Goal: Task Accomplishment & Management: Use online tool/utility

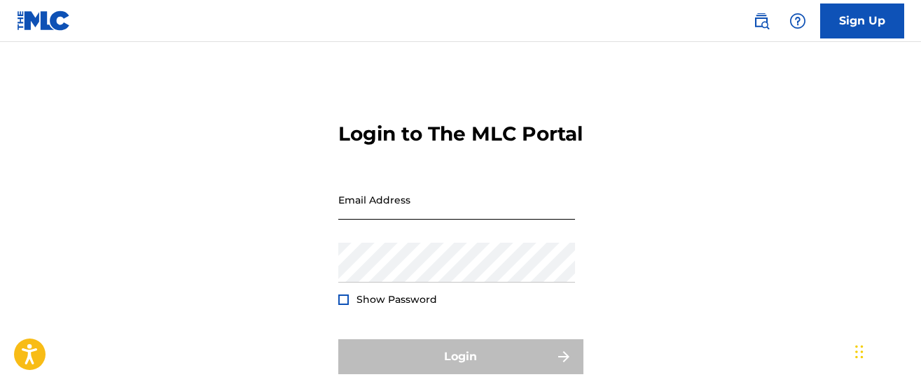
click at [454, 220] on input "Email Address" at bounding box center [456, 200] width 237 height 40
click at [415, 220] on input "Email Address" at bounding box center [456, 200] width 237 height 40
paste input "[EMAIL_ADDRESS][DOMAIN_NAME]"
type input "[EMAIL_ADDRESS][DOMAIN_NAME]"
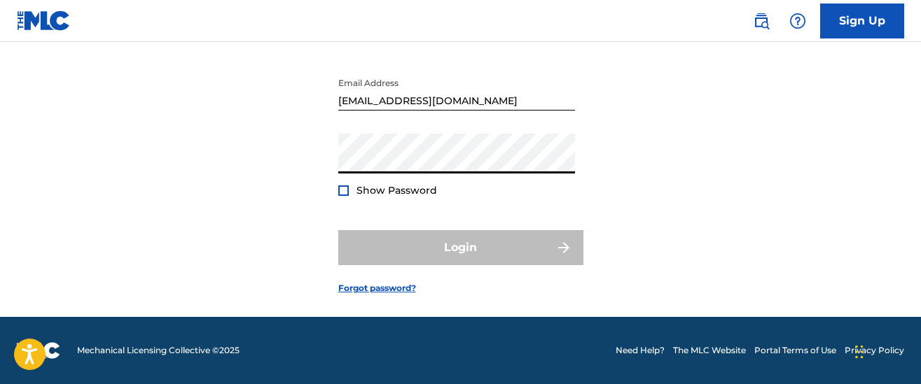
scroll to position [125, 0]
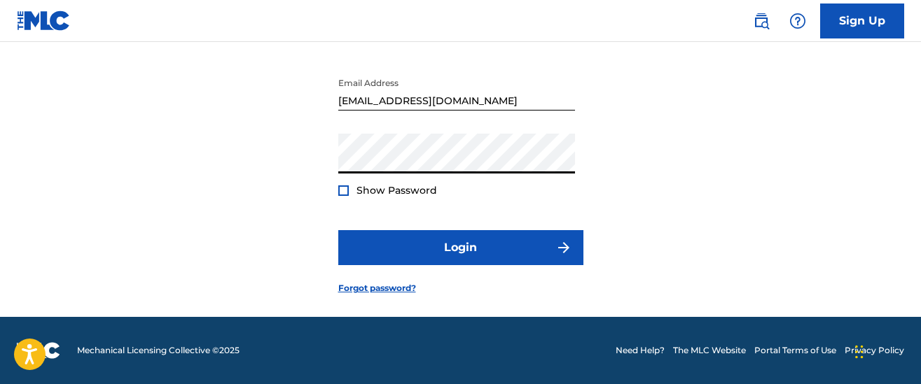
click at [347, 196] on div at bounding box center [343, 191] width 11 height 11
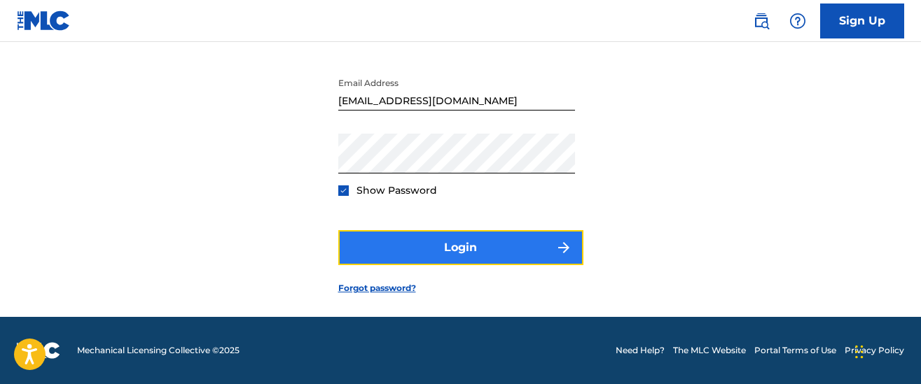
click at [509, 260] on button "Login" at bounding box center [460, 247] width 245 height 35
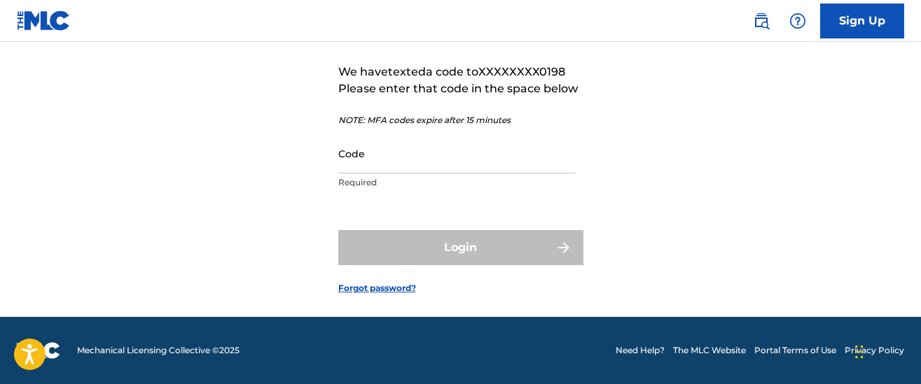
scroll to position [111, 0]
click at [447, 174] on input "Code" at bounding box center [456, 154] width 237 height 40
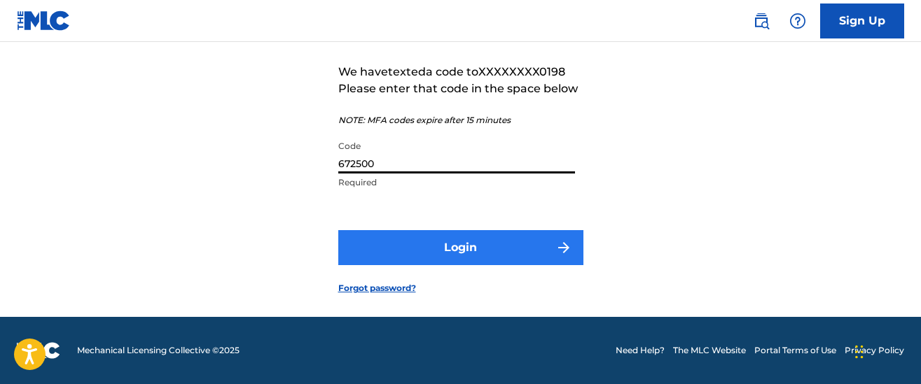
type input "672500"
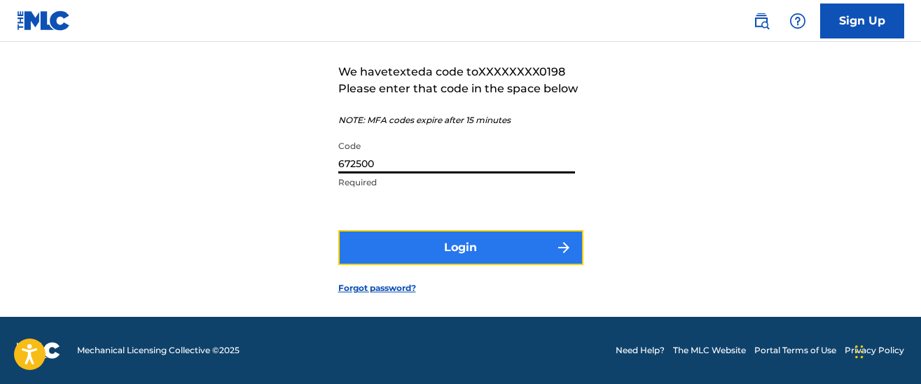
click at [491, 265] on button "Login" at bounding box center [460, 247] width 245 height 35
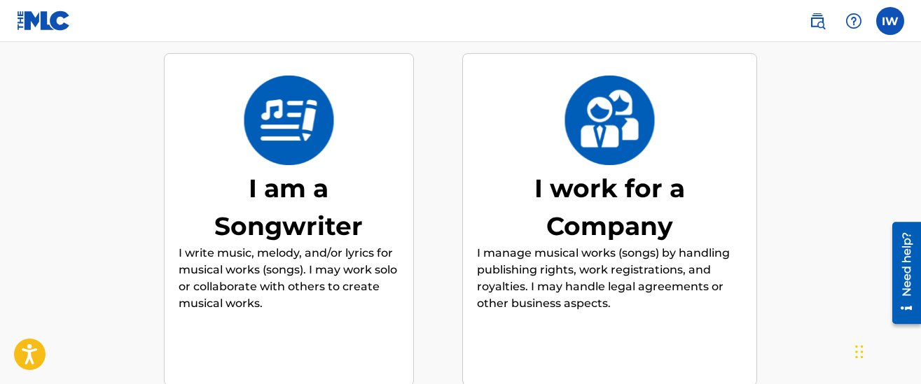
click at [267, 202] on div "I am a Songwriter" at bounding box center [288, 207] width 210 height 76
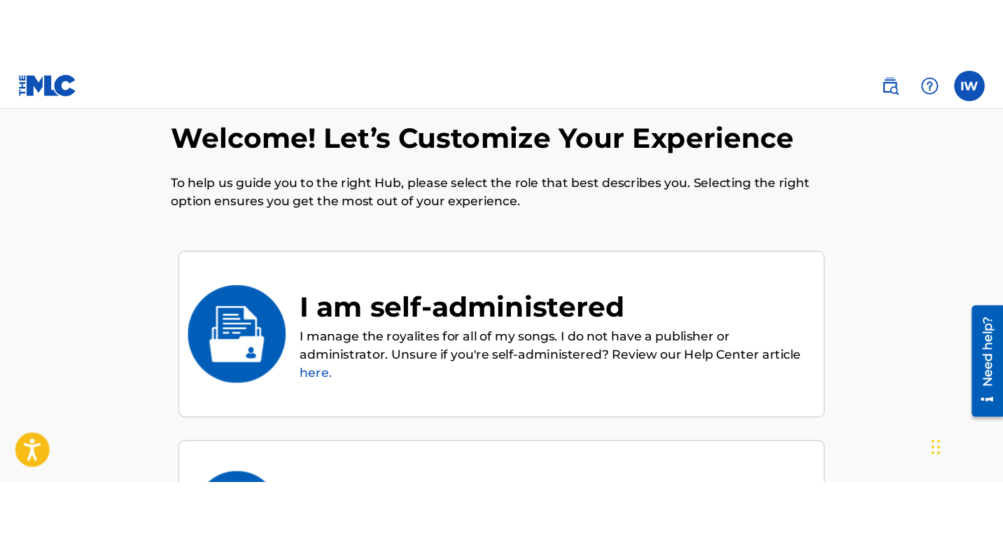
scroll to position [44, 0]
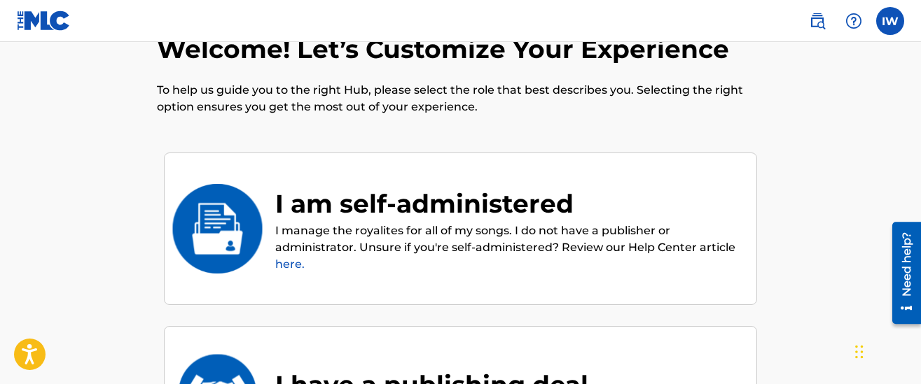
click at [287, 265] on link "here." at bounding box center [289, 264] width 29 height 13
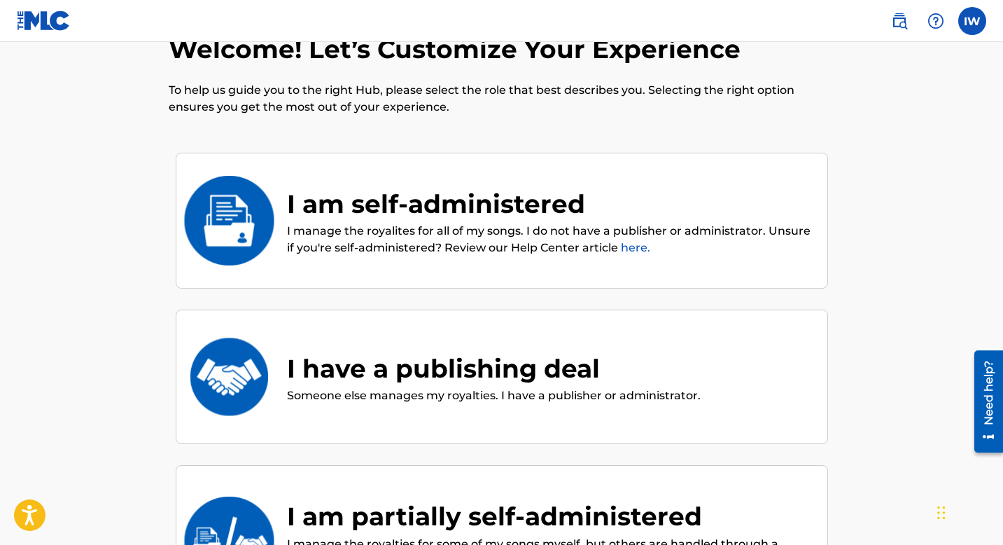
scroll to position [0, 0]
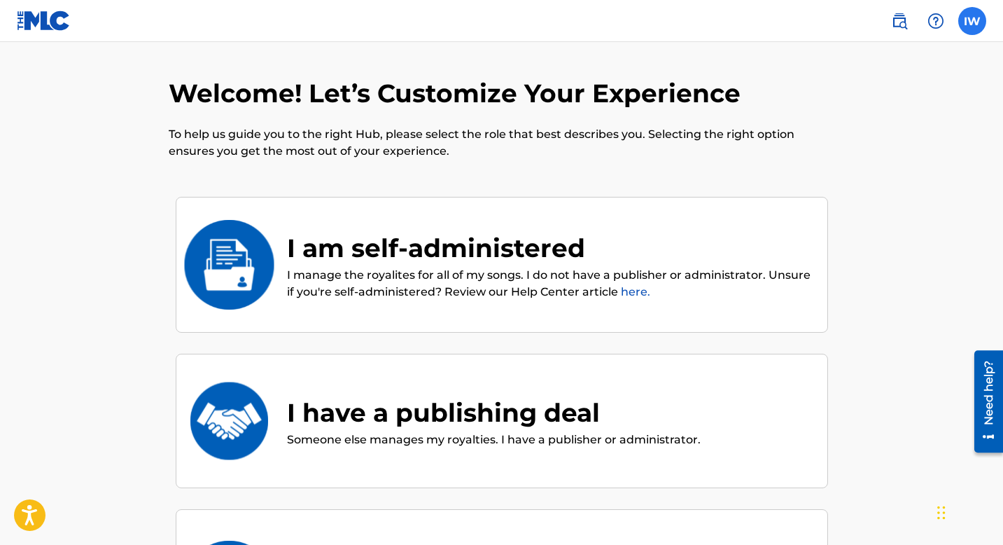
click at [920, 25] on label at bounding box center [972, 21] width 28 height 28
click at [920, 21] on input "IW [PERSON_NAME] [EMAIL_ADDRESS][DOMAIN_NAME] Notification Preferences Profile …" at bounding box center [972, 21] width 0 height 0
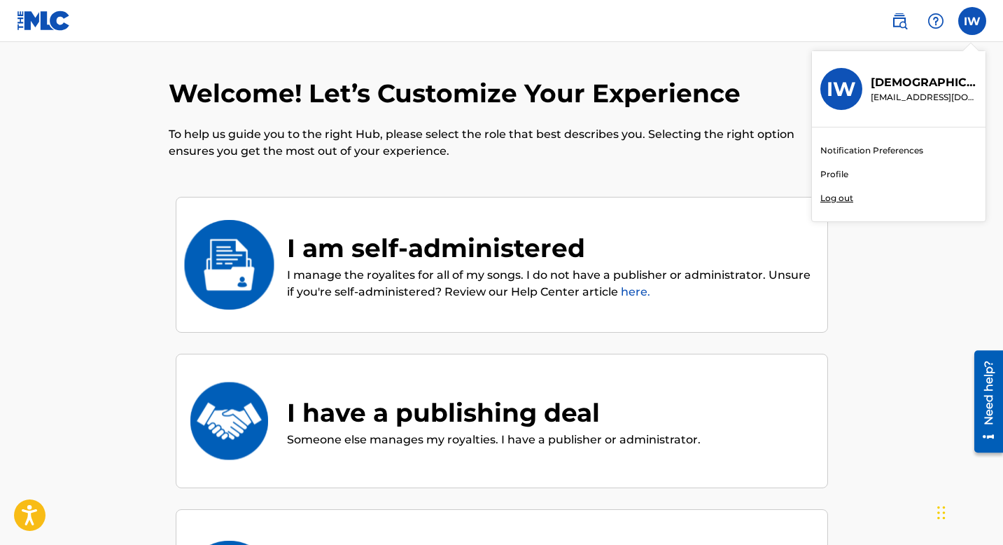
click at [838, 176] on link "Profile" at bounding box center [835, 174] width 28 height 13
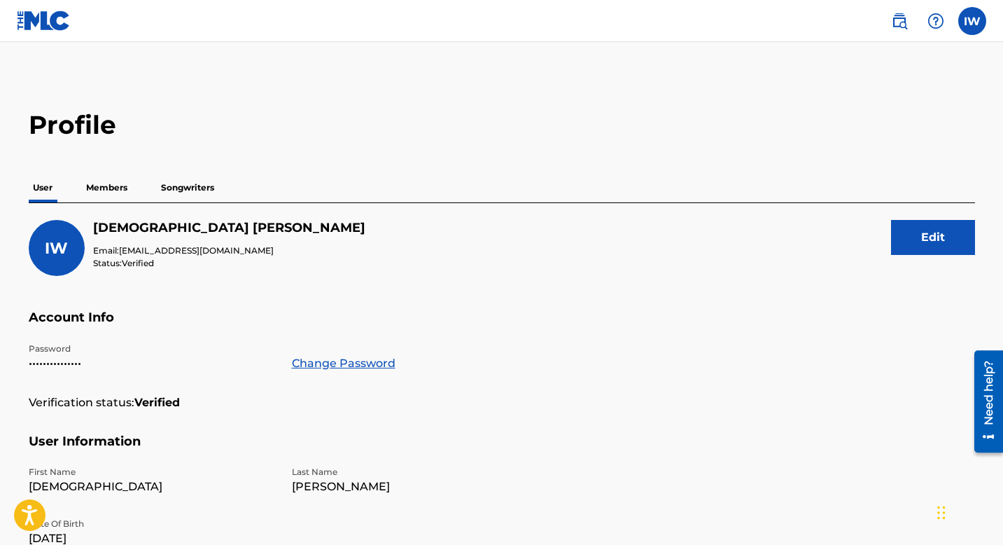
click at [126, 183] on p "Members" at bounding box center [107, 187] width 50 height 29
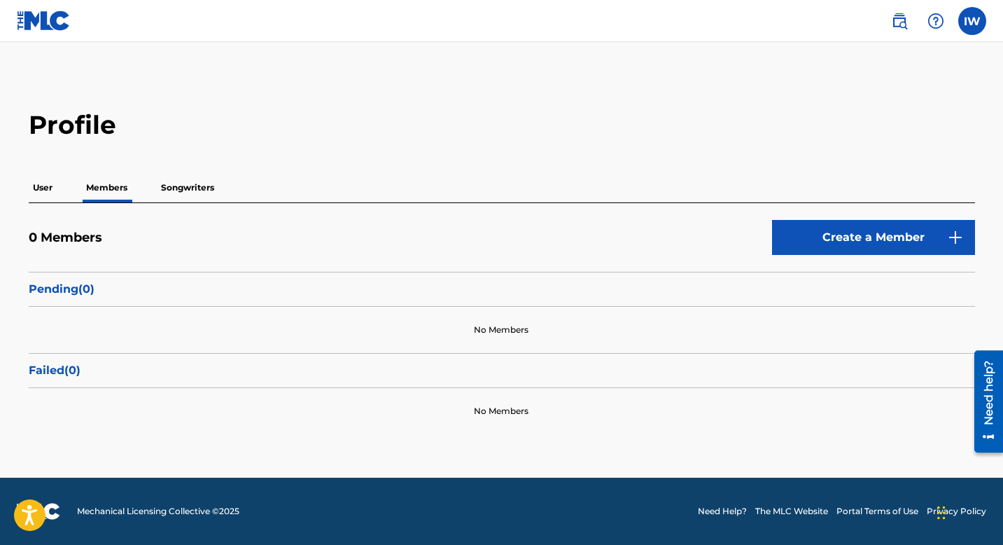
click at [176, 186] on p "Songwriters" at bounding box center [188, 187] width 62 height 29
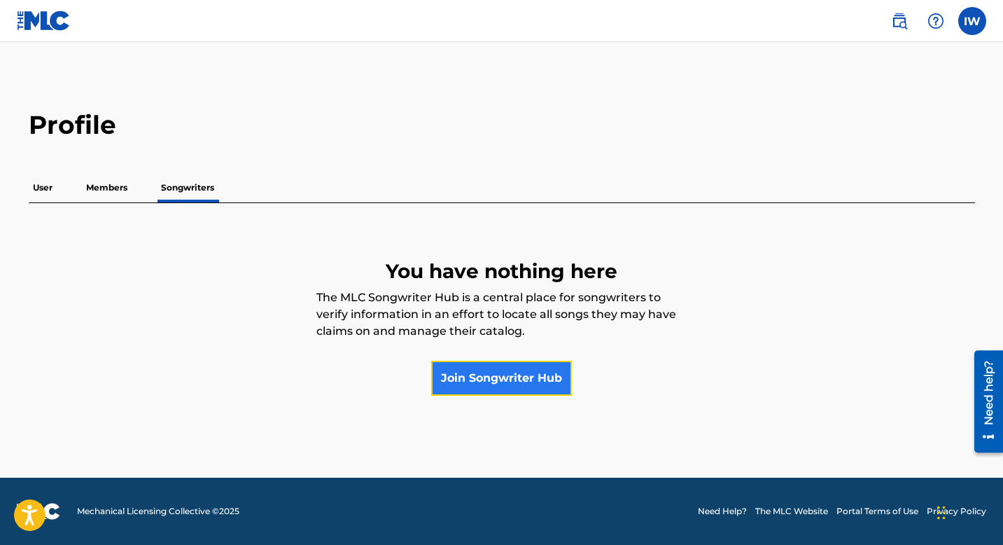
click at [529, 384] on link "Join Songwriter Hub" at bounding box center [501, 378] width 141 height 35
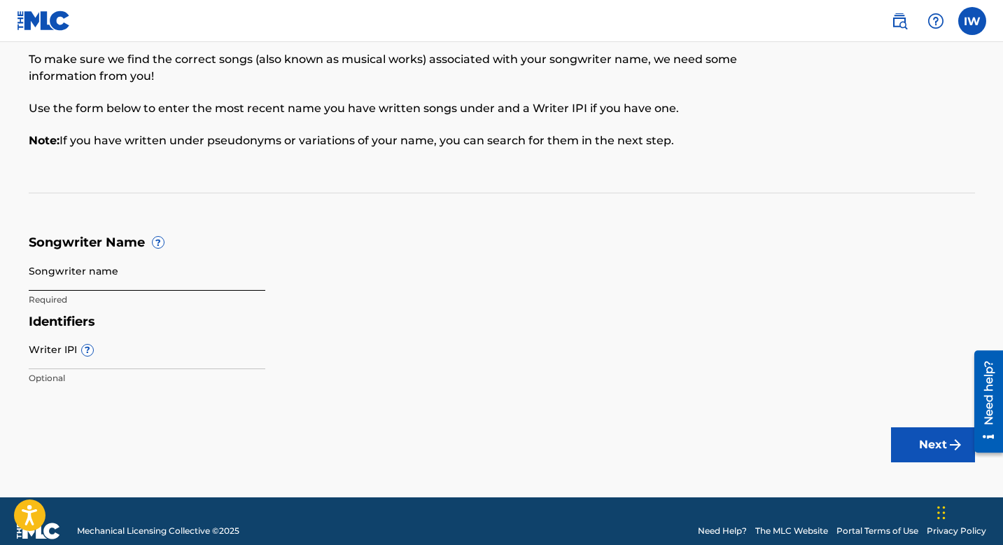
scroll to position [69, 0]
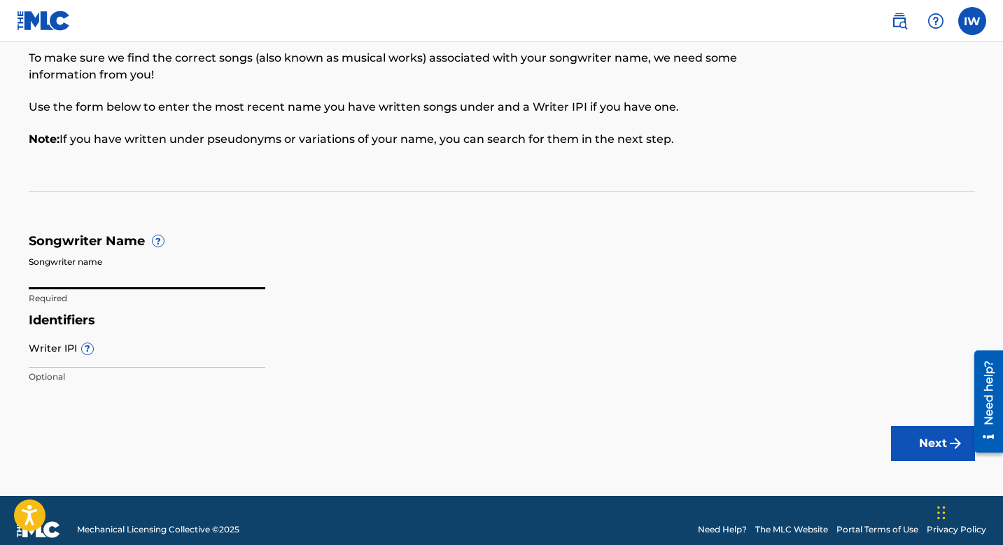
click at [83, 275] on input "Songwriter name" at bounding box center [147, 269] width 237 height 40
type input "Saiah Woes"
click at [447, 232] on div "Songwriter Name To make sure we find the correct songs (also known as musical w…" at bounding box center [502, 199] width 947 height 382
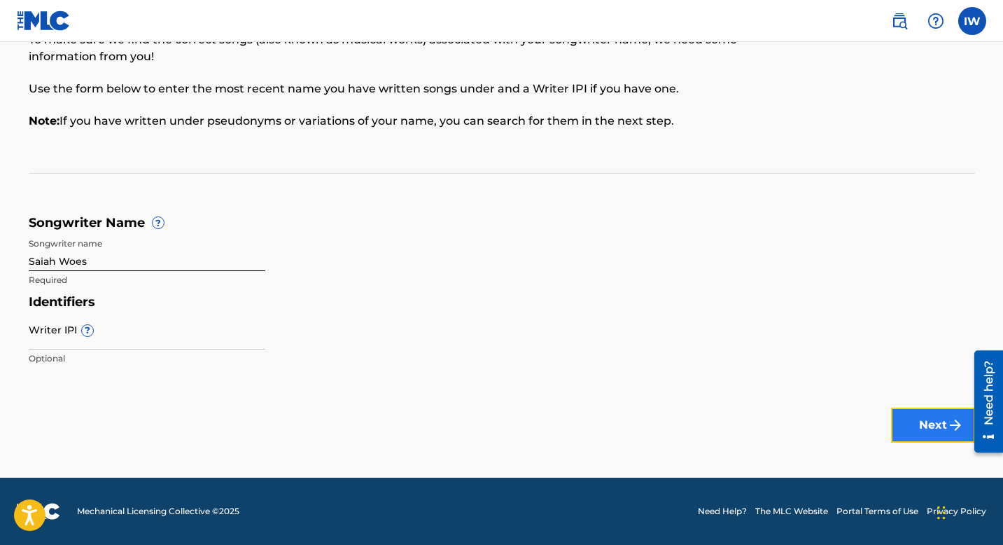
click at [908, 384] on button "Next" at bounding box center [933, 424] width 84 height 35
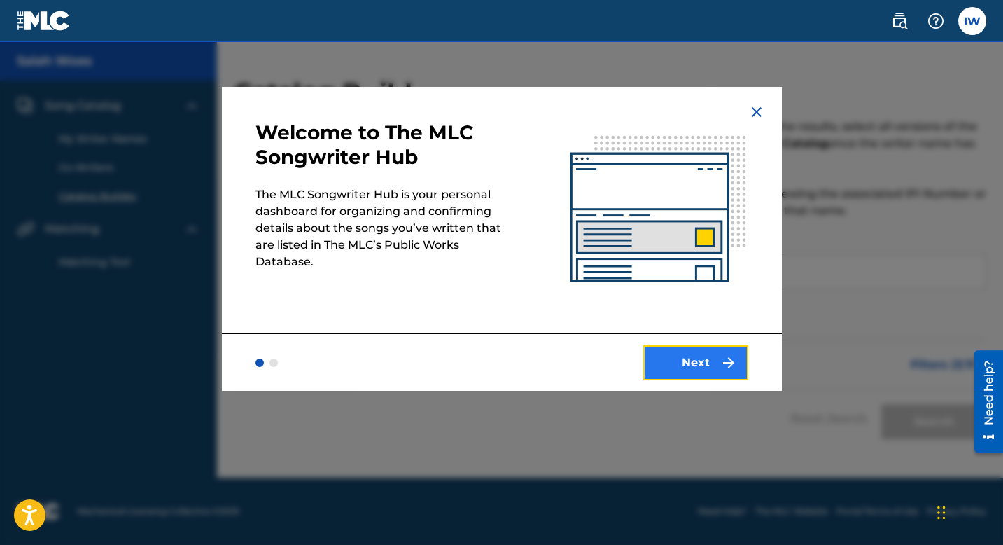
click at [678, 367] on button "Next" at bounding box center [695, 362] width 105 height 35
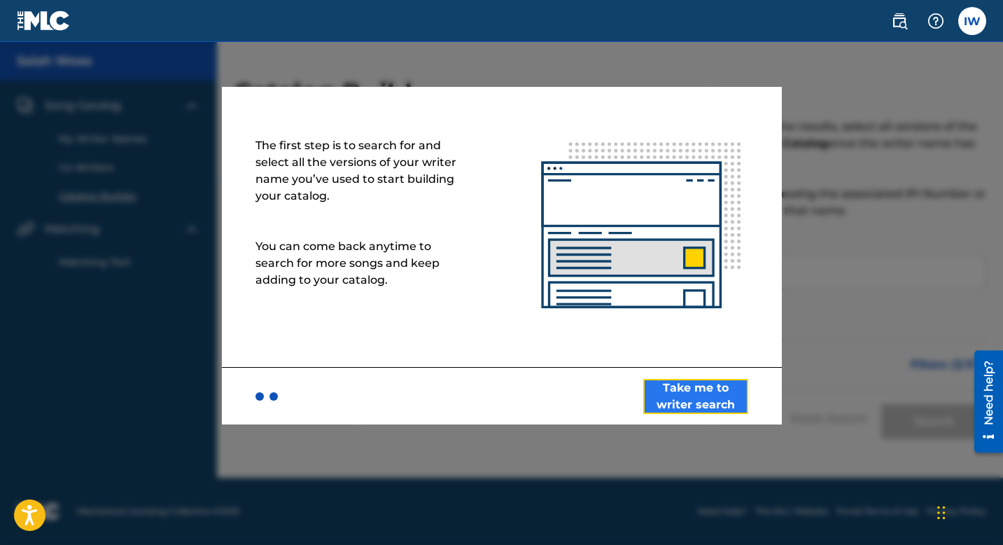
click at [709, 384] on button "Take me to writer search" at bounding box center [695, 396] width 105 height 35
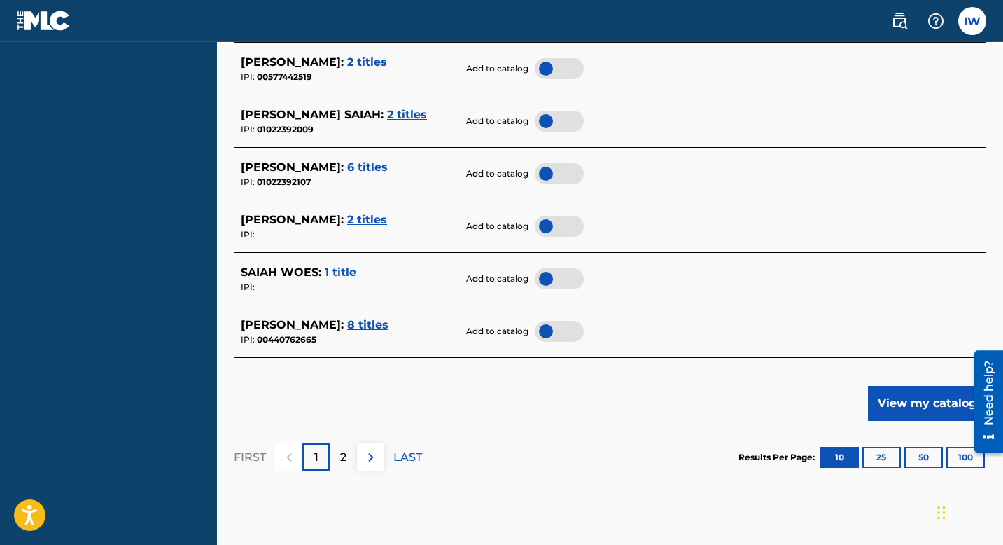
scroll to position [662, 0]
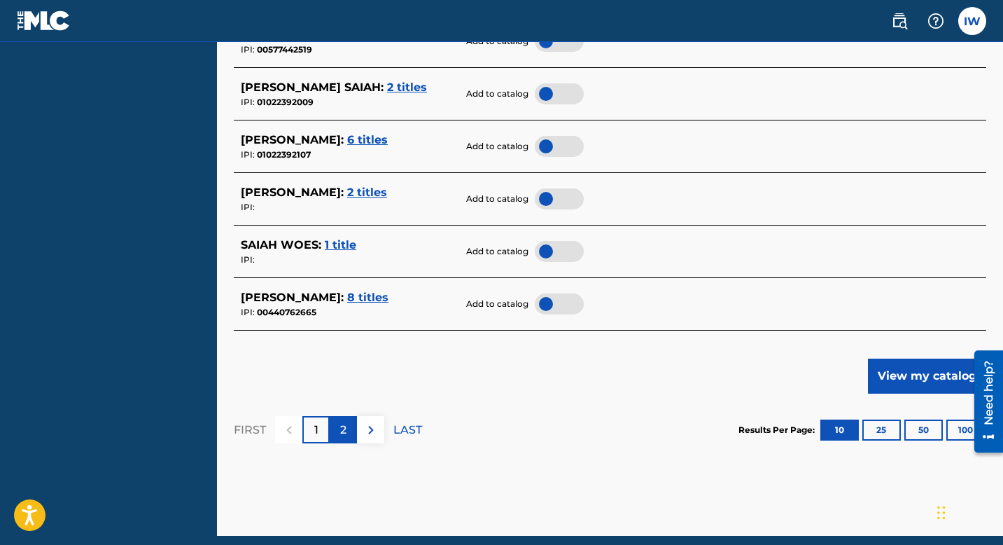
click at [347, 384] on div "2" at bounding box center [343, 429] width 27 height 27
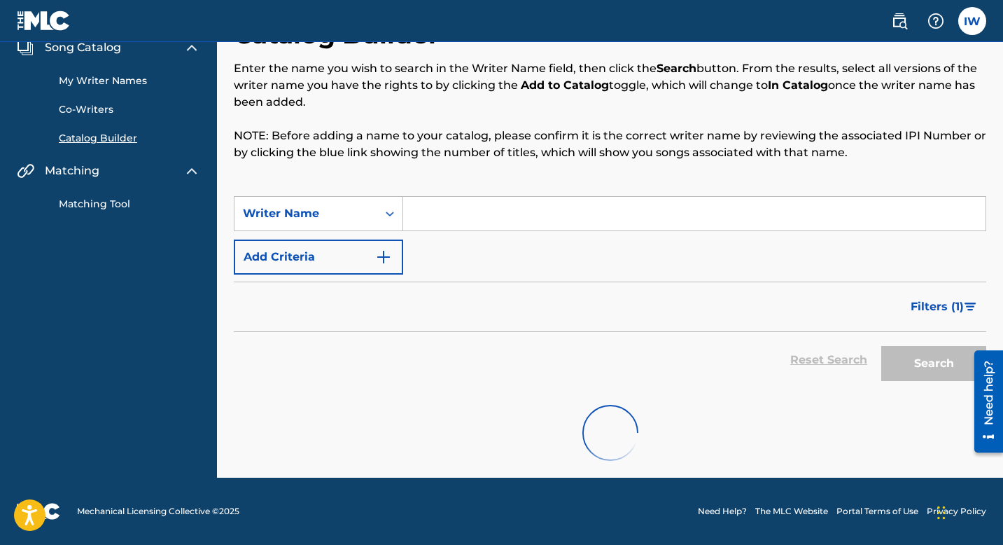
scroll to position [272, 0]
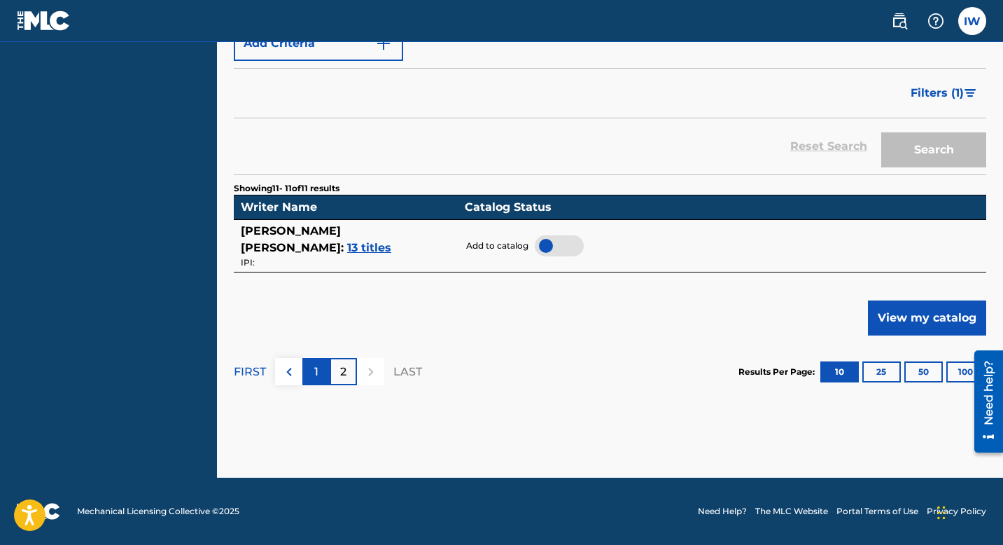
click at [309, 380] on div "1" at bounding box center [315, 371] width 27 height 27
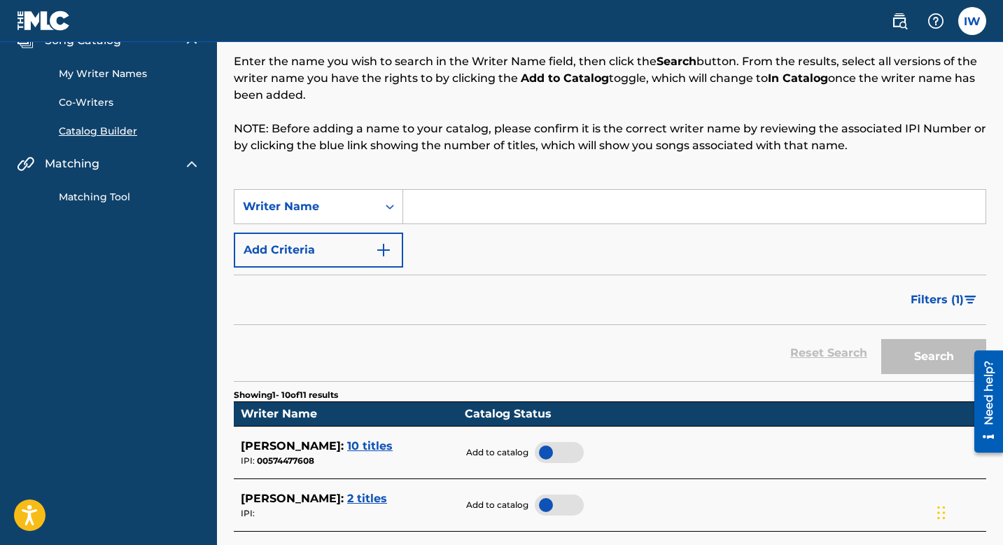
scroll to position [86, 0]
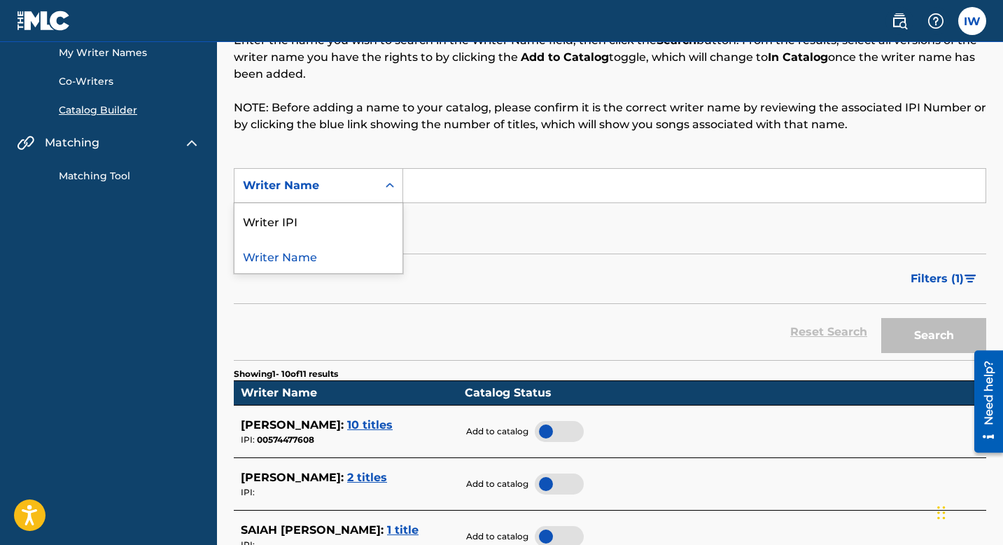
click at [389, 181] on icon "Search Form" at bounding box center [390, 186] width 14 height 14
click at [387, 187] on icon "Search Form" at bounding box center [390, 186] width 14 height 14
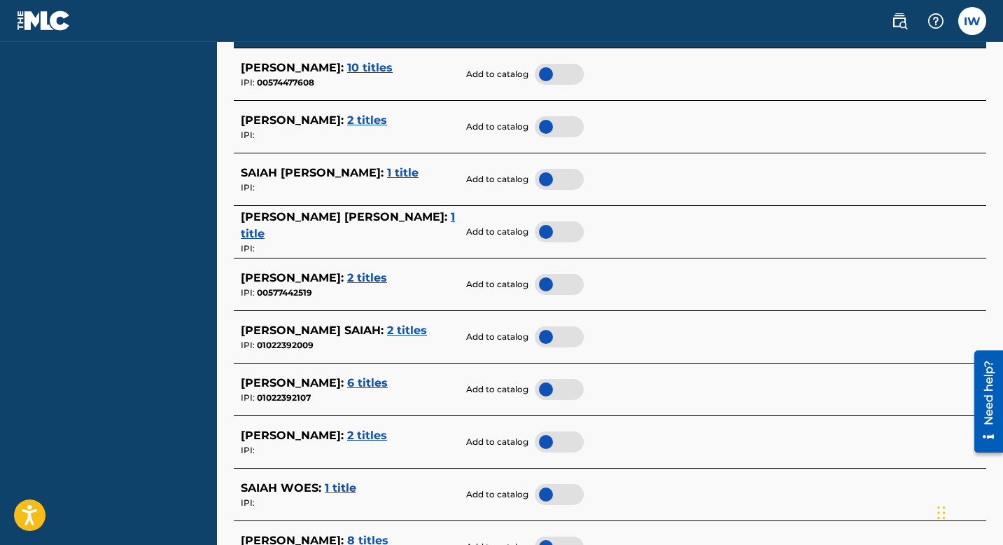
scroll to position [517, 0]
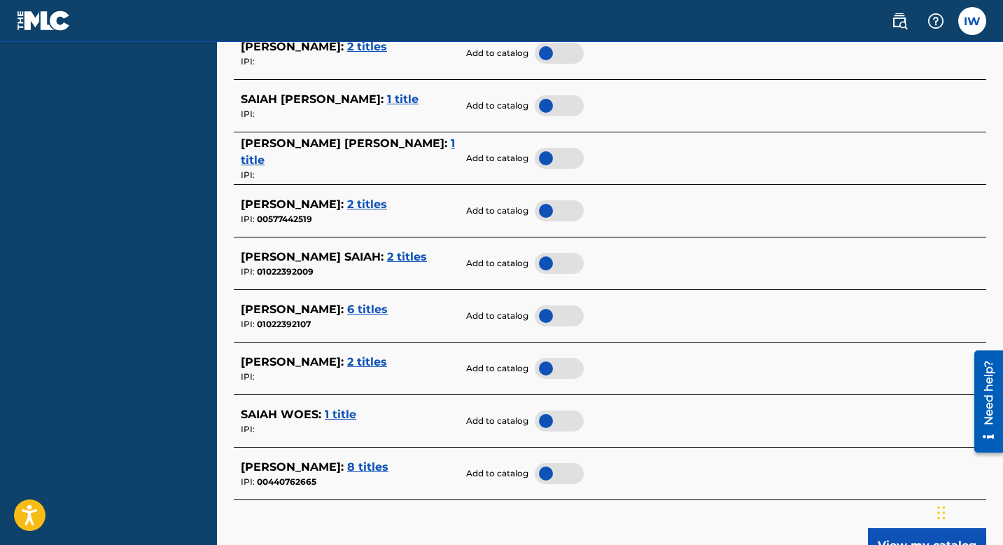
click at [333, 384] on span "1 title" at bounding box center [341, 413] width 32 height 13
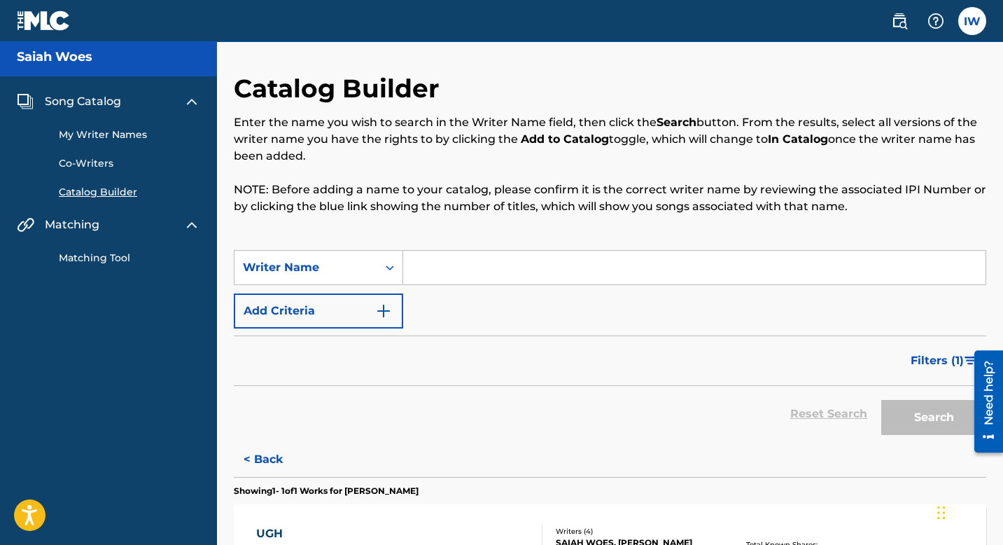
scroll to position [0, 0]
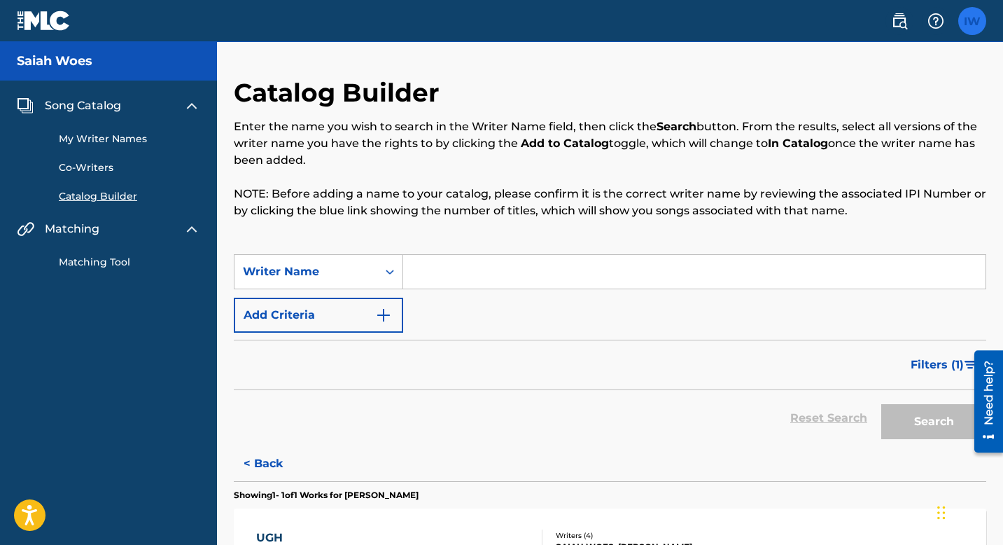
click at [920, 22] on label at bounding box center [972, 21] width 28 height 28
click at [920, 21] on input "IW [PERSON_NAME] [EMAIL_ADDRESS][DOMAIN_NAME] Notification Preferences Profile …" at bounding box center [972, 21] width 0 height 0
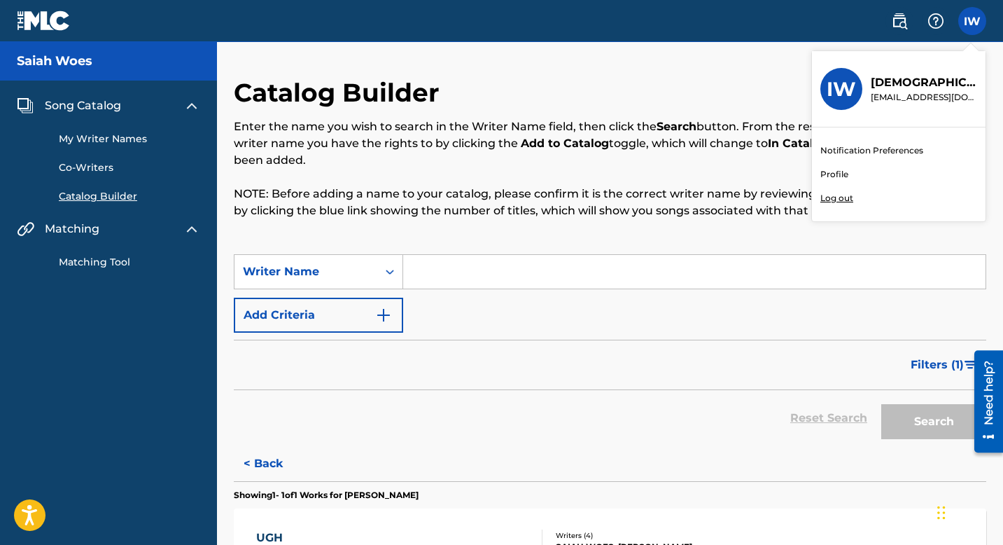
click at [443, 267] on input "Search Form" at bounding box center [694, 272] width 582 height 34
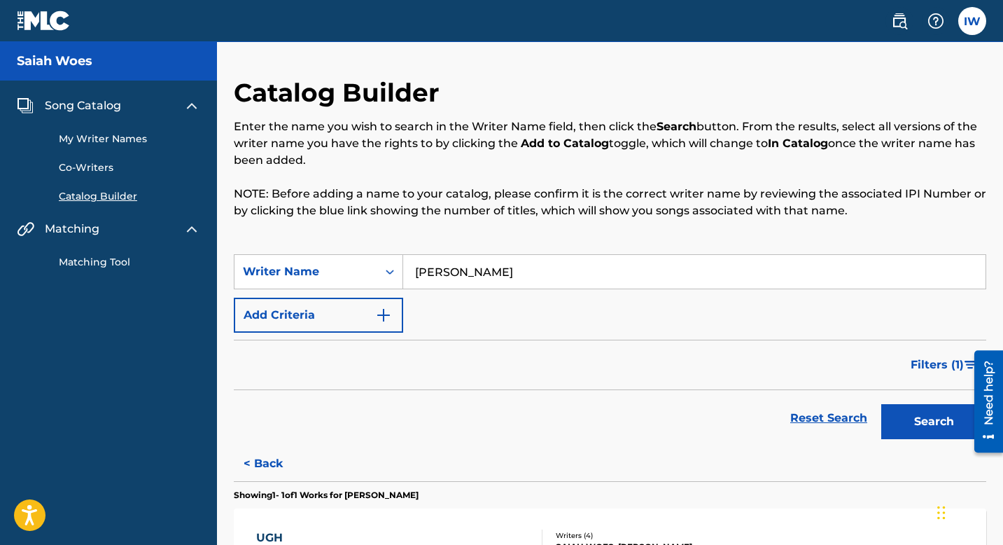
type input "[PERSON_NAME]"
click at [554, 291] on div "SearchWithCriteria2f08fe2b-533f-48dd-a709-fb524df969fd Writer Name [PERSON_NAME…" at bounding box center [610, 293] width 753 height 78
click at [920, 384] on button "Search" at bounding box center [933, 421] width 105 height 35
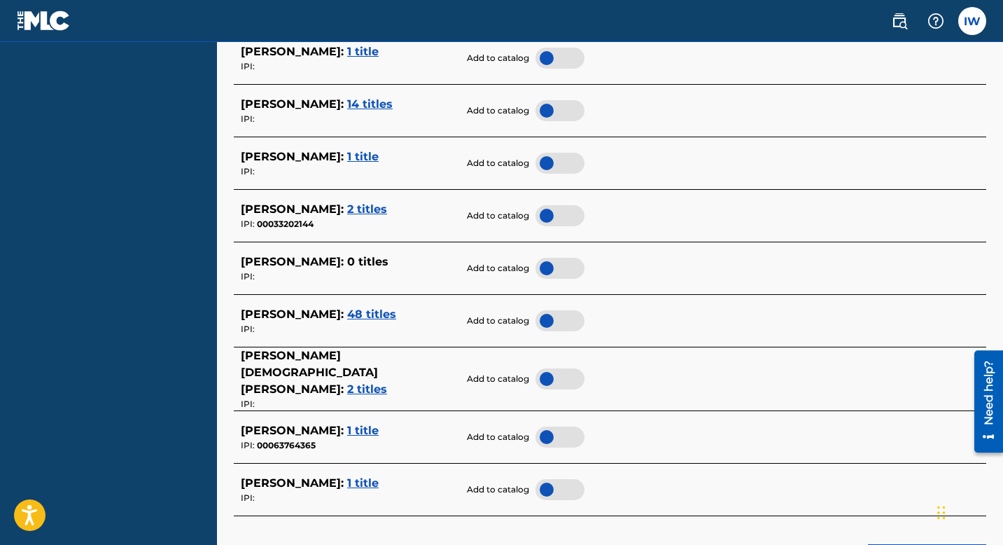
scroll to position [615, 0]
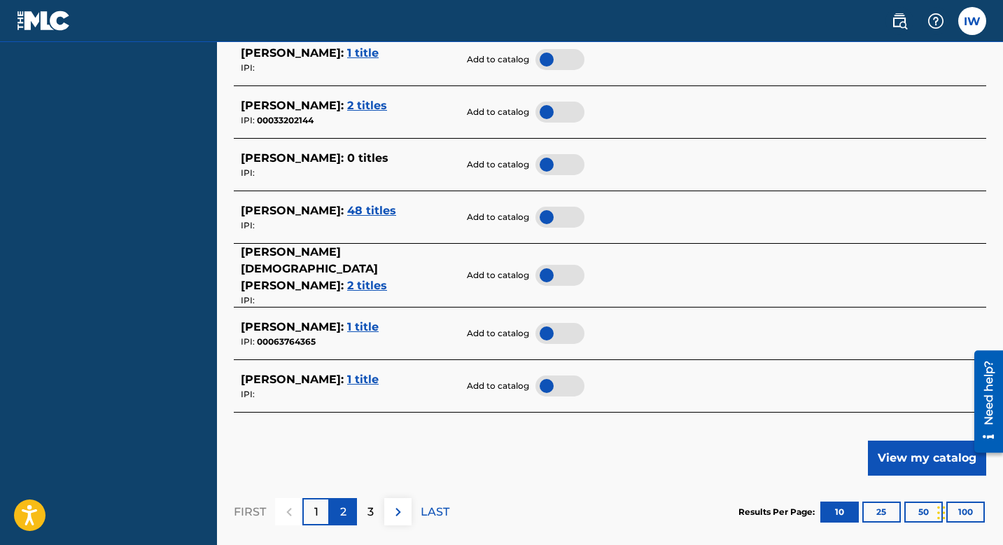
click at [354, 384] on div "2" at bounding box center [343, 511] width 27 height 27
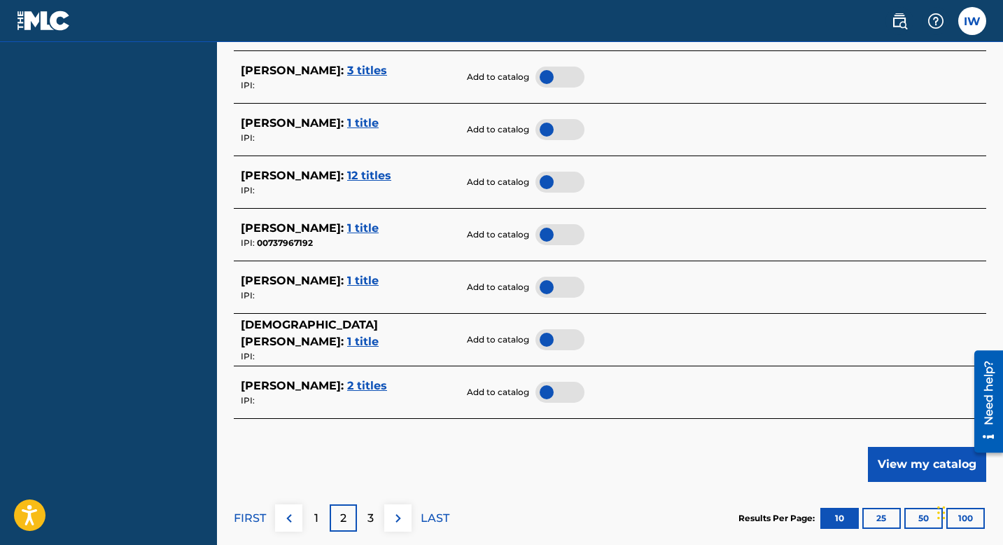
scroll to position [604, 0]
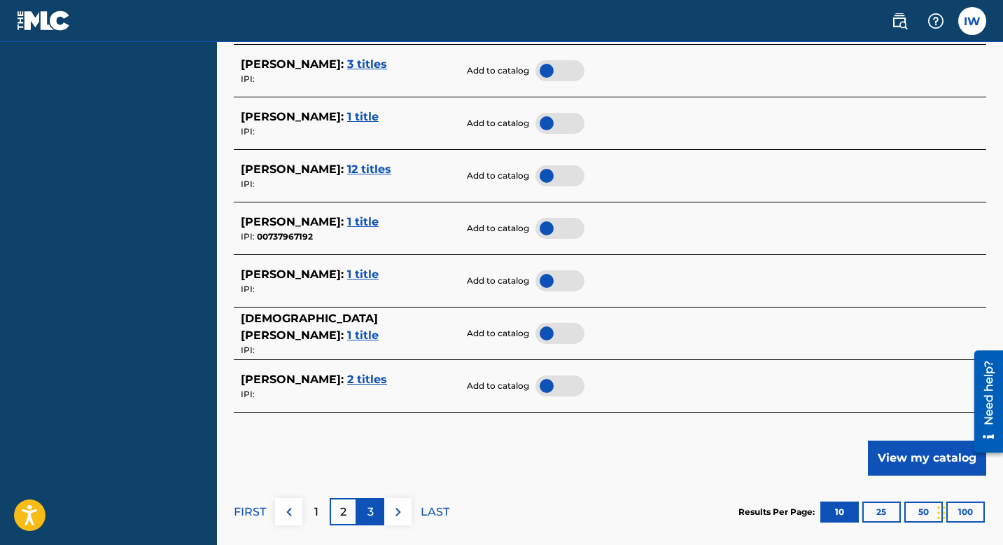
click at [371, 384] on p "3" at bounding box center [371, 511] width 6 height 17
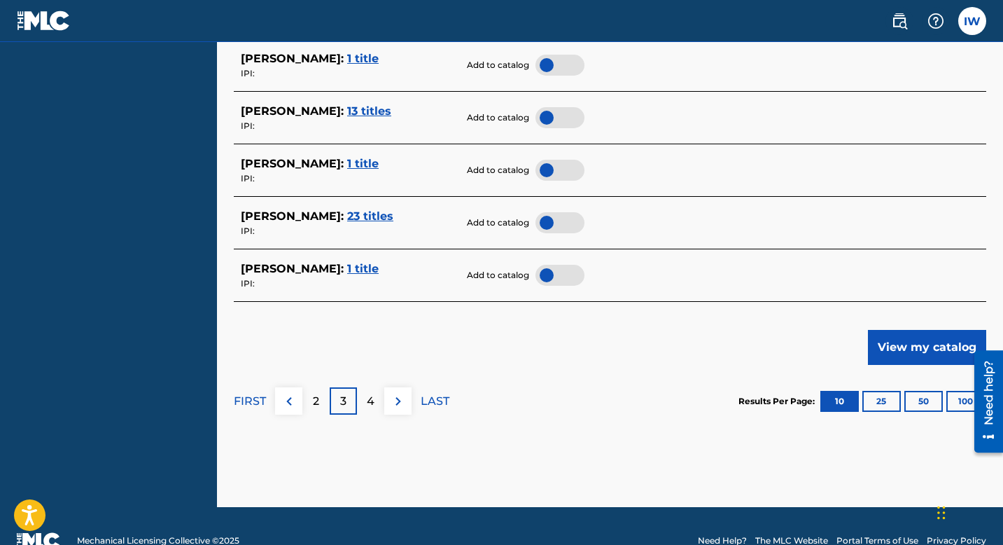
scroll to position [744, 0]
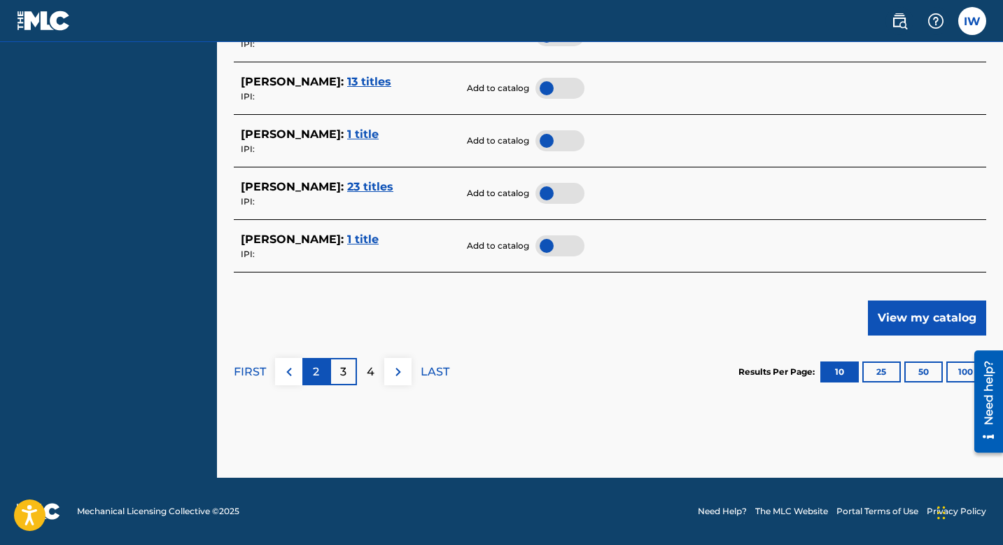
click at [307, 368] on div "2" at bounding box center [315, 371] width 27 height 27
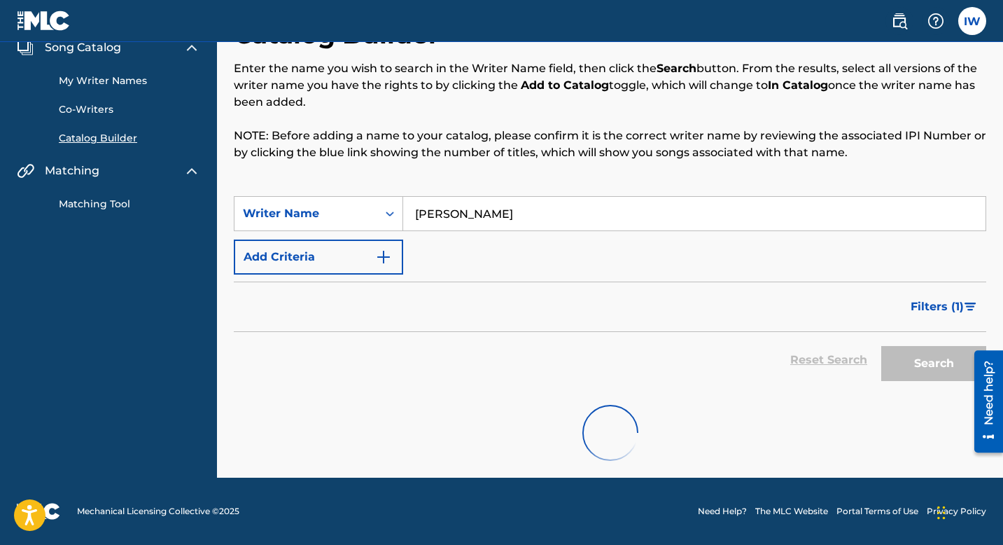
scroll to position [0, 0]
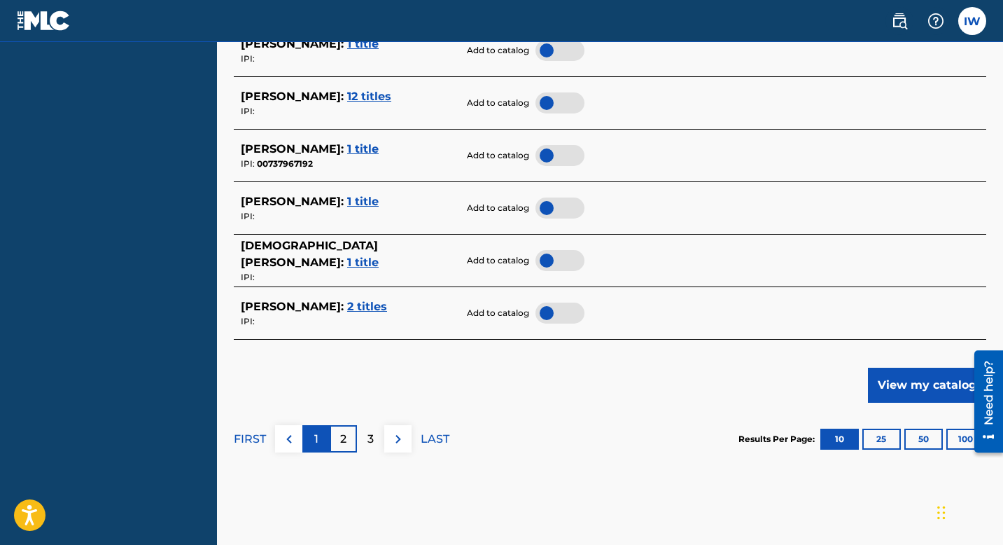
click at [314, 384] on div "1" at bounding box center [315, 438] width 27 height 27
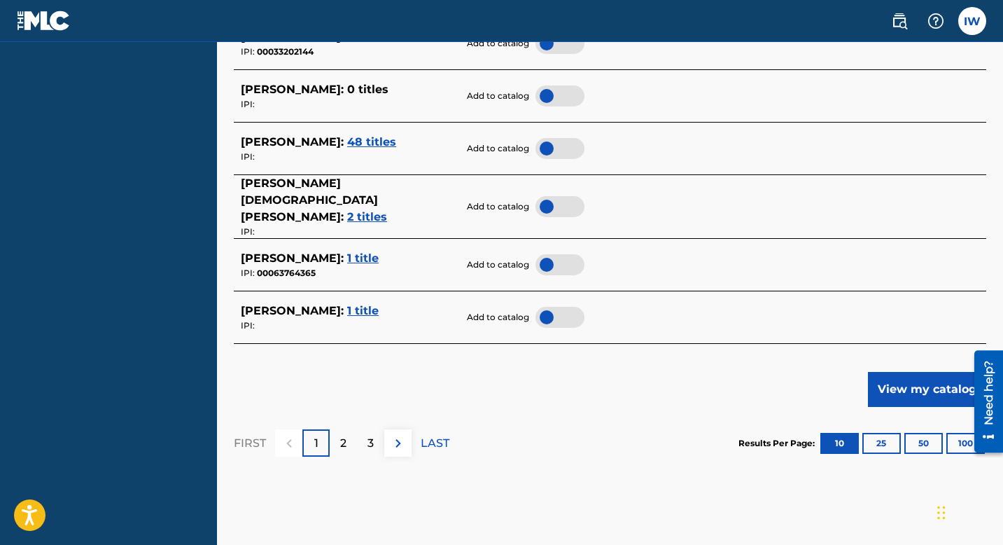
scroll to position [659, 0]
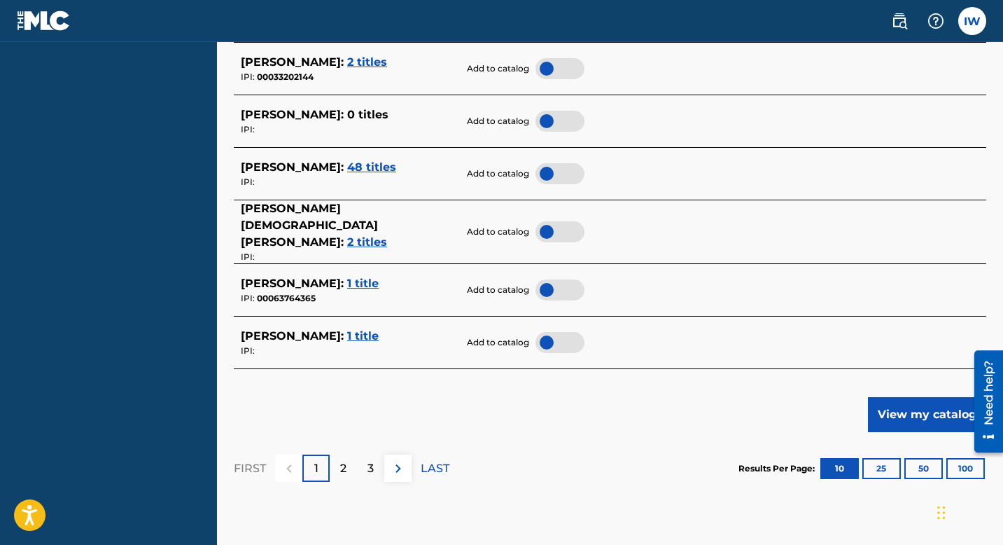
click at [370, 329] on span "1 title" at bounding box center [363, 335] width 32 height 13
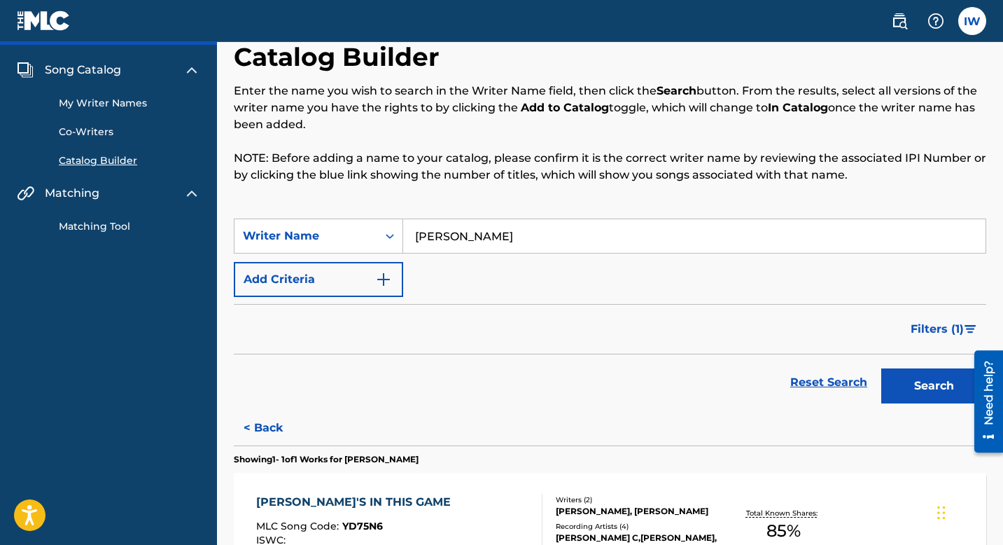
scroll to position [0, 0]
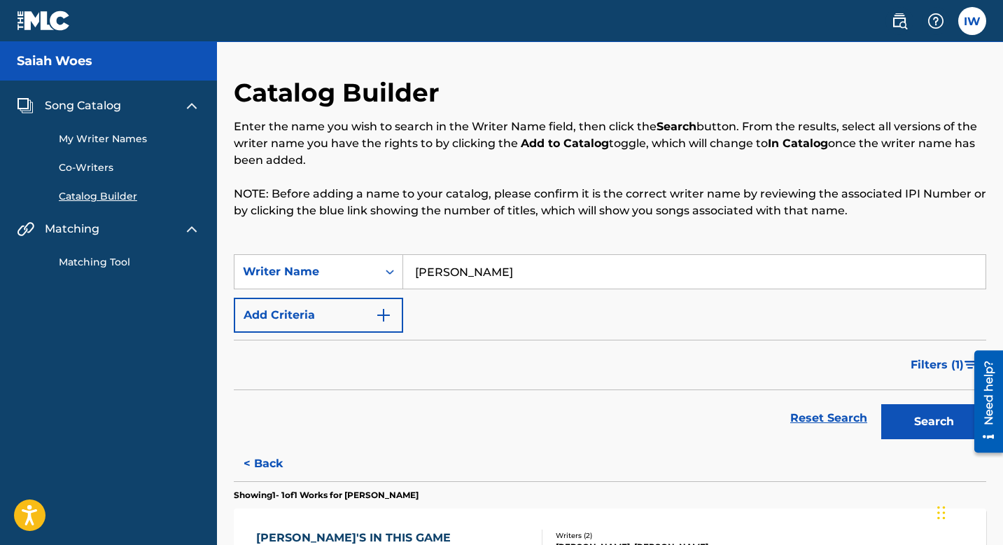
click at [105, 144] on link "My Writer Names" at bounding box center [129, 139] width 141 height 15
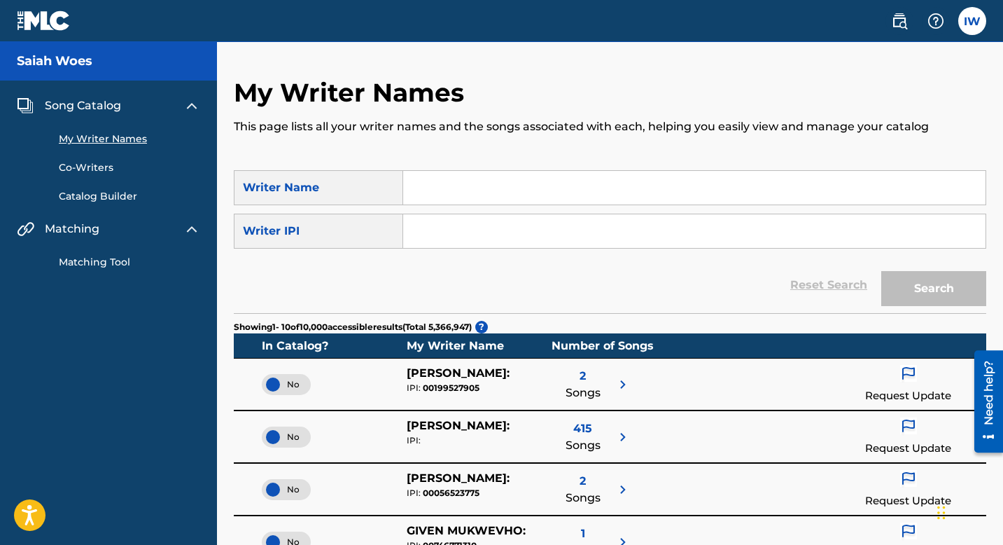
click at [489, 193] on input "Search Form" at bounding box center [694, 188] width 582 height 34
type input "[PERSON_NAME]"
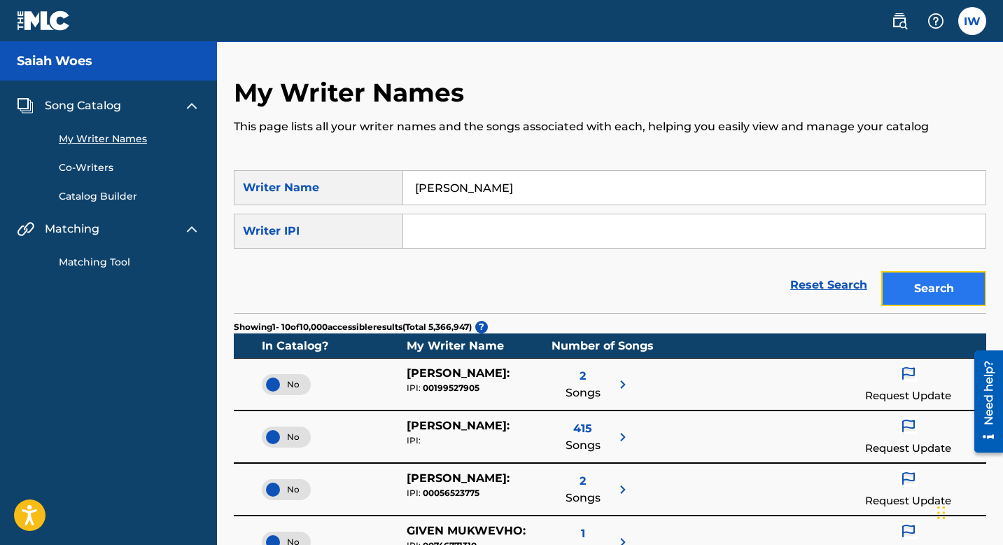
click at [915, 284] on button "Search" at bounding box center [933, 288] width 105 height 35
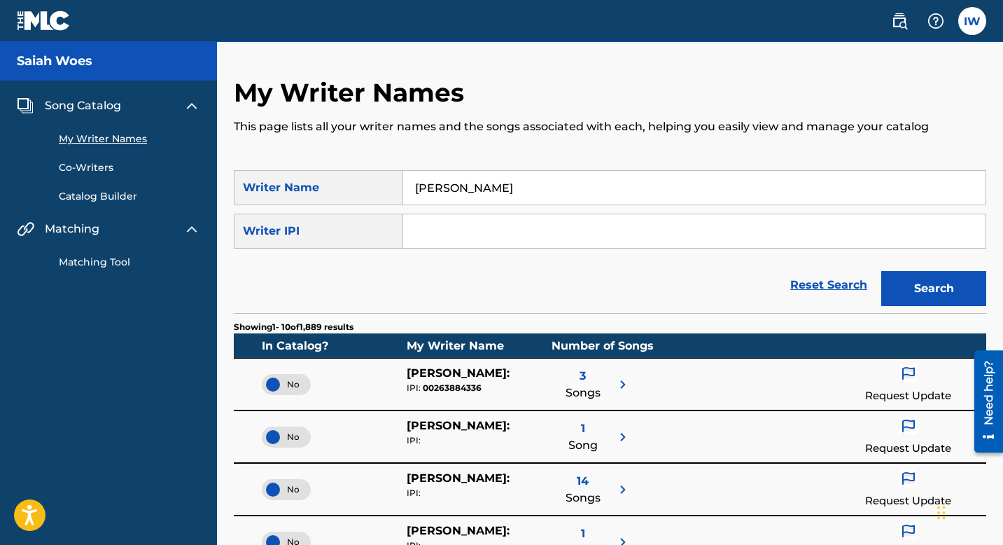
click at [121, 198] on link "Catalog Builder" at bounding box center [129, 196] width 141 height 15
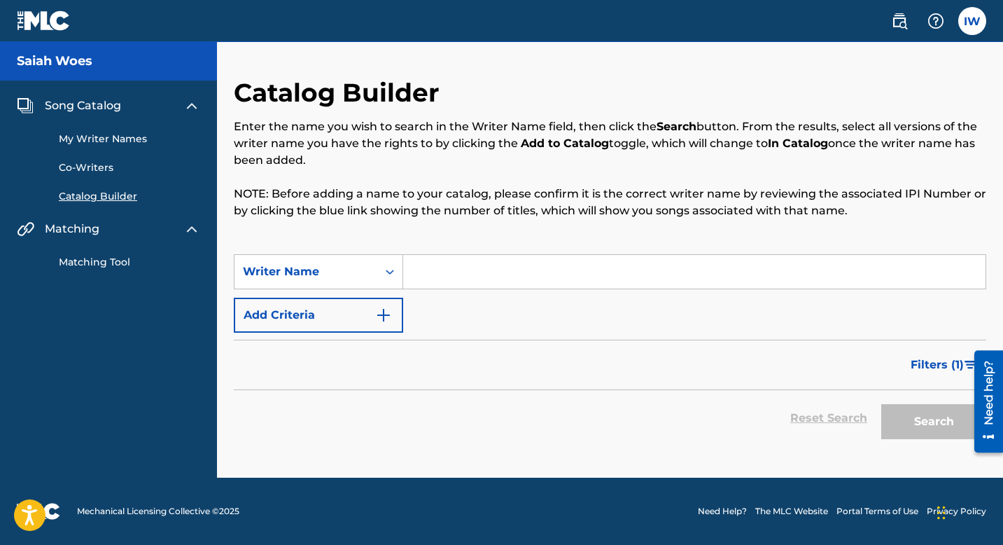
click at [488, 278] on input "Search Form" at bounding box center [694, 272] width 582 height 34
type input "[PERSON_NAME]"
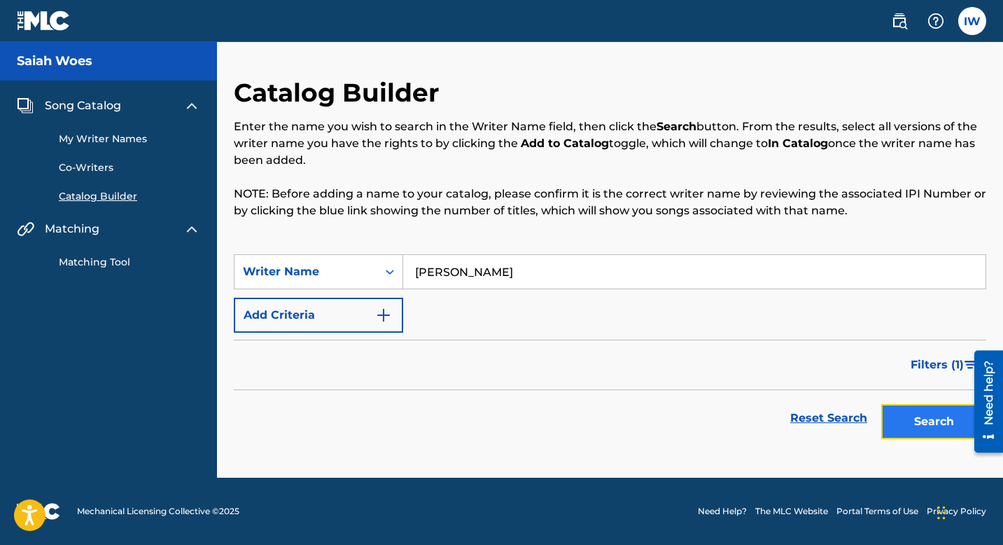
click at [888, 384] on button "Search" at bounding box center [933, 421] width 105 height 35
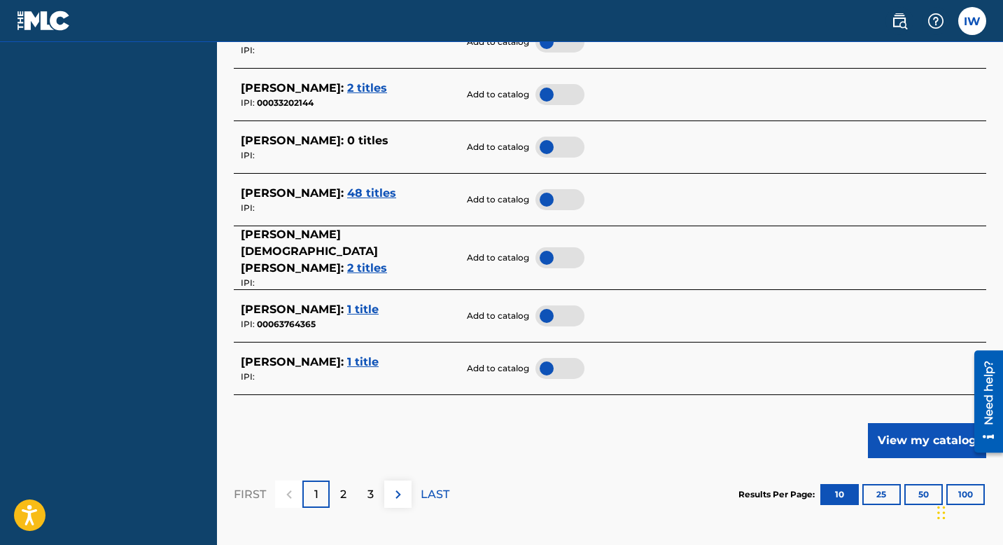
scroll to position [641, 0]
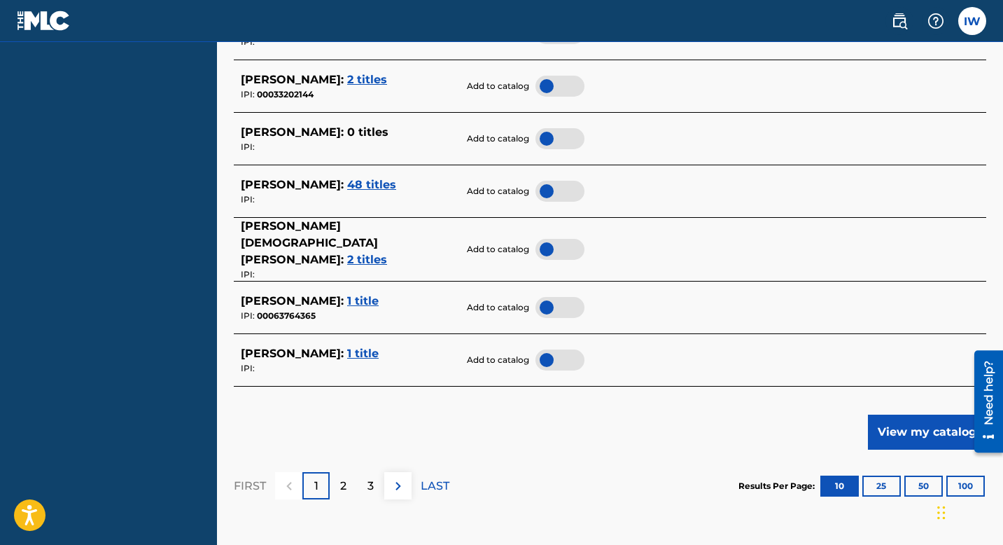
click at [544, 297] on div at bounding box center [560, 307] width 49 height 21
click at [379, 294] on span "1 title" at bounding box center [363, 300] width 32 height 13
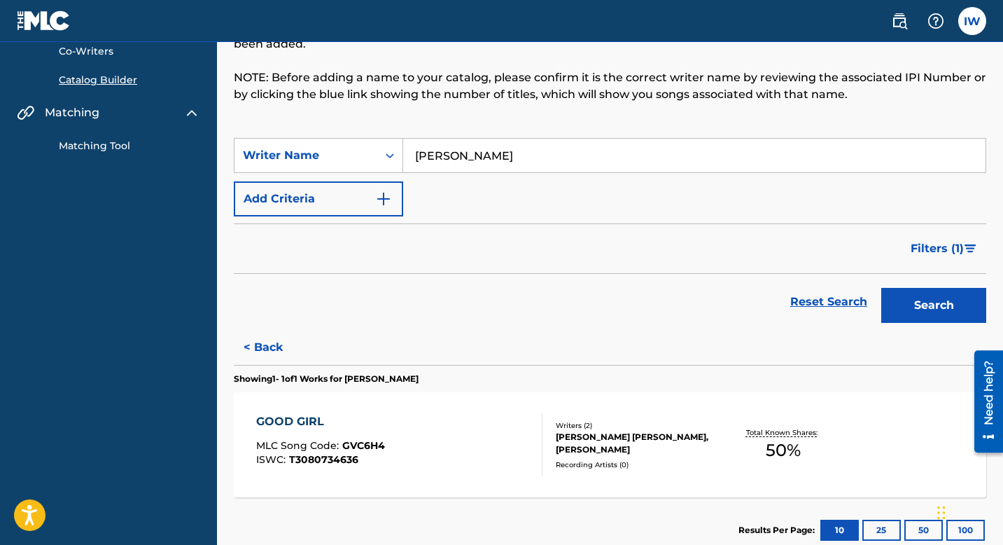
scroll to position [179, 0]
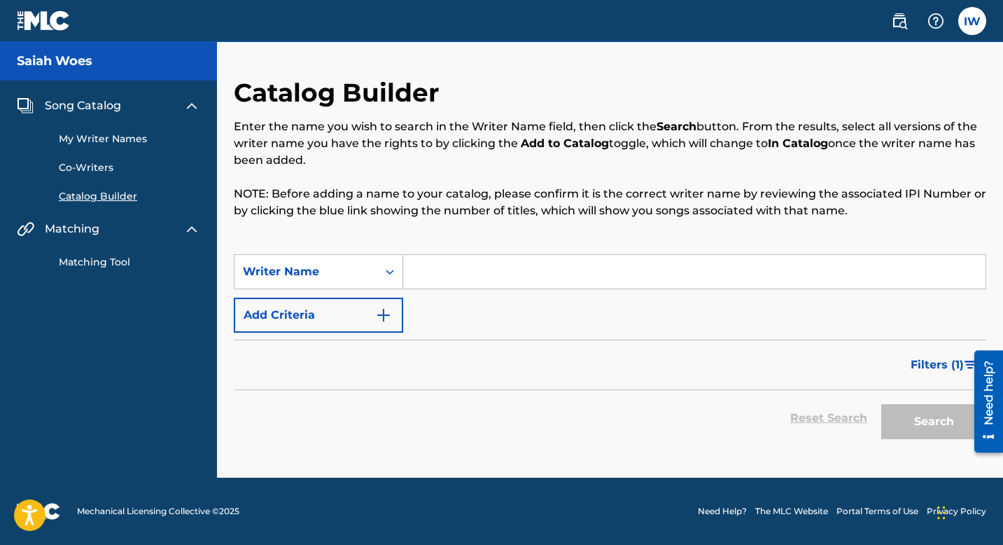
click at [102, 128] on div "My Writer Names Co-Writers Catalog Builder" at bounding box center [108, 159] width 183 height 90
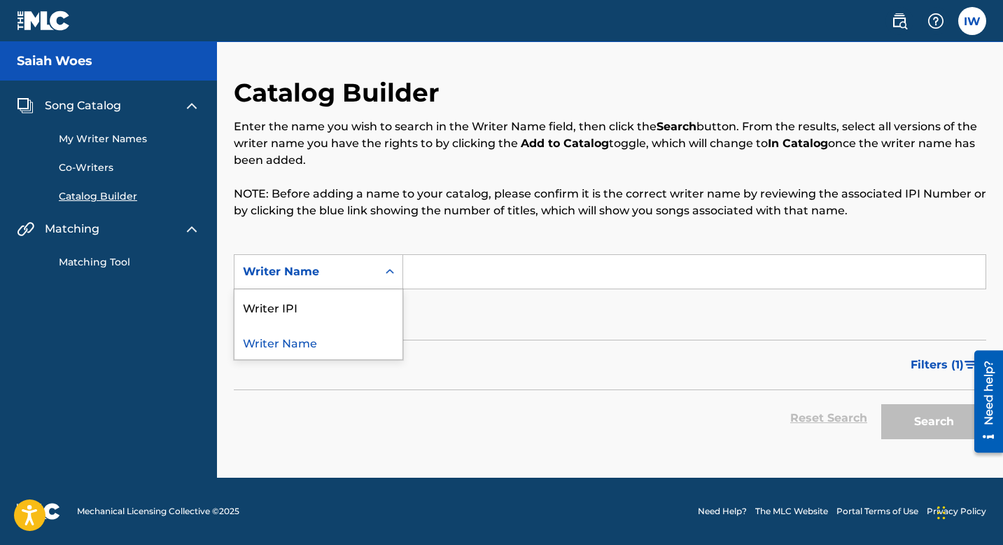
click at [393, 274] on icon "Search Form" at bounding box center [390, 272] width 14 height 14
click at [446, 283] on input "Search Form" at bounding box center [694, 272] width 582 height 34
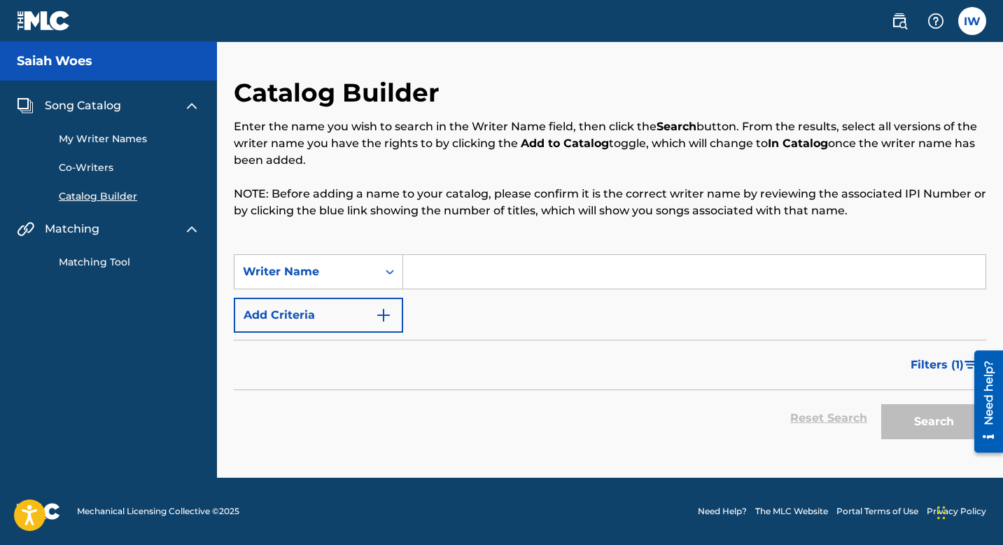
type input "[PERSON_NAME]"
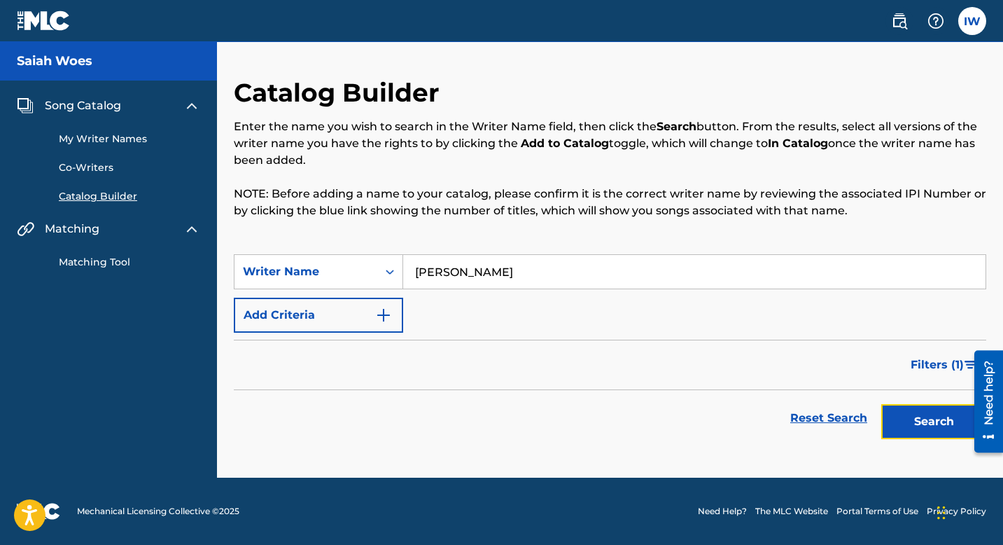
click at [904, 384] on button "Search" at bounding box center [933, 421] width 105 height 35
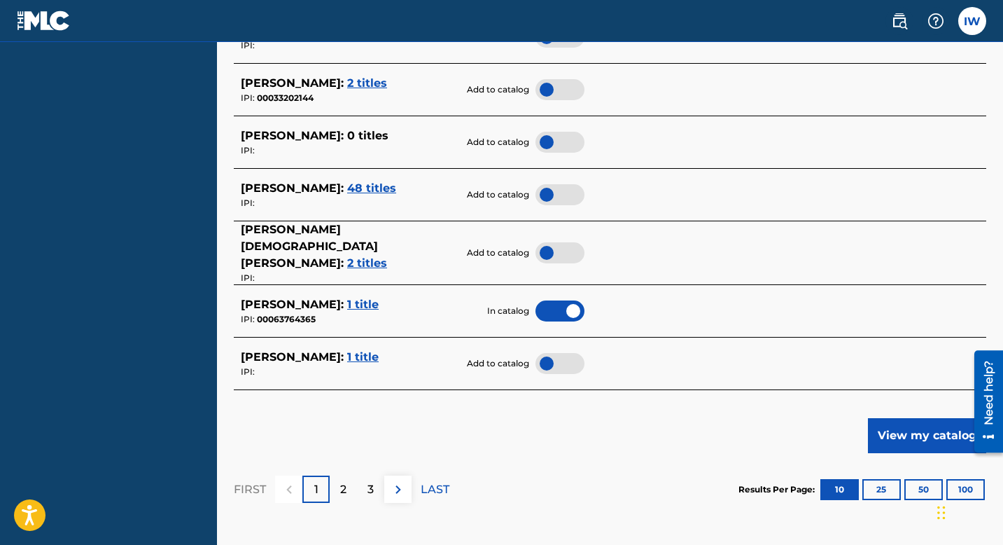
scroll to position [702, 0]
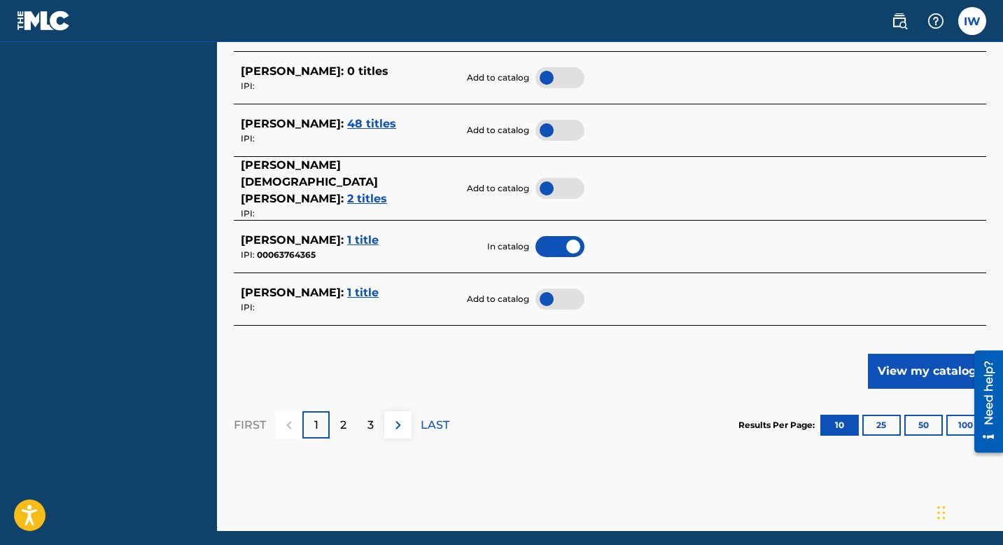
click at [570, 236] on div at bounding box center [560, 246] width 49 height 21
click at [554, 288] on div at bounding box center [560, 298] width 49 height 21
click at [370, 286] on span "1 title" at bounding box center [363, 292] width 32 height 13
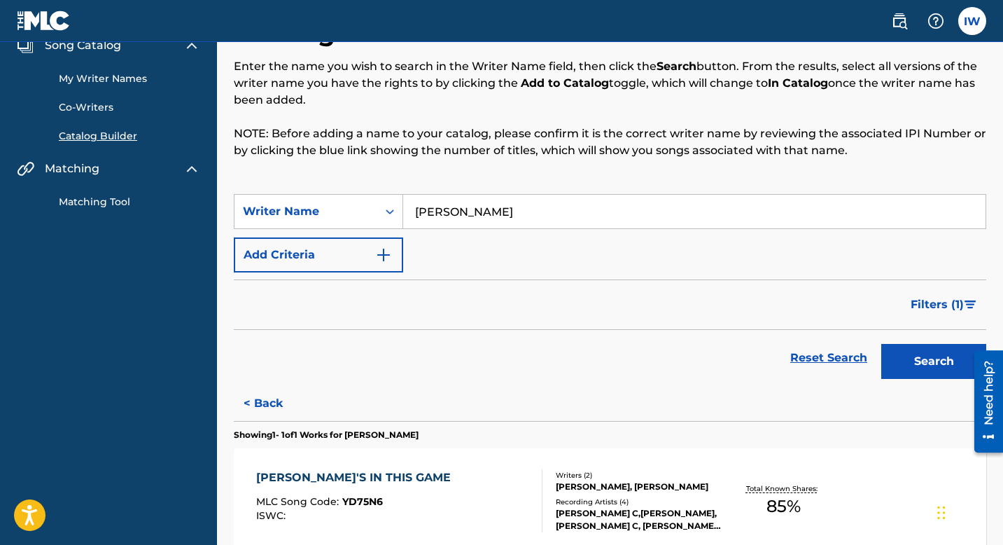
scroll to position [57, 0]
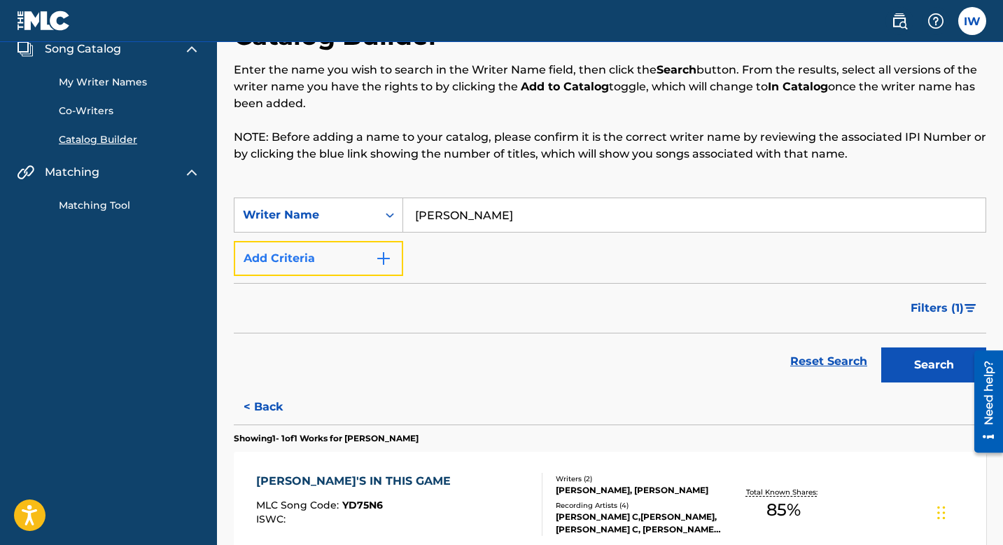
click at [378, 253] on img "Search Form" at bounding box center [383, 258] width 17 height 17
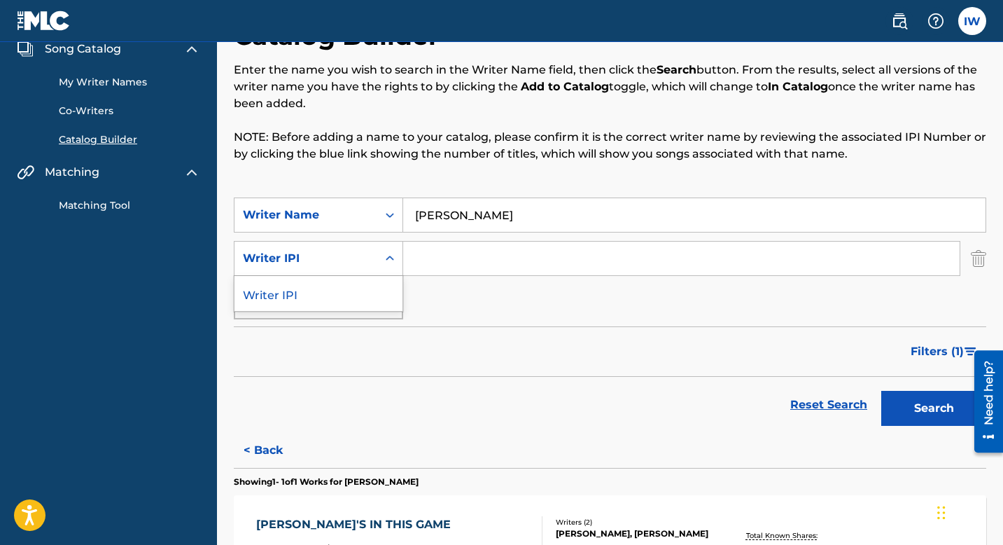
click at [388, 255] on icon "Search Form" at bounding box center [390, 258] width 14 height 14
click at [477, 301] on div "SearchWithCriteria2f08fe2b-533f-48dd-a709-fb524df969fd Writer Name [PERSON_NAME…" at bounding box center [610, 258] width 753 height 122
click at [388, 304] on div "Max Criteria Reached" at bounding box center [318, 301] width 169 height 35
click at [456, 305] on div "SearchWithCriteria2f08fe2b-533f-48dd-a709-fb524df969fd Writer Name [PERSON_NAME…" at bounding box center [610, 258] width 753 height 122
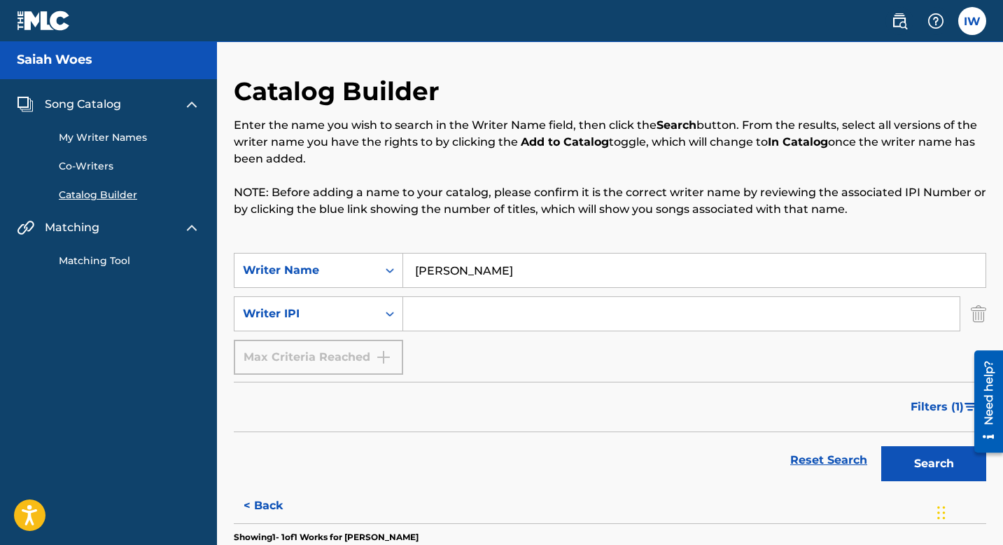
scroll to position [0, 0]
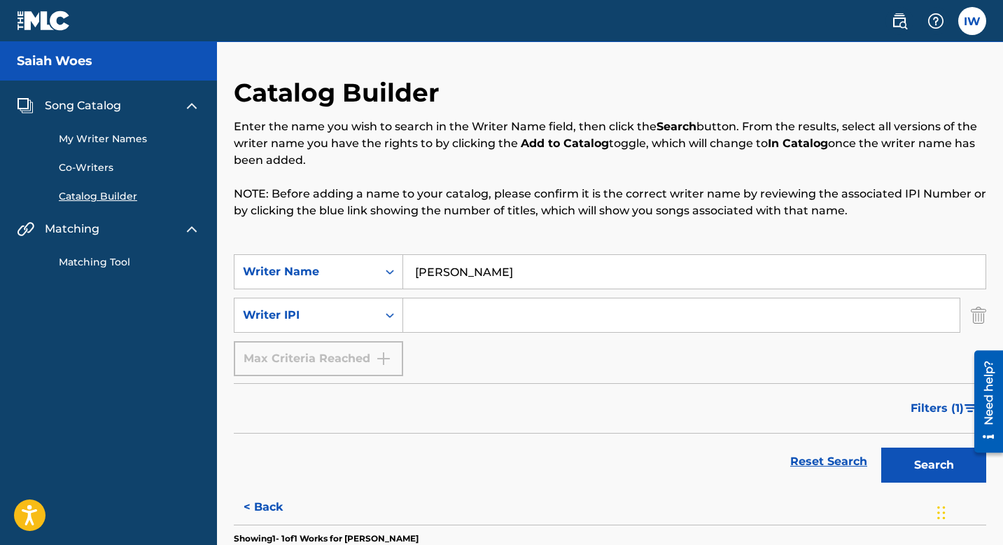
click at [183, 102] on div "Song Catalog" at bounding box center [108, 105] width 183 height 17
click at [104, 264] on link "Matching Tool" at bounding box center [129, 262] width 141 height 15
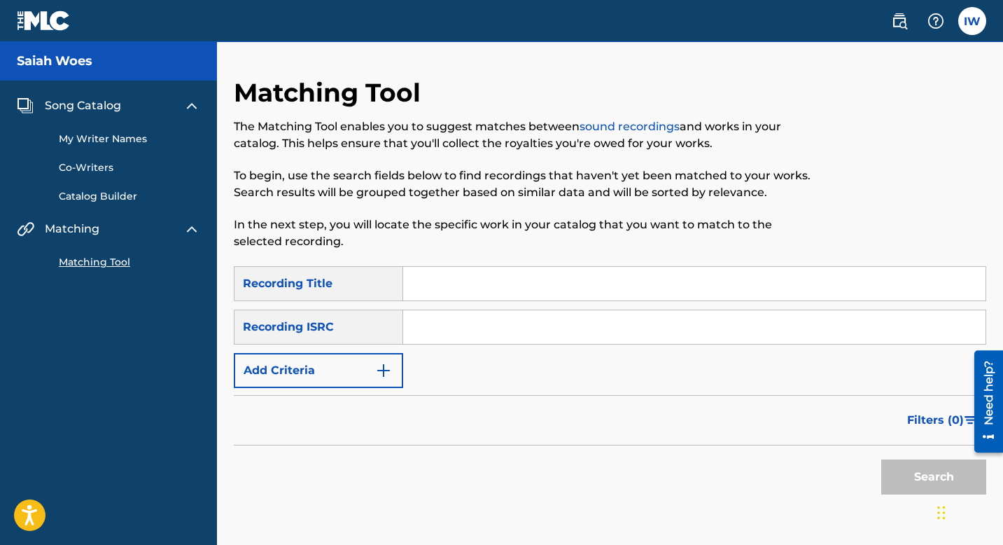
click at [324, 327] on div "Recording ISRC" at bounding box center [318, 326] width 169 height 35
click at [308, 330] on div "Recording ISRC" at bounding box center [318, 326] width 169 height 35
click at [464, 342] on input "Search Form" at bounding box center [694, 327] width 582 height 34
click at [463, 340] on input "Search Form" at bounding box center [694, 327] width 582 height 34
paste input "QZMEQ2144201"
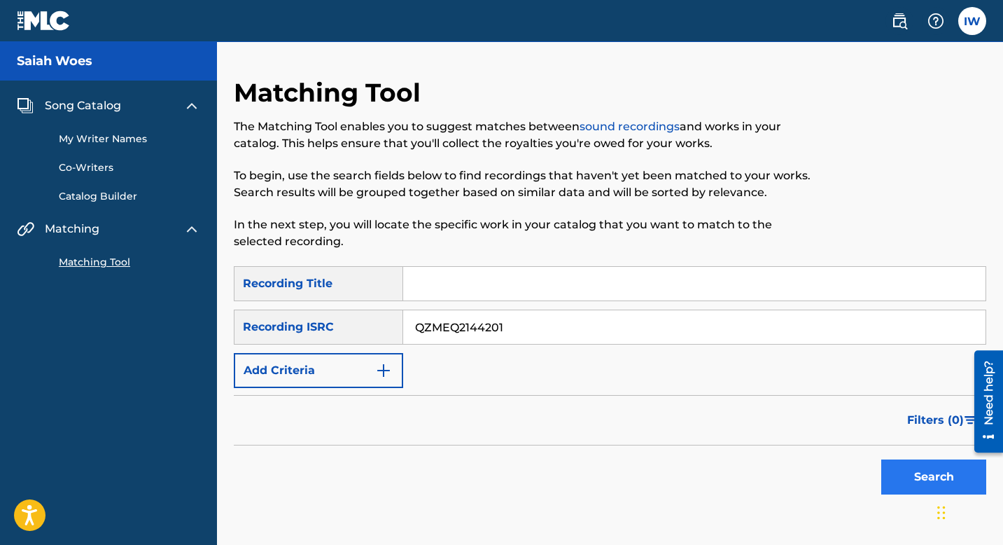
type input "QZMEQ2144201"
click at [920, 384] on button "Search" at bounding box center [933, 476] width 105 height 35
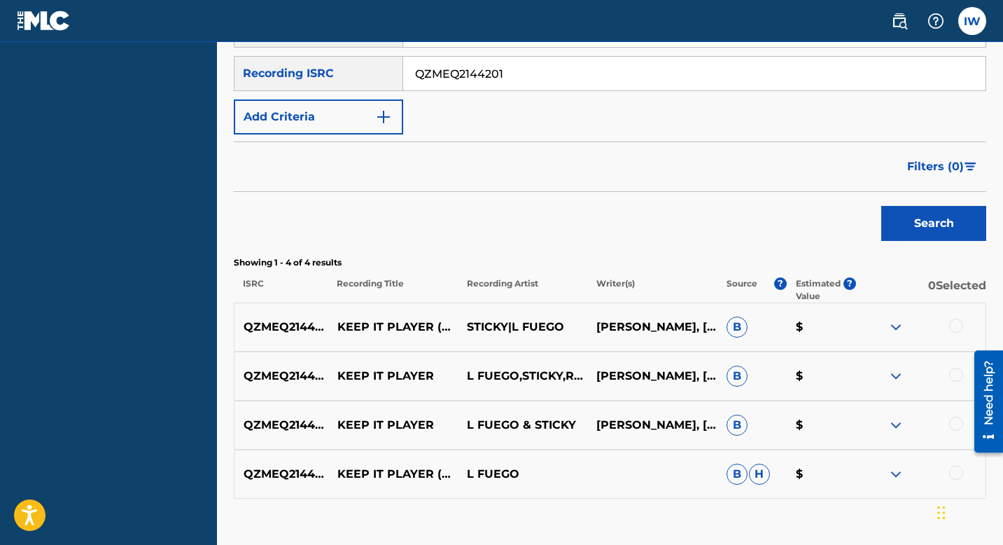
scroll to position [259, 0]
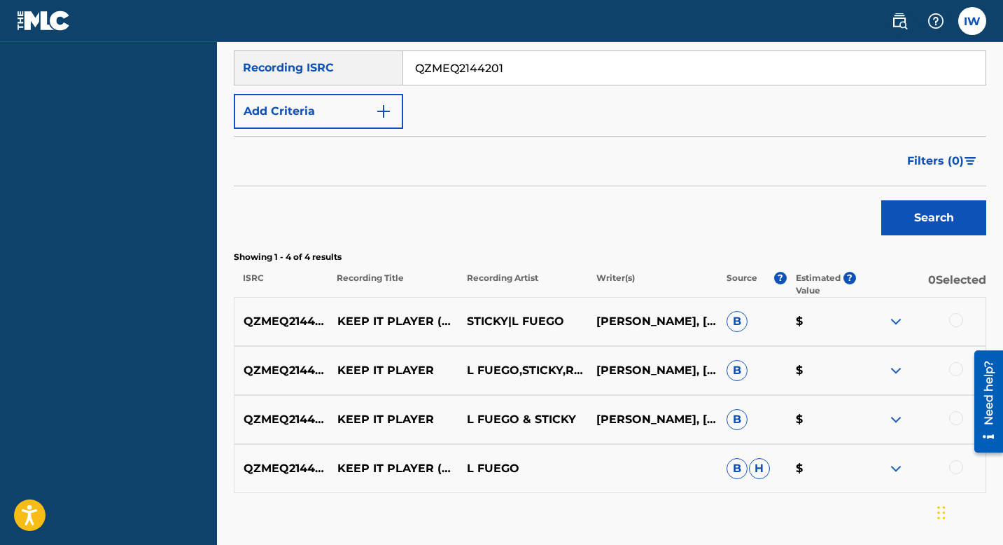
click at [920, 322] on div at bounding box center [956, 320] width 14 height 14
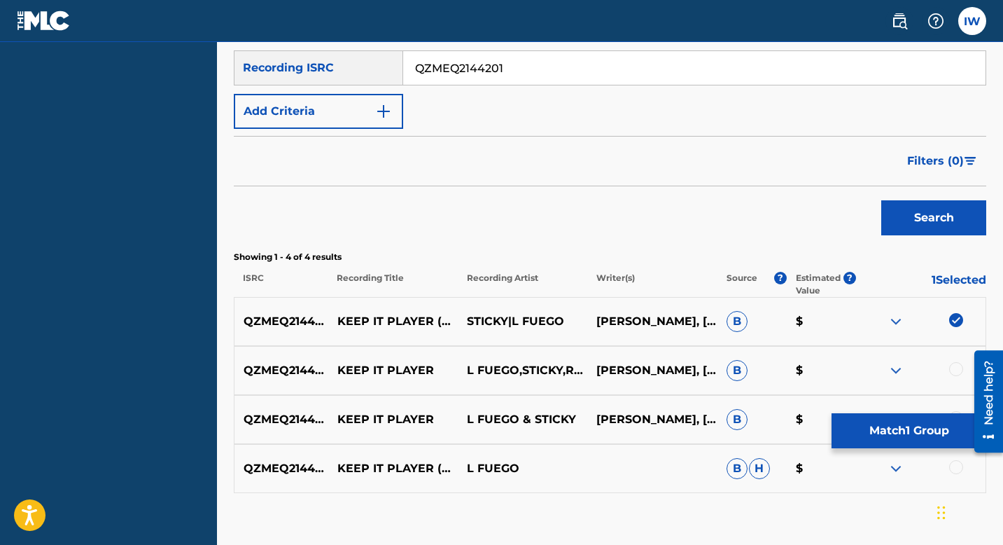
click at [920, 372] on div at bounding box center [956, 369] width 14 height 14
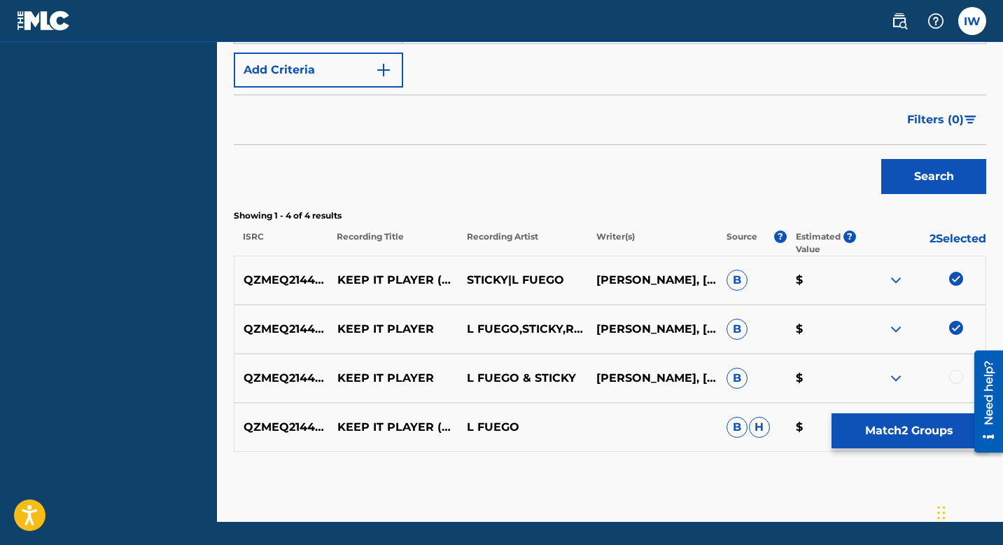
scroll to position [344, 0]
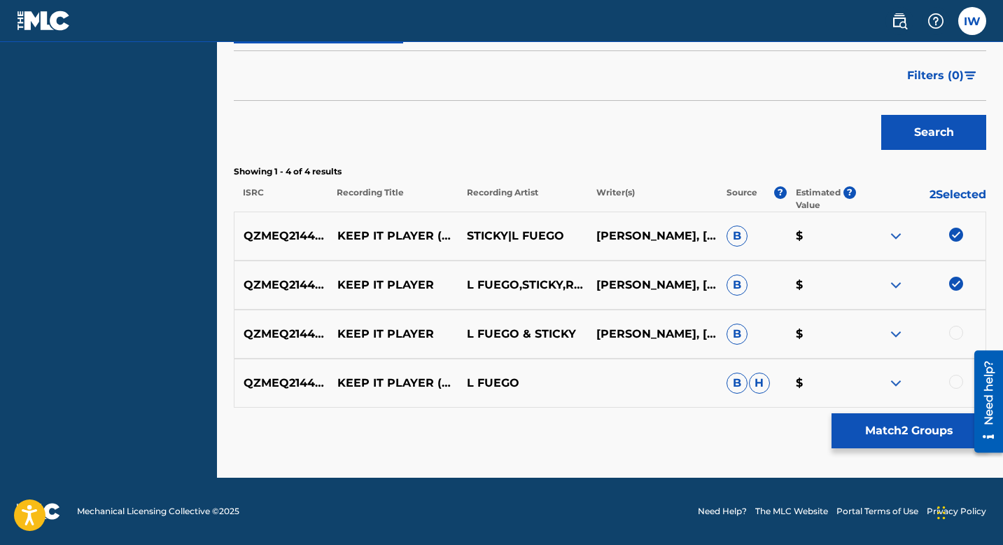
click at [920, 326] on div at bounding box center [921, 334] width 130 height 17
click at [920, 339] on div at bounding box center [956, 333] width 14 height 14
click at [920, 384] on div at bounding box center [921, 383] width 130 height 17
click at [920, 384] on div at bounding box center [956, 382] width 14 height 14
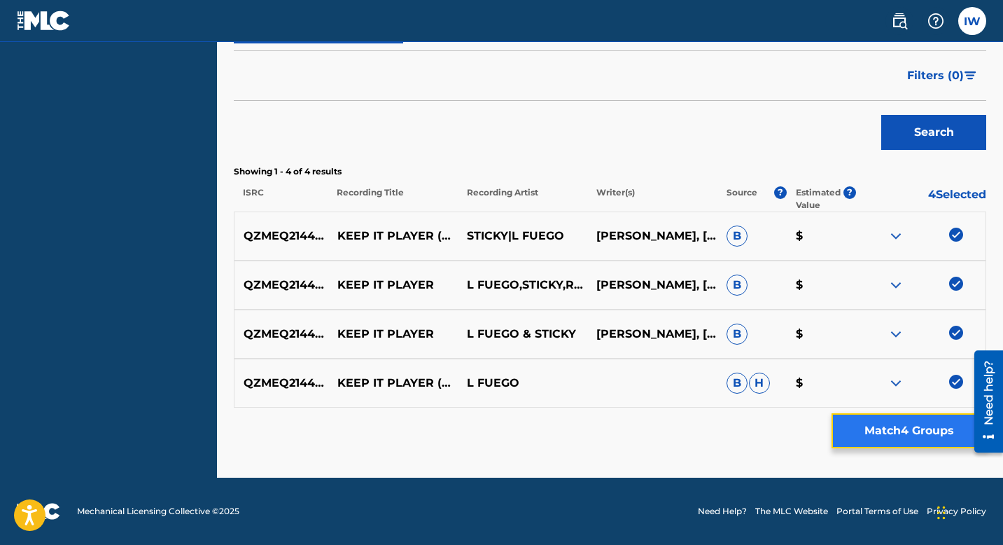
click at [891, 384] on button "Match 4 Groups" at bounding box center [909, 430] width 155 height 35
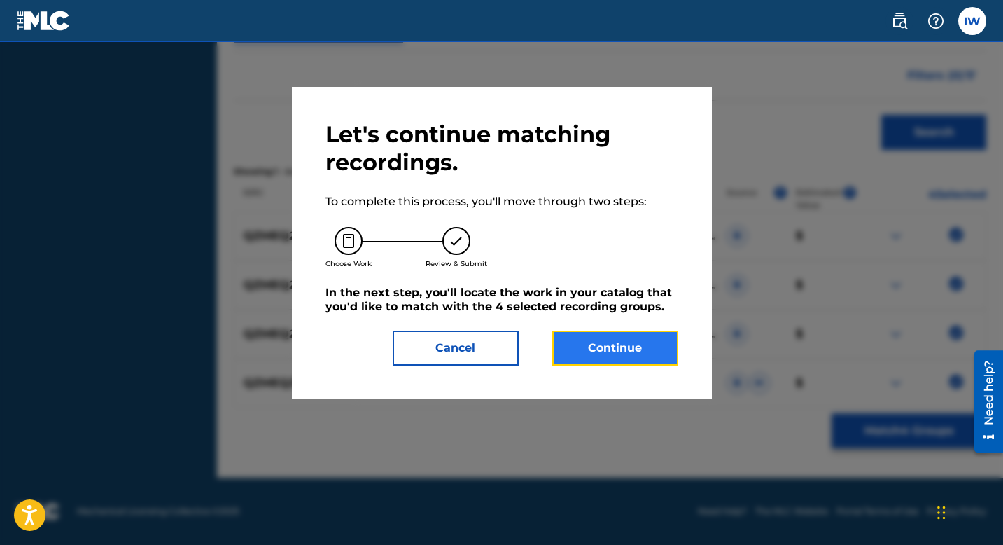
click at [602, 344] on button "Continue" at bounding box center [615, 347] width 126 height 35
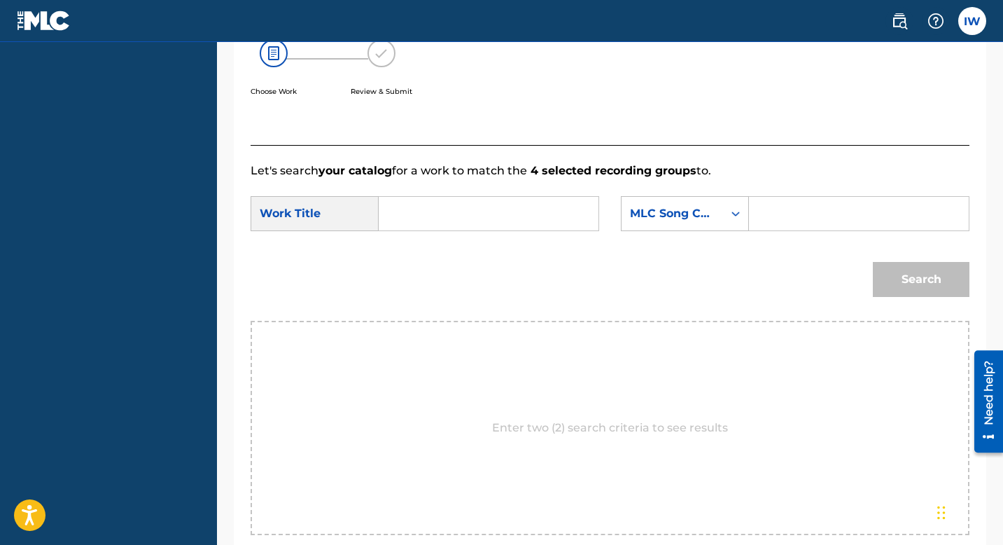
scroll to position [265, 0]
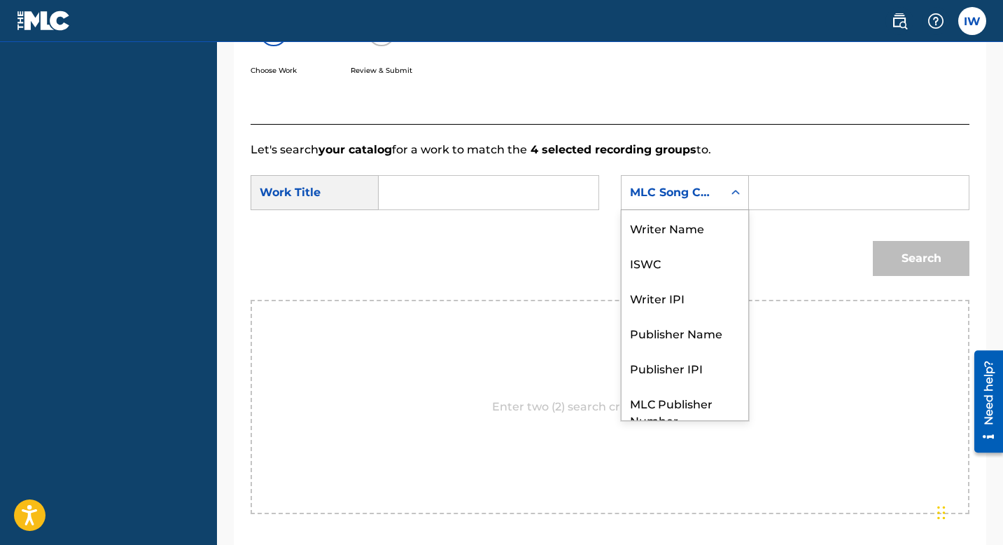
click at [731, 194] on icon "Search Form" at bounding box center [736, 193] width 14 height 14
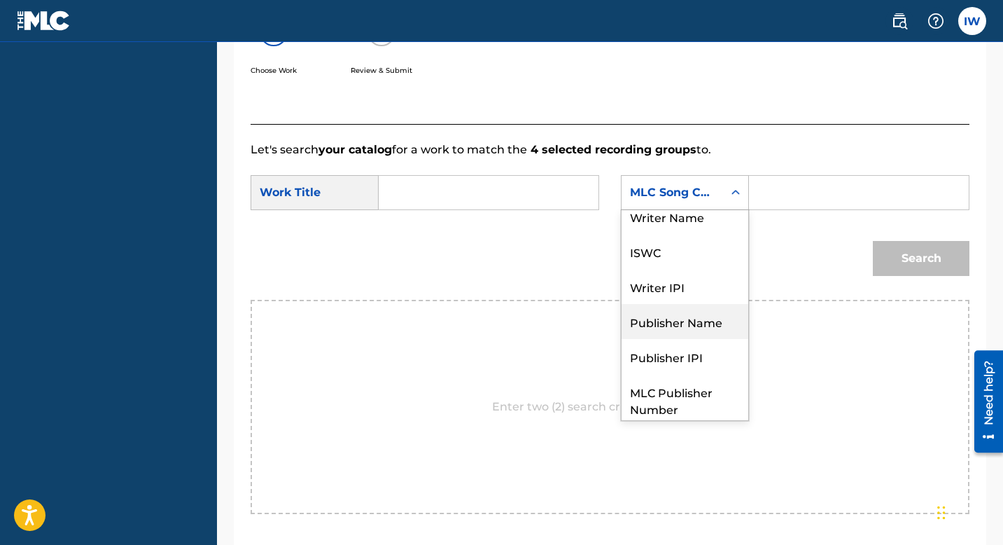
scroll to position [0, 0]
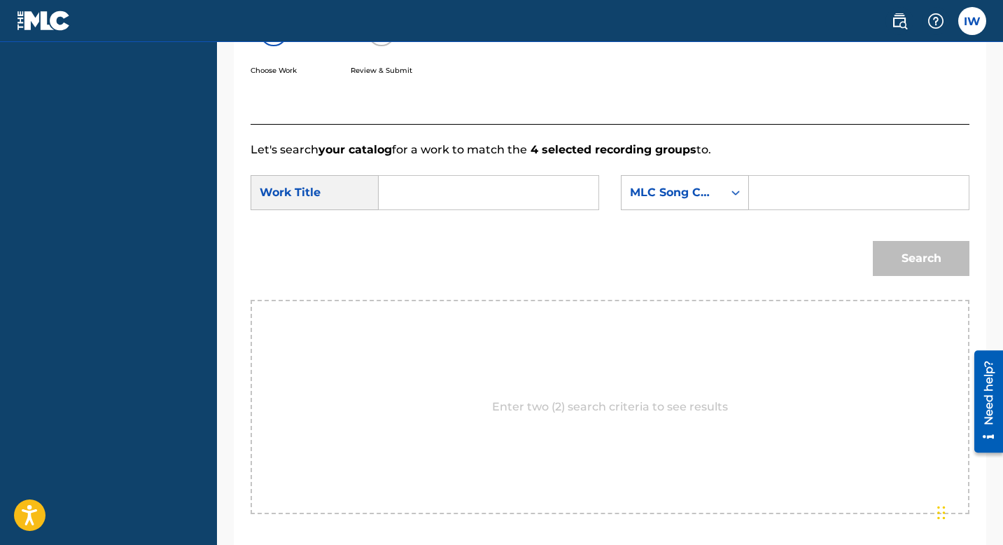
click at [798, 200] on input "Search Form" at bounding box center [859, 193] width 196 height 34
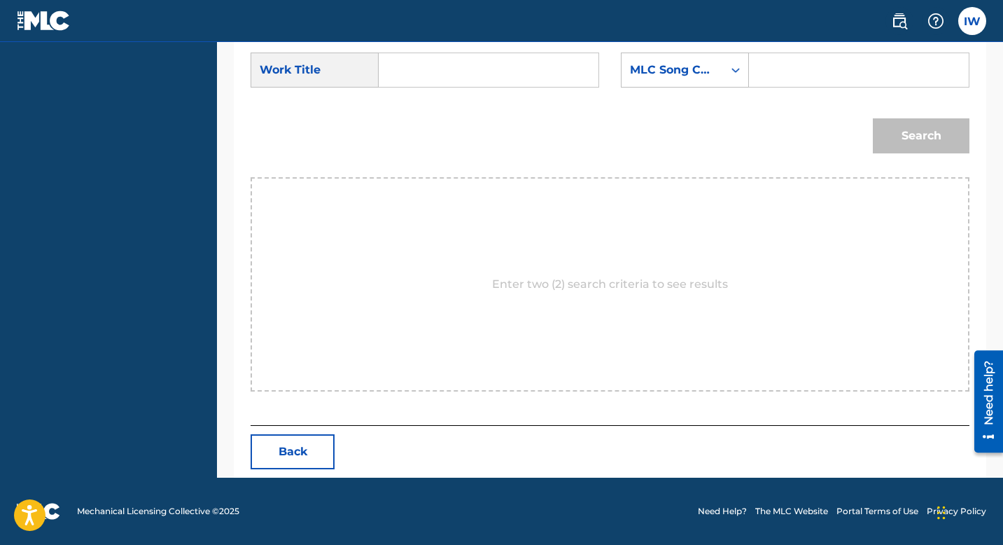
click at [516, 277] on p "Enter two (2) search criteria to see results" at bounding box center [610, 284] width 236 height 17
click at [547, 316] on div "Enter two (2) search criteria to see results" at bounding box center [610, 284] width 719 height 214
click at [548, 323] on div "Enter two (2) search criteria to see results" at bounding box center [610, 284] width 719 height 214
click at [485, 324] on div "Enter two (2) search criteria to see results" at bounding box center [610, 284] width 719 height 214
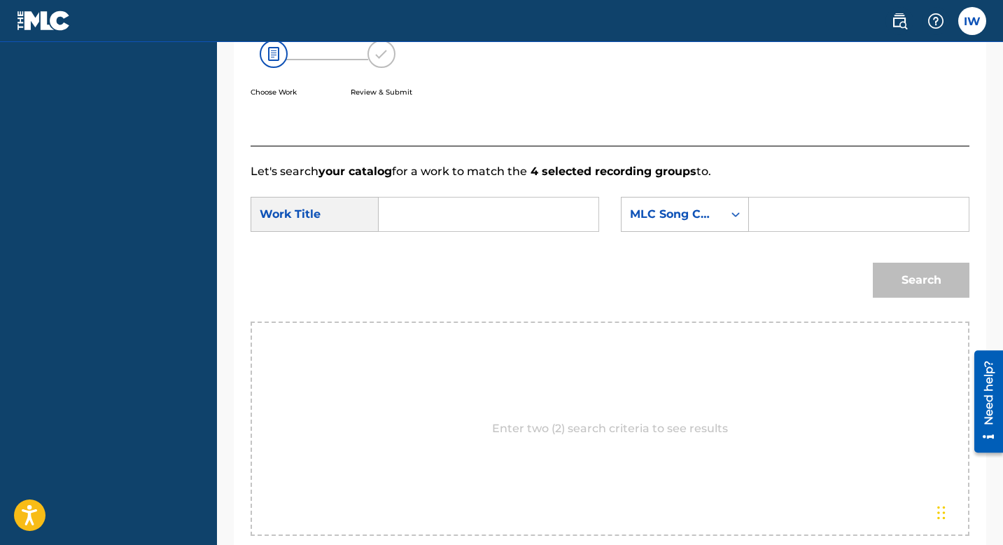
scroll to position [243, 0]
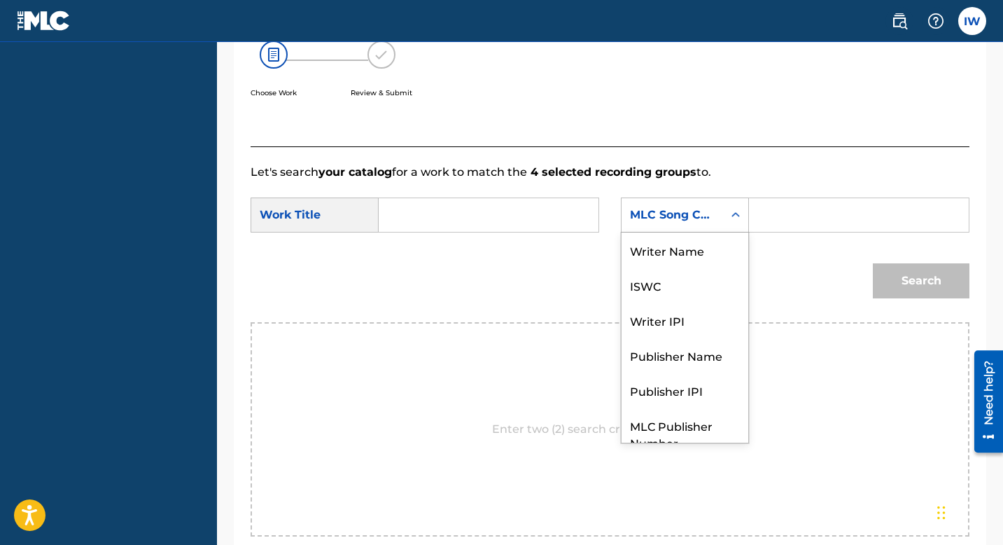
click at [737, 216] on icon "Search Form" at bounding box center [736, 215] width 14 height 14
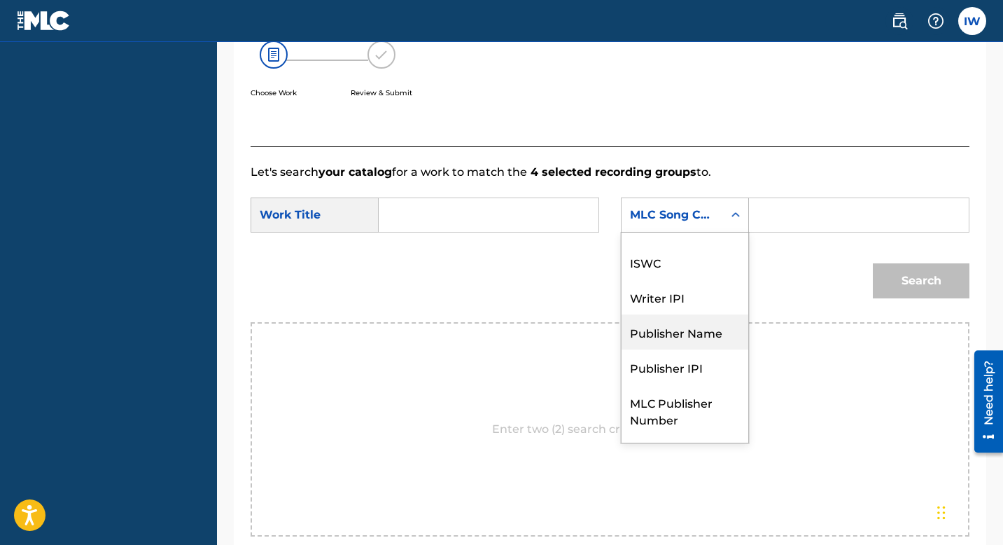
scroll to position [0, 0]
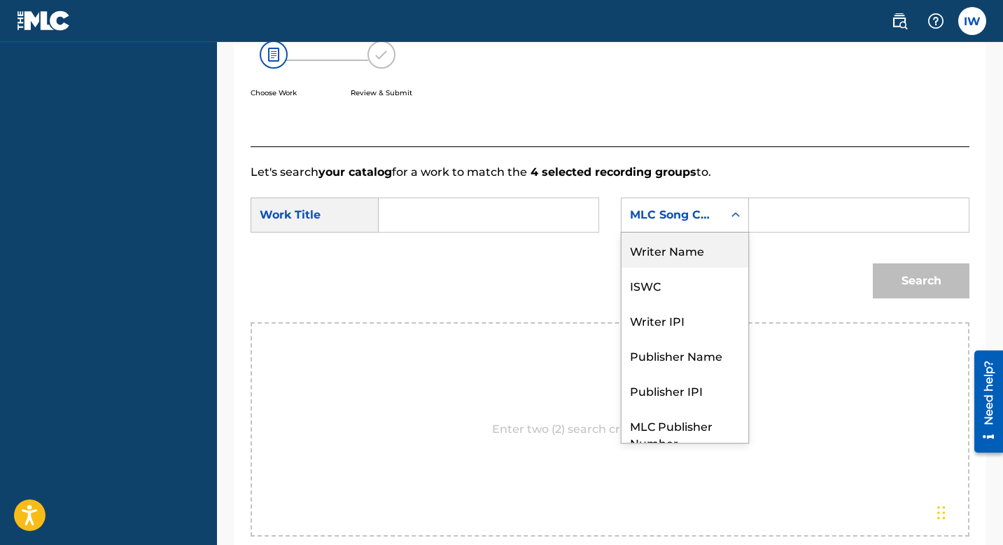
click at [676, 258] on div "Writer Name" at bounding box center [685, 249] width 127 height 35
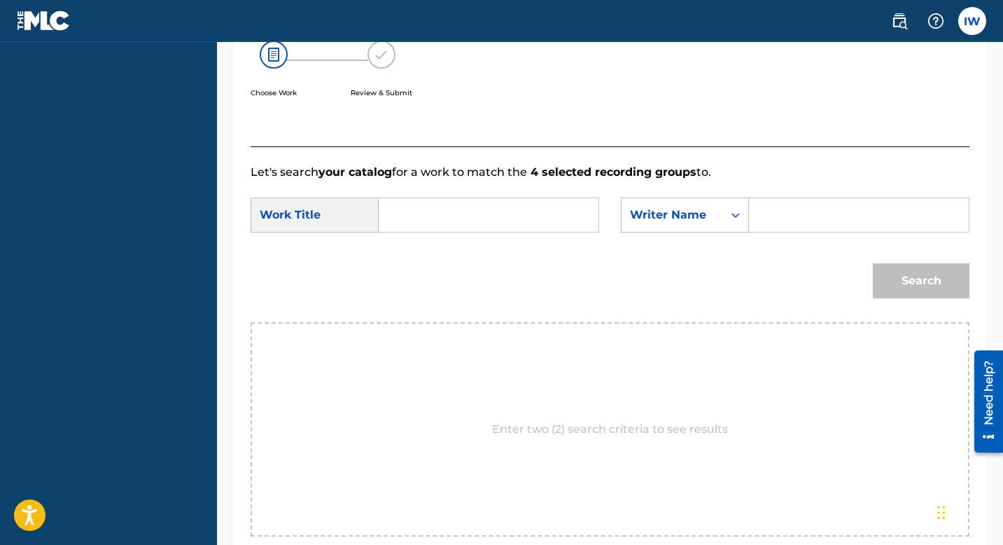
click at [776, 215] on input "Search Form" at bounding box center [859, 215] width 196 height 34
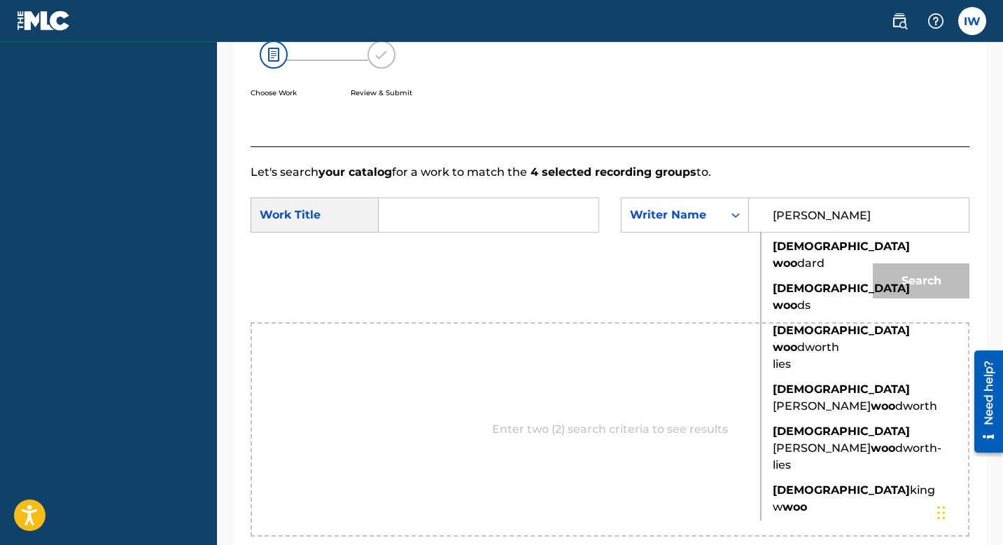
click at [809, 251] on div "Search" at bounding box center [610, 285] width 719 height 73
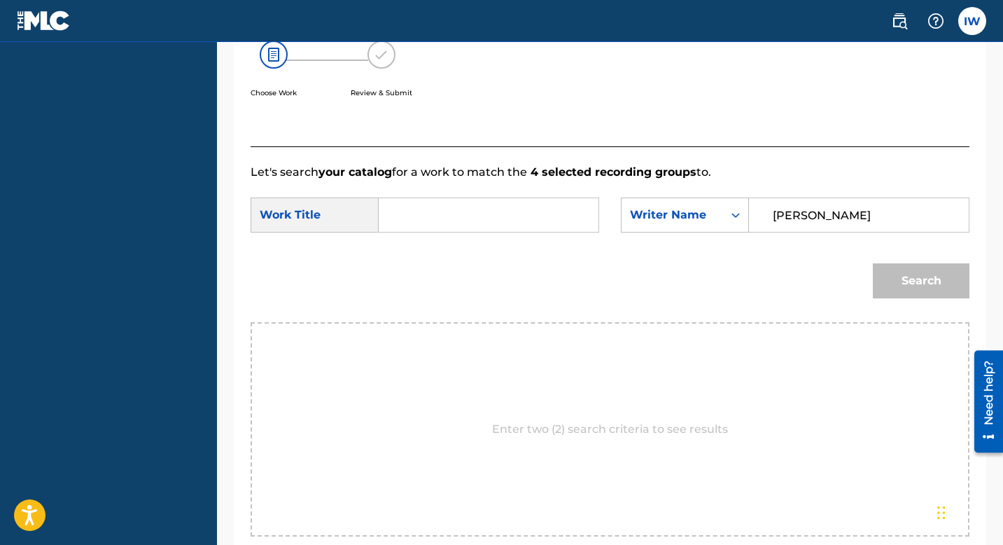
click at [868, 227] on input "[PERSON_NAME]" at bounding box center [859, 215] width 196 height 34
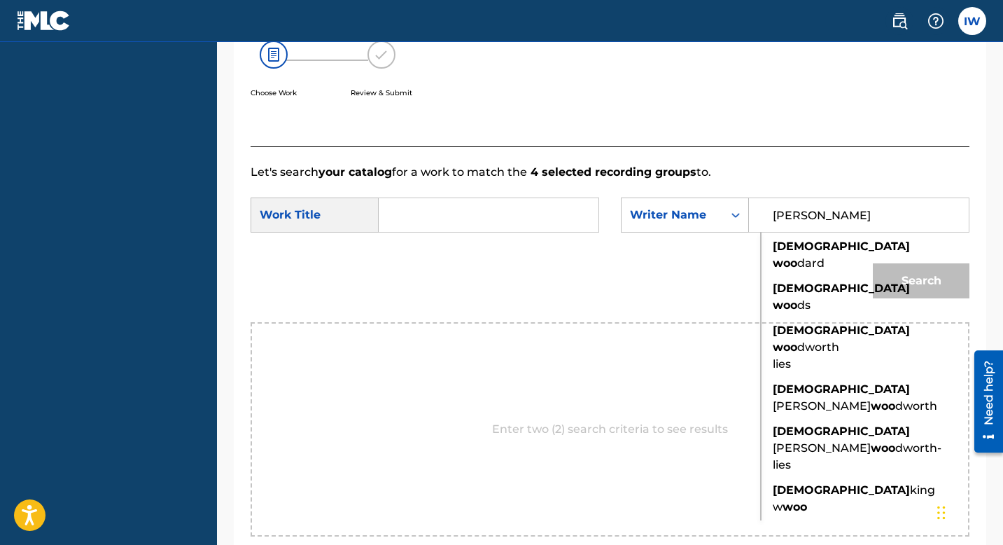
click at [802, 265] on span "dard" at bounding box center [810, 262] width 27 height 13
type input "[PERSON_NAME]"
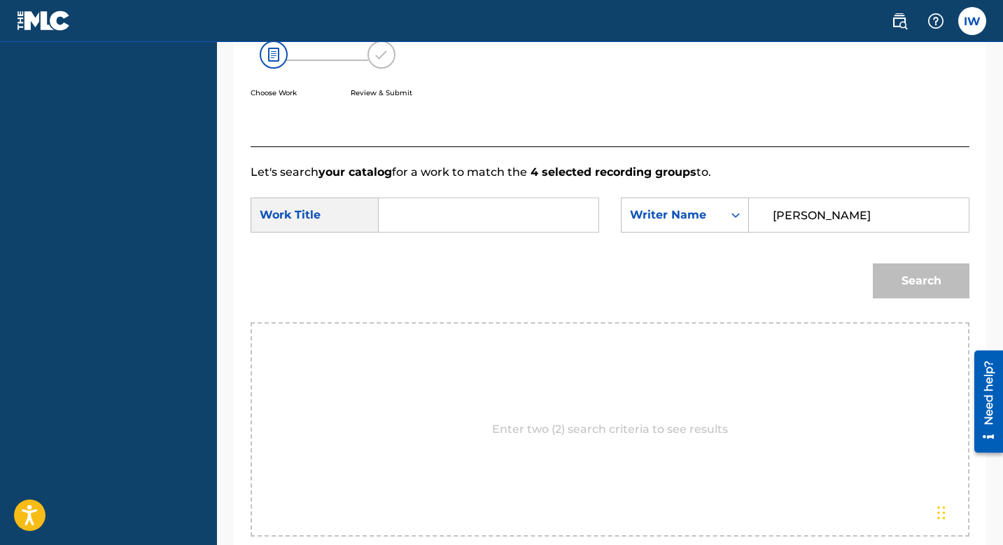
click at [776, 271] on div "Search" at bounding box center [610, 285] width 719 height 73
click at [432, 219] on input "Search Form" at bounding box center [489, 215] width 196 height 34
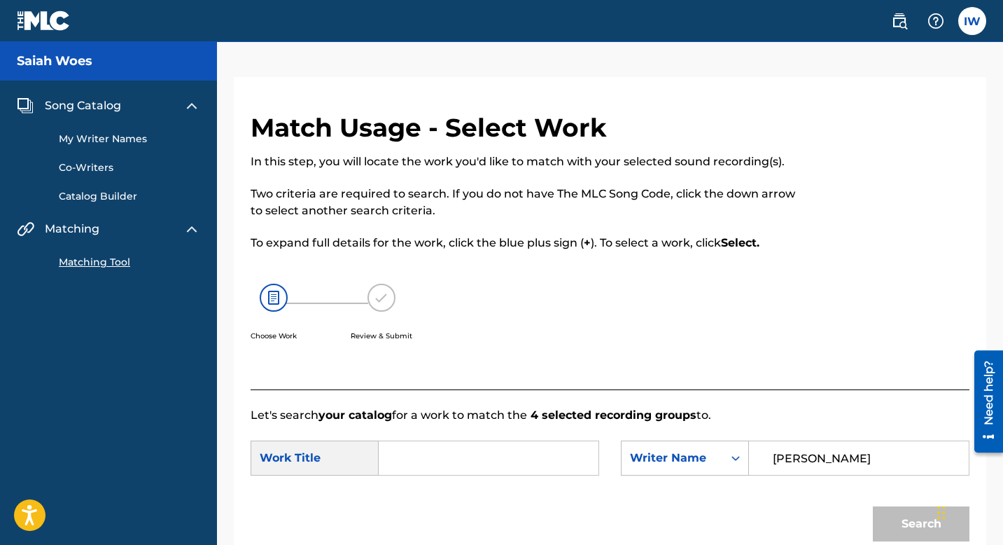
type input "L"
type input "Keep it player"
click at [499, 384] on div "Search" at bounding box center [610, 528] width 719 height 73
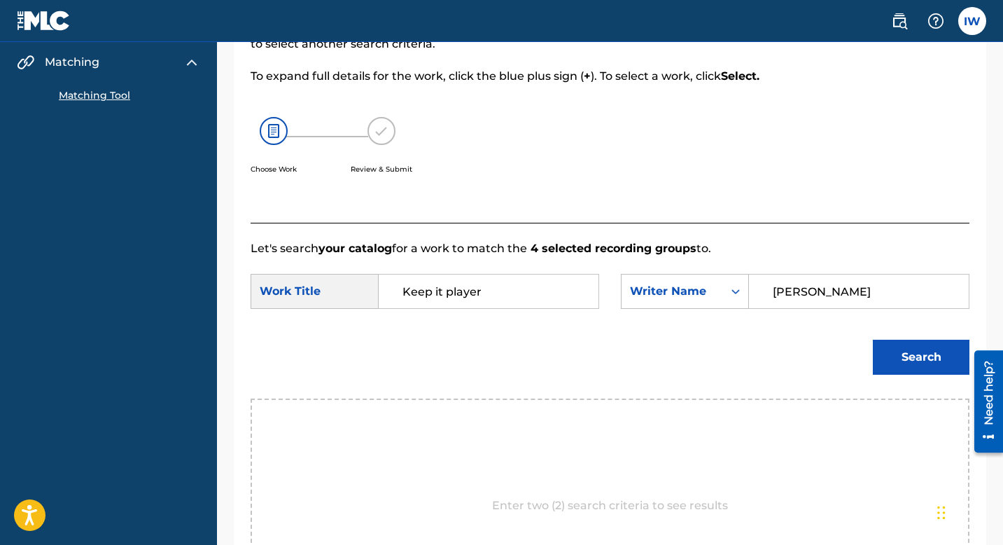
scroll to position [169, 0]
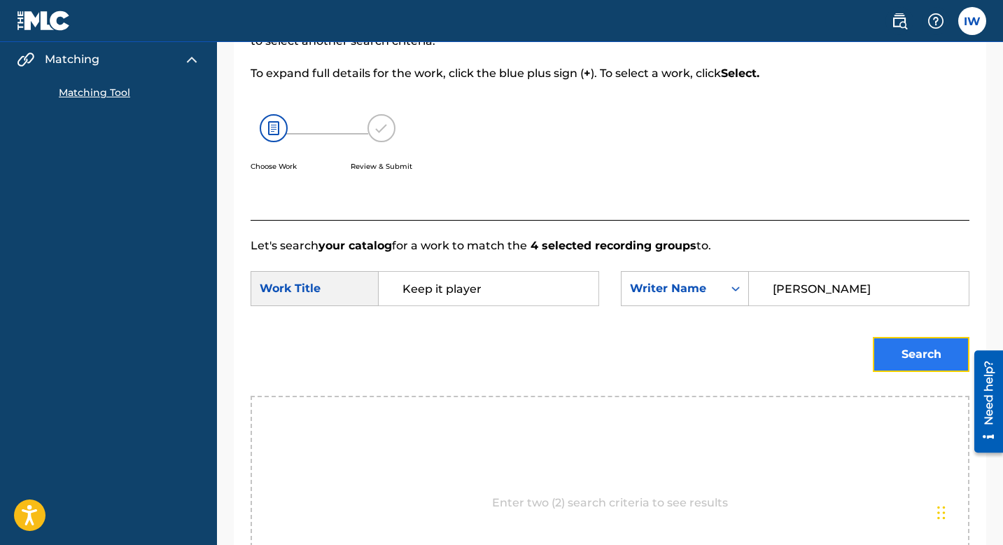
click at [916, 359] on button "Search" at bounding box center [921, 354] width 97 height 35
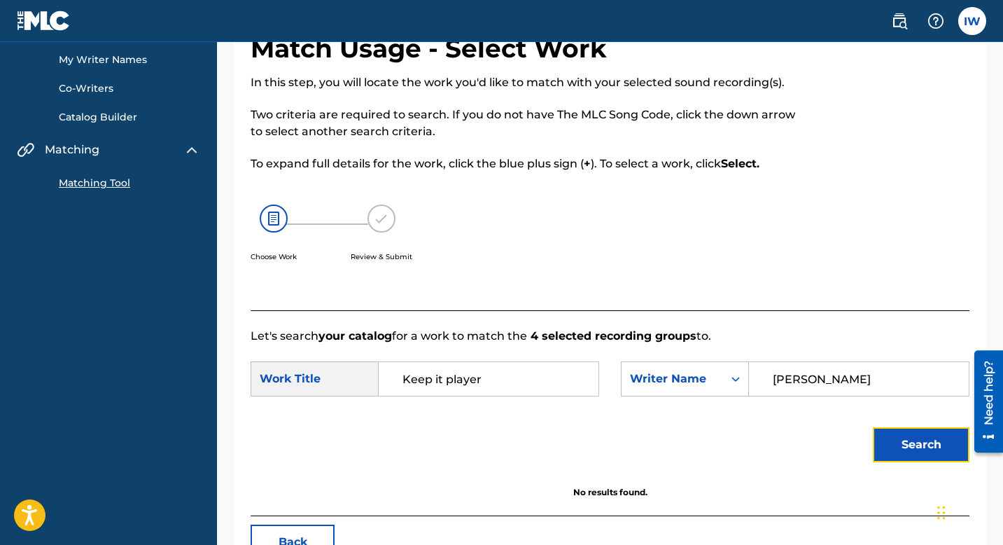
scroll to position [82, 0]
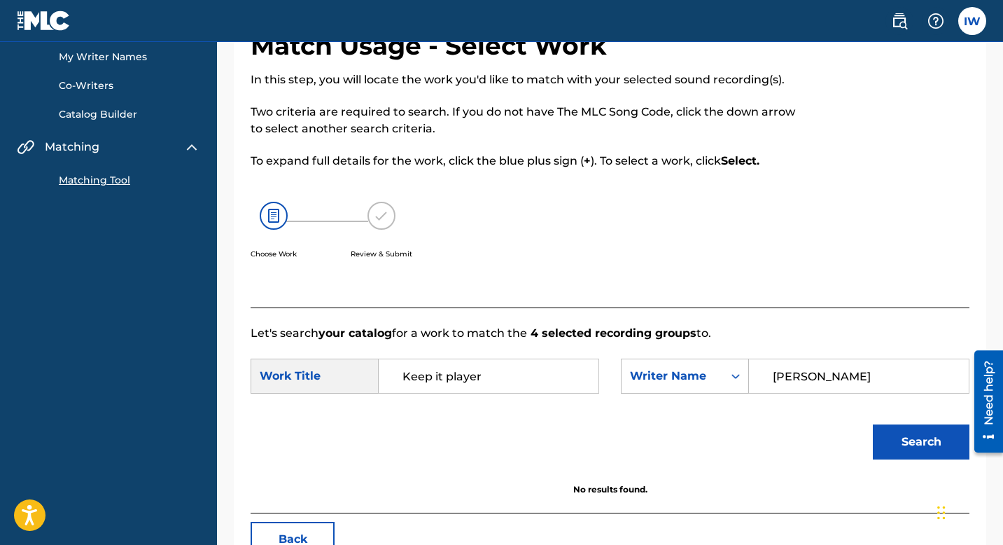
click at [871, 375] on input "[PERSON_NAME]" at bounding box center [859, 376] width 196 height 34
click at [872, 384] on input "[PERSON_NAME]" at bounding box center [859, 376] width 196 height 34
click at [872, 376] on input "[PERSON_NAME]" at bounding box center [859, 376] width 196 height 34
click at [731, 377] on icon "Search Form" at bounding box center [736, 376] width 14 height 14
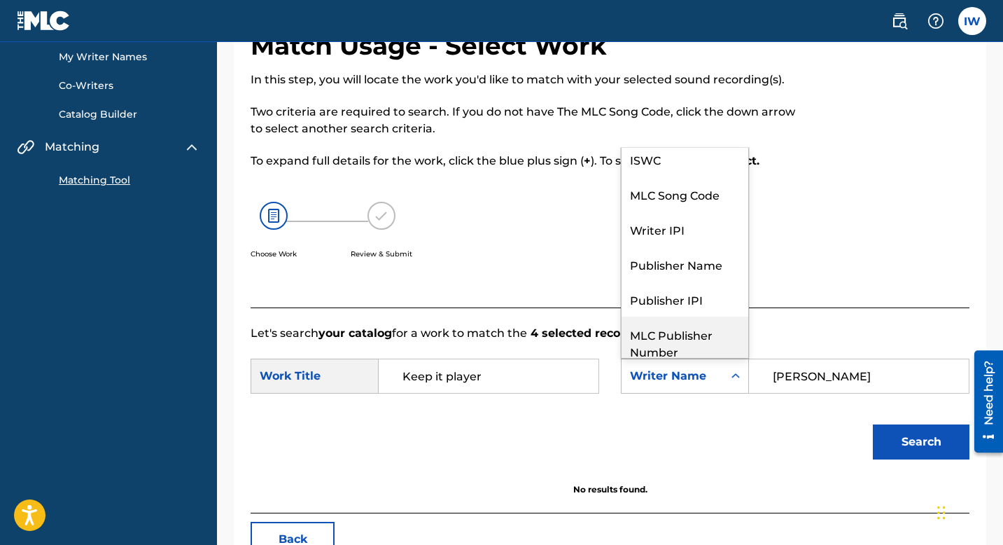
scroll to position [0, 0]
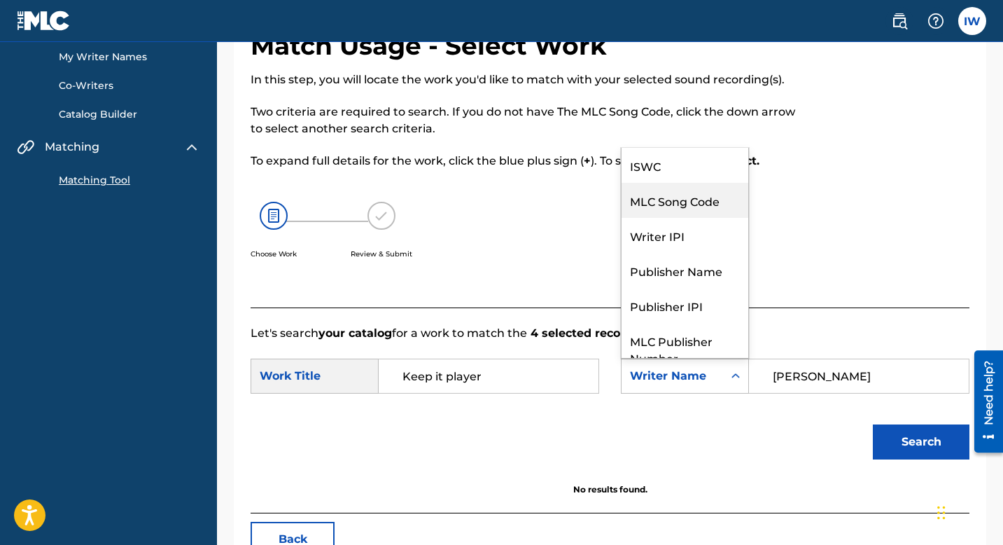
click at [681, 210] on div "MLC Song Code" at bounding box center [685, 200] width 127 height 35
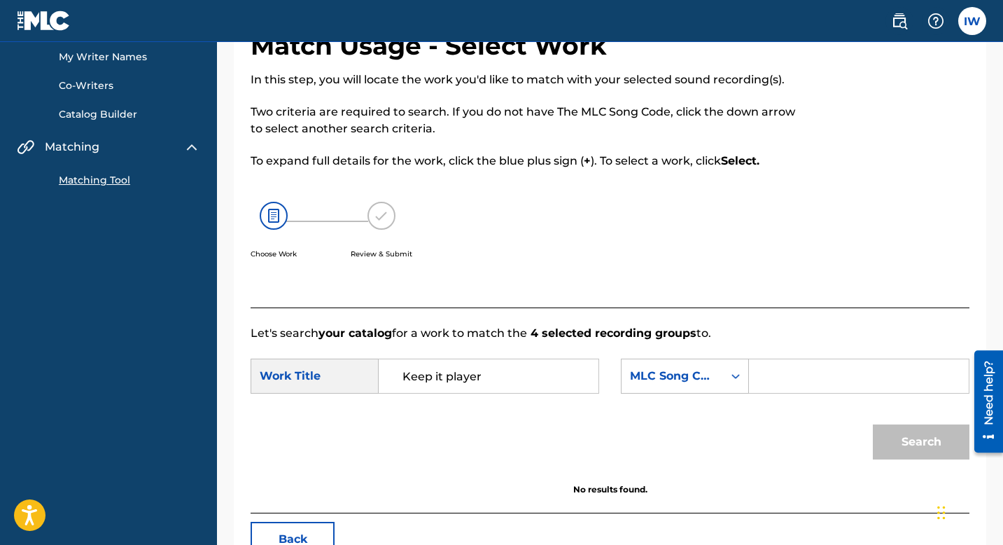
click at [857, 366] on input "Search Form" at bounding box center [859, 376] width 196 height 34
type input "QZMEQ2144201"
click at [907, 384] on button "Search" at bounding box center [921, 441] width 97 height 35
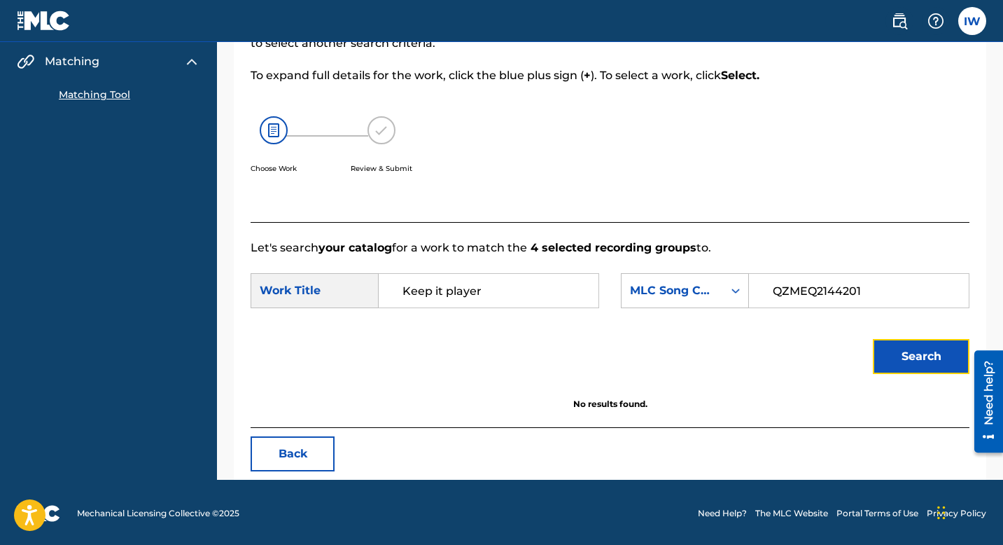
scroll to position [169, 0]
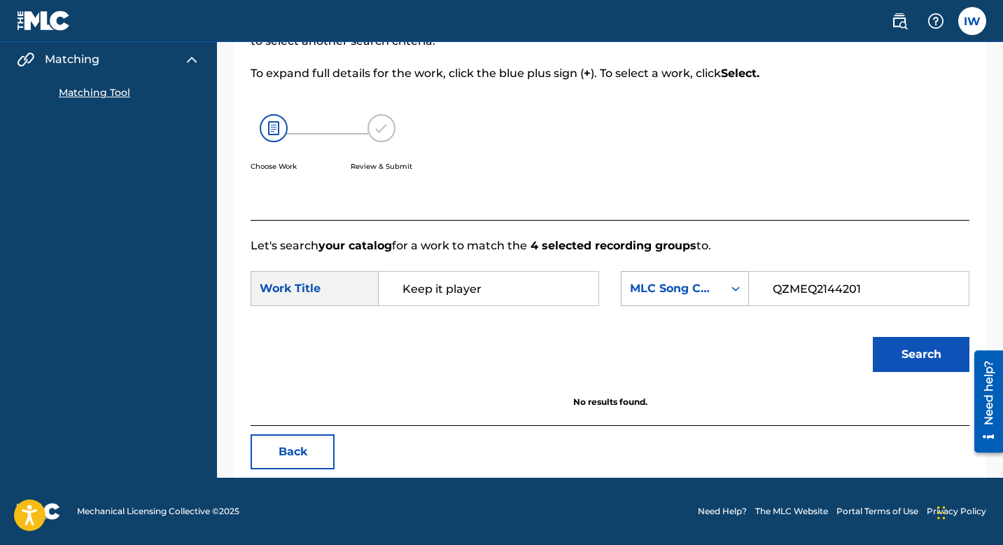
click at [736, 286] on icon "Search Form" at bounding box center [736, 288] width 14 height 14
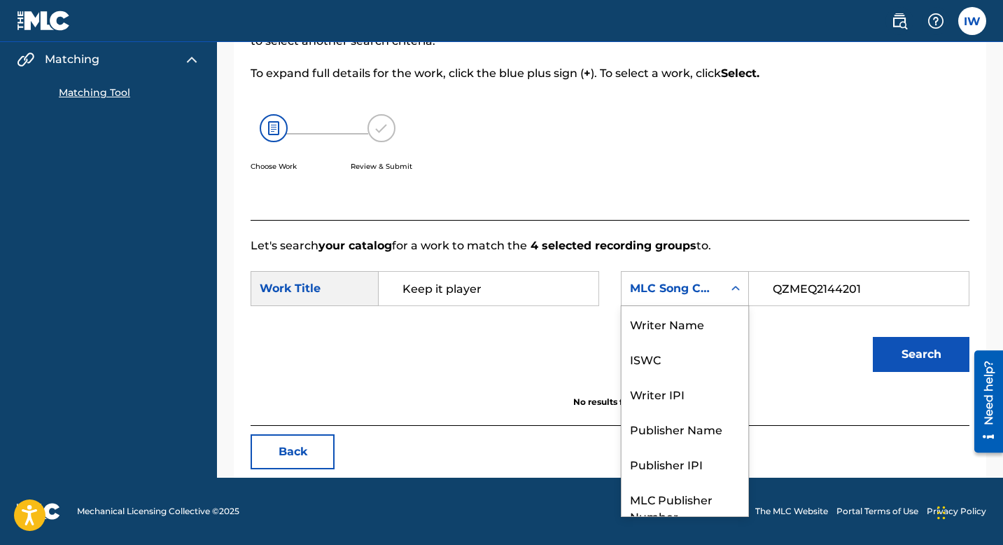
scroll to position [52, 0]
click at [737, 289] on icon "Search Form" at bounding box center [736, 288] width 14 height 14
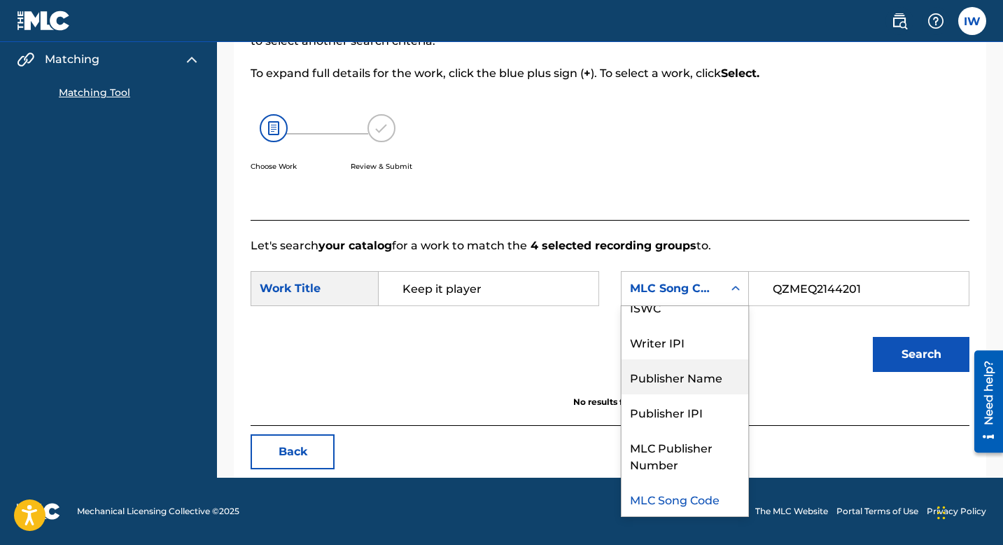
click at [684, 375] on div "Publisher Name" at bounding box center [685, 376] width 127 height 35
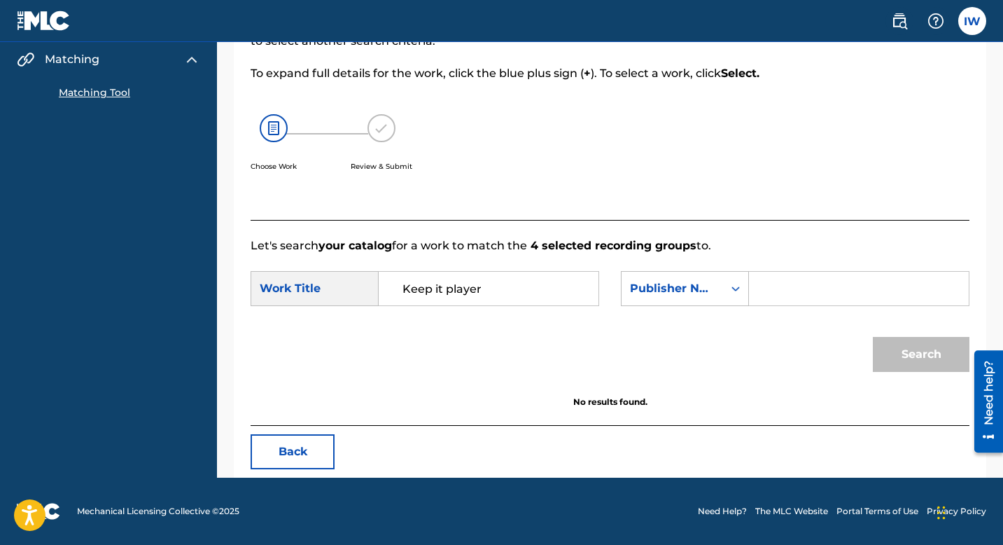
click at [834, 292] on input "Search Form" at bounding box center [859, 289] width 196 height 34
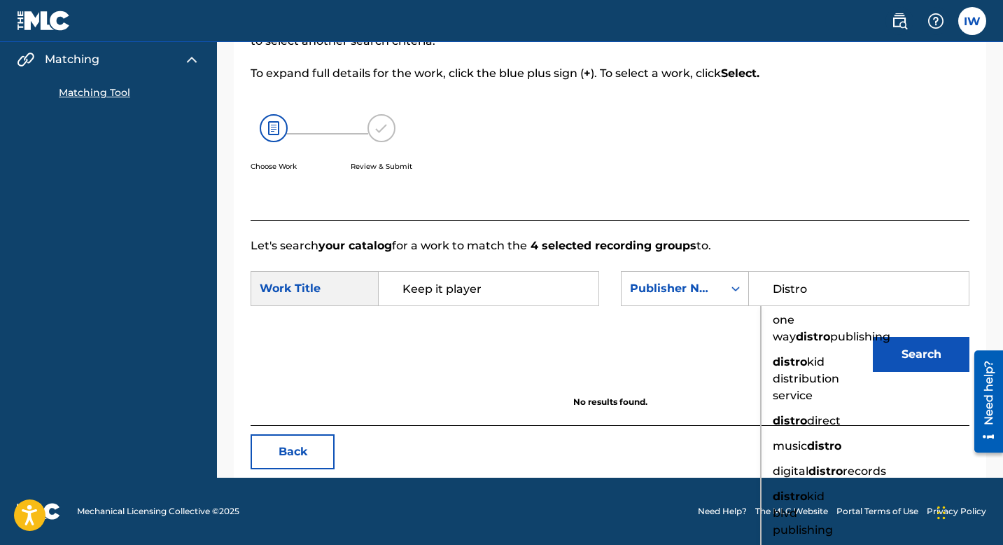
click at [805, 368] on strong "distro" at bounding box center [790, 361] width 34 height 13
type input "distrokid distribution service"
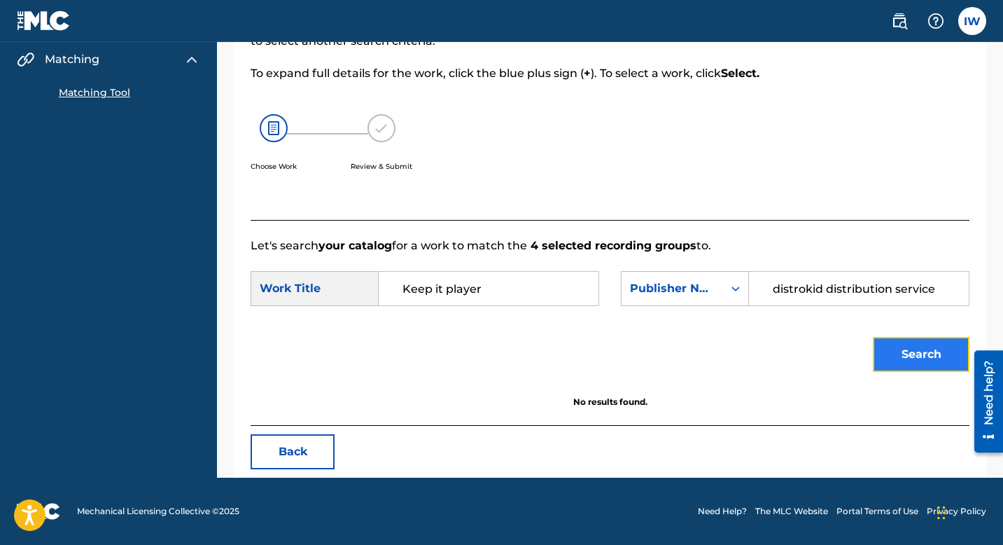
click at [913, 351] on button "Search" at bounding box center [921, 354] width 97 height 35
click at [513, 292] on input "Keep it player" at bounding box center [489, 289] width 196 height 34
type input "K"
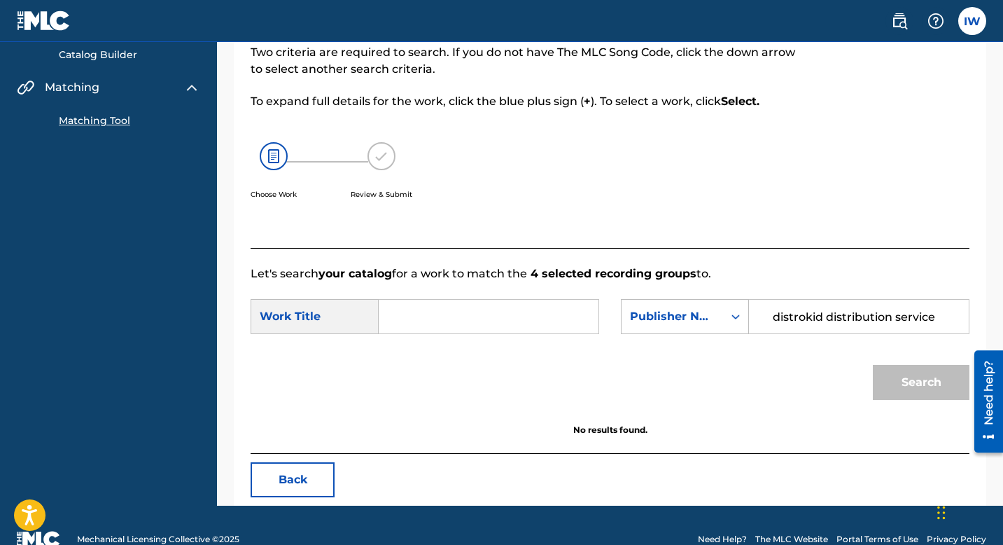
scroll to position [169, 0]
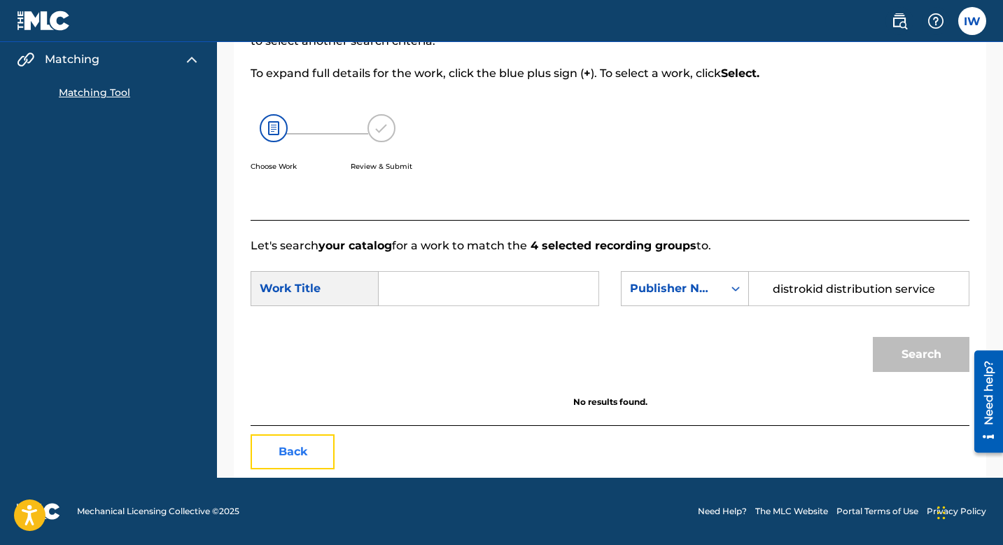
click at [318, 384] on button "Back" at bounding box center [293, 451] width 84 height 35
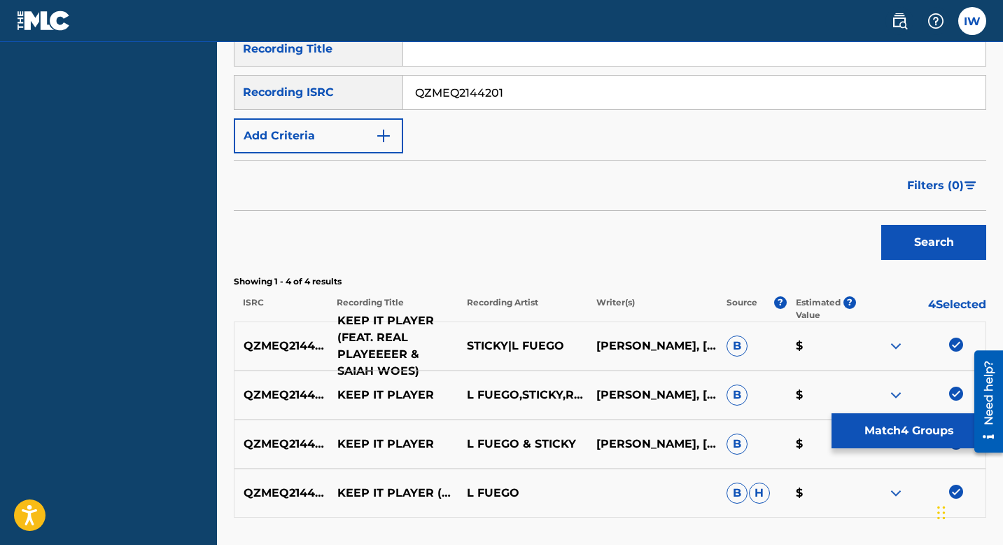
scroll to position [344, 0]
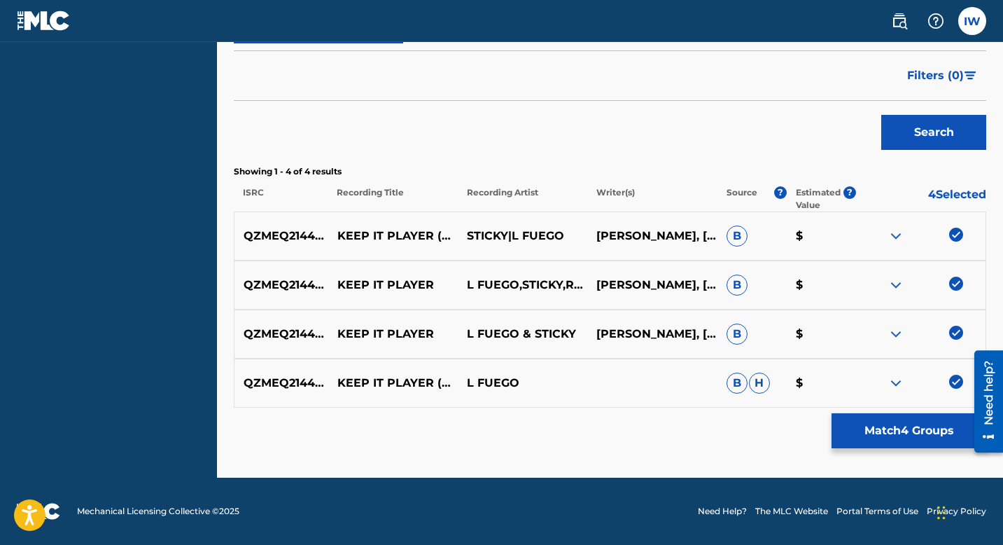
click at [920, 382] on img at bounding box center [956, 382] width 14 height 14
click at [920, 330] on img at bounding box center [956, 333] width 14 height 14
click at [920, 285] on img at bounding box center [956, 284] width 14 height 14
click at [920, 241] on img at bounding box center [956, 235] width 14 height 14
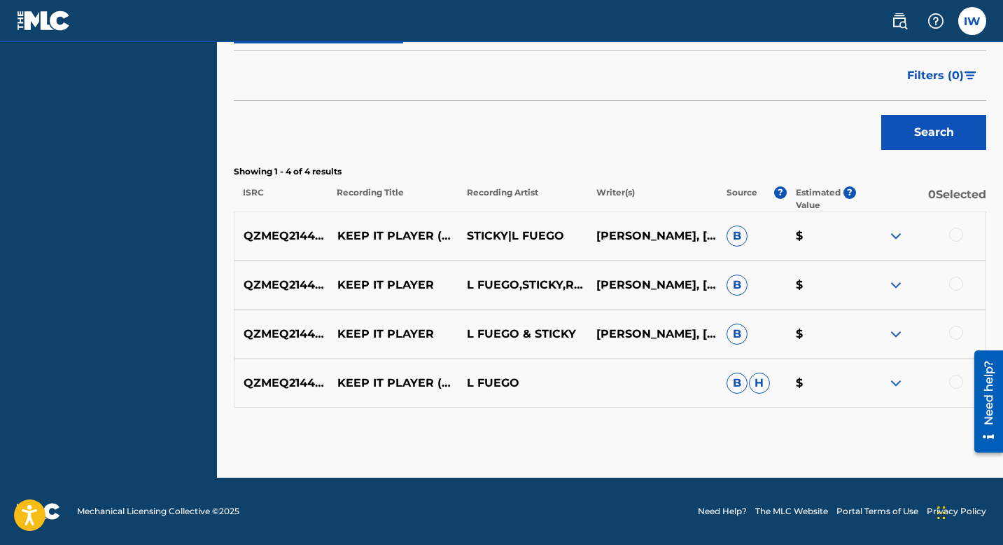
click at [734, 238] on span "B" at bounding box center [737, 235] width 21 height 21
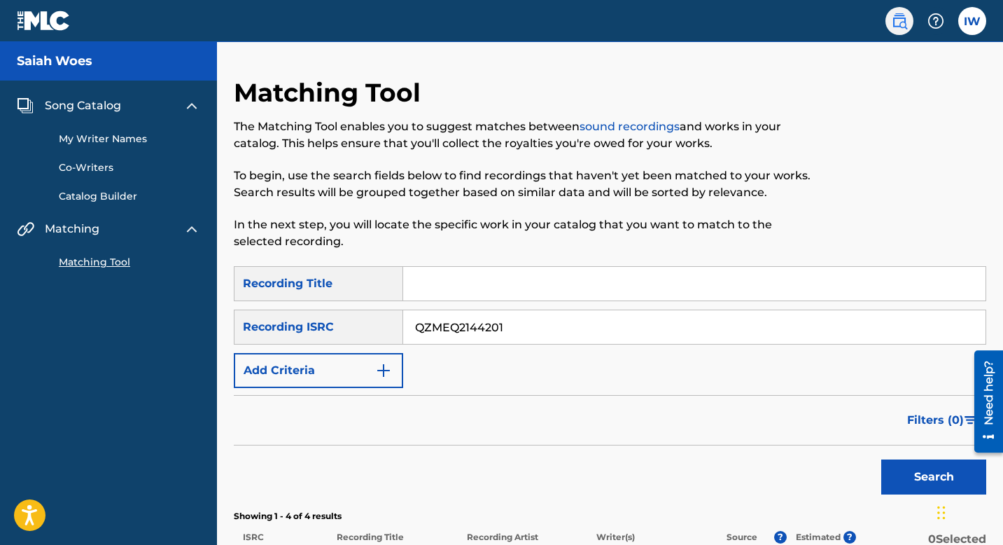
click at [896, 20] on img at bounding box center [899, 21] width 17 height 17
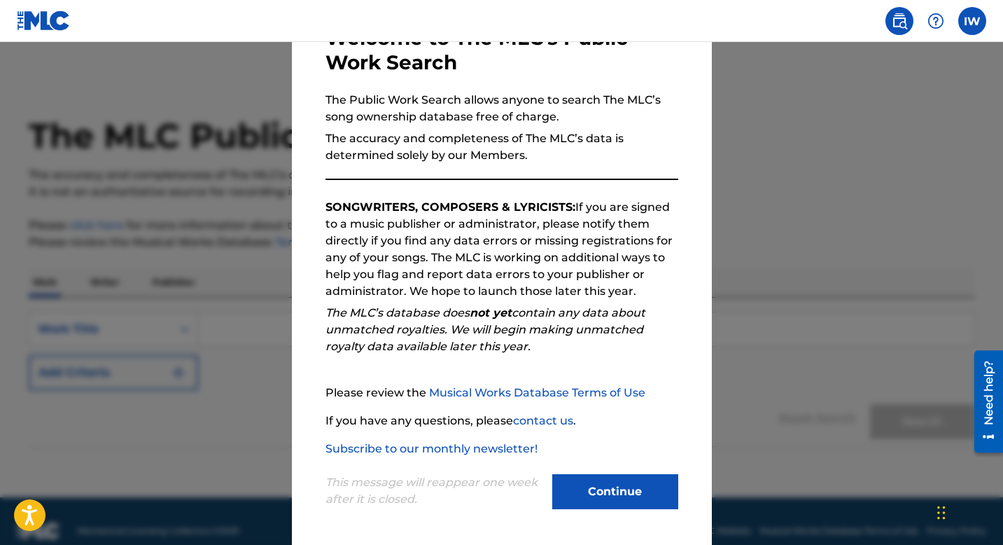
scroll to position [96, 0]
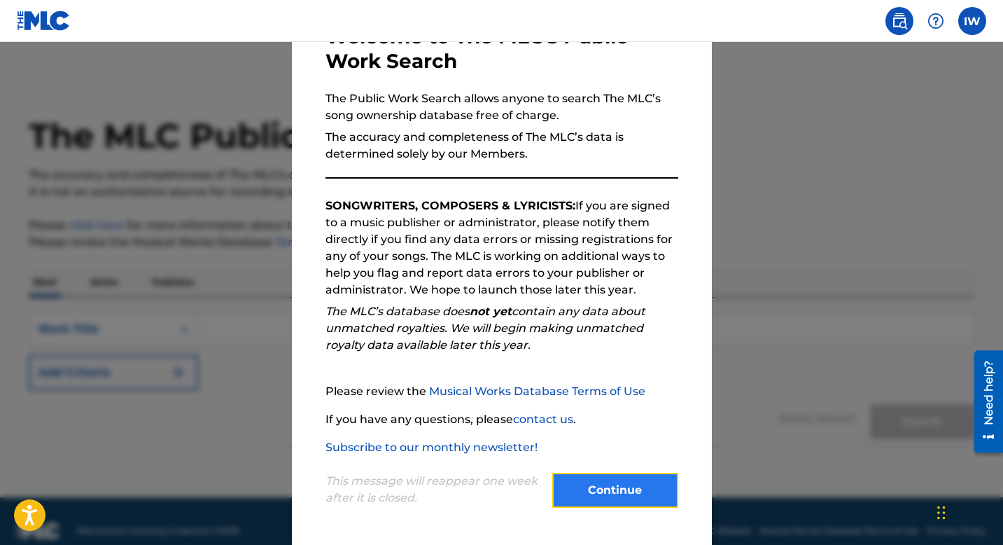
click at [608, 384] on button "Continue" at bounding box center [615, 490] width 126 height 35
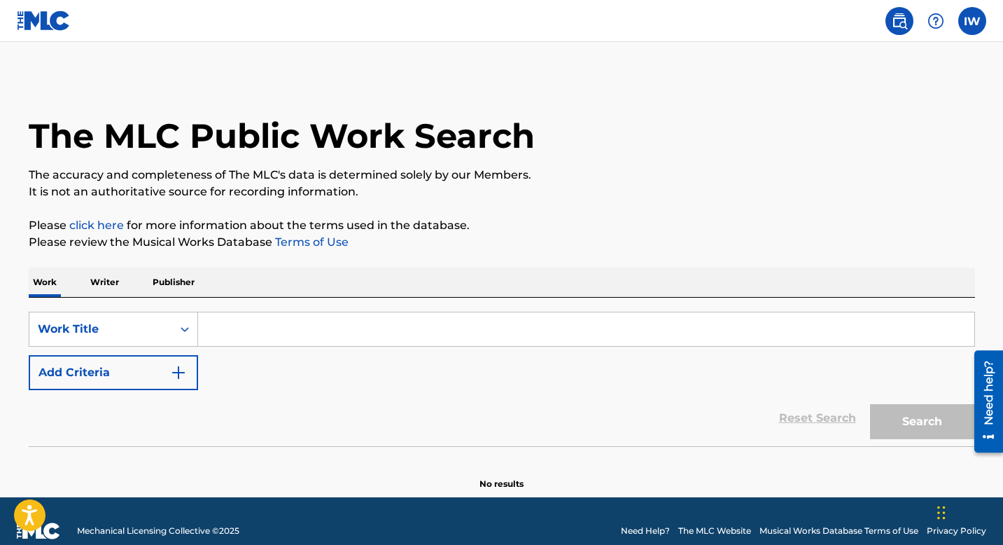
scroll to position [20, 0]
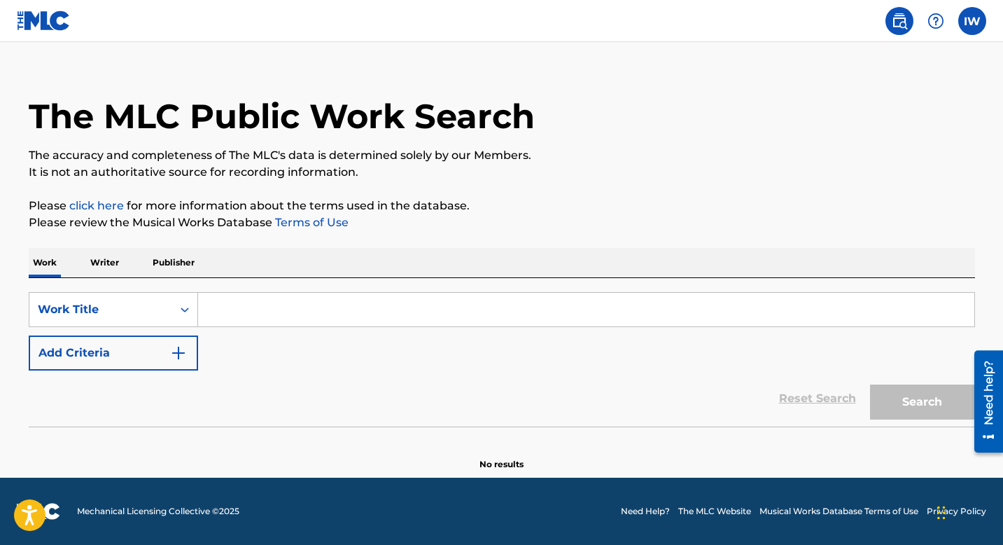
click at [250, 307] on input "Search Form" at bounding box center [586, 310] width 776 height 34
paste input "L Fuego x Sticky"
type input "L Fuego x Sticky"
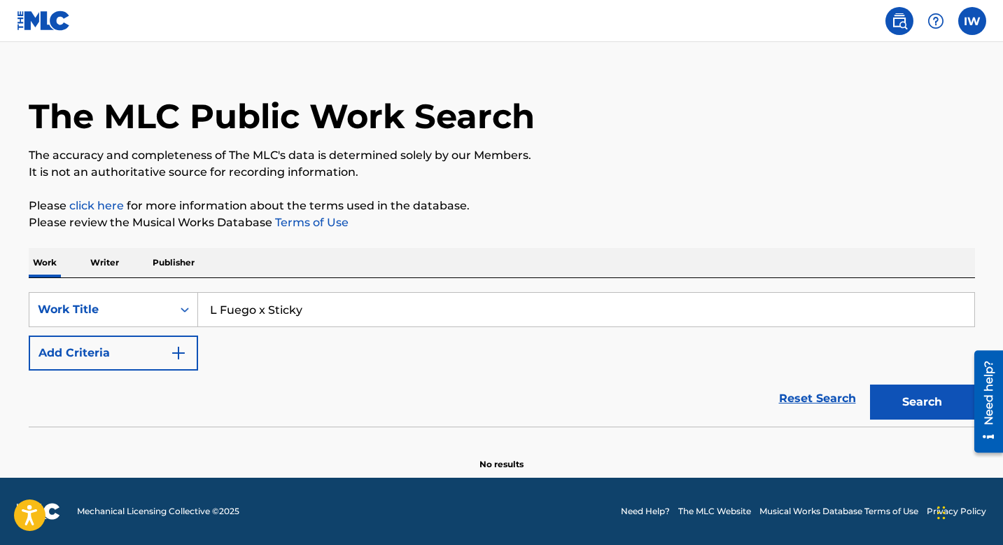
click at [368, 307] on input "L Fuego x Sticky" at bounding box center [586, 310] width 776 height 34
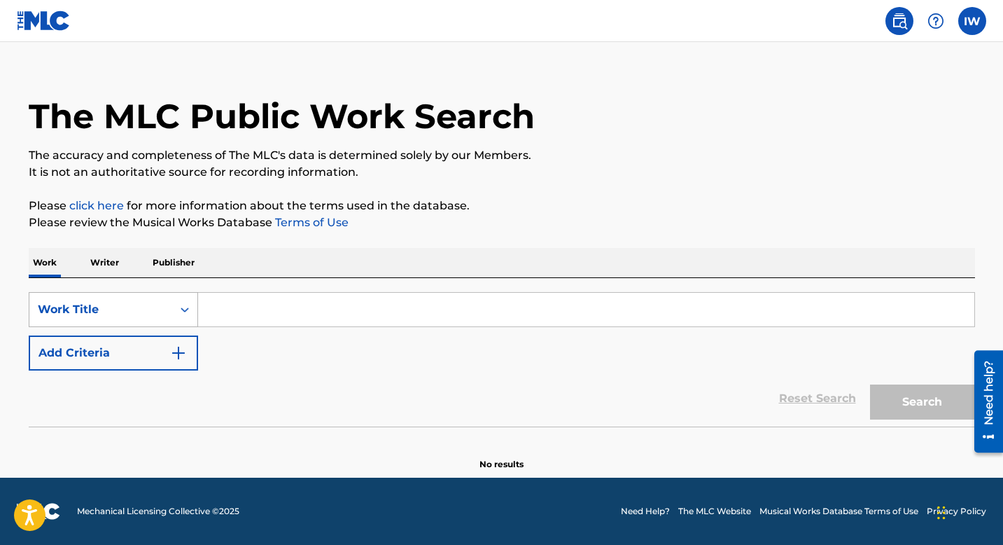
click at [176, 307] on div "Search Form" at bounding box center [184, 309] width 25 height 25
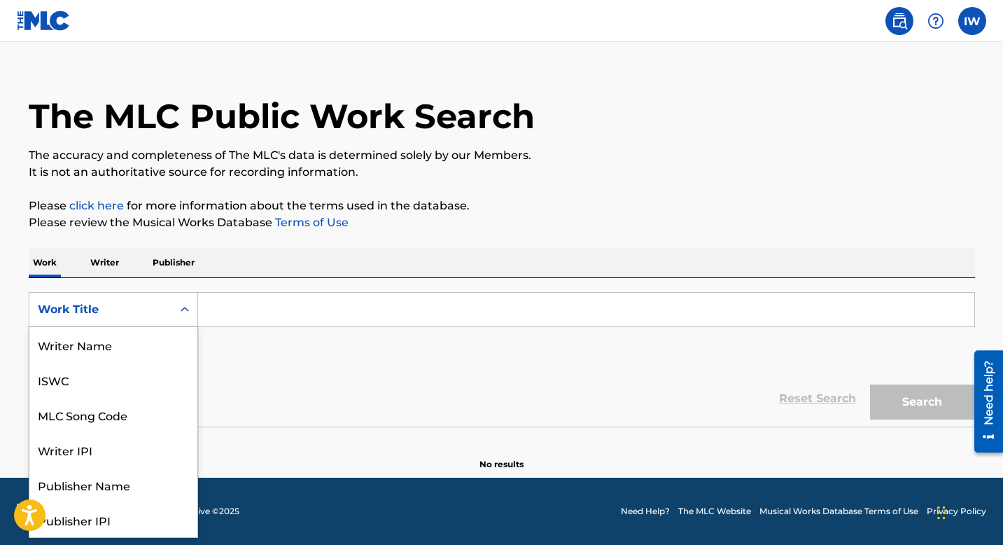
scroll to position [70, 0]
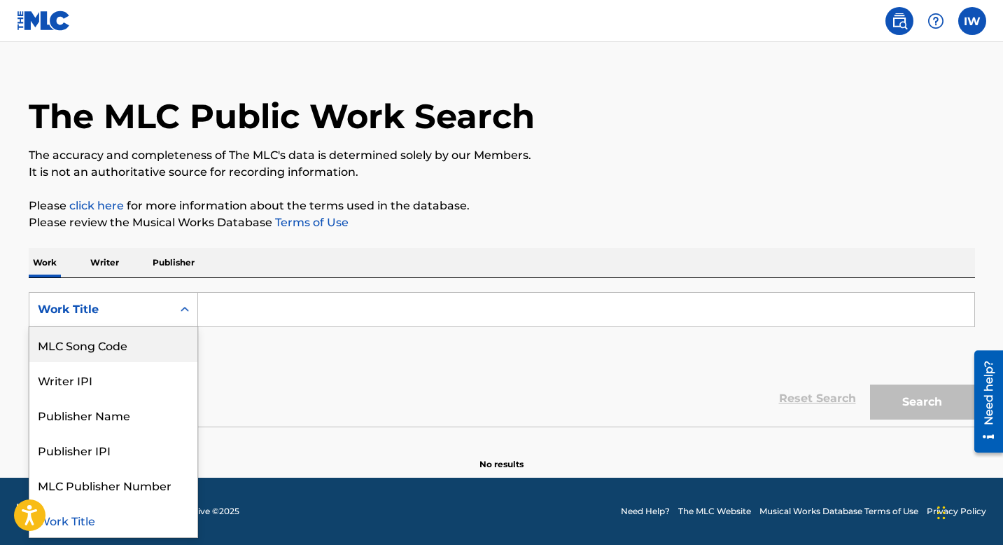
click at [105, 347] on div "MLC Song Code" at bounding box center [113, 344] width 168 height 35
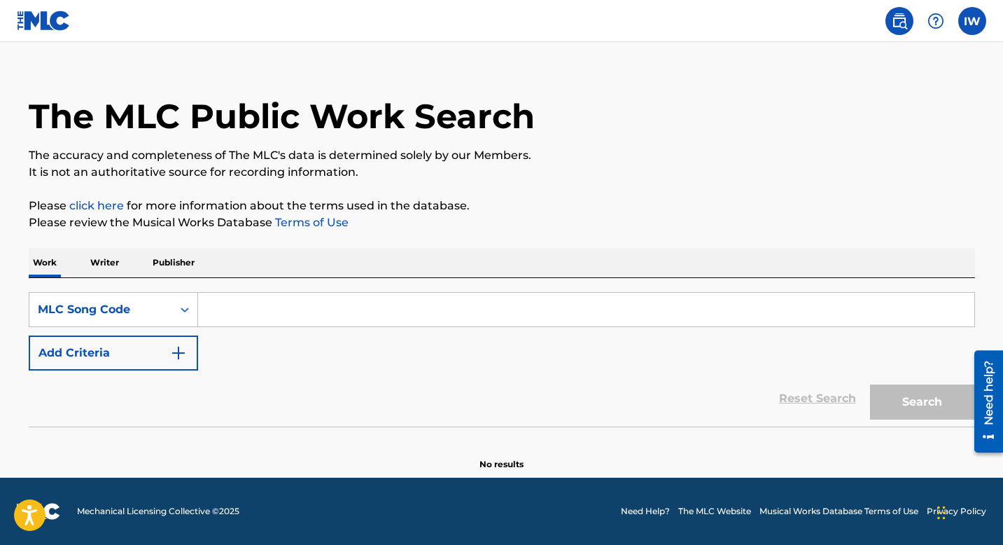
click at [291, 308] on input "Search Form" at bounding box center [586, 310] width 776 height 34
click at [284, 302] on input "Search Form" at bounding box center [586, 310] width 776 height 34
paste input "199739627159"
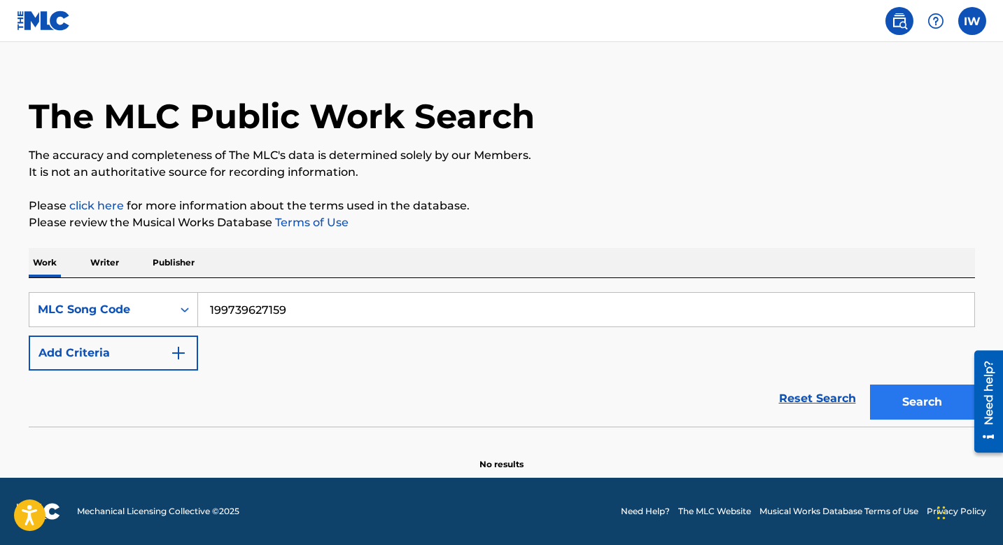
type input "199739627159"
click at [906, 384] on button "Search" at bounding box center [922, 401] width 105 height 35
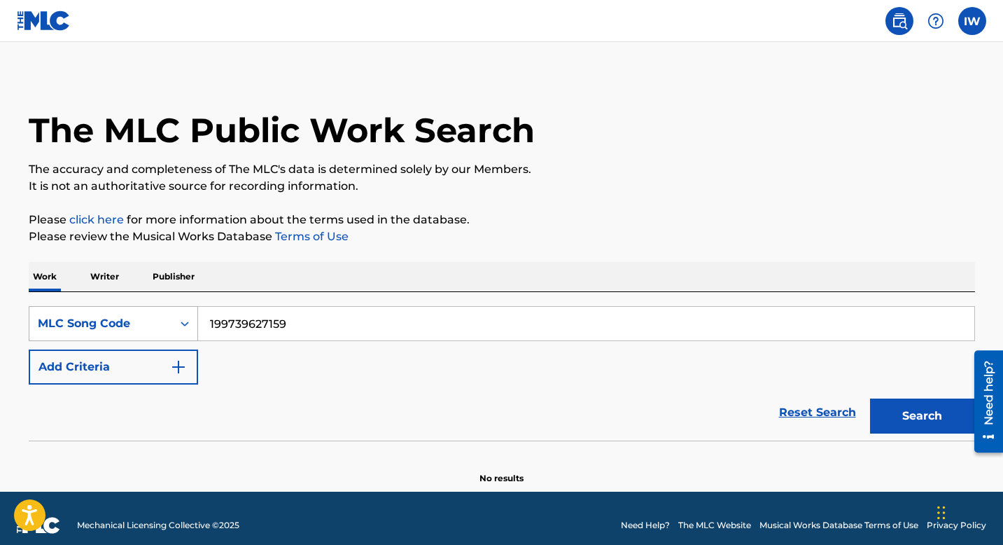
click at [185, 330] on div "Search Form" at bounding box center [184, 323] width 25 height 25
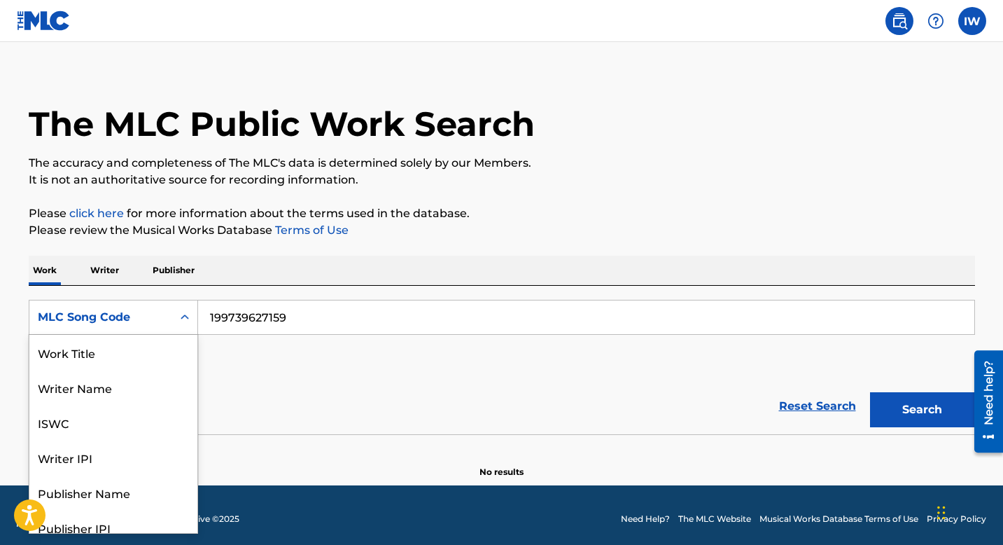
scroll to position [13, 0]
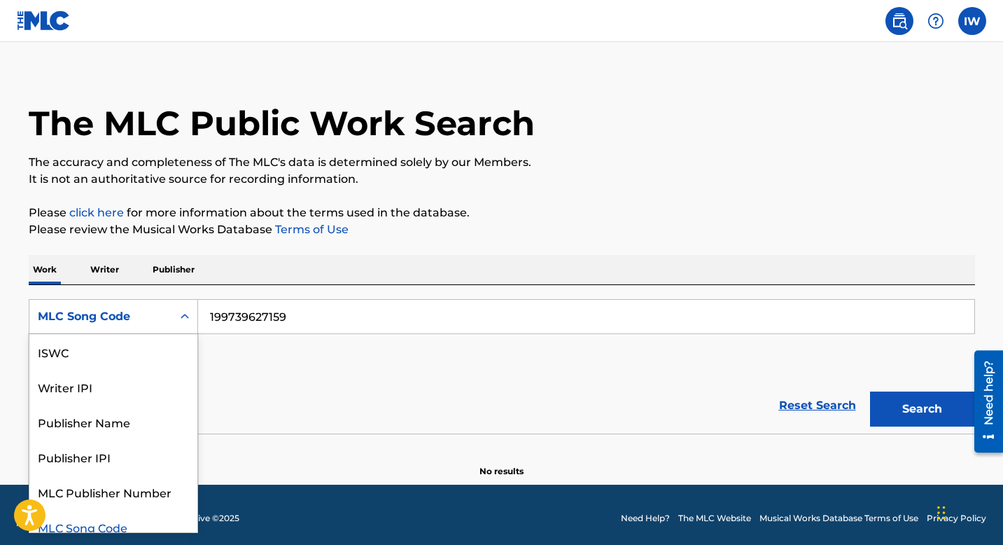
click at [107, 265] on p "Writer" at bounding box center [104, 269] width 37 height 29
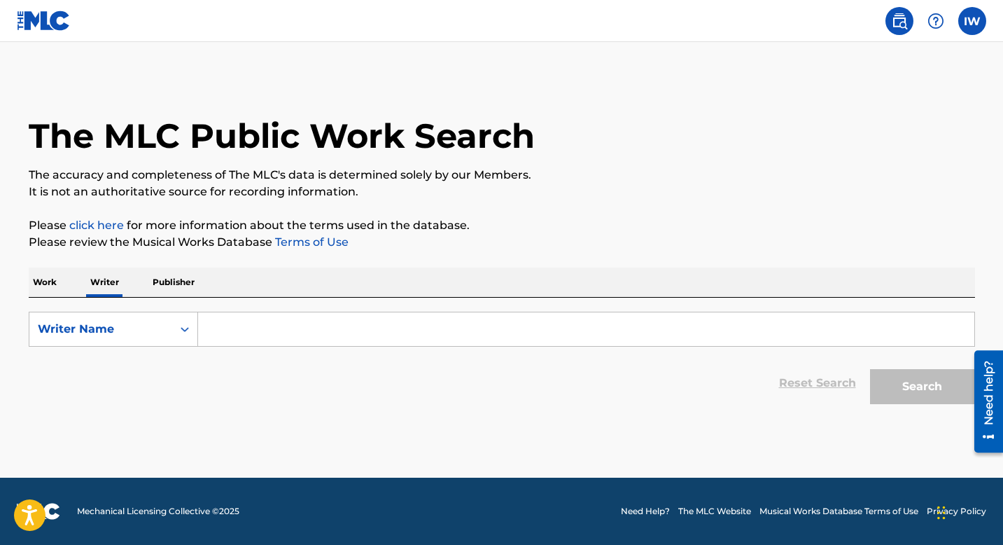
click at [45, 286] on p "Work" at bounding box center [45, 281] width 32 height 29
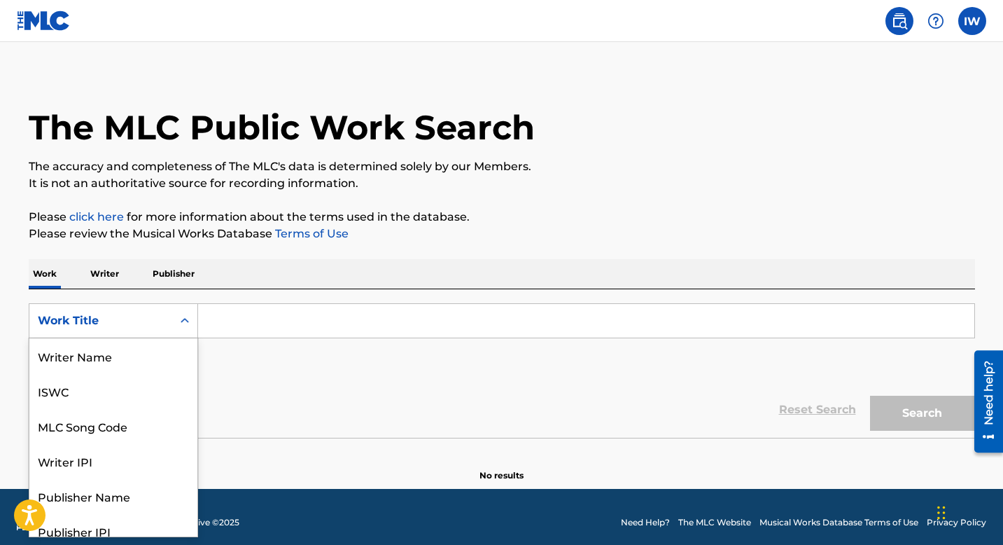
click at [176, 335] on div "Search Form" at bounding box center [184, 321] width 25 height 34
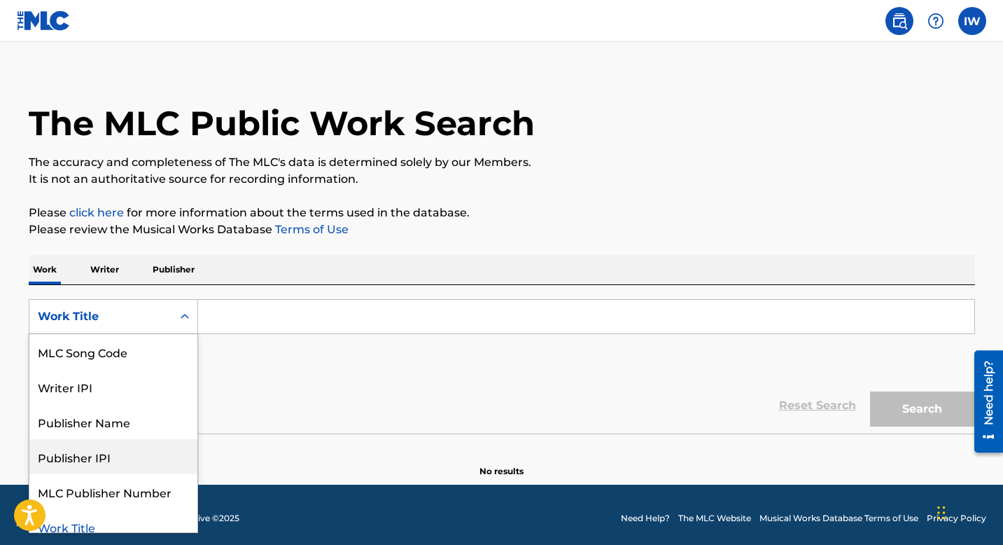
scroll to position [82, 0]
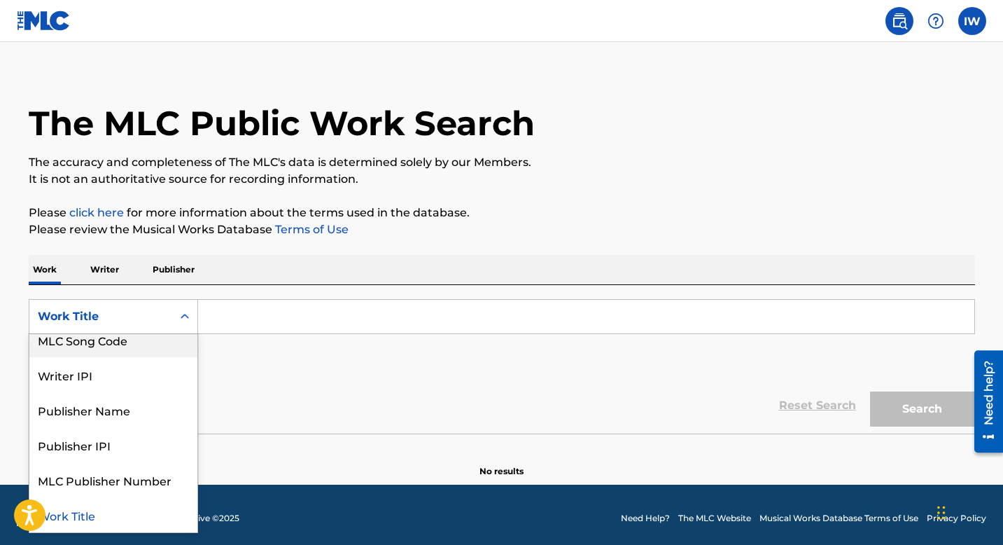
click at [178, 286] on div "SearchWithCriteriae5f1d2ff-c186-4b53-8f32-86a6a4de1b42 MLC Song Code, 3 of 8. 8…" at bounding box center [502, 359] width 947 height 148
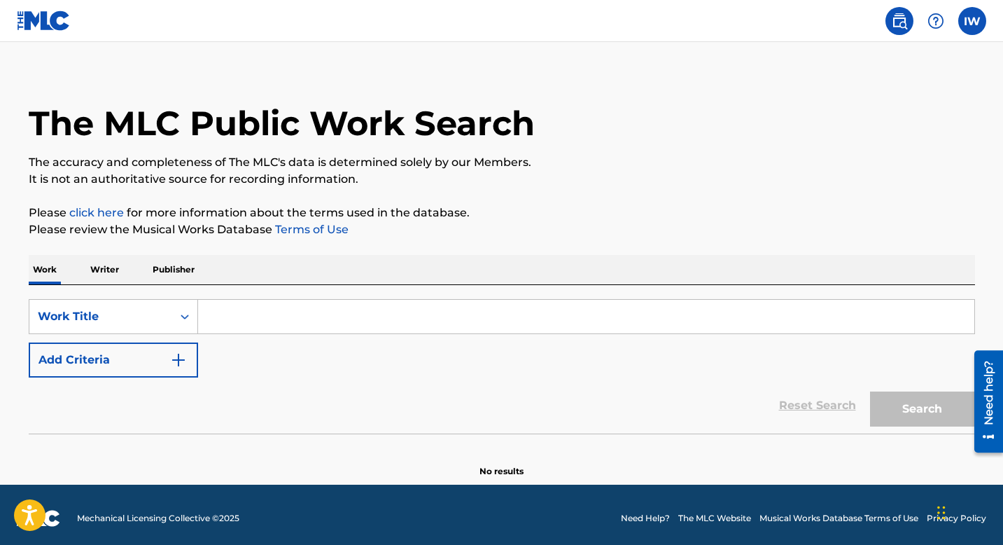
click at [176, 277] on p "Publisher" at bounding box center [173, 269] width 50 height 29
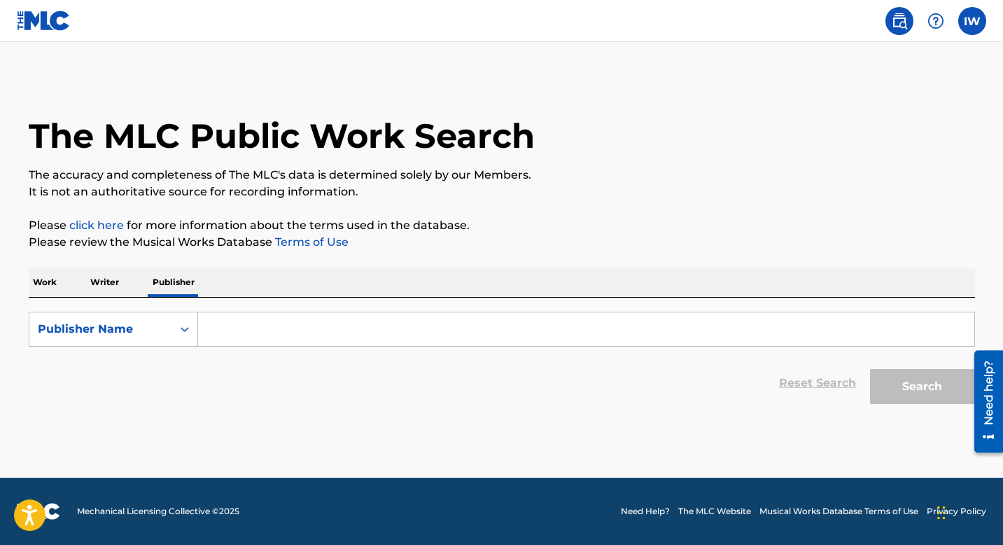
click at [97, 285] on p "Writer" at bounding box center [104, 281] width 37 height 29
click at [291, 323] on input "Search Form" at bounding box center [586, 329] width 776 height 34
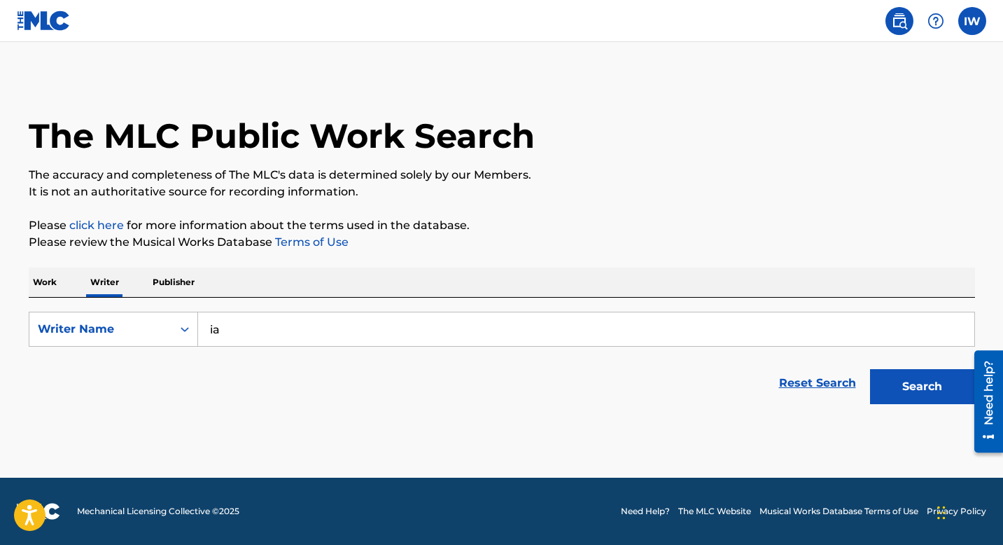
type input "i"
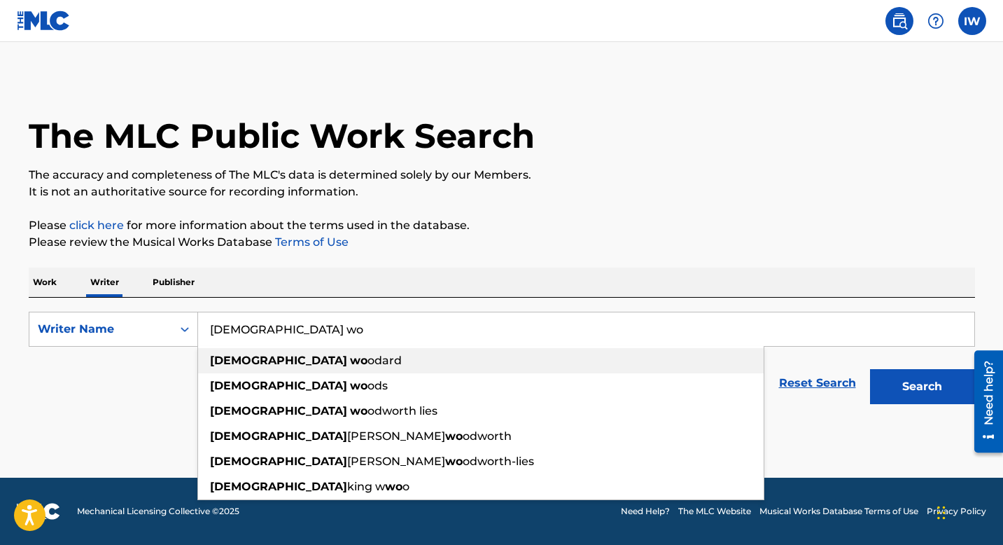
click at [368, 359] on span "odard" at bounding box center [385, 360] width 34 height 13
type input "[PERSON_NAME]"
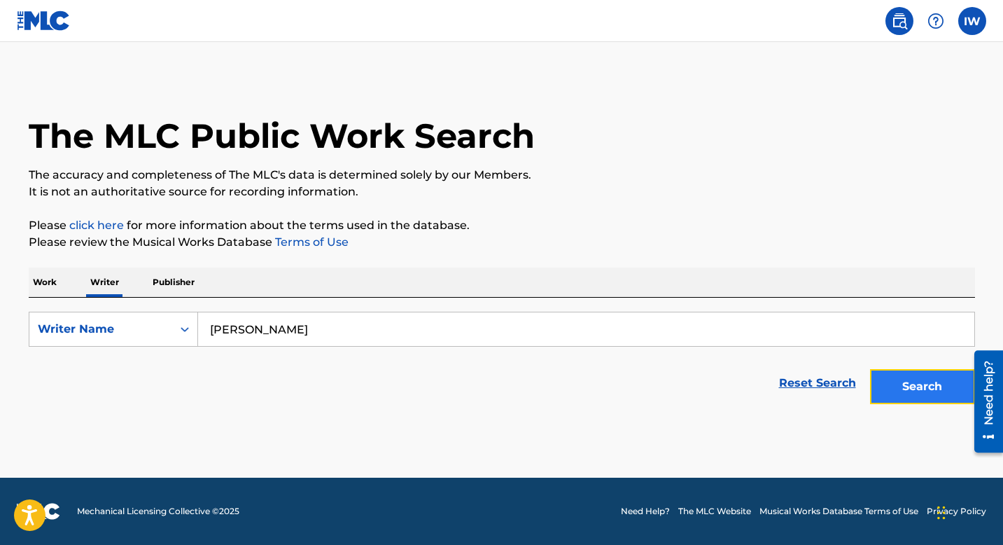
click at [895, 380] on button "Search" at bounding box center [922, 386] width 105 height 35
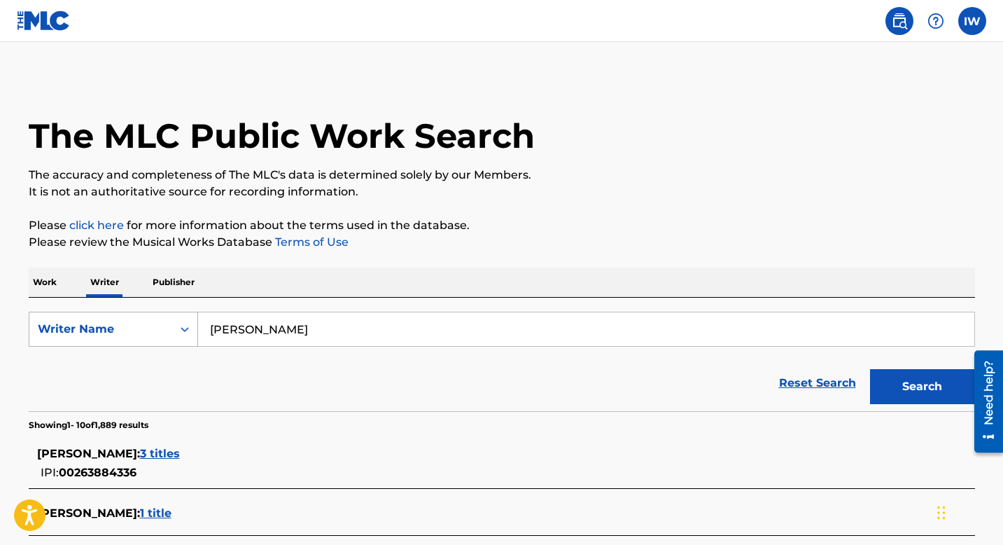
click at [167, 340] on div "Writer Name" at bounding box center [100, 329] width 143 height 27
click at [39, 286] on p "Work" at bounding box center [45, 281] width 32 height 29
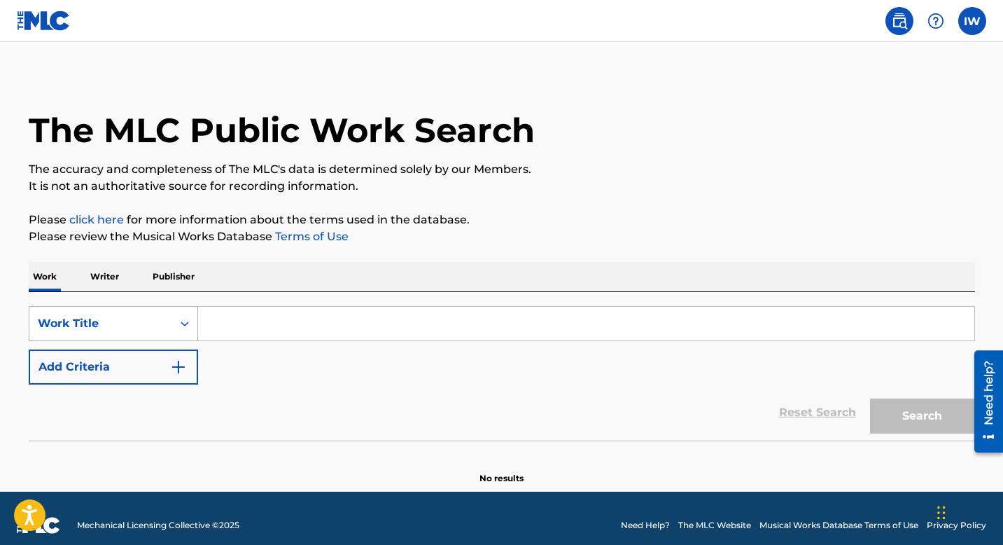
click at [183, 334] on div "Search Form" at bounding box center [184, 324] width 25 height 34
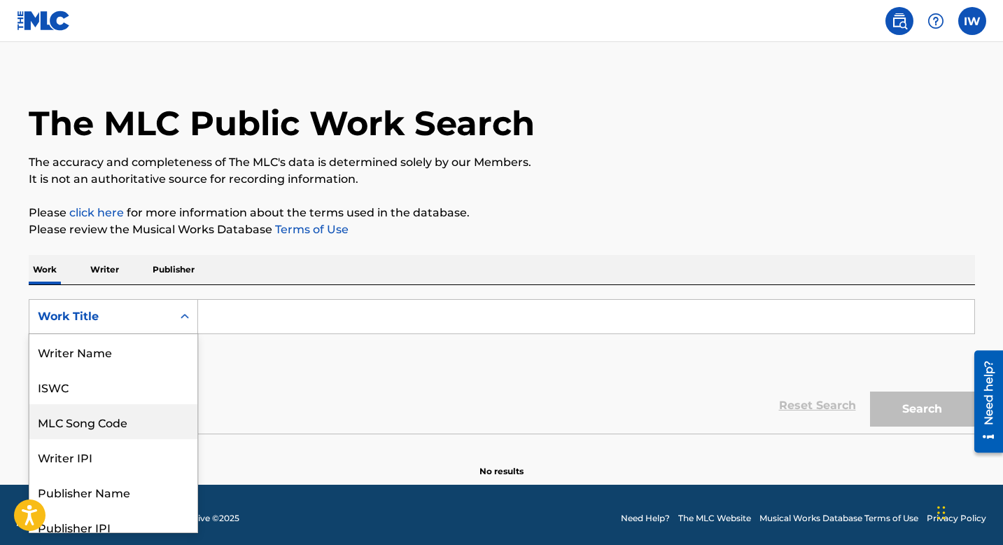
scroll to position [70, 0]
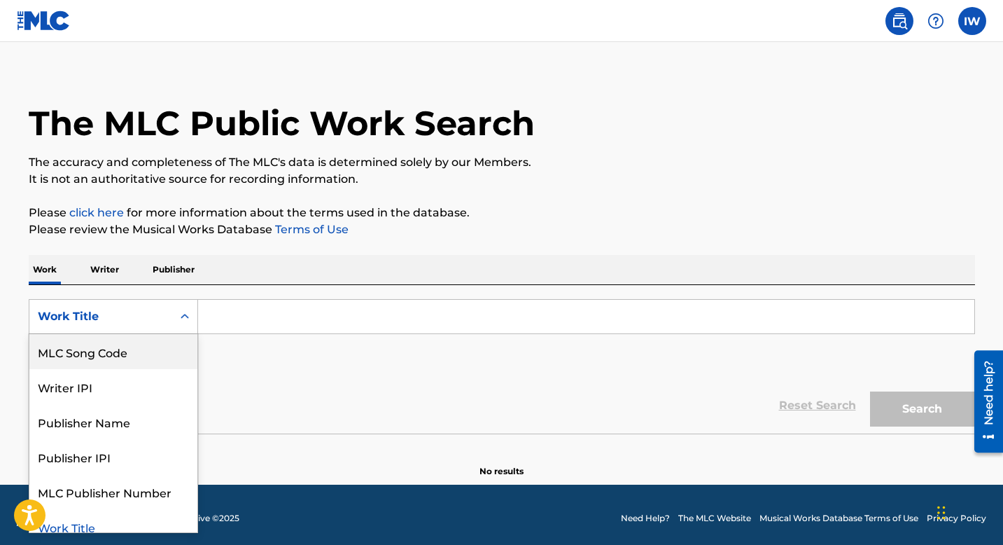
click at [145, 352] on div "MLC Song Code" at bounding box center [113, 351] width 168 height 35
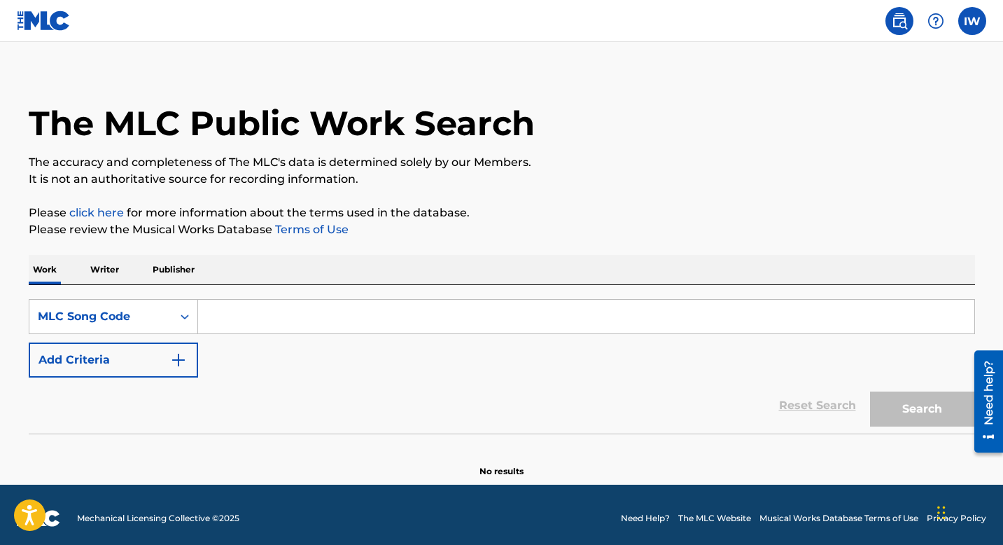
click at [283, 316] on input "Search Form" at bounding box center [586, 317] width 776 height 34
paste input "QT3EY2527366"
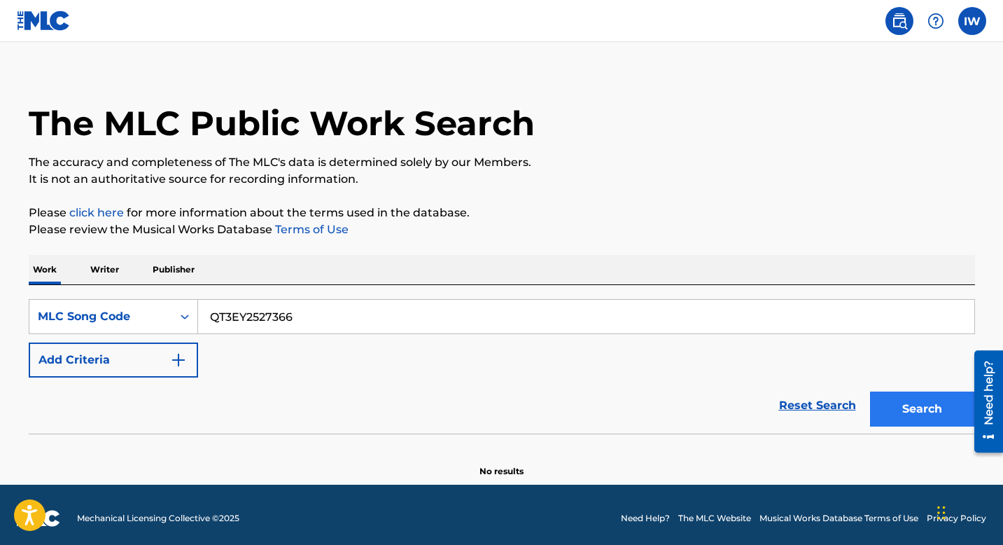
type input "QT3EY2527366"
click at [920, 384] on button "Search" at bounding box center [922, 408] width 105 height 35
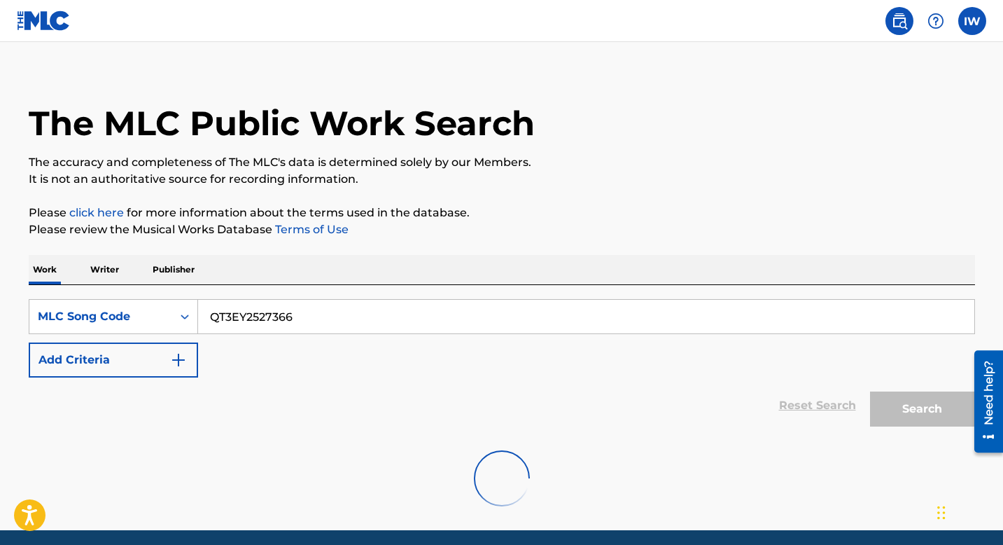
scroll to position [0, 0]
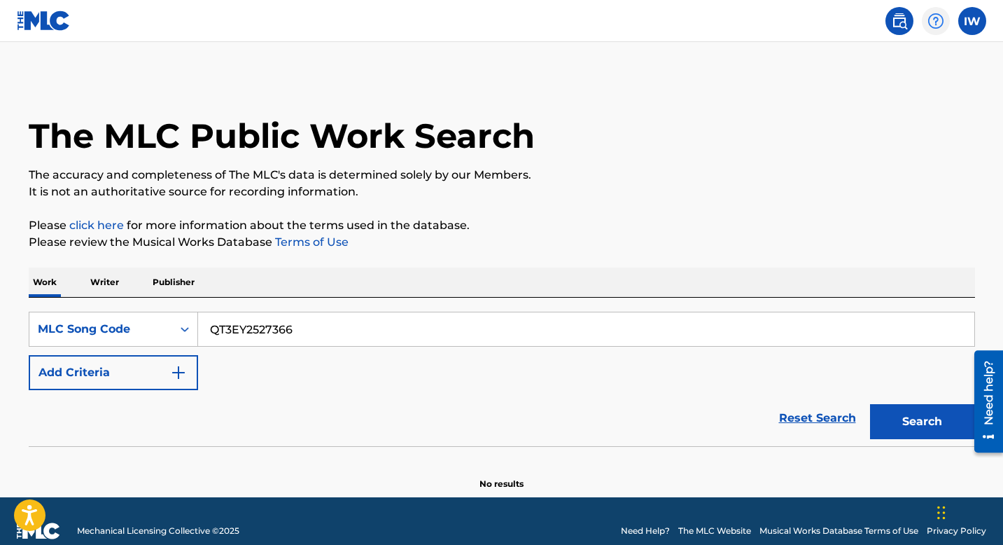
click at [920, 20] on img at bounding box center [936, 21] width 17 height 17
click at [920, 30] on label at bounding box center [972, 21] width 28 height 28
click at [920, 21] on input "IW [PERSON_NAME] [EMAIL_ADDRESS][DOMAIN_NAME] Notification Preferences Profile …" at bounding box center [972, 21] width 0 height 0
click at [860, 145] on link "Notification Preferences" at bounding box center [872, 150] width 103 height 13
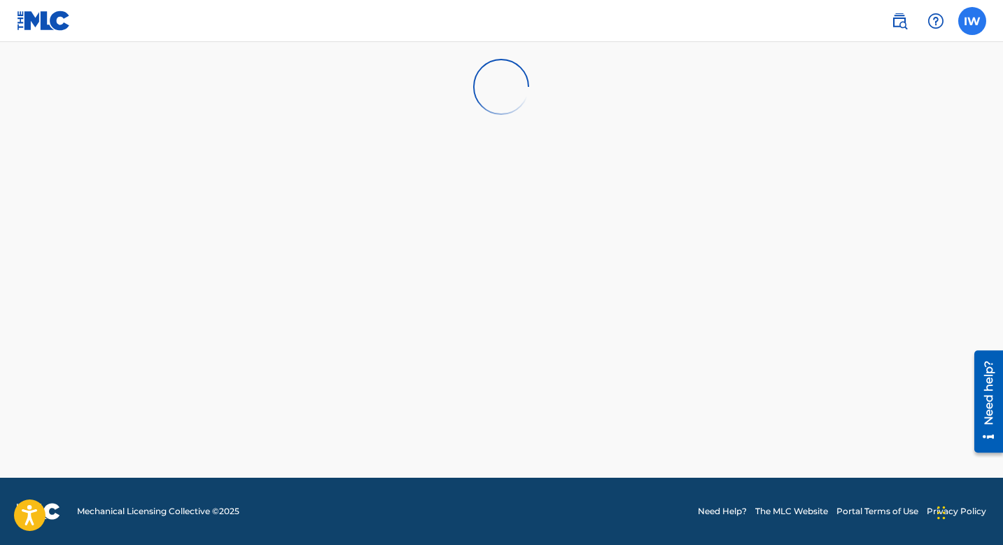
click at [920, 16] on label at bounding box center [972, 21] width 28 height 28
click at [920, 21] on input "IW [PERSON_NAME] [EMAIL_ADDRESS][DOMAIN_NAME] Notification Preferences Profile …" at bounding box center [972, 21] width 0 height 0
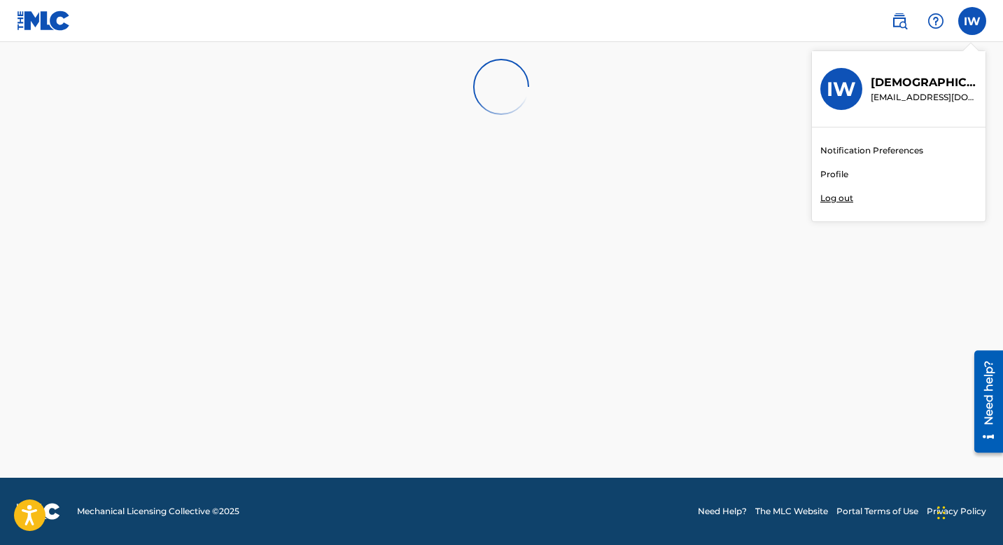
click at [831, 166] on div "Notification Preferences Profile Log out" at bounding box center [899, 174] width 174 height 94
click at [920, 21] on input "IW [PERSON_NAME] [EMAIL_ADDRESS][DOMAIN_NAME] Notification Preferences Profile …" at bounding box center [972, 21] width 0 height 0
click at [841, 172] on link "Profile" at bounding box center [835, 174] width 28 height 13
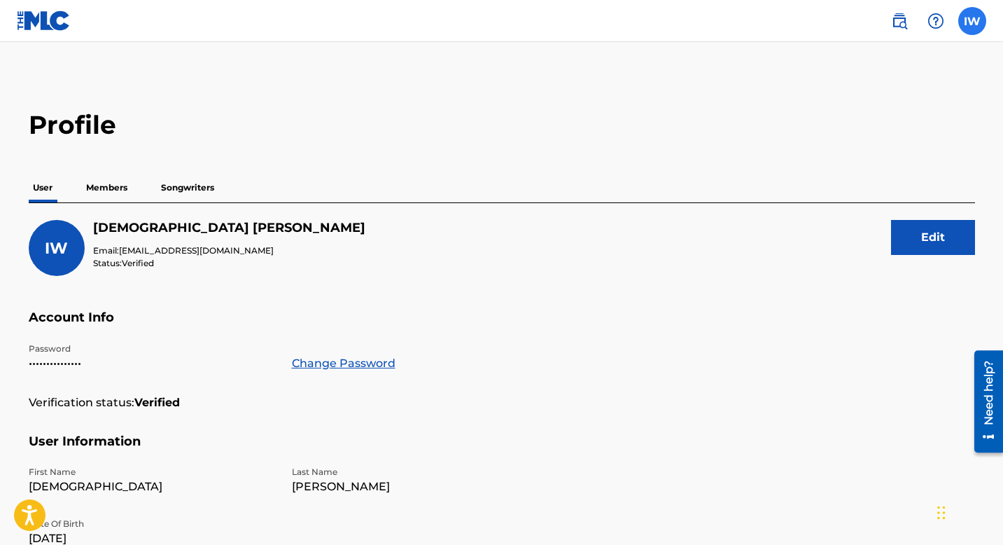
click at [920, 15] on label at bounding box center [972, 21] width 28 height 28
click at [920, 21] on input "IW [PERSON_NAME] [EMAIL_ADDRESS][DOMAIN_NAME] Notification Preferences Profile …" at bounding box center [972, 21] width 0 height 0
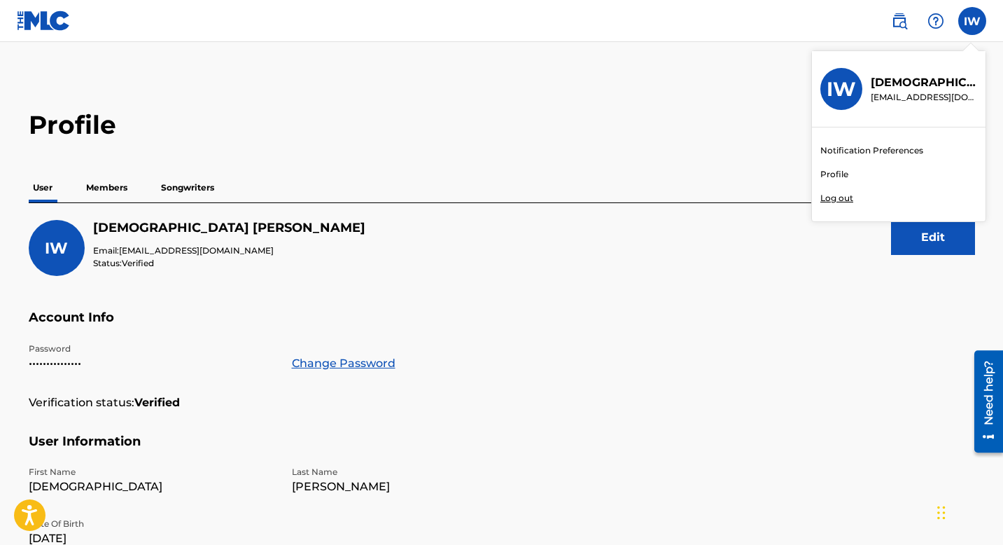
click at [842, 174] on link "Profile" at bounding box center [835, 174] width 28 height 13
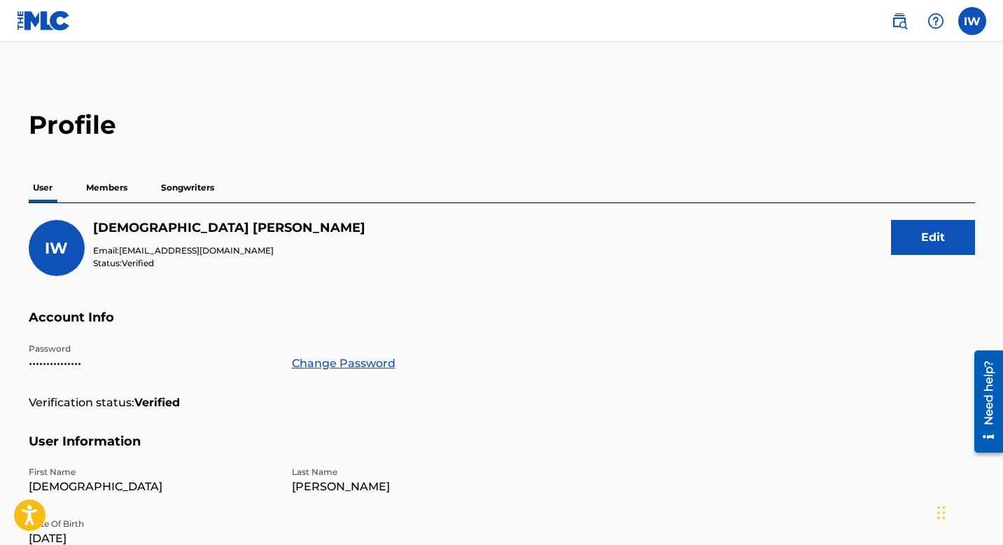
click at [173, 188] on p "Songwriters" at bounding box center [188, 187] width 62 height 29
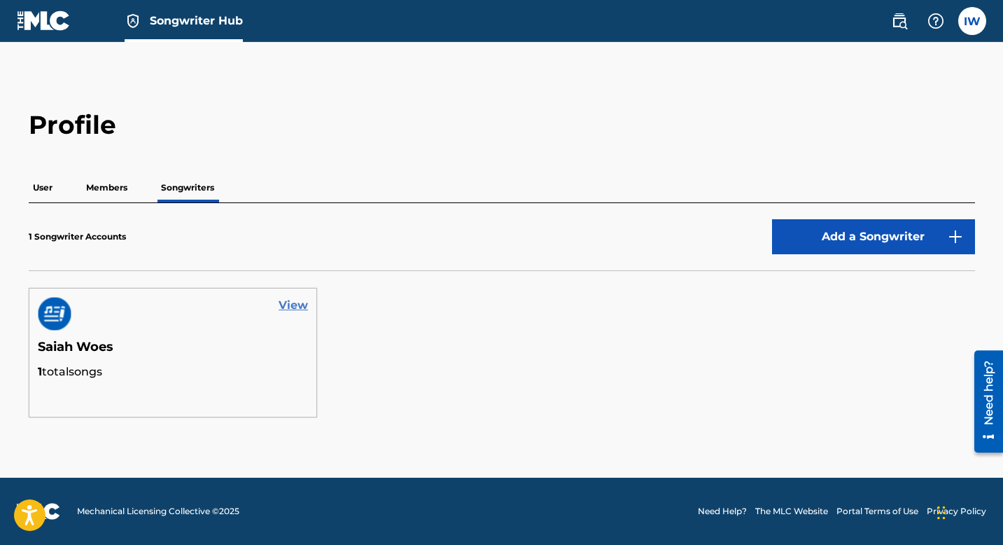
click at [296, 310] on link "View" at bounding box center [293, 305] width 29 height 17
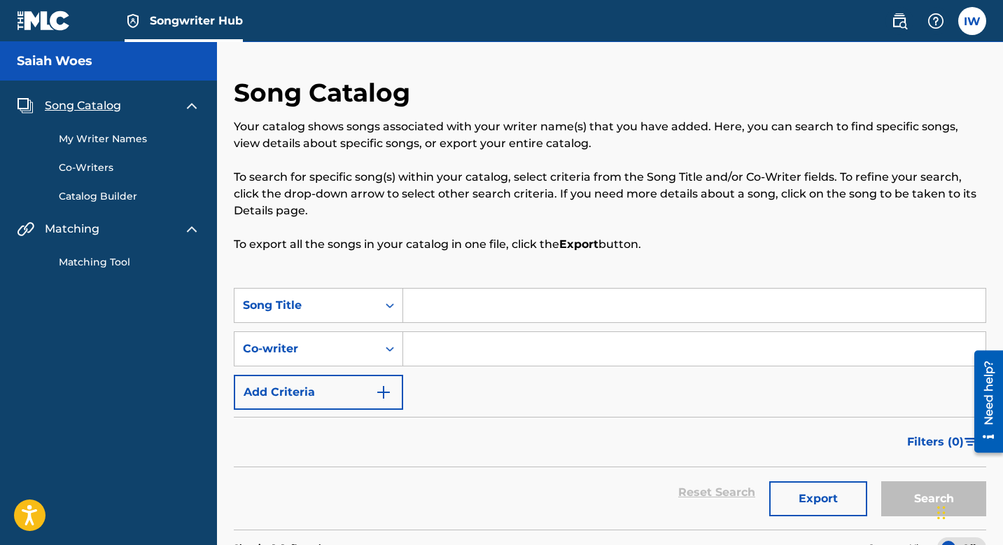
click at [129, 145] on link "My Writer Names" at bounding box center [129, 139] width 141 height 15
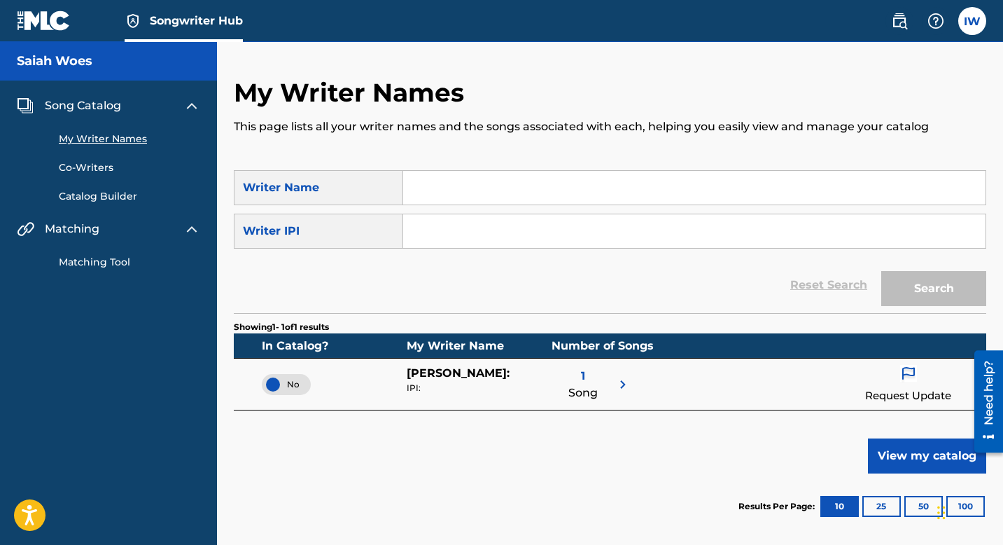
click at [488, 190] on input "Search Form" at bounding box center [694, 188] width 582 height 34
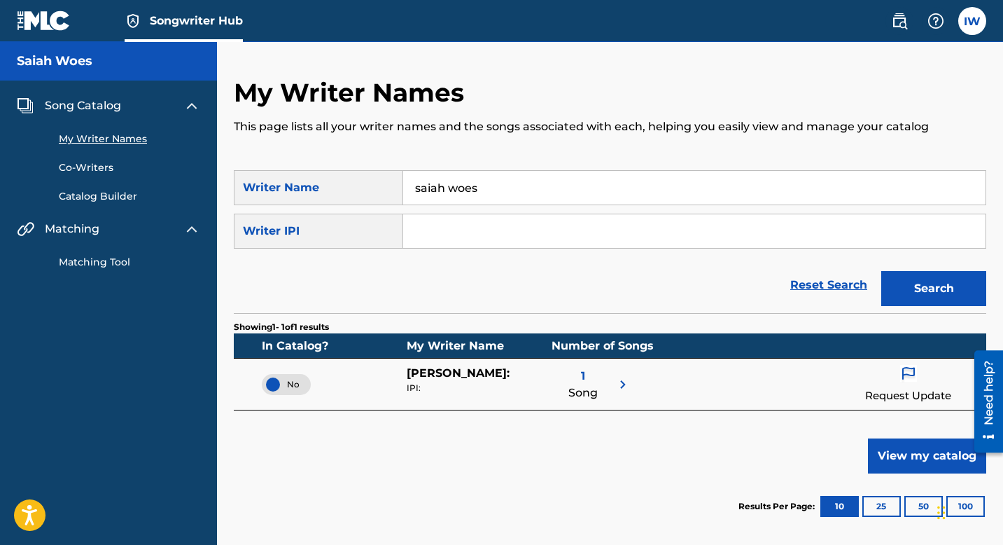
type input "saiah woes"
click at [528, 237] on input "Search Form" at bounding box center [694, 231] width 582 height 34
click at [704, 270] on div "Reset Search Search" at bounding box center [610, 285] width 753 height 56
click at [920, 288] on button "Search" at bounding box center [933, 288] width 105 height 35
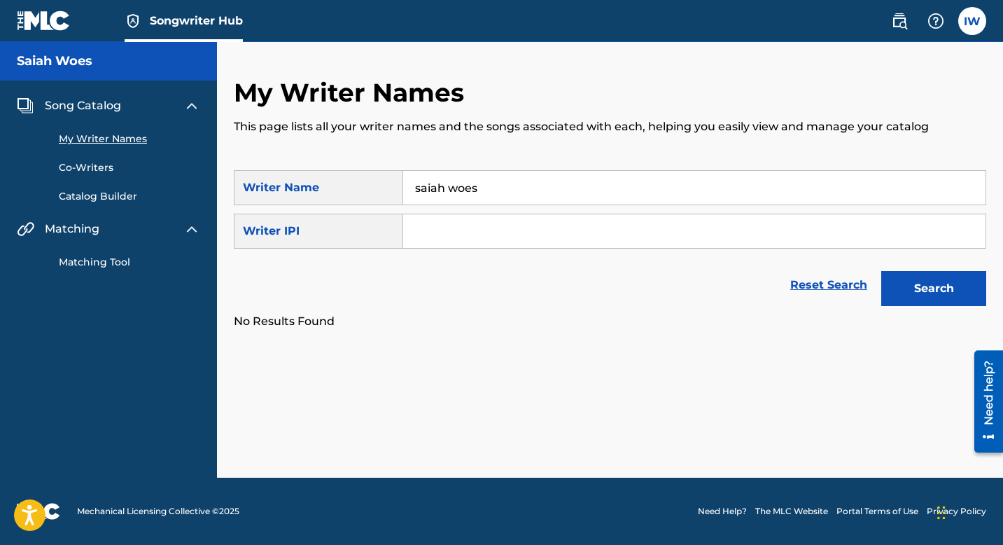
click at [491, 191] on input "saiah woes" at bounding box center [694, 188] width 582 height 34
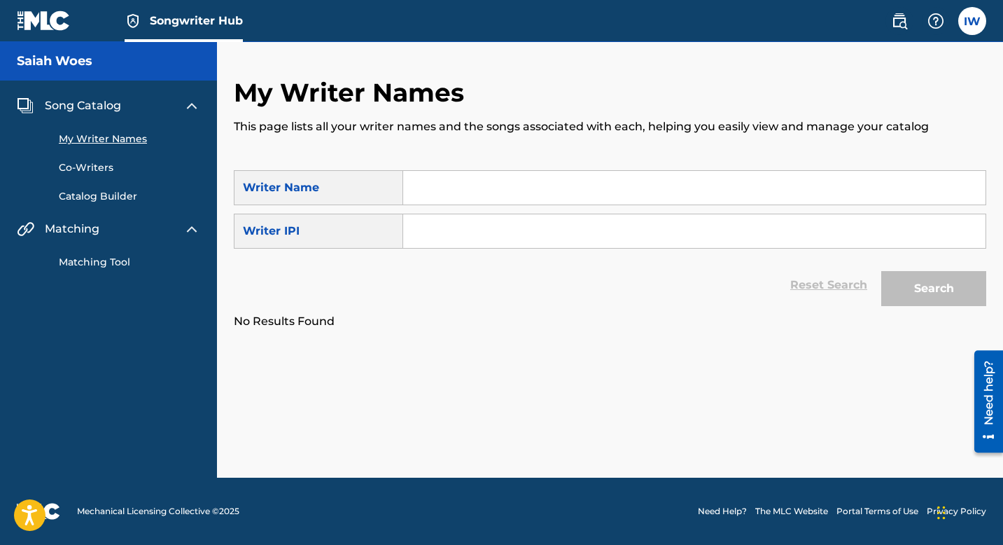
click at [109, 166] on link "Co-Writers" at bounding box center [129, 167] width 141 height 15
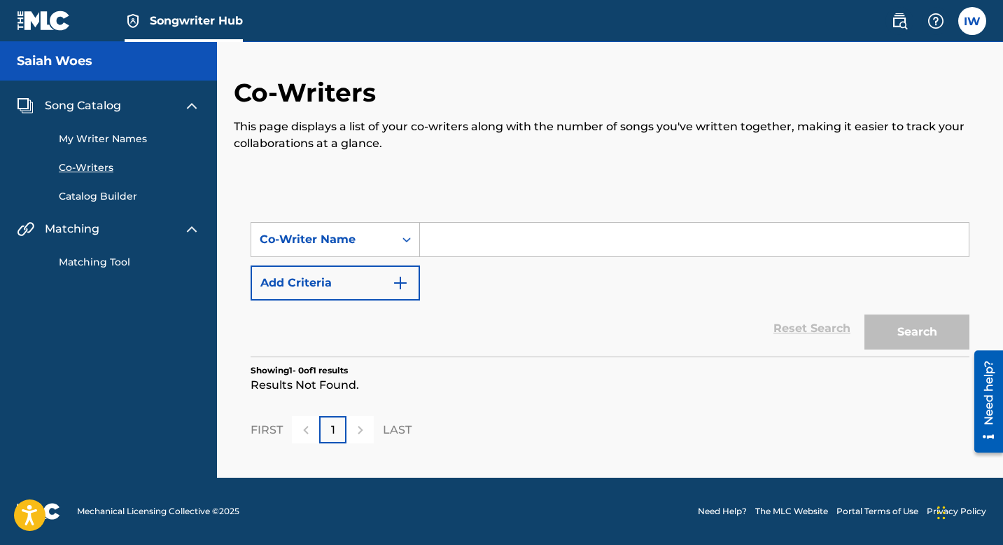
click at [96, 197] on link "Catalog Builder" at bounding box center [129, 196] width 141 height 15
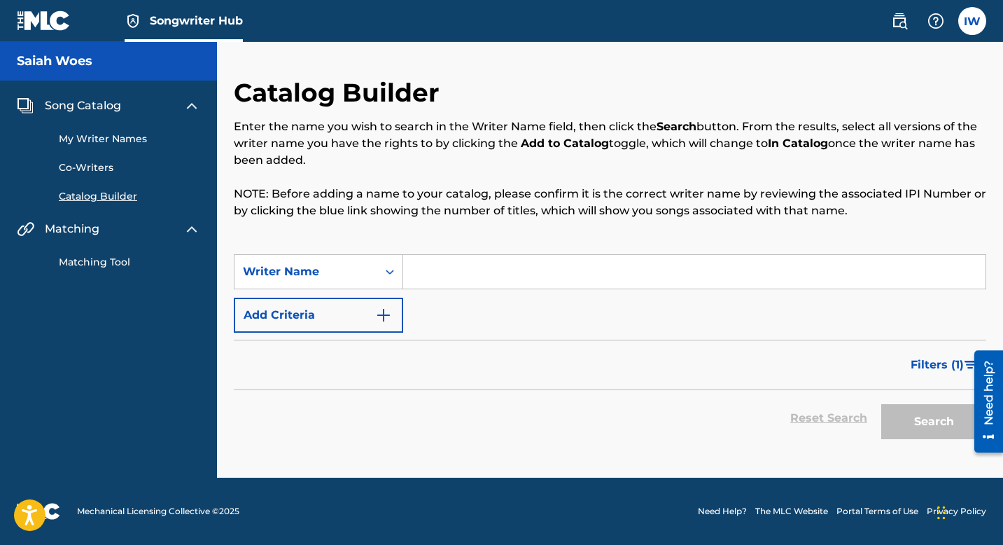
click at [93, 259] on link "Matching Tool" at bounding box center [129, 262] width 141 height 15
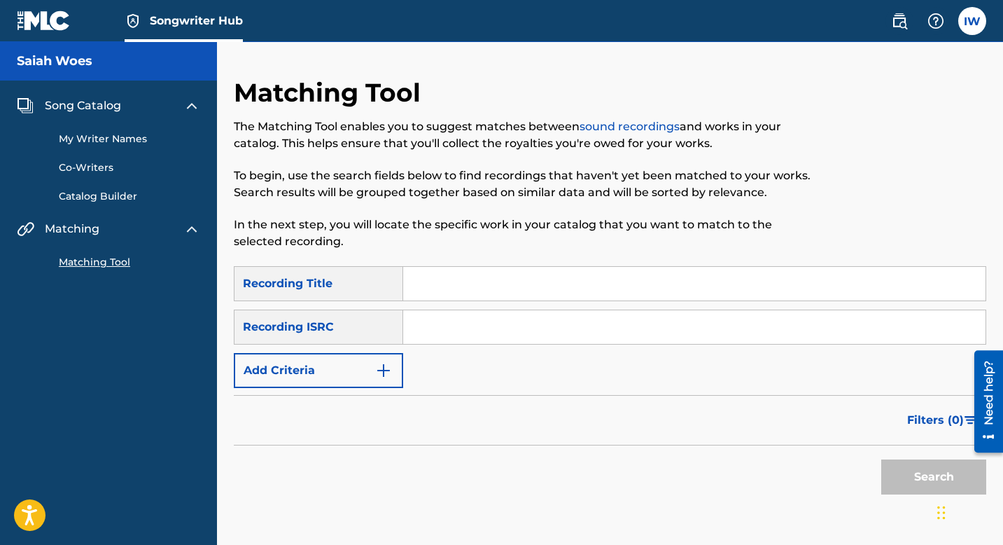
click at [186, 112] on img at bounding box center [191, 105] width 17 height 17
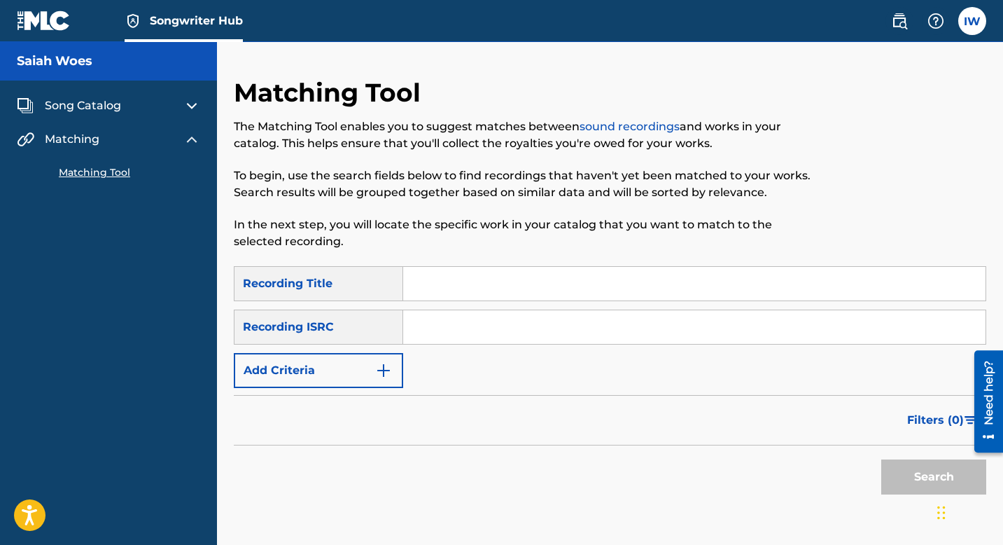
click at [186, 112] on img at bounding box center [191, 105] width 17 height 17
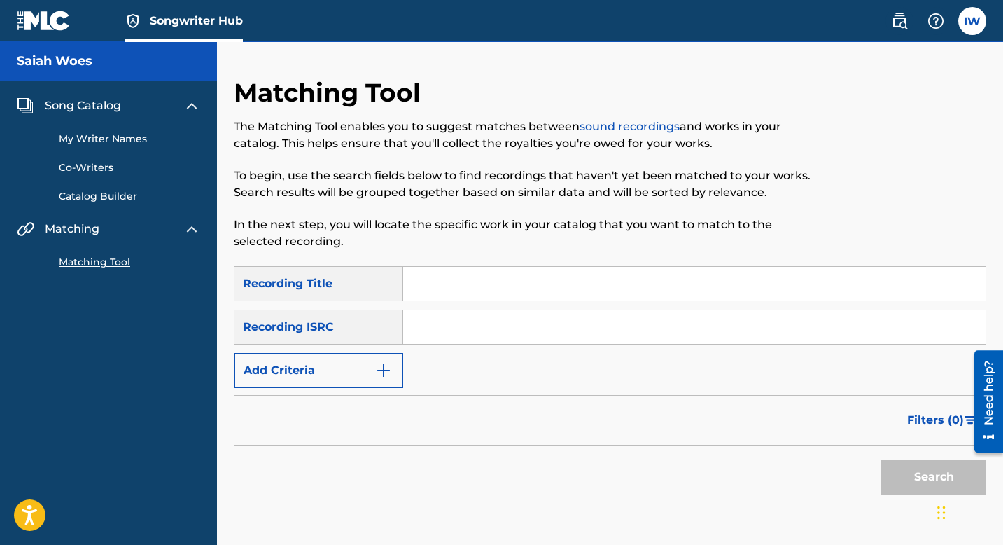
click at [190, 231] on img at bounding box center [191, 229] width 17 height 17
click at [920, 23] on img at bounding box center [936, 21] width 17 height 17
click at [920, 91] on p "View portal intro" at bounding box center [936, 93] width 119 height 34
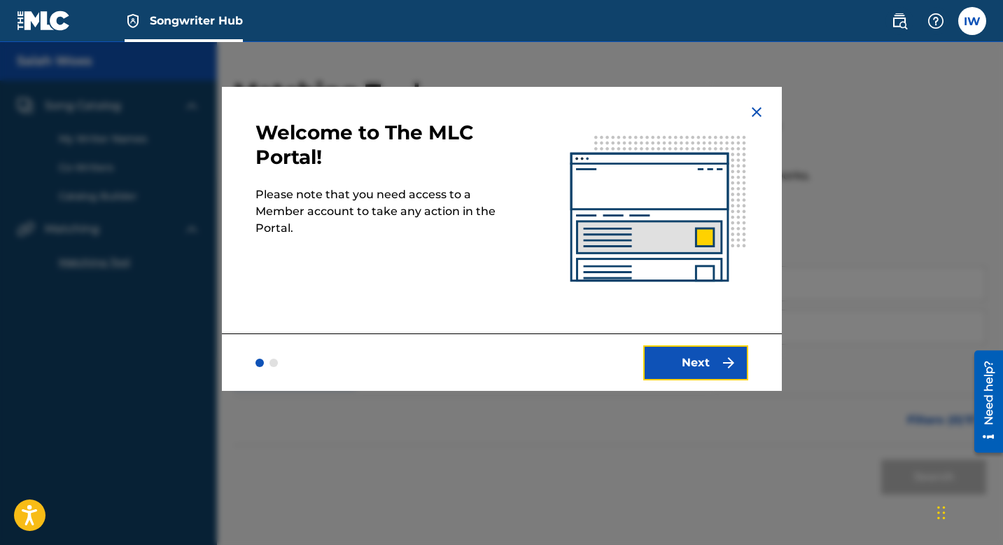
click at [709, 362] on button "Next" at bounding box center [695, 362] width 105 height 35
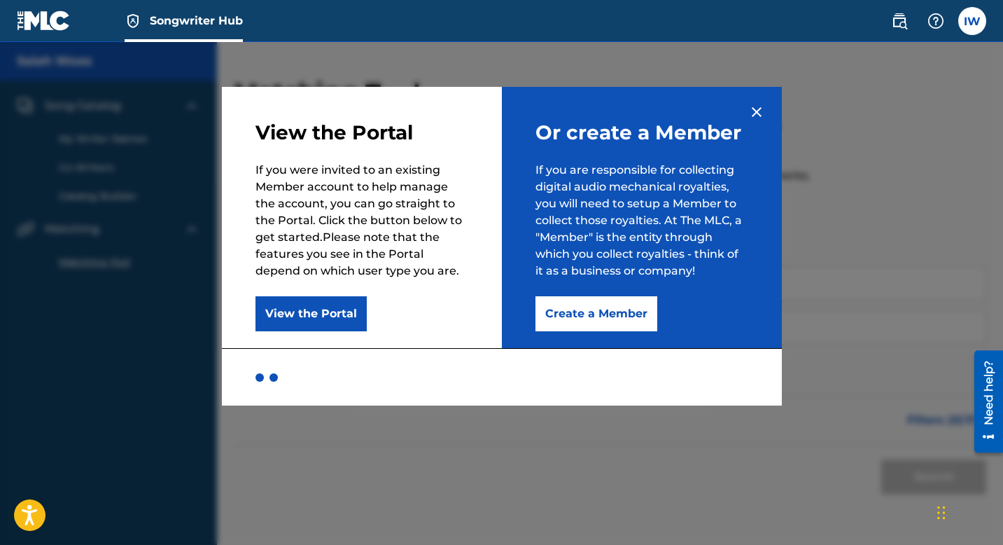
click at [757, 109] on img at bounding box center [756, 112] width 17 height 17
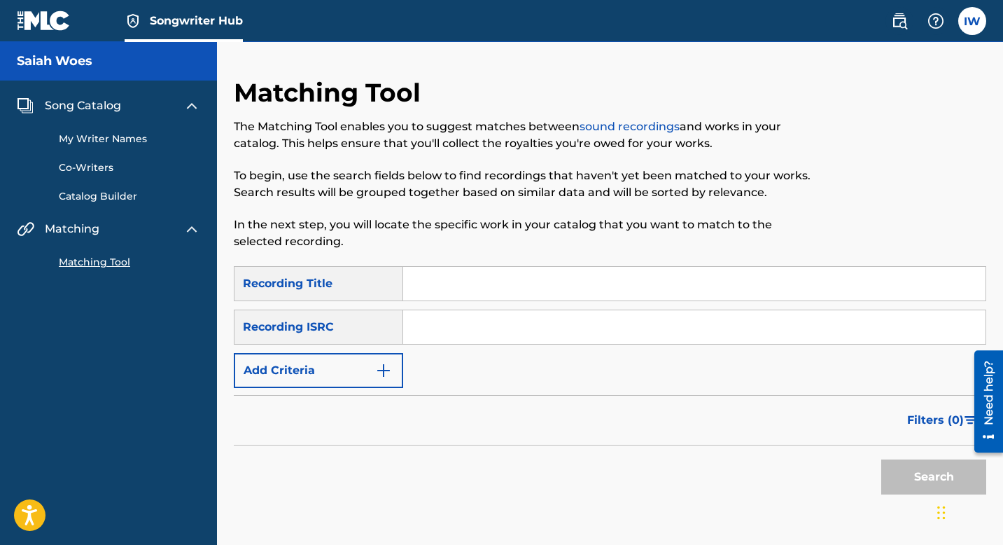
scroll to position [6, 0]
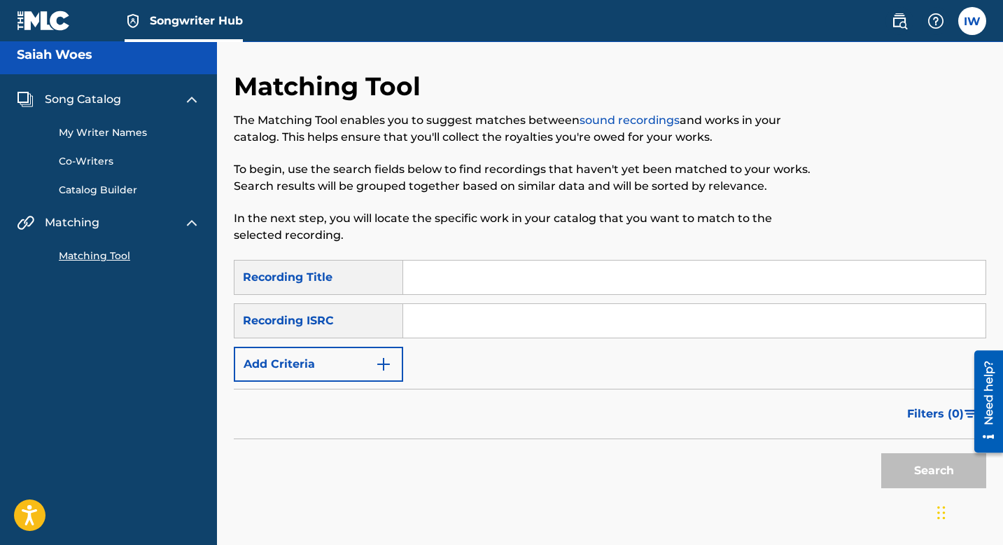
click at [471, 333] on input "Search Form" at bounding box center [694, 321] width 582 height 34
paste input "QT3EY2527366"
type input "QT3EY2527366"
click at [895, 384] on button "Search" at bounding box center [933, 470] width 105 height 35
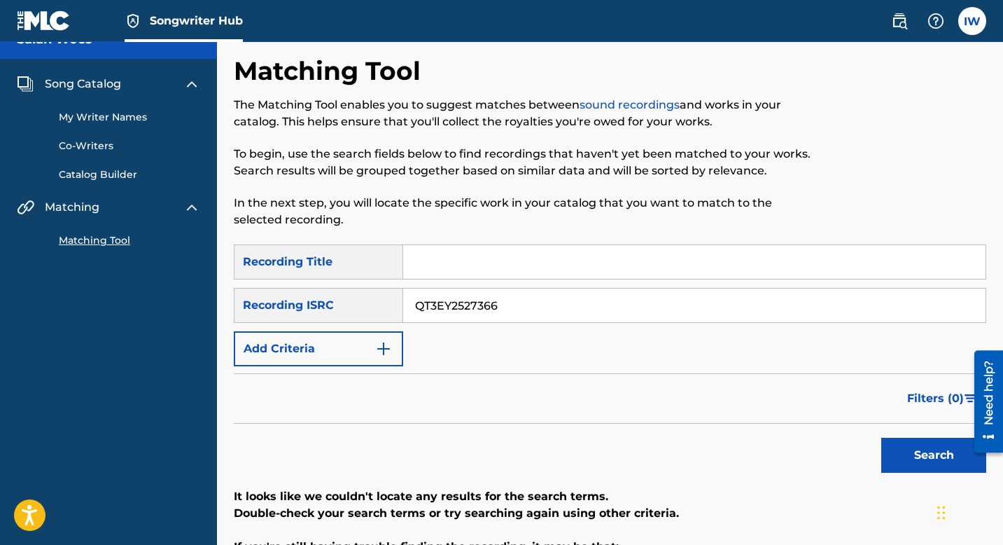
scroll to position [7, 0]
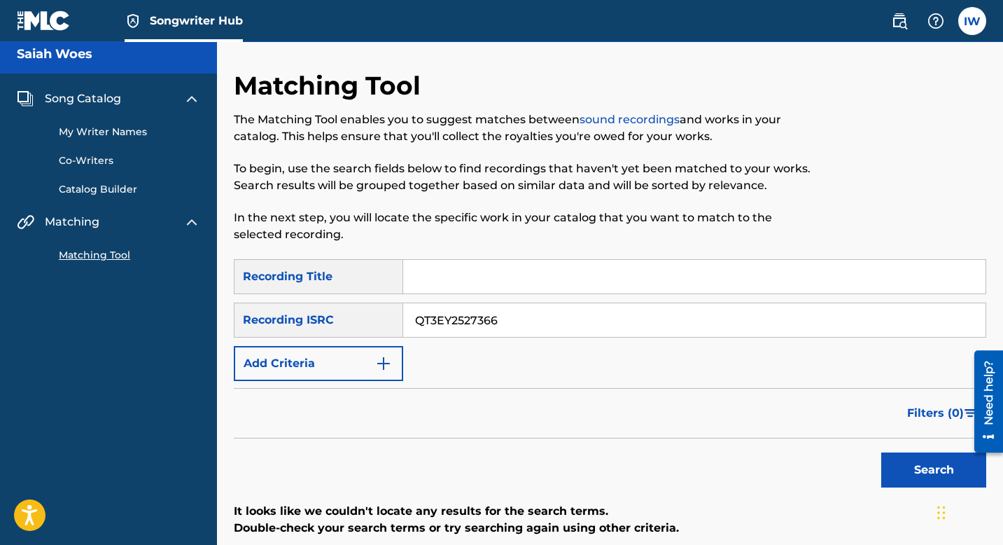
click at [526, 319] on input "QT3EY2527366" at bounding box center [694, 320] width 582 height 34
click at [488, 312] on input "Search Form" at bounding box center [694, 320] width 582 height 34
paste input "QT3EY2527367"
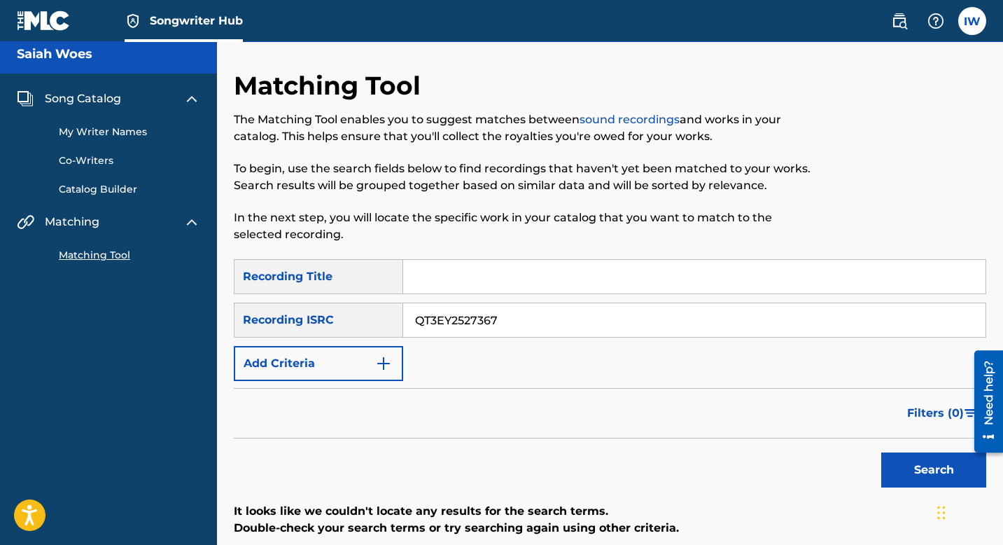
type input "QT3EY2527367"
click at [920, 384] on button "Search" at bounding box center [933, 469] width 105 height 35
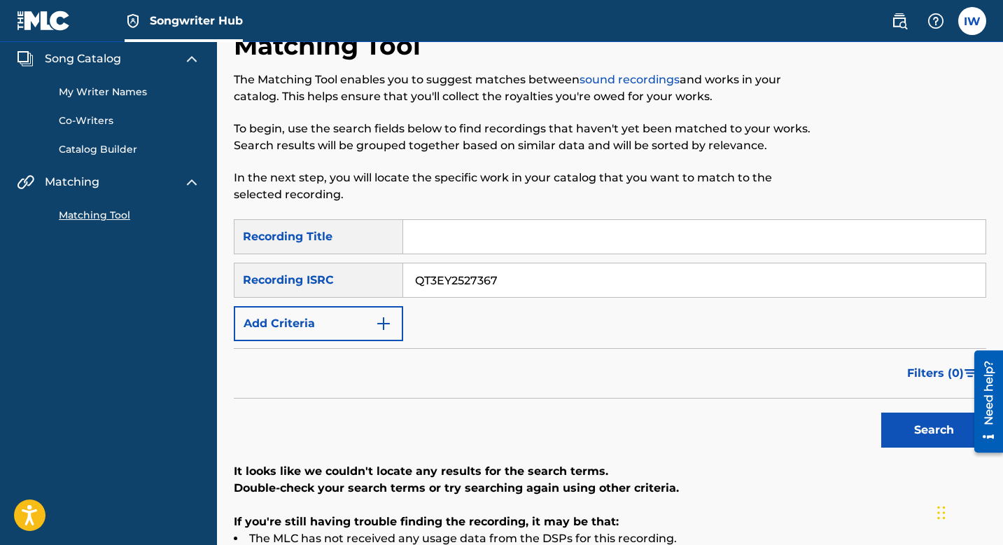
scroll to position [0, 0]
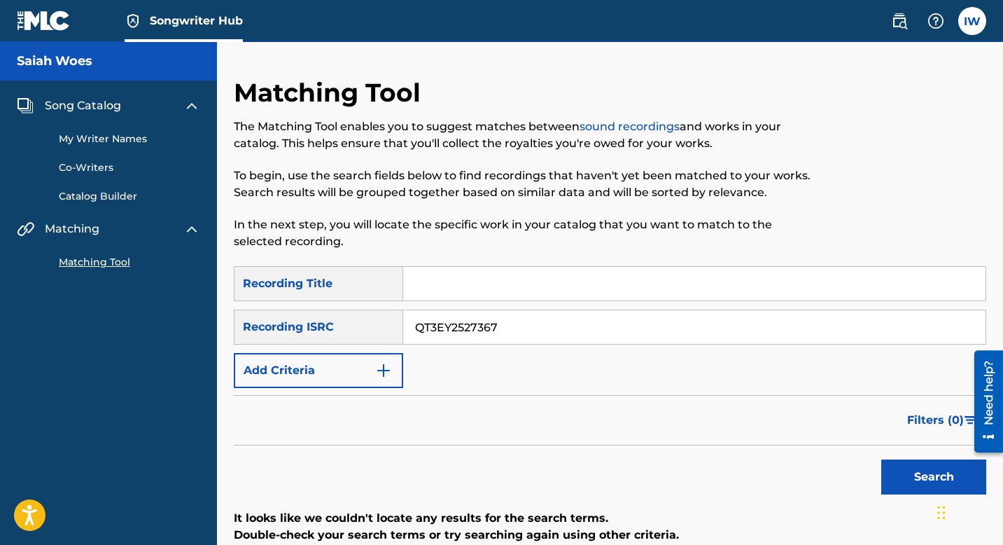
click at [515, 325] on input "QT3EY2527367" at bounding box center [694, 327] width 582 height 34
click at [470, 282] on input "Search Form" at bounding box center [694, 284] width 582 height 34
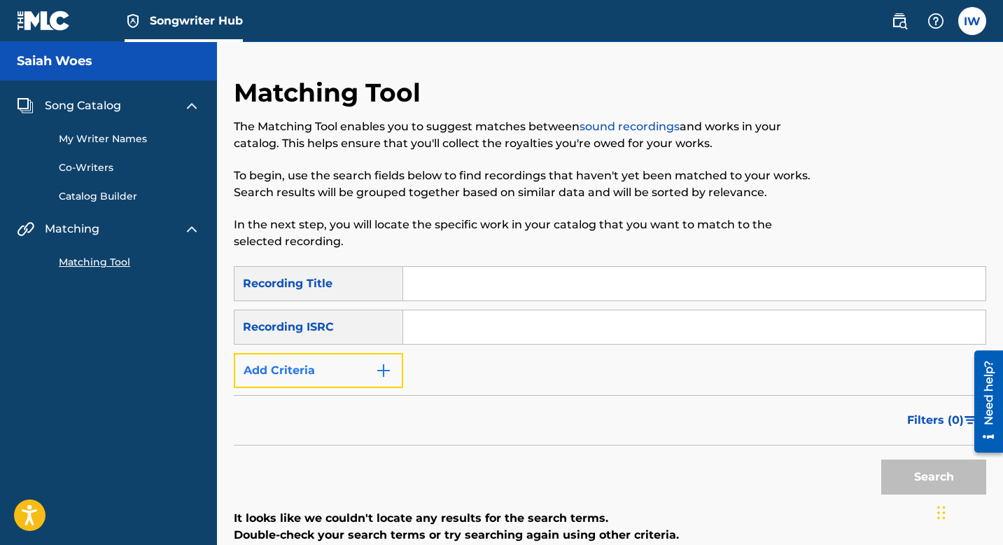
click at [387, 371] on img "Search Form" at bounding box center [383, 370] width 17 height 17
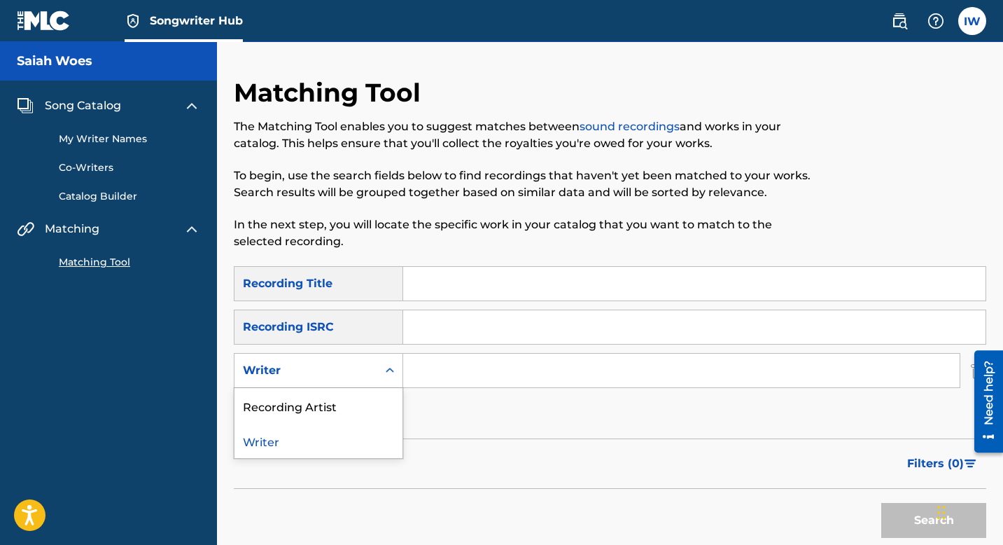
click at [388, 372] on icon "Search Form" at bounding box center [390, 370] width 14 height 14
click at [338, 384] on div "Recording Artist" at bounding box center [319, 405] width 168 height 35
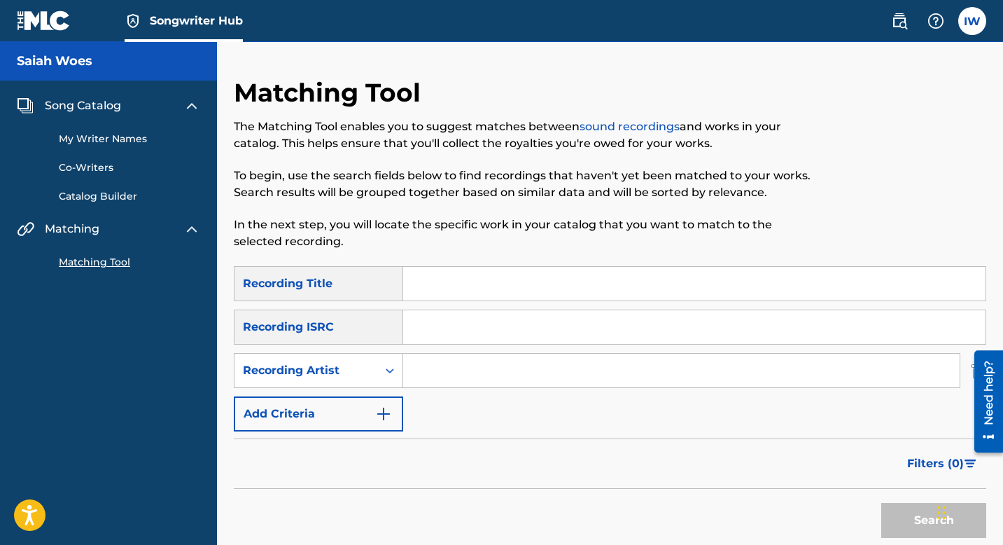
click at [480, 371] on input "Search Form" at bounding box center [681, 371] width 557 height 34
type input "saiah woes"
click at [915, 384] on button "Search" at bounding box center [933, 520] width 105 height 35
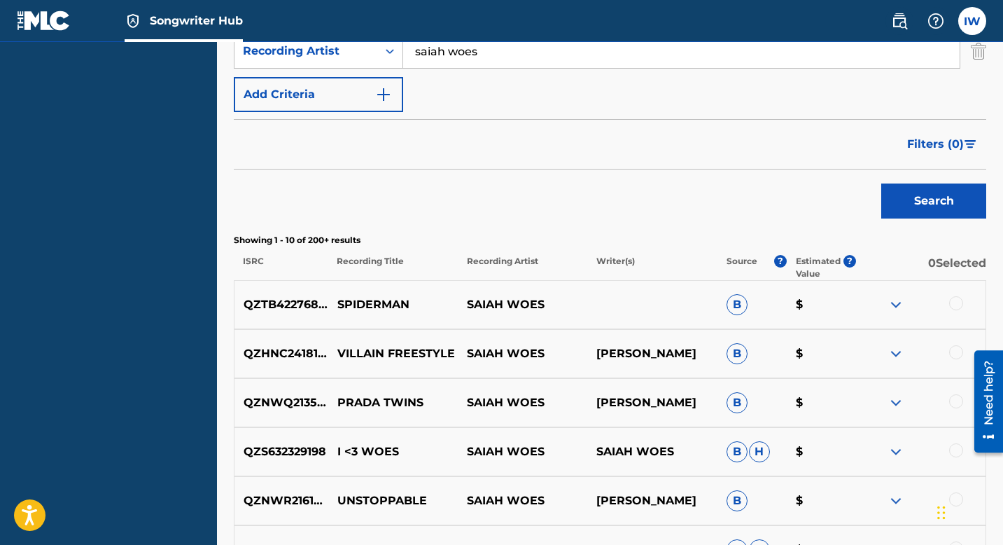
scroll to position [361, 0]
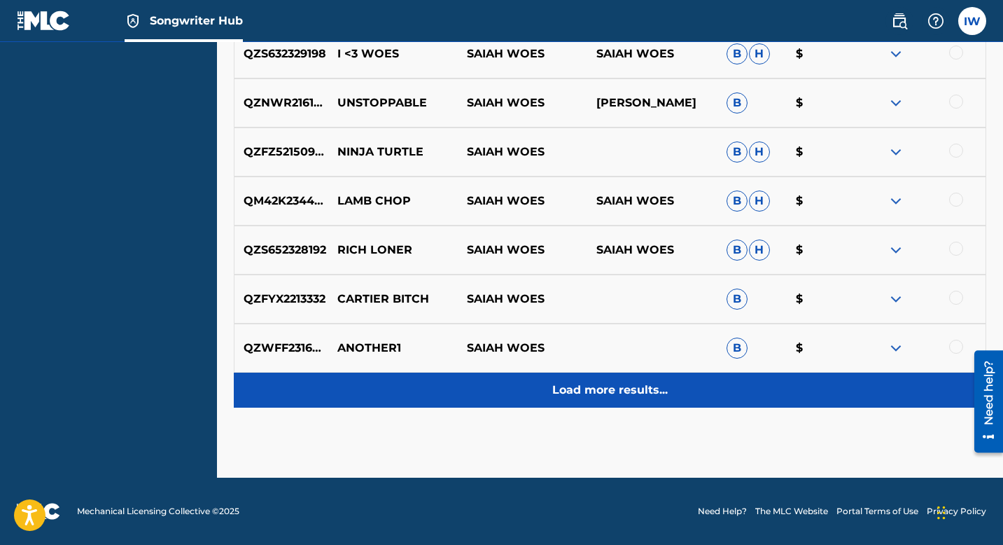
click at [615, 384] on p "Load more results..." at bounding box center [610, 390] width 116 height 17
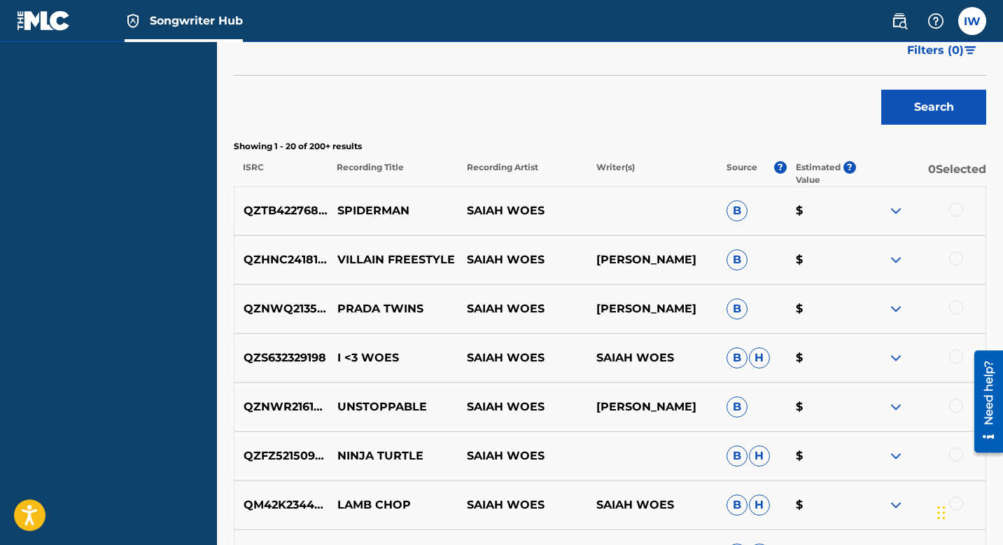
scroll to position [476, 0]
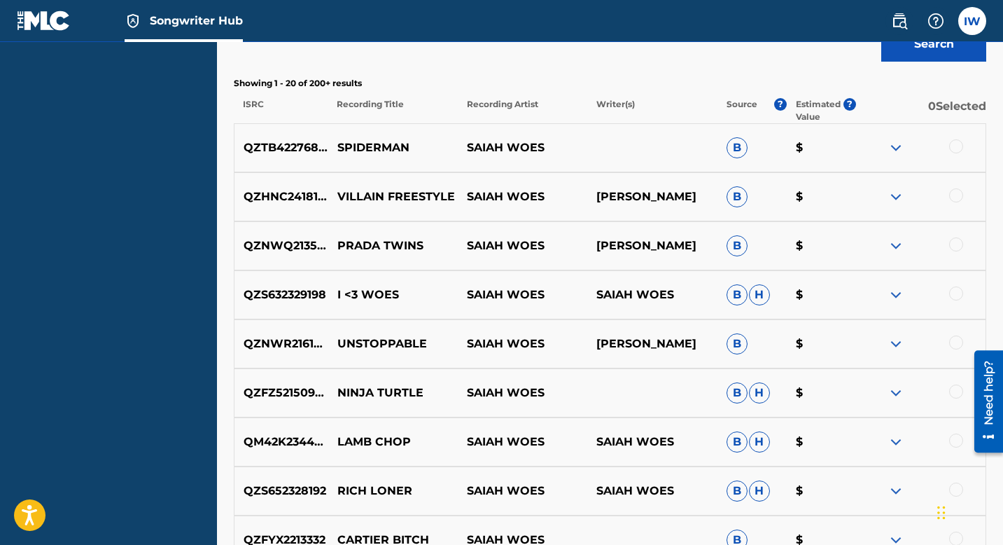
click at [920, 146] on div at bounding box center [956, 146] width 14 height 14
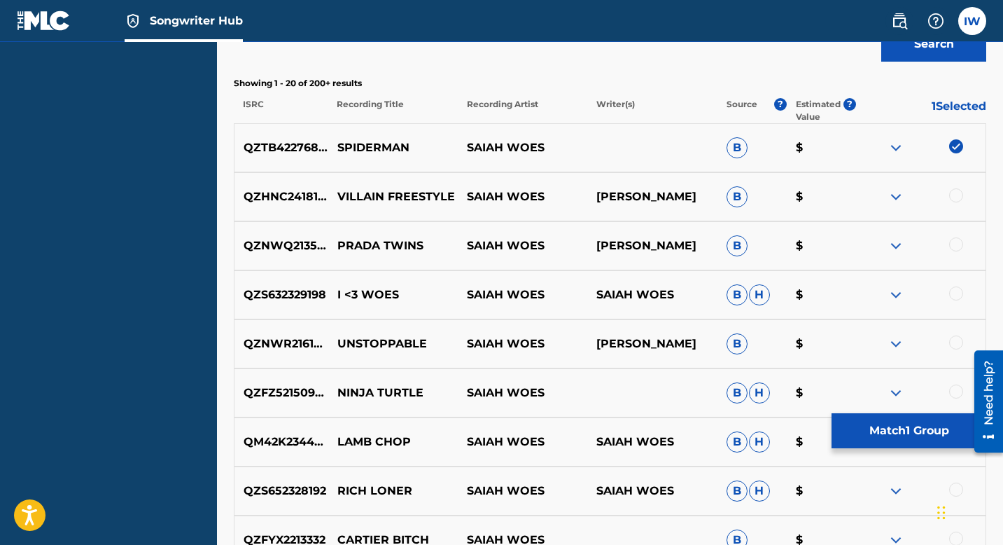
click at [920, 197] on div at bounding box center [956, 195] width 14 height 14
click at [920, 237] on div "QZNWQ2135122 PRADA TWINS SAIAH WOES [PERSON_NAME] B $" at bounding box center [610, 245] width 753 height 49
click at [920, 251] on div at bounding box center [921, 245] width 130 height 17
click at [920, 244] on div at bounding box center [956, 244] width 14 height 14
click at [920, 291] on div at bounding box center [956, 293] width 14 height 14
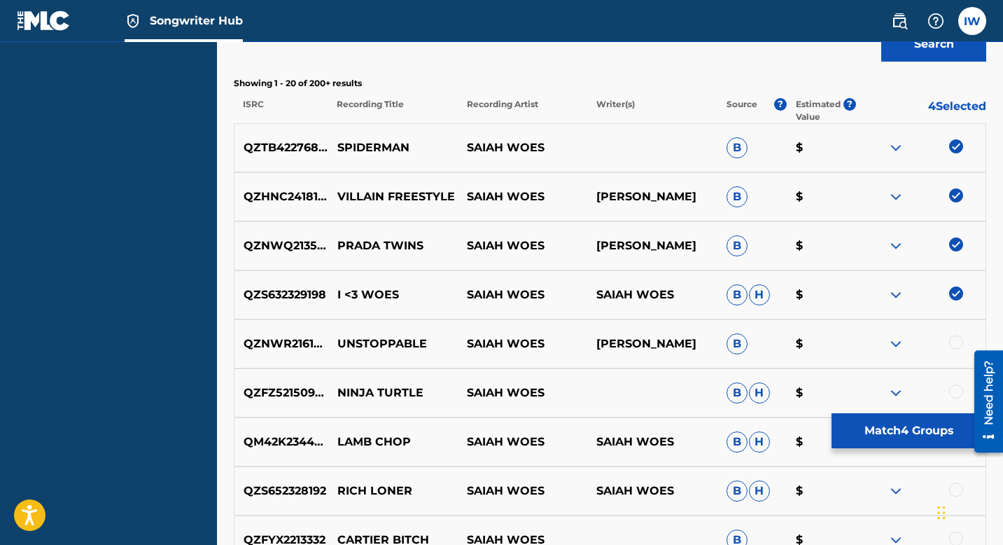
click at [920, 344] on div at bounding box center [956, 342] width 14 height 14
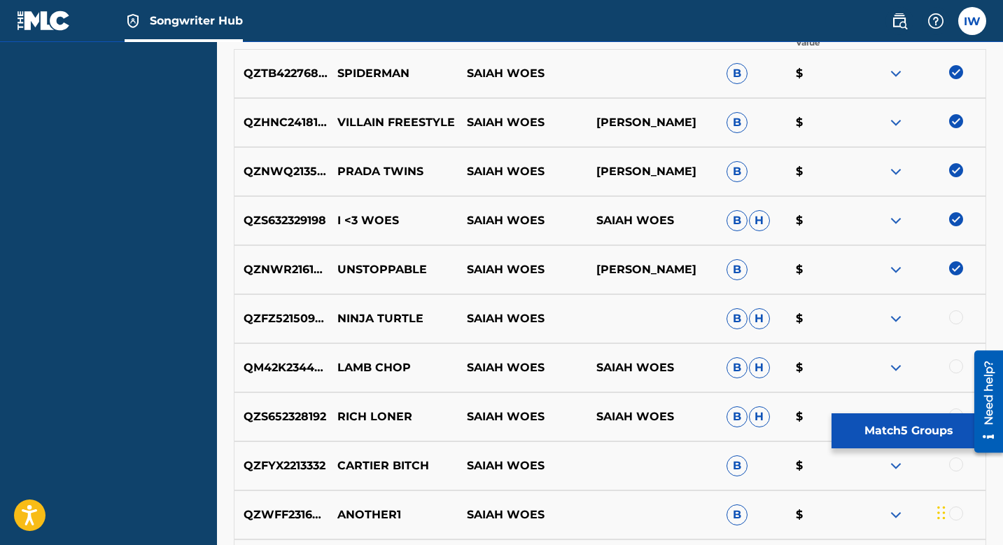
scroll to position [566, 0]
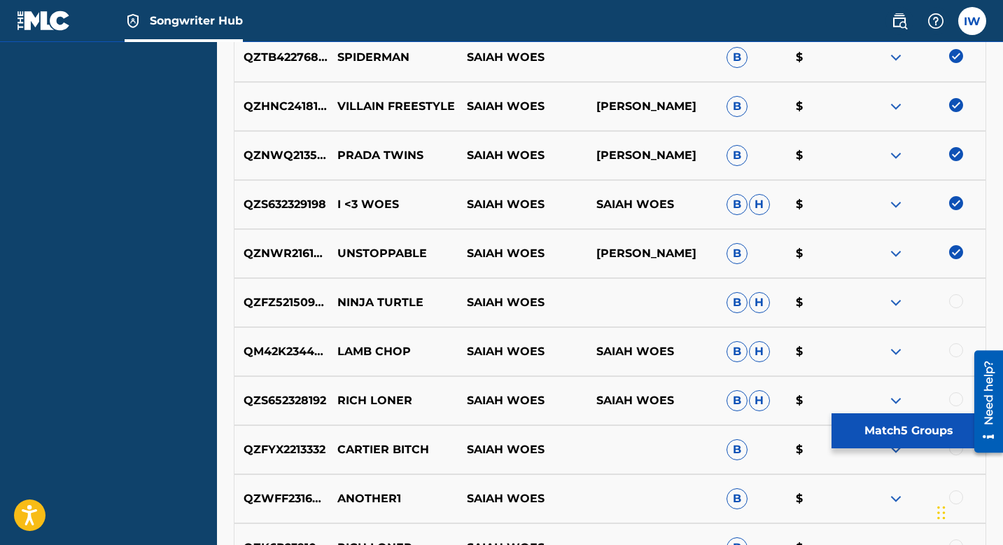
click at [920, 300] on div at bounding box center [956, 301] width 14 height 14
click at [899, 307] on img at bounding box center [896, 302] width 17 height 17
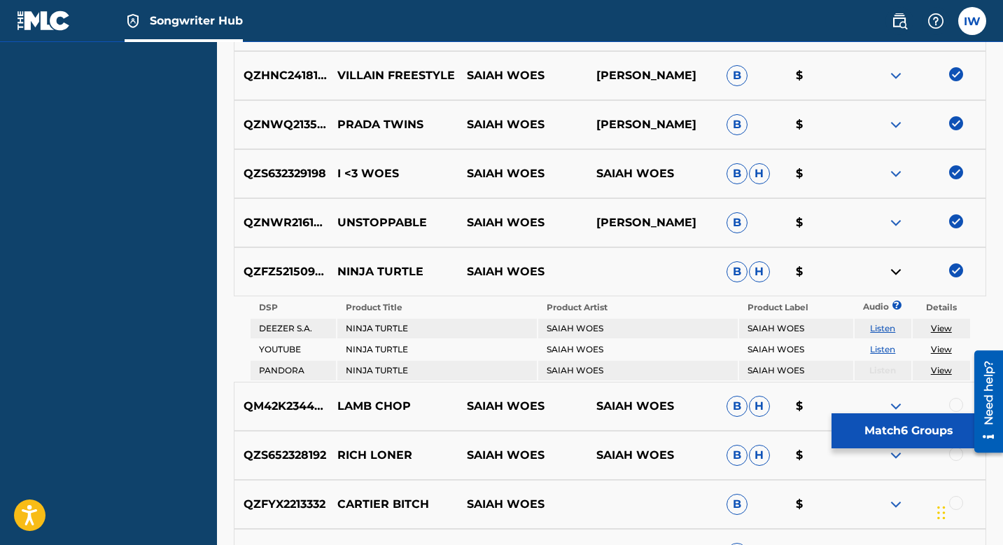
scroll to position [598, 0]
click at [895, 279] on div "QZFZ52150973 NINJA TURTLE SAIAH WOES B H $" at bounding box center [610, 270] width 753 height 49
click at [895, 278] on img at bounding box center [896, 271] width 17 height 17
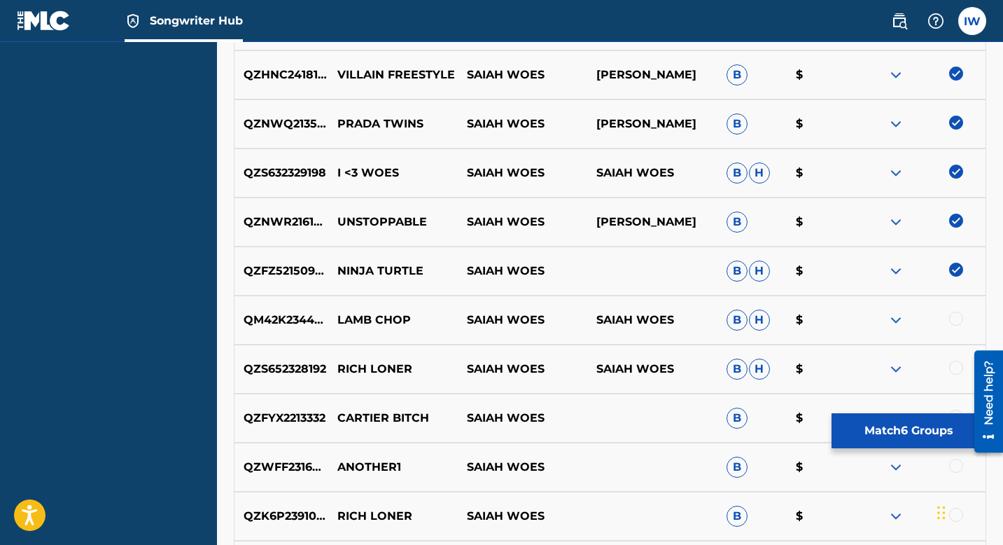
click at [920, 316] on div at bounding box center [956, 319] width 14 height 14
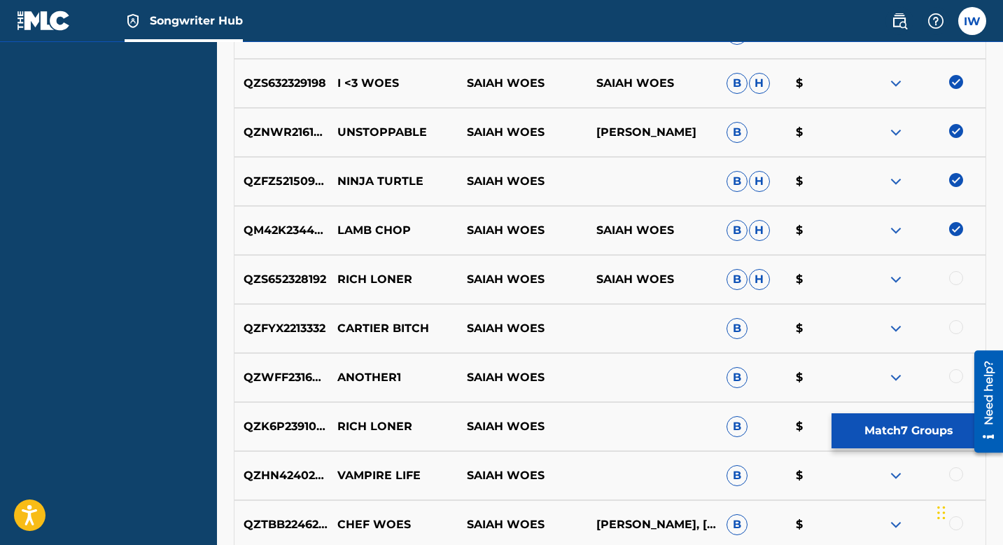
scroll to position [712, 0]
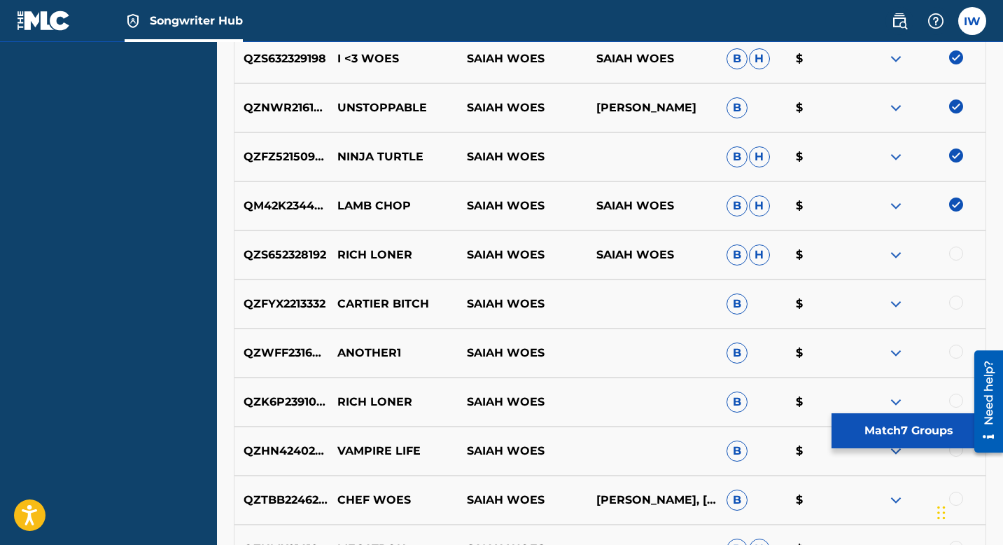
click at [920, 260] on div at bounding box center [921, 254] width 130 height 17
click at [920, 249] on div at bounding box center [956, 253] width 14 height 14
click at [920, 305] on div at bounding box center [956, 302] width 14 height 14
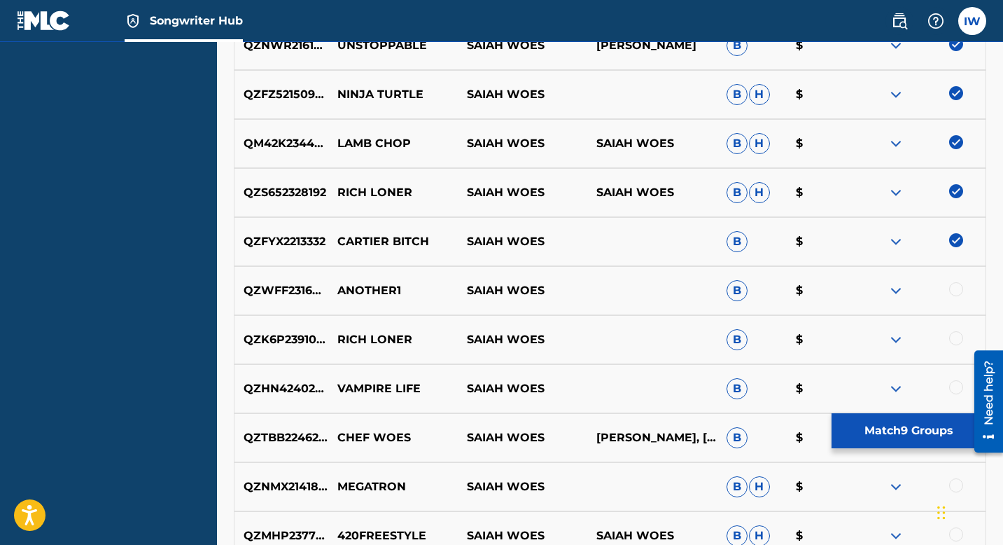
scroll to position [776, 0]
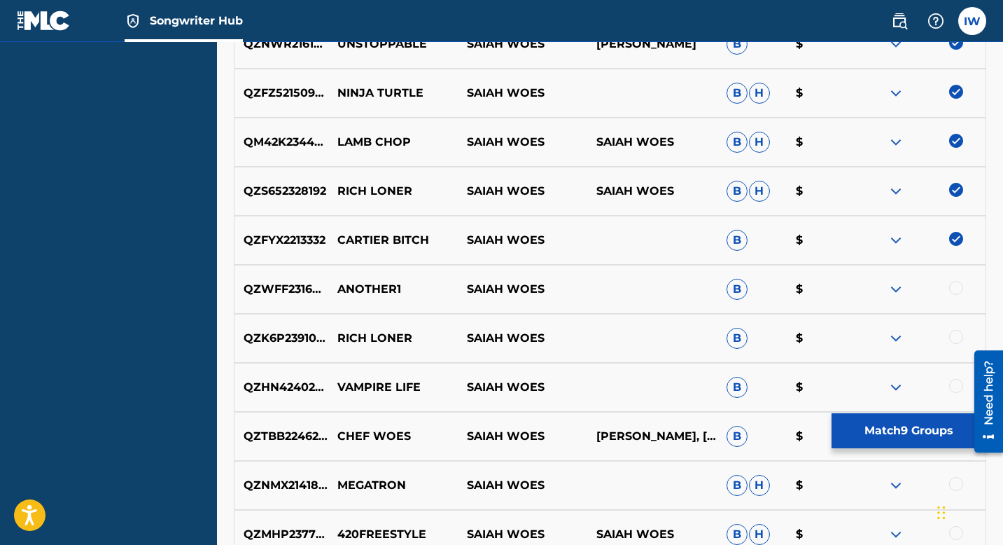
click at [920, 277] on div "QZWFF2316830 ANOTHER1 SAIAH WOES B $" at bounding box center [610, 289] width 753 height 49
click at [920, 286] on div at bounding box center [956, 288] width 14 height 14
click at [920, 326] on div "QZK6P2391049 RICH LONER SAIAH WOES B $" at bounding box center [610, 338] width 753 height 49
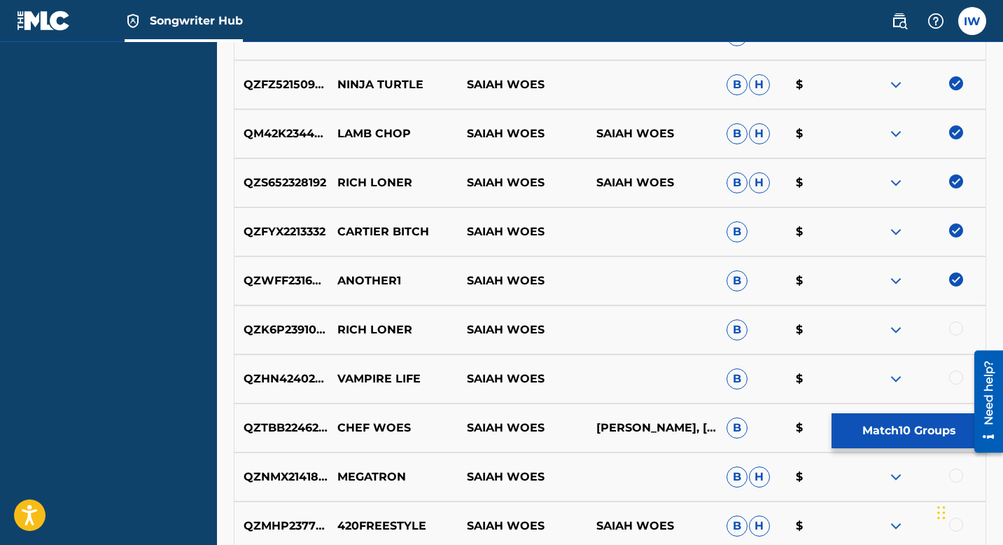
scroll to position [797, 0]
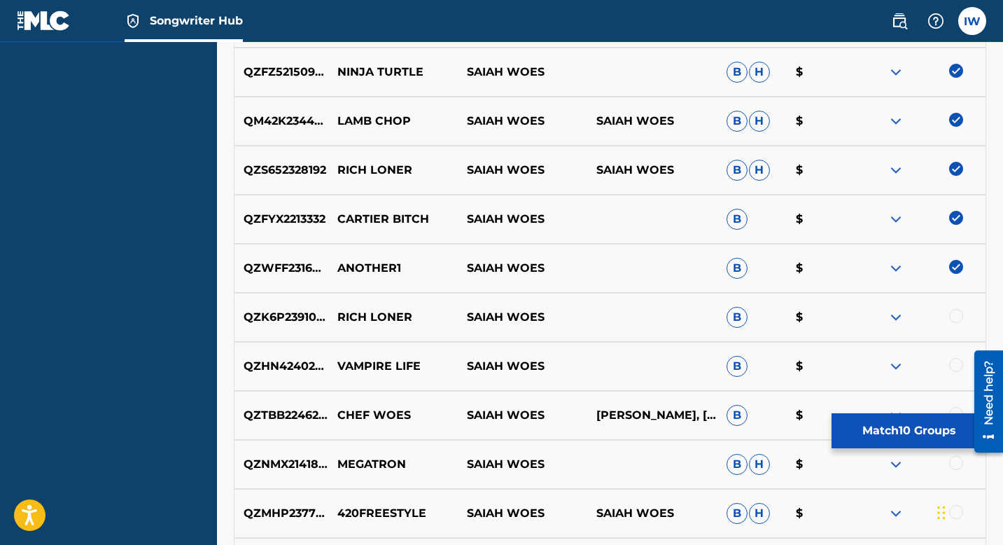
click at [920, 316] on div at bounding box center [956, 316] width 14 height 14
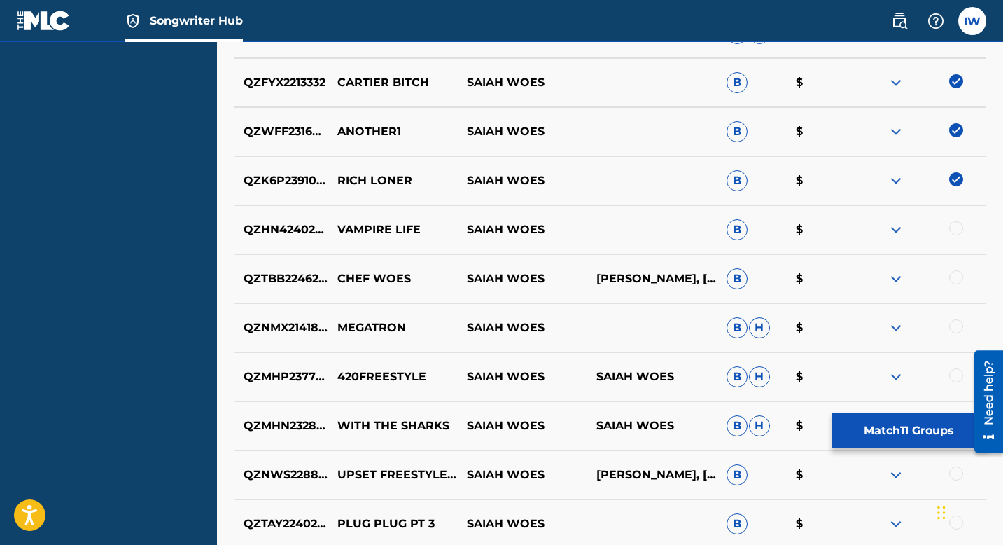
scroll to position [973, 0]
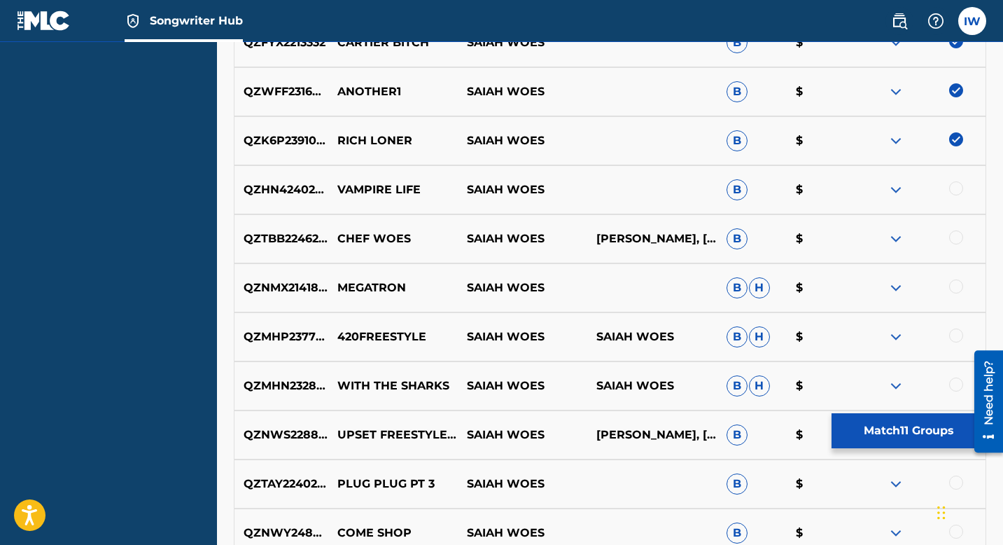
click at [920, 188] on div at bounding box center [956, 188] width 14 height 14
click at [920, 231] on div at bounding box center [921, 238] width 130 height 17
click at [920, 236] on div at bounding box center [921, 238] width 130 height 17
click at [920, 244] on div at bounding box center [921, 238] width 130 height 17
click at [920, 238] on div at bounding box center [956, 237] width 14 height 14
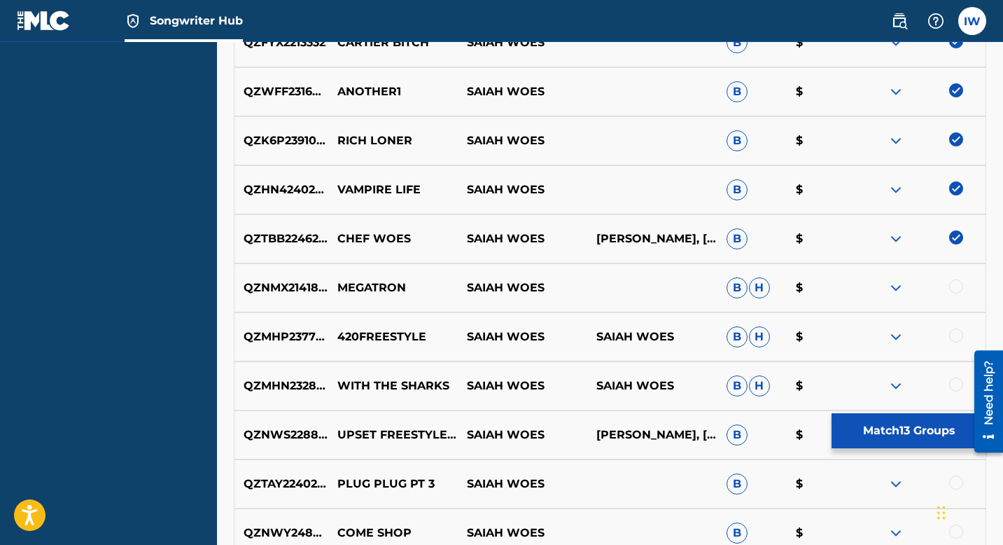
click at [920, 287] on div at bounding box center [956, 286] width 14 height 14
click at [920, 333] on div at bounding box center [956, 335] width 14 height 14
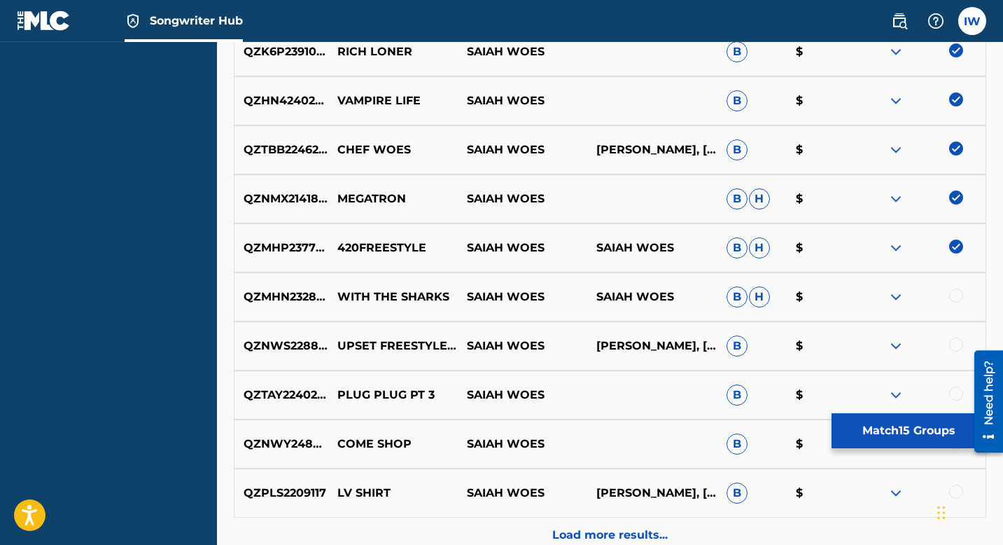
scroll to position [1070, 0]
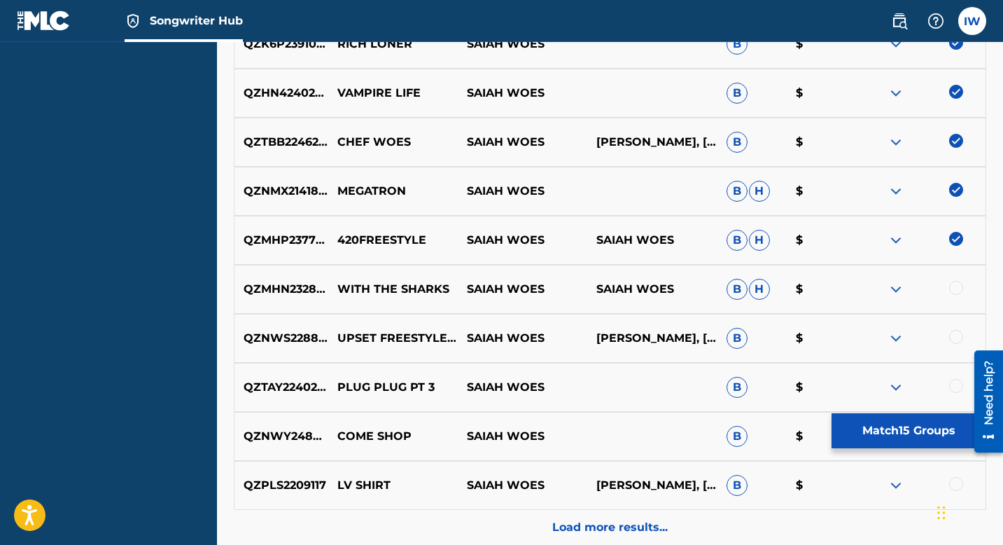
click at [920, 288] on div at bounding box center [956, 288] width 14 height 14
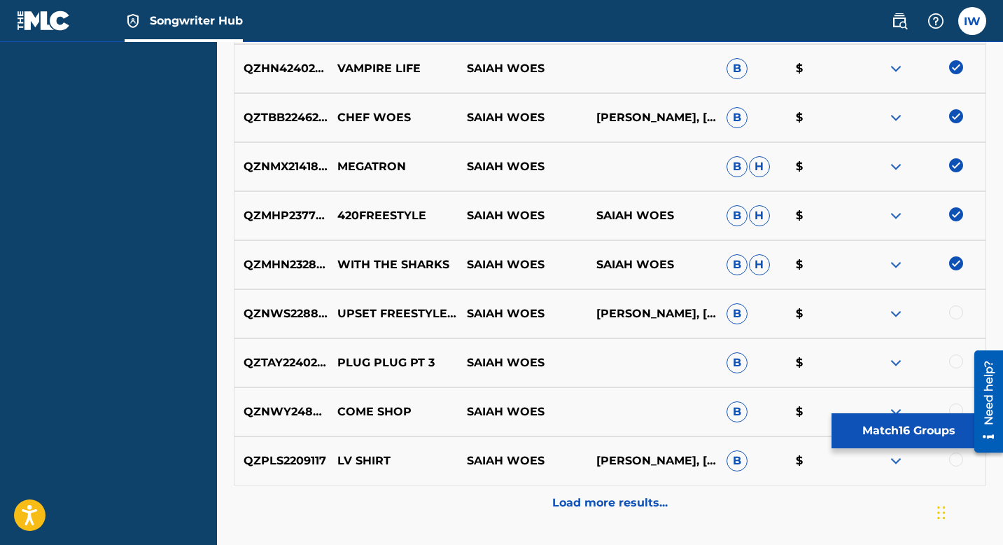
scroll to position [1142, 0]
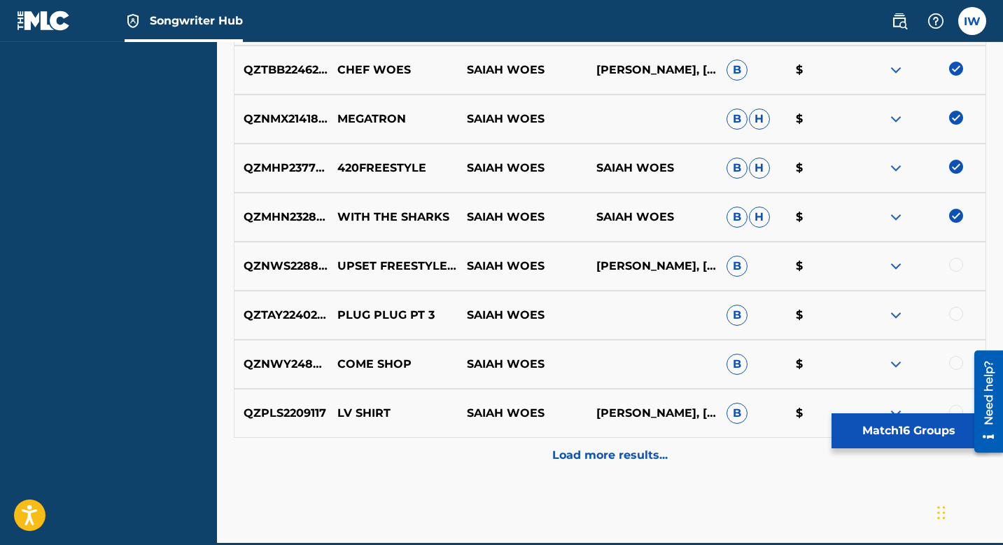
click at [920, 267] on div at bounding box center [956, 265] width 14 height 14
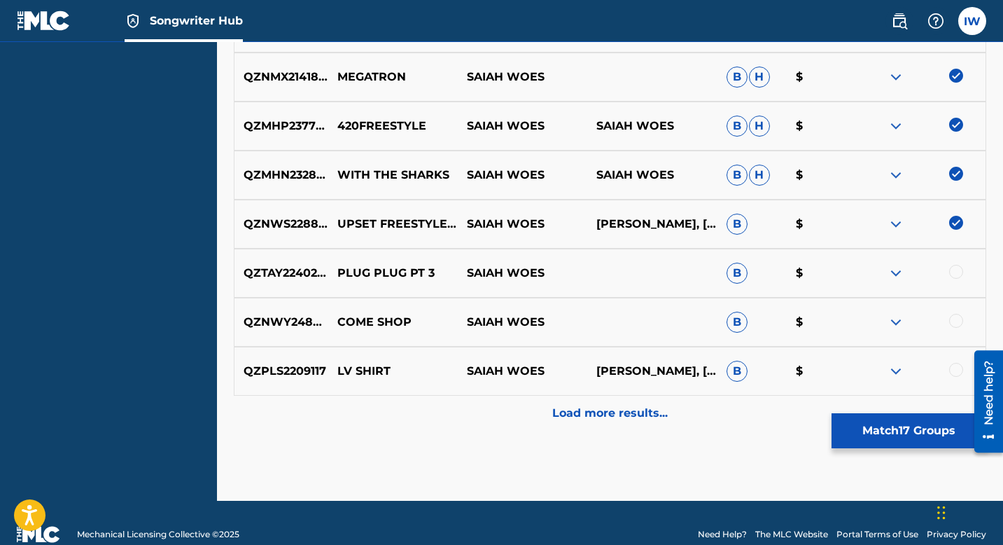
scroll to position [1191, 0]
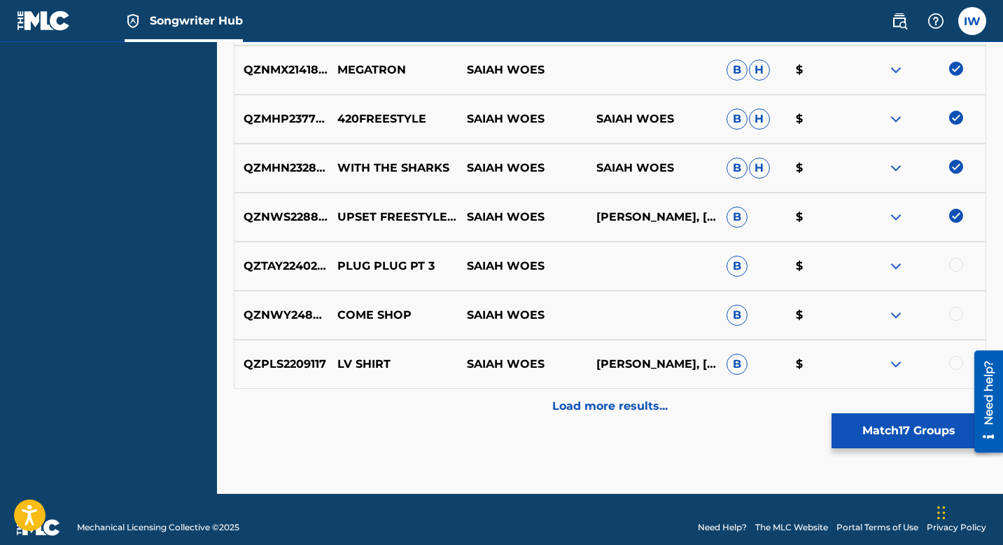
click at [920, 259] on div at bounding box center [921, 266] width 130 height 17
click at [920, 266] on div at bounding box center [956, 265] width 14 height 14
click at [920, 324] on div "QZNWY2484492 COME SHOP SAIAH WOES B $" at bounding box center [610, 315] width 753 height 49
click at [920, 316] on div at bounding box center [956, 314] width 14 height 14
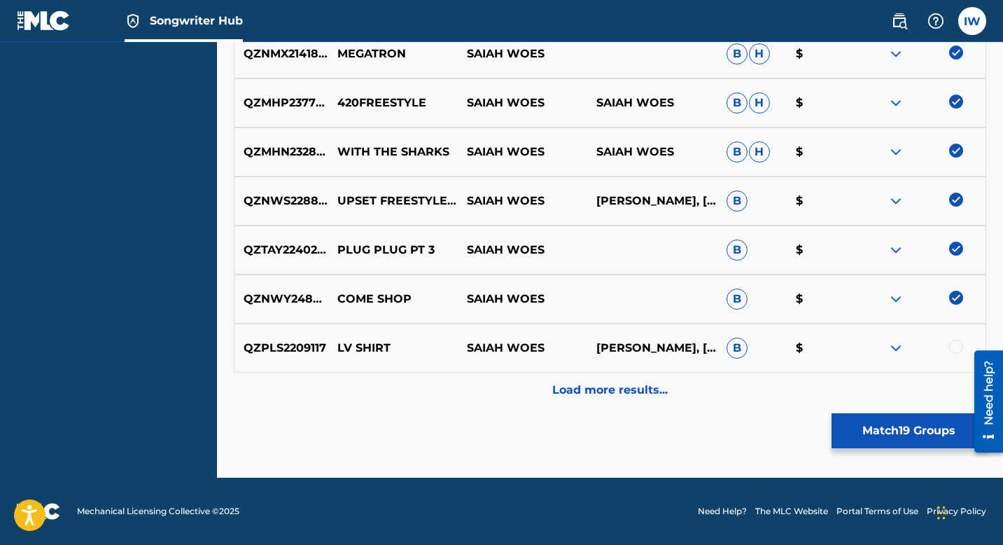
click at [920, 346] on div at bounding box center [956, 347] width 14 height 14
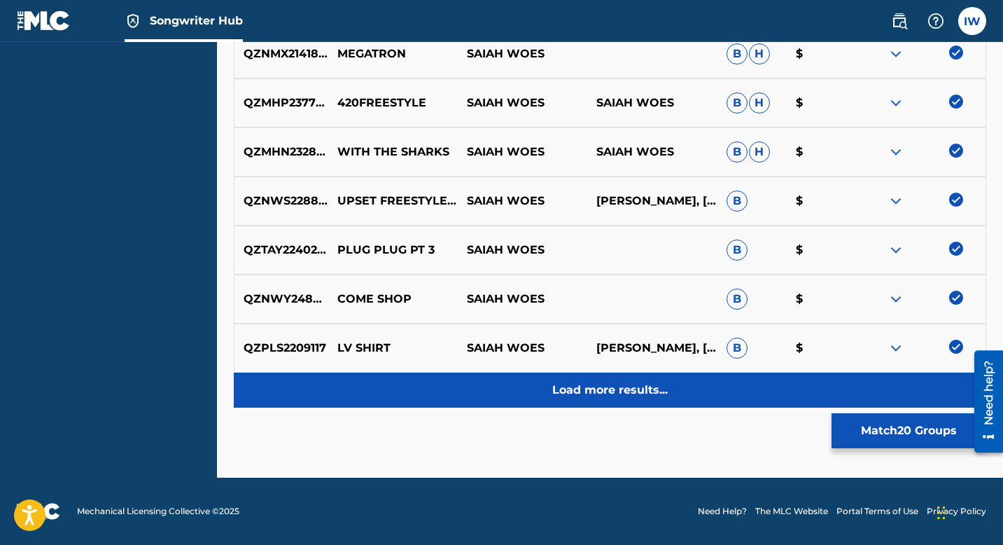
click at [615, 384] on p "Load more results..." at bounding box center [610, 390] width 116 height 17
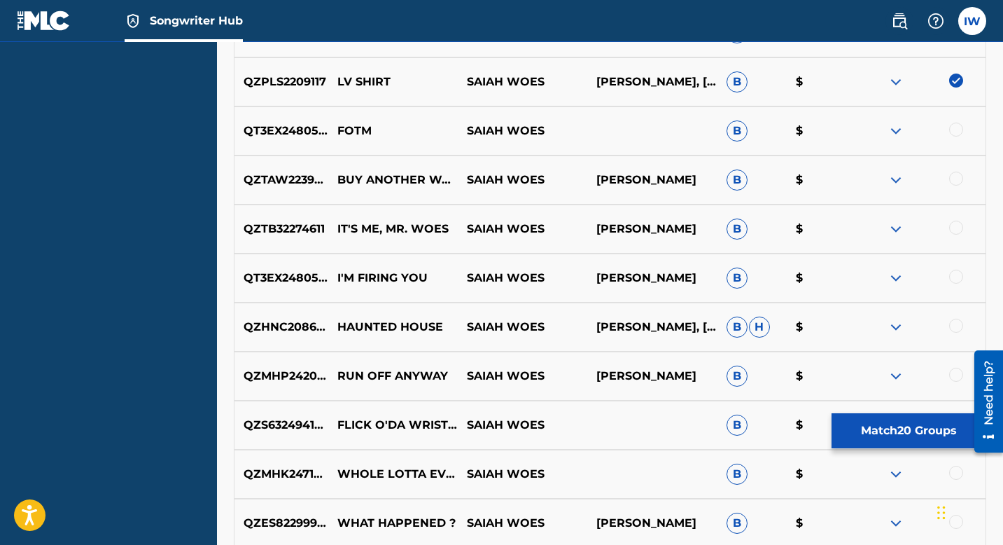
scroll to position [1487, 0]
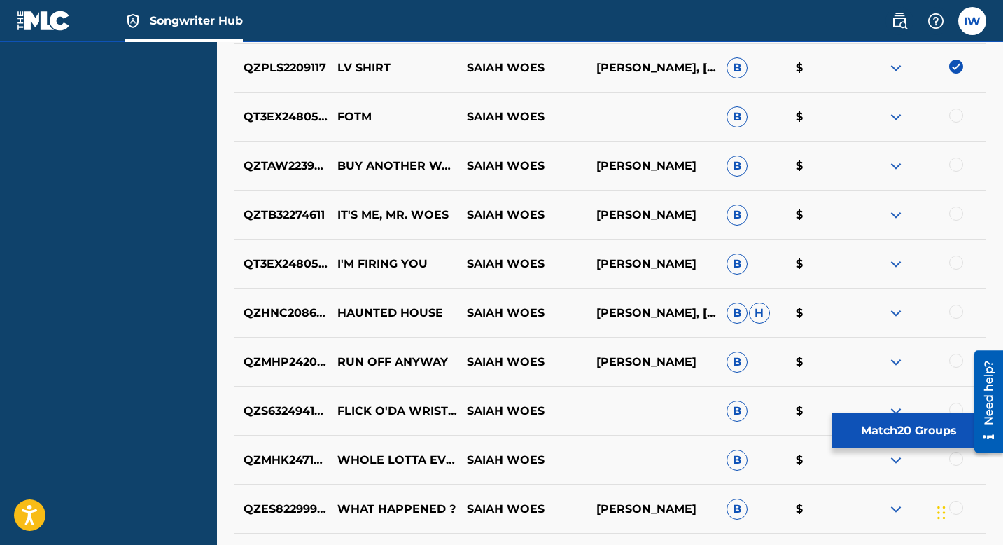
click at [920, 118] on div at bounding box center [956, 116] width 14 height 14
click at [920, 165] on div at bounding box center [956, 165] width 14 height 14
click at [920, 222] on div at bounding box center [921, 215] width 130 height 17
click at [920, 217] on div at bounding box center [956, 214] width 14 height 14
click at [920, 272] on div "QT3EX2480517 I'M FIRING YOU SAIAH WOES [PERSON_NAME] B $" at bounding box center [610, 263] width 753 height 49
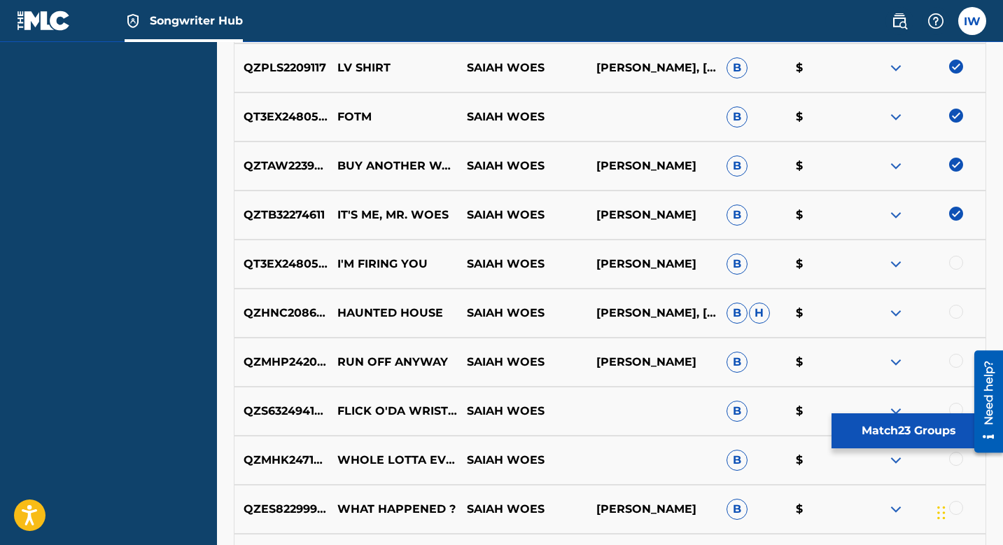
click at [920, 270] on div at bounding box center [921, 264] width 130 height 17
click at [920, 263] on div at bounding box center [956, 263] width 14 height 14
click at [920, 307] on div at bounding box center [956, 312] width 14 height 14
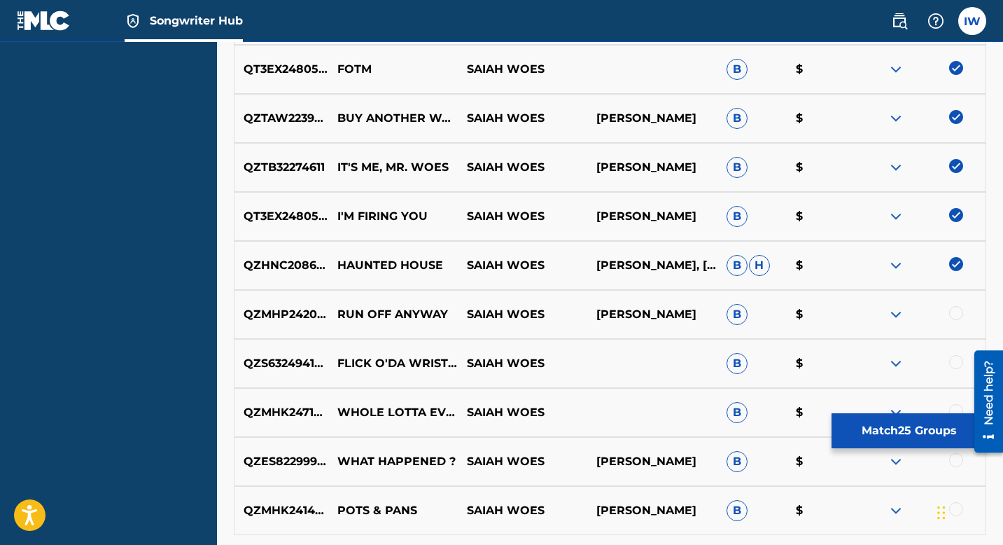
scroll to position [1544, 0]
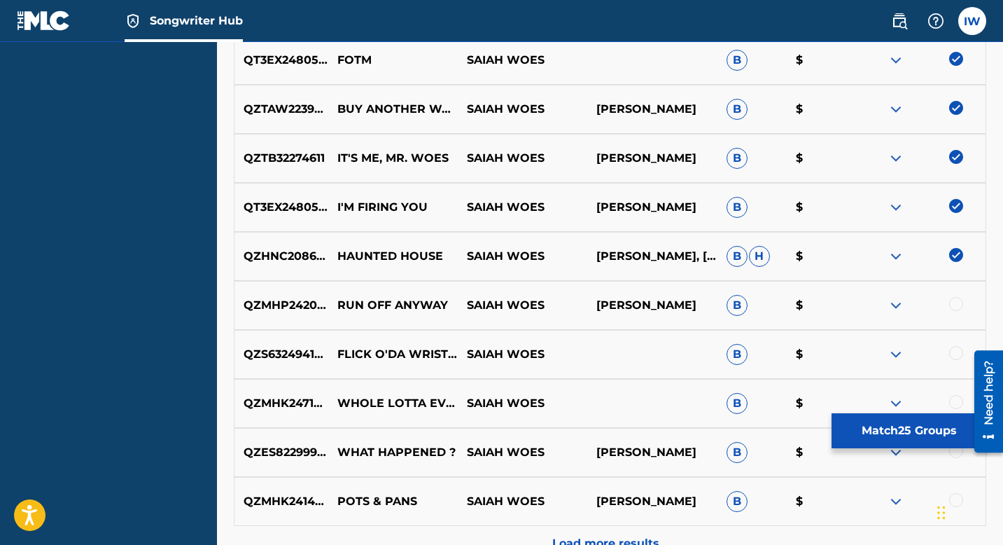
click at [920, 307] on div at bounding box center [956, 304] width 14 height 14
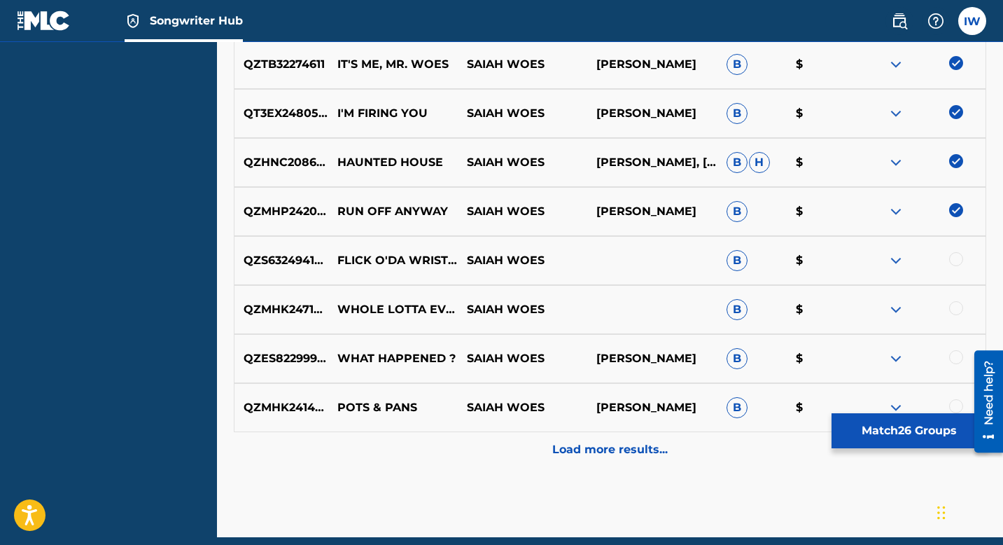
scroll to position [1665, 0]
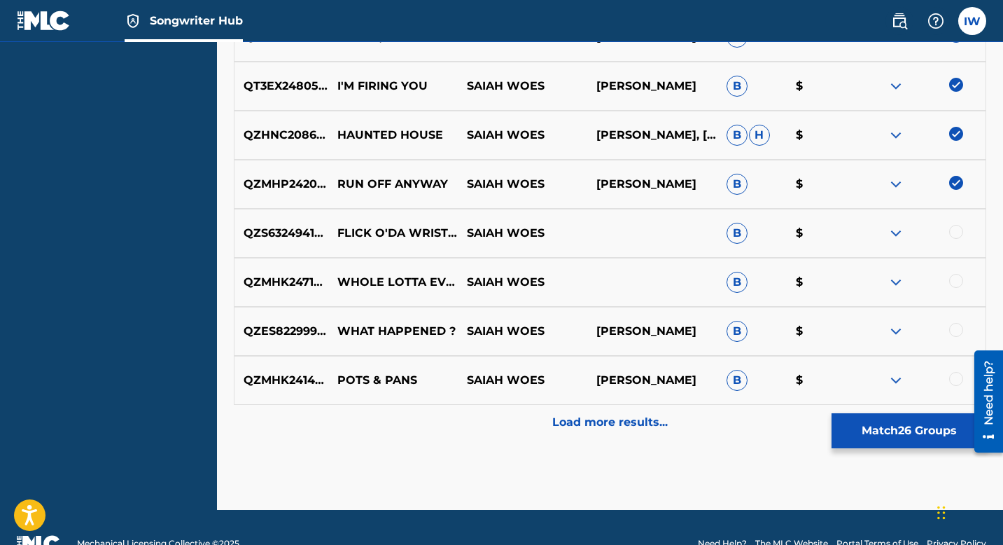
click at [920, 231] on div at bounding box center [956, 232] width 14 height 14
click at [920, 284] on div at bounding box center [956, 281] width 14 height 14
click at [920, 318] on div "QZES82299920 WHAT HAPPENED ? SAIAH WOES [PERSON_NAME] B $" at bounding box center [610, 331] width 753 height 49
click at [920, 333] on div at bounding box center [956, 330] width 14 height 14
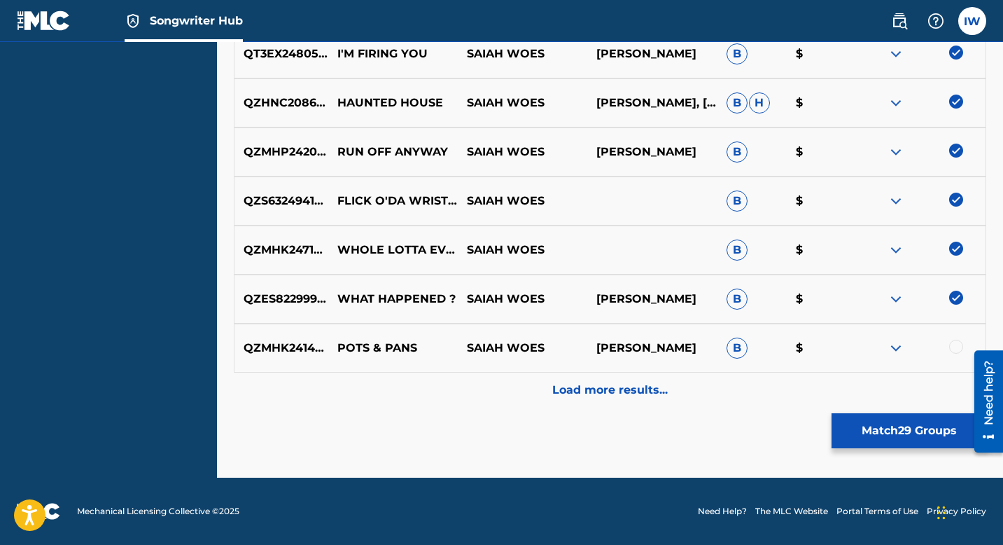
click at [920, 344] on div at bounding box center [956, 347] width 14 height 14
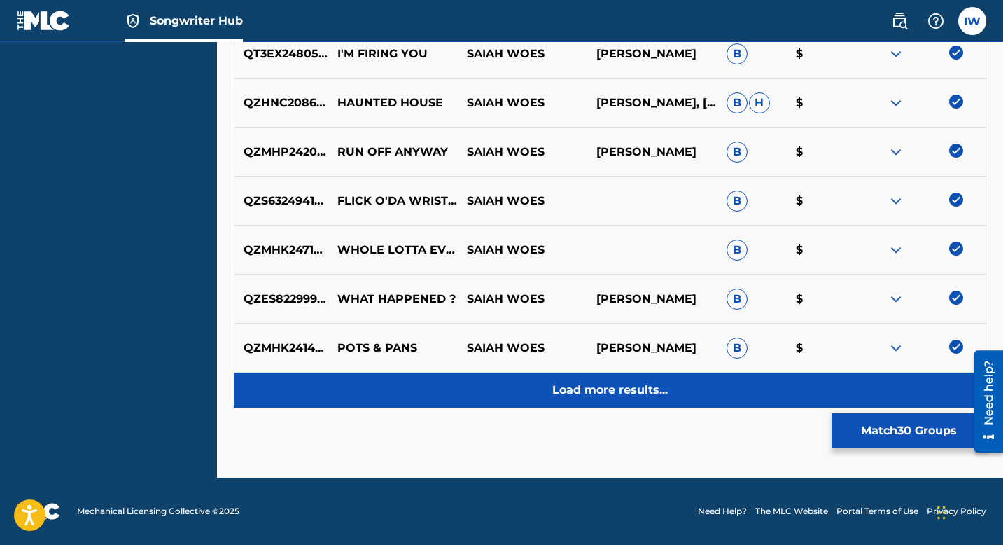
click at [660, 384] on p "Load more results..." at bounding box center [610, 390] width 116 height 17
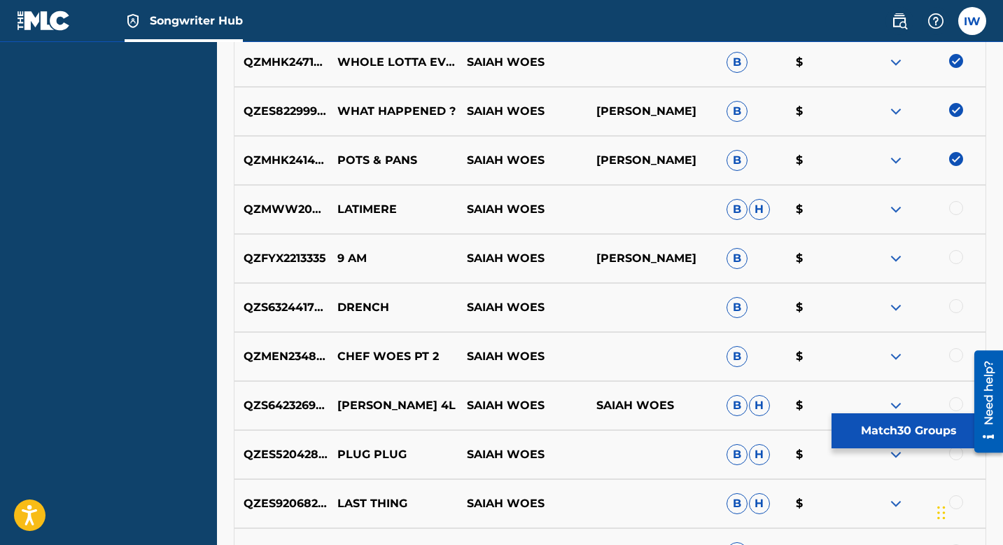
scroll to position [1899, 0]
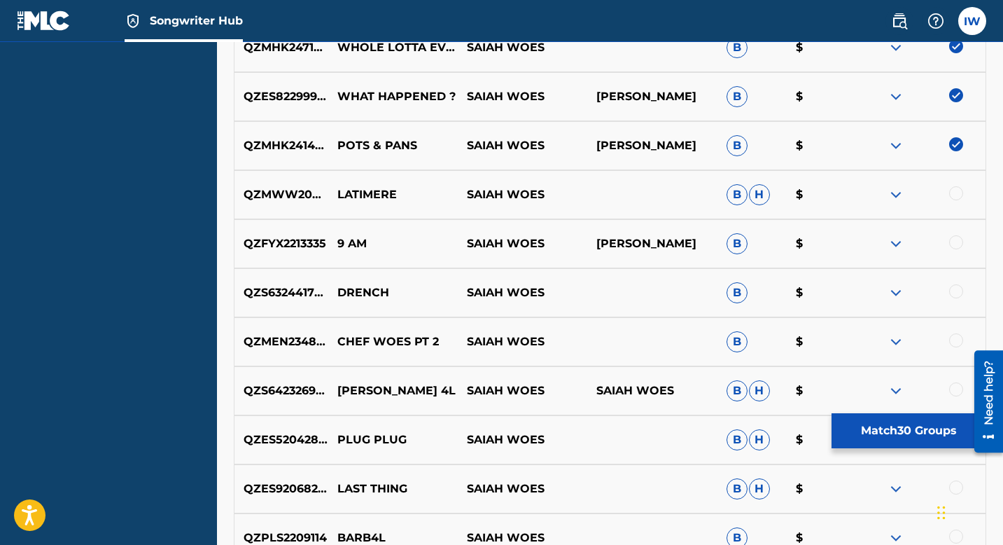
click at [920, 190] on div at bounding box center [956, 193] width 14 height 14
click at [920, 238] on div at bounding box center [956, 242] width 14 height 14
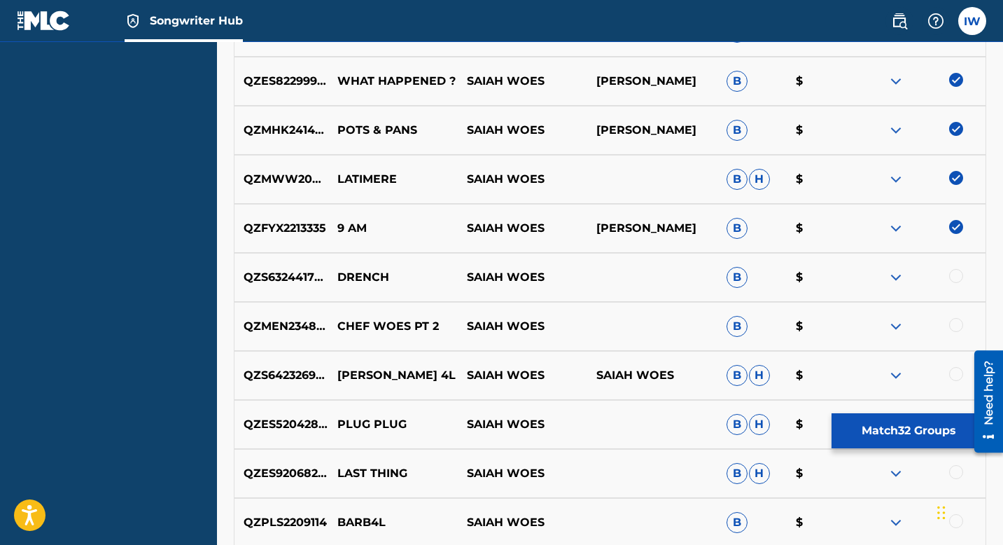
scroll to position [1928, 0]
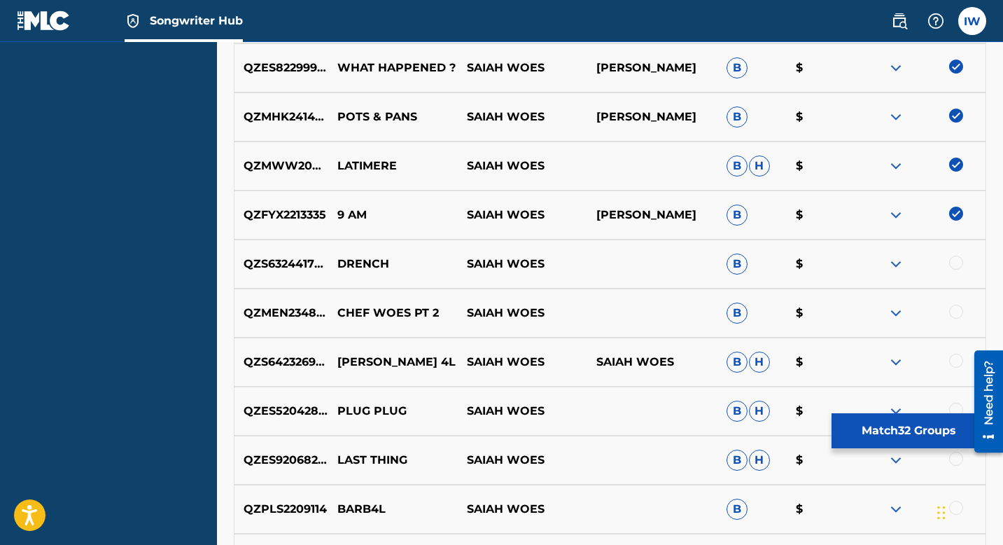
click at [920, 267] on div at bounding box center [956, 263] width 14 height 14
click at [920, 307] on div at bounding box center [921, 313] width 130 height 17
click at [920, 316] on div at bounding box center [956, 312] width 14 height 14
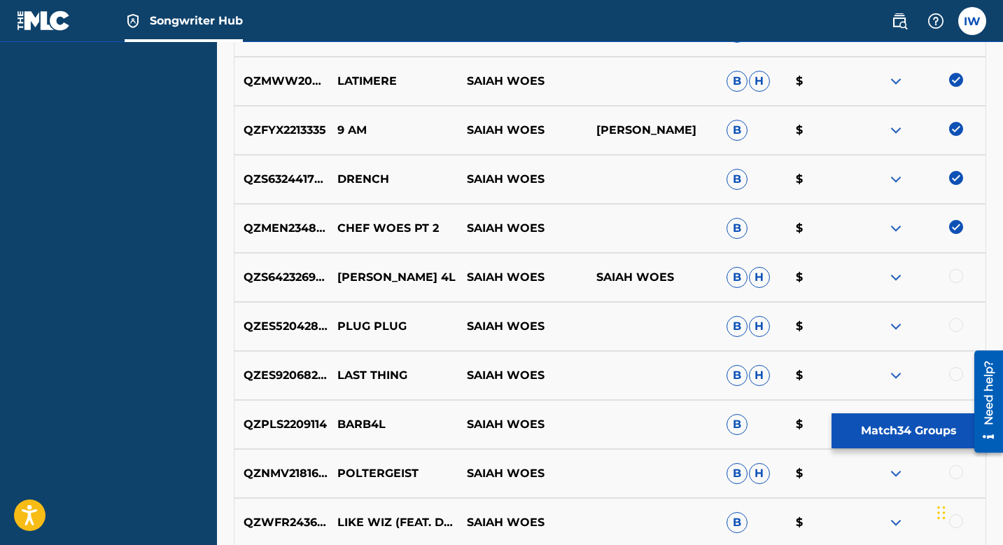
scroll to position [2021, 0]
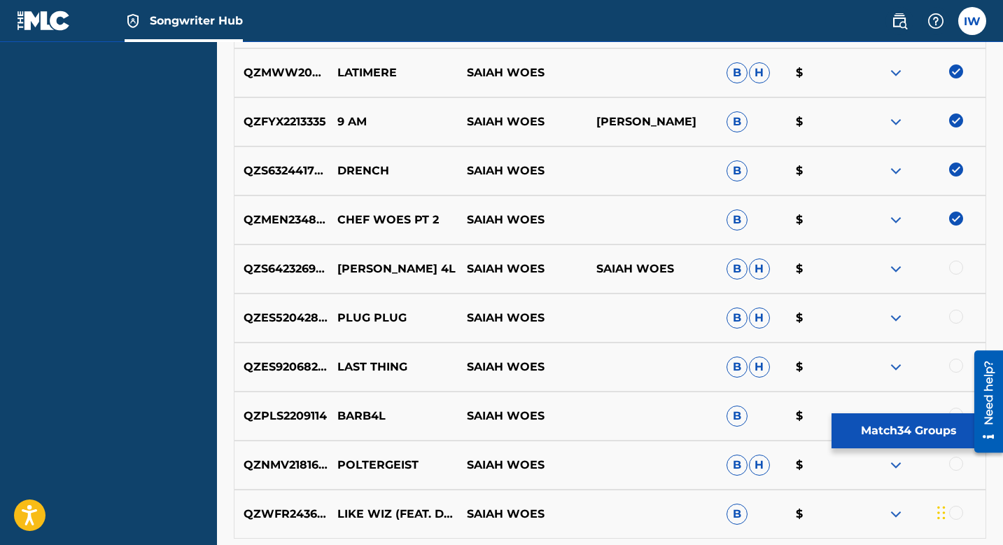
click at [920, 268] on div at bounding box center [956, 267] width 14 height 14
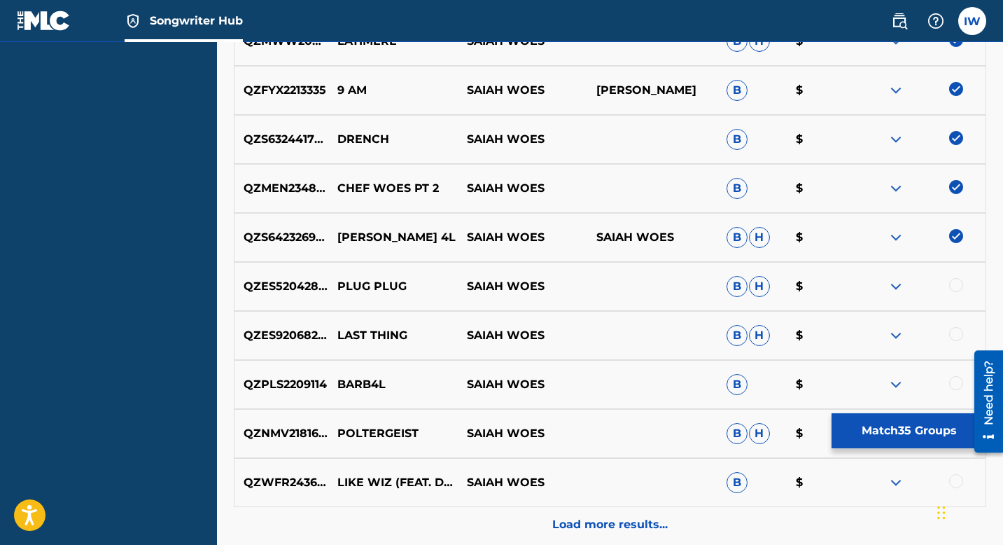
scroll to position [2063, 0]
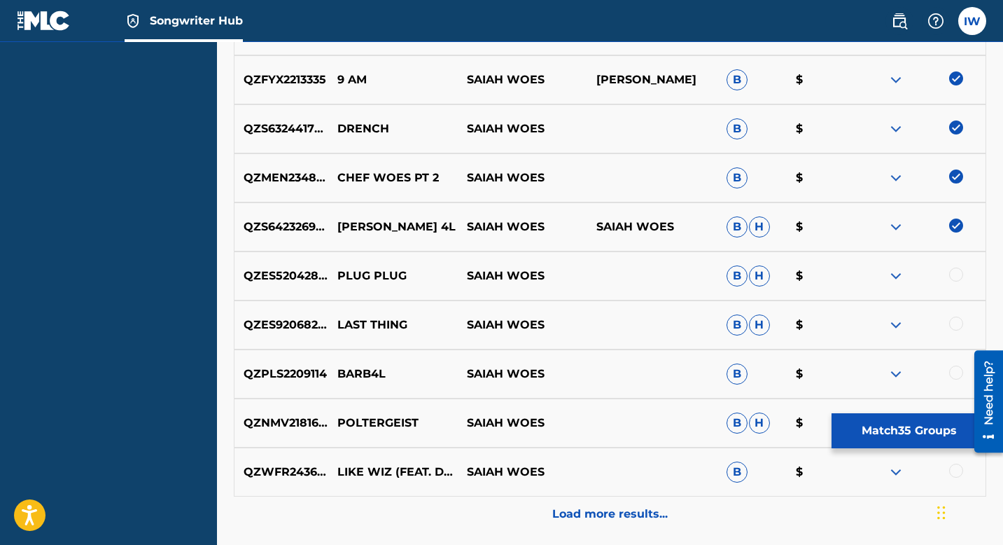
click at [920, 273] on div at bounding box center [956, 274] width 14 height 14
click at [920, 323] on div at bounding box center [956, 323] width 14 height 14
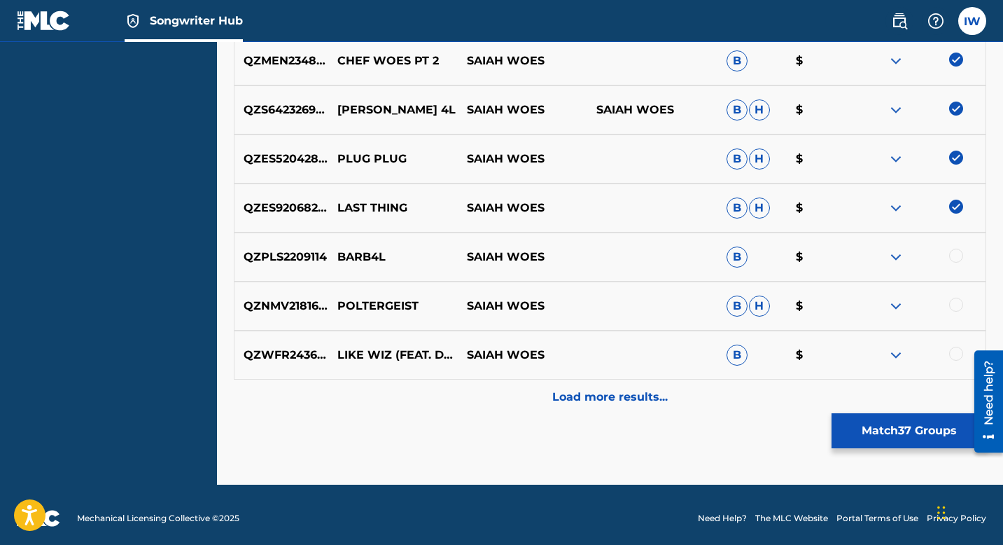
scroll to position [2187, 0]
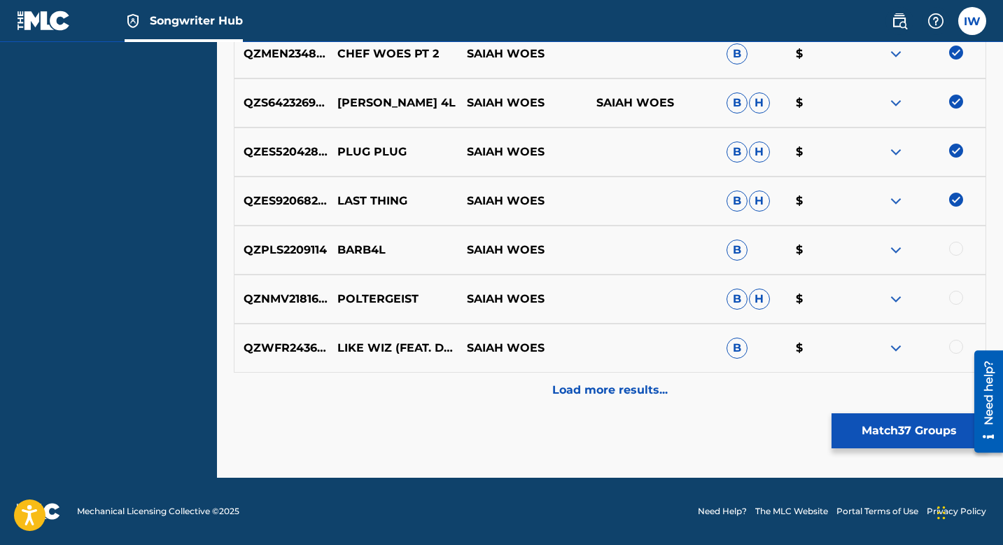
click at [920, 249] on div at bounding box center [956, 249] width 14 height 14
click at [920, 298] on div at bounding box center [956, 298] width 14 height 14
click at [920, 349] on div at bounding box center [956, 347] width 14 height 14
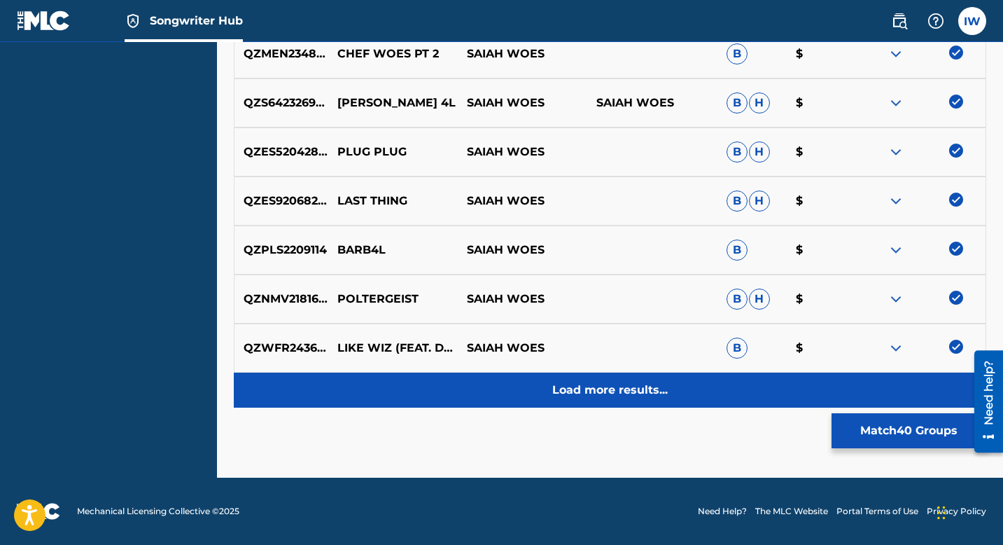
click at [629, 384] on p "Load more results..." at bounding box center [610, 390] width 116 height 17
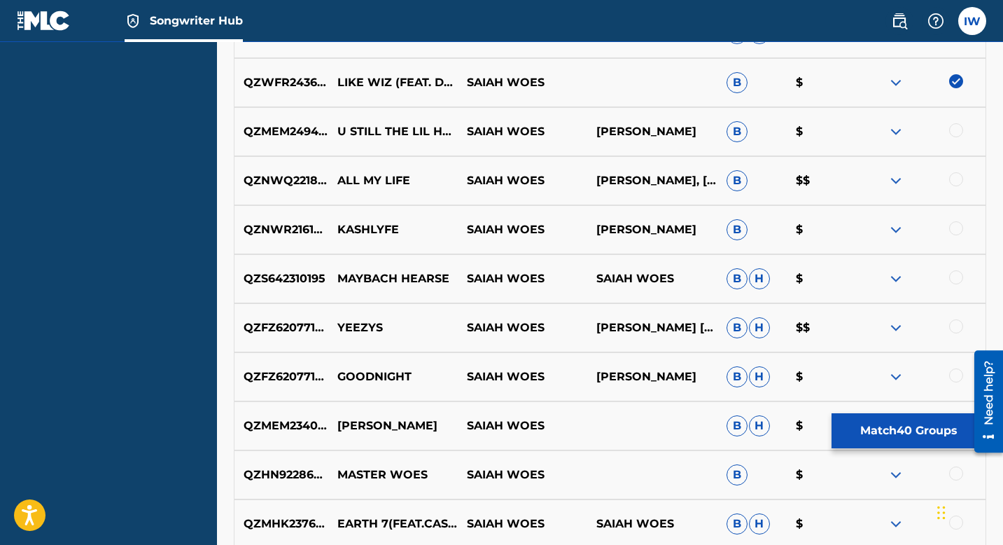
scroll to position [2476, 0]
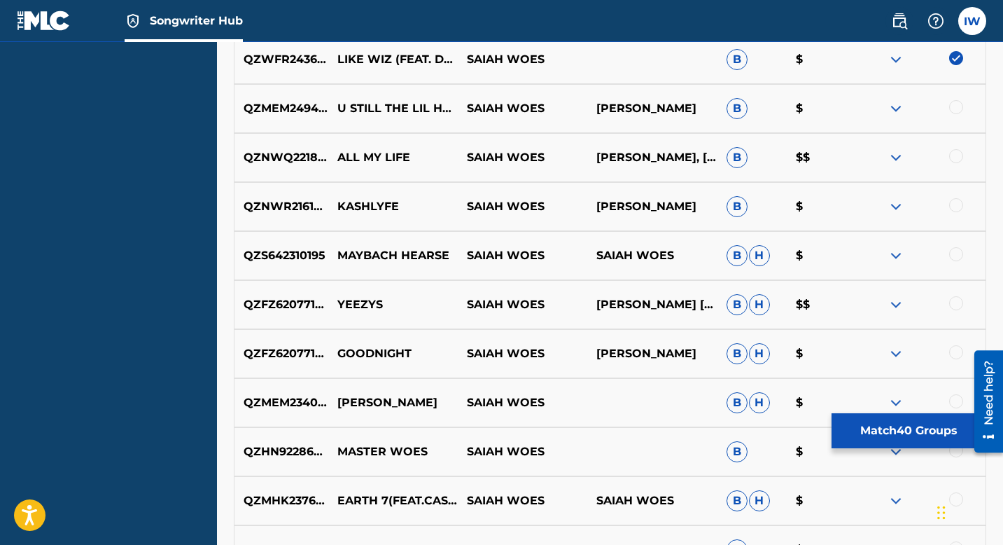
click at [920, 113] on div at bounding box center [956, 107] width 14 height 14
click at [920, 168] on div "QZNWQ2218610 ALL MY LIFE SAIAH WOES [PERSON_NAME], [PERSON_NAME] $$" at bounding box center [610, 157] width 753 height 49
click at [920, 160] on div at bounding box center [956, 156] width 14 height 14
click at [920, 204] on div at bounding box center [956, 205] width 14 height 14
click at [920, 249] on div at bounding box center [956, 254] width 14 height 14
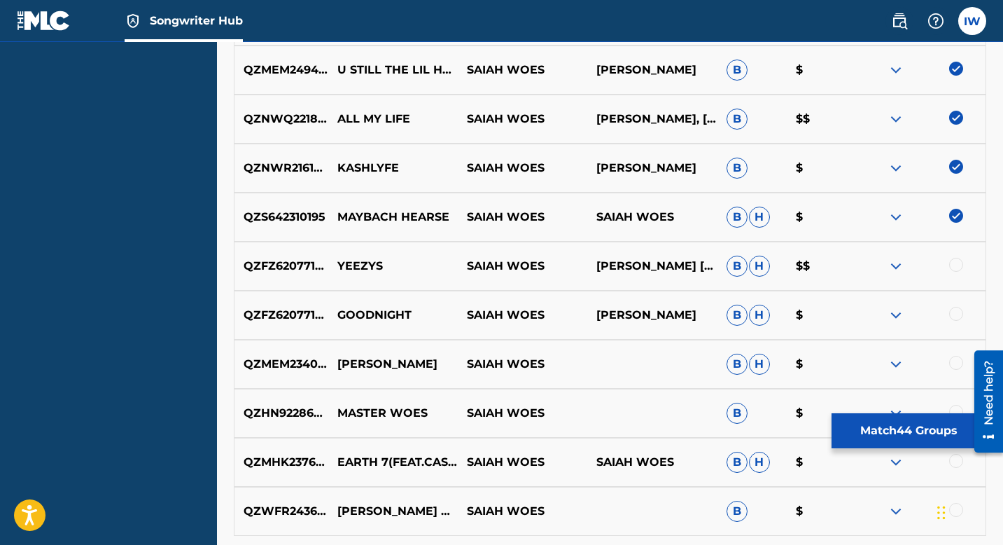
scroll to position [2525, 0]
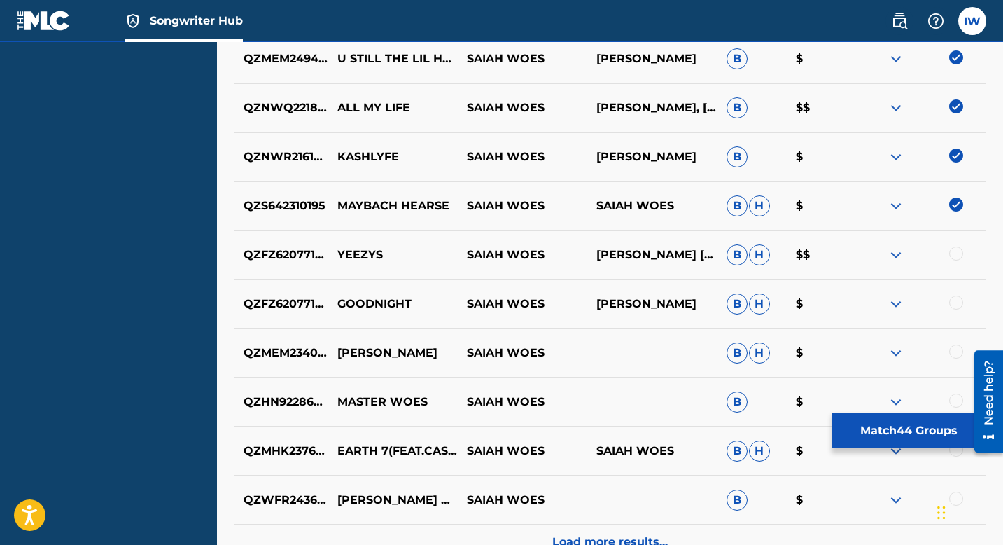
click at [920, 263] on div at bounding box center [921, 254] width 130 height 17
click at [920, 257] on div at bounding box center [956, 253] width 14 height 14
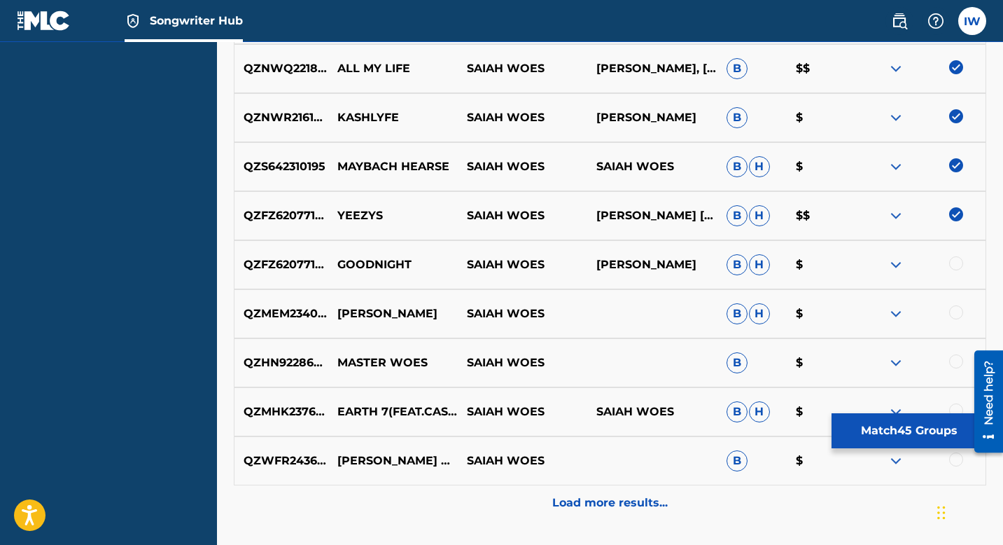
scroll to position [2570, 0]
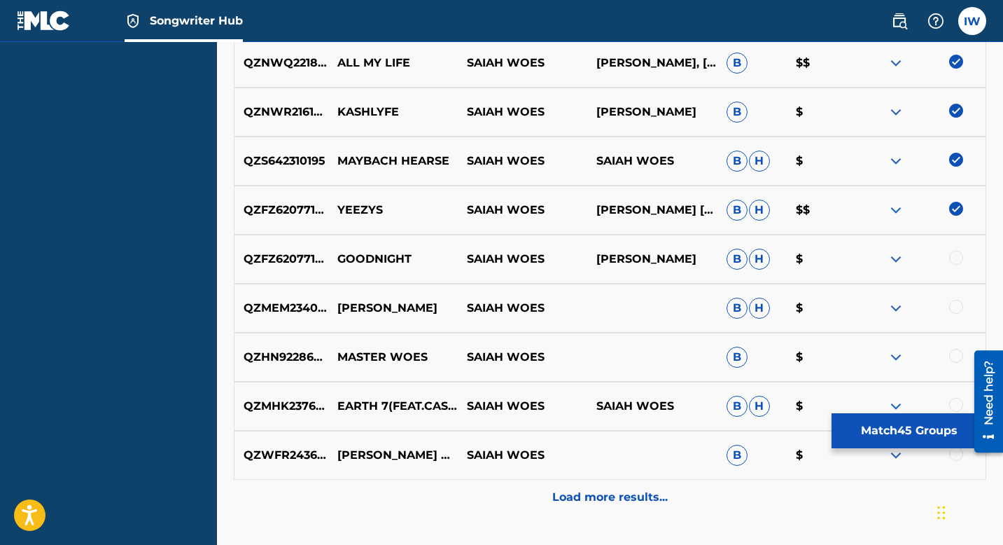
click at [920, 265] on div at bounding box center [921, 259] width 130 height 17
click at [920, 263] on div at bounding box center [956, 258] width 14 height 14
click at [920, 308] on div at bounding box center [956, 307] width 14 height 14
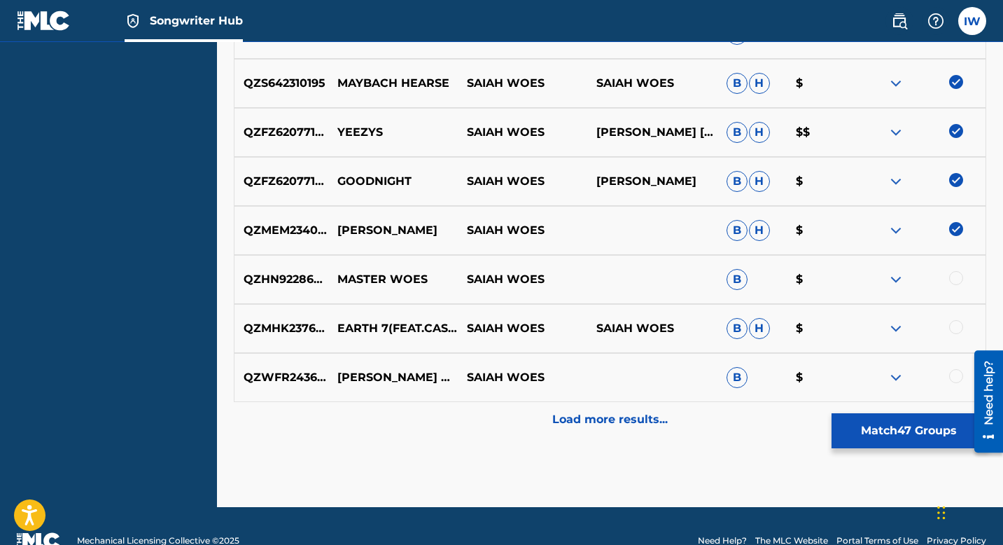
click at [920, 276] on div at bounding box center [956, 278] width 14 height 14
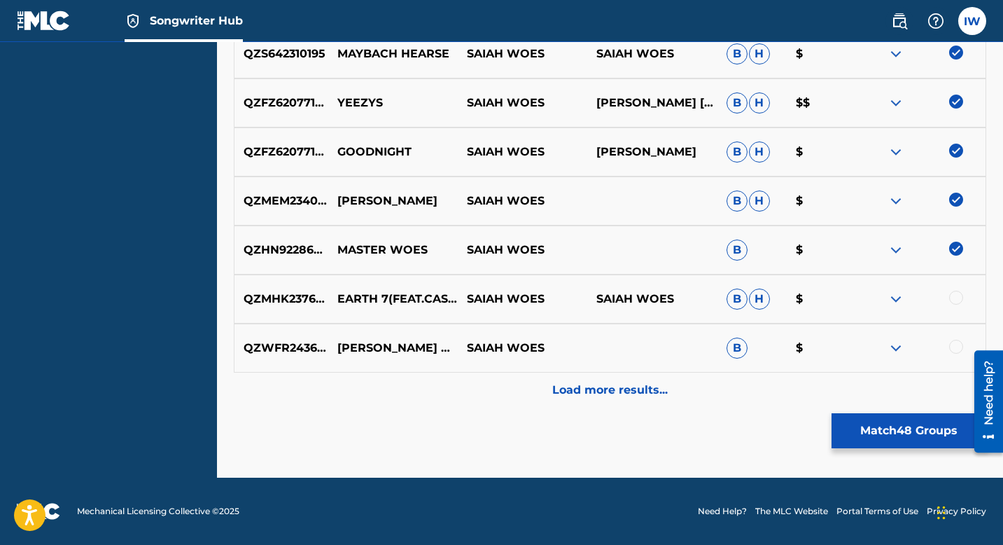
click at [920, 295] on div at bounding box center [956, 298] width 14 height 14
click at [920, 346] on div at bounding box center [956, 347] width 14 height 14
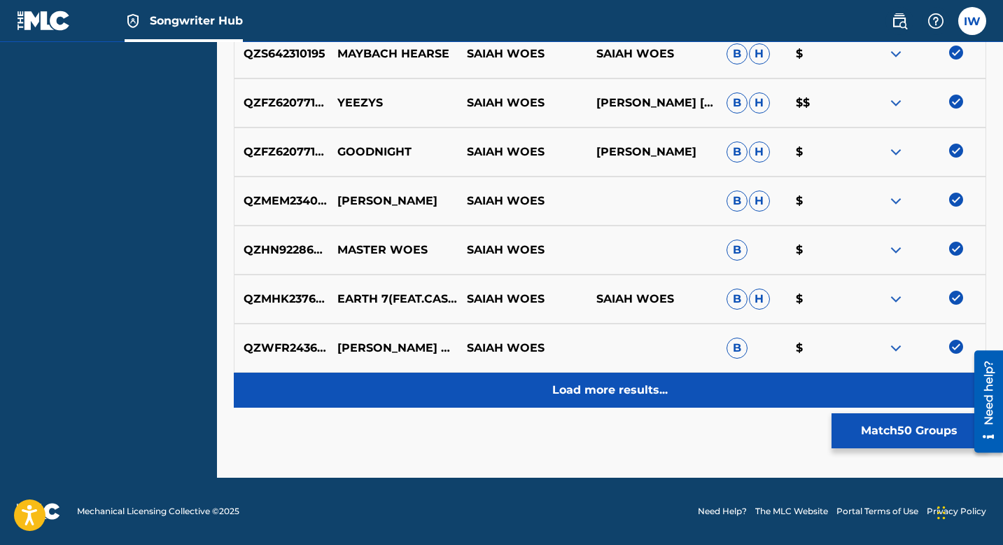
click at [654, 382] on p "Load more results..." at bounding box center [610, 390] width 116 height 17
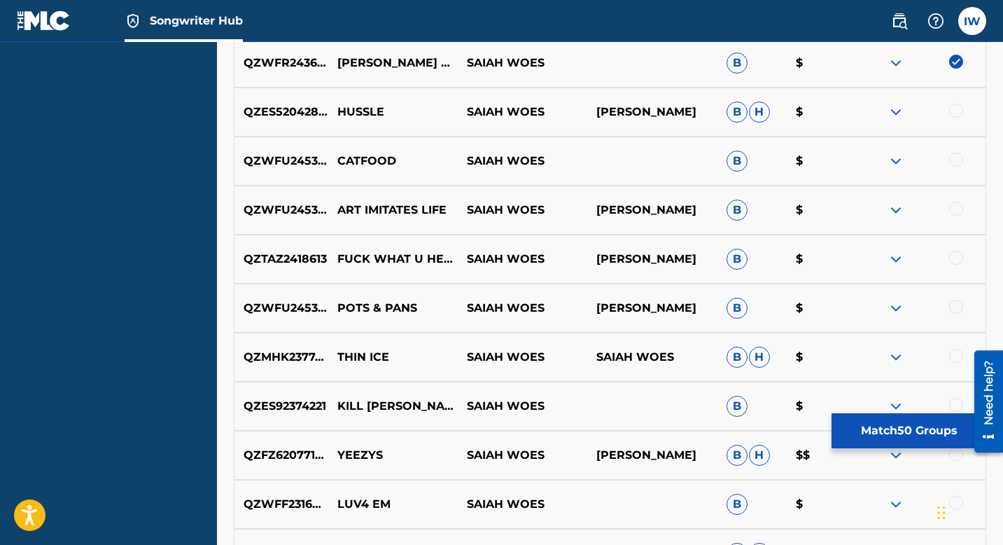
scroll to position [2971, 0]
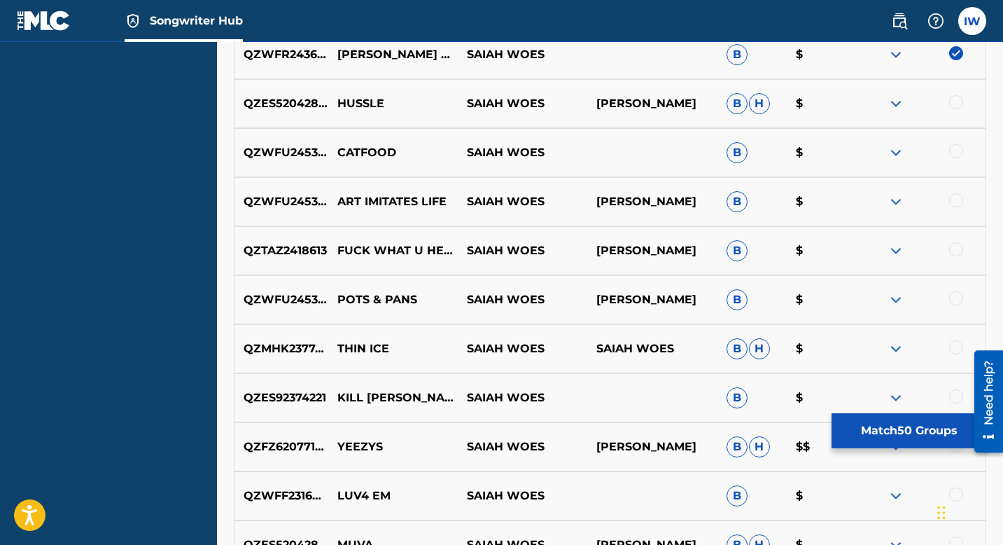
click at [920, 101] on div at bounding box center [956, 102] width 14 height 14
click at [920, 144] on div "QZWFU2453768 CATFOOD SAIAH WOES B $" at bounding box center [610, 152] width 753 height 49
click at [920, 152] on div at bounding box center [956, 151] width 14 height 14
click at [920, 196] on div at bounding box center [956, 200] width 14 height 14
click at [920, 245] on div at bounding box center [956, 249] width 14 height 14
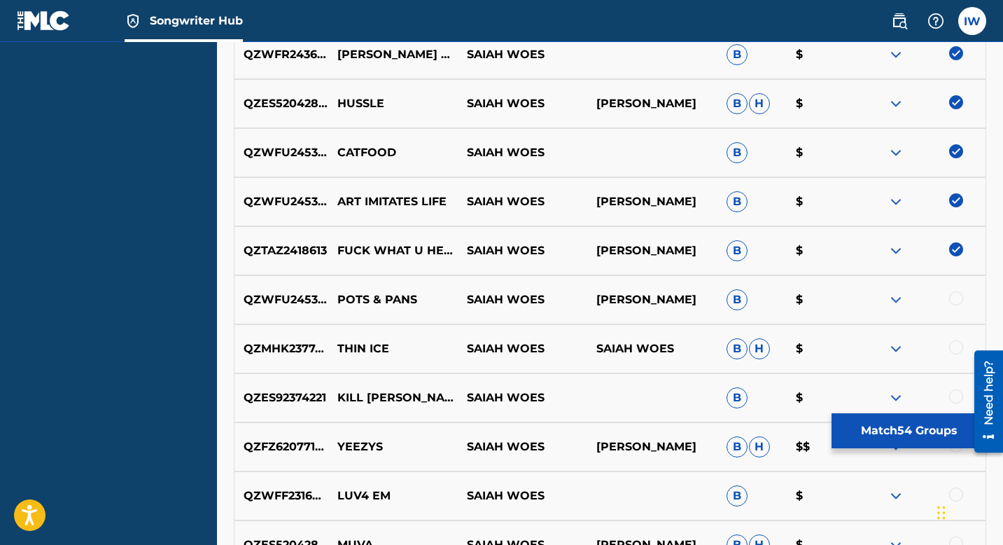
click at [920, 295] on div at bounding box center [956, 298] width 14 height 14
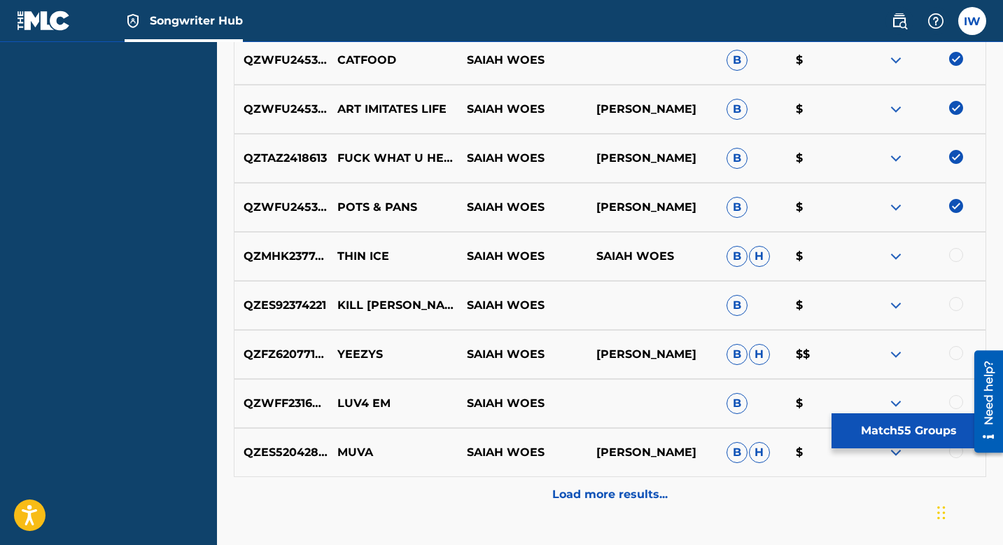
scroll to position [3087, 0]
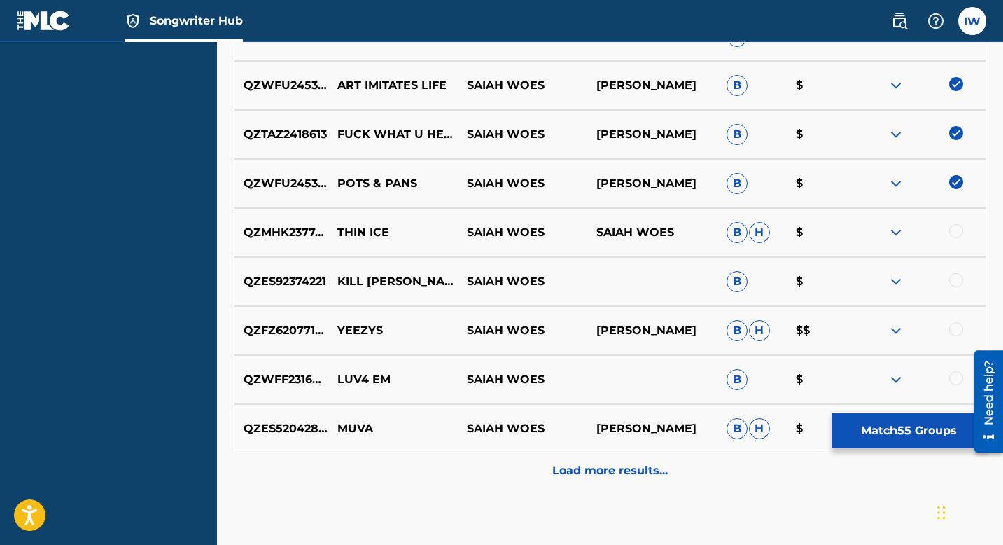
click at [920, 232] on div at bounding box center [956, 231] width 14 height 14
click at [920, 276] on div at bounding box center [956, 280] width 14 height 14
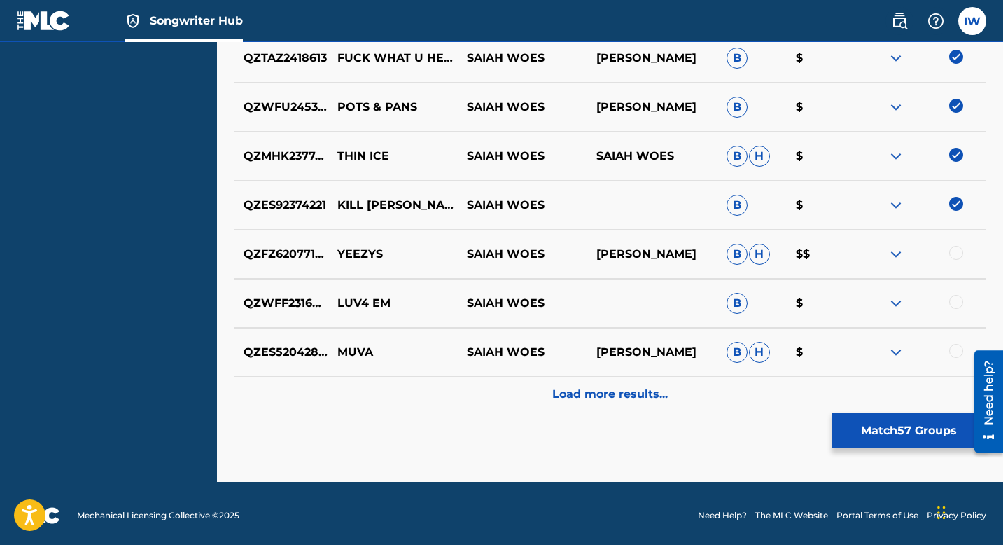
click at [920, 246] on div at bounding box center [956, 253] width 14 height 14
click at [920, 301] on div at bounding box center [956, 302] width 14 height 14
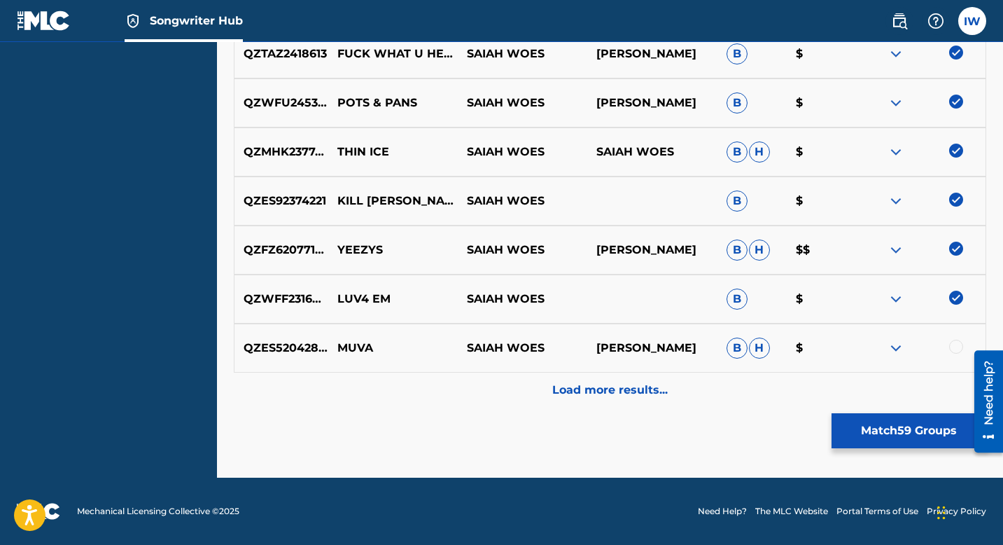
click at [920, 340] on div at bounding box center [956, 347] width 14 height 14
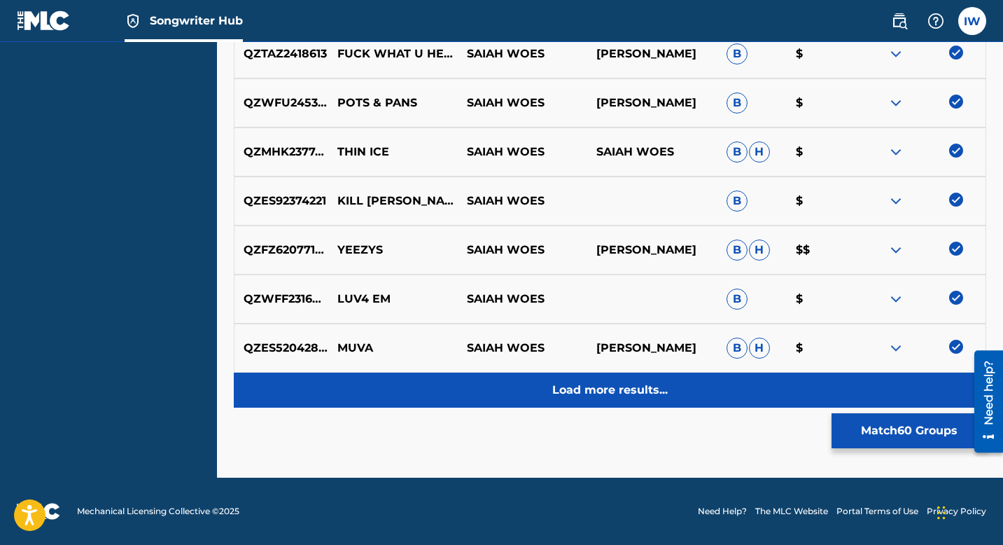
click at [624, 384] on p "Load more results..." at bounding box center [610, 390] width 116 height 17
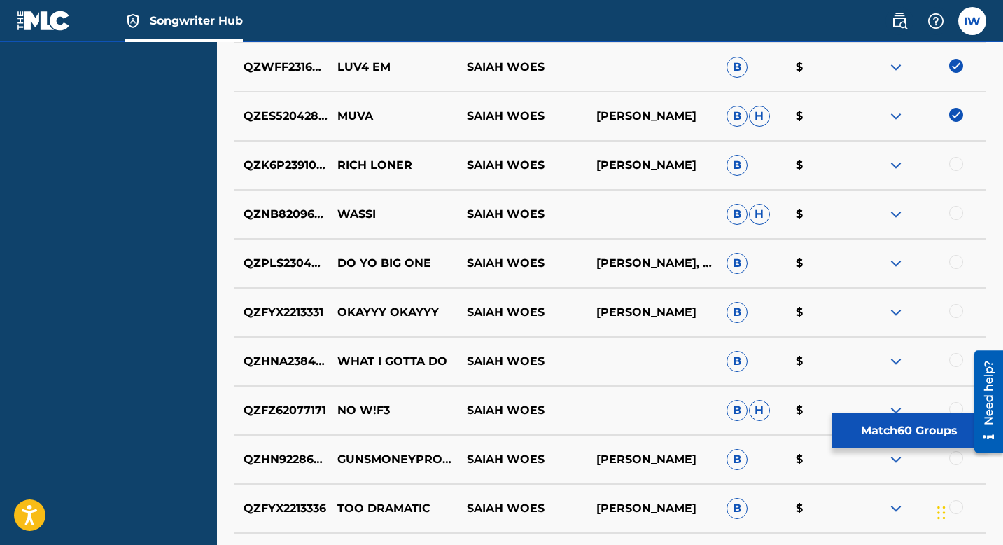
scroll to position [3439, 0]
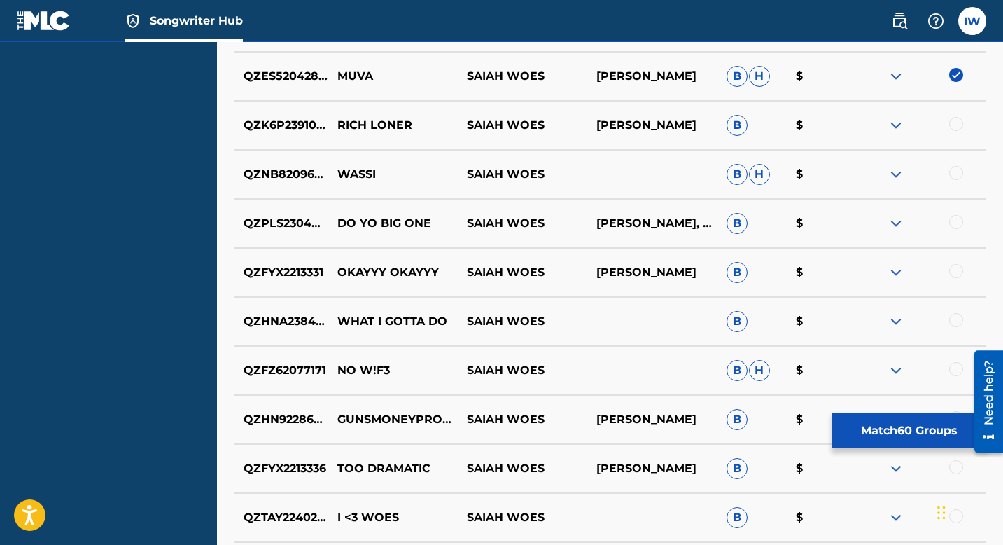
click at [920, 120] on div at bounding box center [956, 124] width 14 height 14
click at [920, 171] on div at bounding box center [956, 173] width 14 height 14
click at [920, 218] on div at bounding box center [956, 222] width 14 height 14
click at [920, 268] on div at bounding box center [956, 271] width 14 height 14
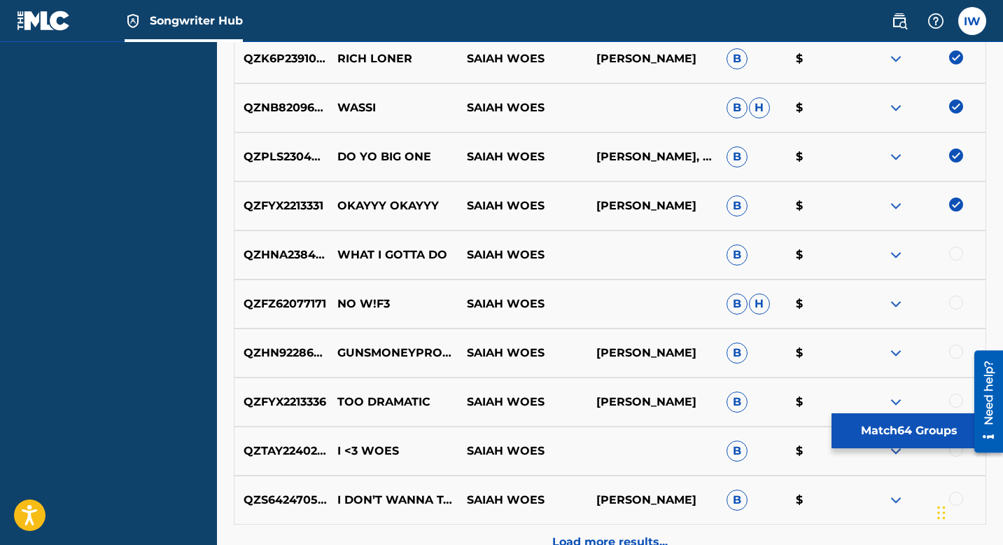
scroll to position [3517, 0]
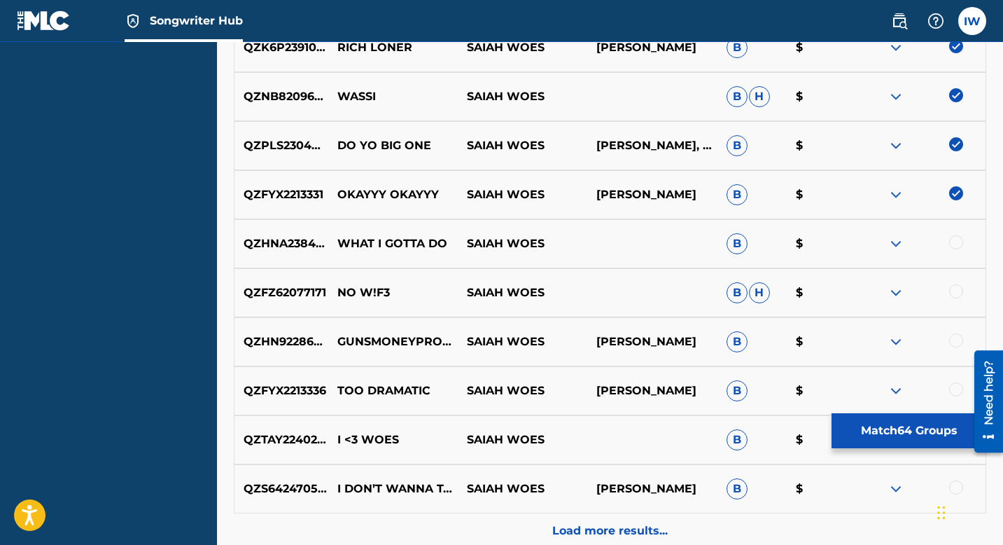
click at [920, 243] on div at bounding box center [956, 242] width 14 height 14
click at [920, 290] on div at bounding box center [956, 291] width 14 height 14
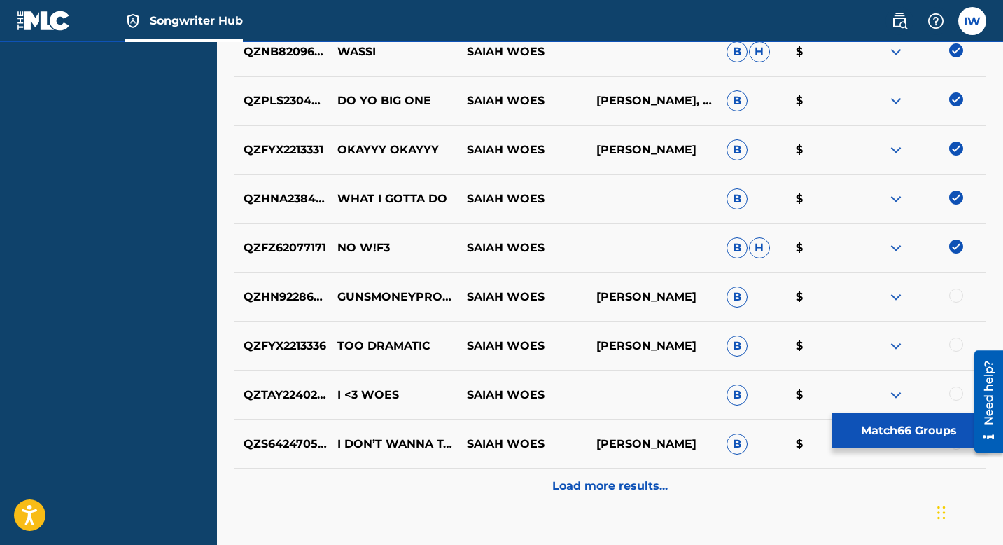
click at [920, 295] on div at bounding box center [956, 295] width 14 height 14
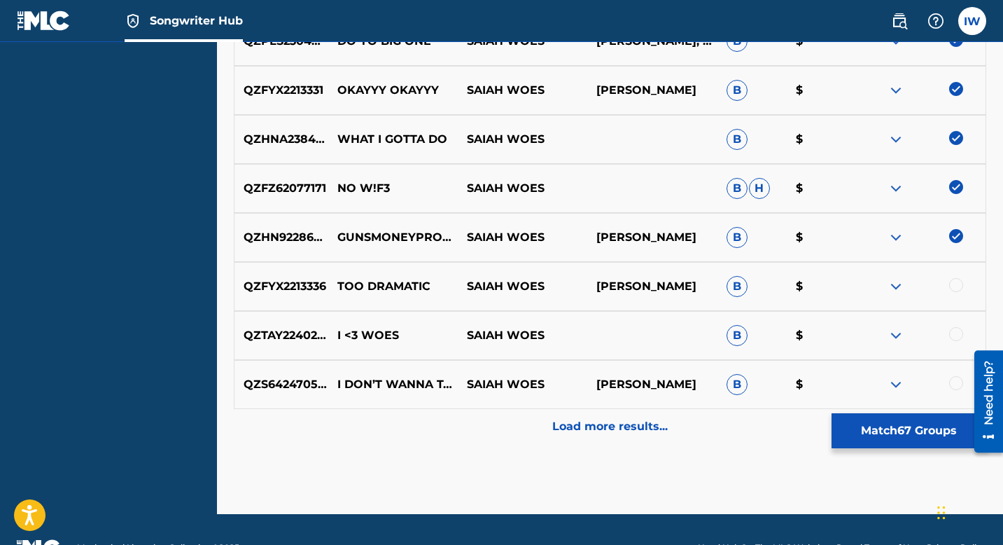
click at [920, 292] on div at bounding box center [921, 286] width 130 height 17
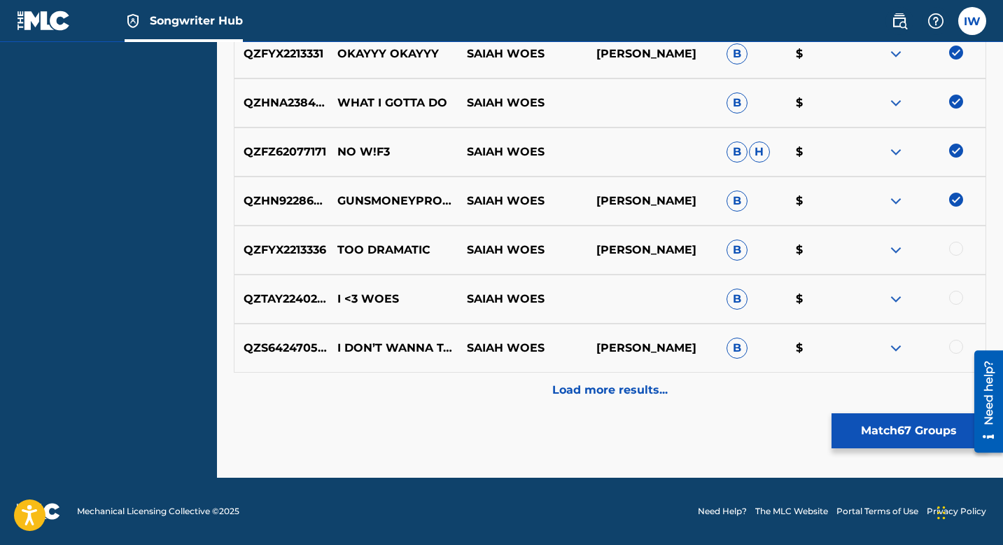
click at [920, 253] on div at bounding box center [956, 249] width 14 height 14
click at [920, 307] on div at bounding box center [921, 299] width 130 height 17
click at [920, 301] on div at bounding box center [956, 298] width 14 height 14
click at [920, 344] on div at bounding box center [956, 347] width 14 height 14
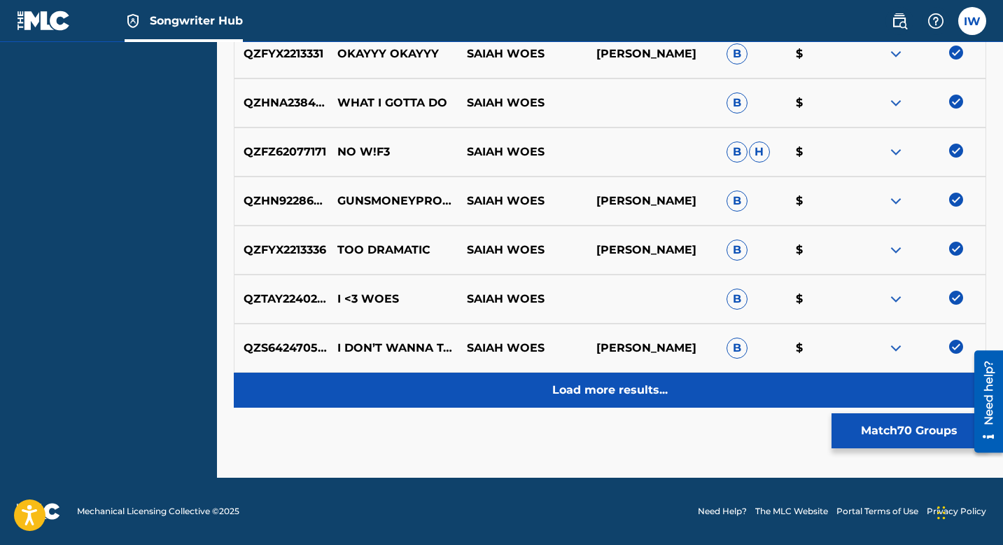
click at [638, 384] on p "Load more results..." at bounding box center [610, 390] width 116 height 17
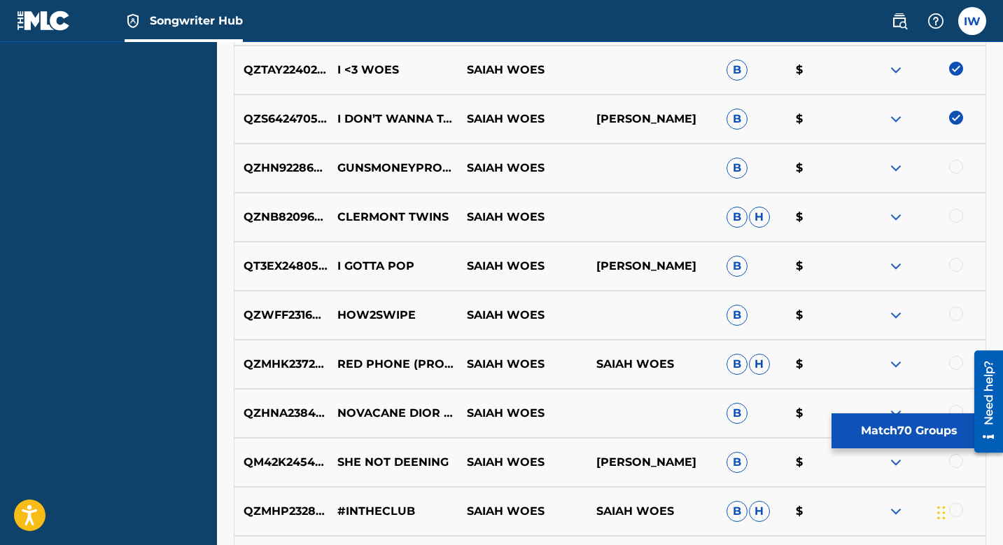
scroll to position [3903, 0]
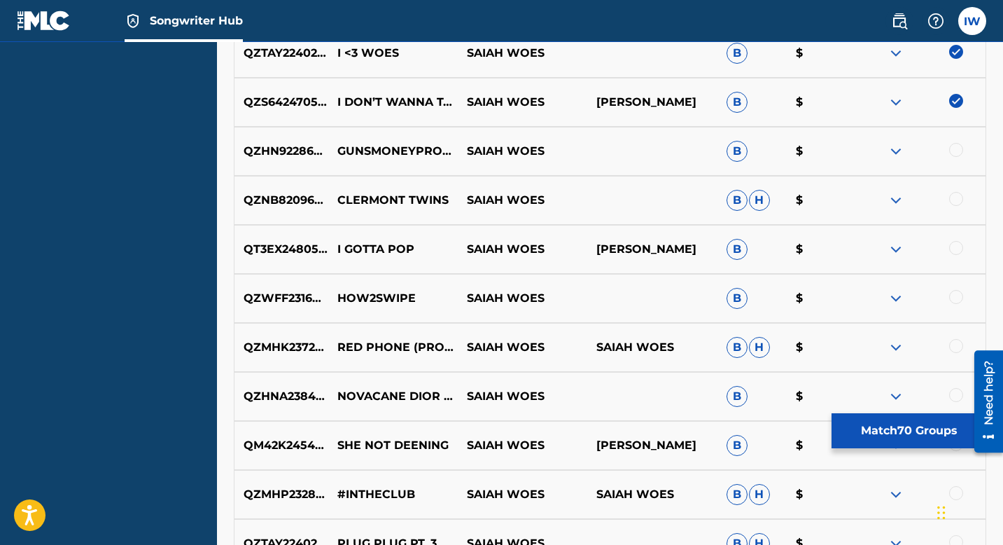
click at [920, 151] on div at bounding box center [956, 150] width 14 height 14
click at [920, 194] on div at bounding box center [956, 199] width 14 height 14
click at [920, 243] on div at bounding box center [956, 248] width 14 height 14
click at [920, 297] on div at bounding box center [956, 297] width 14 height 14
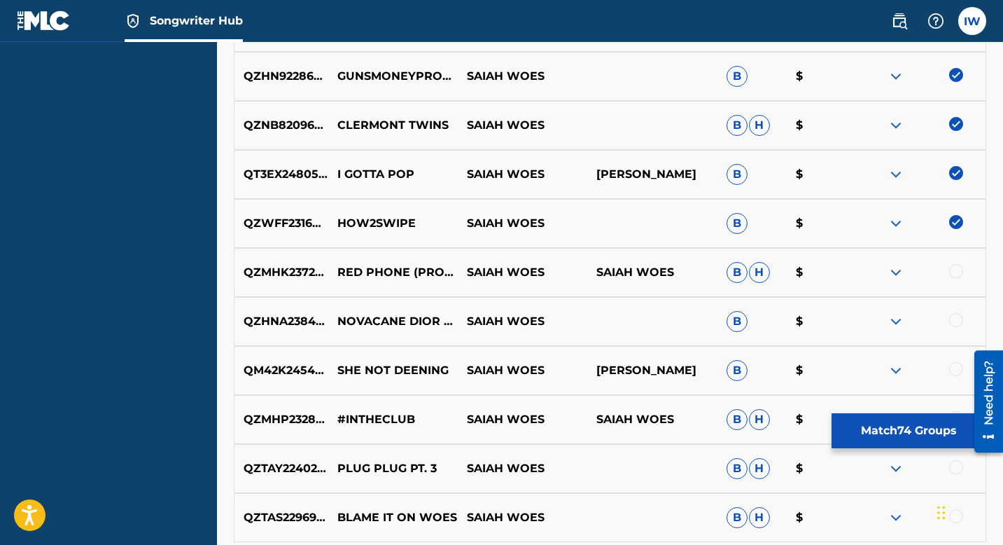
scroll to position [3985, 0]
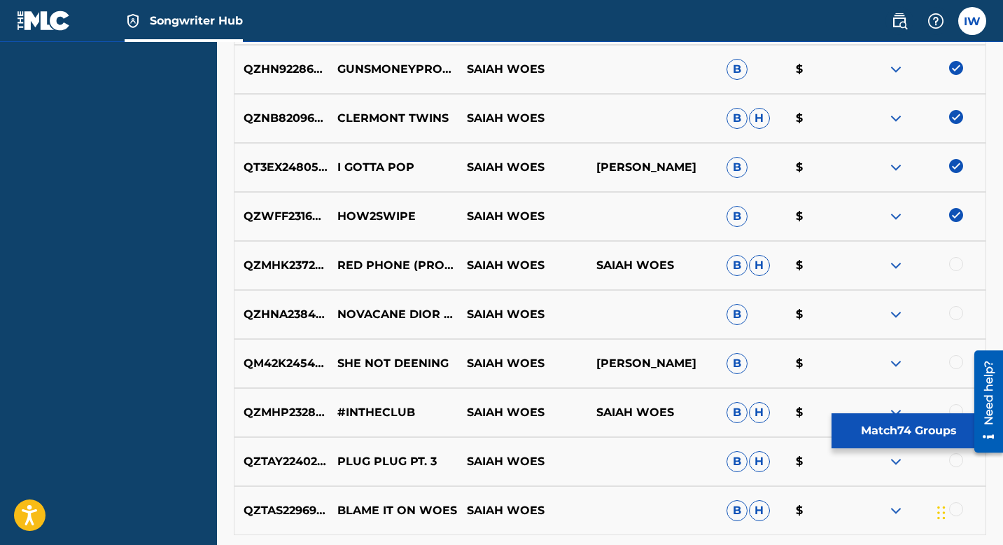
click at [920, 267] on div at bounding box center [956, 264] width 14 height 14
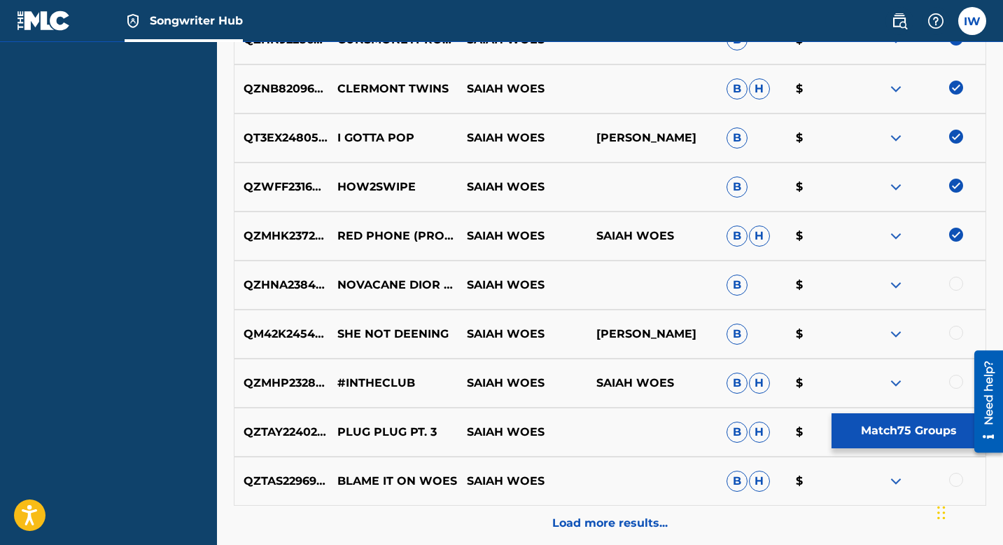
scroll to position [4050, 0]
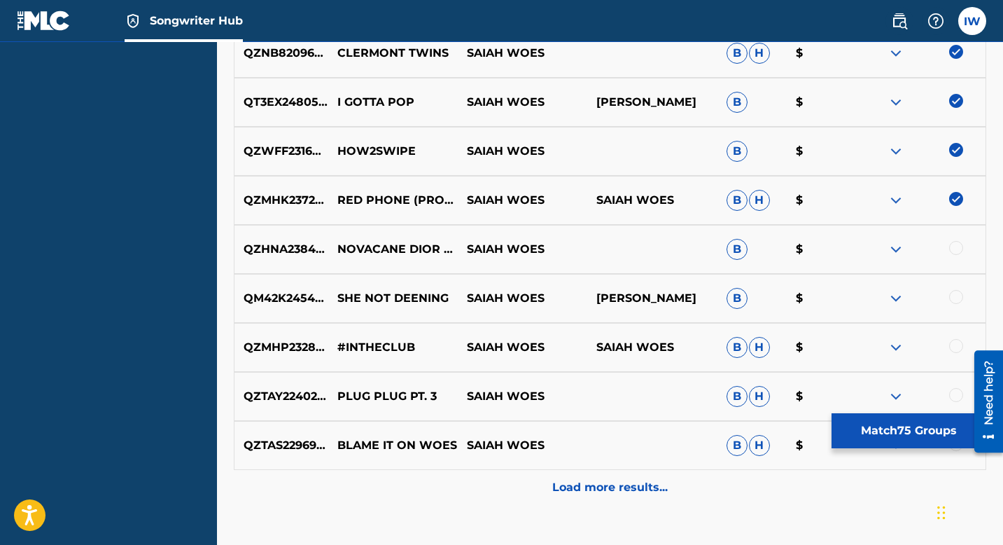
click at [920, 258] on div "QZHNA2384594 NOVACANE DIOR DEMON SAIAH WOES B $" at bounding box center [610, 249] width 753 height 49
click at [920, 252] on div at bounding box center [956, 248] width 14 height 14
click at [920, 288] on div "QM42K2454383 SHE NOT DEENING SAIAH WOES [PERSON_NAME] B $" at bounding box center [610, 298] width 753 height 49
click at [920, 289] on div "QM42K2454383 SHE NOT DEENING SAIAH WOES [PERSON_NAME] B $" at bounding box center [610, 298] width 753 height 49
click at [920, 298] on div at bounding box center [956, 297] width 14 height 14
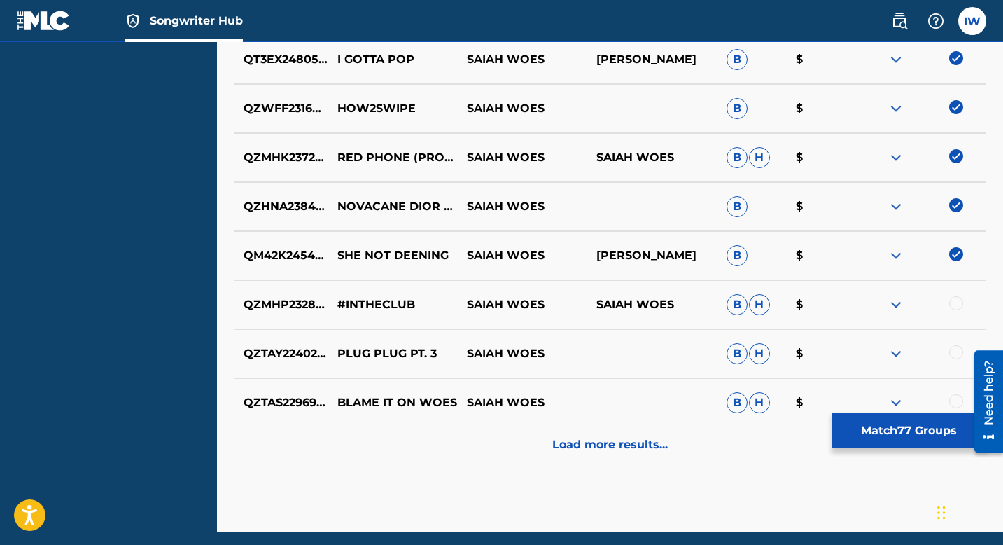
click at [920, 307] on div at bounding box center [956, 303] width 14 height 14
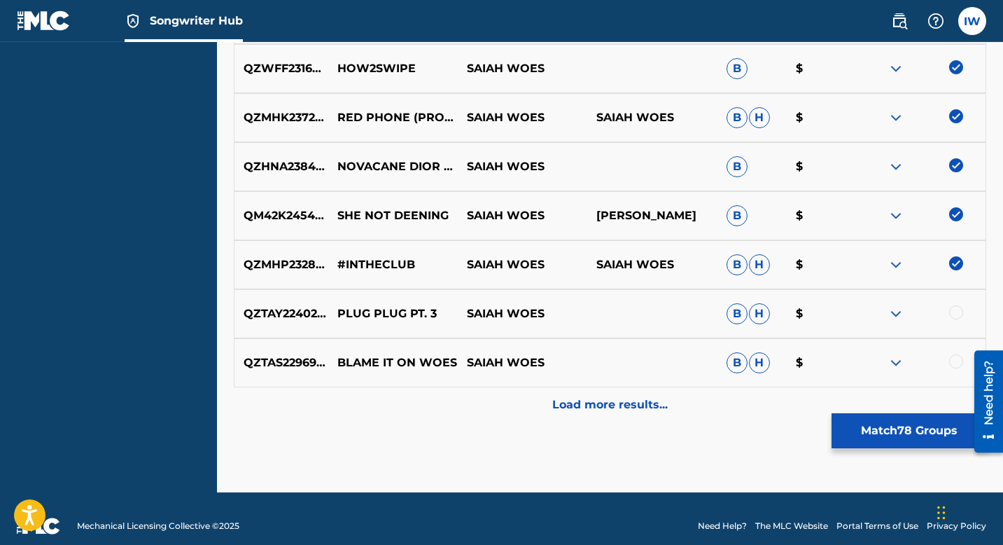
scroll to position [4147, 0]
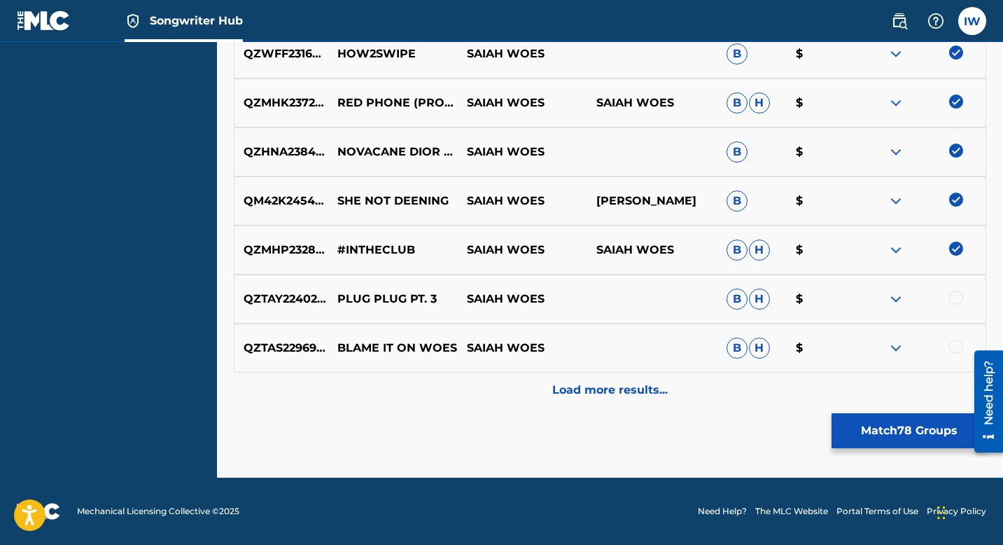
click at [920, 291] on div at bounding box center [956, 298] width 14 height 14
click at [920, 344] on div at bounding box center [956, 347] width 14 height 14
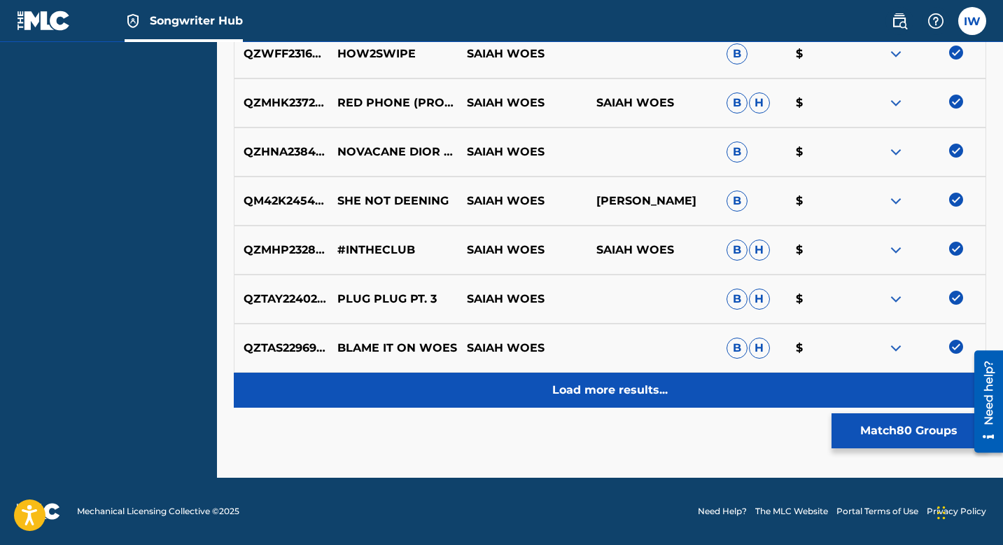
click at [677, 384] on div "Load more results..." at bounding box center [610, 389] width 753 height 35
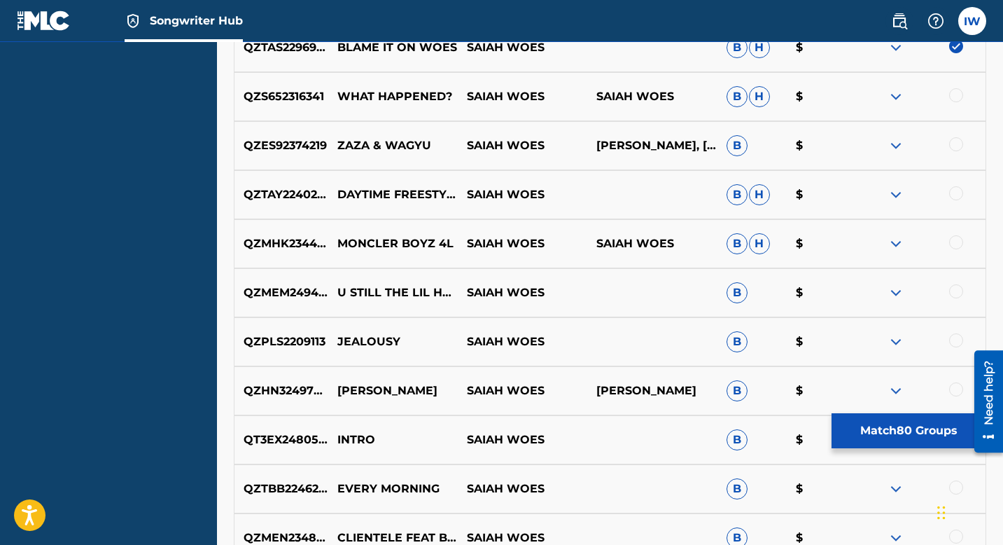
scroll to position [4428, 0]
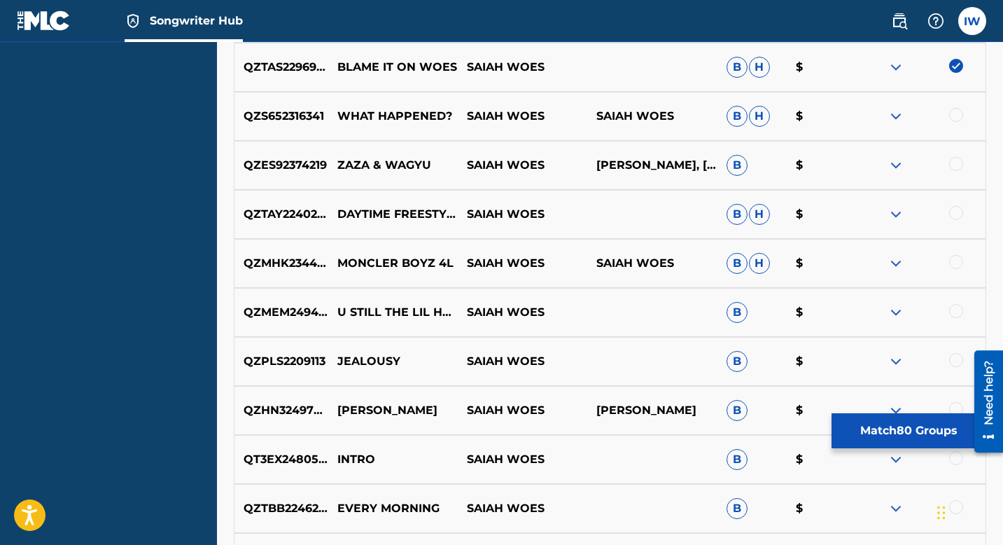
click at [920, 110] on div at bounding box center [956, 115] width 14 height 14
click at [920, 160] on div at bounding box center [956, 164] width 14 height 14
click at [920, 220] on div at bounding box center [921, 214] width 130 height 17
click at [920, 211] on div at bounding box center [956, 213] width 14 height 14
click at [920, 258] on div at bounding box center [956, 262] width 14 height 14
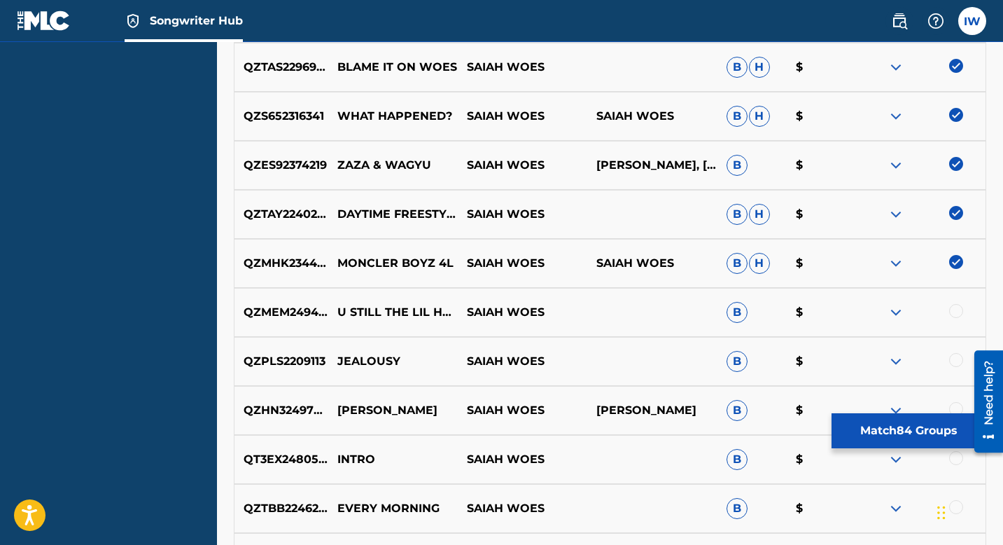
click at [920, 309] on div at bounding box center [956, 311] width 14 height 14
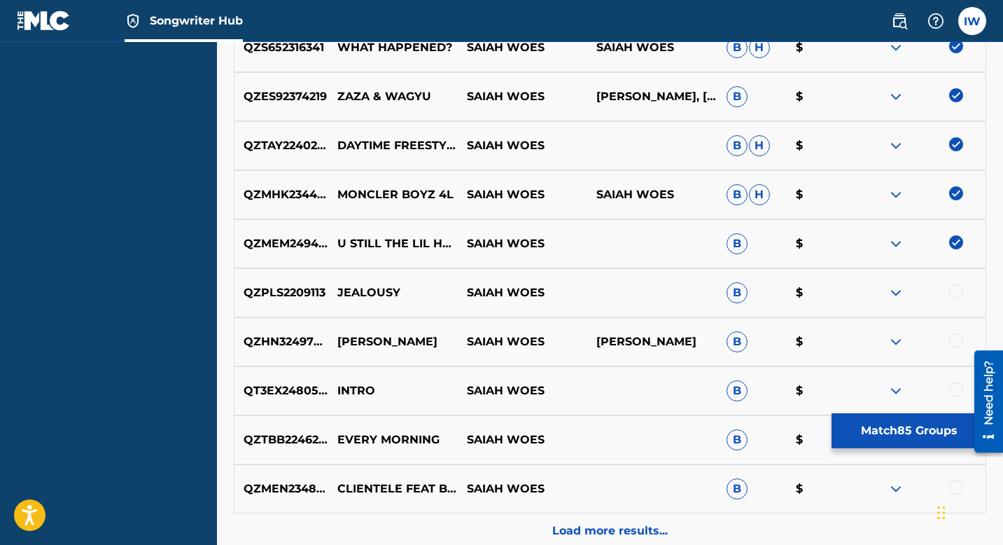
click at [920, 296] on div at bounding box center [956, 291] width 14 height 14
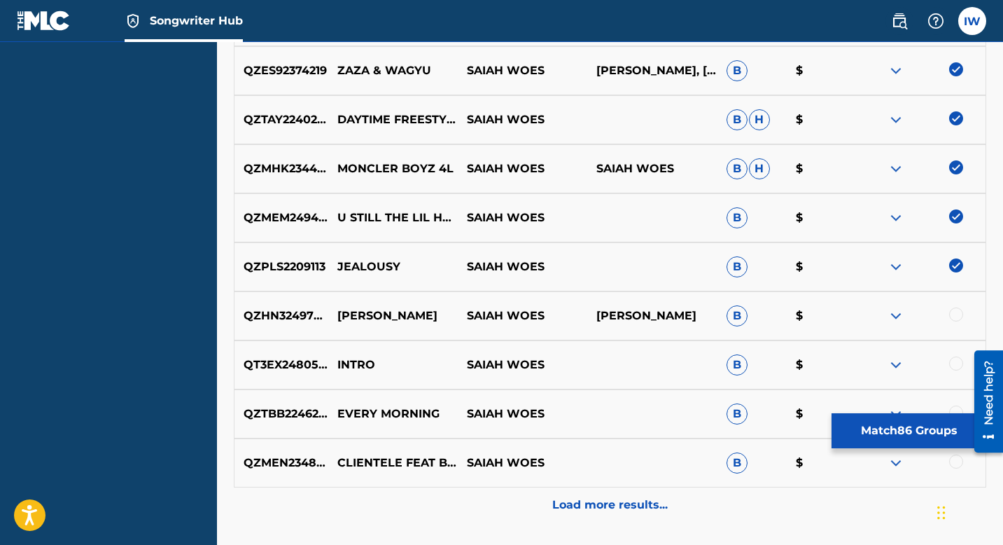
scroll to position [4548, 0]
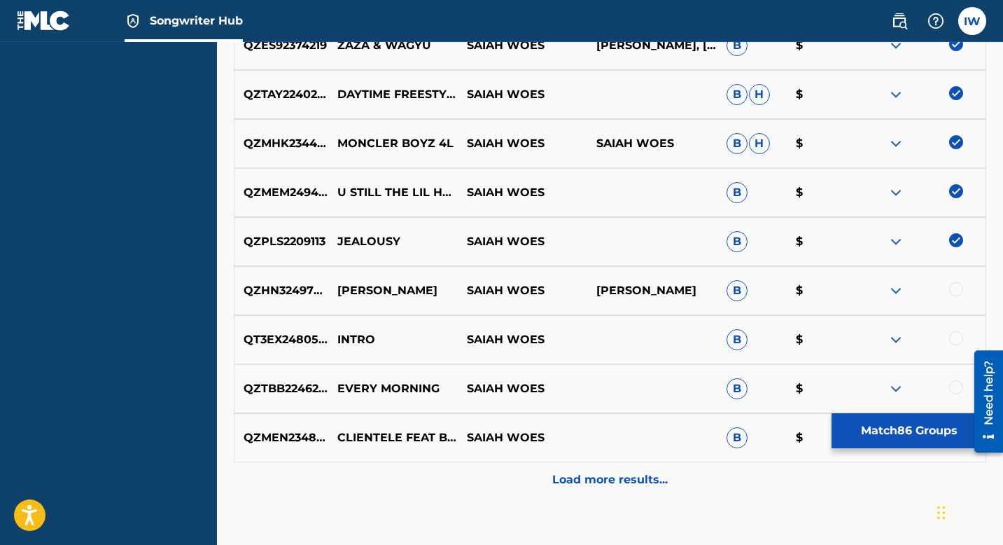
click at [920, 296] on div at bounding box center [921, 290] width 130 height 17
click at [920, 295] on div at bounding box center [956, 289] width 14 height 14
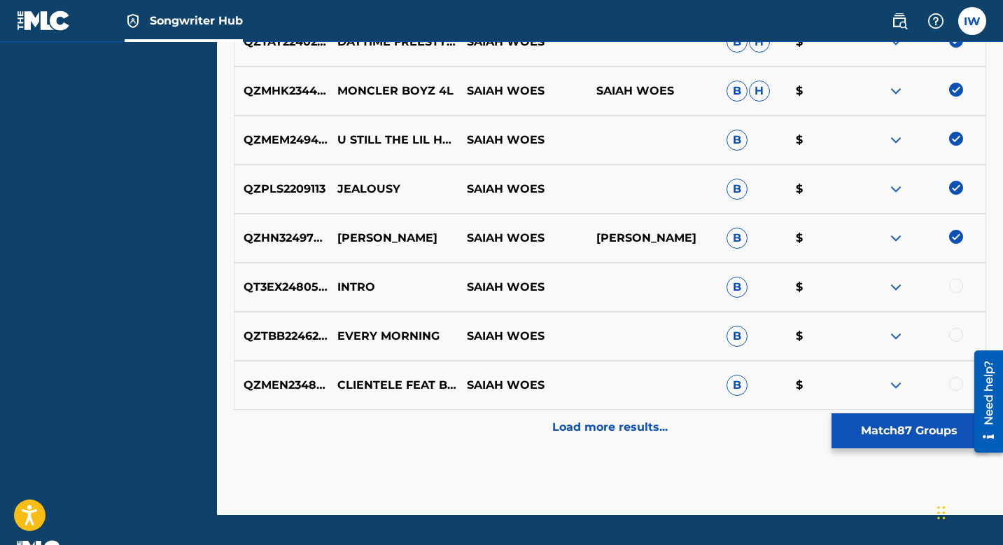
scroll to position [4607, 0]
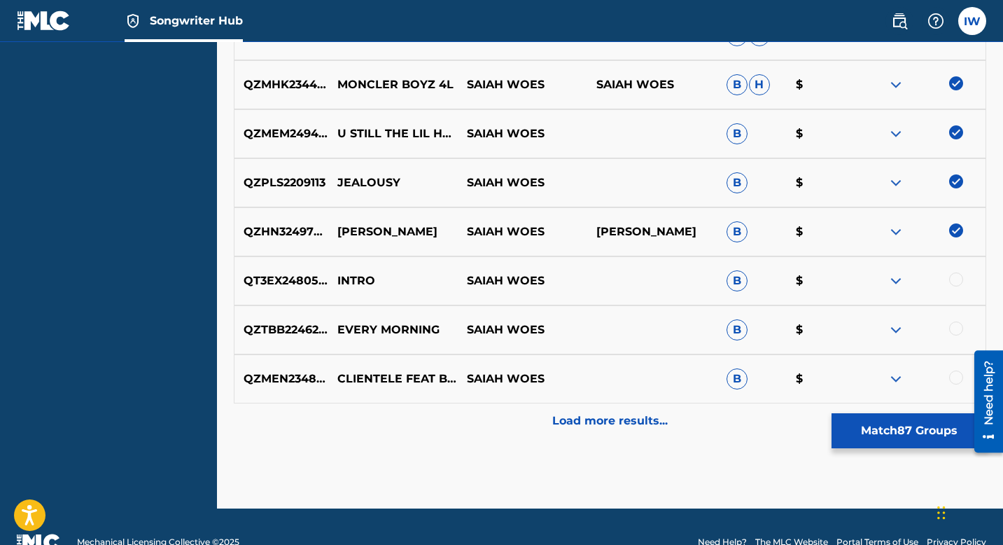
click at [920, 277] on div at bounding box center [956, 279] width 14 height 14
click at [920, 326] on div at bounding box center [956, 328] width 14 height 14
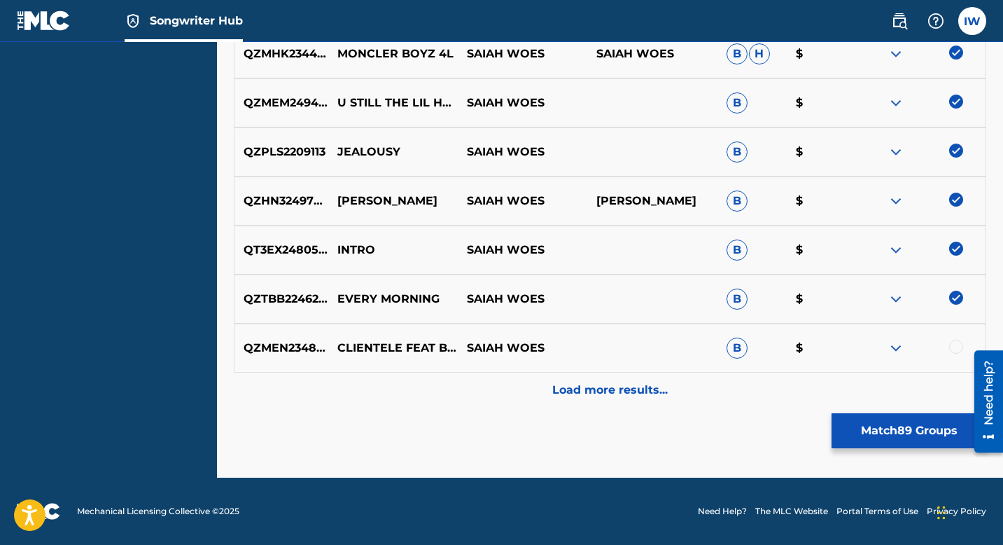
click at [920, 347] on div at bounding box center [956, 347] width 14 height 14
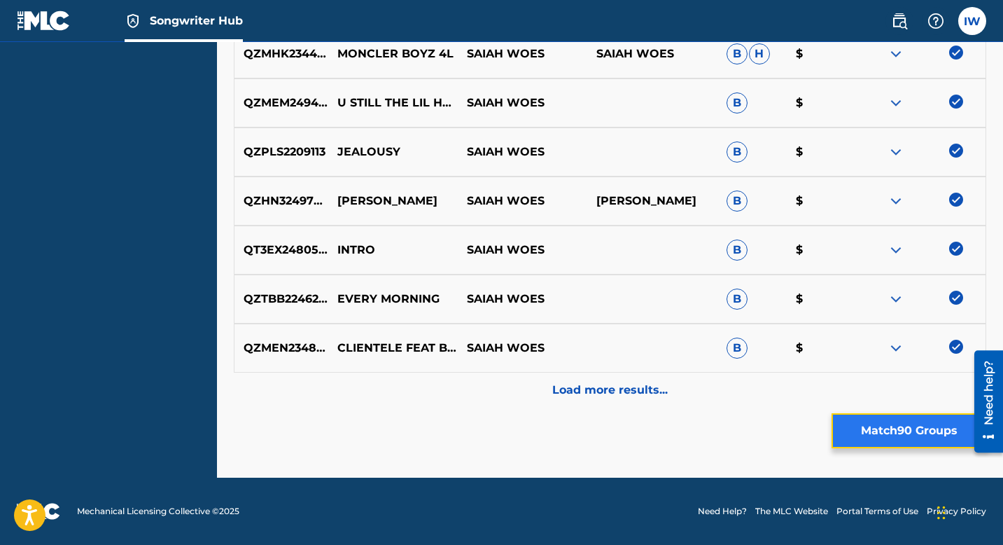
click at [865, 384] on button "Match 90 Groups" at bounding box center [909, 430] width 155 height 35
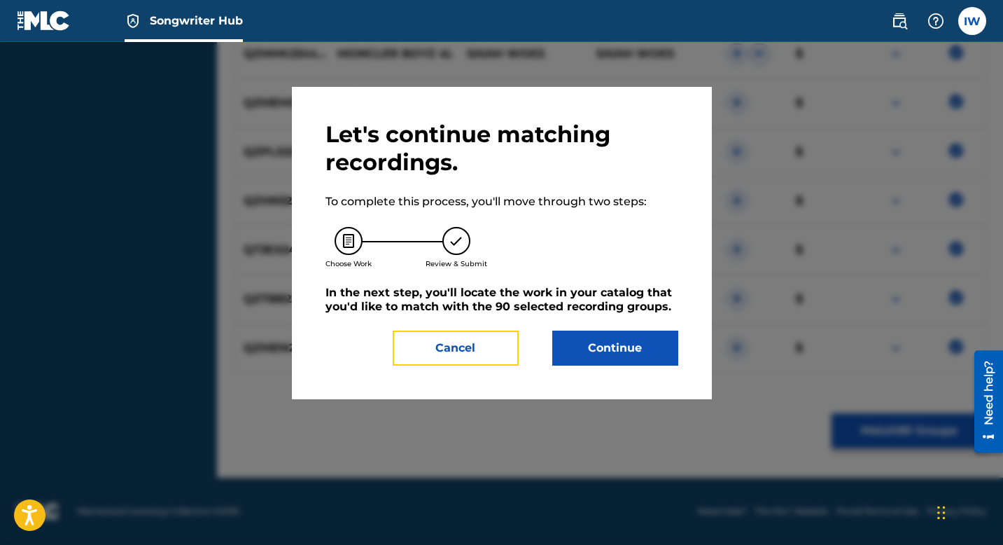
click at [465, 359] on button "Cancel" at bounding box center [456, 347] width 126 height 35
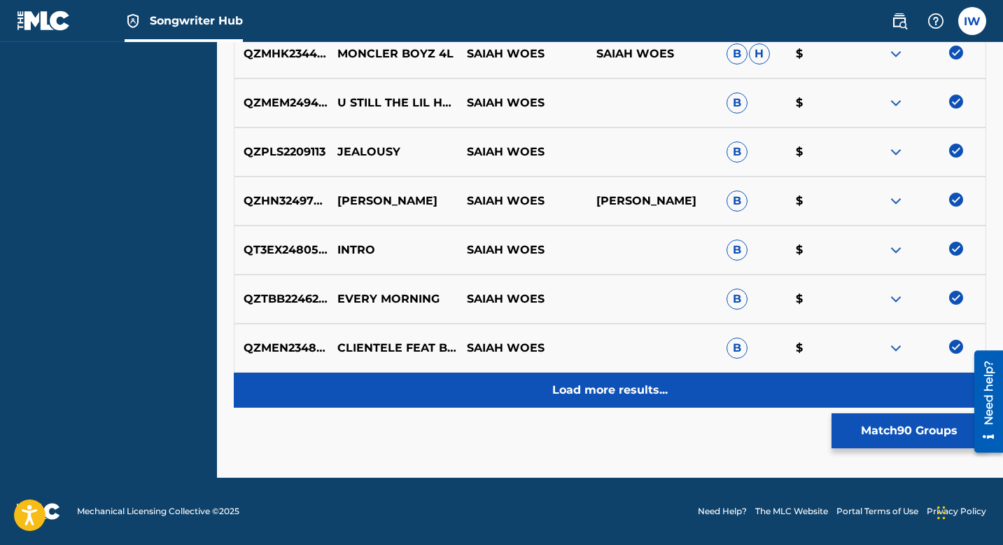
click at [573, 384] on p "Load more results..." at bounding box center [610, 390] width 116 height 17
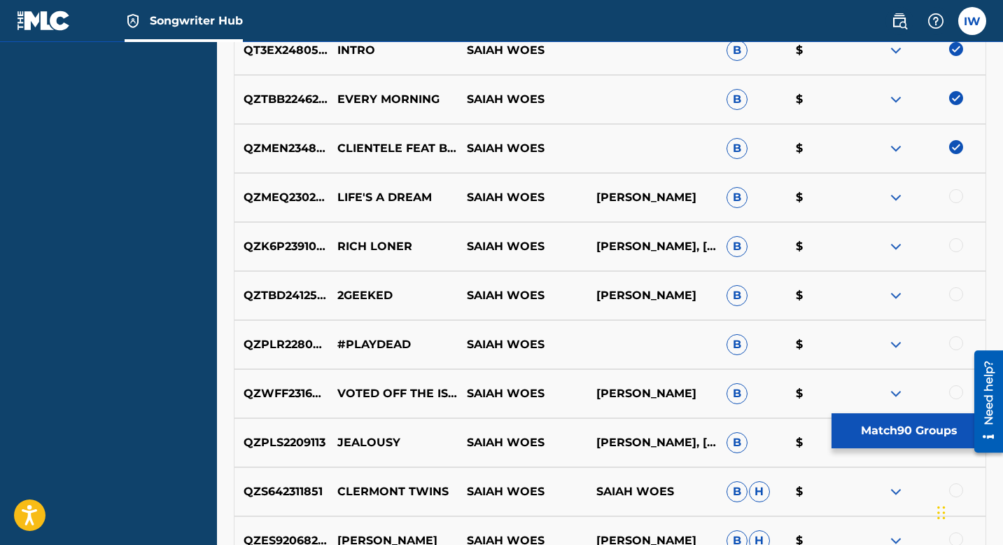
scroll to position [4838, 0]
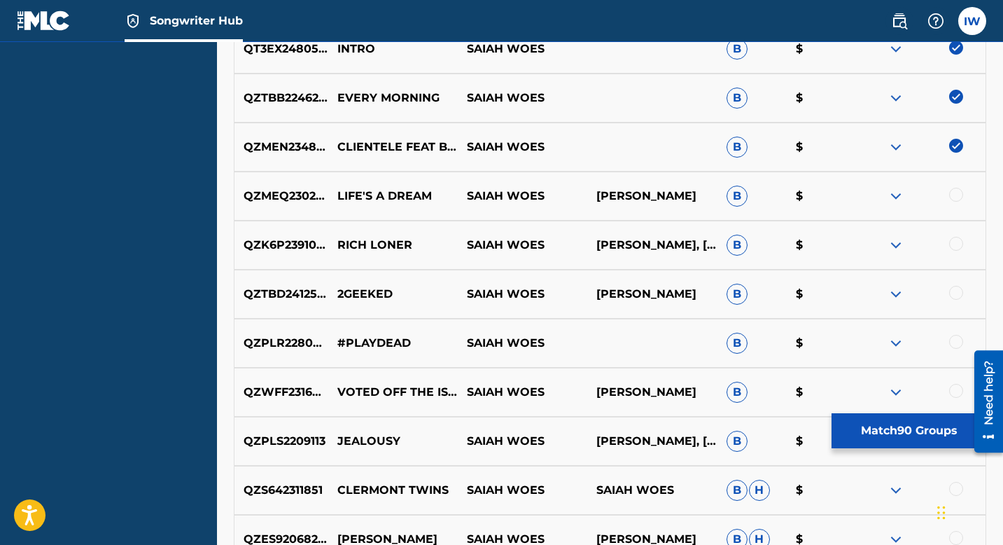
click at [920, 199] on div at bounding box center [956, 195] width 14 height 14
click at [920, 242] on div at bounding box center [956, 244] width 14 height 14
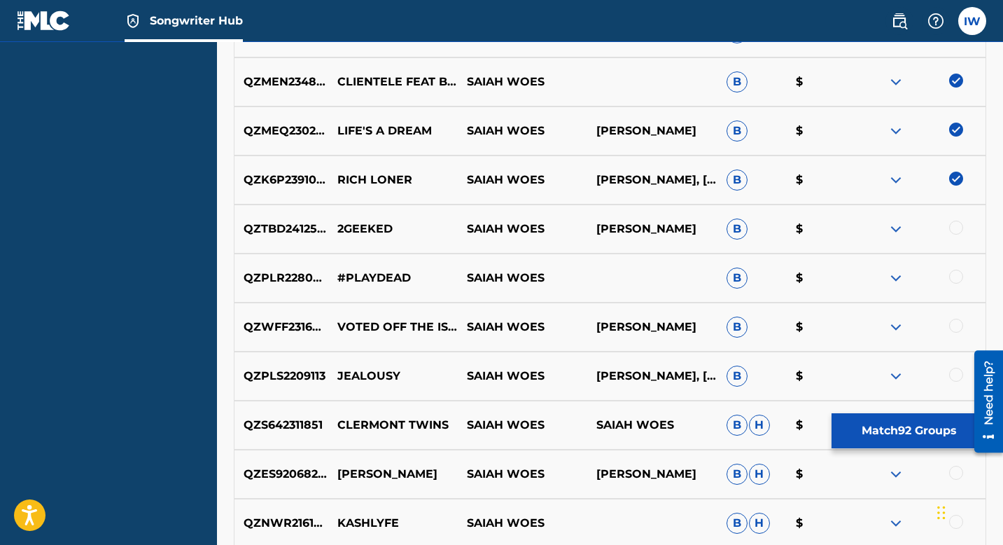
scroll to position [4911, 0]
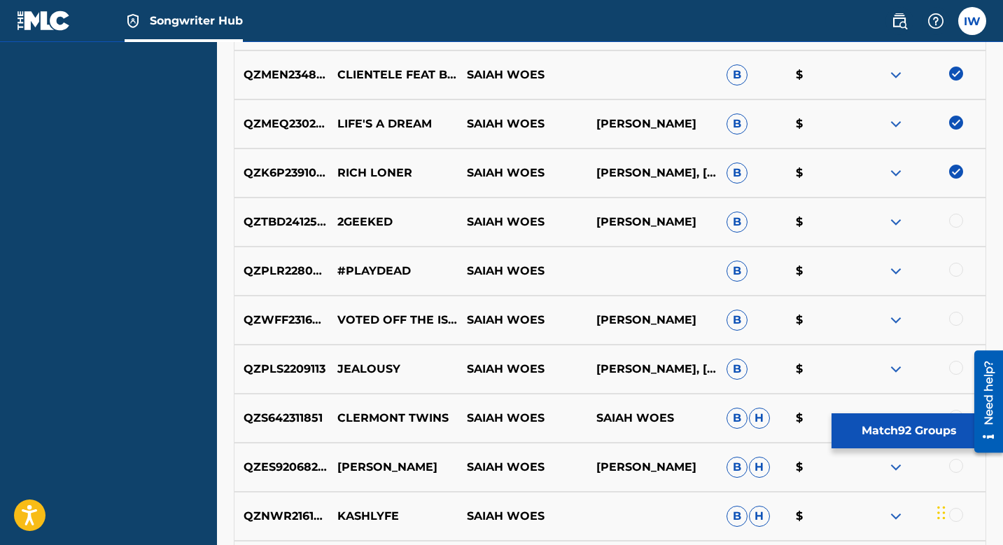
click at [920, 226] on div at bounding box center [921, 222] width 130 height 17
click at [920, 222] on div at bounding box center [956, 221] width 14 height 14
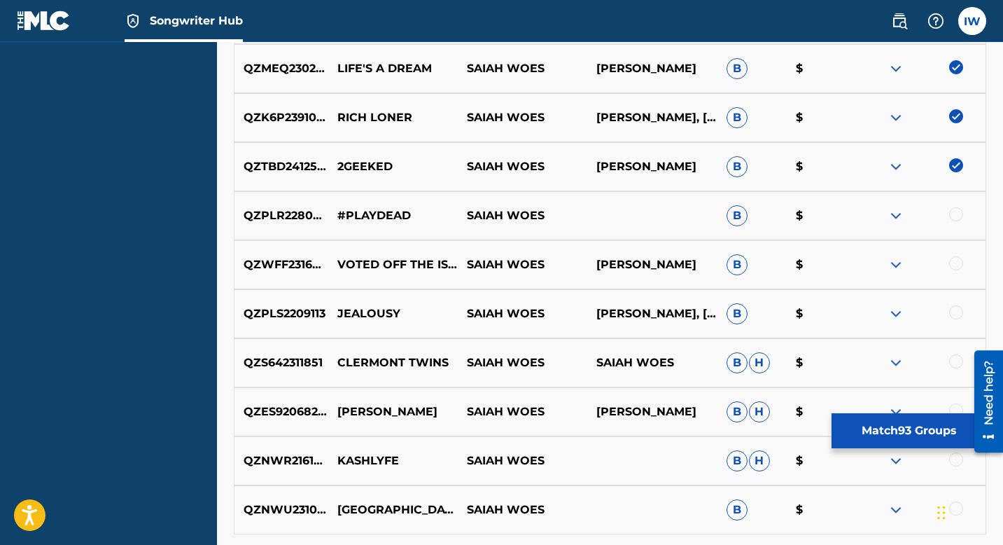
click at [920, 214] on div at bounding box center [956, 214] width 14 height 14
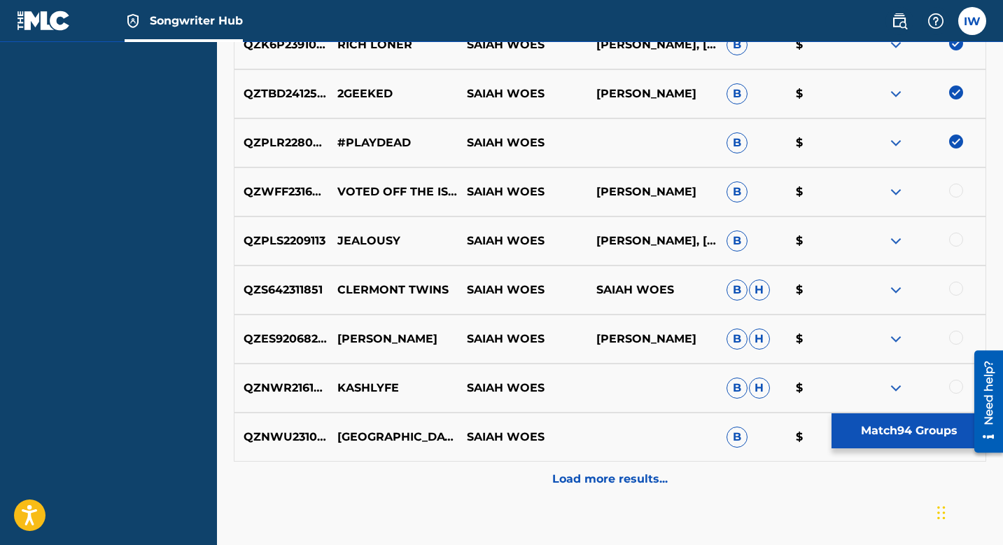
click at [920, 197] on div at bounding box center [956, 190] width 14 height 14
click at [920, 238] on div at bounding box center [956, 239] width 14 height 14
click at [920, 285] on div at bounding box center [956, 288] width 14 height 14
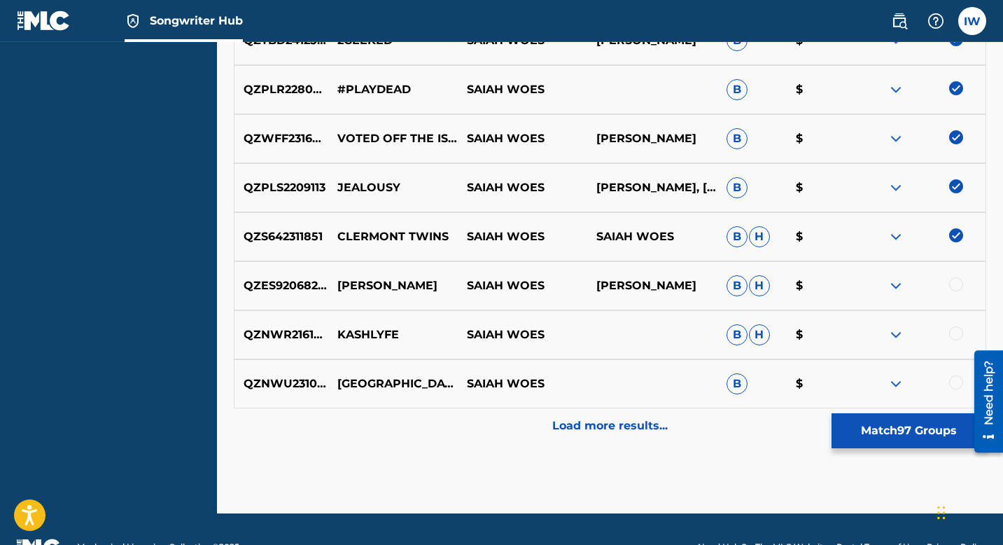
click at [920, 290] on div at bounding box center [956, 284] width 14 height 14
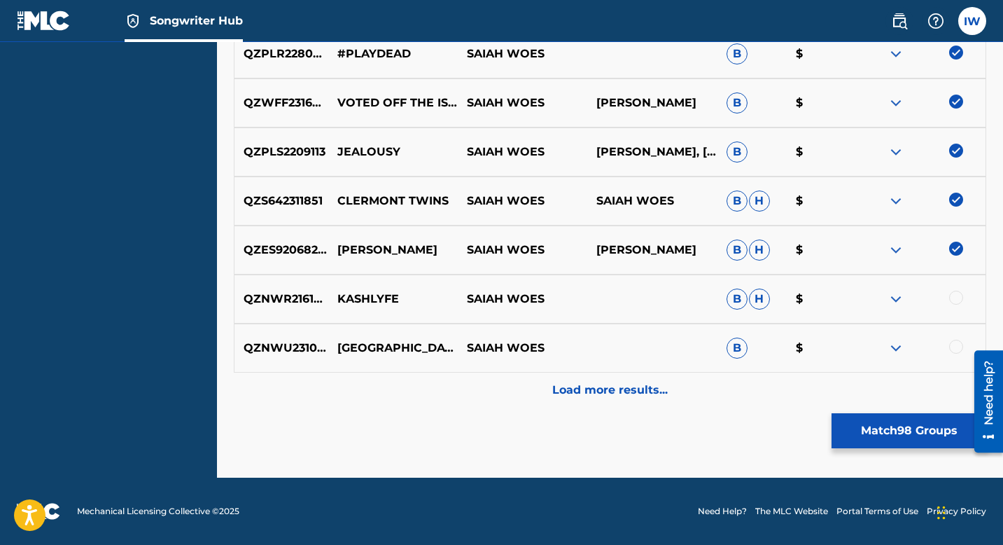
click at [920, 295] on div at bounding box center [956, 298] width 14 height 14
click at [920, 344] on div at bounding box center [956, 347] width 14 height 14
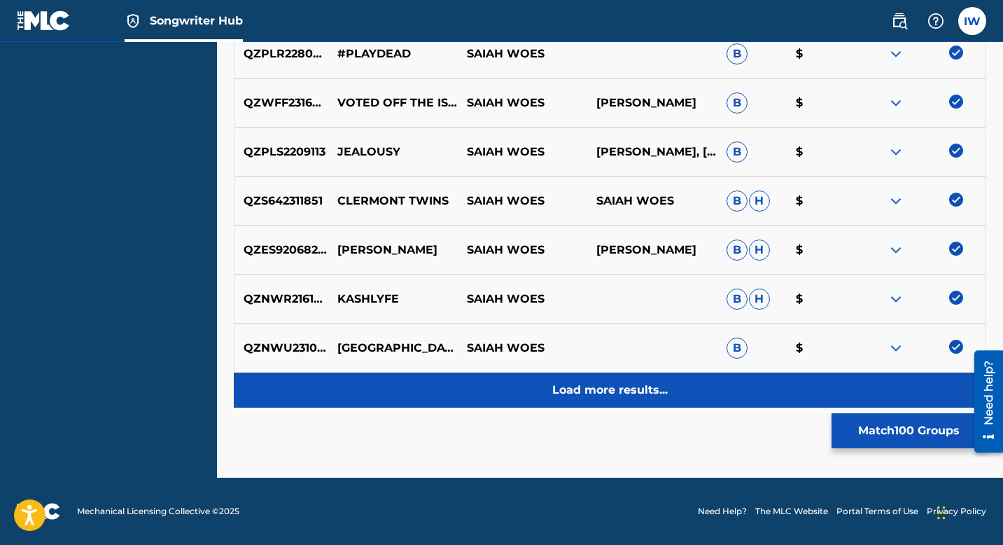
click at [607, 384] on p "Load more results..." at bounding box center [610, 390] width 116 height 17
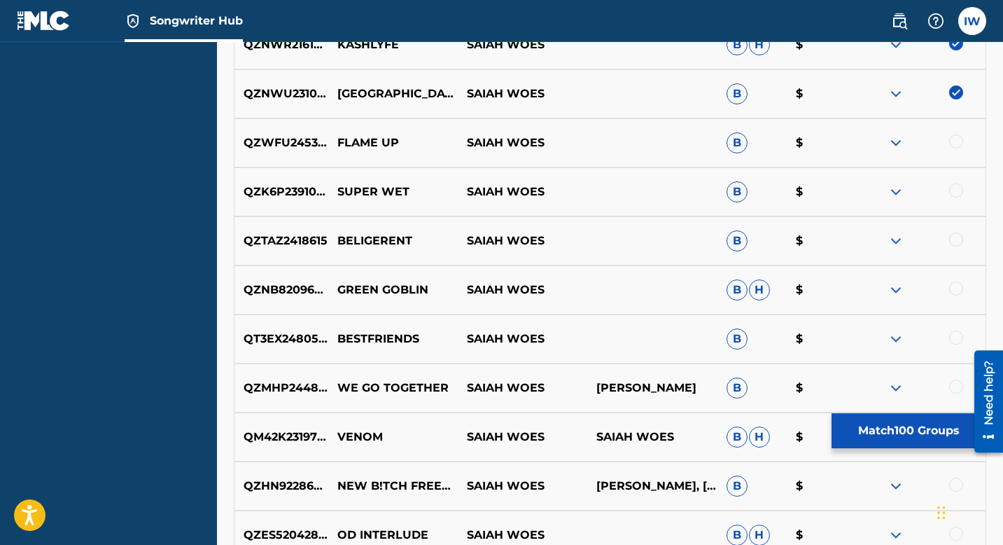
scroll to position [5397, 0]
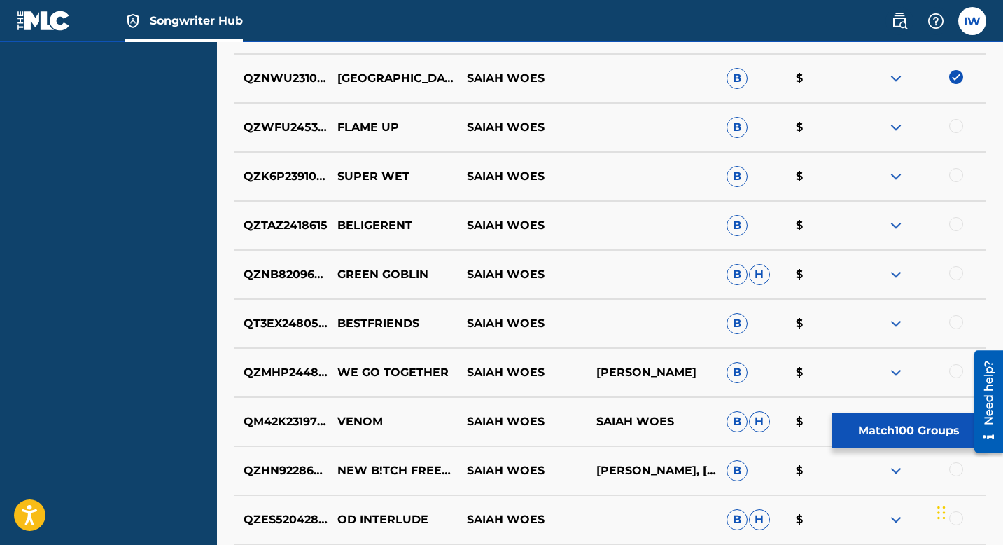
click at [920, 123] on div at bounding box center [956, 126] width 14 height 14
click at [920, 180] on div at bounding box center [956, 175] width 14 height 14
click at [920, 220] on div at bounding box center [956, 224] width 14 height 14
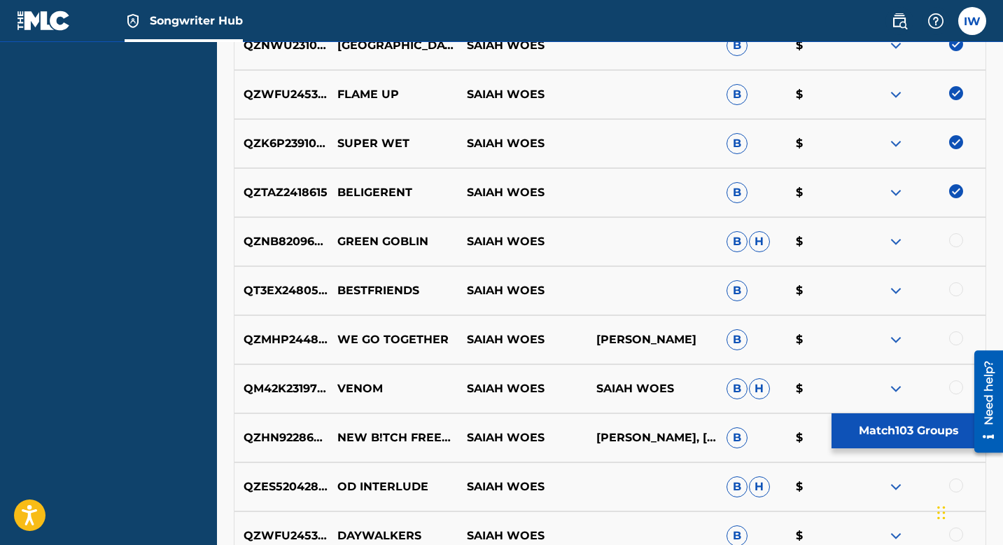
scroll to position [5450, 0]
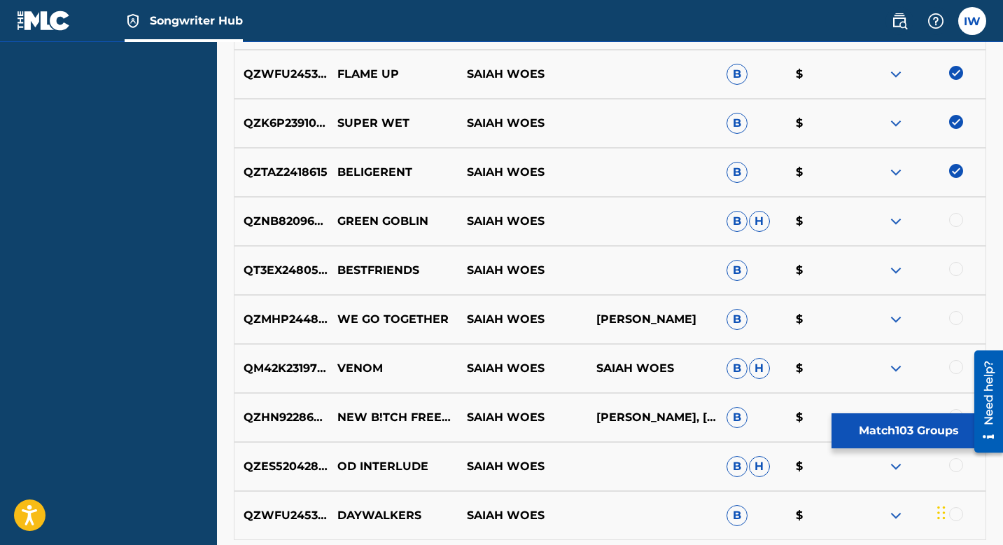
click at [920, 218] on div at bounding box center [956, 220] width 14 height 14
click at [920, 274] on div at bounding box center [956, 269] width 14 height 14
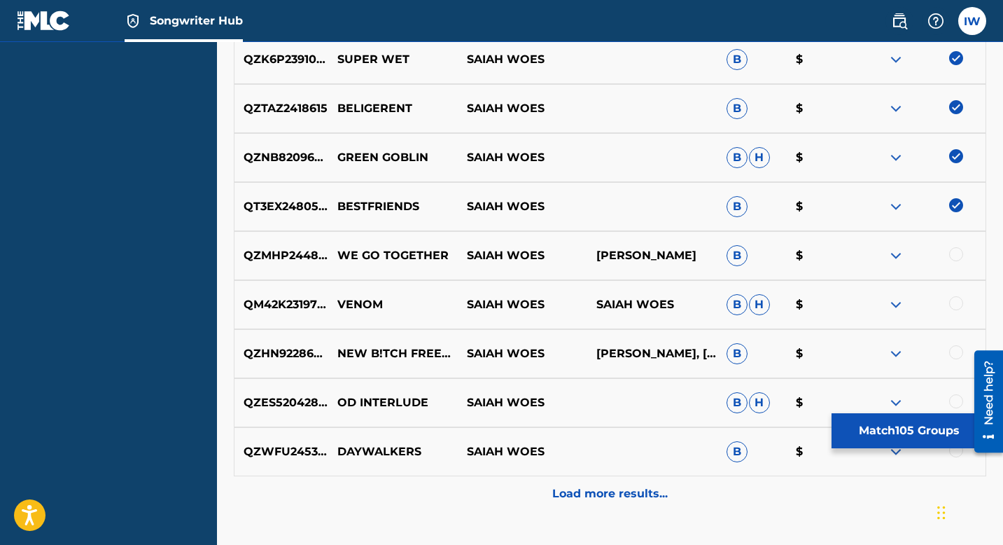
click at [920, 249] on div at bounding box center [956, 254] width 14 height 14
click at [920, 306] on div at bounding box center [956, 303] width 14 height 14
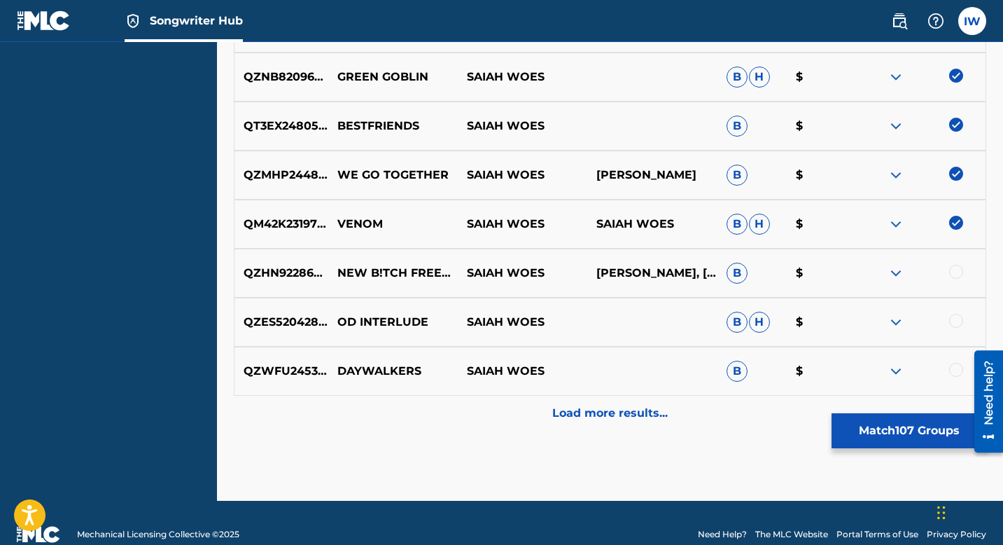
scroll to position [5618, 0]
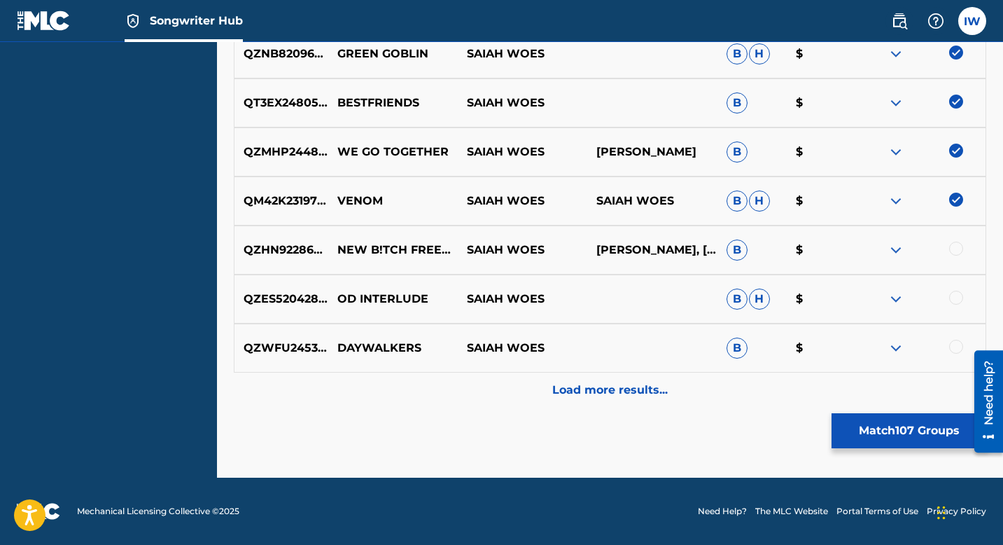
click at [920, 251] on div at bounding box center [956, 249] width 14 height 14
click at [920, 286] on div "QZES52042891 OD INTERLUDE SAIAH WOES B H $" at bounding box center [610, 298] width 753 height 49
click at [920, 296] on div at bounding box center [956, 298] width 14 height 14
click at [920, 351] on div at bounding box center [956, 347] width 14 height 14
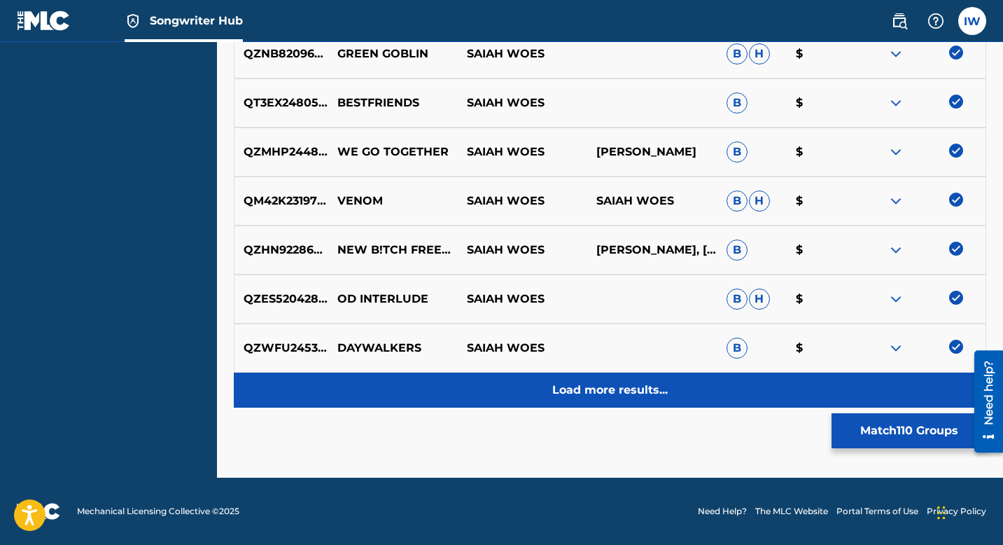
click at [655, 384] on p "Load more results..." at bounding box center [610, 390] width 116 height 17
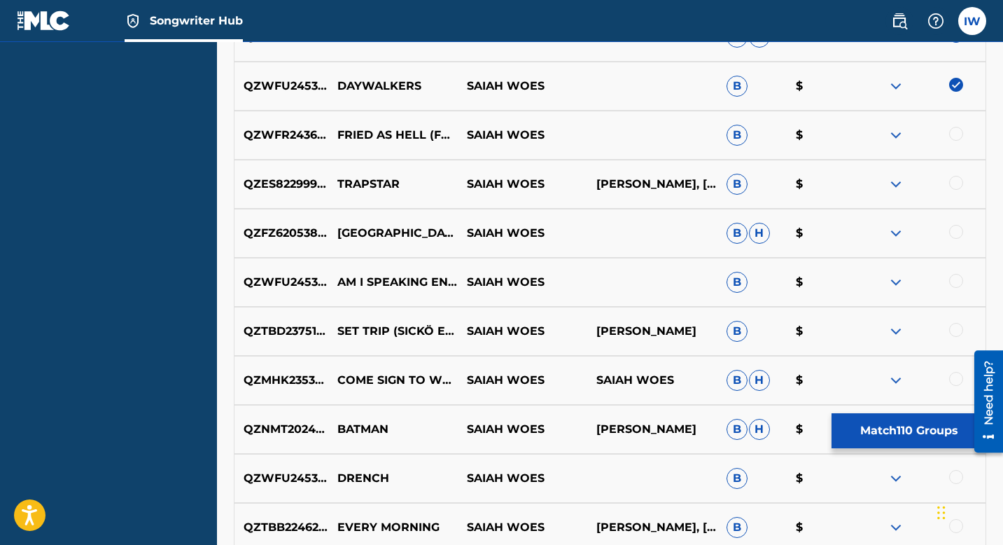
scroll to position [5889, 0]
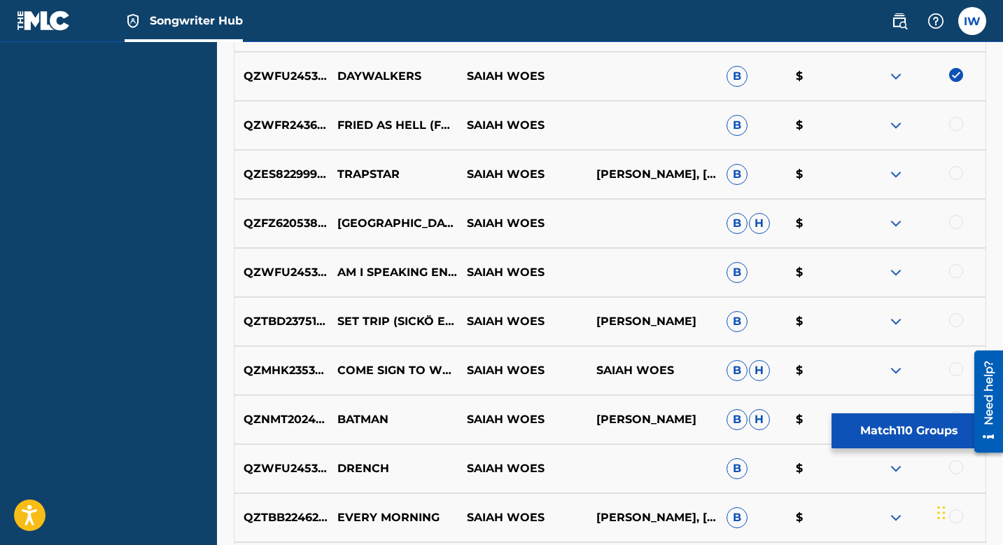
click at [920, 130] on div at bounding box center [921, 125] width 130 height 17
click at [920, 129] on div at bounding box center [956, 124] width 14 height 14
click at [920, 174] on div at bounding box center [956, 173] width 14 height 14
click at [920, 219] on div at bounding box center [956, 222] width 14 height 14
click at [920, 272] on div at bounding box center [956, 271] width 14 height 14
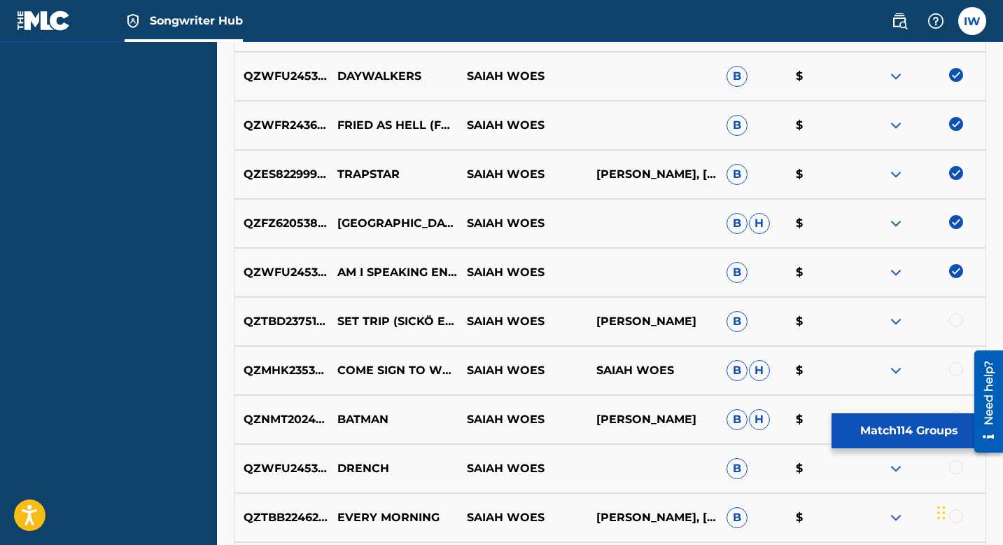
click at [920, 321] on div at bounding box center [956, 320] width 14 height 14
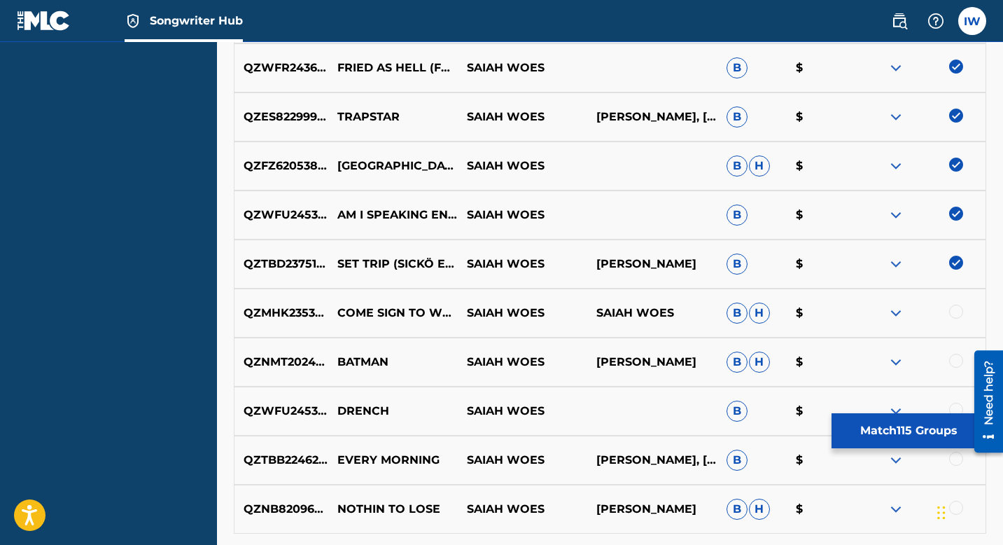
scroll to position [5953, 0]
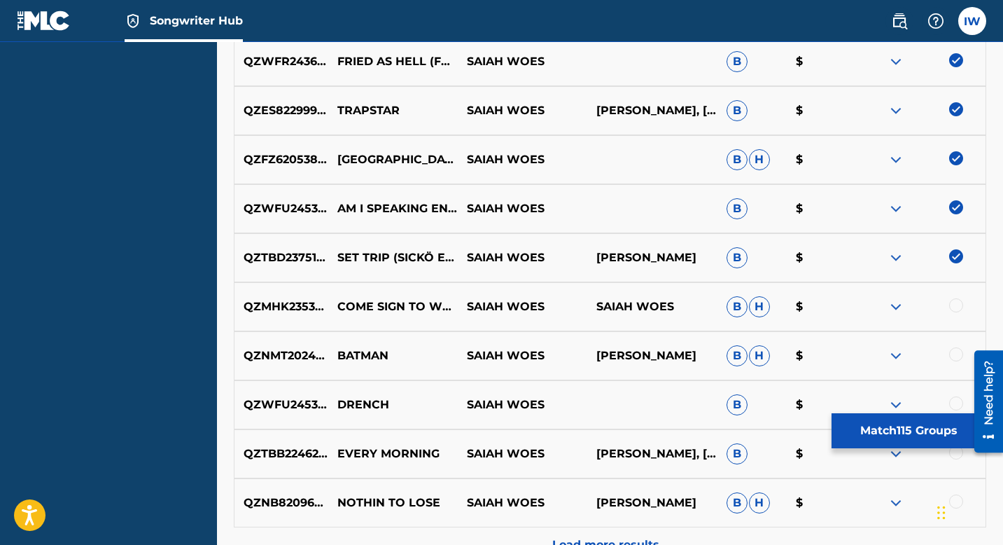
click at [920, 309] on div at bounding box center [956, 305] width 14 height 14
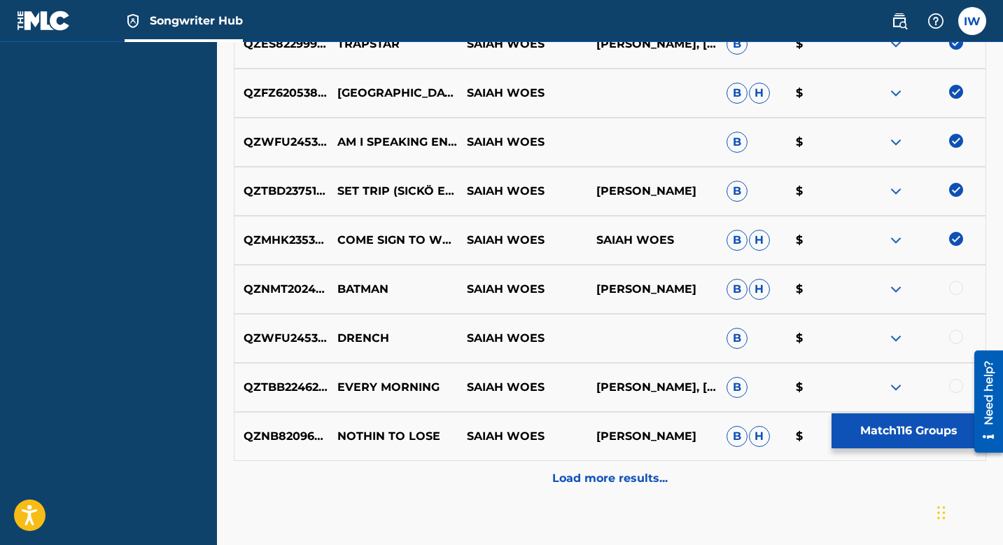
click at [920, 291] on div at bounding box center [956, 288] width 14 height 14
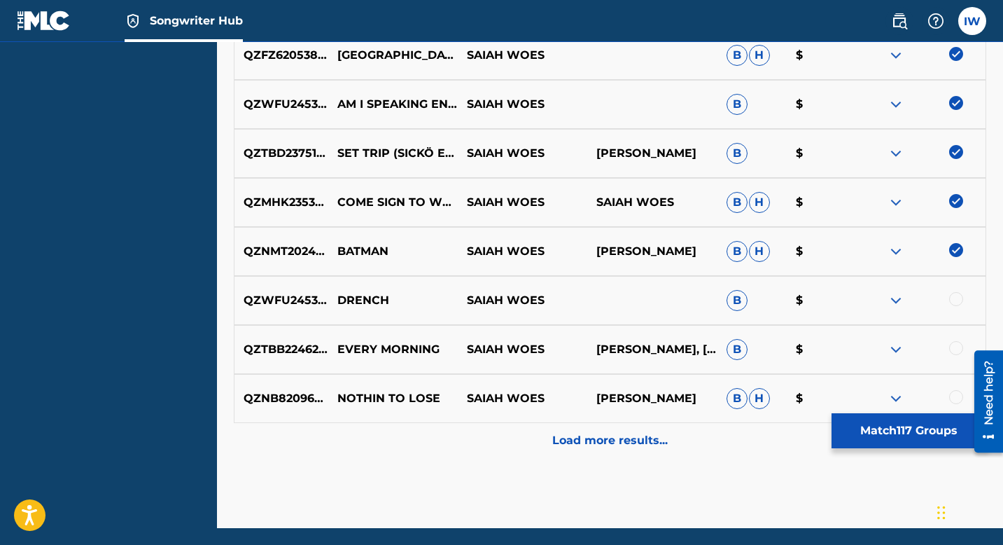
click at [920, 298] on div at bounding box center [956, 299] width 14 height 14
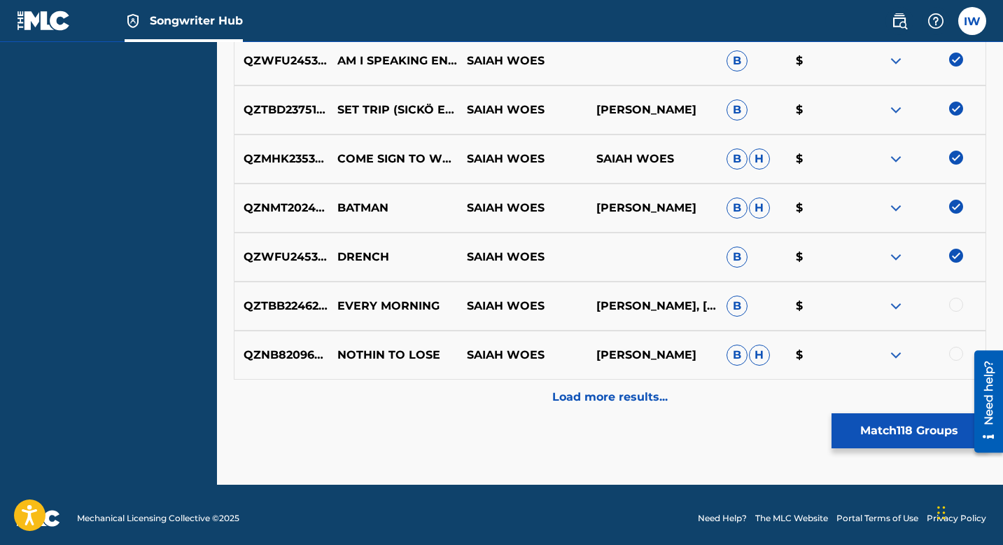
scroll to position [6108, 0]
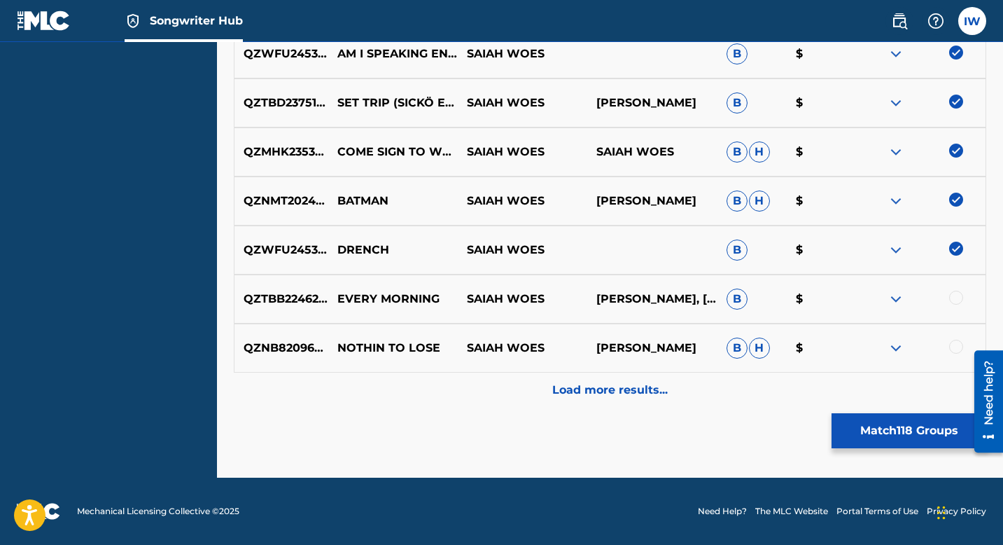
click at [920, 294] on div at bounding box center [956, 298] width 14 height 14
click at [920, 354] on div at bounding box center [921, 348] width 130 height 17
click at [920, 351] on div at bounding box center [956, 347] width 14 height 14
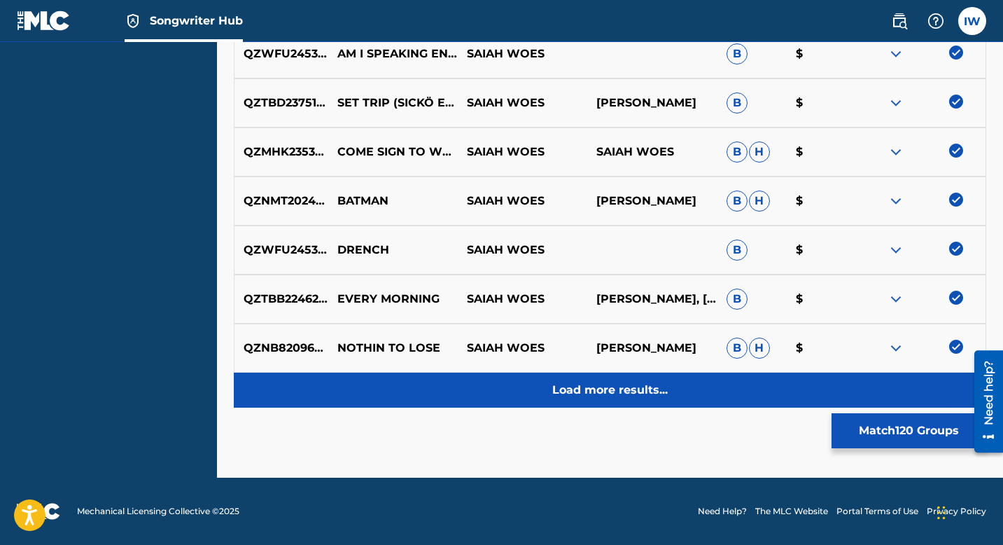
click at [641, 384] on p "Load more results..." at bounding box center [610, 390] width 116 height 17
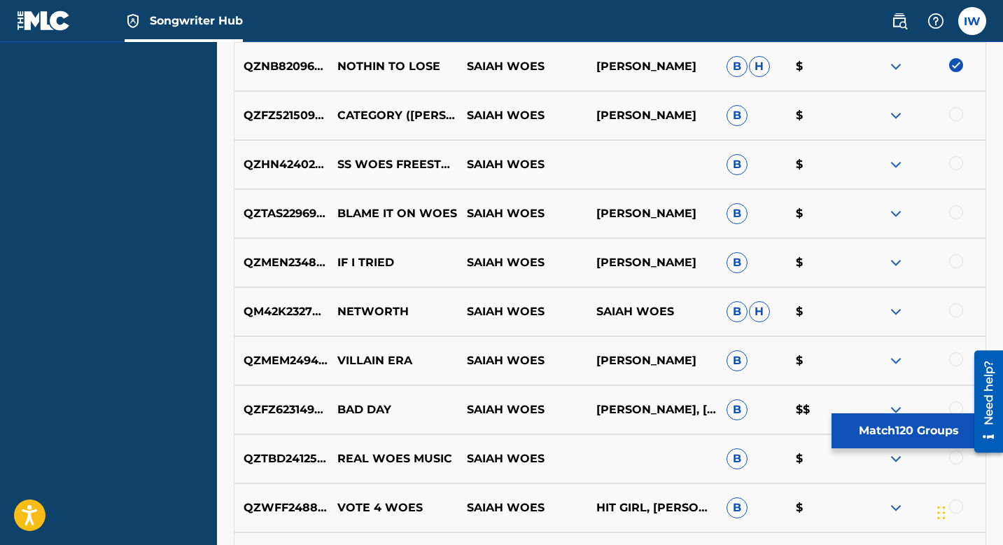
scroll to position [6407, 0]
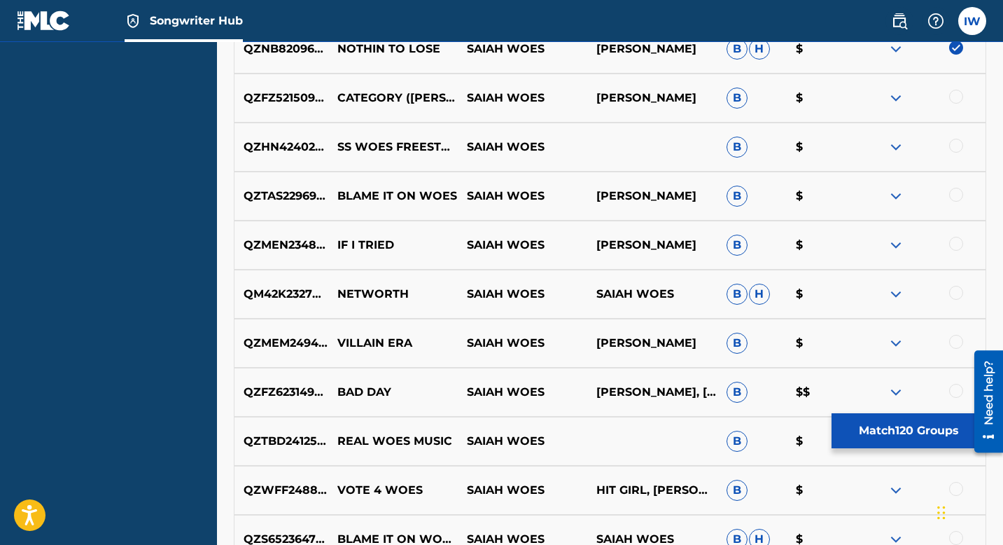
click at [920, 99] on div at bounding box center [956, 97] width 14 height 14
click at [920, 147] on div at bounding box center [956, 146] width 14 height 14
click at [920, 190] on div at bounding box center [956, 195] width 14 height 14
click at [920, 237] on div at bounding box center [956, 244] width 14 height 14
click at [920, 290] on div at bounding box center [956, 293] width 14 height 14
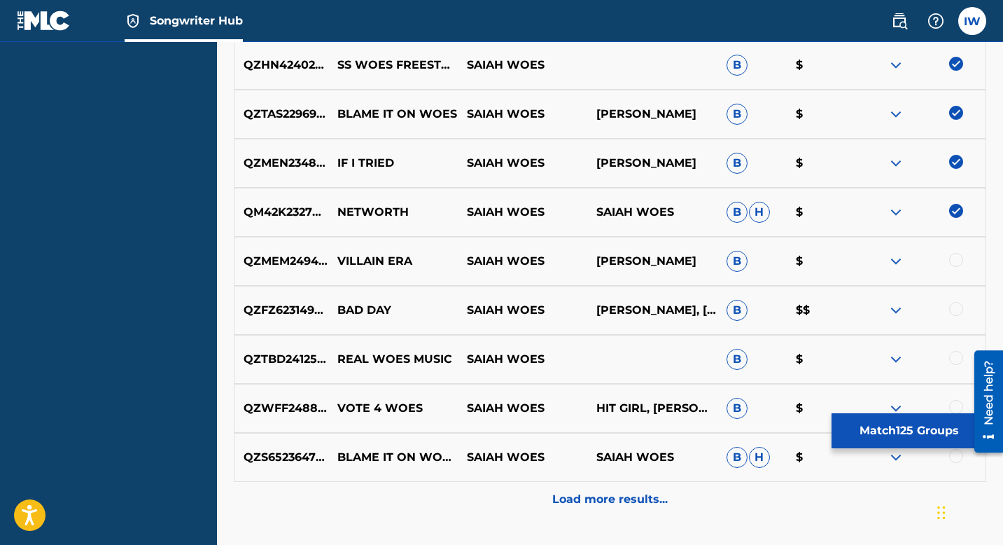
click at [920, 263] on div at bounding box center [956, 260] width 14 height 14
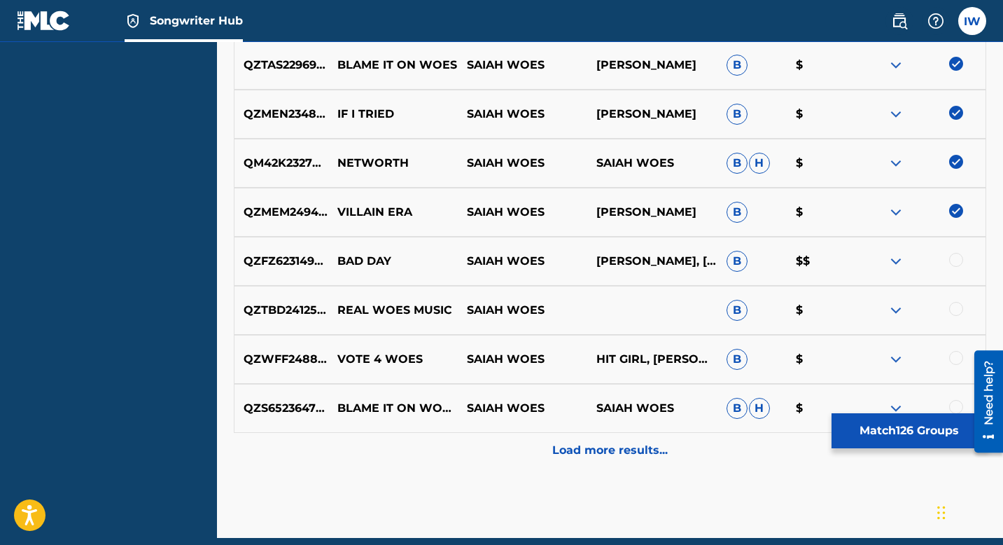
click at [920, 253] on div at bounding box center [956, 260] width 14 height 14
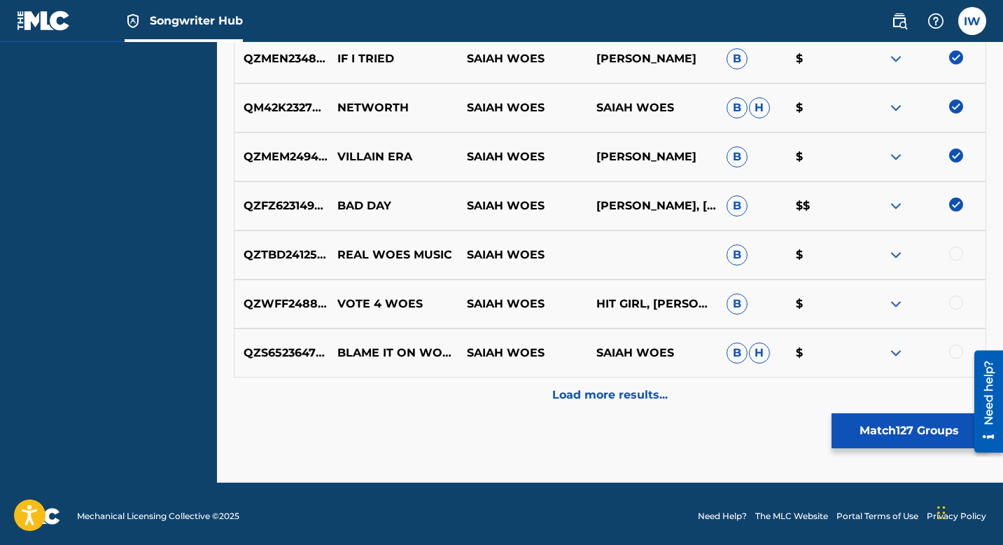
scroll to position [6598, 0]
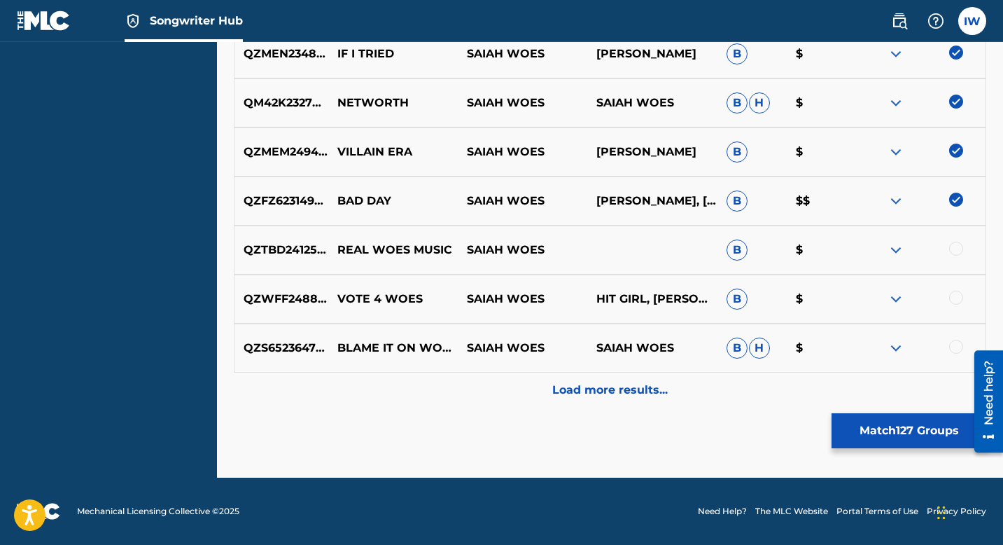
click at [920, 237] on div "QZTBD2412594 REAL WOES MUSIC SAIAH WOES B $" at bounding box center [610, 249] width 753 height 49
click at [920, 249] on div at bounding box center [956, 249] width 14 height 14
click at [920, 298] on div at bounding box center [956, 298] width 14 height 14
click at [920, 346] on div at bounding box center [956, 347] width 14 height 14
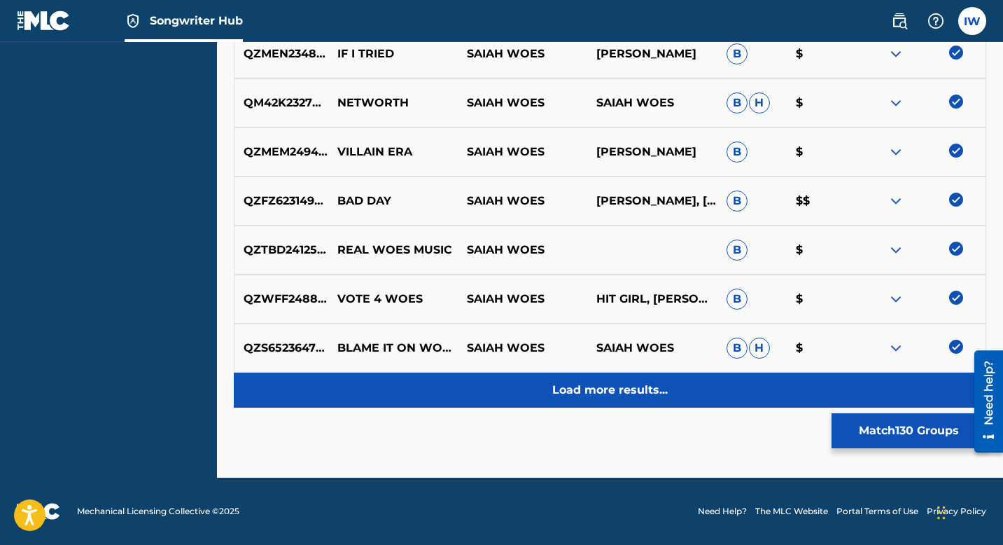
click at [657, 384] on div "Load more results..." at bounding box center [610, 389] width 753 height 35
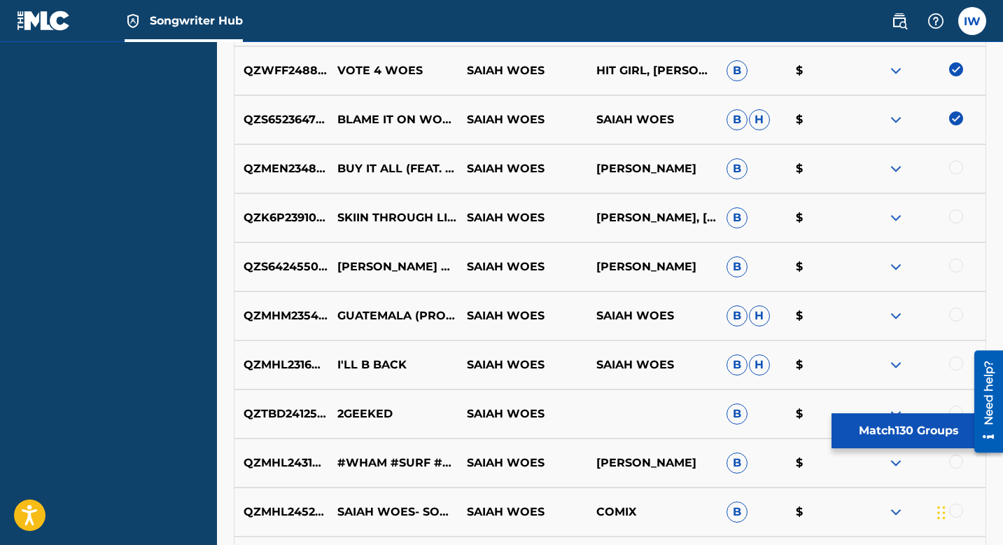
scroll to position [6811, 0]
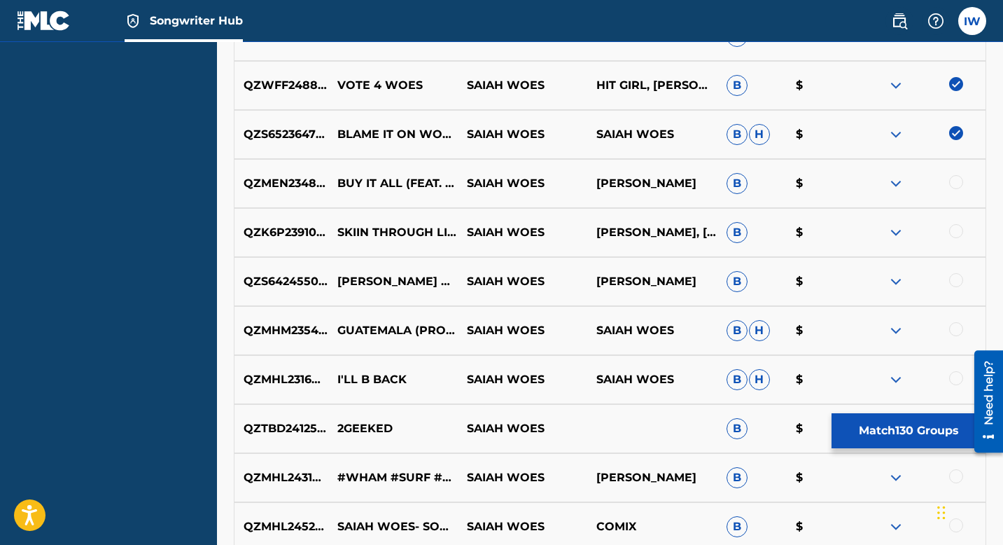
click at [920, 180] on div at bounding box center [921, 183] width 130 height 17
click at [920, 180] on div at bounding box center [956, 182] width 14 height 14
click at [920, 228] on div at bounding box center [956, 231] width 14 height 14
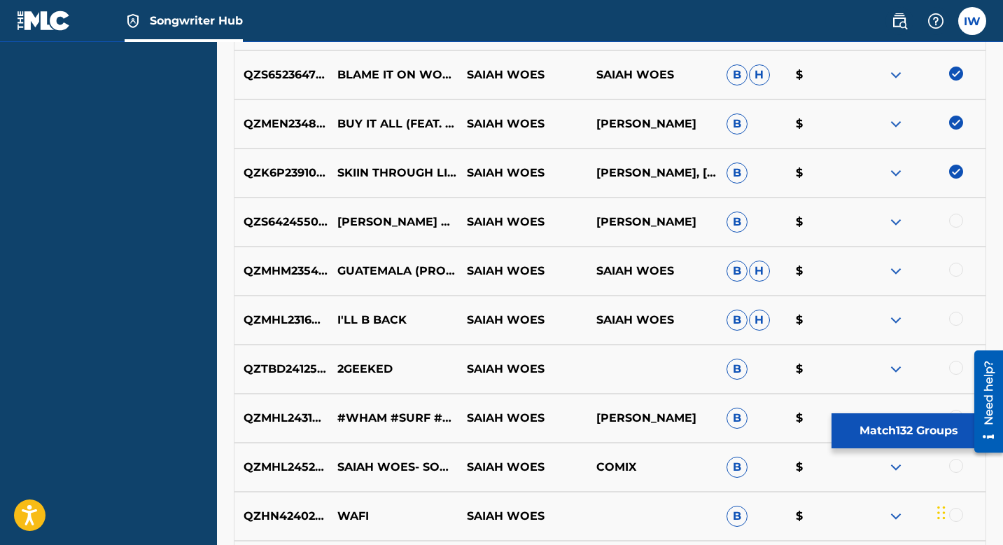
click at [920, 221] on div at bounding box center [956, 221] width 14 height 14
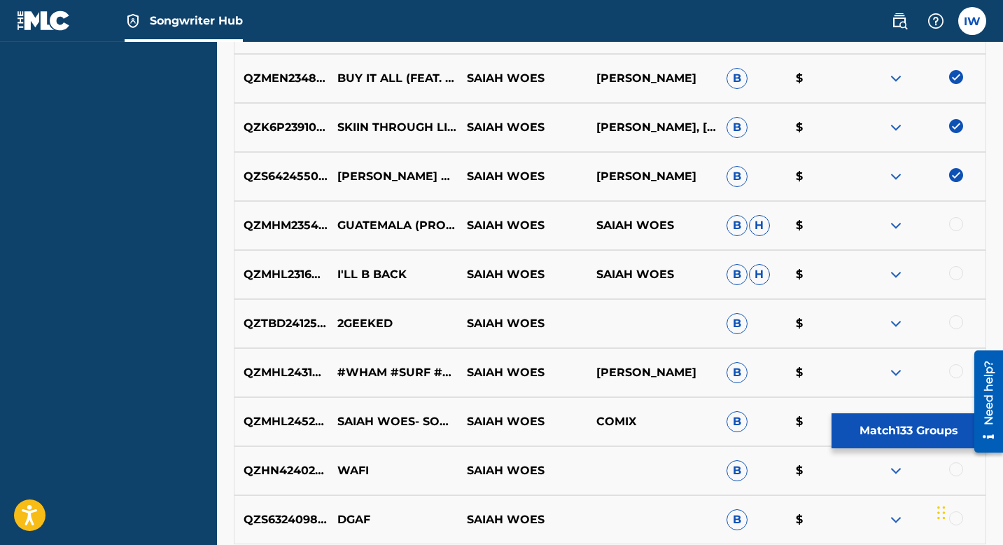
scroll to position [6941, 0]
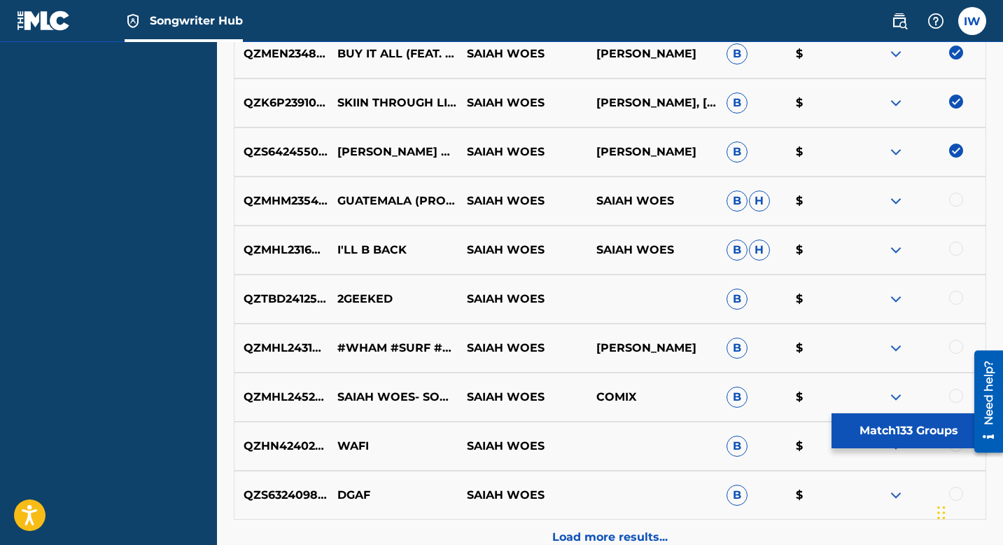
click at [920, 204] on div at bounding box center [956, 200] width 14 height 14
click at [920, 250] on div at bounding box center [956, 249] width 14 height 14
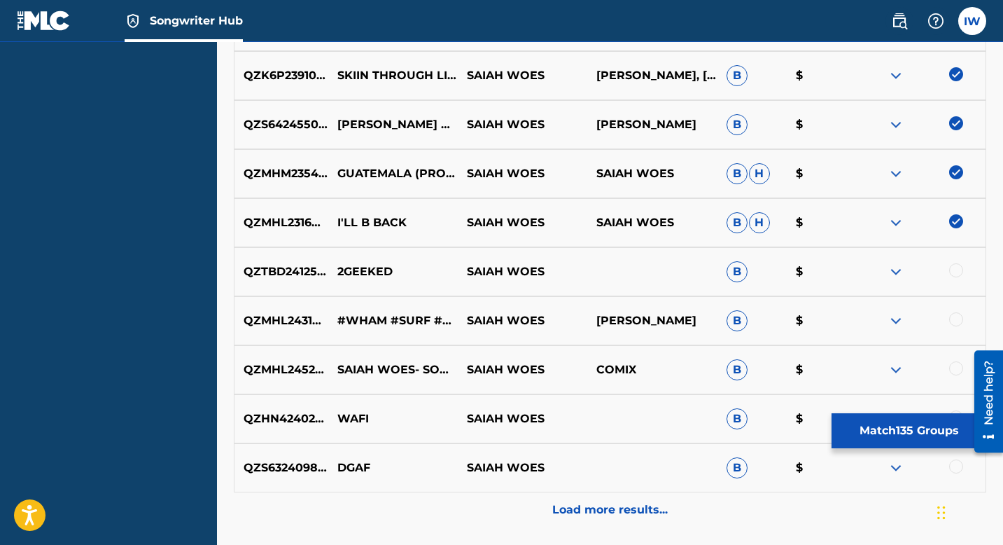
scroll to position [6998, 0]
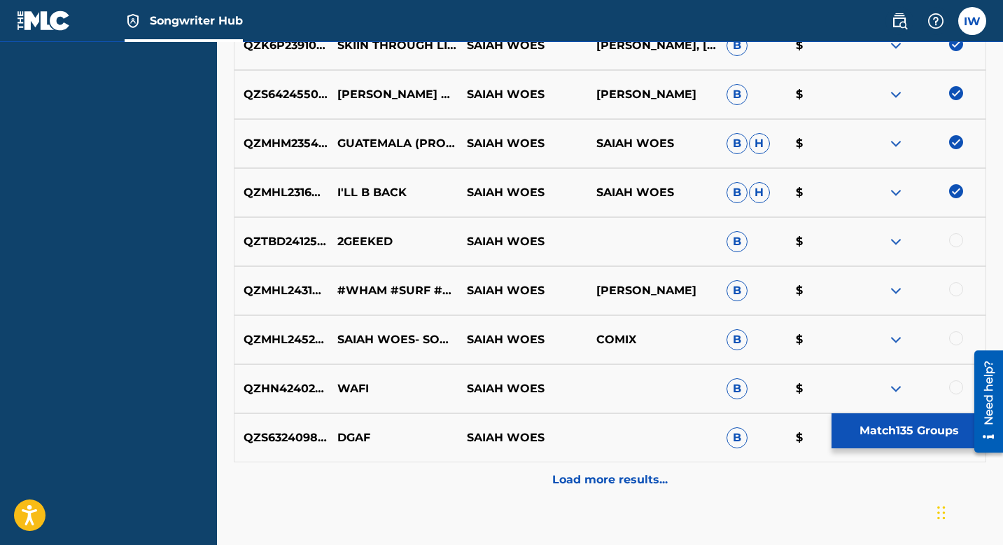
click at [920, 232] on div "QZTBD2412590 2GEEKED SAIAH WOES B $" at bounding box center [610, 241] width 753 height 49
click at [920, 235] on div at bounding box center [956, 240] width 14 height 14
click at [920, 284] on div at bounding box center [956, 289] width 14 height 14
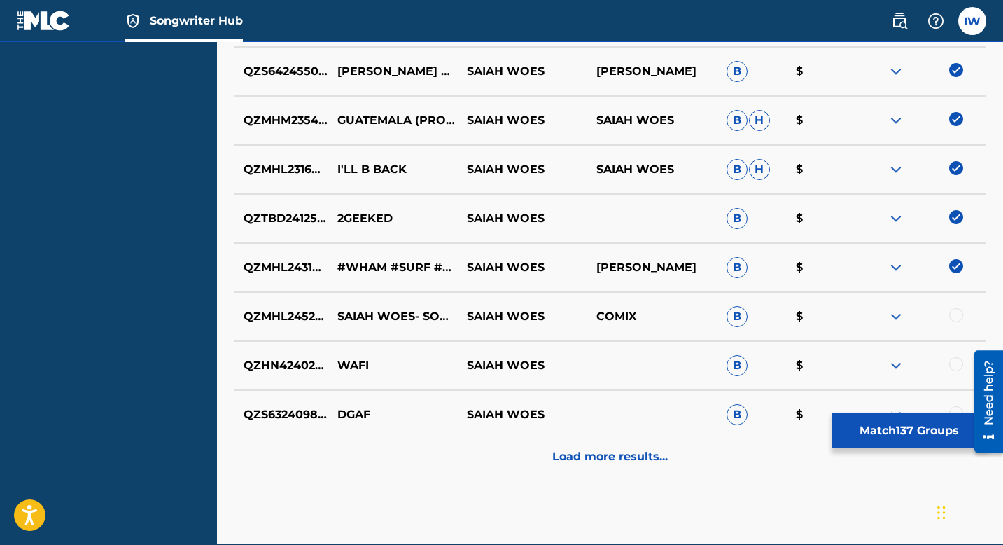
scroll to position [7042, 0]
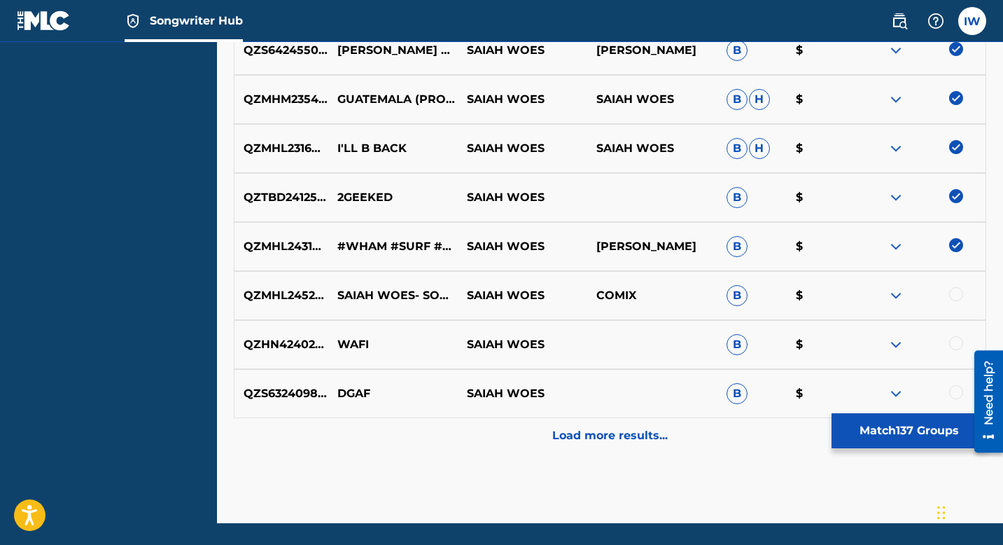
click at [920, 284] on div "QZMHL2452444 SAIAH WOES- SOMETHING I CANT HIDE (PROD. COMIX & RQSY) SAIAH WOES …" at bounding box center [610, 295] width 753 height 49
click at [920, 295] on div at bounding box center [956, 294] width 14 height 14
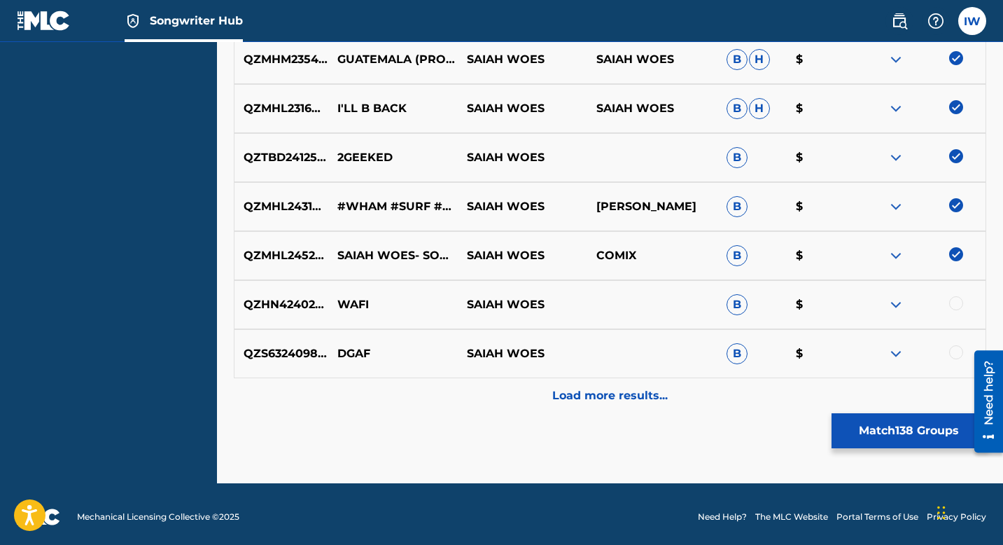
click at [920, 295] on div "QZHN42402846 WAFI SAIAH WOES B $" at bounding box center [610, 304] width 753 height 49
click at [920, 312] on div at bounding box center [921, 304] width 130 height 17
click at [920, 310] on div at bounding box center [921, 304] width 130 height 17
click at [920, 309] on div at bounding box center [956, 303] width 14 height 14
click at [920, 353] on div at bounding box center [956, 352] width 14 height 14
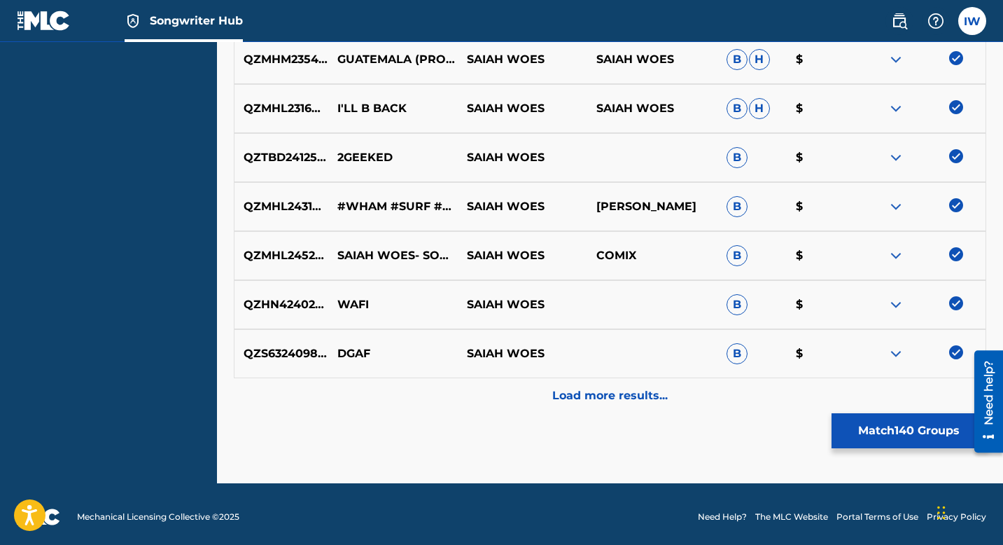
scroll to position [7088, 0]
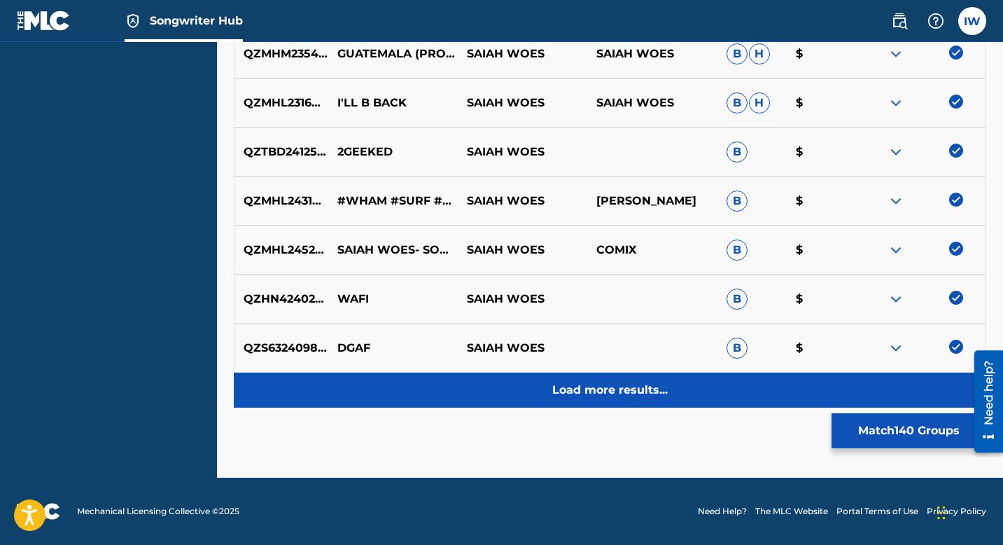
click at [577, 384] on p "Load more results..." at bounding box center [610, 390] width 116 height 17
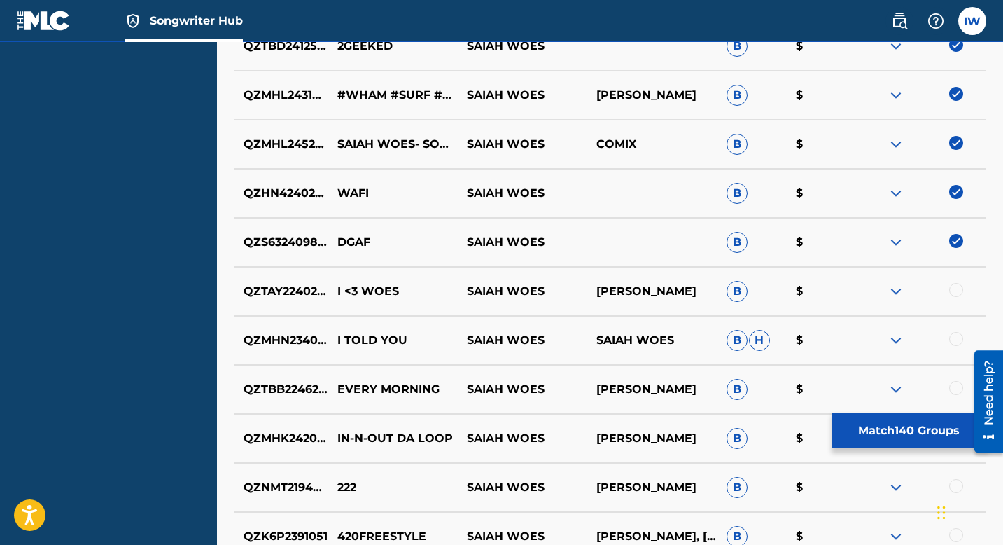
scroll to position [7279, 0]
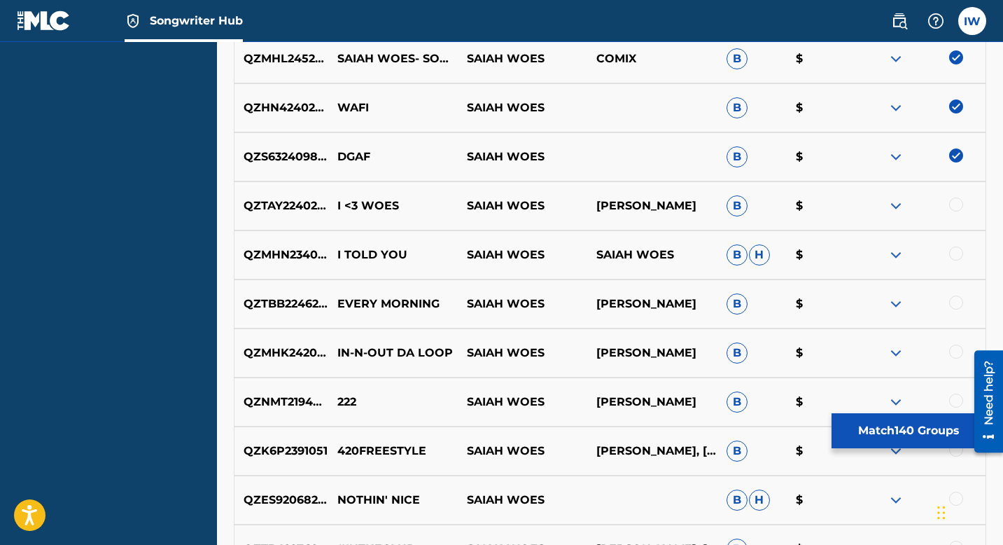
click at [920, 202] on div at bounding box center [956, 204] width 14 height 14
click at [920, 249] on div at bounding box center [956, 253] width 14 height 14
click at [920, 298] on div at bounding box center [956, 302] width 14 height 14
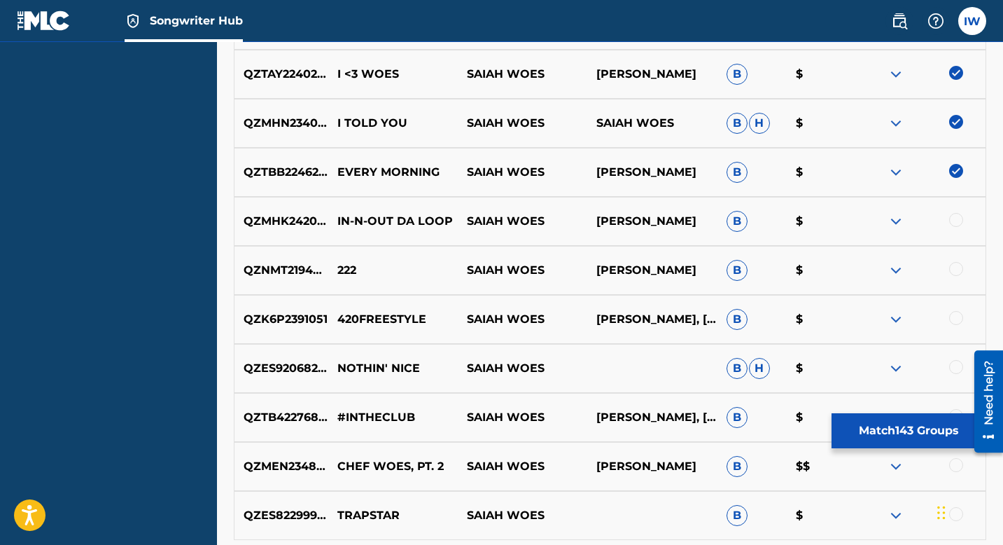
scroll to position [7444, 0]
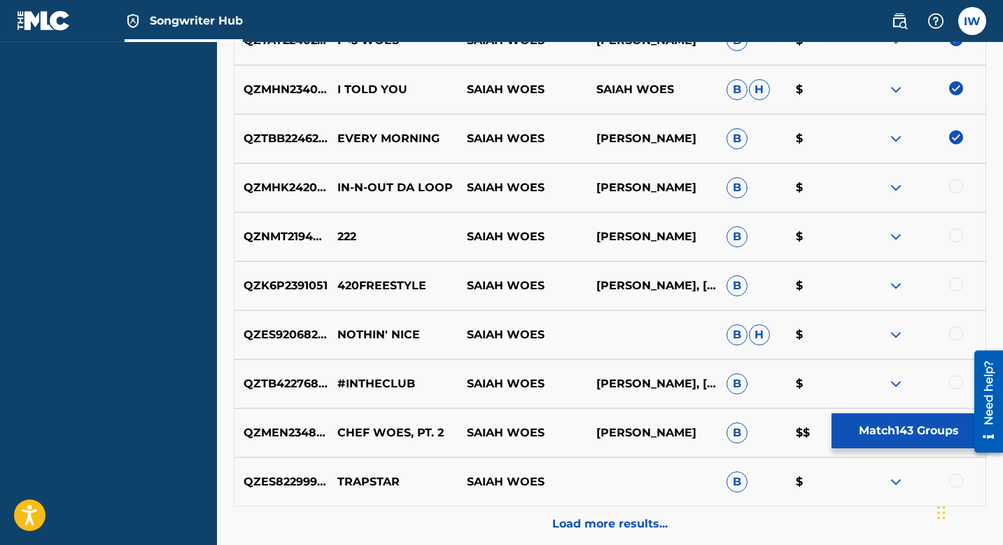
click at [920, 188] on div at bounding box center [956, 186] width 14 height 14
click at [920, 230] on div at bounding box center [956, 235] width 14 height 14
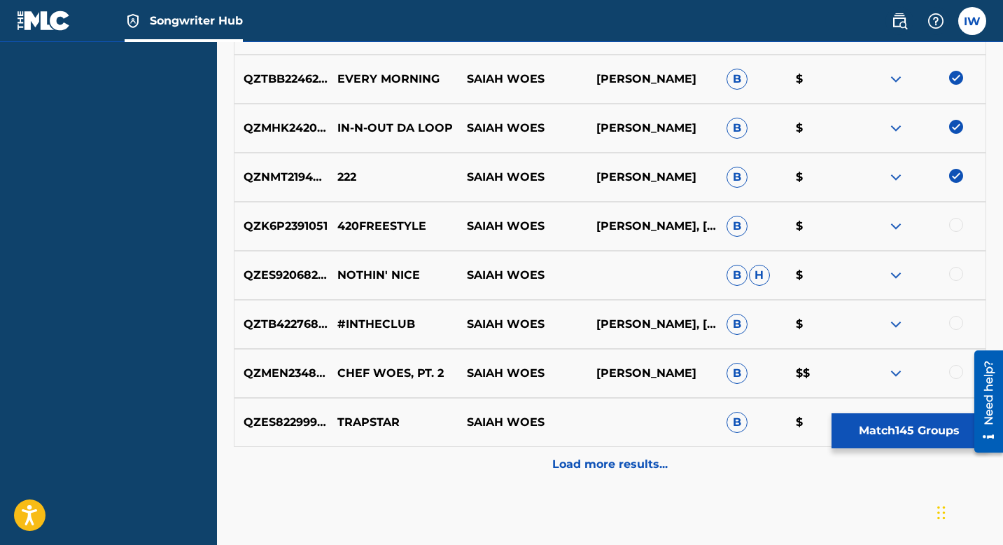
scroll to position [7520, 0]
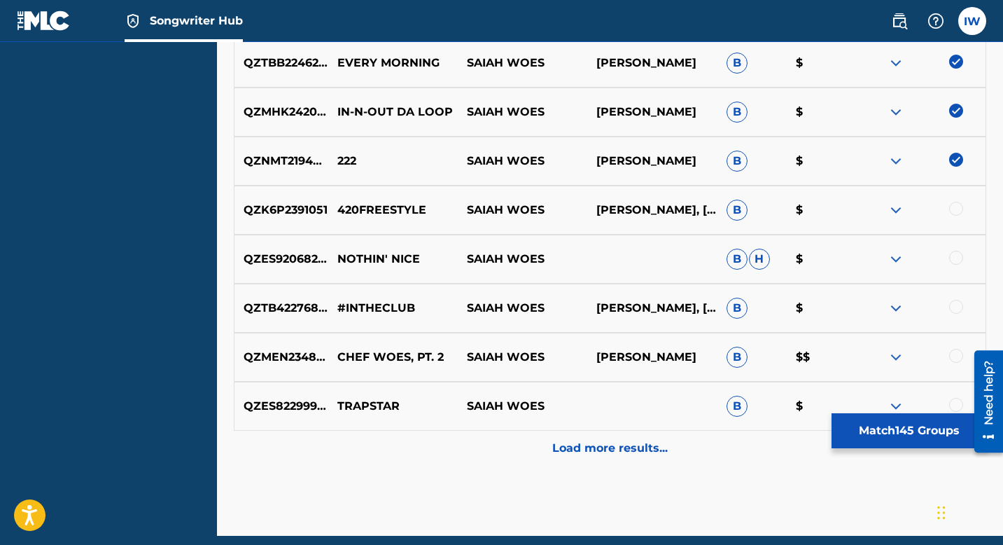
click at [920, 214] on div at bounding box center [956, 209] width 14 height 14
click at [920, 256] on div at bounding box center [956, 258] width 14 height 14
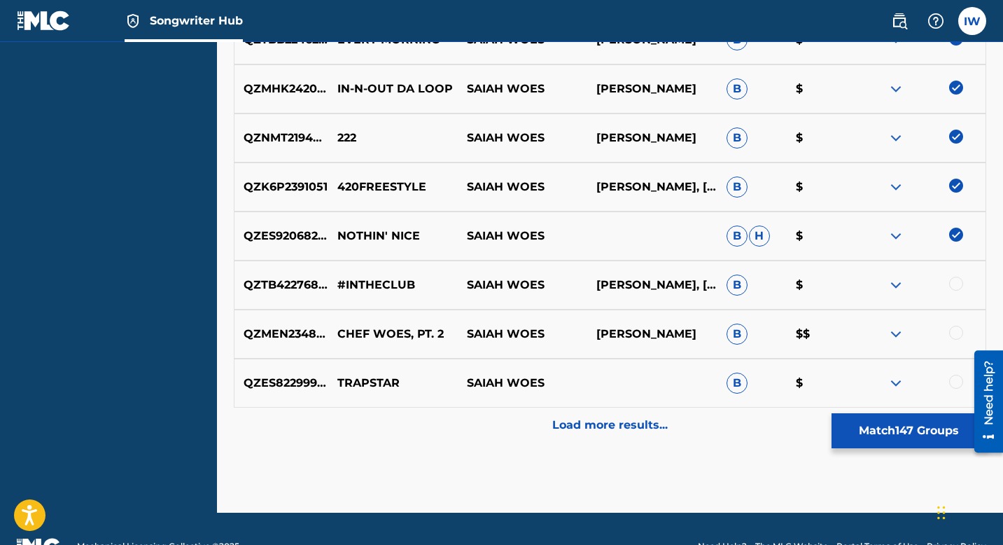
scroll to position [7571, 0]
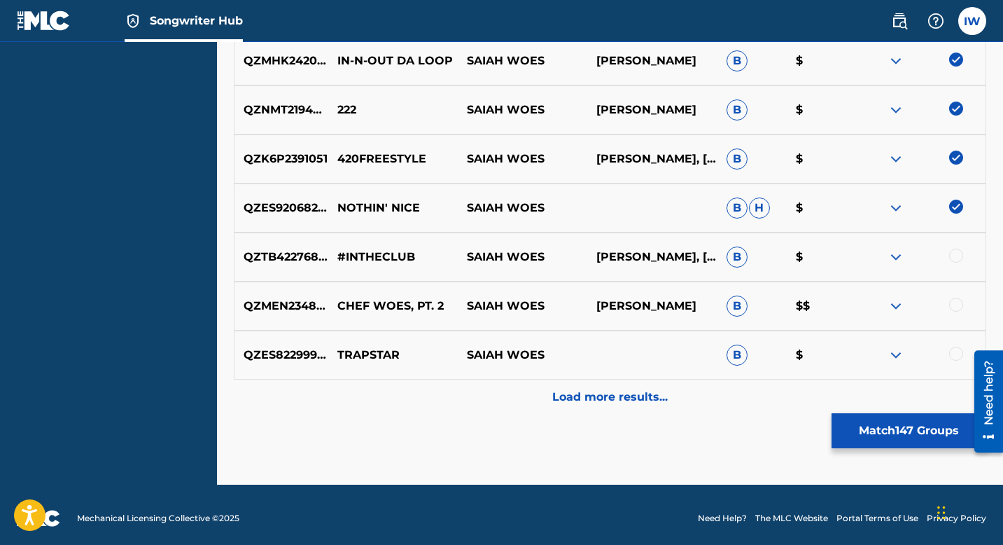
click at [920, 256] on div at bounding box center [956, 256] width 14 height 14
click at [920, 298] on div at bounding box center [956, 305] width 14 height 14
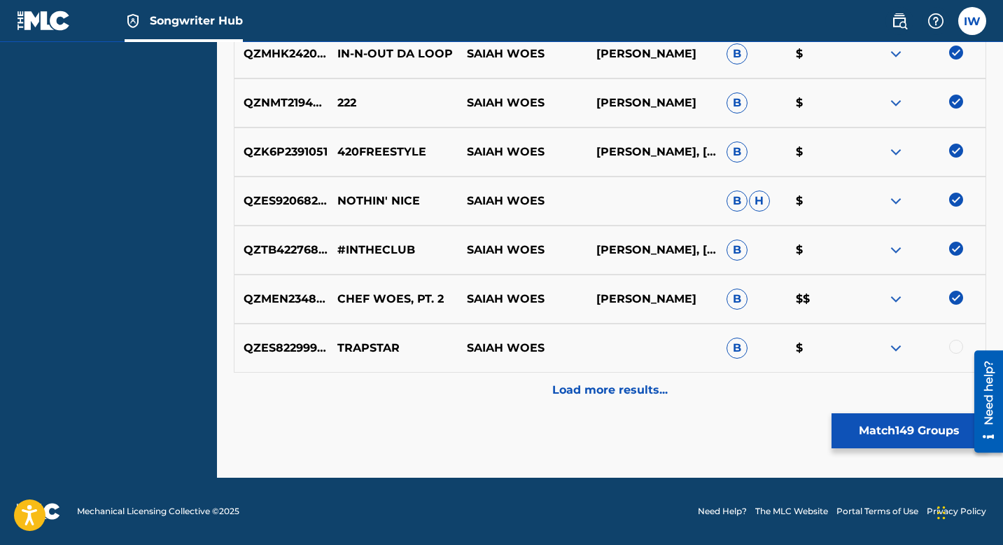
click at [920, 338] on div "QZES82299918 TRAPSTAR SAIAH WOES B $" at bounding box center [610, 347] width 753 height 49
click at [920, 345] on div at bounding box center [956, 347] width 14 height 14
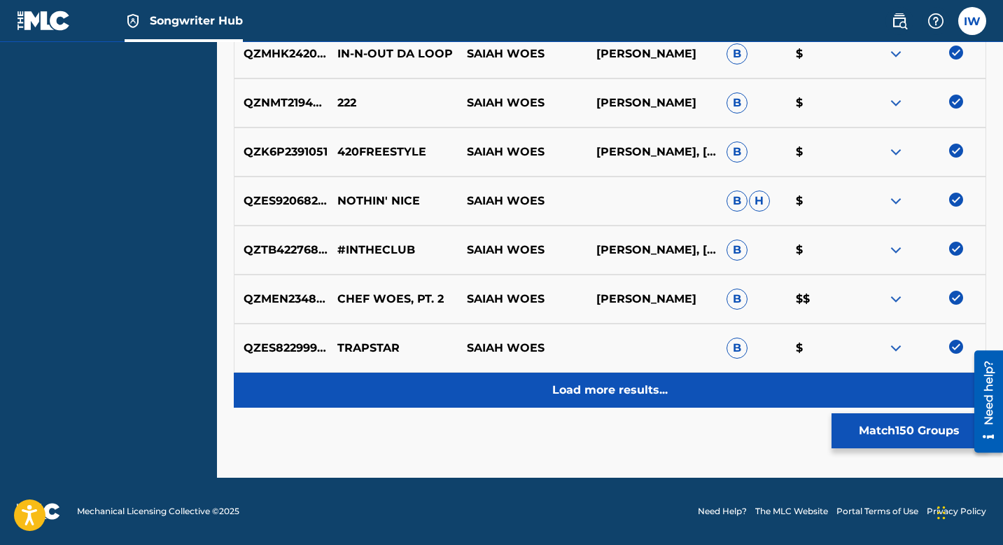
click at [596, 384] on p "Load more results..." at bounding box center [610, 390] width 116 height 17
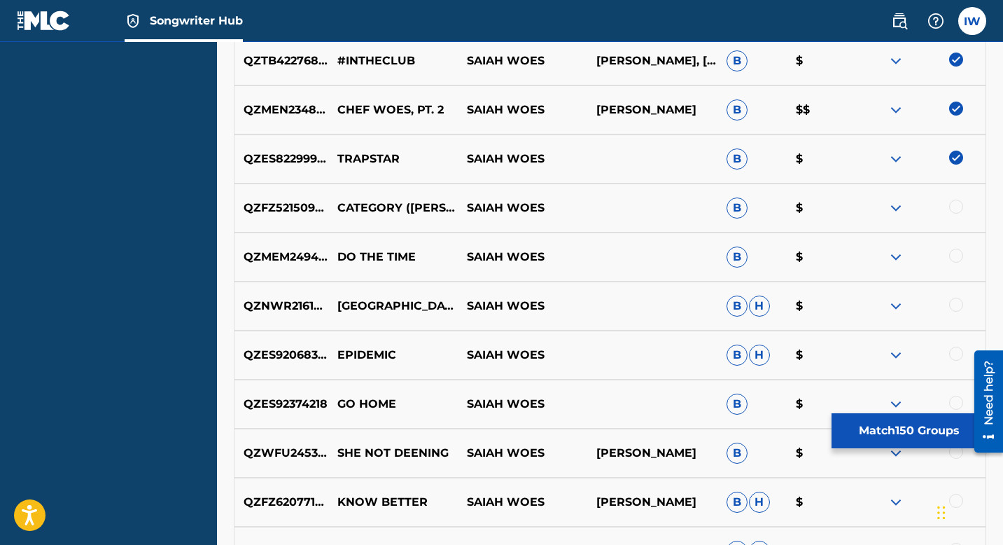
scroll to position [7838, 0]
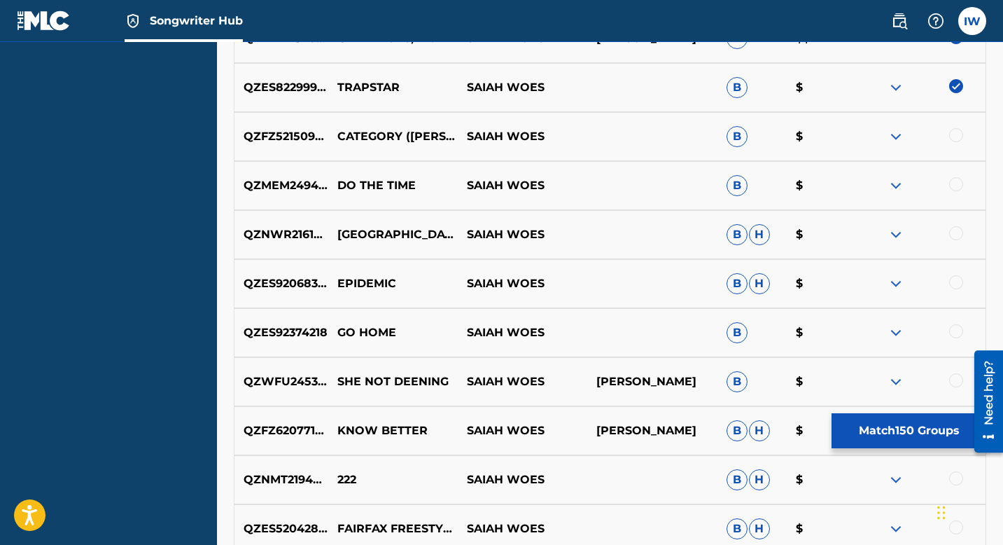
click at [920, 138] on div at bounding box center [956, 135] width 14 height 14
click at [920, 188] on div at bounding box center [956, 184] width 14 height 14
click at [920, 237] on div at bounding box center [956, 233] width 14 height 14
click at [920, 288] on div at bounding box center [921, 283] width 130 height 17
click at [920, 285] on div at bounding box center [956, 282] width 14 height 14
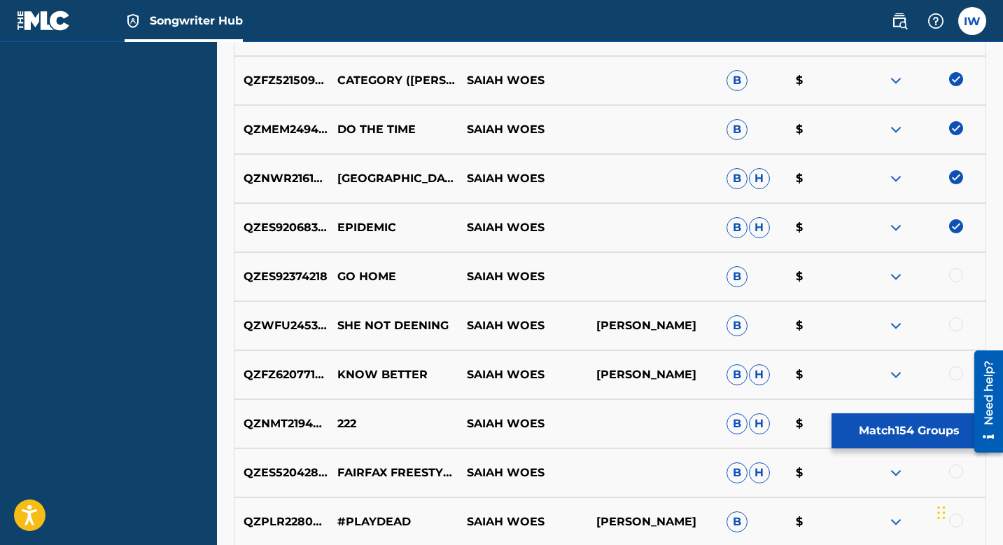
scroll to position [7903, 0]
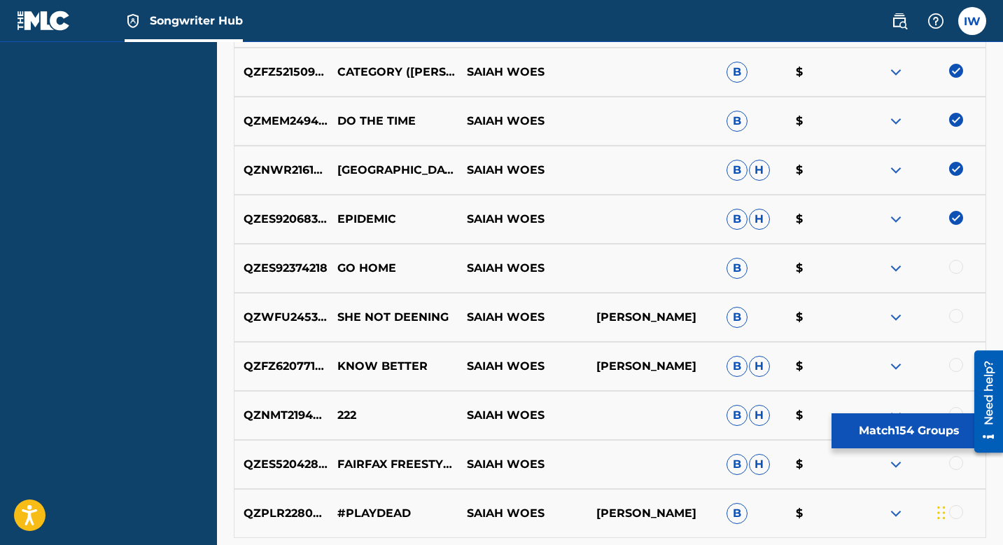
click at [920, 270] on div at bounding box center [956, 267] width 14 height 14
click at [920, 316] on div at bounding box center [956, 316] width 14 height 14
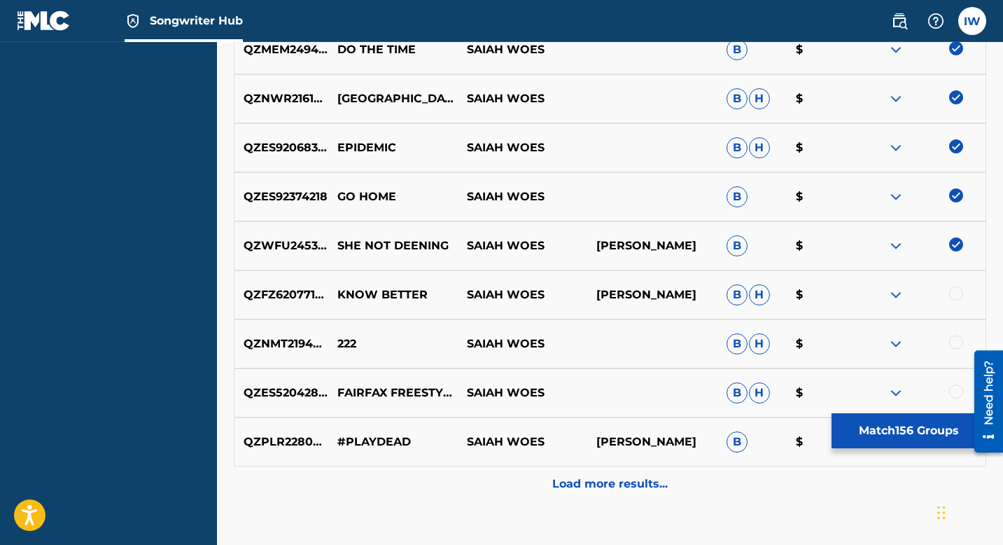
scroll to position [7990, 0]
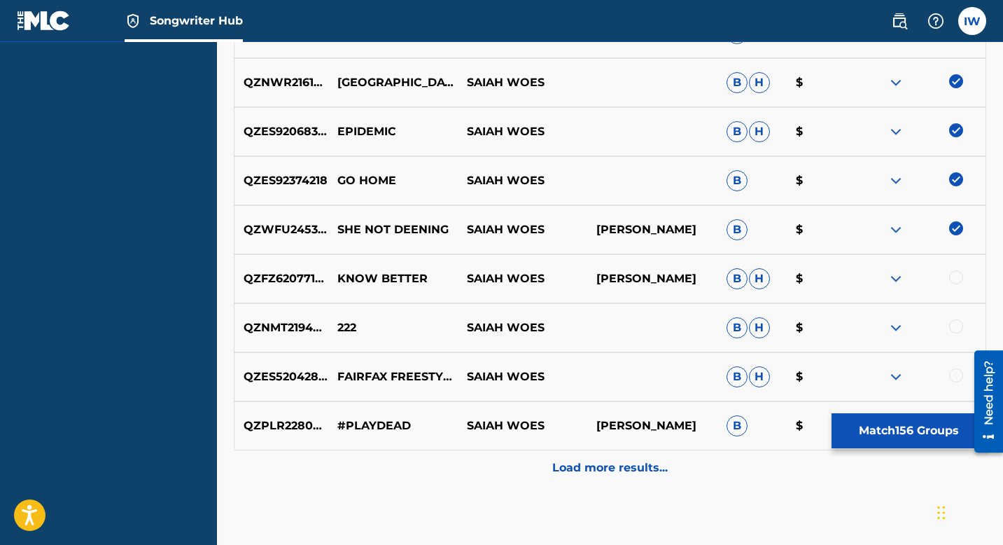
click at [920, 272] on div at bounding box center [956, 277] width 14 height 14
click at [920, 328] on div at bounding box center [956, 326] width 14 height 14
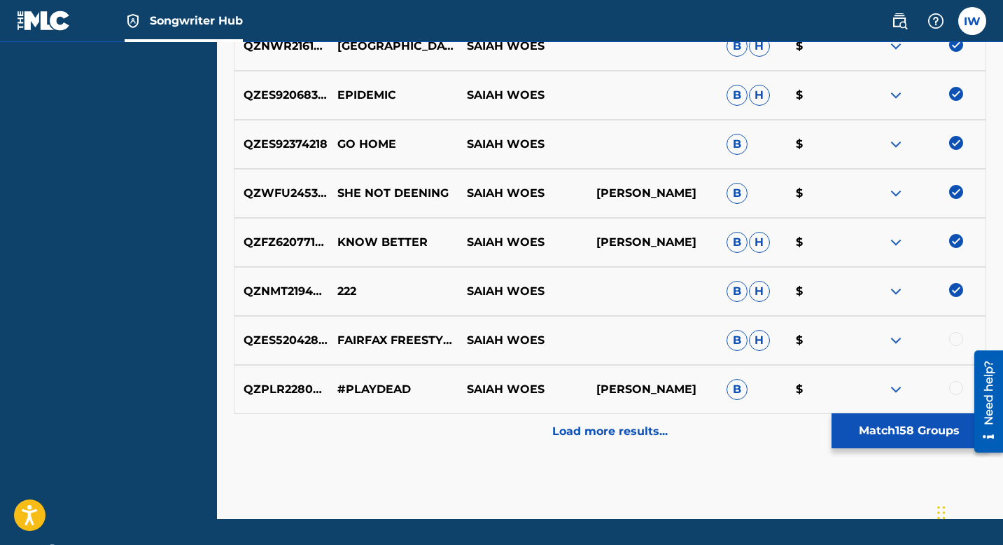
scroll to position [8068, 0]
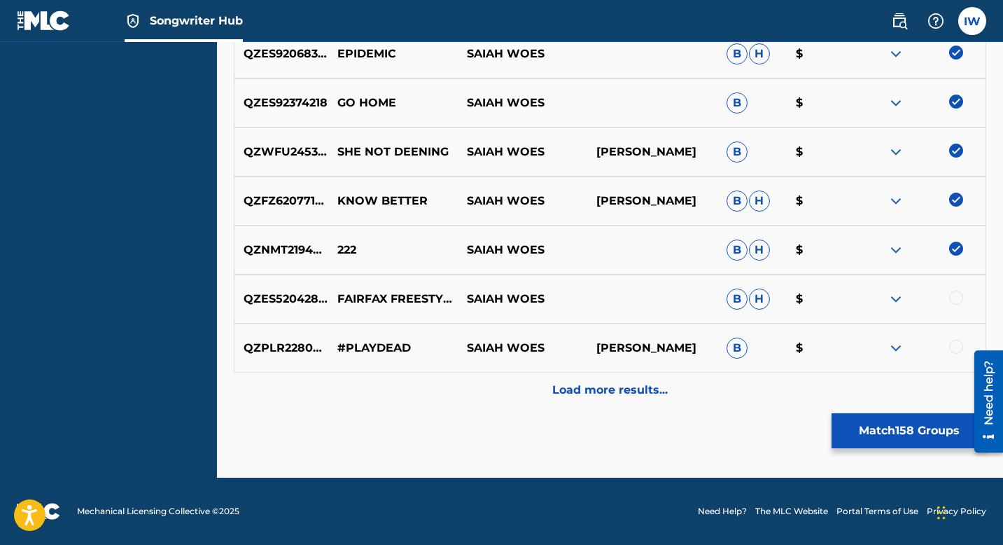
click at [920, 298] on div at bounding box center [956, 298] width 14 height 14
click at [920, 350] on div at bounding box center [956, 347] width 14 height 14
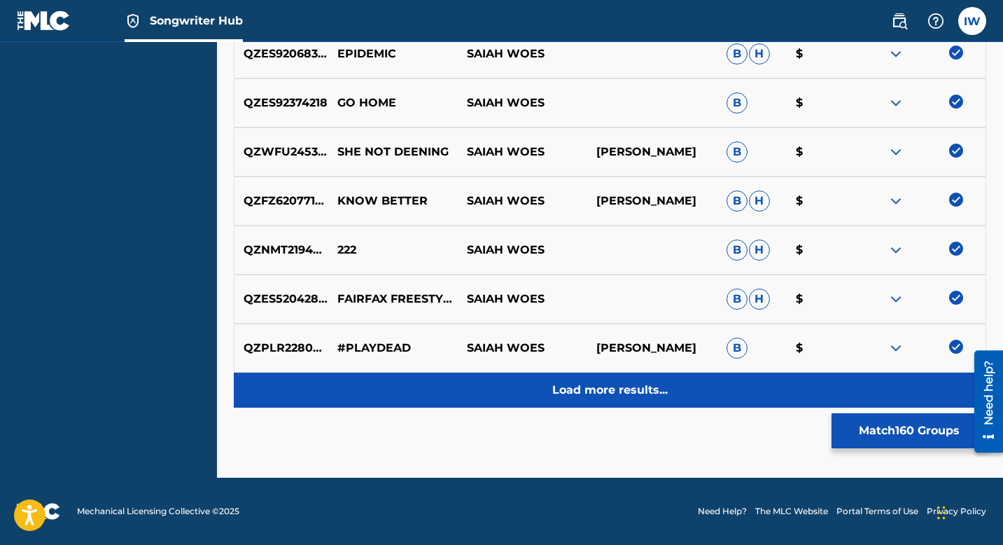
click at [578, 384] on p "Load more results..." at bounding box center [610, 390] width 116 height 17
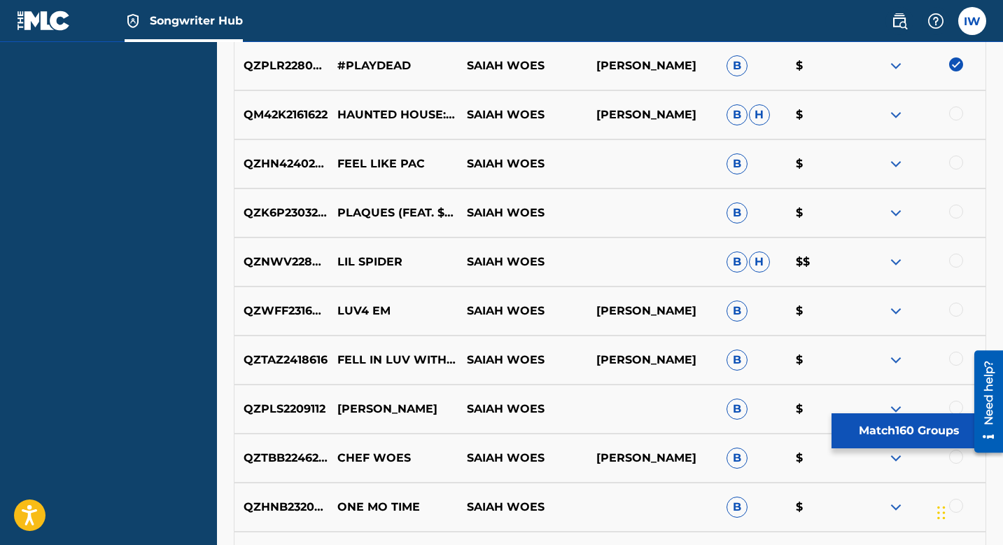
scroll to position [8366, 0]
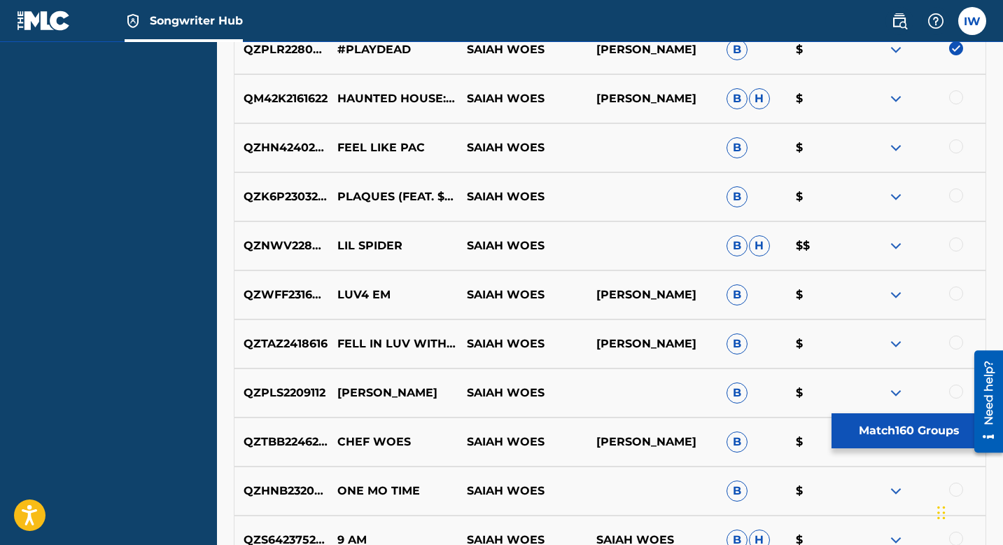
click at [920, 95] on div at bounding box center [956, 97] width 14 height 14
click at [920, 145] on div at bounding box center [956, 146] width 14 height 14
click at [920, 193] on div at bounding box center [956, 195] width 14 height 14
click at [920, 244] on div at bounding box center [956, 244] width 14 height 14
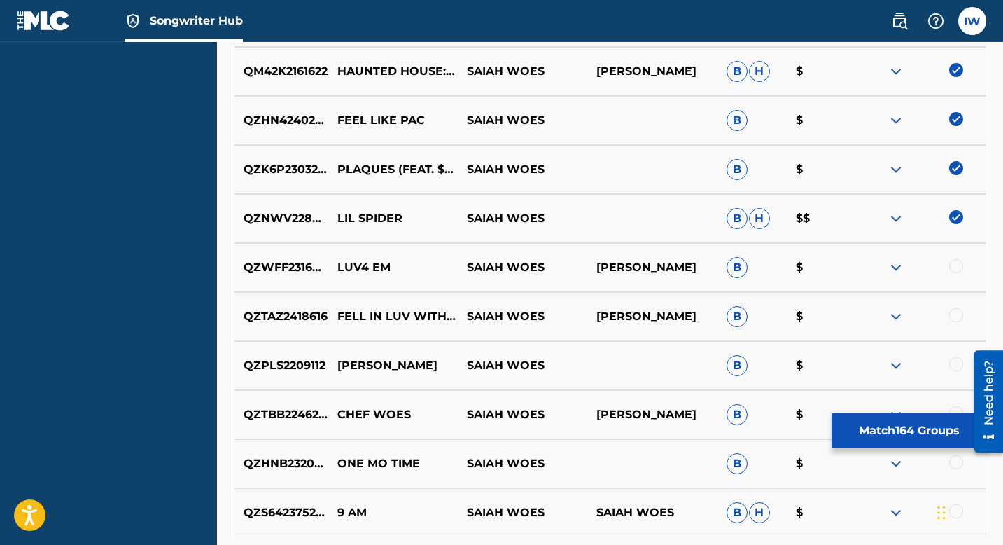
scroll to position [8423, 0]
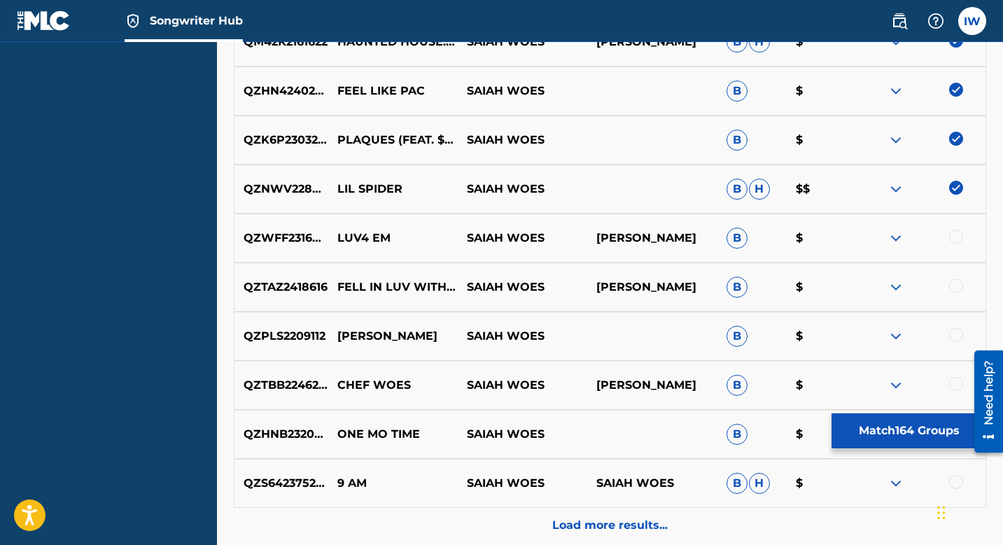
click at [920, 231] on div at bounding box center [956, 237] width 14 height 14
click at [920, 186] on div at bounding box center [921, 189] width 130 height 17
click at [920, 284] on div at bounding box center [956, 286] width 14 height 14
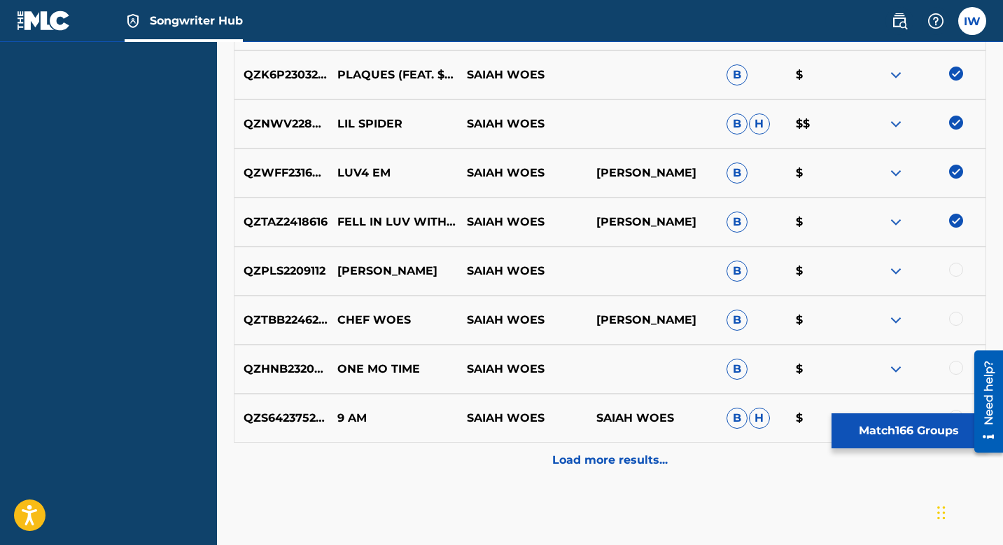
scroll to position [8496, 0]
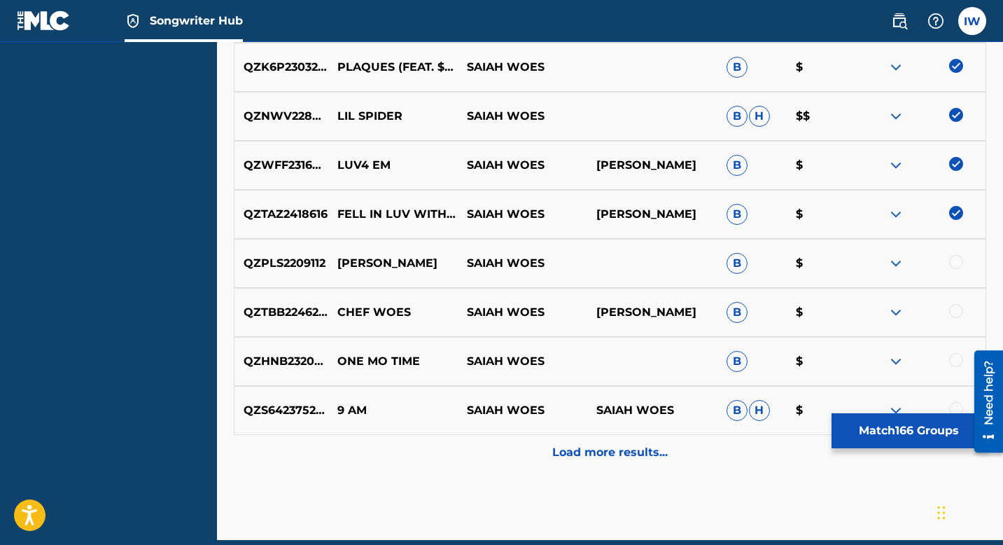
click at [920, 265] on div at bounding box center [956, 262] width 14 height 14
click at [920, 309] on div at bounding box center [956, 311] width 14 height 14
click at [920, 361] on div at bounding box center [956, 360] width 14 height 14
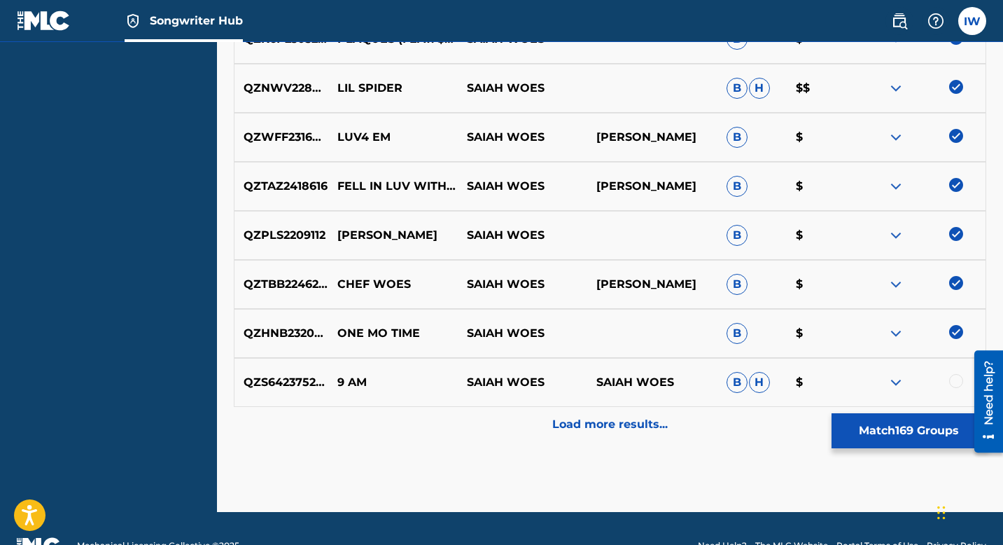
scroll to position [8558, 0]
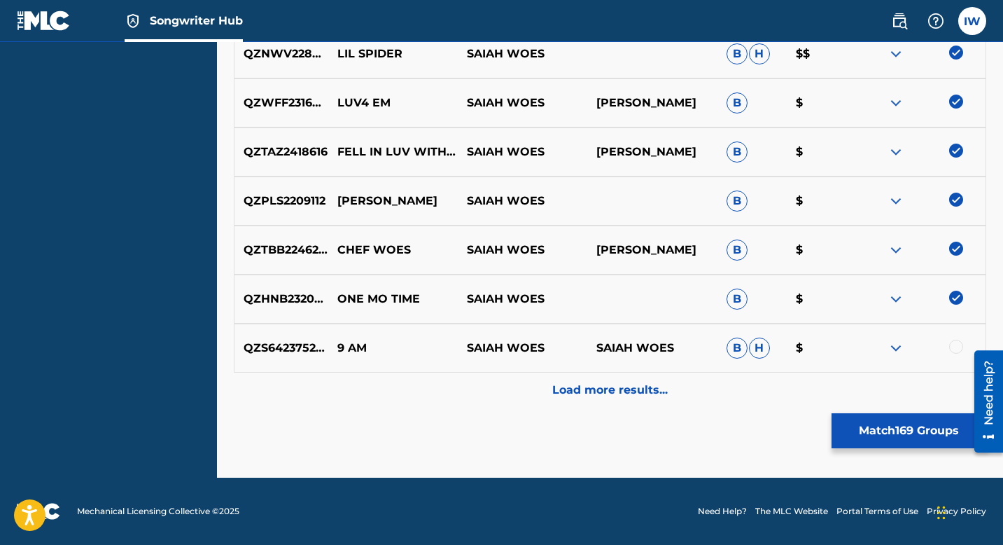
click at [920, 351] on div at bounding box center [921, 348] width 130 height 17
click at [920, 349] on div at bounding box center [956, 347] width 14 height 14
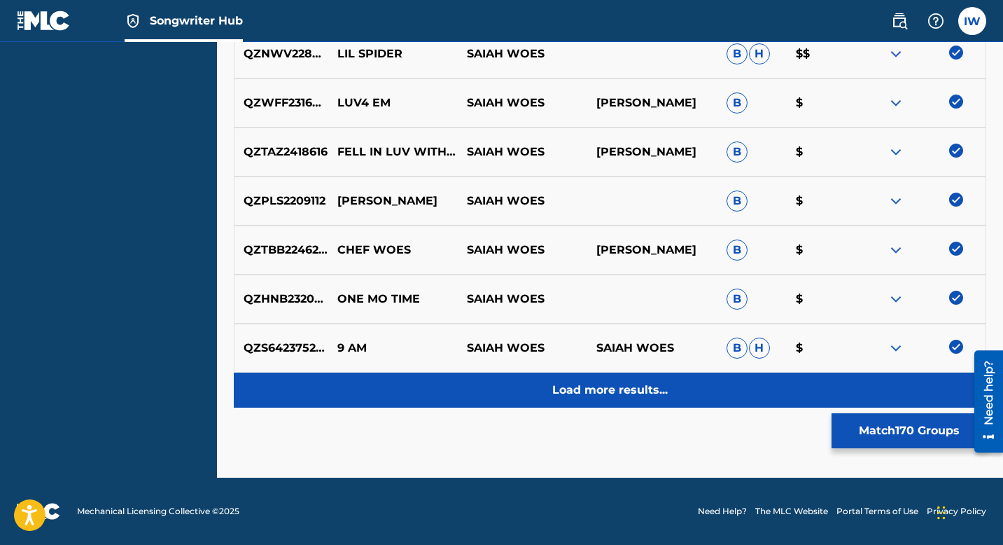
click at [647, 384] on p "Load more results..." at bounding box center [610, 390] width 116 height 17
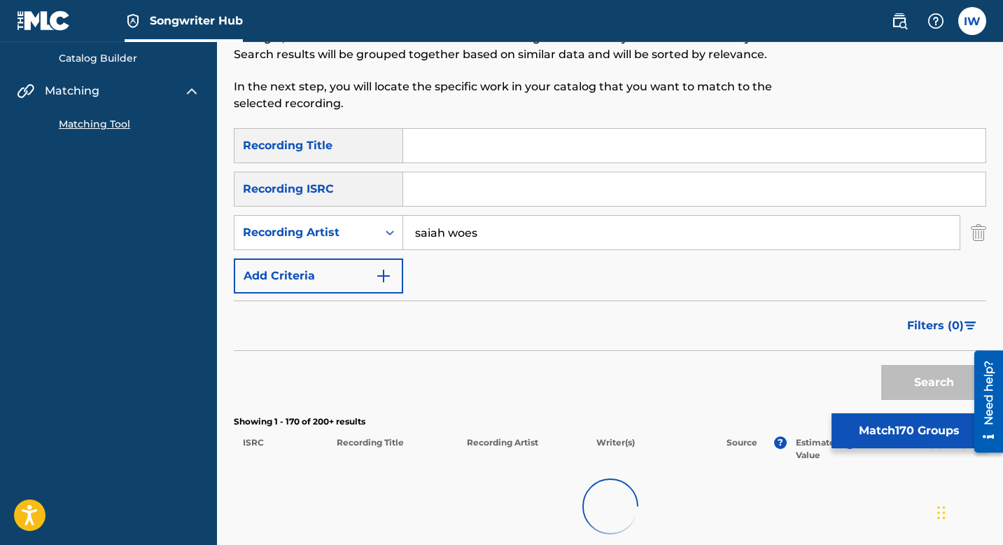
scroll to position [281, 0]
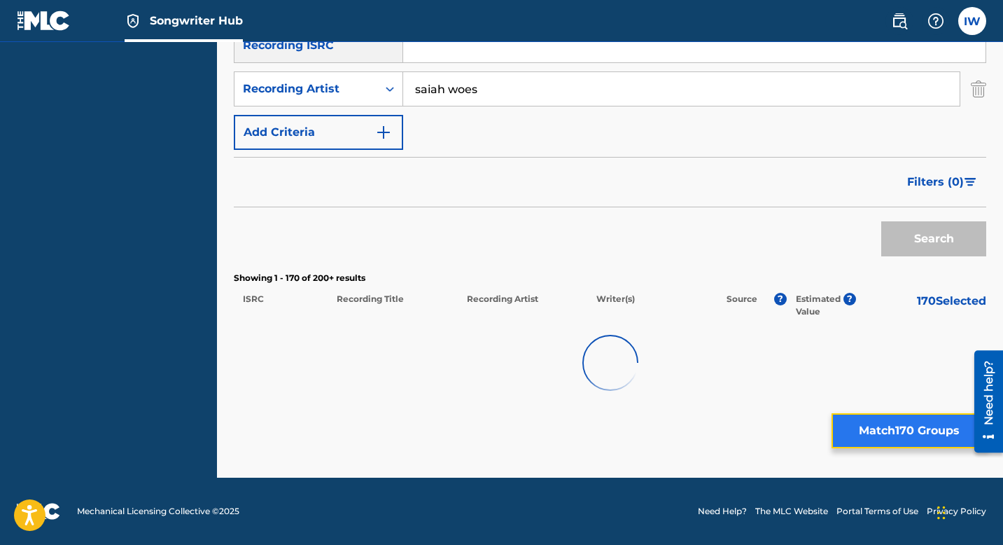
click at [900, 384] on button "Match 170 Groups" at bounding box center [909, 430] width 155 height 35
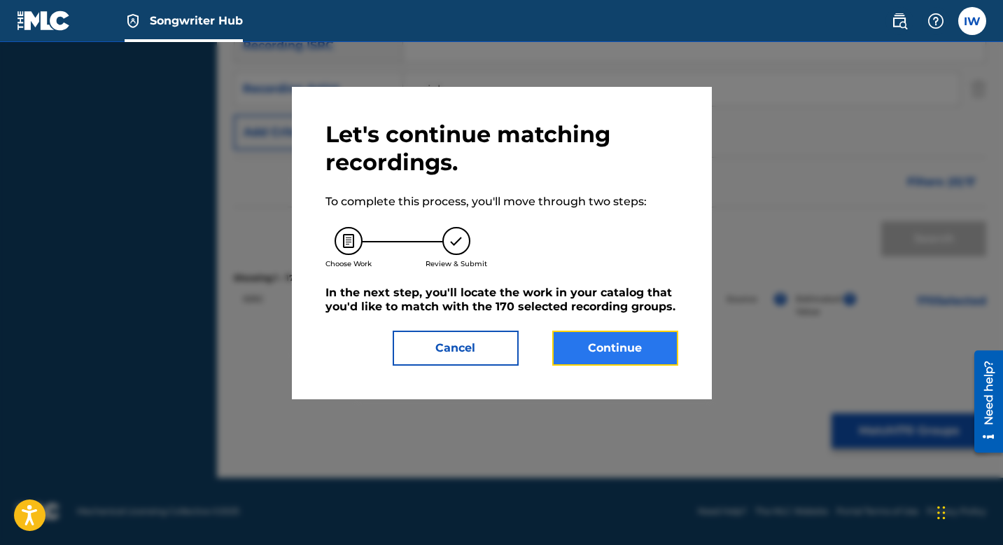
click at [634, 330] on button "Continue" at bounding box center [615, 347] width 126 height 35
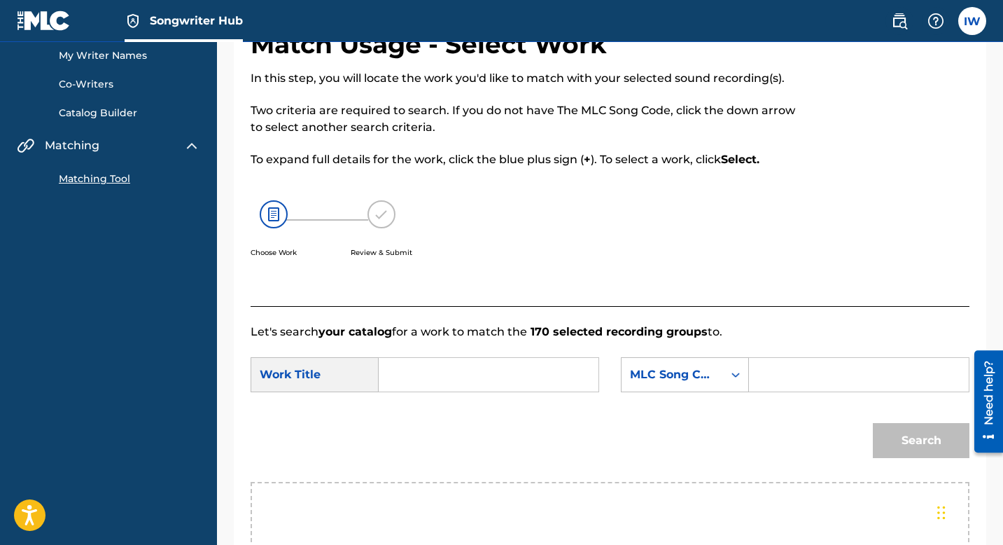
scroll to position [0, 0]
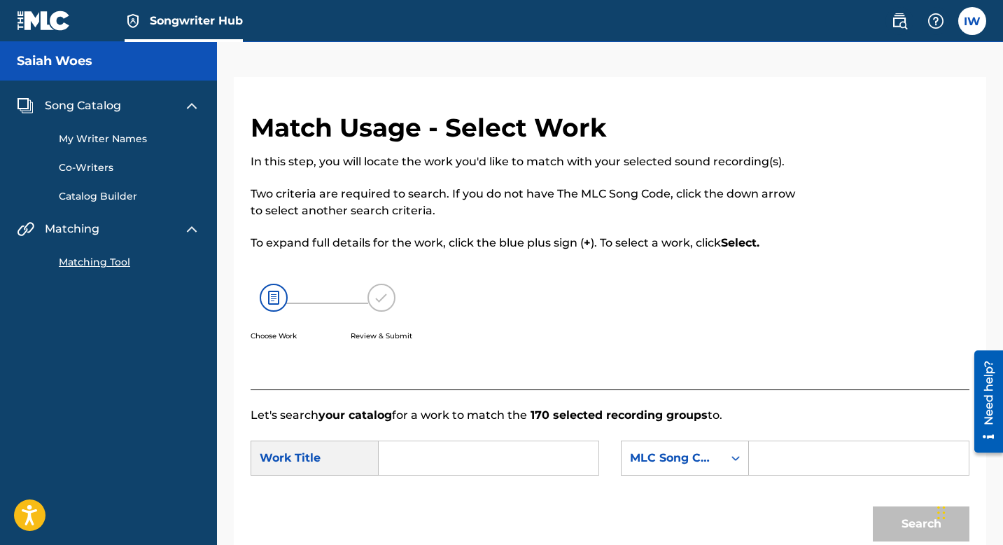
click at [28, 104] on img at bounding box center [25, 105] width 17 height 17
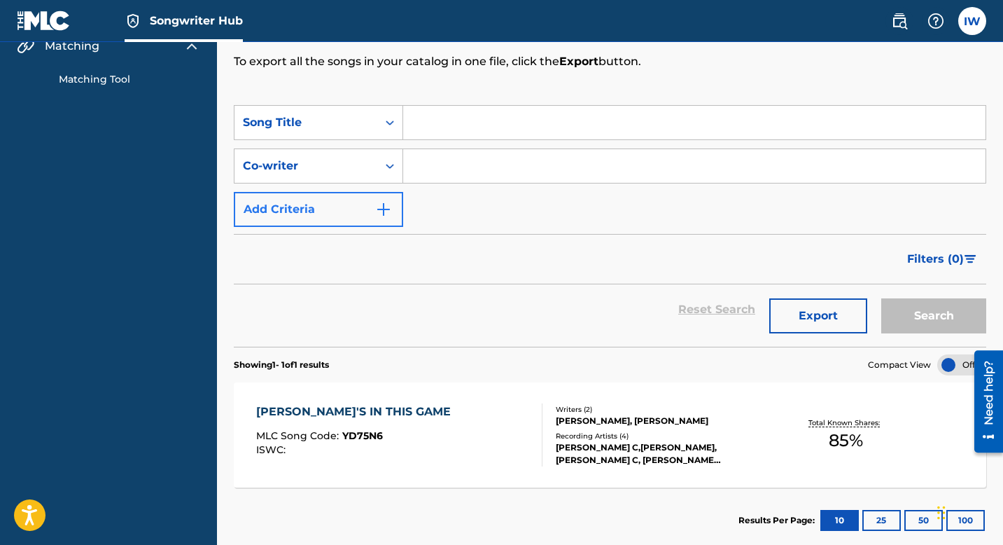
scroll to position [79, 0]
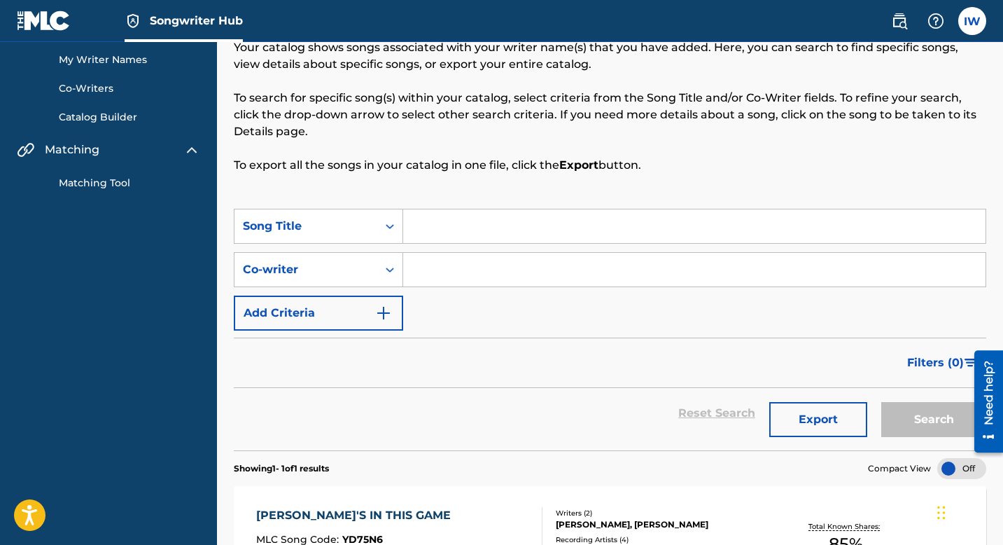
click at [107, 188] on link "Matching Tool" at bounding box center [129, 183] width 141 height 15
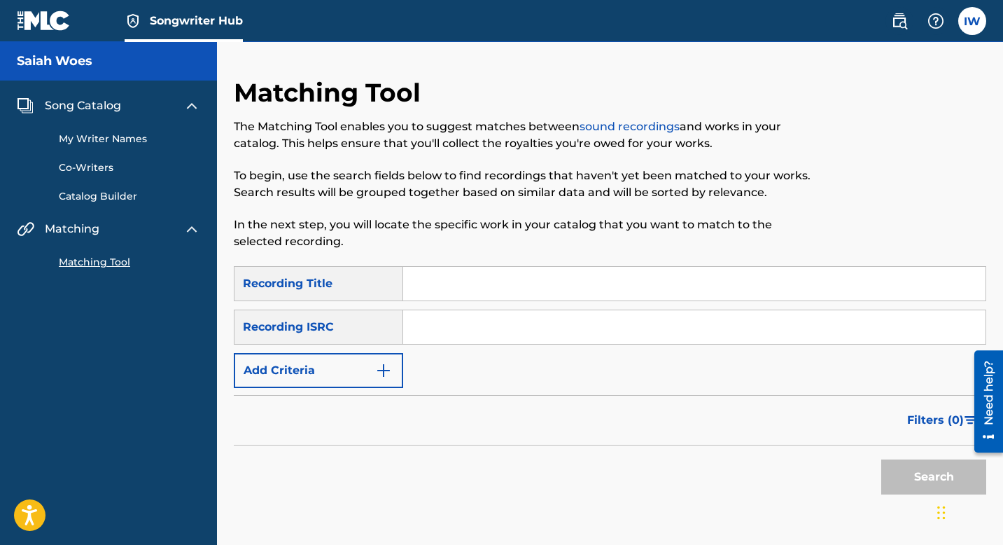
click at [620, 126] on link "sound recordings" at bounding box center [630, 126] width 100 height 13
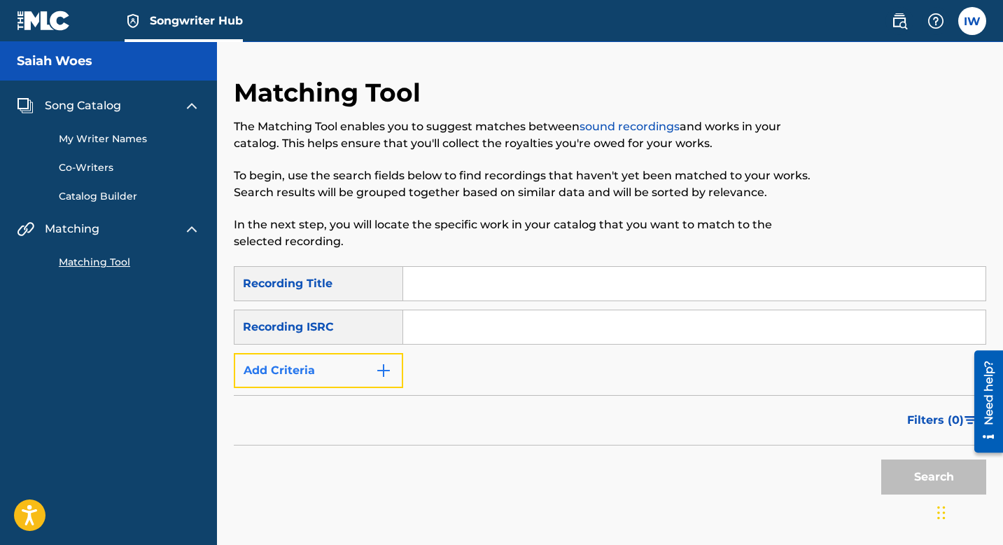
click at [386, 375] on img "Search Form" at bounding box center [383, 370] width 17 height 17
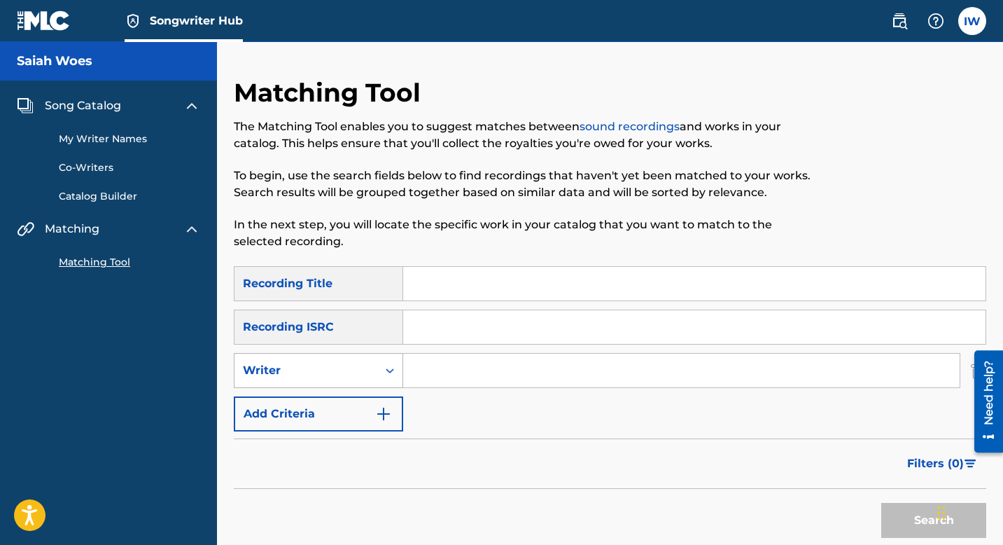
click at [279, 378] on div "Writer" at bounding box center [306, 370] width 126 height 17
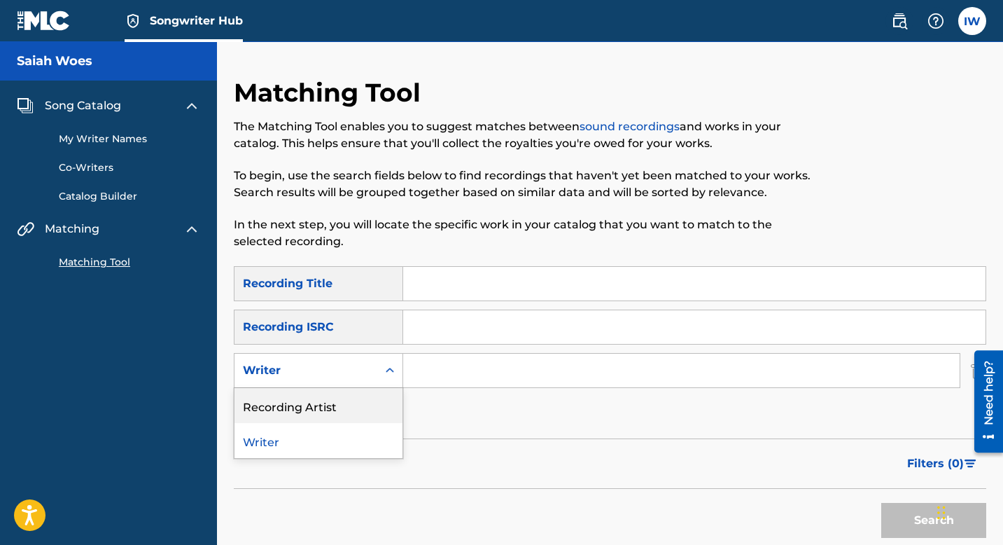
click at [295, 384] on div "Recording Artist" at bounding box center [319, 405] width 168 height 35
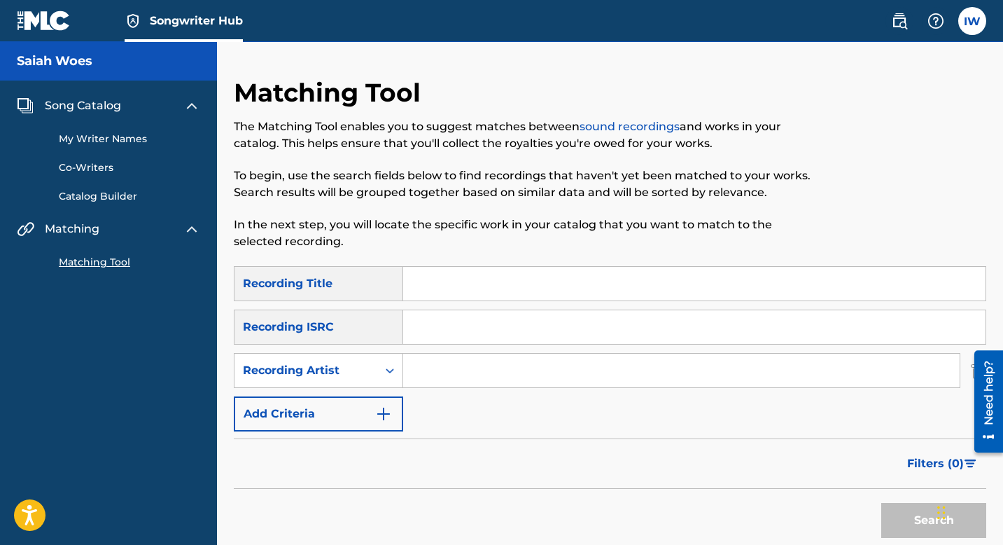
click at [445, 375] on input "Search Form" at bounding box center [681, 371] width 557 height 34
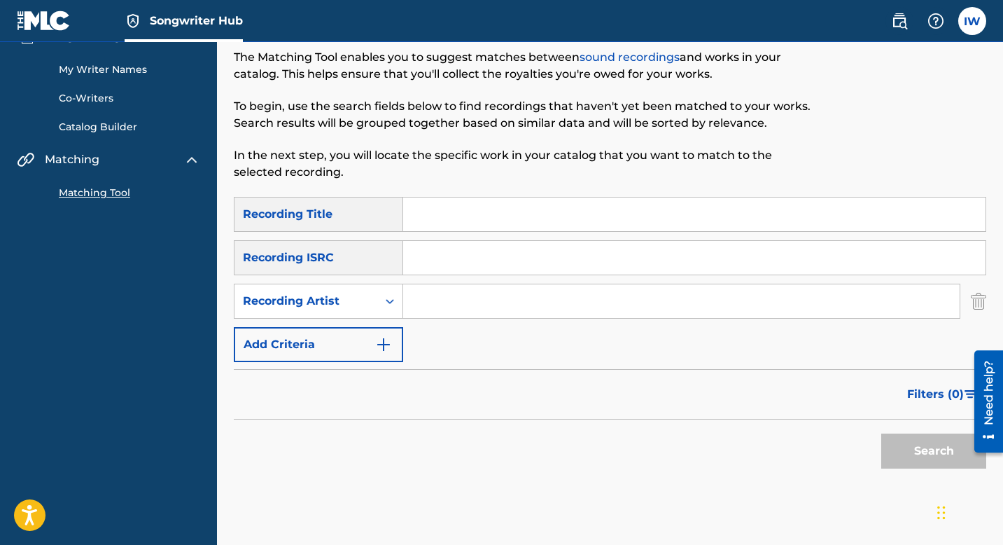
scroll to position [146, 0]
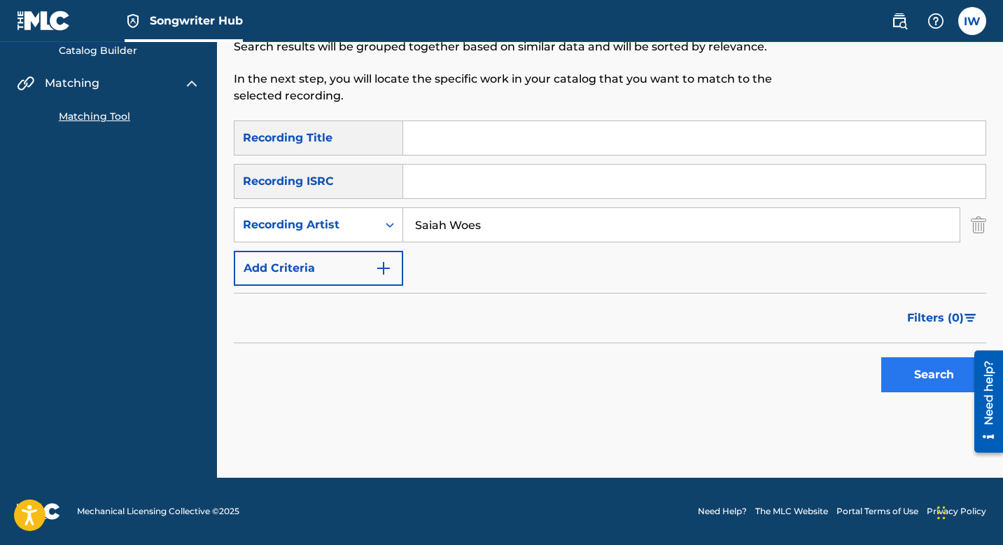
type input "Saiah Woes"
click at [920, 372] on button "Search" at bounding box center [933, 374] width 105 height 35
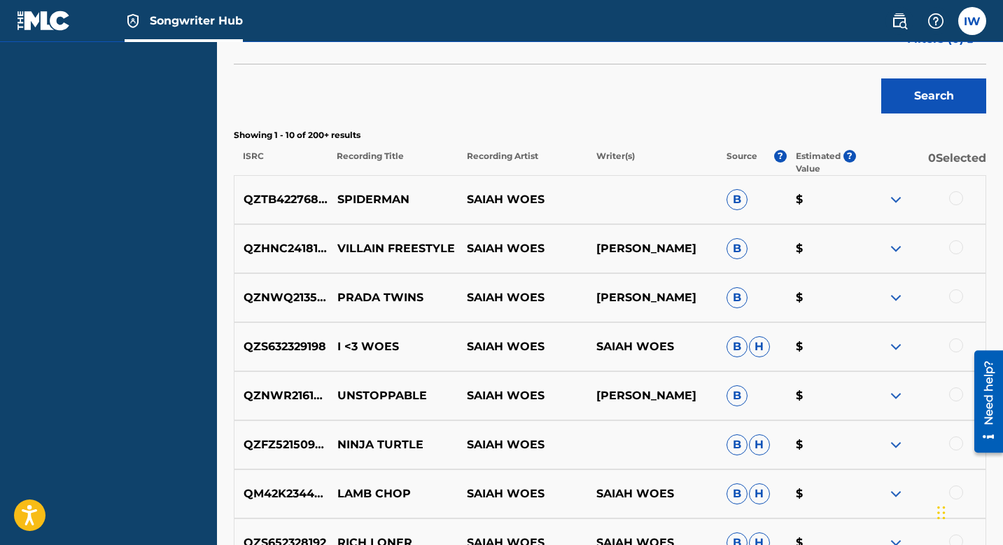
scroll to position [400, 0]
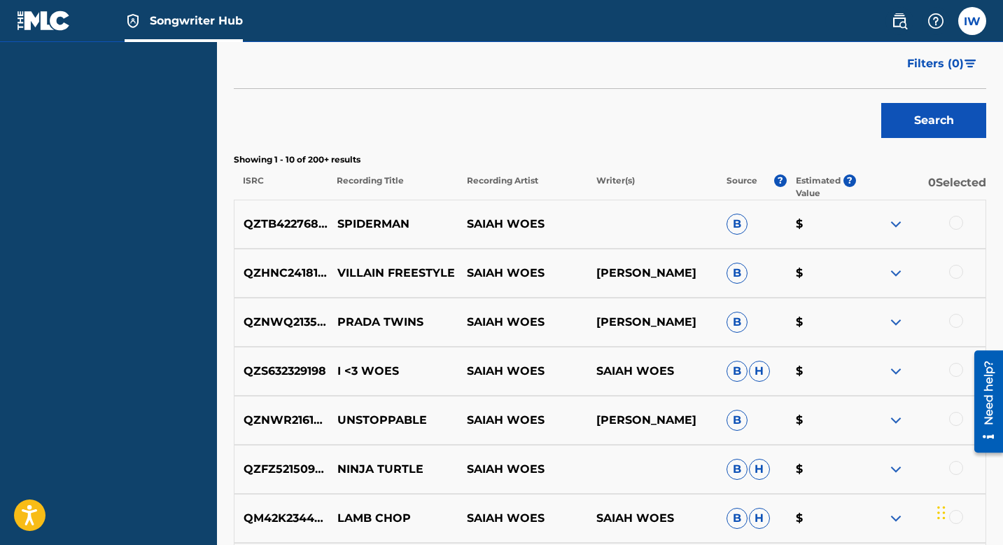
click at [920, 224] on div at bounding box center [956, 223] width 14 height 14
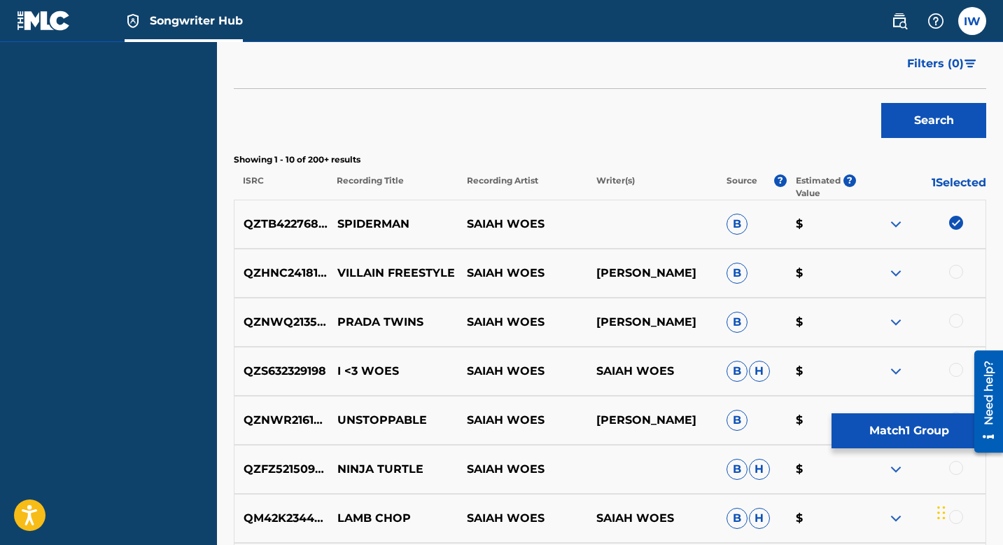
click at [920, 270] on div at bounding box center [956, 272] width 14 height 14
click at [920, 321] on div at bounding box center [956, 321] width 14 height 14
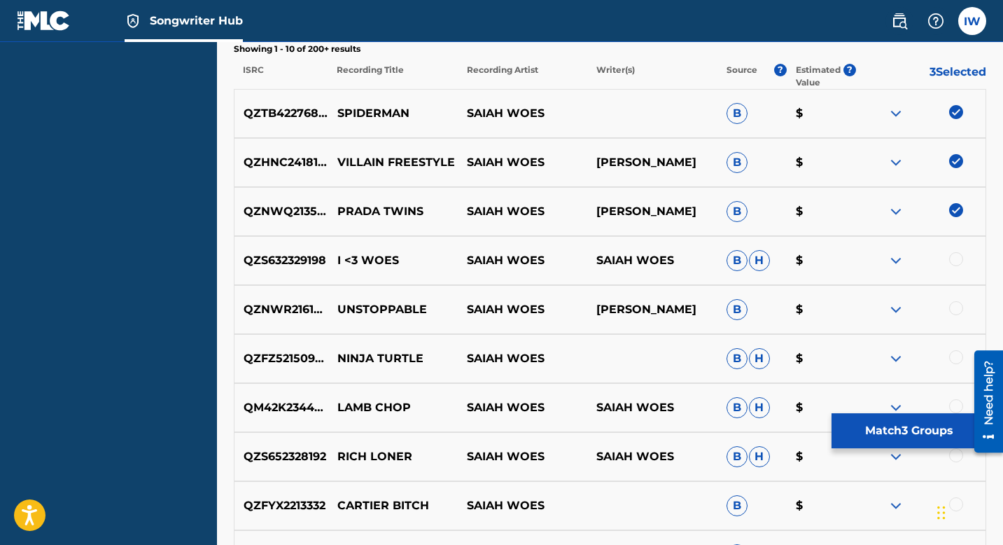
scroll to position [522, 0]
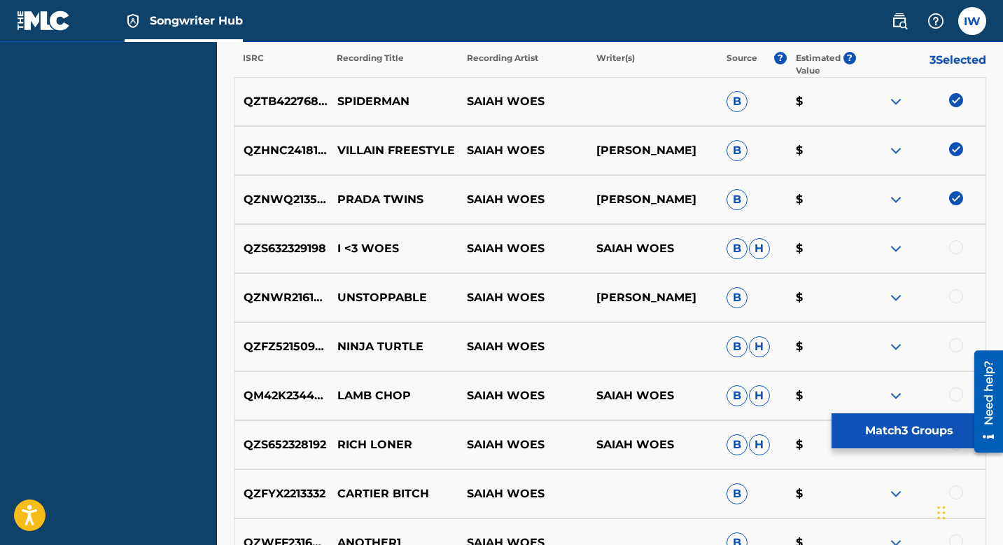
click at [920, 251] on div at bounding box center [956, 247] width 14 height 14
click at [920, 286] on div "QZNWR2161916 UNSTOPPABLE SAIAH WOES [PERSON_NAME] B $" at bounding box center [610, 297] width 753 height 49
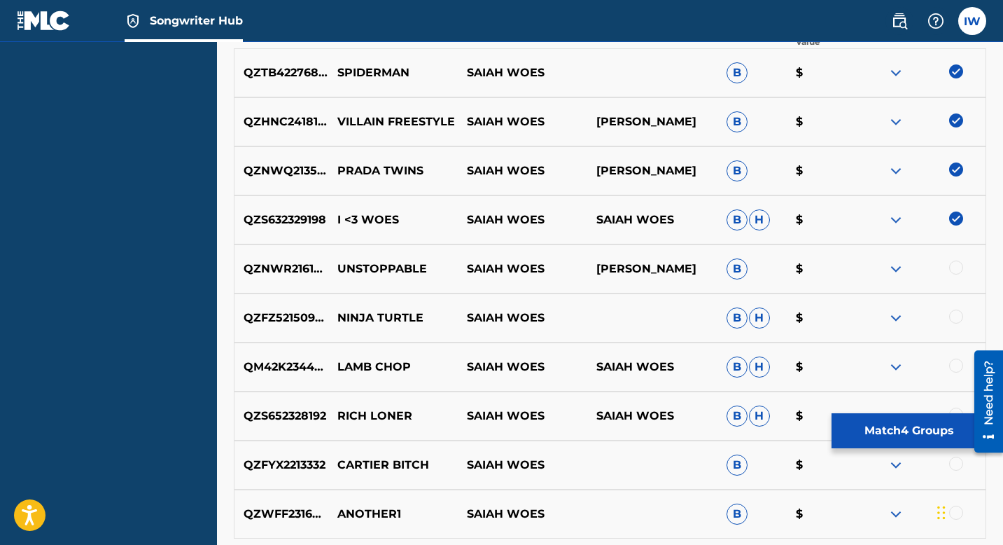
scroll to position [580, 0]
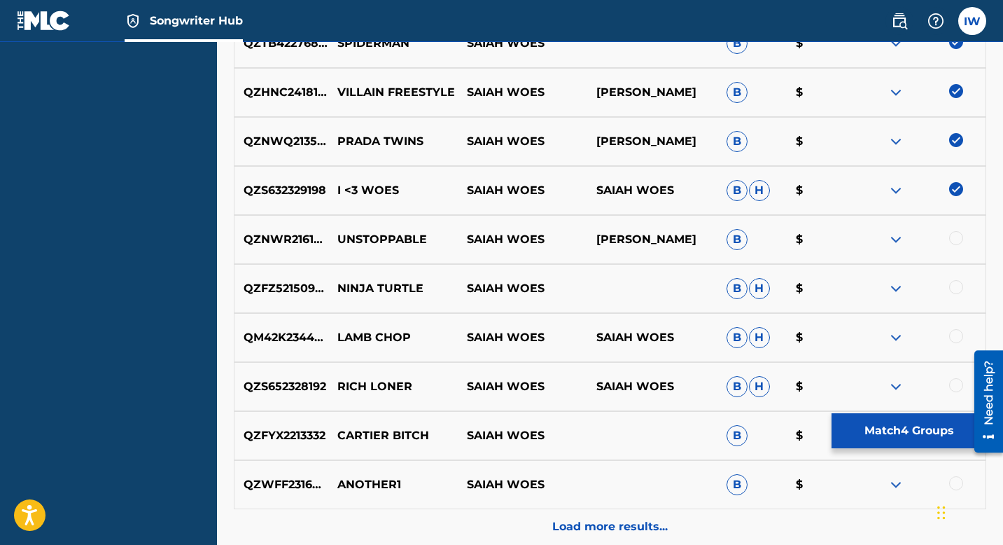
click at [920, 239] on div at bounding box center [956, 238] width 14 height 14
click at [920, 267] on div "QZFZ52150973 NINJA TURTLE SAIAH WOES B H $" at bounding box center [610, 288] width 753 height 49
click at [920, 288] on div at bounding box center [956, 287] width 14 height 14
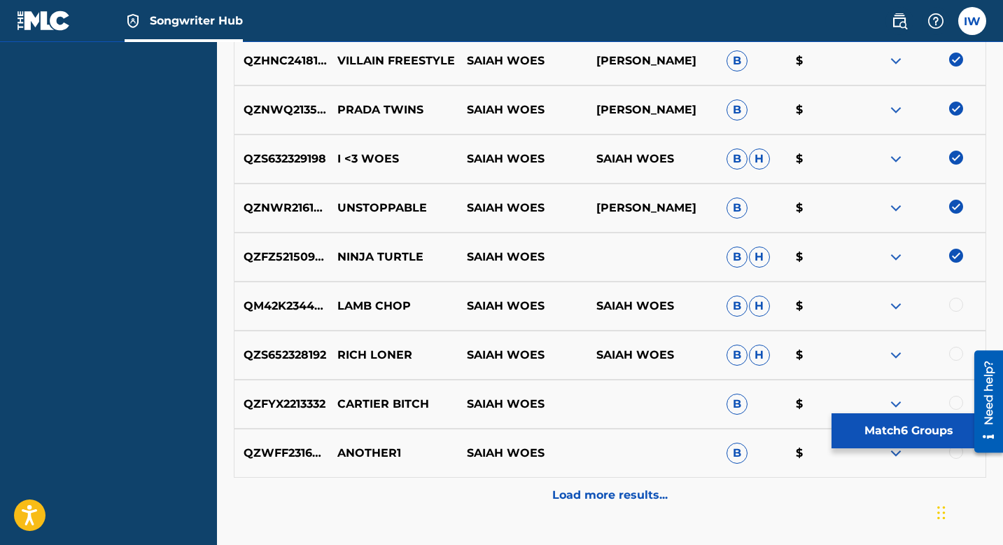
scroll to position [641, 0]
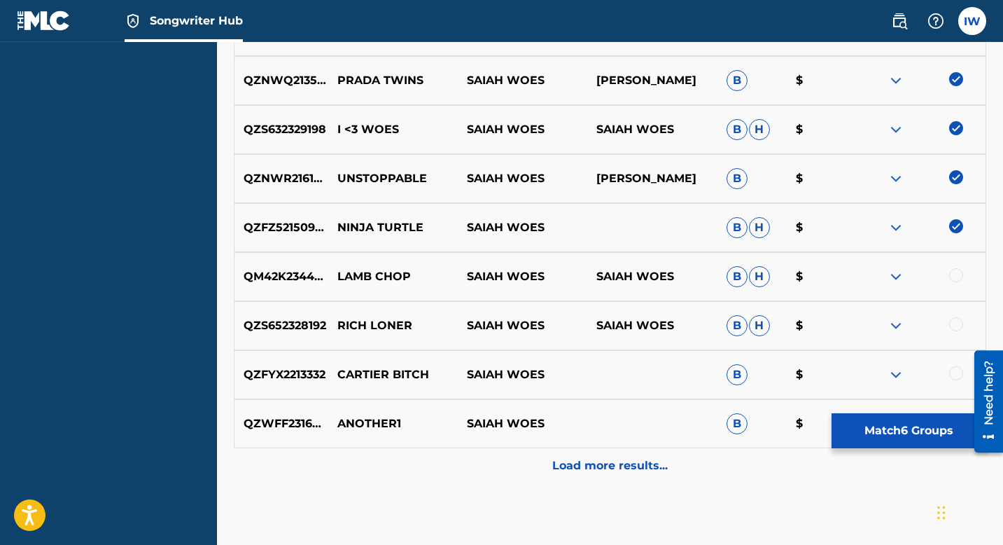
click at [920, 272] on div at bounding box center [956, 275] width 14 height 14
click at [920, 325] on div at bounding box center [956, 324] width 14 height 14
click at [920, 368] on div at bounding box center [956, 373] width 14 height 14
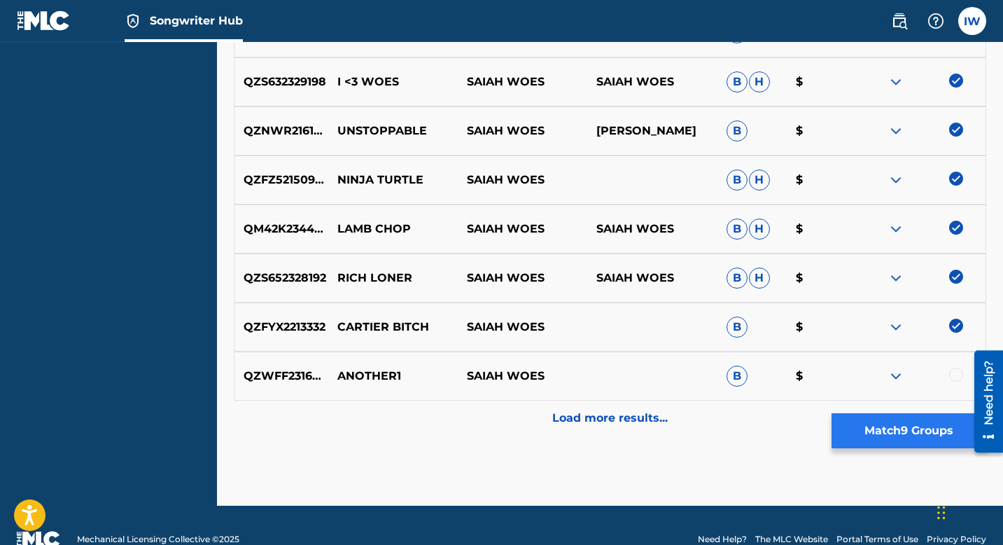
scroll to position [717, 0]
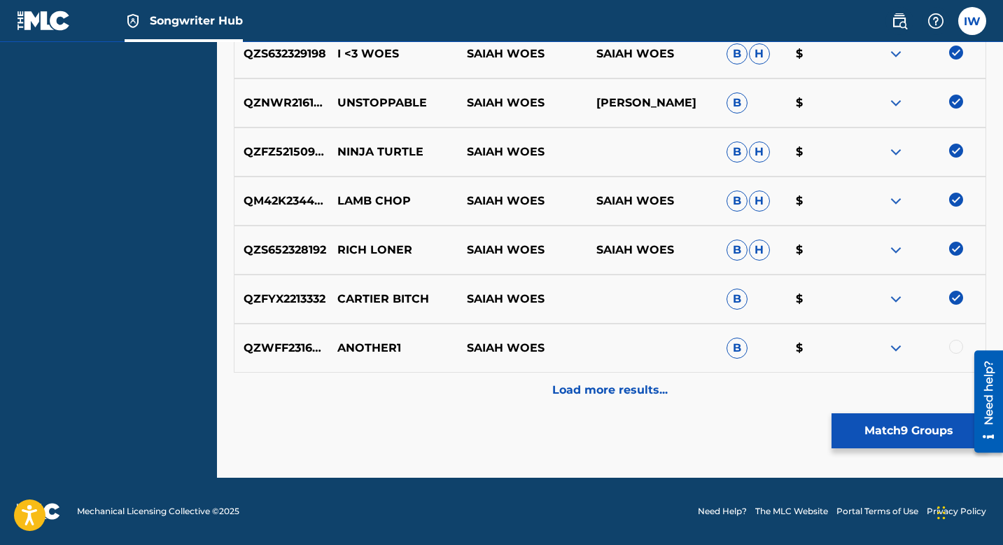
click at [920, 345] on div at bounding box center [956, 347] width 14 height 14
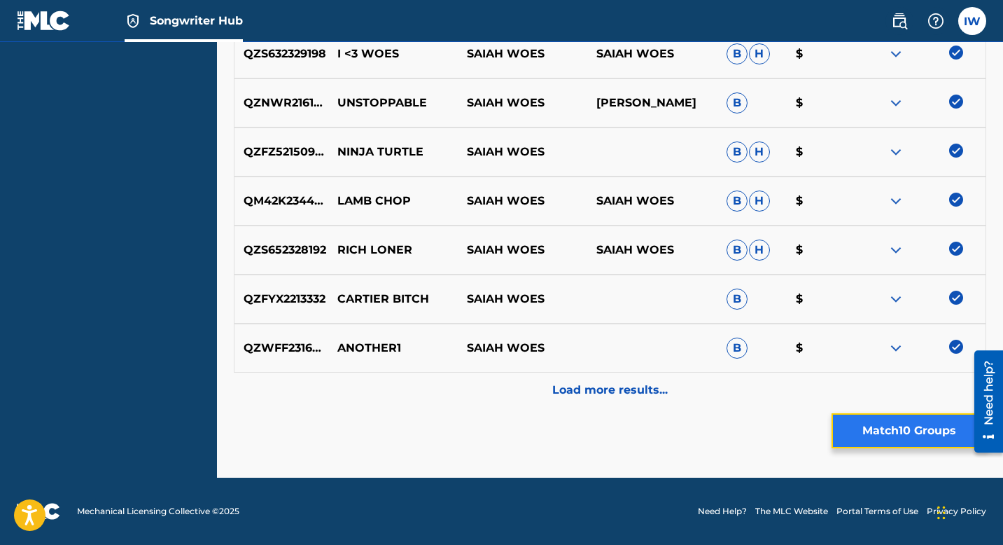
click at [909, 384] on button "Match 10 Groups" at bounding box center [909, 430] width 155 height 35
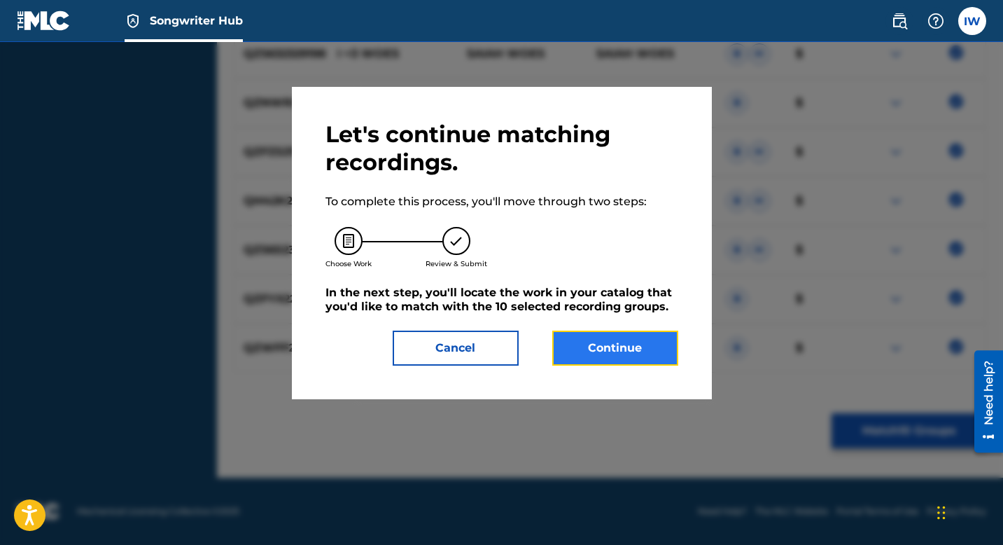
click at [627, 342] on button "Continue" at bounding box center [615, 347] width 126 height 35
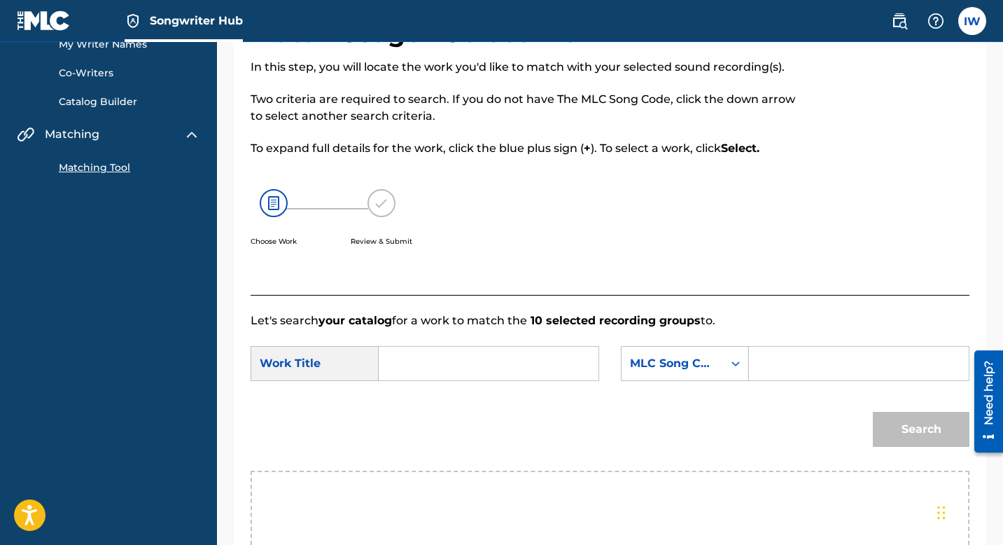
scroll to position [123, 0]
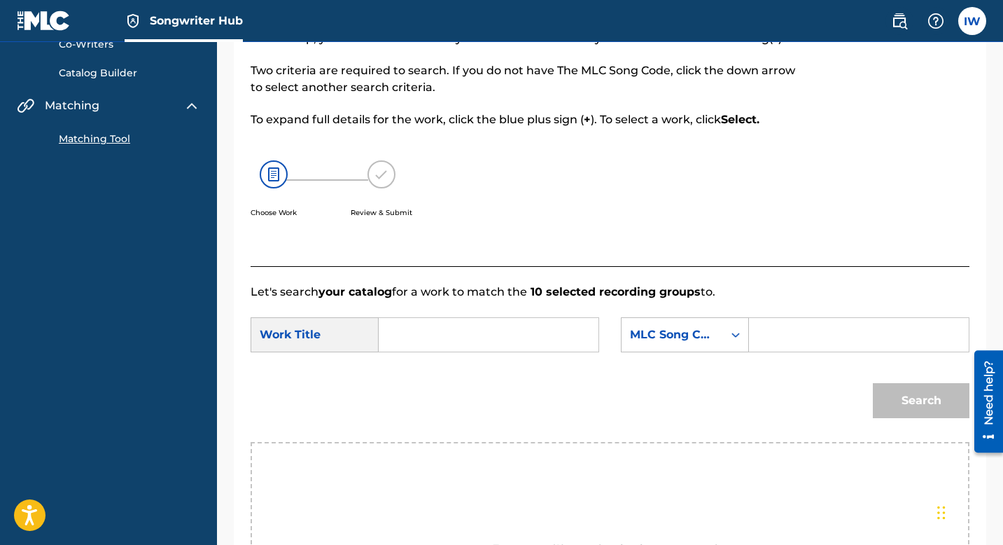
click at [285, 330] on div "Work Title" at bounding box center [315, 334] width 128 height 35
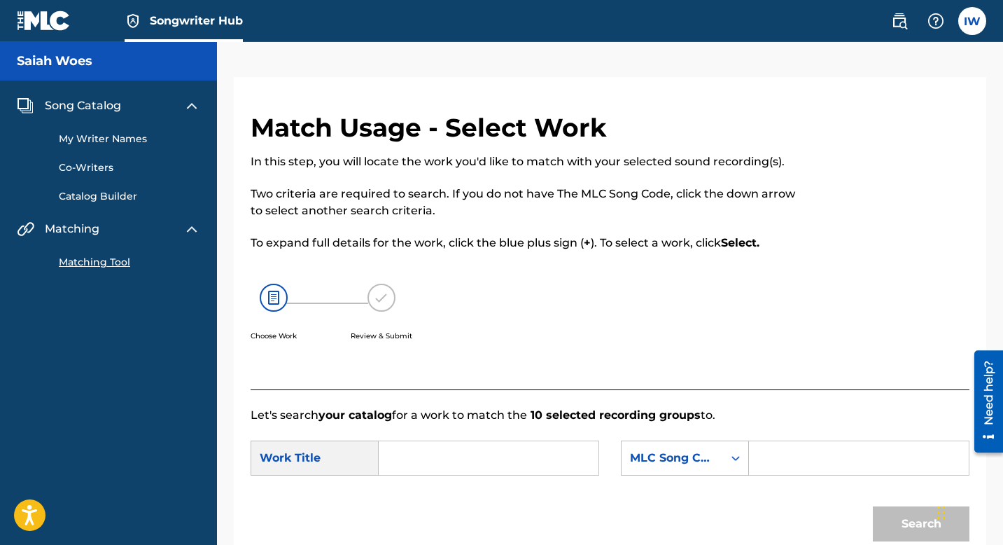
click at [789, 384] on input "Search Form" at bounding box center [859, 458] width 196 height 34
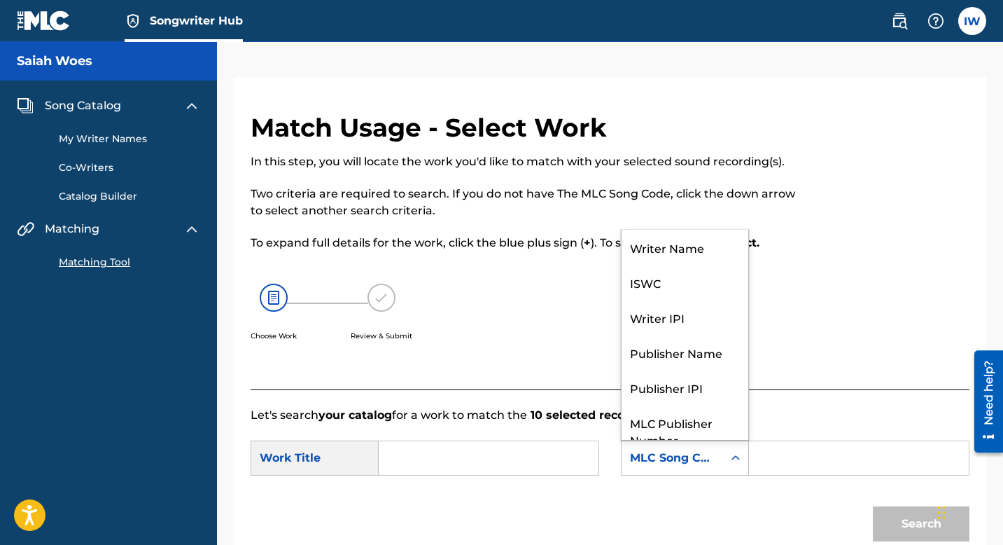
click at [729, 384] on icon "Search Form" at bounding box center [736, 458] width 14 height 14
click at [671, 254] on div "Writer Name" at bounding box center [685, 247] width 127 height 35
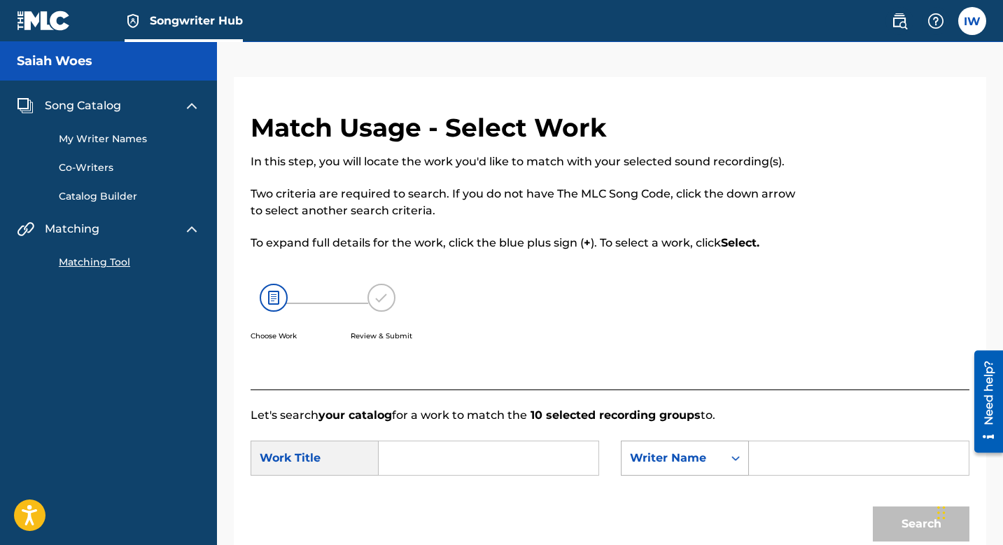
click at [688, 384] on div "Writer Name" at bounding box center [672, 457] width 85 height 17
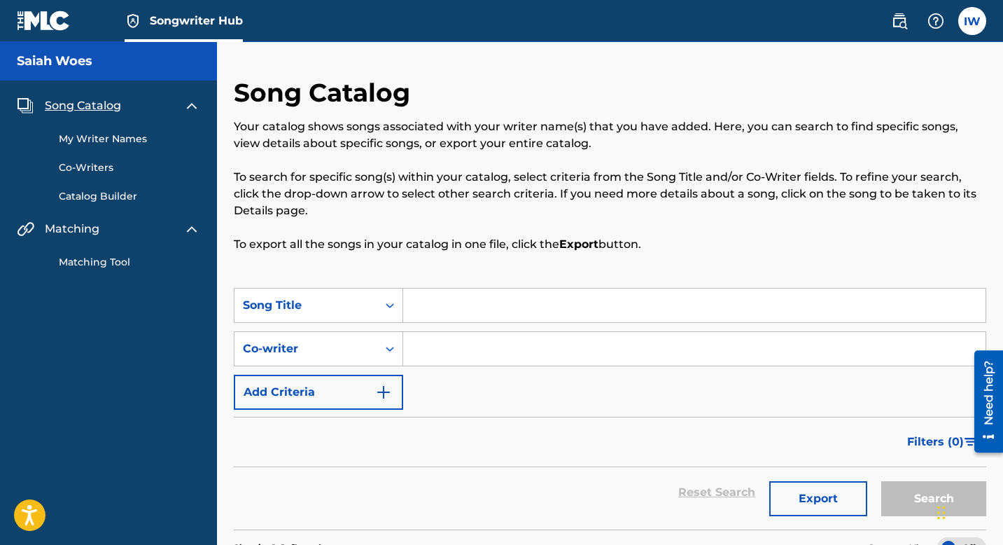
scroll to position [7, 0]
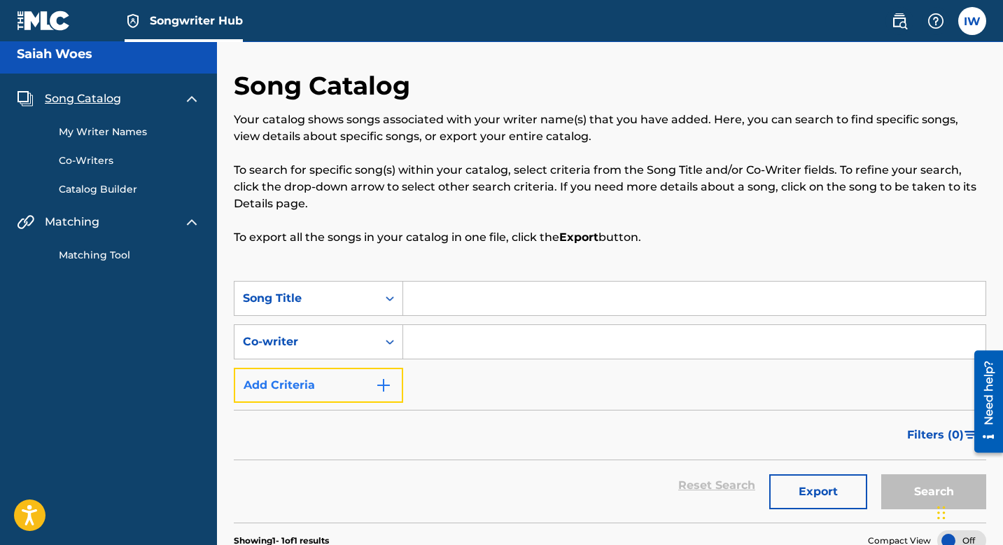
click at [385, 384] on img "Search Form" at bounding box center [383, 385] width 17 height 17
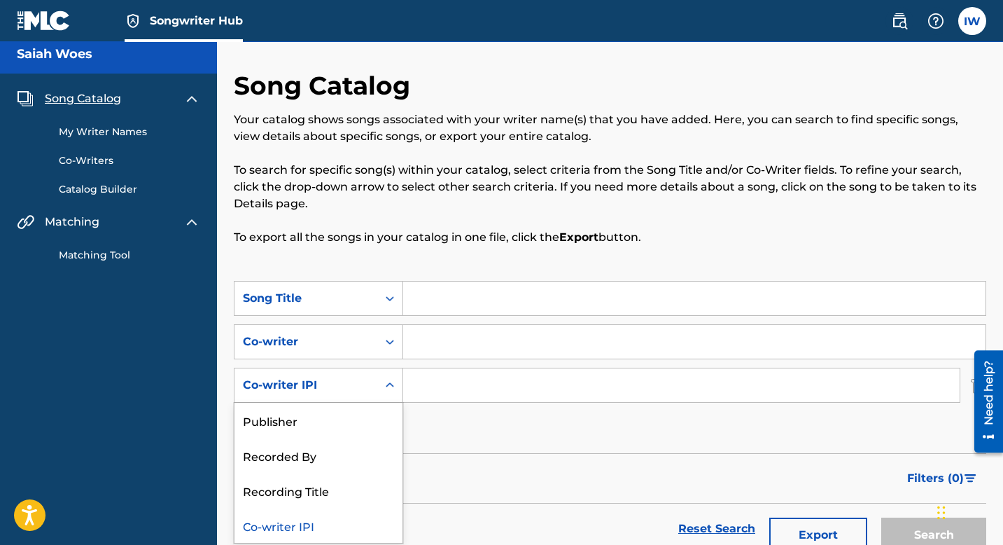
click at [323, 384] on div "Co-writer IPI" at bounding box center [306, 385] width 126 height 17
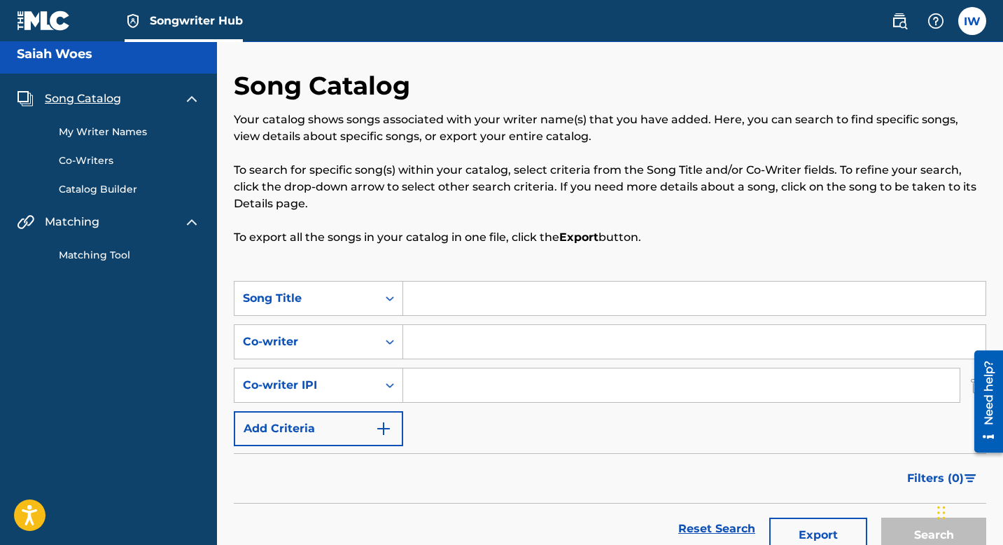
click at [456, 371] on input "Search Form" at bounding box center [681, 385] width 557 height 34
click at [118, 254] on link "Matching Tool" at bounding box center [129, 255] width 141 height 15
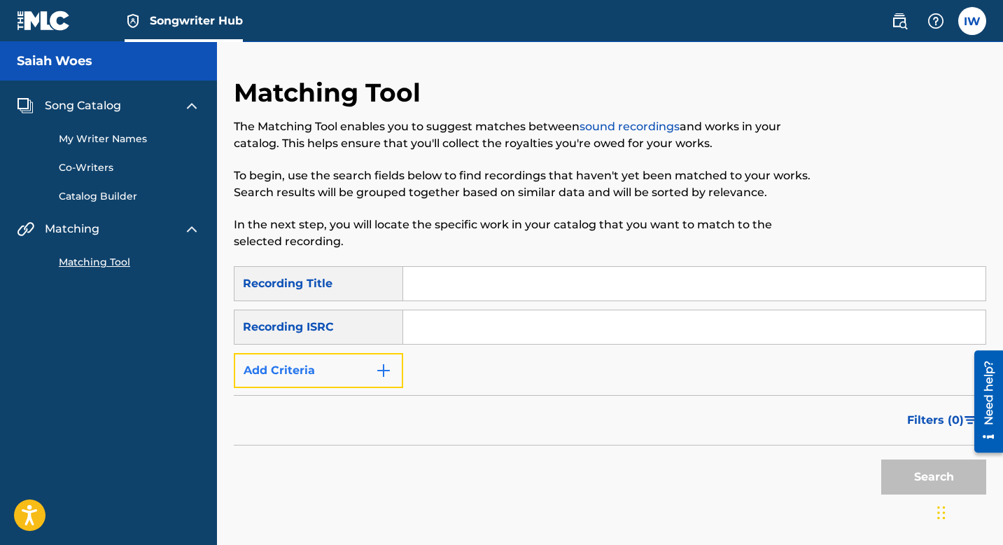
click at [347, 376] on button "Add Criteria" at bounding box center [318, 370] width 169 height 35
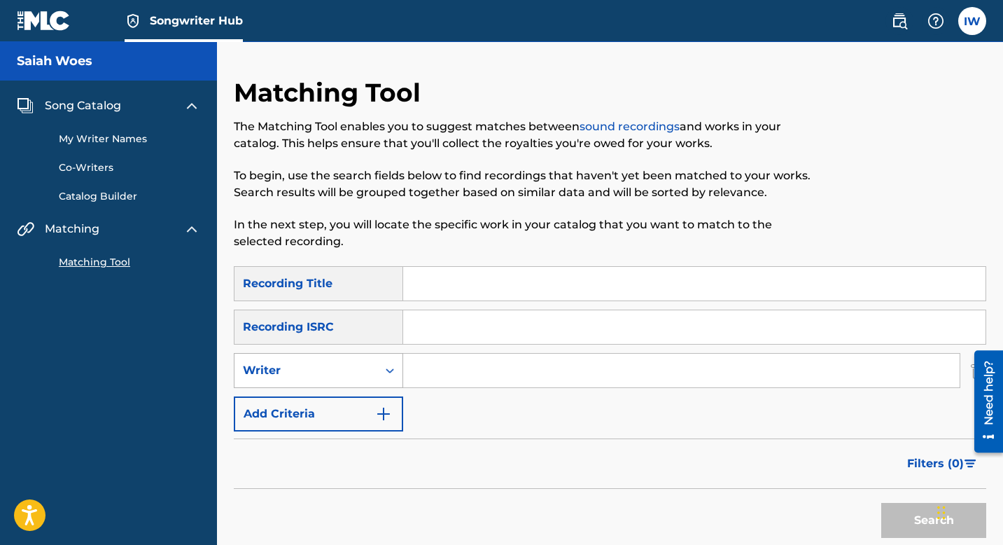
click at [389, 374] on icon "Search Form" at bounding box center [390, 370] width 14 height 14
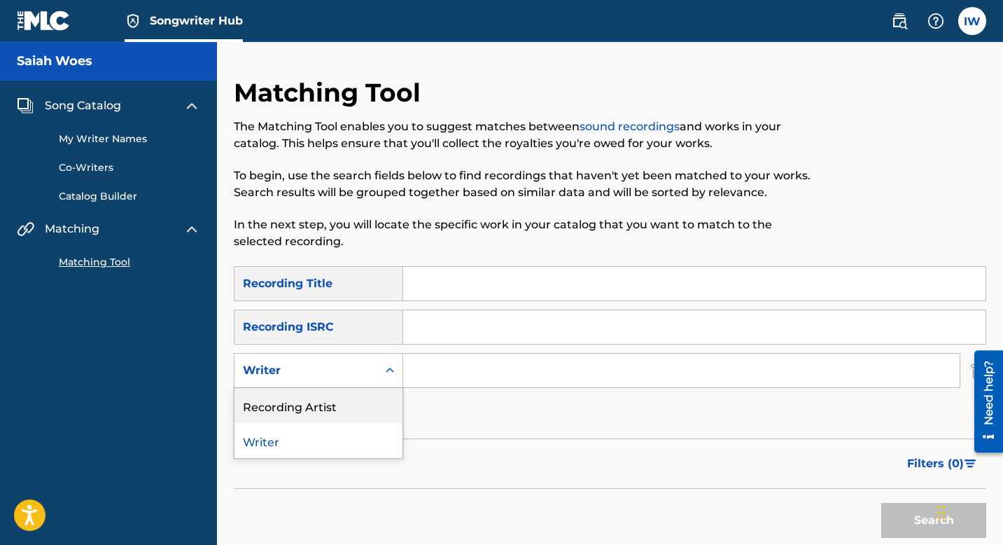
click at [298, 384] on div "Recording Artist" at bounding box center [319, 405] width 168 height 35
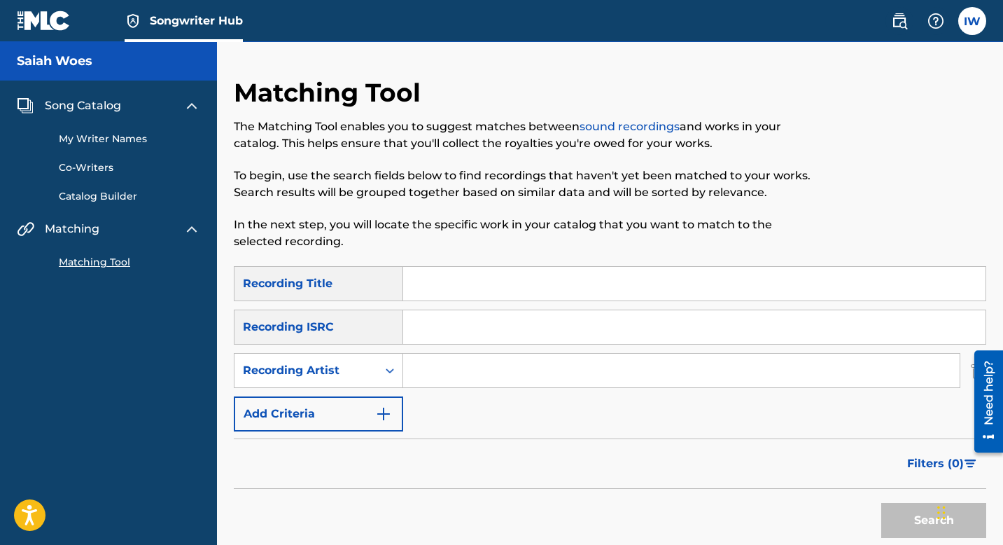
click at [475, 375] on input "Search Form" at bounding box center [681, 371] width 557 height 34
type input "Saiah Woes"
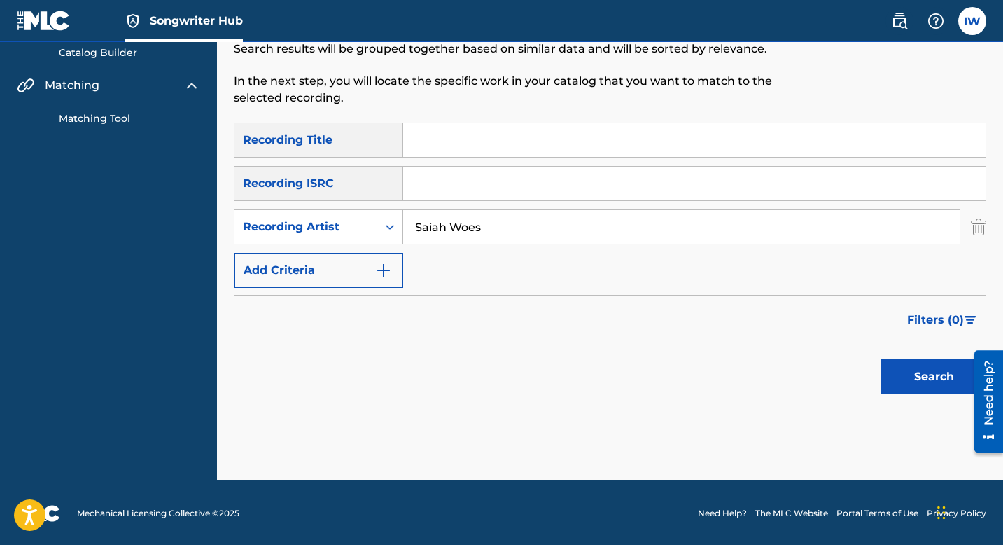
scroll to position [146, 0]
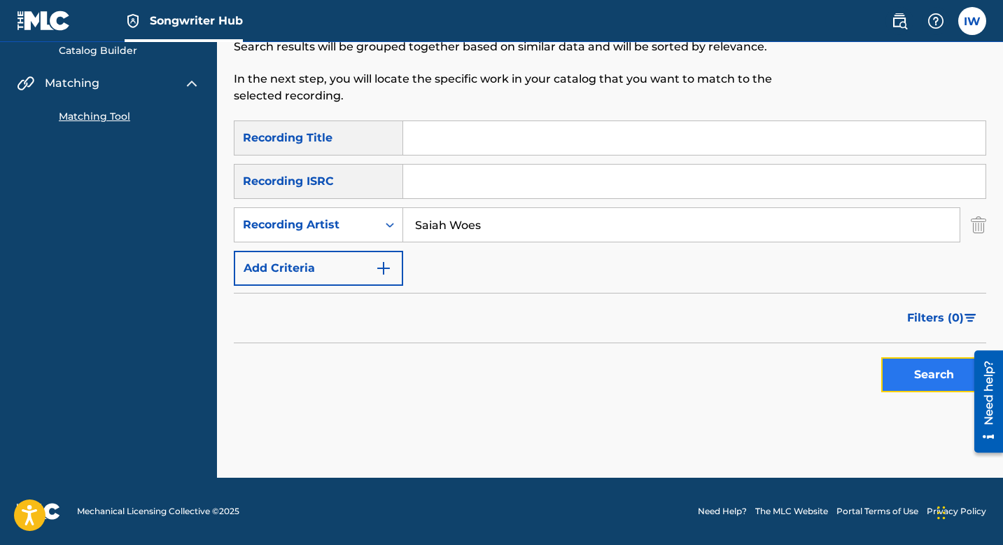
click at [911, 379] on button "Search" at bounding box center [933, 374] width 105 height 35
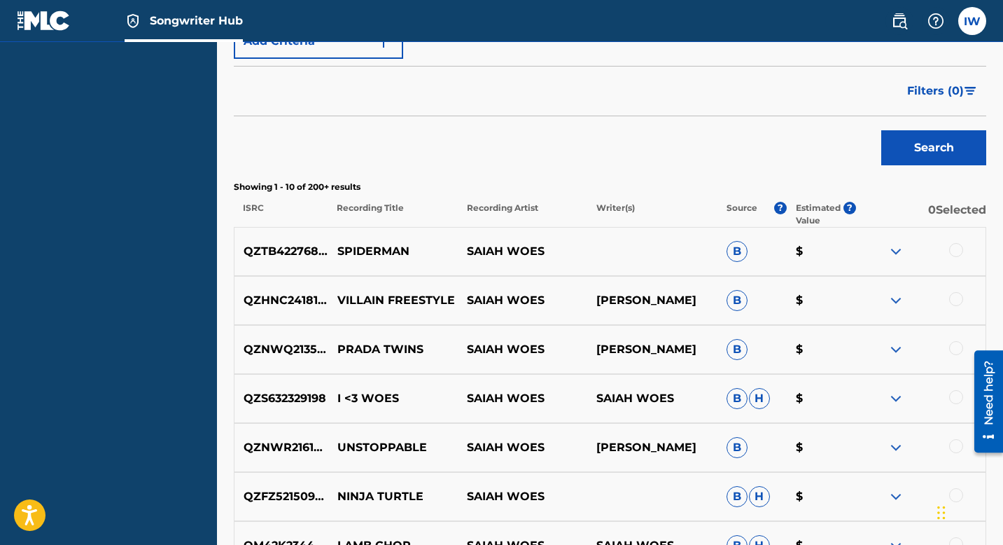
scroll to position [382, 0]
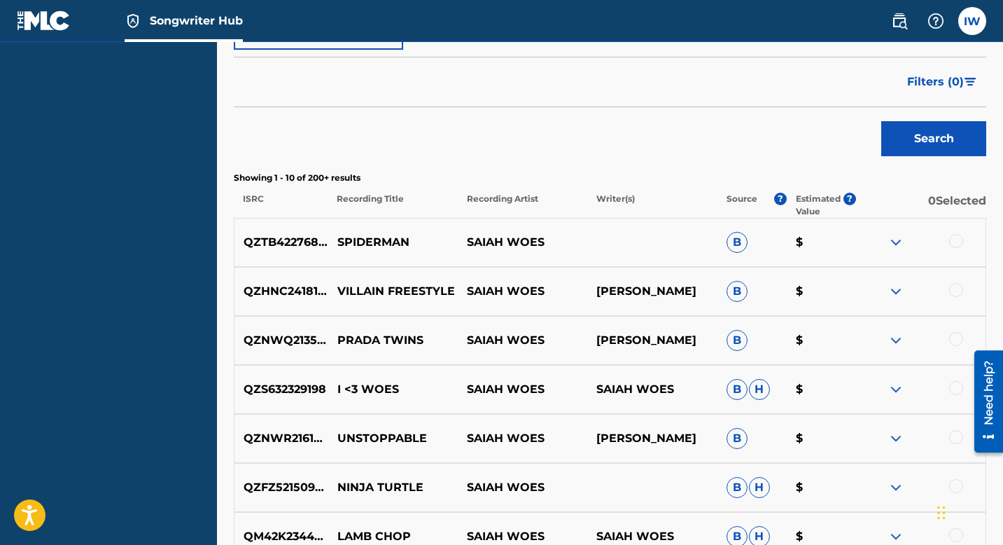
click at [920, 234] on div at bounding box center [921, 242] width 130 height 17
click at [920, 243] on div at bounding box center [956, 241] width 14 height 14
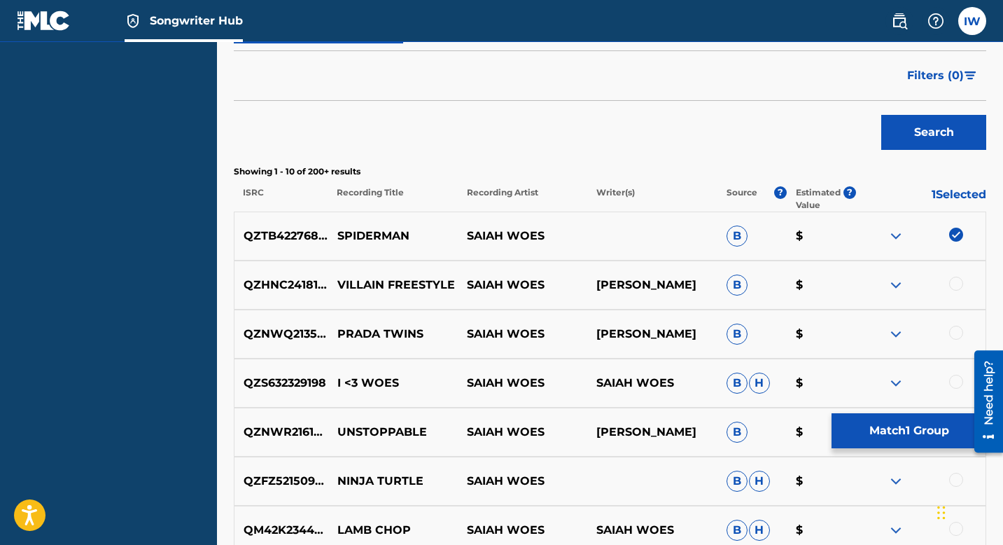
scroll to position [391, 0]
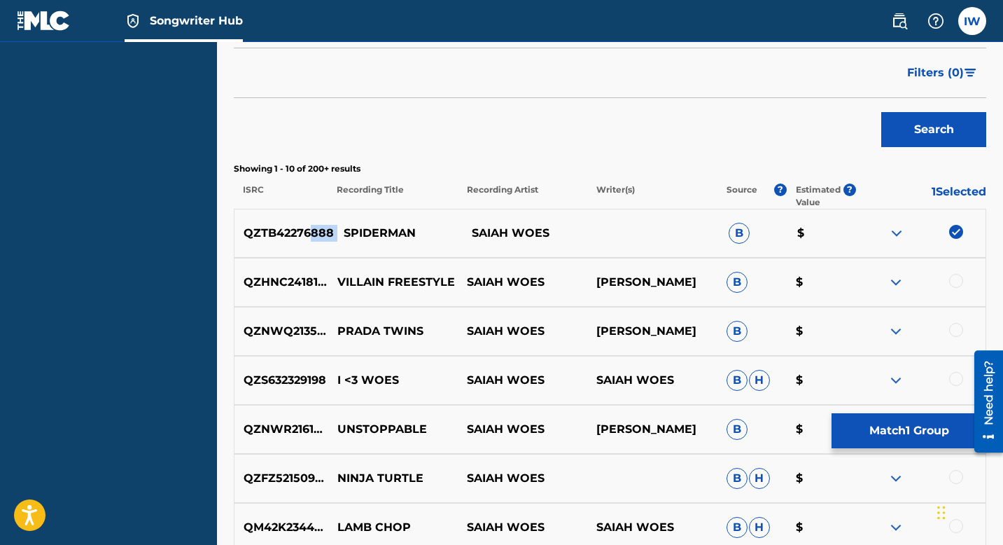
drag, startPoint x: 335, startPoint y: 236, endPoint x: 303, endPoint y: 235, distance: 32.2
click at [305, 235] on div "QZTB42276888 SPIDERMAN SAIAH WOES B $" at bounding box center [610, 233] width 753 height 49
click at [244, 232] on p "QZTB42276888" at bounding box center [284, 233] width 99 height 17
drag, startPoint x: 244, startPoint y: 232, endPoint x: 260, endPoint y: 232, distance: 16.1
click at [260, 232] on p "QZTB42276888" at bounding box center [284, 233] width 99 height 17
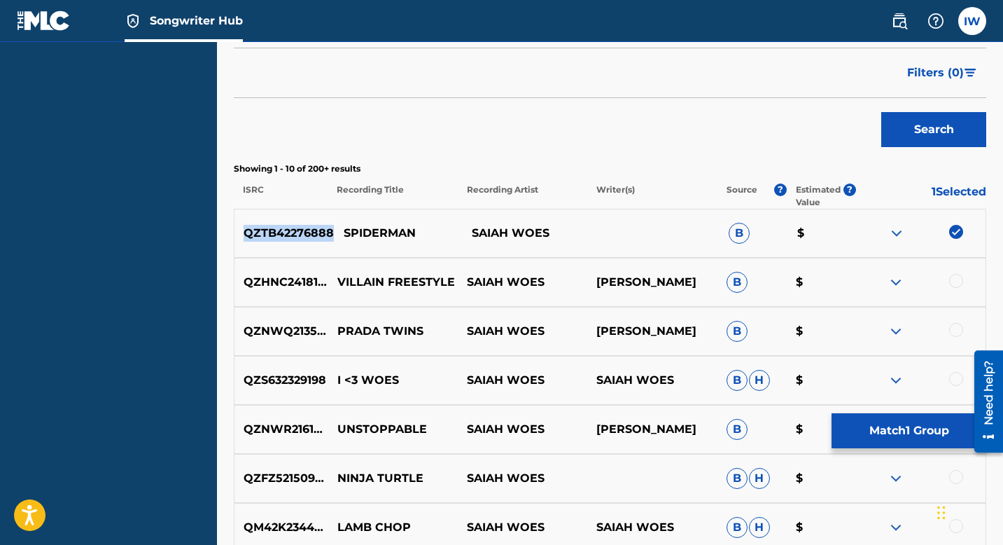
copy p "QZTB42276888"
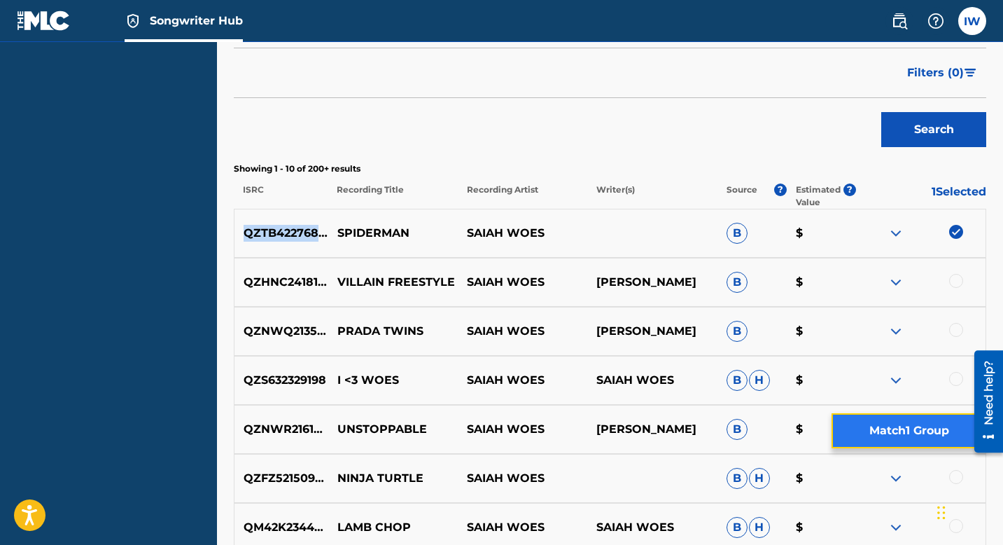
click at [906, 384] on button "Match 1 Group" at bounding box center [909, 430] width 155 height 35
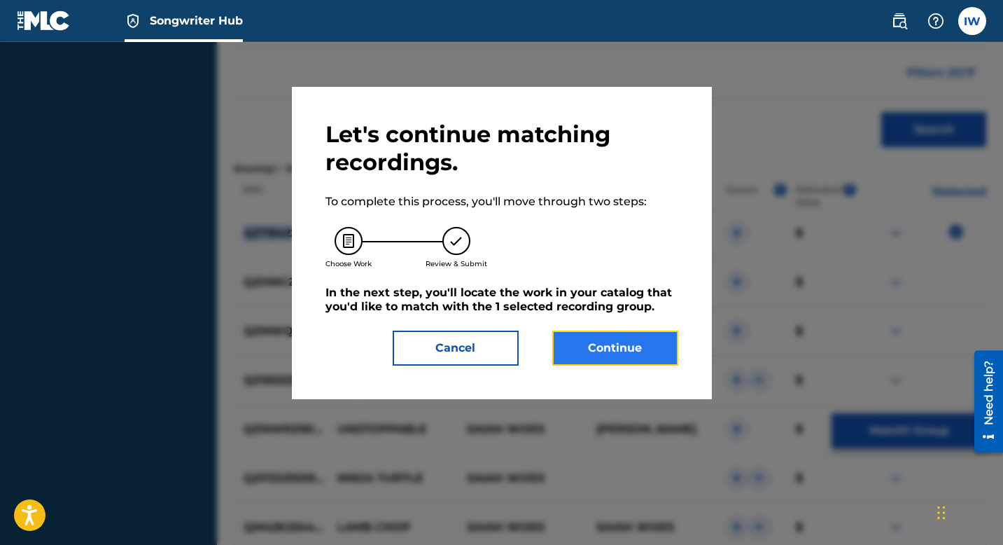
click at [615, 340] on button "Continue" at bounding box center [615, 347] width 126 height 35
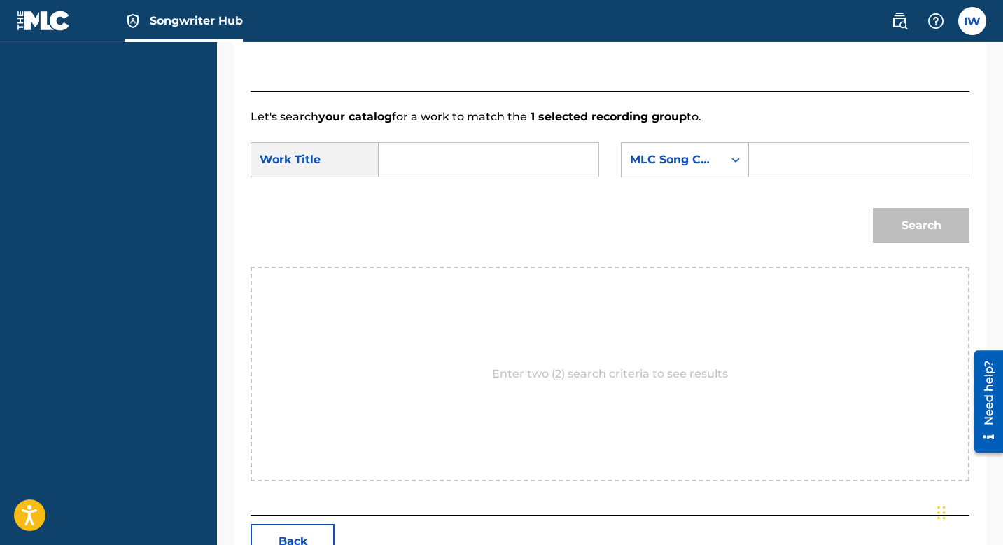
scroll to position [269, 0]
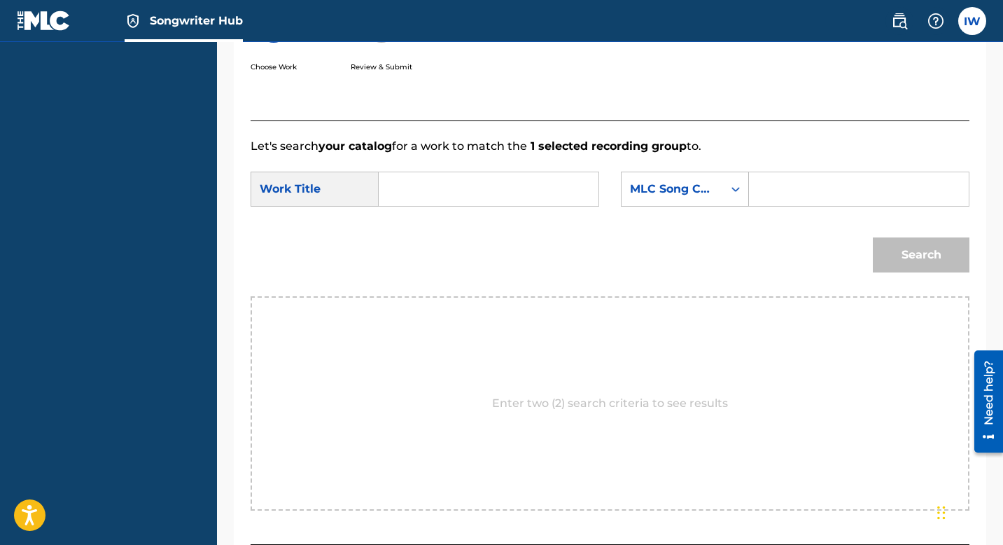
click at [469, 188] on input "Search Form" at bounding box center [489, 189] width 196 height 34
type input "Spider Man"
click at [827, 188] on input "Search Form" at bounding box center [859, 189] width 196 height 34
click at [734, 190] on icon "Search Form" at bounding box center [736, 189] width 8 height 5
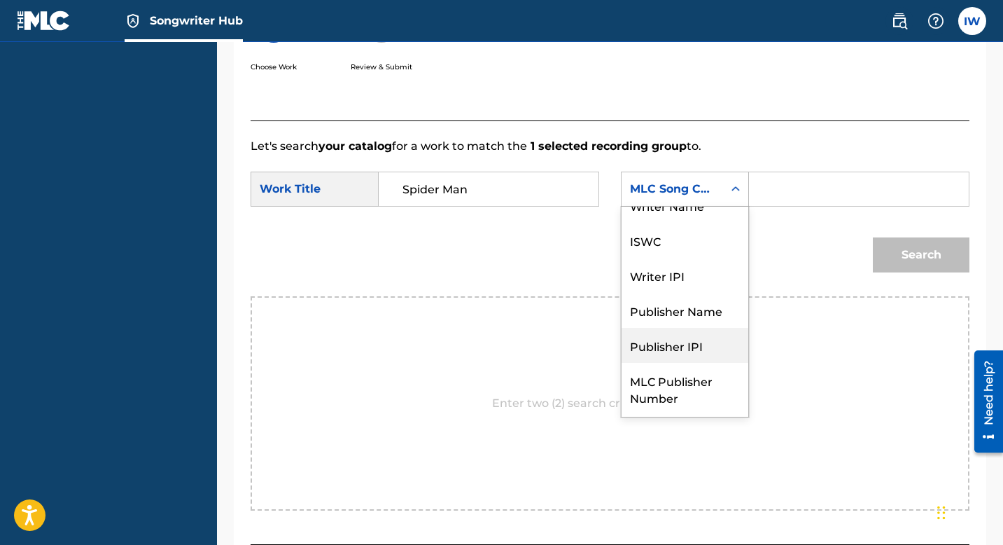
scroll to position [0, 0]
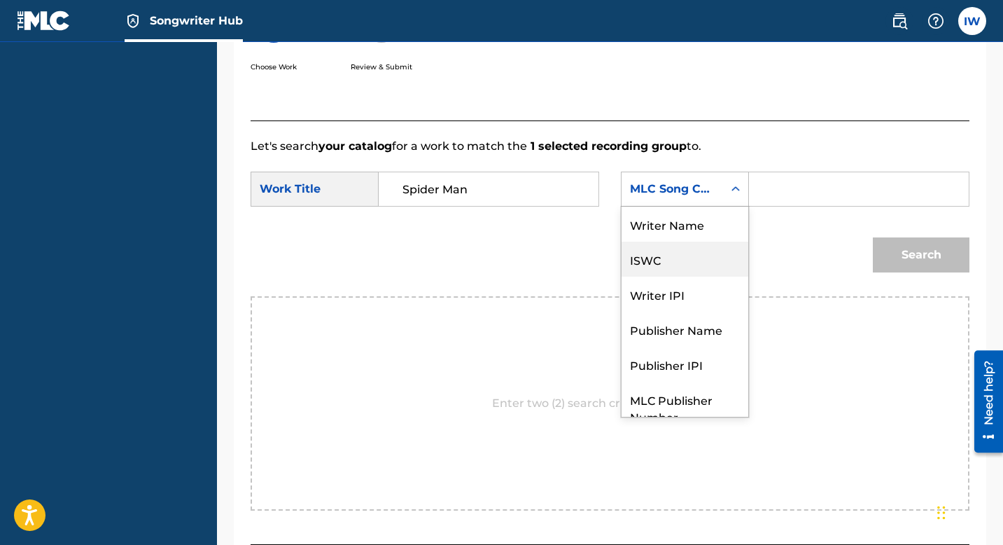
click at [665, 265] on div "ISWC" at bounding box center [685, 259] width 127 height 35
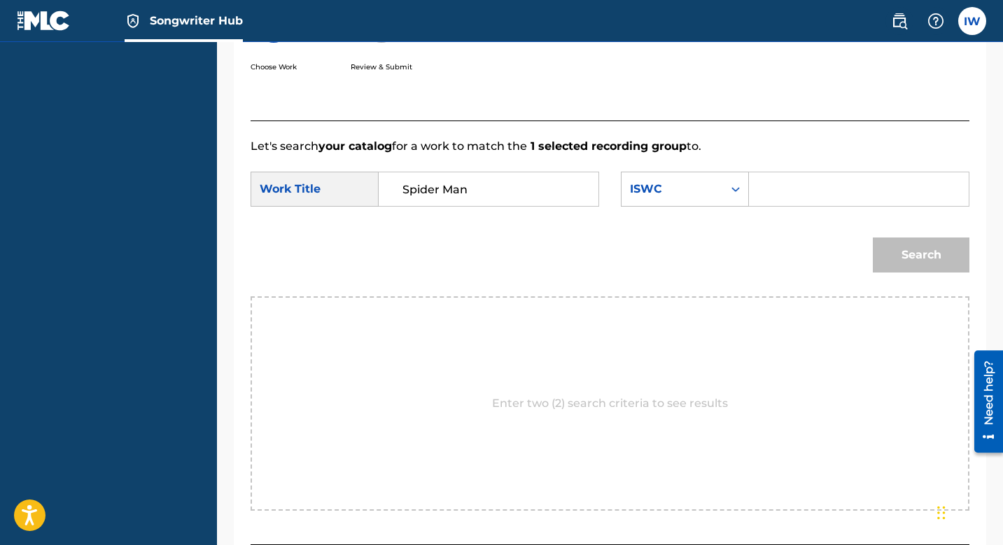
click at [811, 191] on input "Search Form" at bounding box center [859, 189] width 196 height 34
paste input "QZTB42276888"
type input "QZTB42276888"
click at [918, 260] on button "Search" at bounding box center [921, 254] width 97 height 35
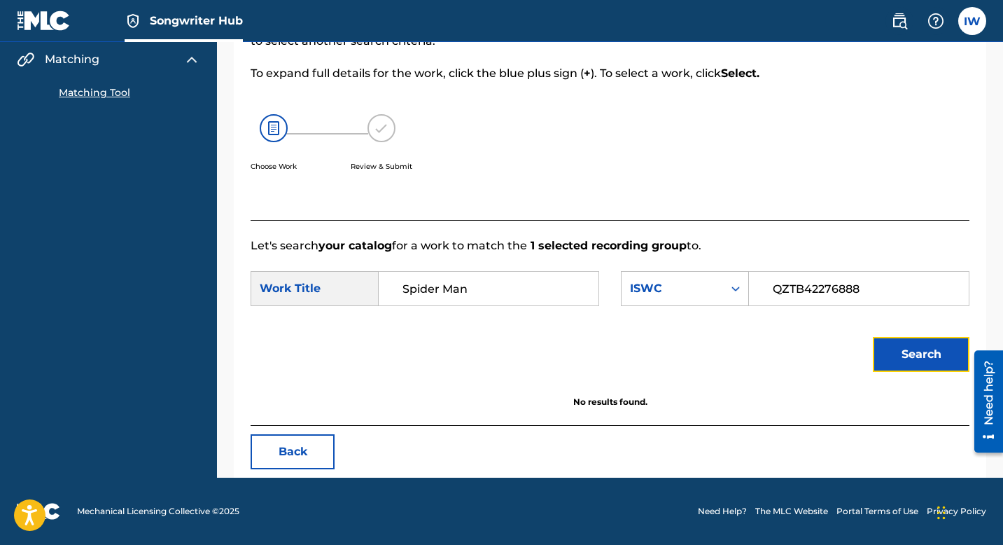
scroll to position [169, 0]
click at [731, 288] on icon "Search Form" at bounding box center [736, 288] width 14 height 14
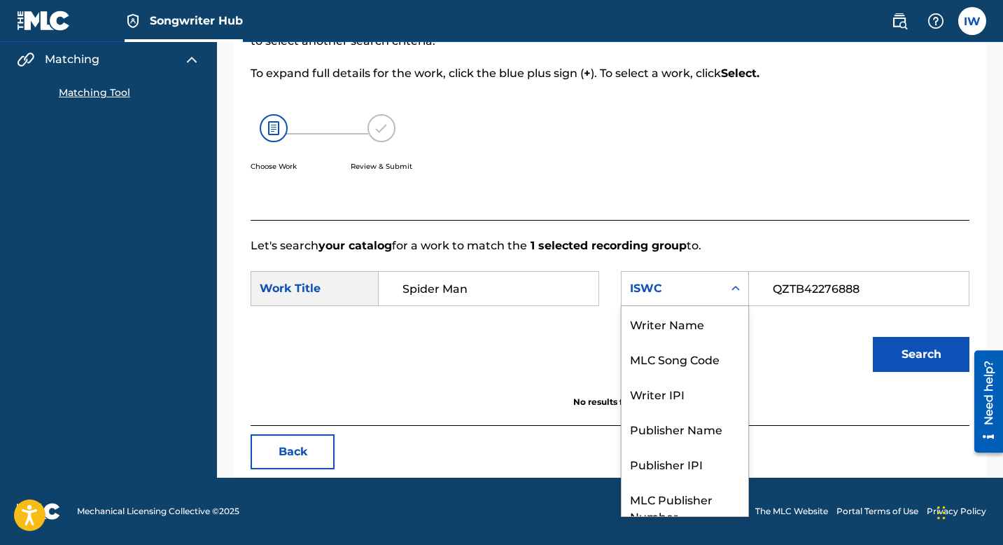
scroll to position [52, 0]
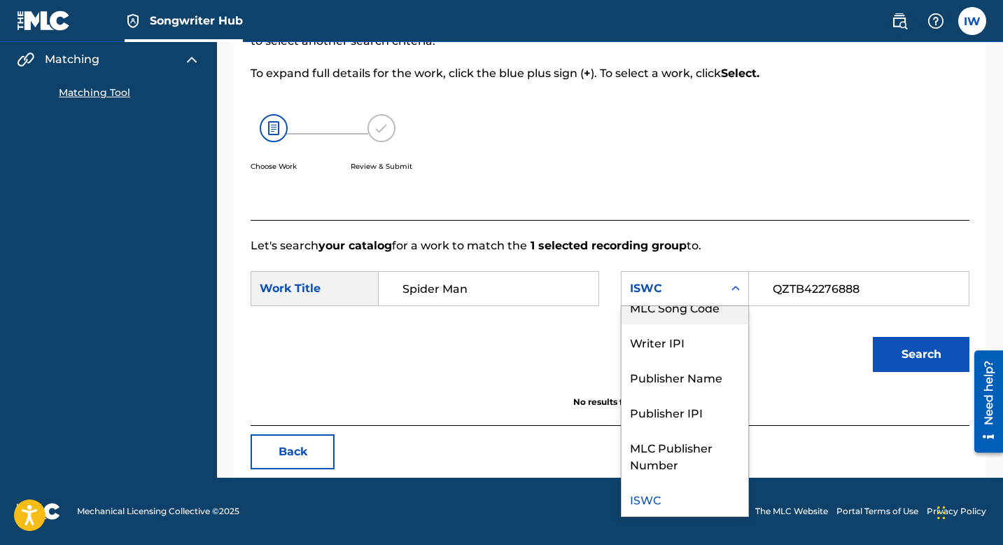
click at [700, 312] on div "MLC Song Code" at bounding box center [685, 306] width 127 height 35
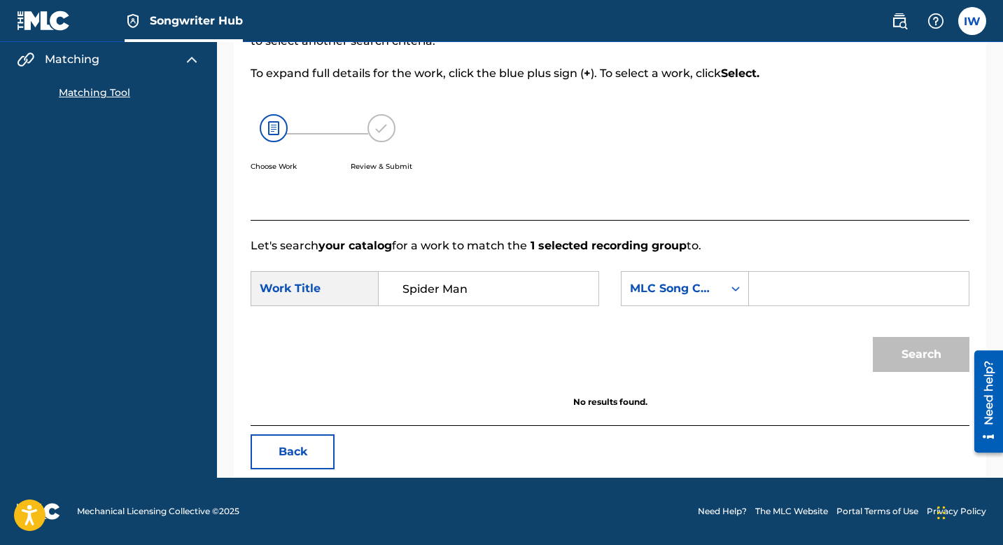
click at [833, 298] on input "Search Form" at bounding box center [859, 289] width 196 height 34
paste input "QZTB42276888"
type input "QZTB42276888"
click at [909, 347] on button "Search" at bounding box center [921, 354] width 97 height 35
click at [864, 282] on input "QZTB42276888" at bounding box center [859, 289] width 196 height 34
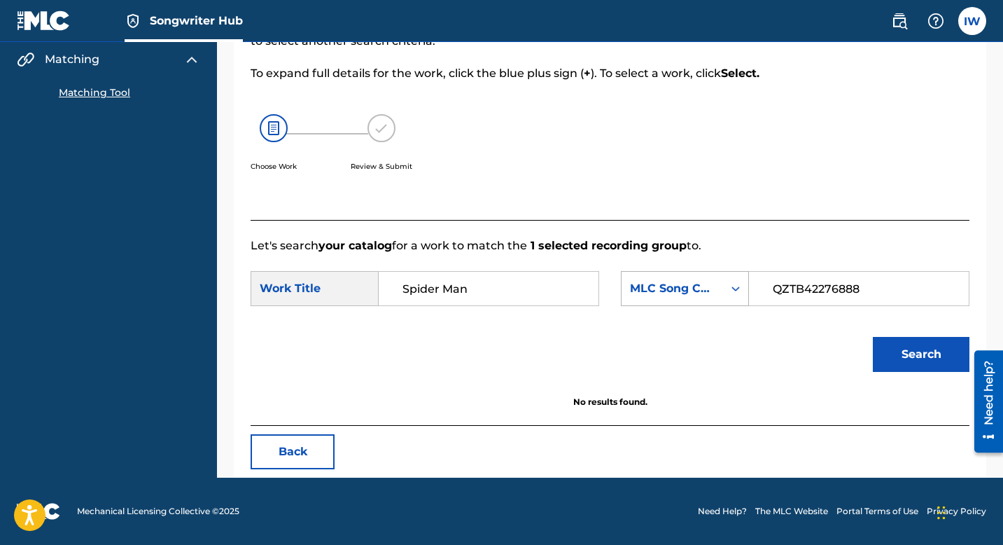
click at [731, 290] on icon "Search Form" at bounding box center [736, 288] width 14 height 14
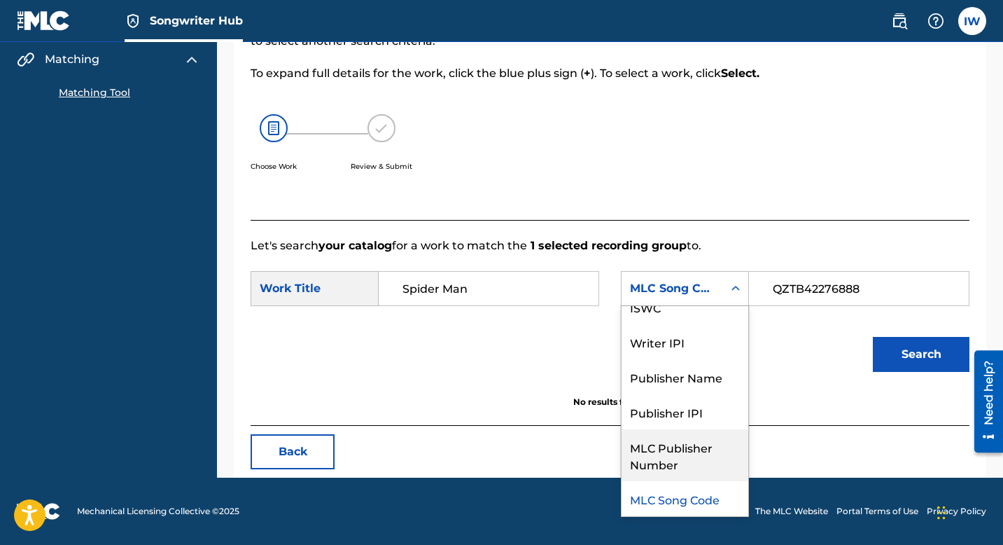
click at [683, 384] on div "MLC Publisher Number" at bounding box center [685, 455] width 127 height 52
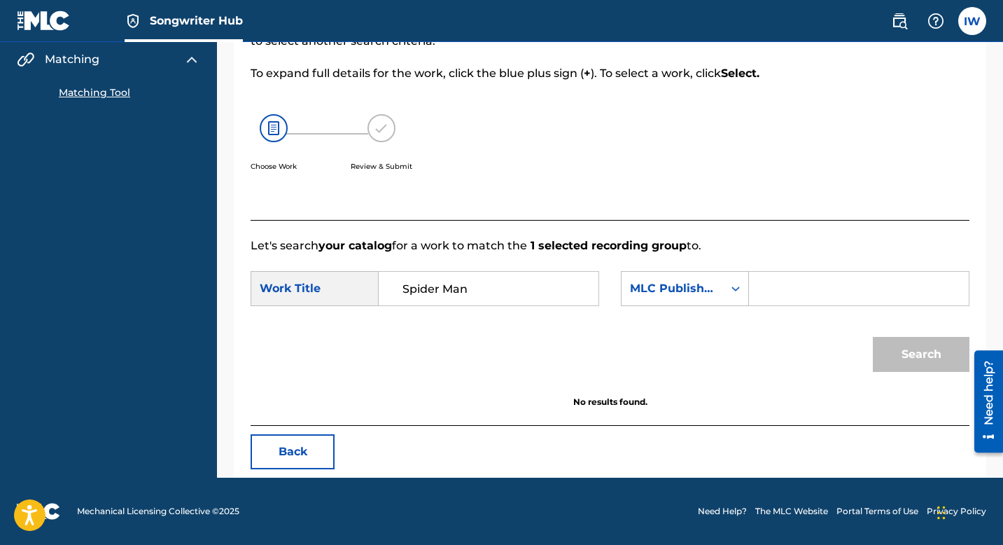
click at [790, 298] on input "Search Form" at bounding box center [859, 289] width 196 height 34
paste input "QZTB42276888"
type input "QZTB42276888"
click at [874, 345] on button "Search" at bounding box center [921, 354] width 97 height 35
click at [867, 281] on input "QZTB42276888" at bounding box center [859, 289] width 196 height 34
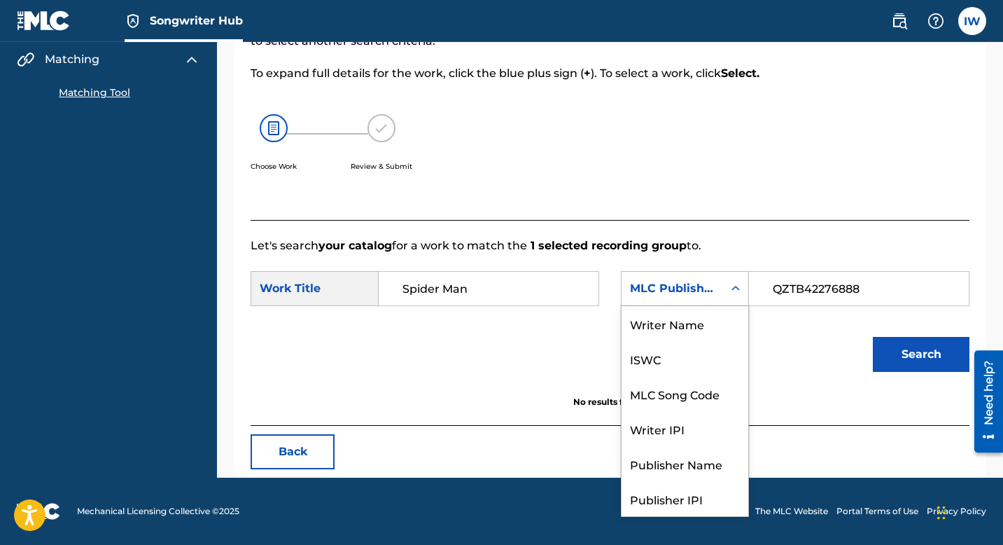
click at [722, 288] on div "MLC Publisher Number" at bounding box center [673, 288] width 102 height 27
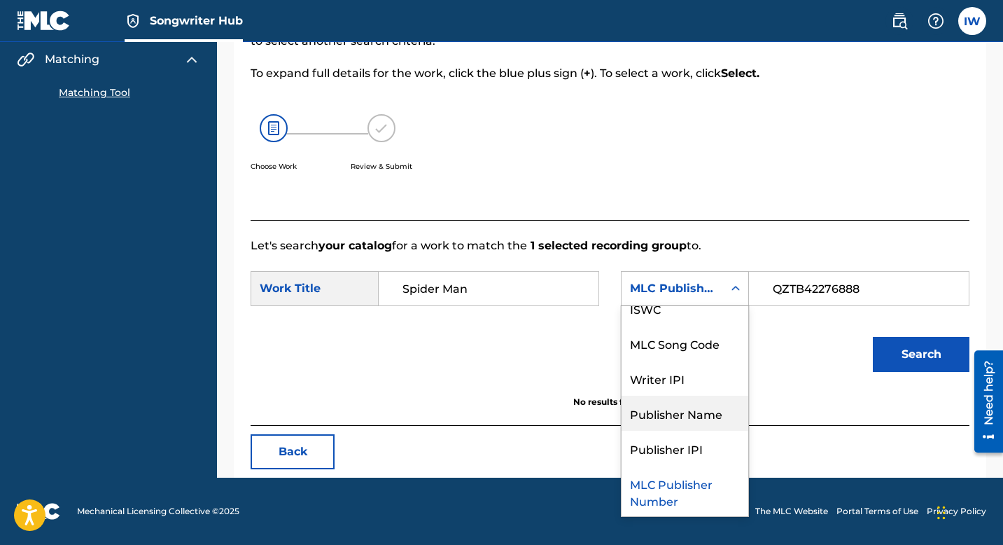
scroll to position [46, 0]
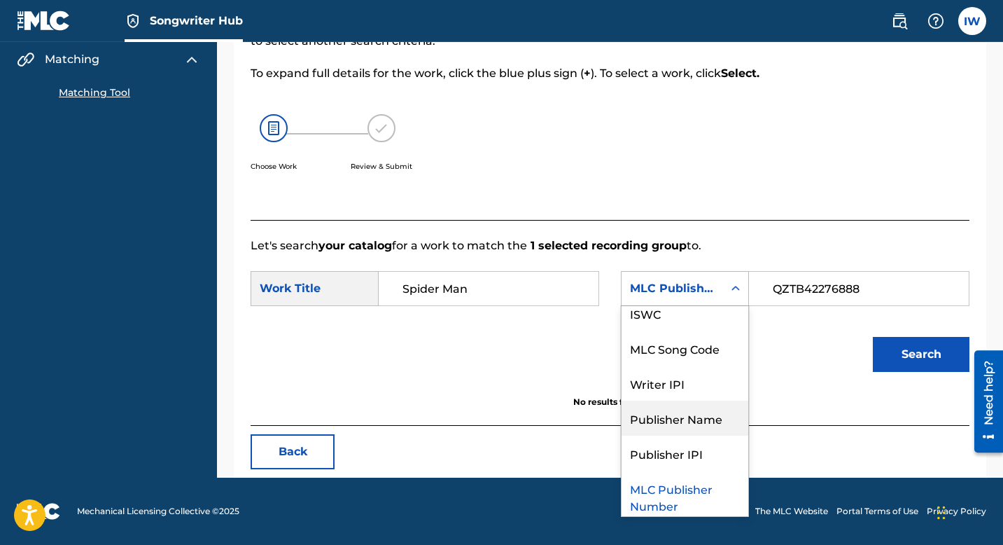
click at [674, 384] on div "Publisher Name" at bounding box center [685, 417] width 127 height 35
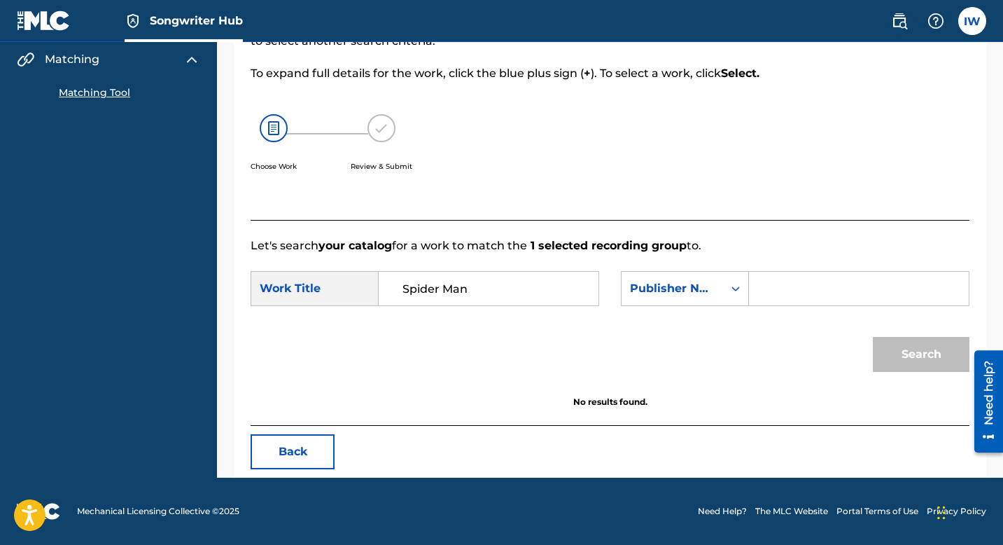
click at [818, 292] on input "Search Form" at bounding box center [859, 289] width 196 height 34
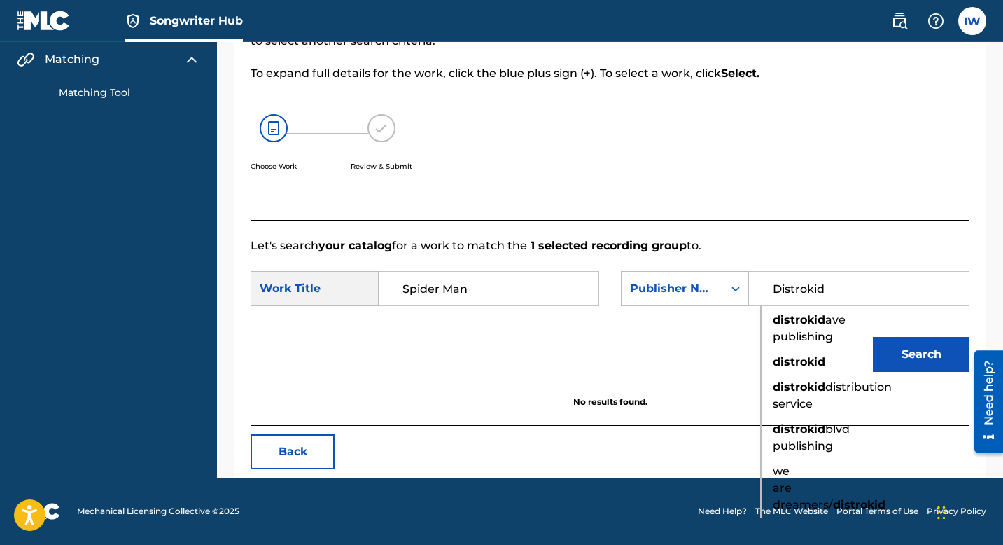
click at [796, 384] on strong "distrokid" at bounding box center [799, 386] width 53 height 13
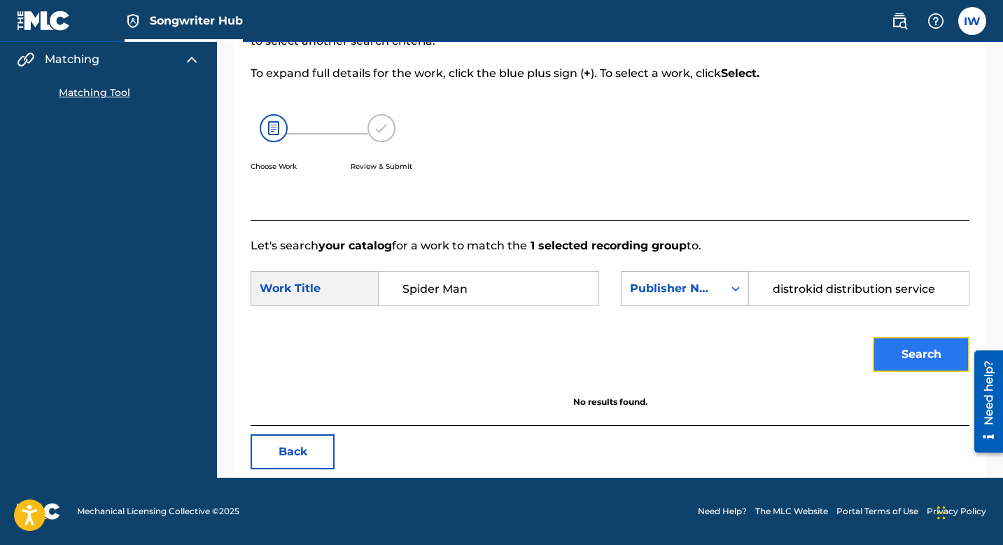
click at [898, 355] on button "Search" at bounding box center [921, 354] width 97 height 35
click at [898, 298] on input "distrokid distribution service" at bounding box center [859, 289] width 196 height 34
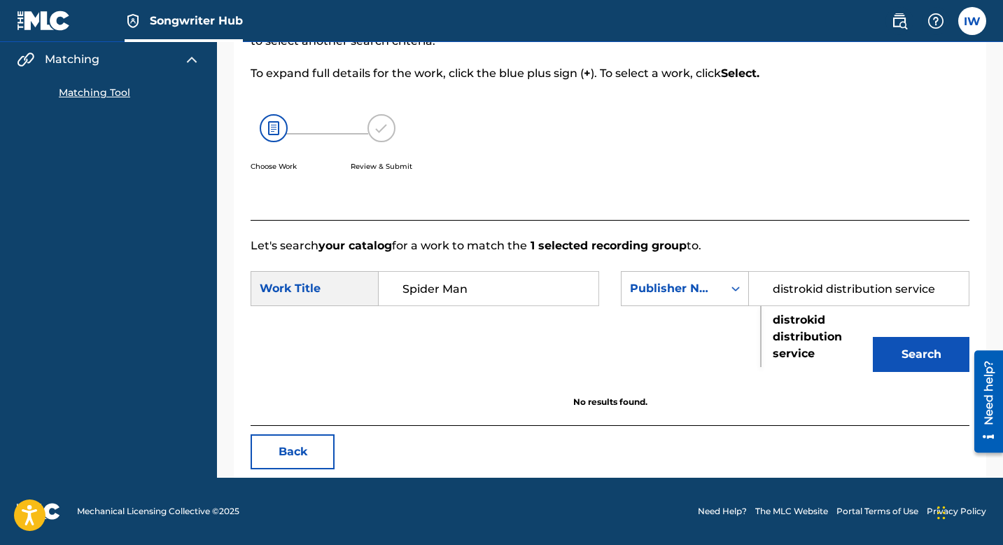
click at [898, 298] on input "distrokid distribution service" at bounding box center [859, 289] width 196 height 34
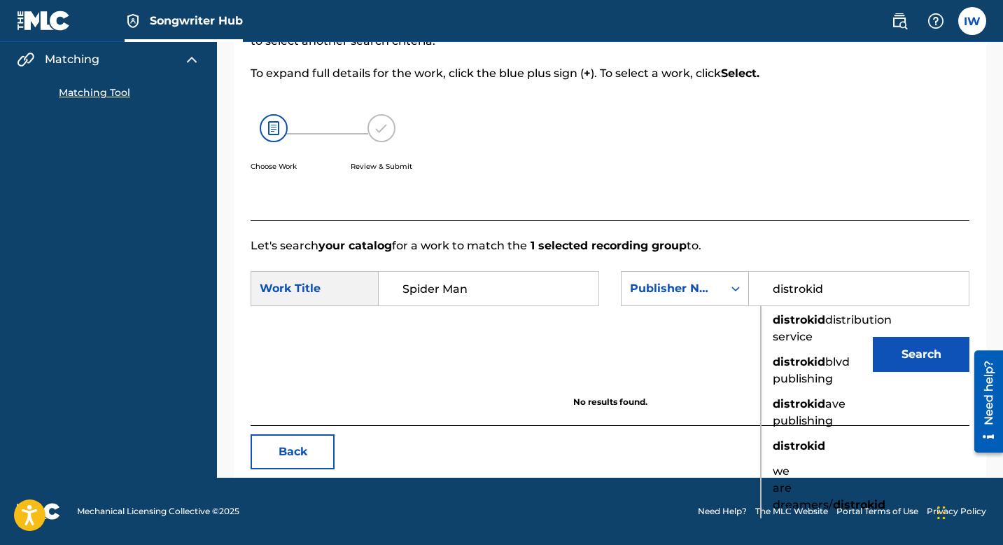
scroll to position [193, 0]
type input "distrokid"
click at [739, 266] on form "SearchWithCriteriae5f1d2ff-c186-4b53-8f32-86a6a4de1b42 Work Title Spider Man Se…" at bounding box center [610, 324] width 719 height 141
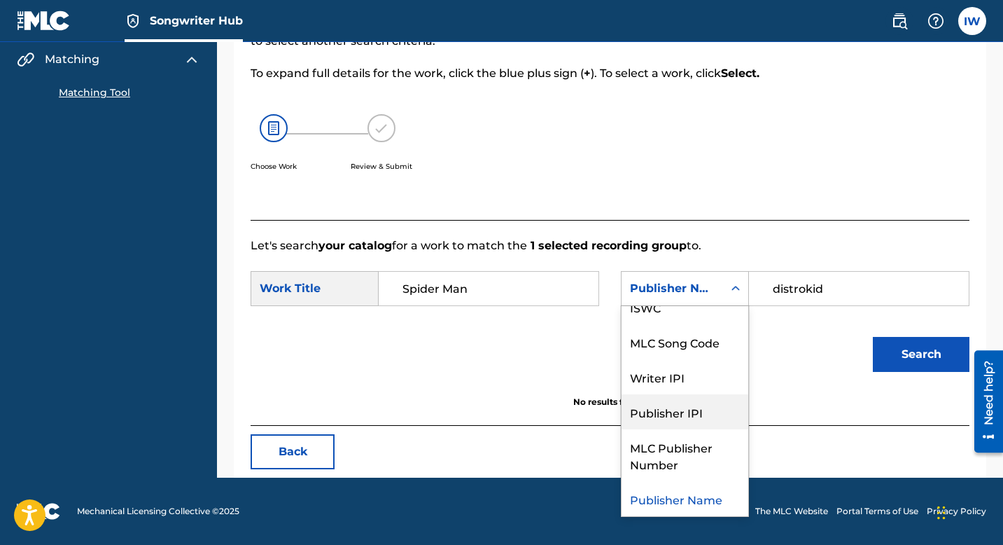
scroll to position [0, 0]
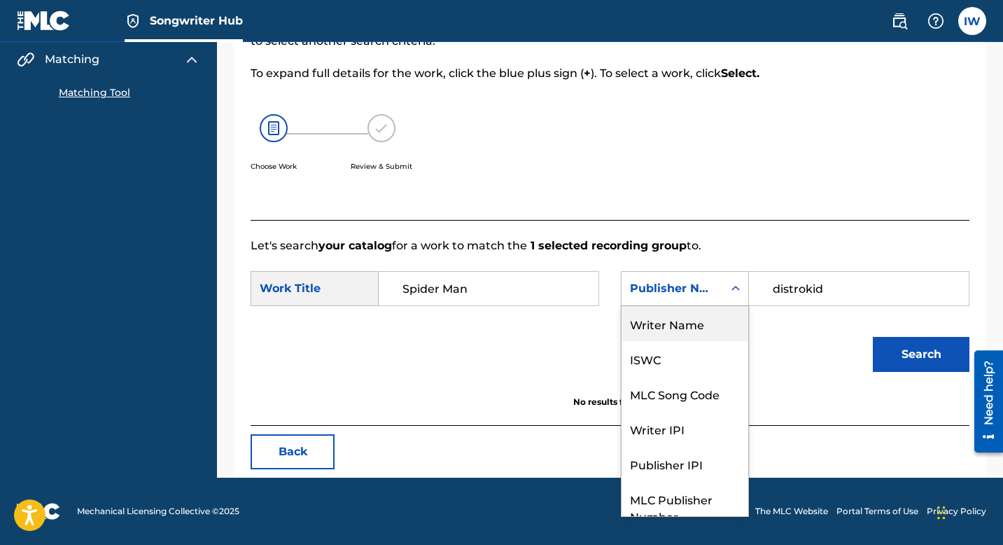
click at [681, 314] on div "Writer Name" at bounding box center [685, 323] width 127 height 35
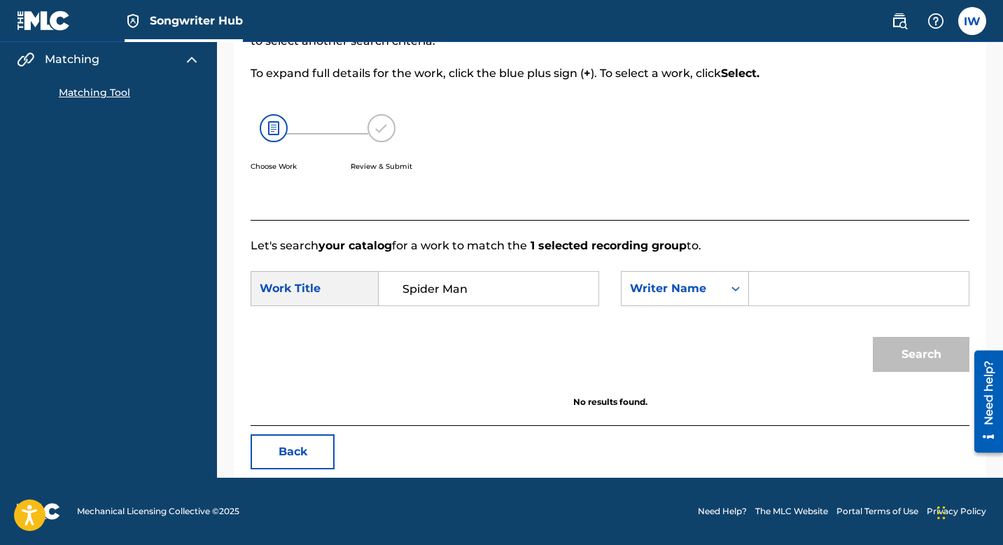
click at [800, 265] on form "SearchWithCriteriae5f1d2ff-c186-4b53-8f32-86a6a4de1b42 Work Title Spider Man Se…" at bounding box center [610, 324] width 719 height 141
click at [785, 299] on input "Search Form" at bounding box center [859, 289] width 196 height 34
click at [774, 344] on div "saiah wo es" at bounding box center [773, 328] width 24 height 42
click at [920, 339] on button "Search" at bounding box center [921, 354] width 97 height 35
click at [832, 290] on input "saiah woes" at bounding box center [859, 289] width 196 height 34
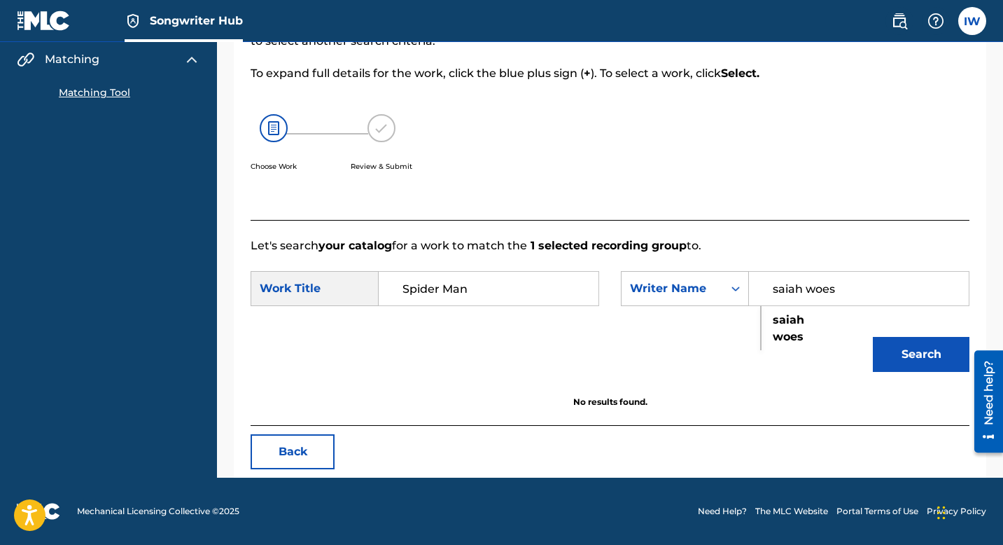
click at [833, 290] on input "saiah woes" at bounding box center [859, 289] width 196 height 34
type input "s"
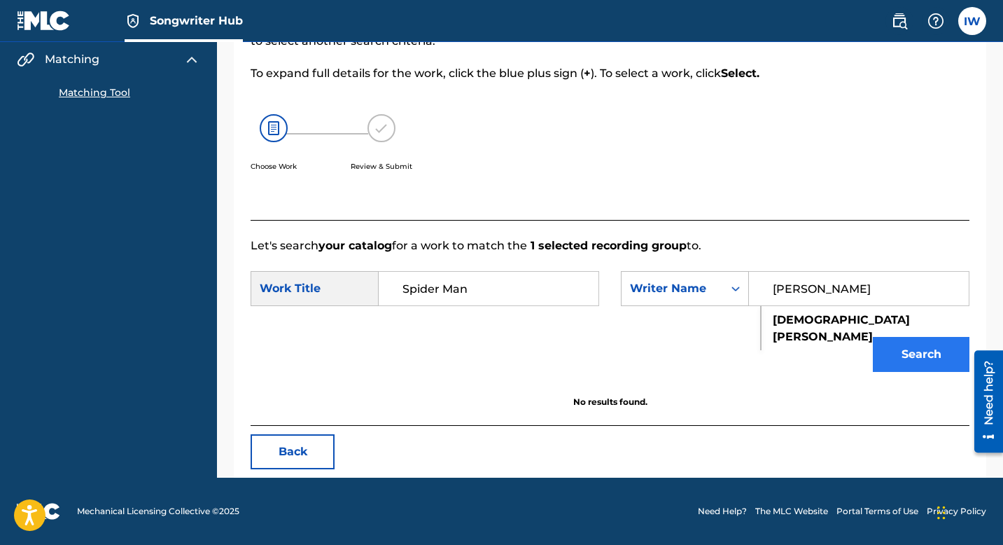
type input "[PERSON_NAME]"
click at [916, 363] on button "Search" at bounding box center [921, 354] width 97 height 35
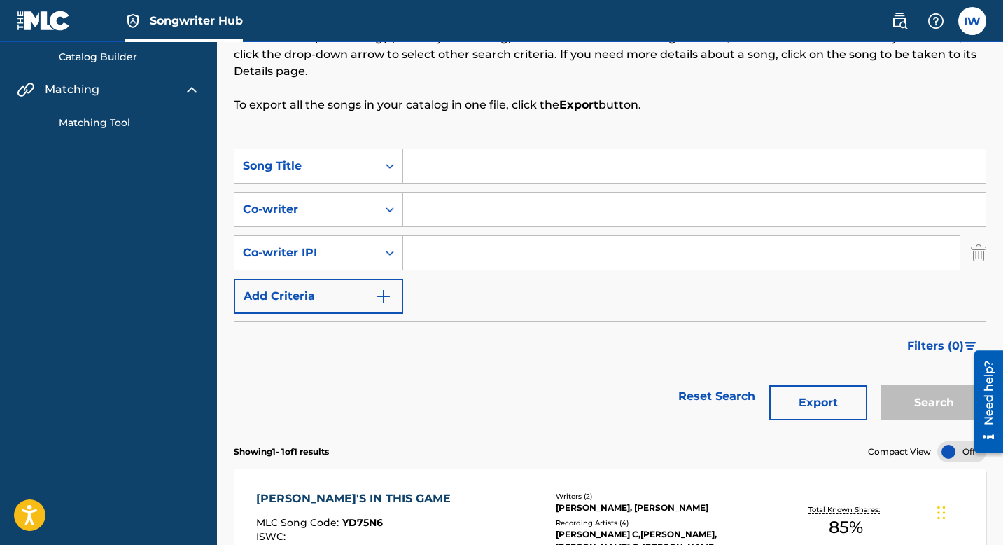
scroll to position [302, 0]
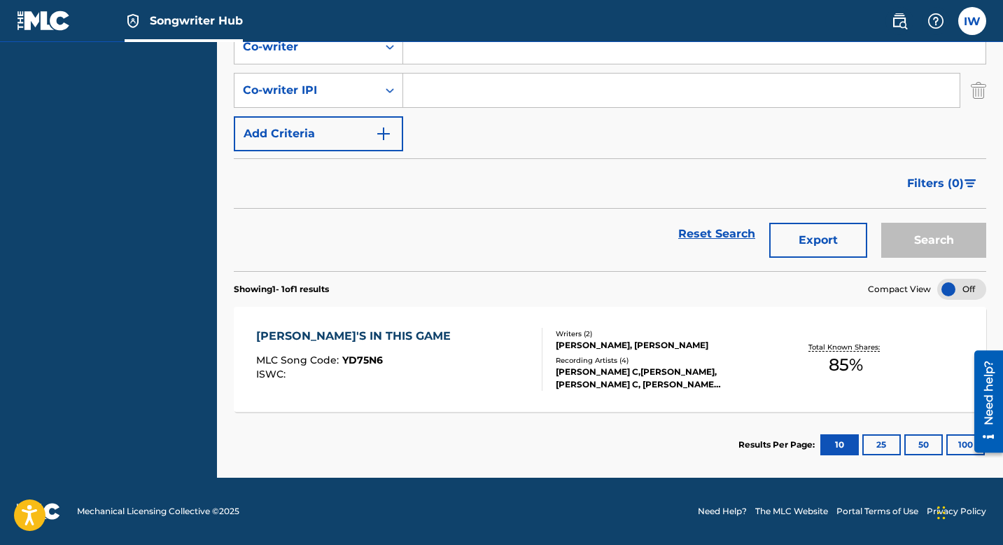
click at [311, 340] on div "[PERSON_NAME]'S IN THIS GAME" at bounding box center [357, 336] width 202 height 17
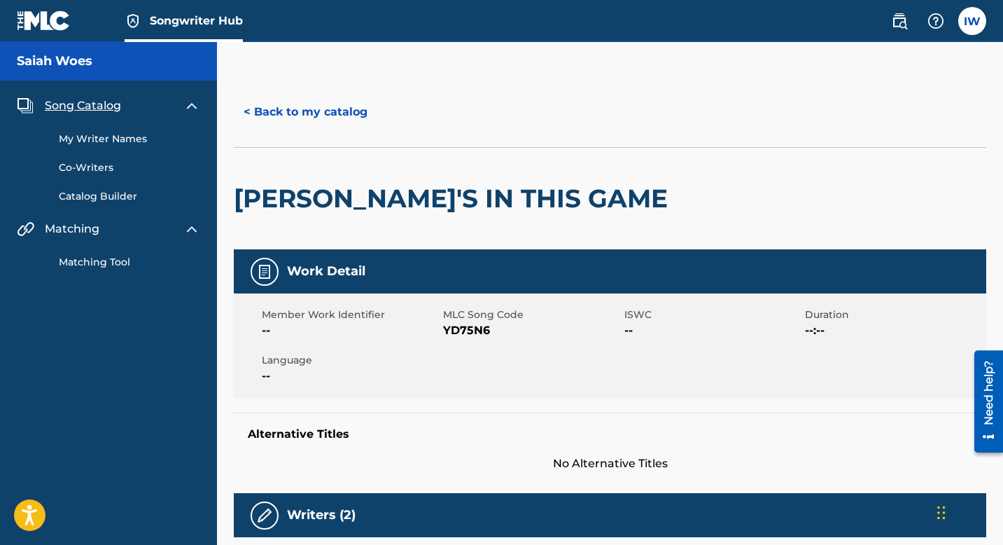
click at [105, 279] on div "Song Catalog My Writer Names Co-Writers Catalog Builder Matching Matching Tool" at bounding box center [108, 184] width 217 height 206
click at [105, 262] on link "Matching Tool" at bounding box center [129, 262] width 141 height 15
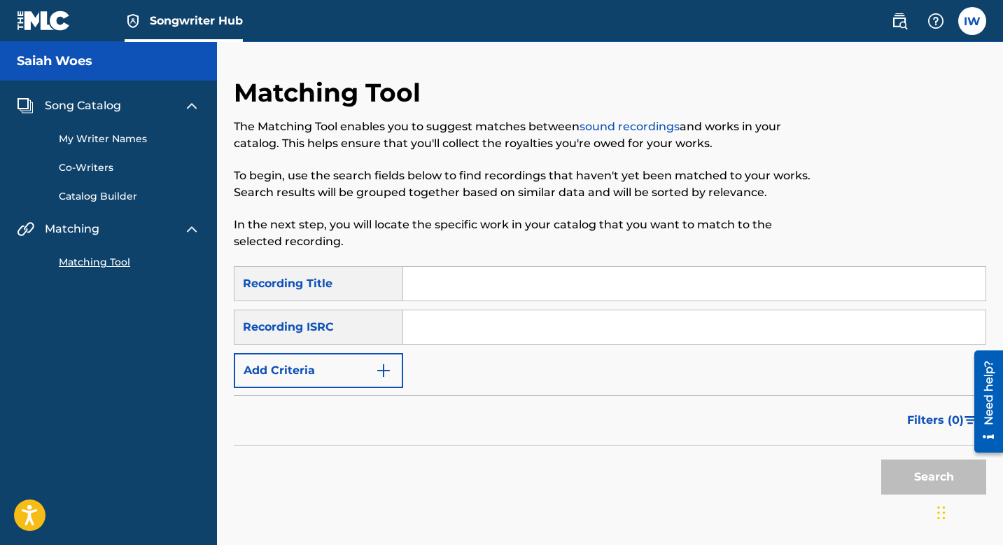
click at [461, 290] on input "Search Form" at bounding box center [694, 284] width 582 height 34
type input "Spider Man"
click at [484, 319] on input "Search Form" at bounding box center [694, 327] width 582 height 34
type input "QZMEQ2144201"
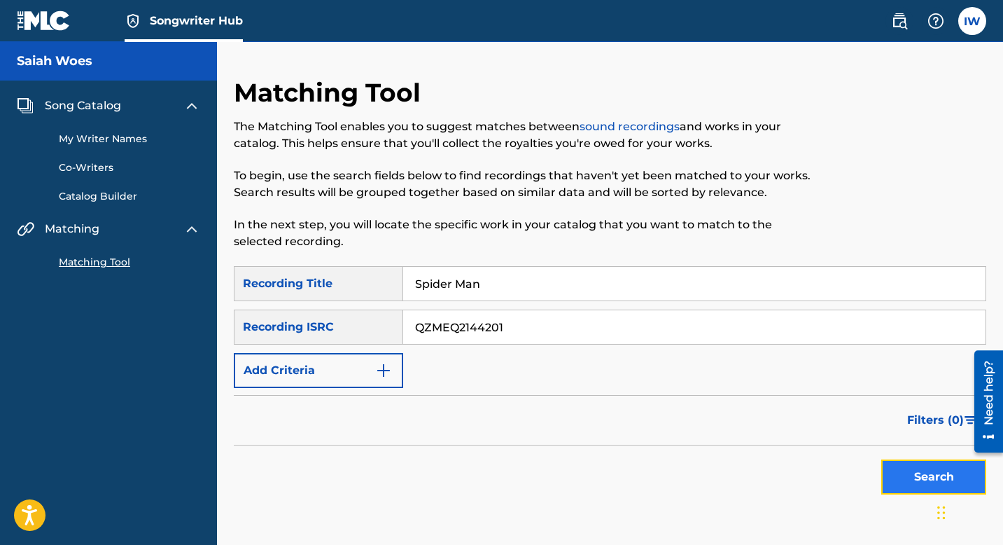
click at [895, 384] on button "Search" at bounding box center [933, 476] width 105 height 35
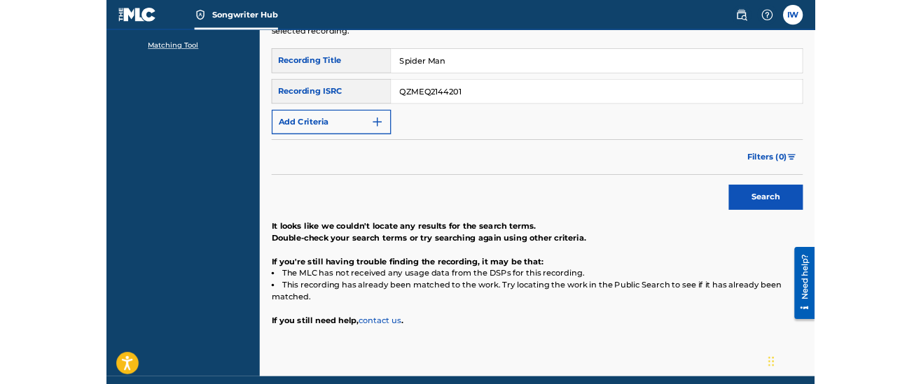
scroll to position [104, 0]
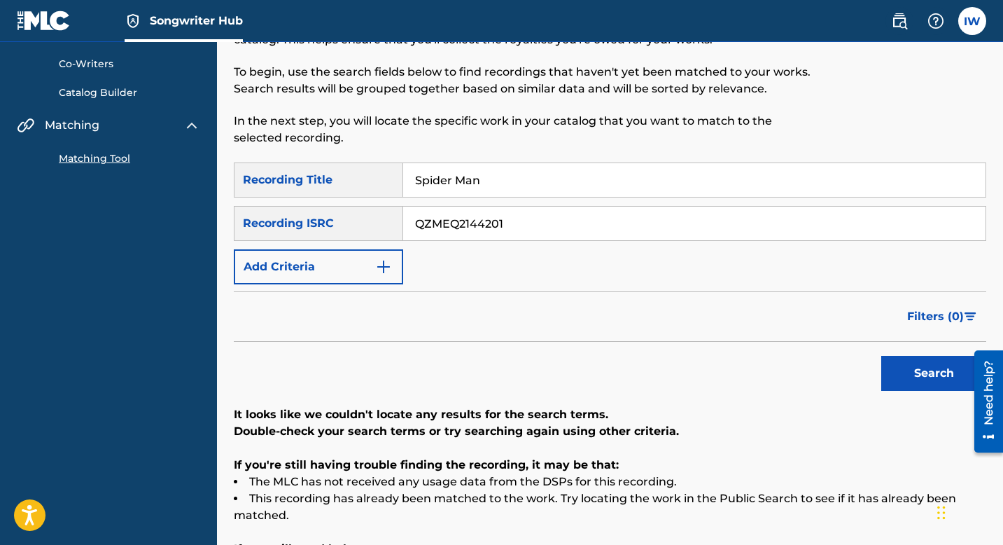
click at [561, 214] on input "QZMEQ2144201" at bounding box center [694, 224] width 582 height 34
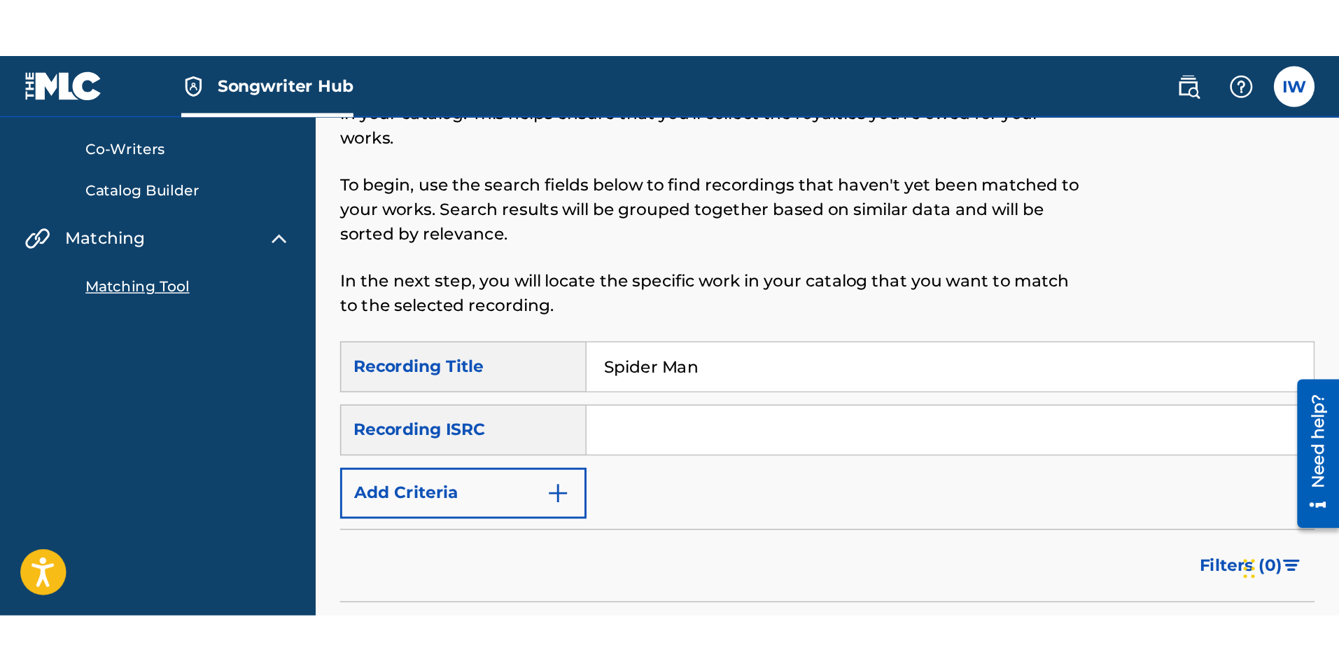
scroll to position [8, 0]
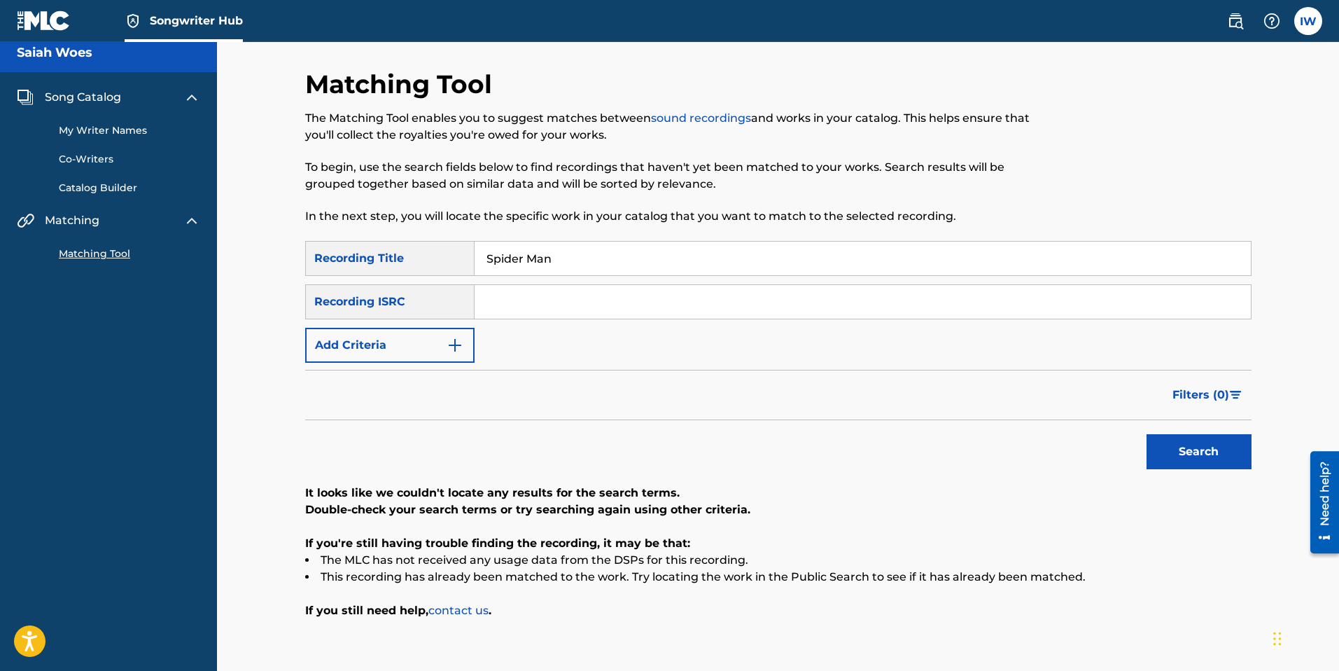
click at [623, 258] on input "Spider Man" at bounding box center [863, 259] width 776 height 34
click at [571, 261] on input "Spider Man" at bounding box center [863, 259] width 776 height 34
type input "S"
click at [521, 310] on input "Search Form" at bounding box center [863, 302] width 776 height 34
click at [546, 309] on input "Search Form" at bounding box center [863, 302] width 776 height 34
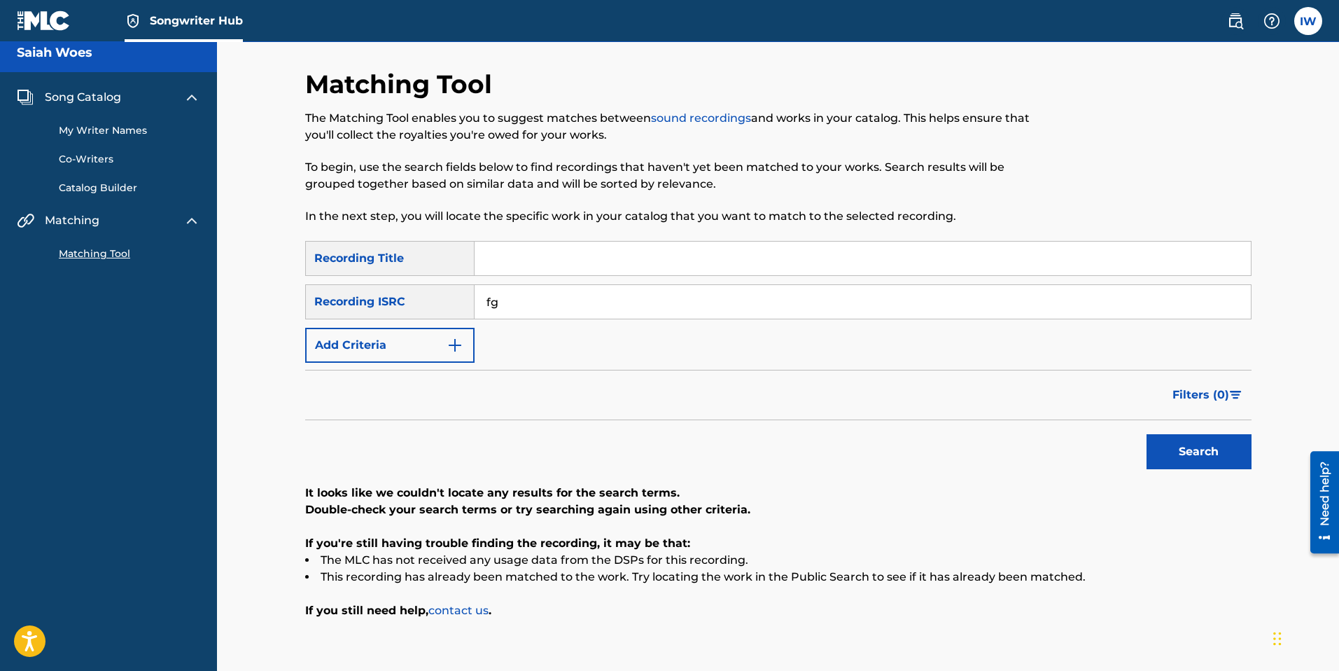
type input "f"
paste input "199334912001"
type input "199334912001"
click at [566, 310] on input "199334912001" at bounding box center [863, 302] width 776 height 34
click at [570, 309] on input "199334912001" at bounding box center [863, 302] width 776 height 34
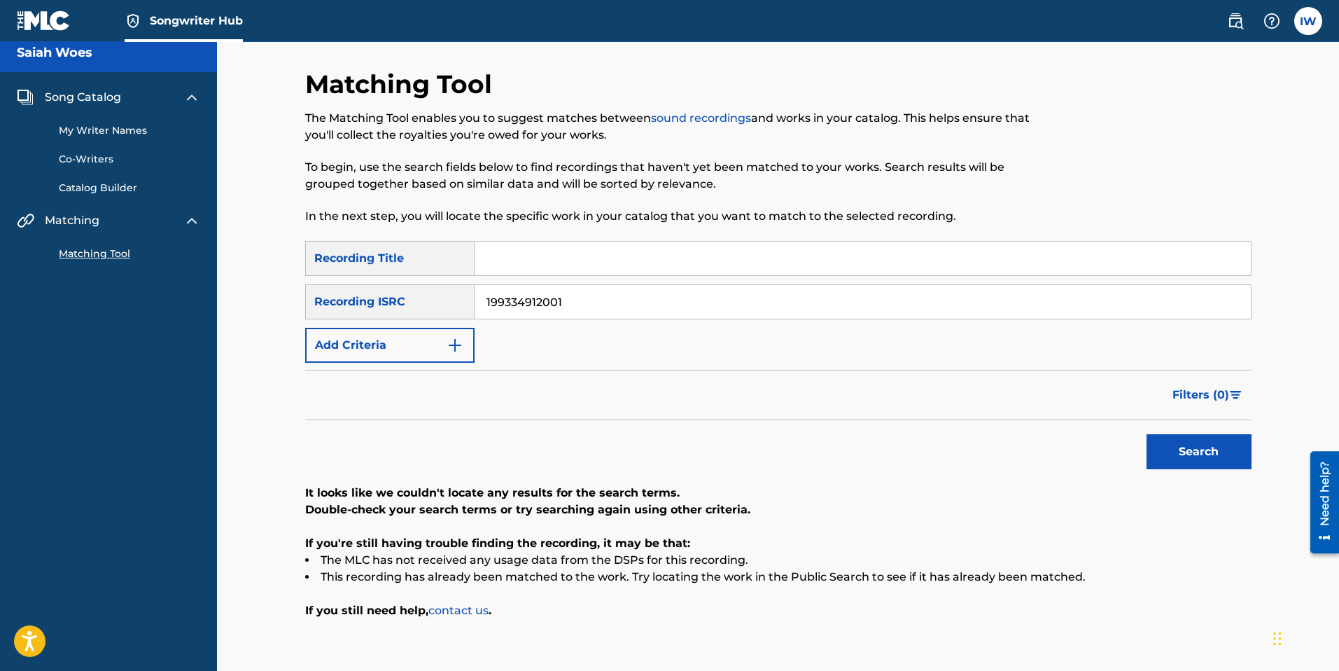
click at [570, 309] on input "199334912001" at bounding box center [863, 302] width 776 height 34
paste input "QT3EY2527366"
type input "QT3EY2527366"
click at [592, 268] on input "Search Form" at bounding box center [863, 259] width 776 height 34
type input "Cream"
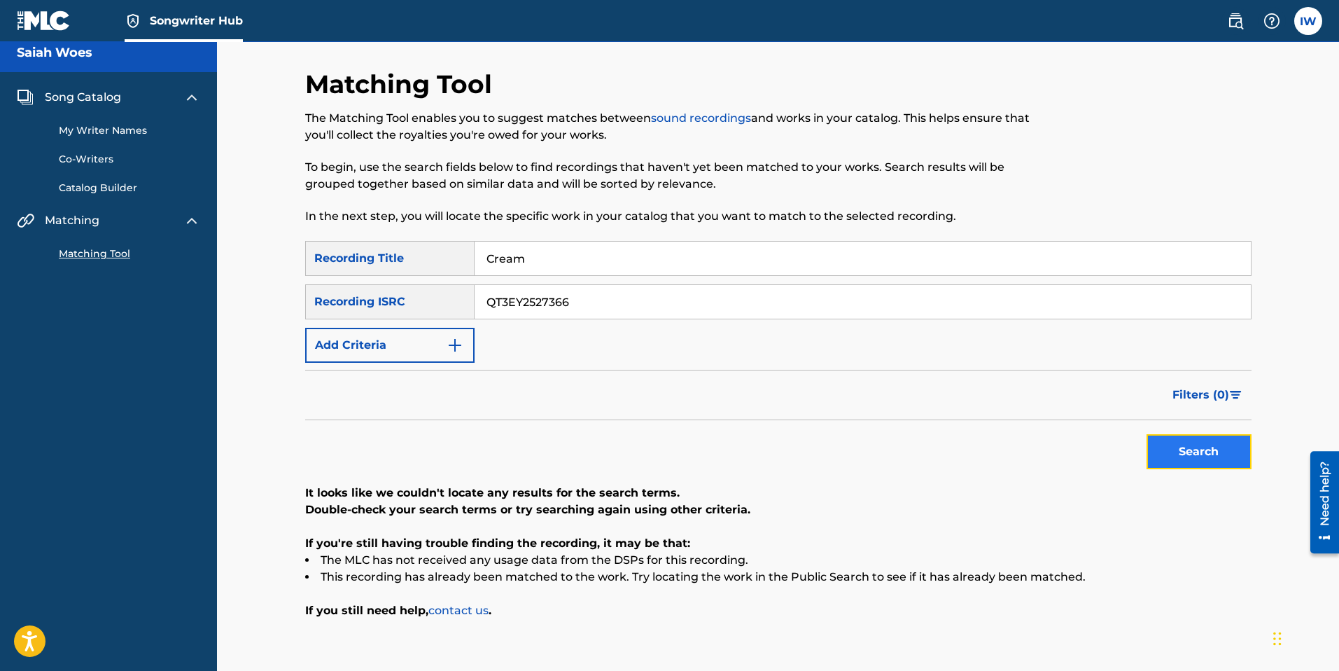
click at [920, 384] on button "Search" at bounding box center [1199, 451] width 105 height 35
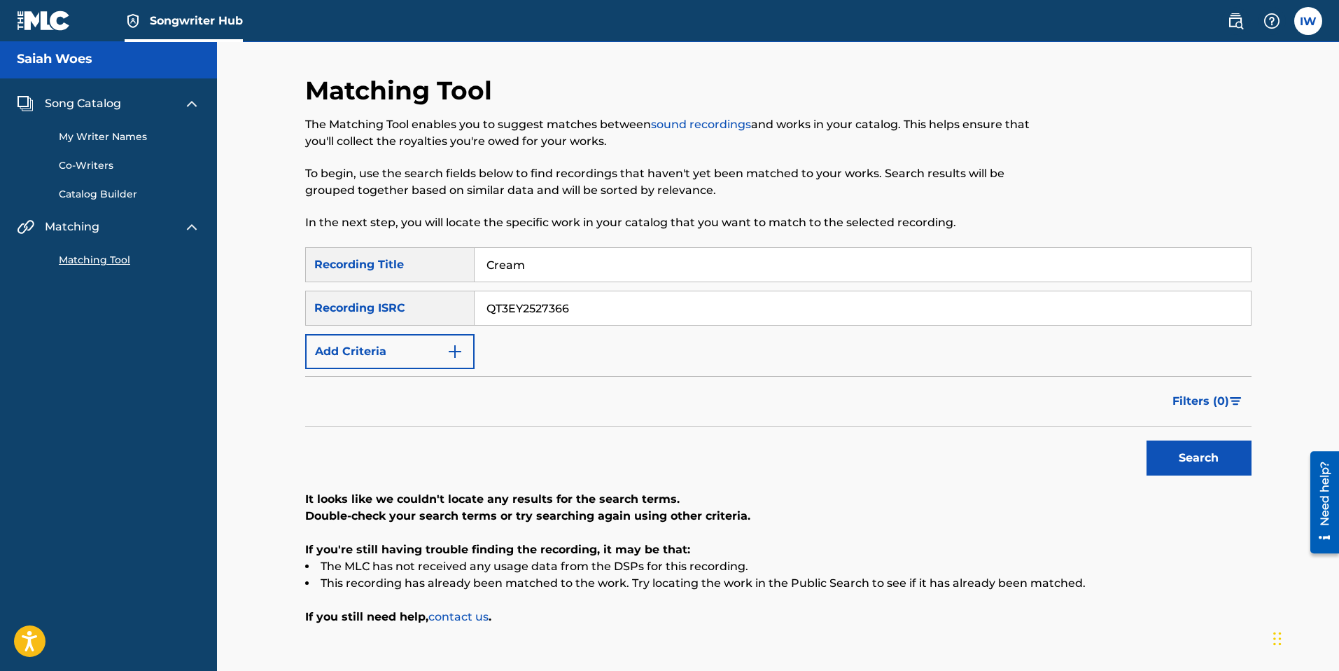
scroll to position [3, 0]
click at [111, 257] on link "Matching Tool" at bounding box center [129, 259] width 141 height 15
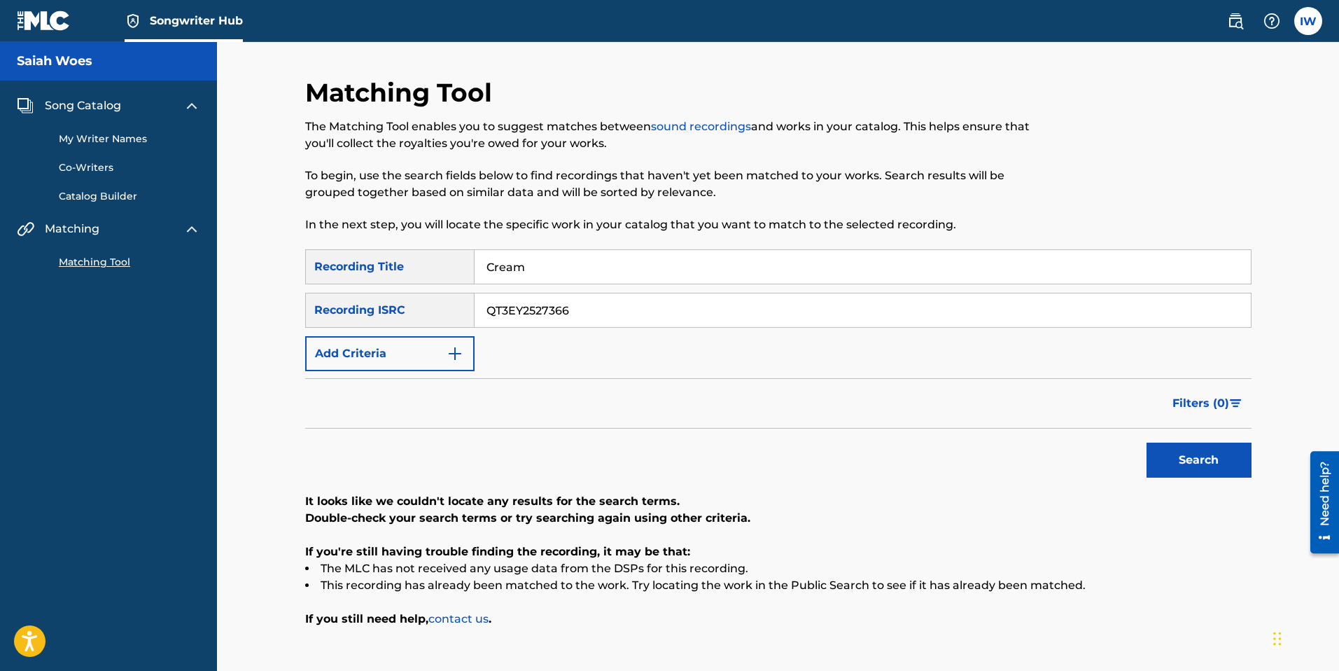
click at [113, 262] on link "Matching Tool" at bounding box center [129, 262] width 141 height 15
click at [452, 353] on img "Search Form" at bounding box center [455, 353] width 17 height 17
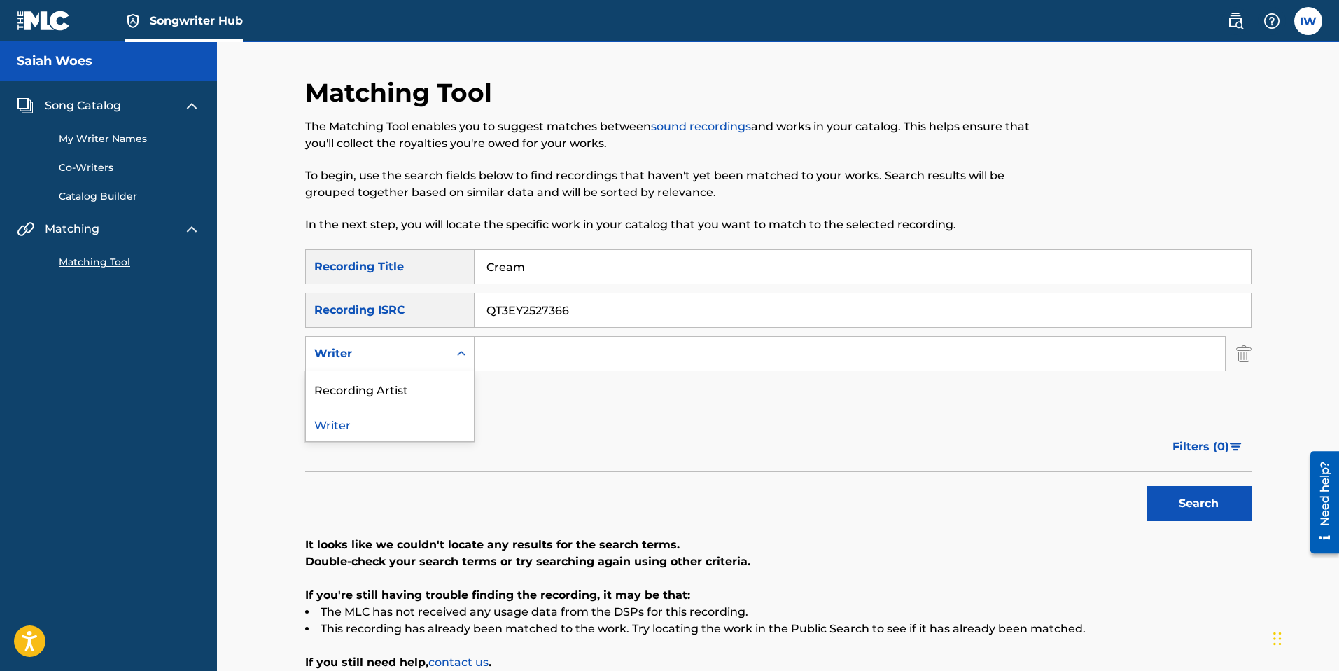
click at [370, 361] on div "Writer" at bounding box center [377, 353] width 126 height 17
click at [365, 380] on div "Recording Artist" at bounding box center [390, 388] width 168 height 35
click at [596, 364] on input "Search Form" at bounding box center [850, 354] width 751 height 34
type input "Saiah Woes"
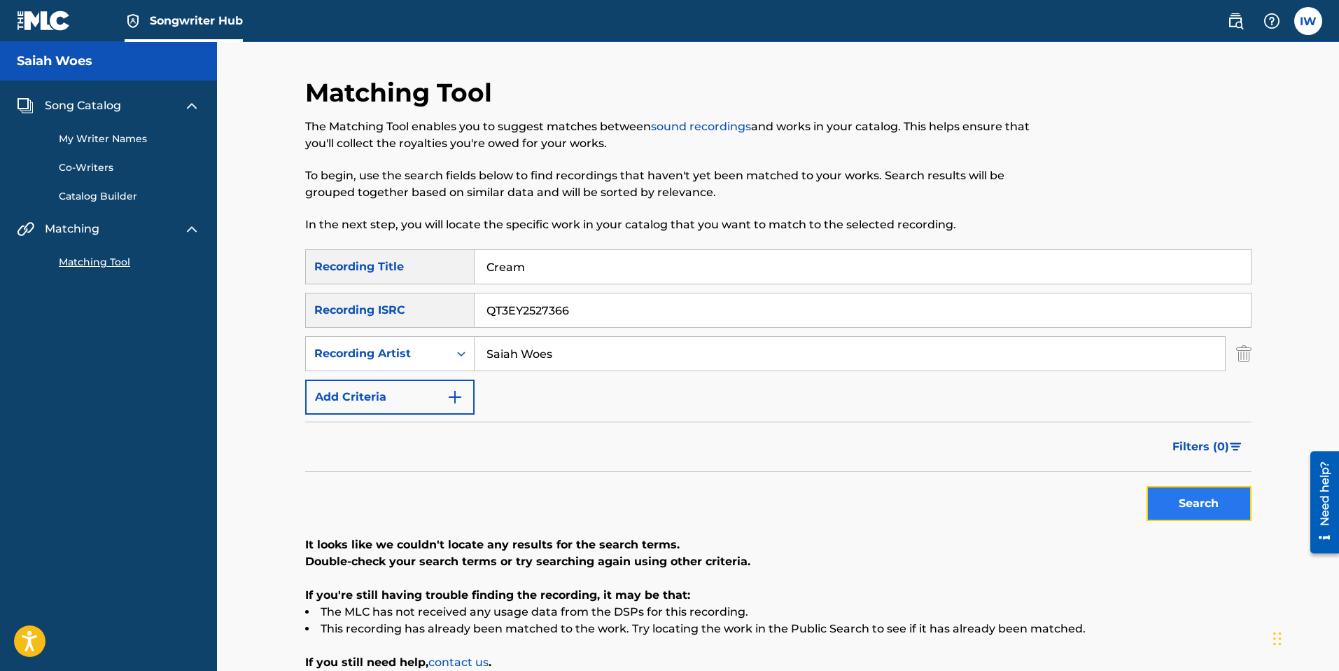
click at [920, 384] on button "Search" at bounding box center [1199, 503] width 105 height 35
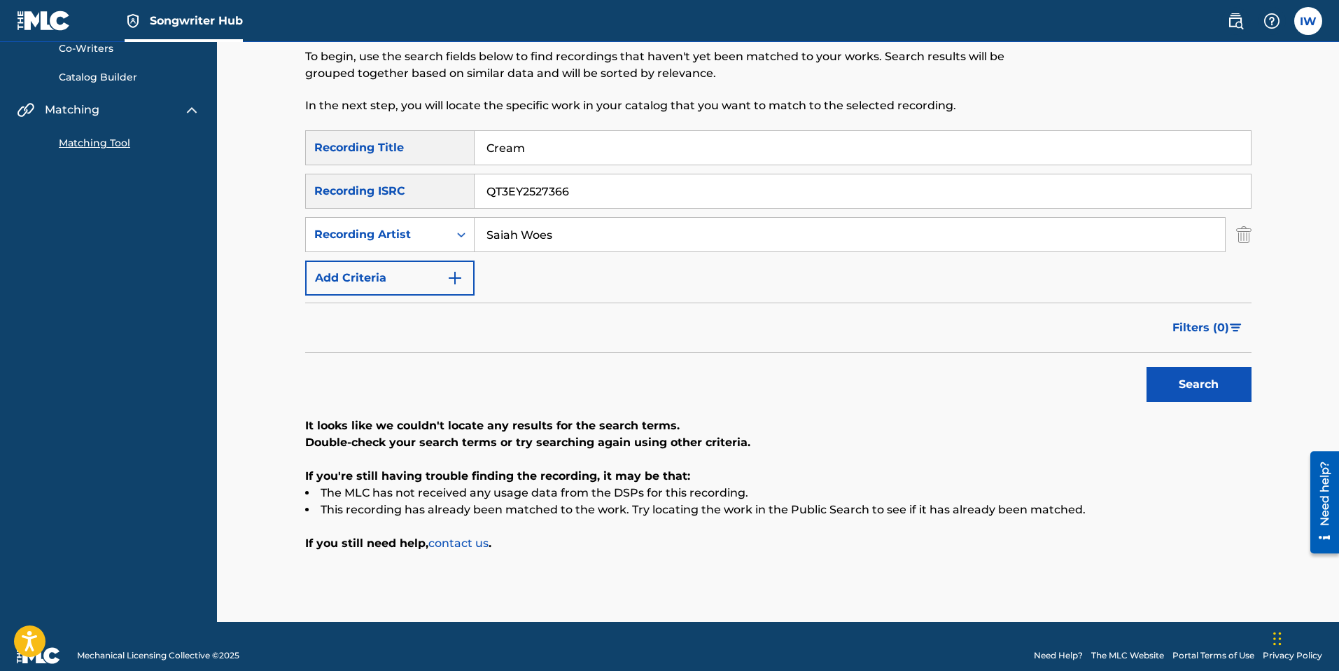
scroll to position [111, 0]
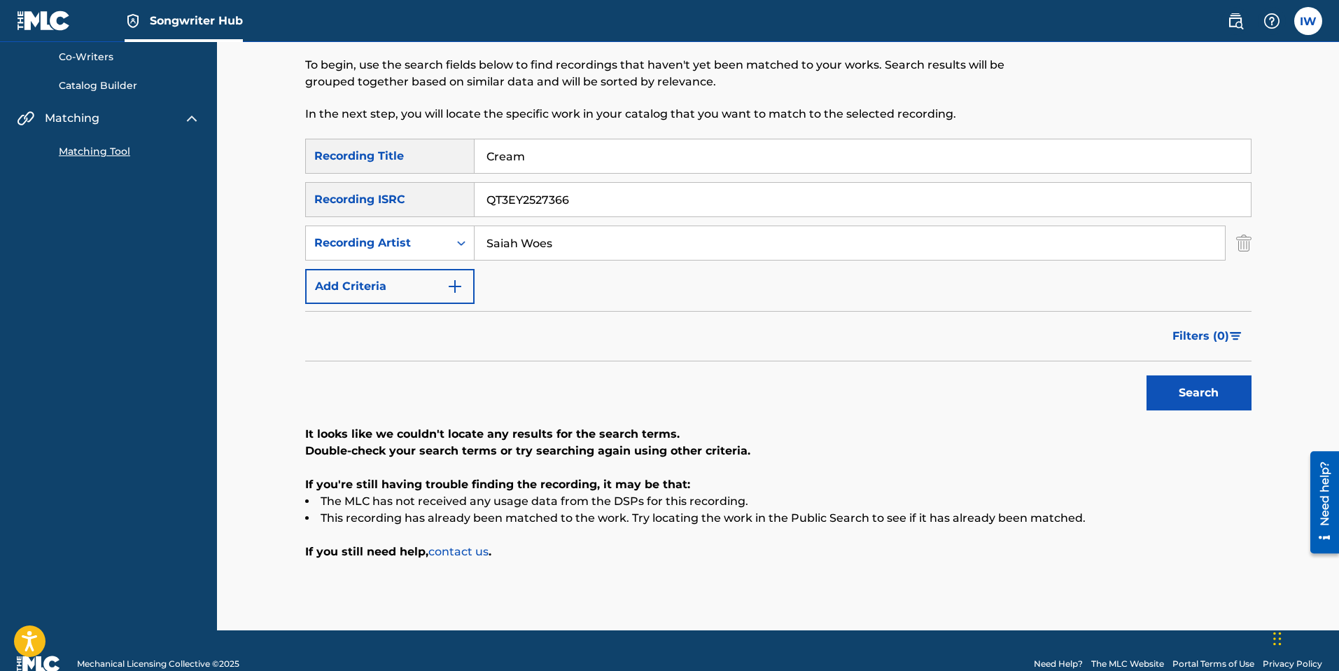
click at [583, 151] on input "Cream" at bounding box center [863, 156] width 776 height 34
type input "C"
click at [920, 384] on button "Search" at bounding box center [1199, 392] width 105 height 35
click at [600, 212] on input "QT3EY2527366" at bounding box center [863, 200] width 776 height 34
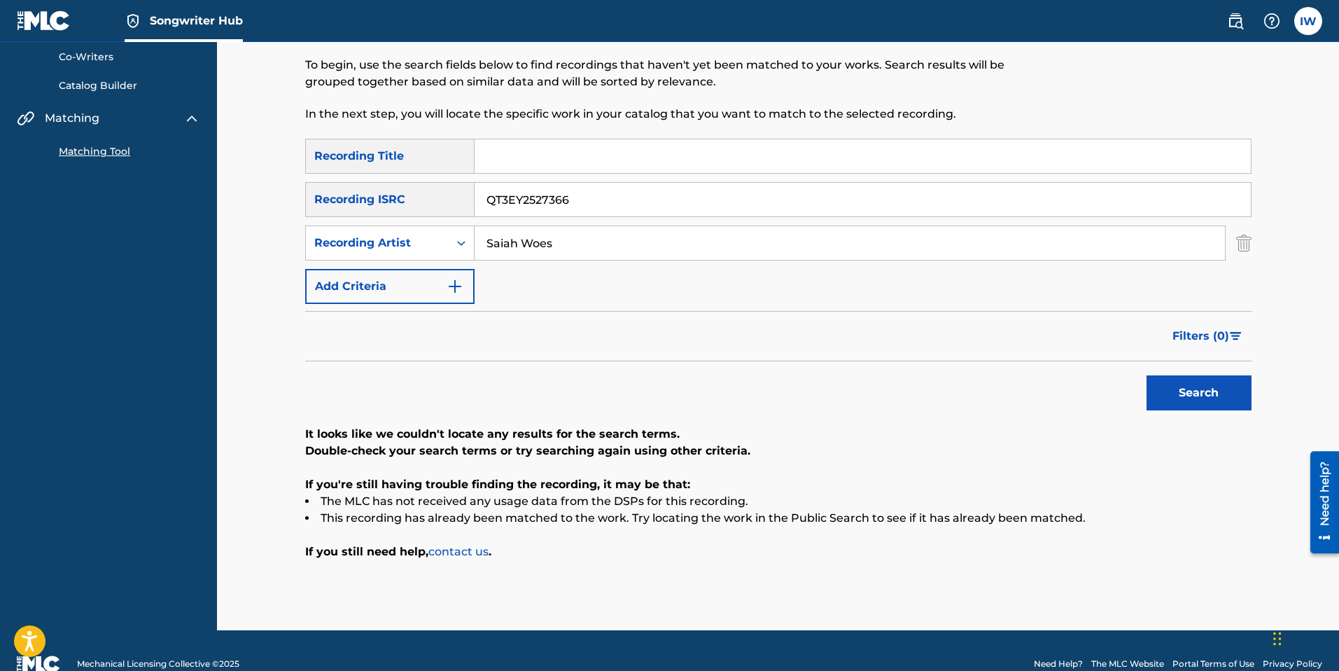
click at [600, 212] on input "QT3EY2527366" at bounding box center [863, 200] width 776 height 34
click at [920, 384] on button "Search" at bounding box center [1199, 392] width 105 height 35
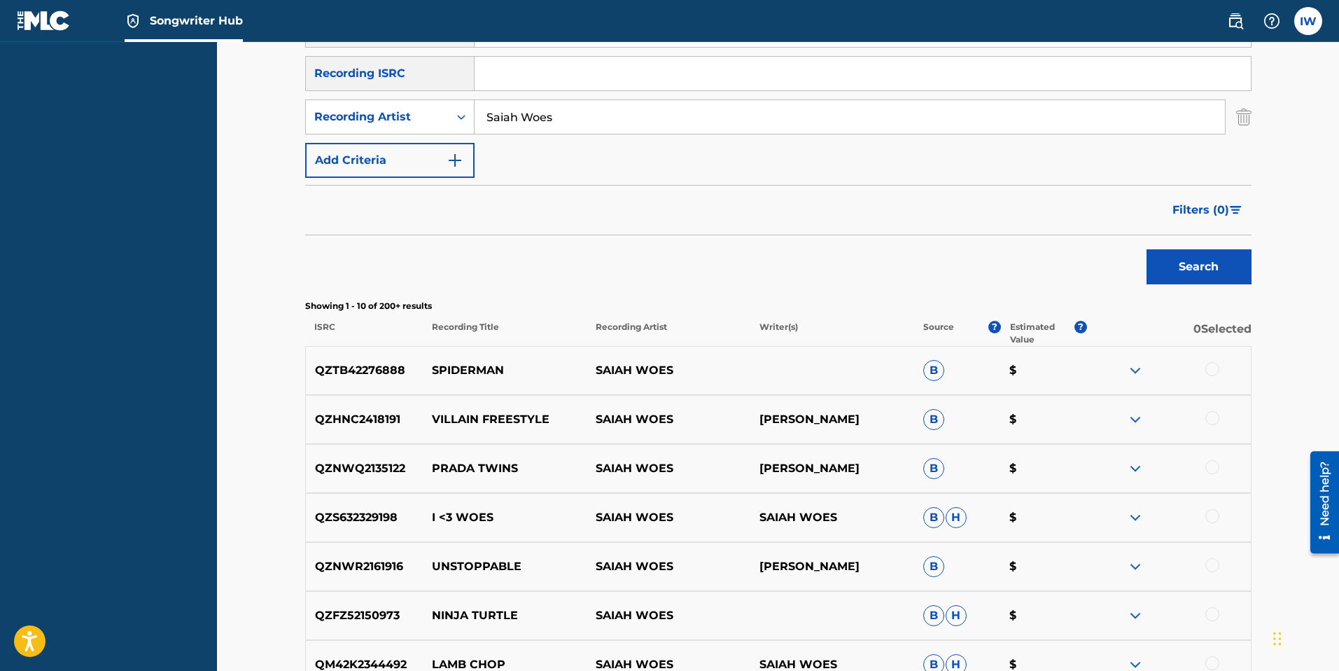
scroll to position [239, 0]
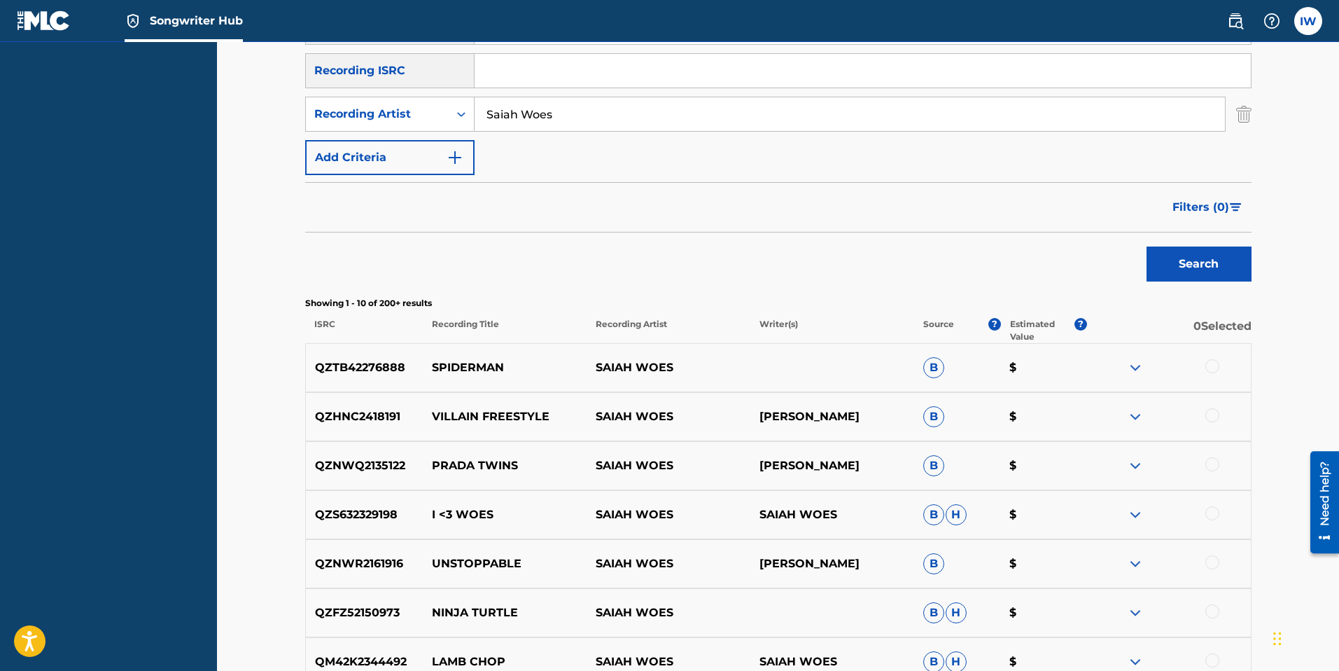
click at [920, 367] on div at bounding box center [1213, 366] width 14 height 14
click at [920, 384] on button "Match 1 Group" at bounding box center [984, 556] width 155 height 35
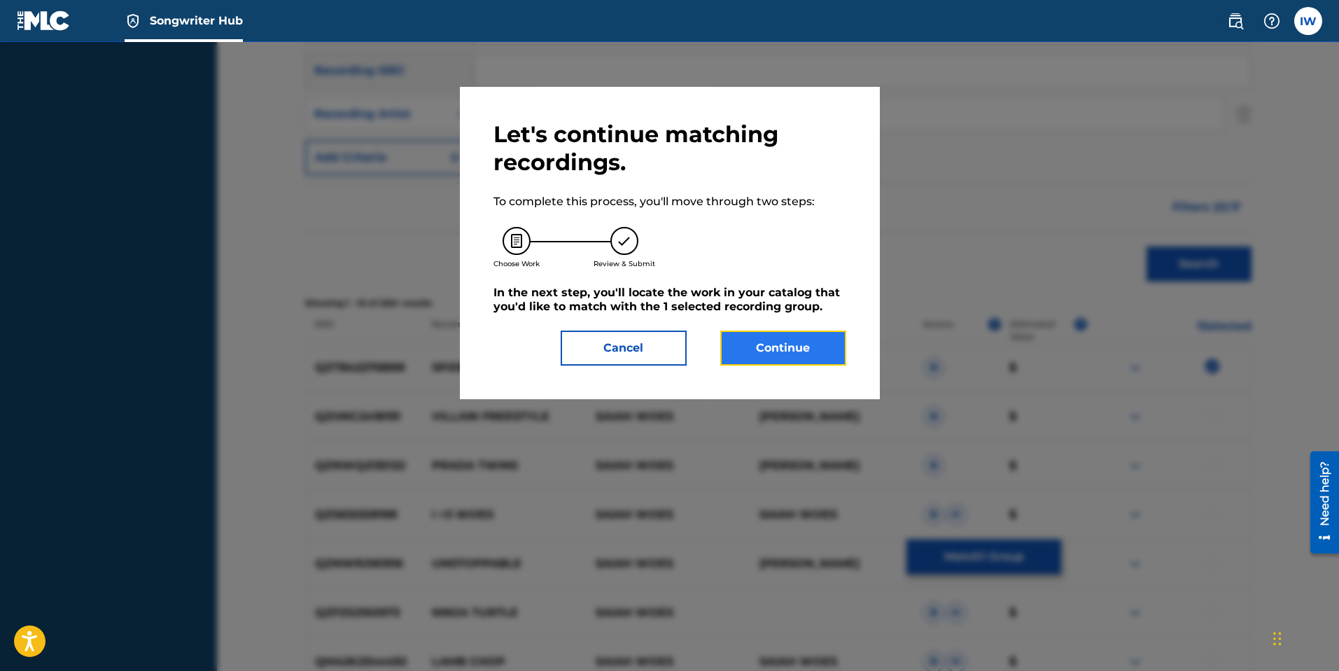
click at [779, 340] on button "Continue" at bounding box center [783, 347] width 126 height 35
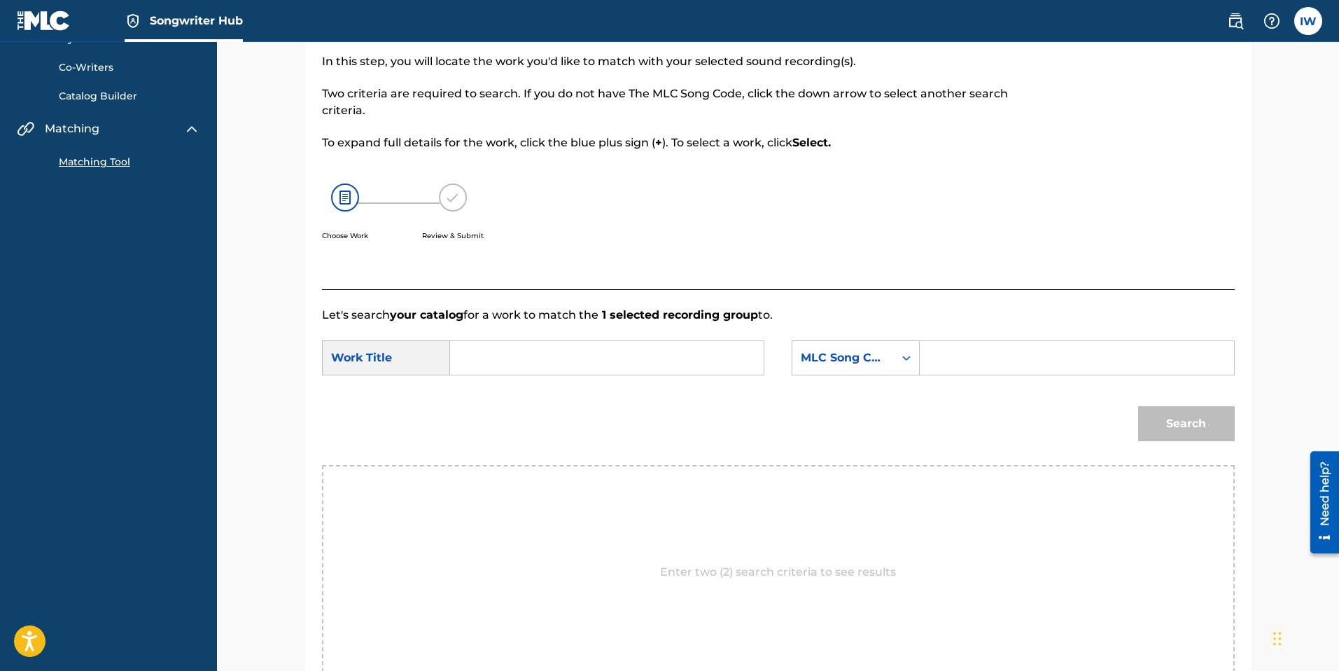
scroll to position [94, 0]
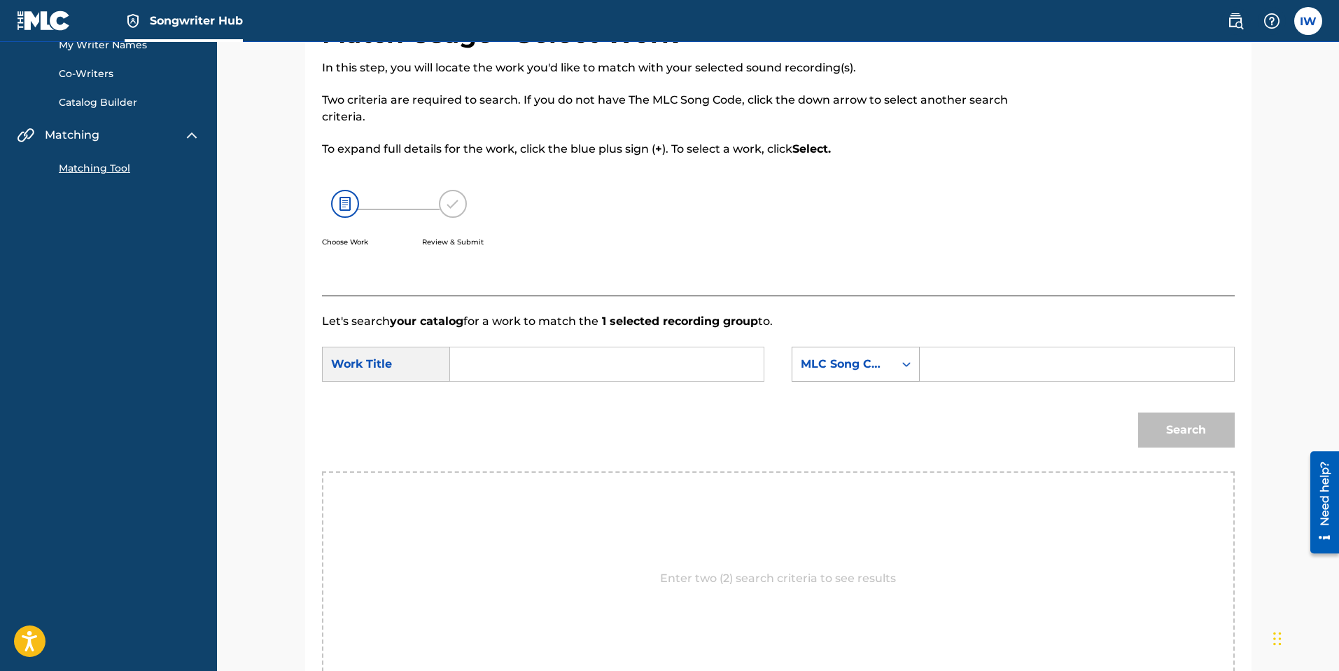
click at [900, 365] on icon "Search Form" at bounding box center [907, 364] width 14 height 14
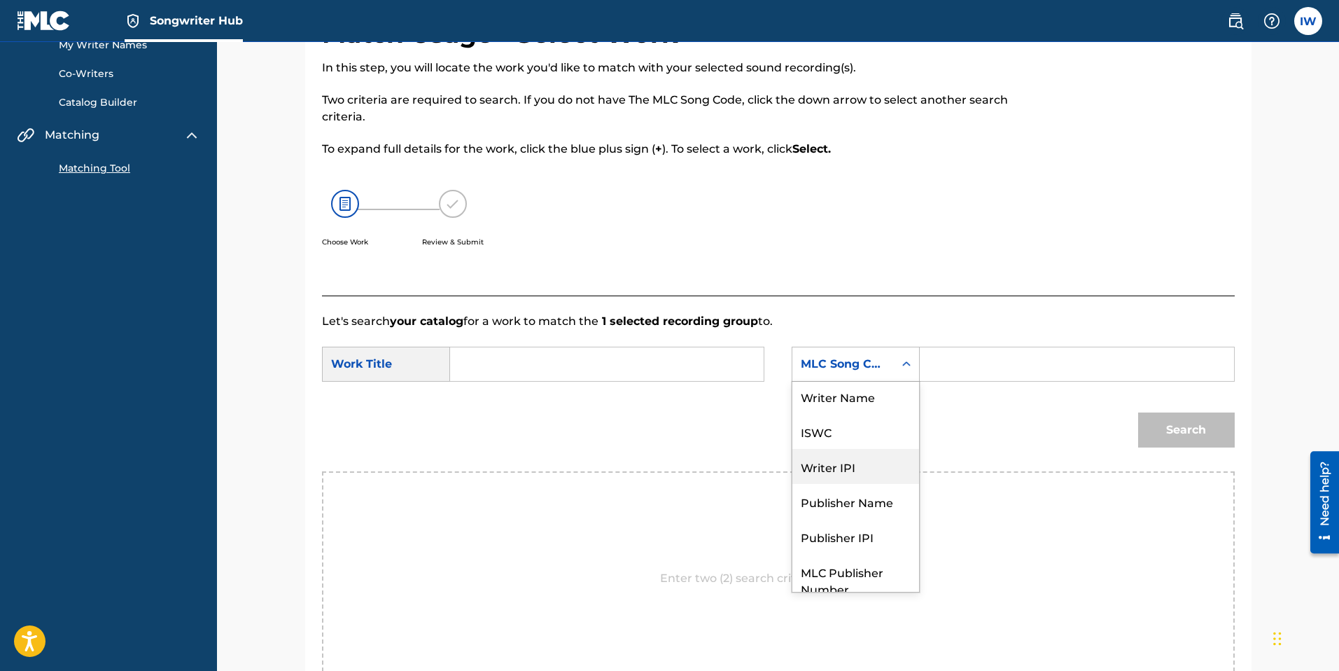
scroll to position [2, 0]
click at [844, 384] on div "Publisher IPI" at bounding box center [856, 536] width 127 height 35
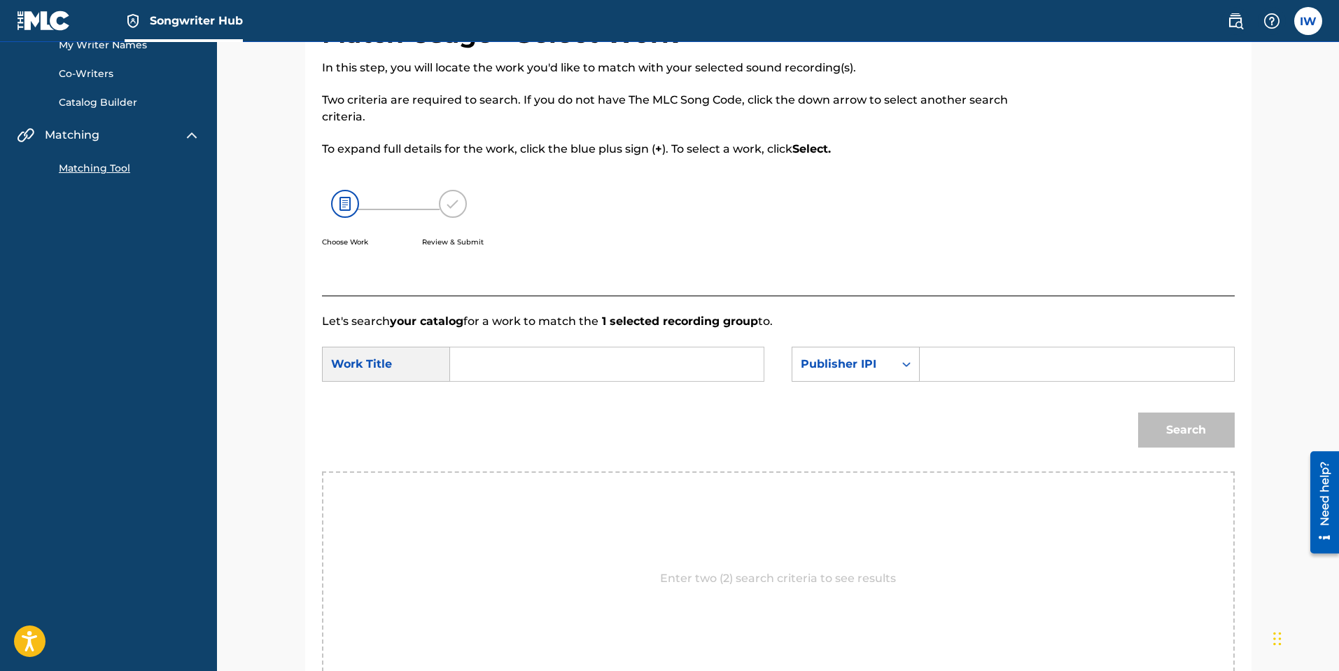
click at [920, 367] on input "Search Form" at bounding box center [1077, 364] width 290 height 34
paste input "199739627159"
type input "199739627159"
click at [920, 384] on div "Search" at bounding box center [1183, 426] width 104 height 56
click at [920, 384] on div "Search" at bounding box center [778, 434] width 913 height 73
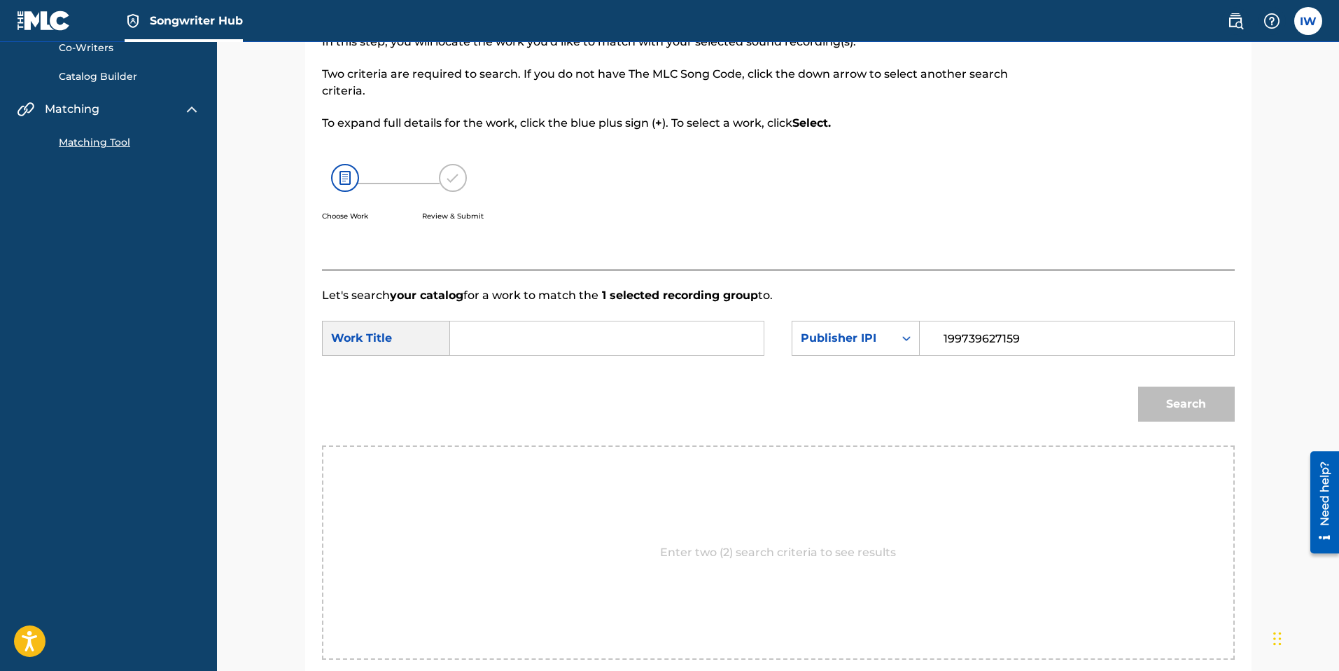
scroll to position [120, 0]
click at [909, 384] on div "Search" at bounding box center [778, 408] width 913 height 73
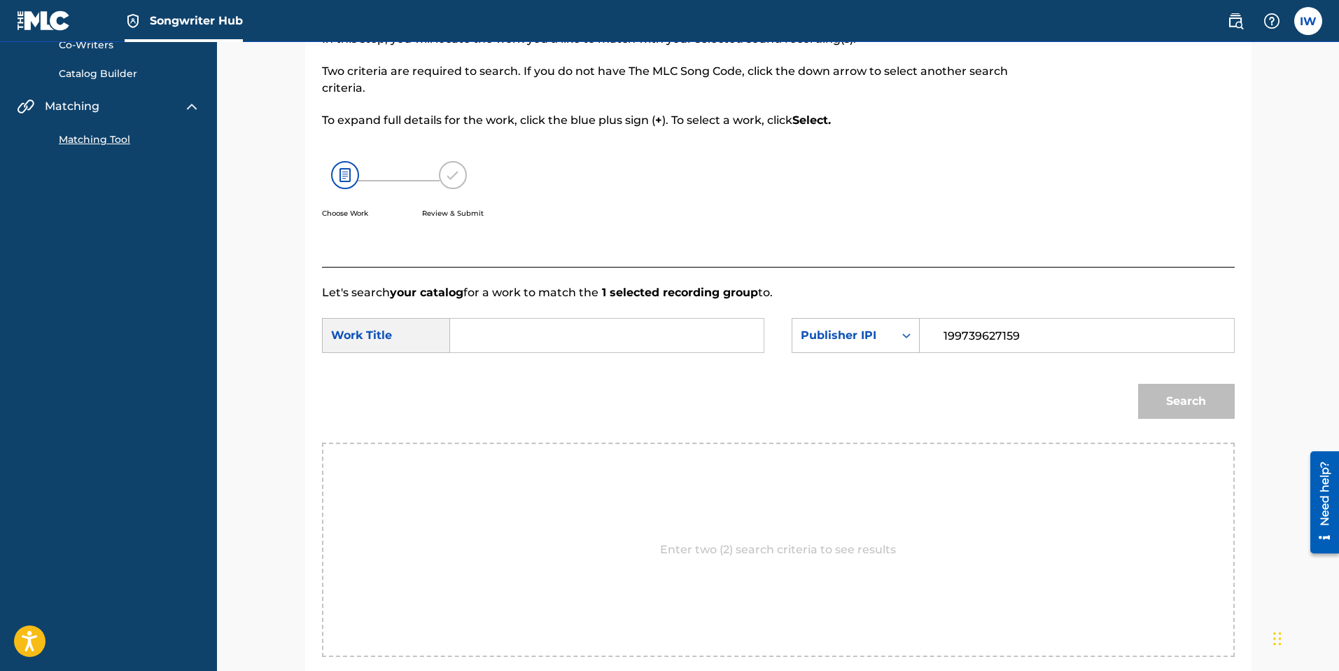
scroll to position [123, 0]
click at [522, 336] on input "Search Form" at bounding box center [607, 335] width 290 height 34
click at [907, 333] on icon "Search Form" at bounding box center [907, 335] width 14 height 14
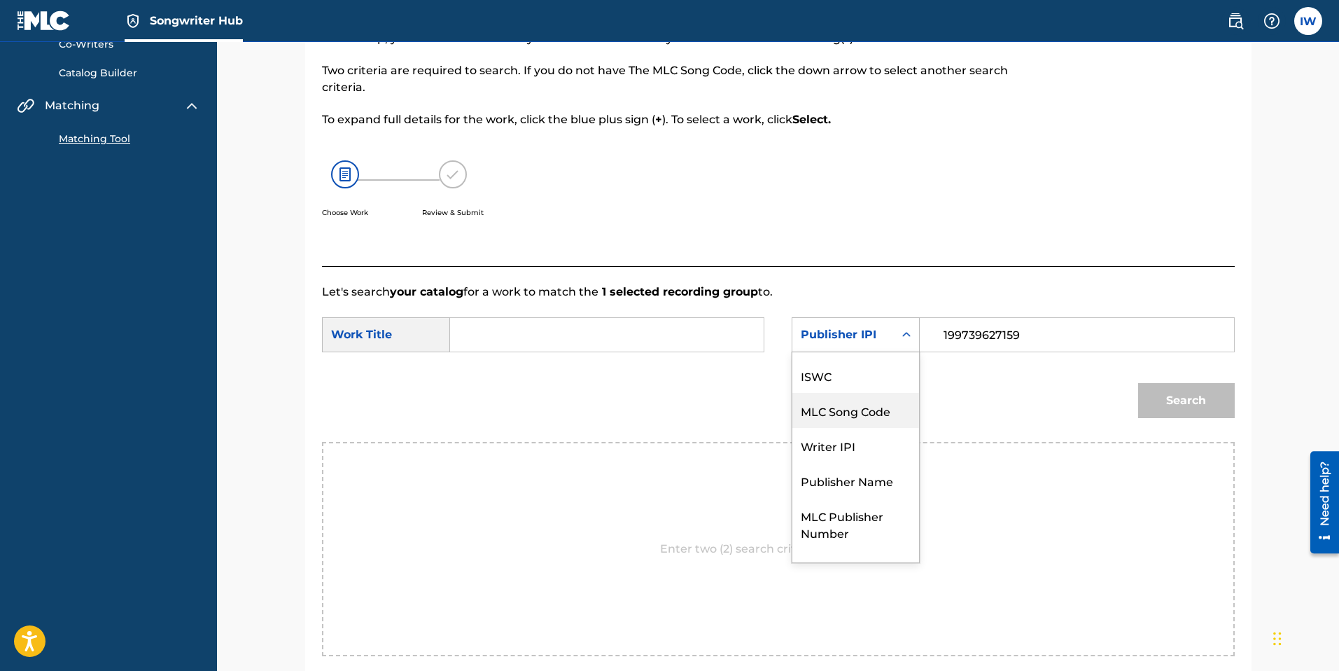
click at [844, 384] on div "MLC Song Code" at bounding box center [856, 410] width 127 height 35
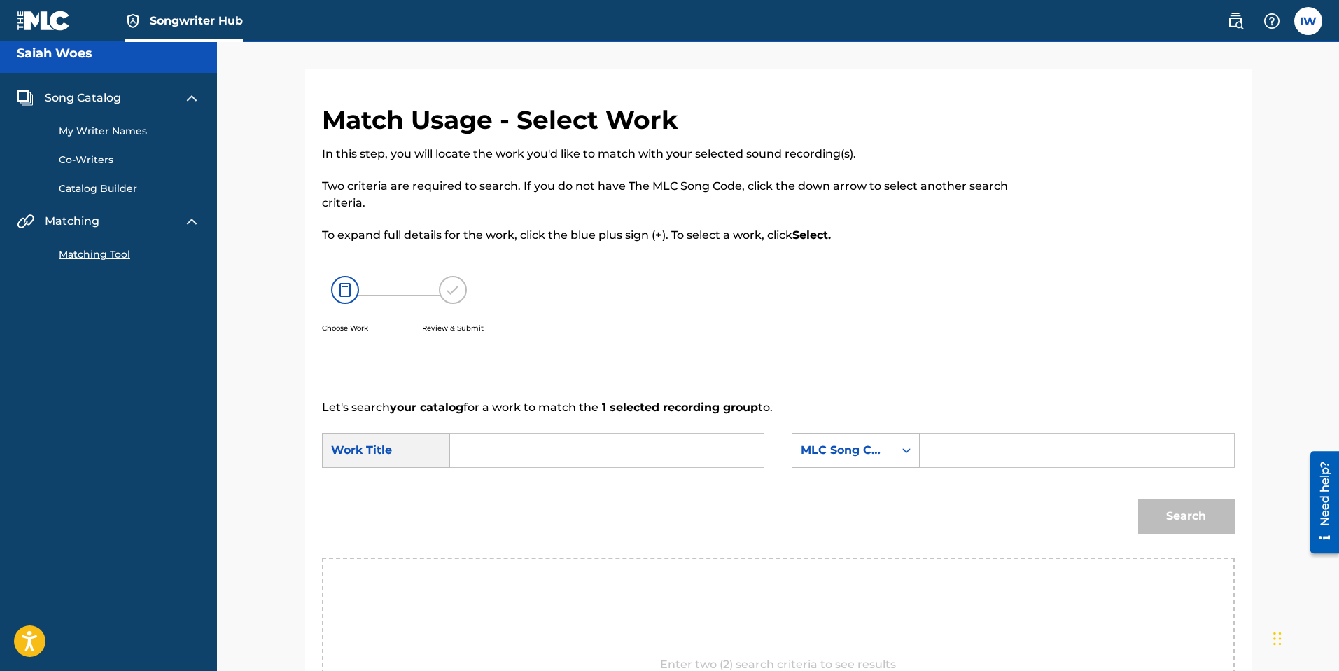
scroll to position [0, 0]
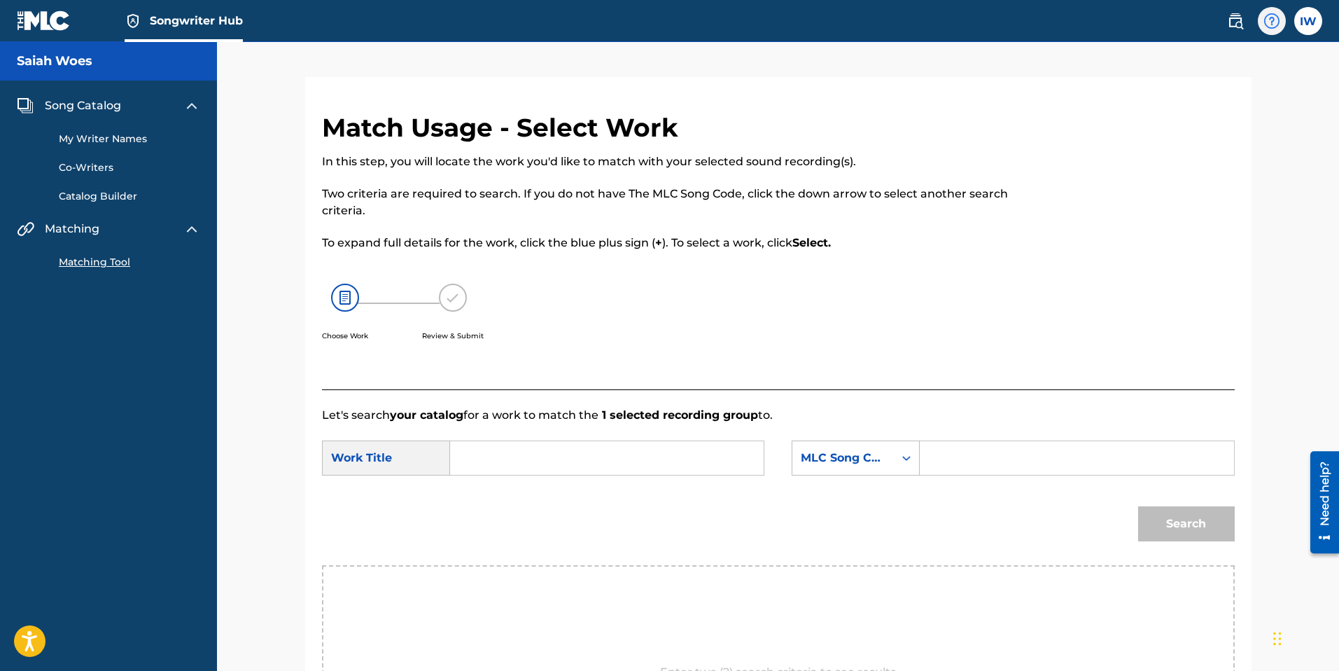
click at [920, 27] on img at bounding box center [1272, 21] width 17 height 17
click at [184, 20] on span "Songwriter Hub" at bounding box center [196, 21] width 93 height 16
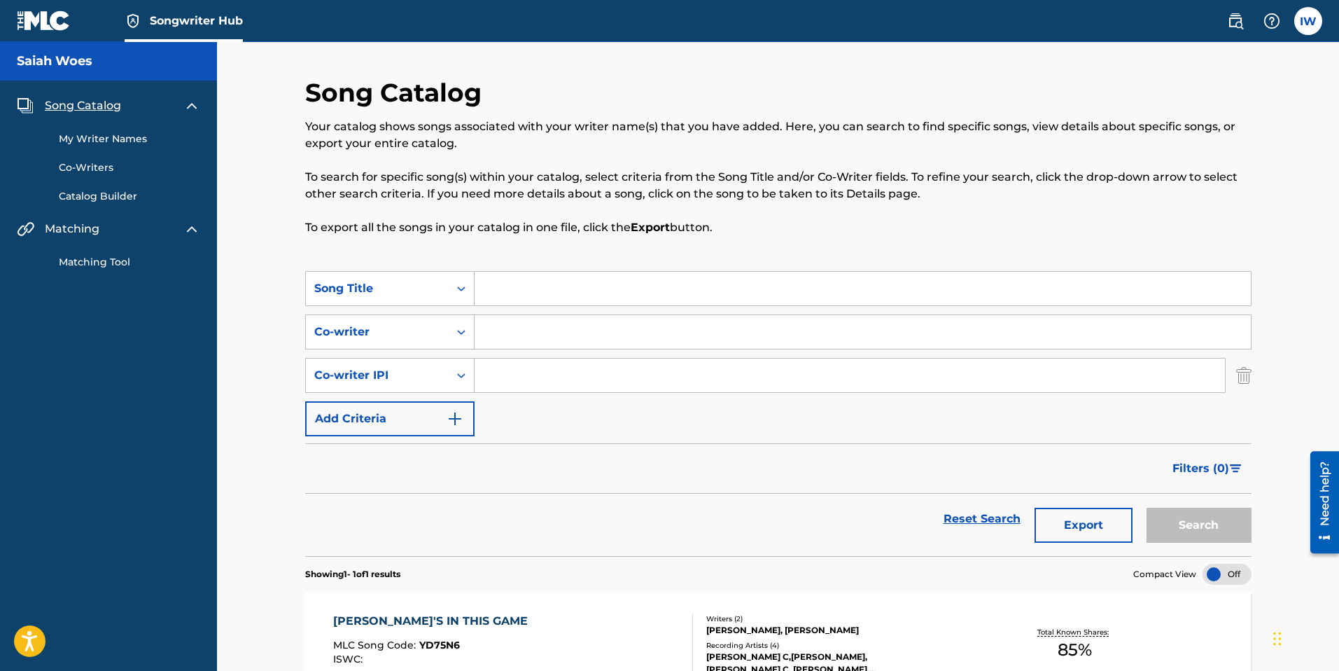
click at [25, 25] on img at bounding box center [44, 21] width 54 height 20
click at [104, 193] on link "Catalog Builder" at bounding box center [129, 196] width 141 height 15
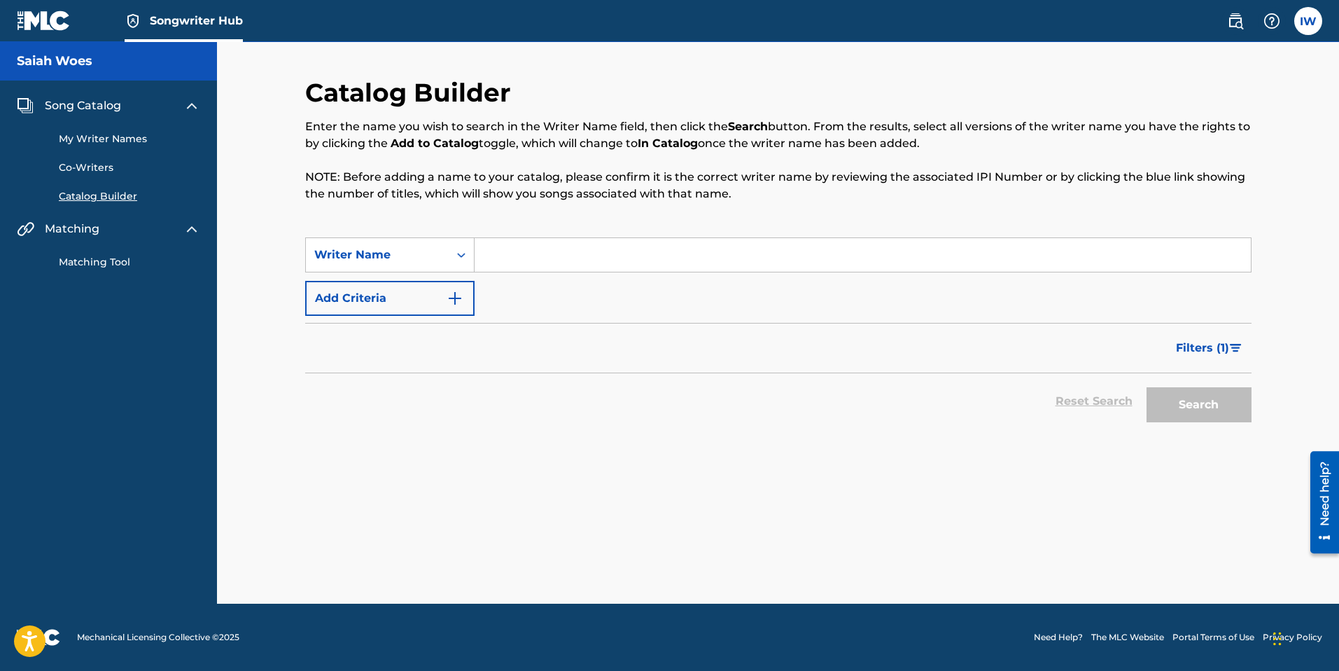
click at [193, 99] on img at bounding box center [191, 105] width 17 height 17
click at [44, 57] on h5 "Saiah Woes" at bounding box center [55, 61] width 76 height 16
click at [34, 59] on h5 "Saiah Woes" at bounding box center [55, 61] width 76 height 16
click at [175, 22] on span "Songwriter Hub" at bounding box center [196, 21] width 93 height 16
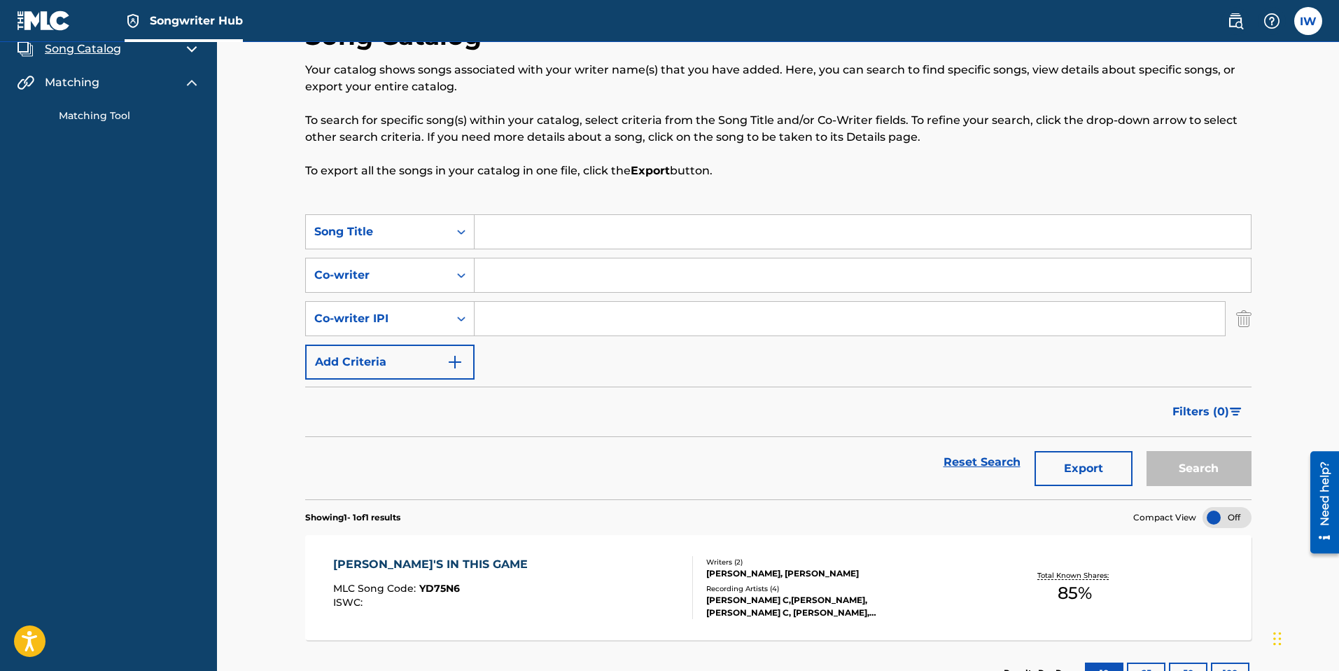
scroll to position [129, 0]
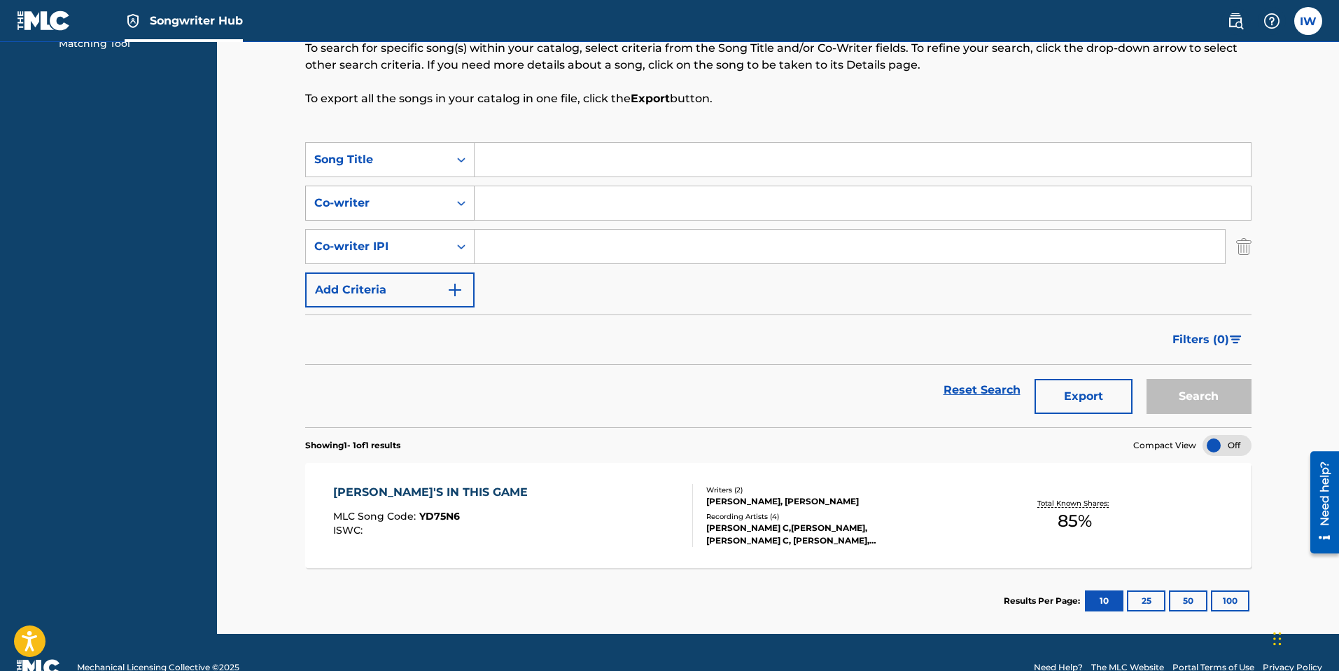
click at [447, 205] on div "Co-writer" at bounding box center [377, 203] width 143 height 27
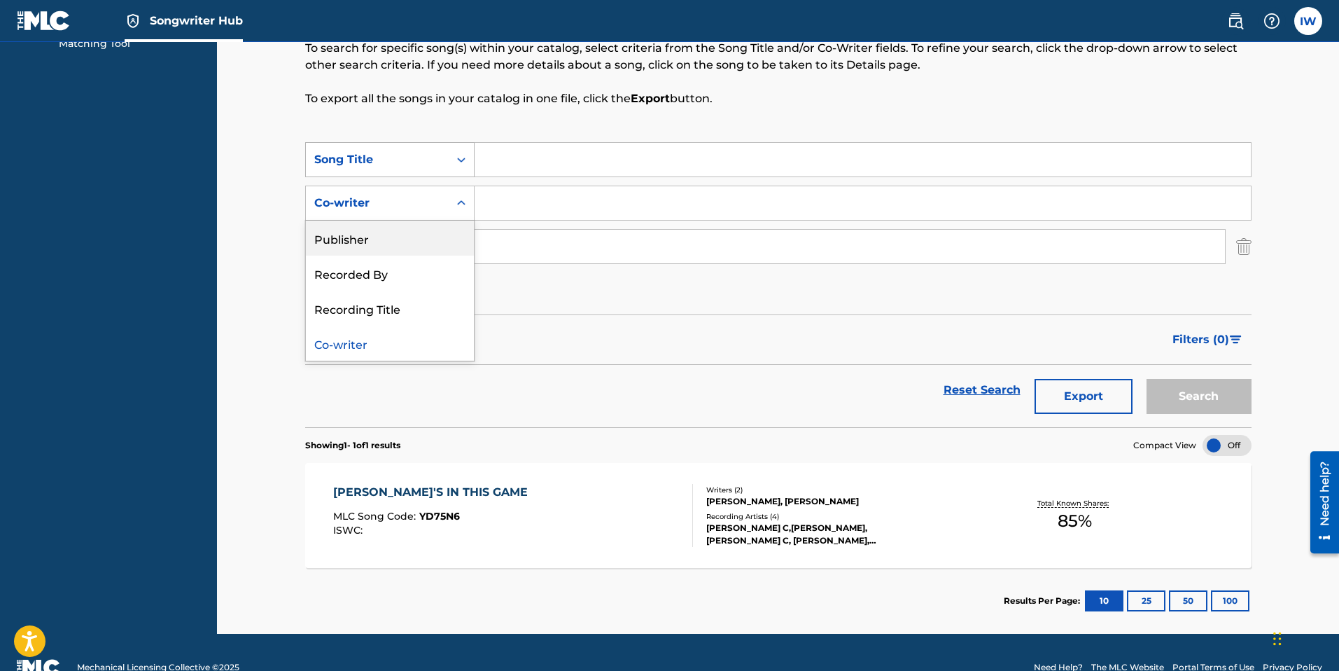
click at [459, 162] on icon "Search Form" at bounding box center [461, 160] width 14 height 14
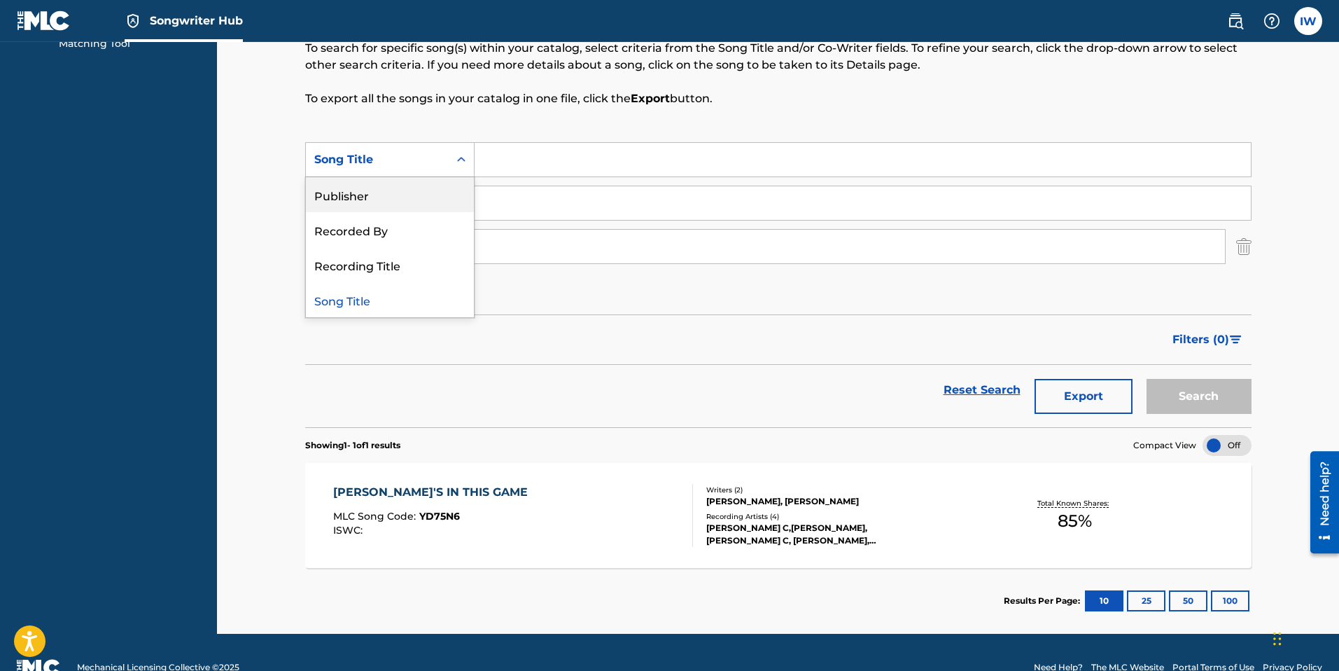
click at [463, 162] on icon "Search Form" at bounding box center [461, 160] width 14 height 14
click at [431, 203] on div "Co-writer" at bounding box center [377, 203] width 126 height 17
click at [470, 200] on div "Search Form" at bounding box center [461, 202] width 25 height 25
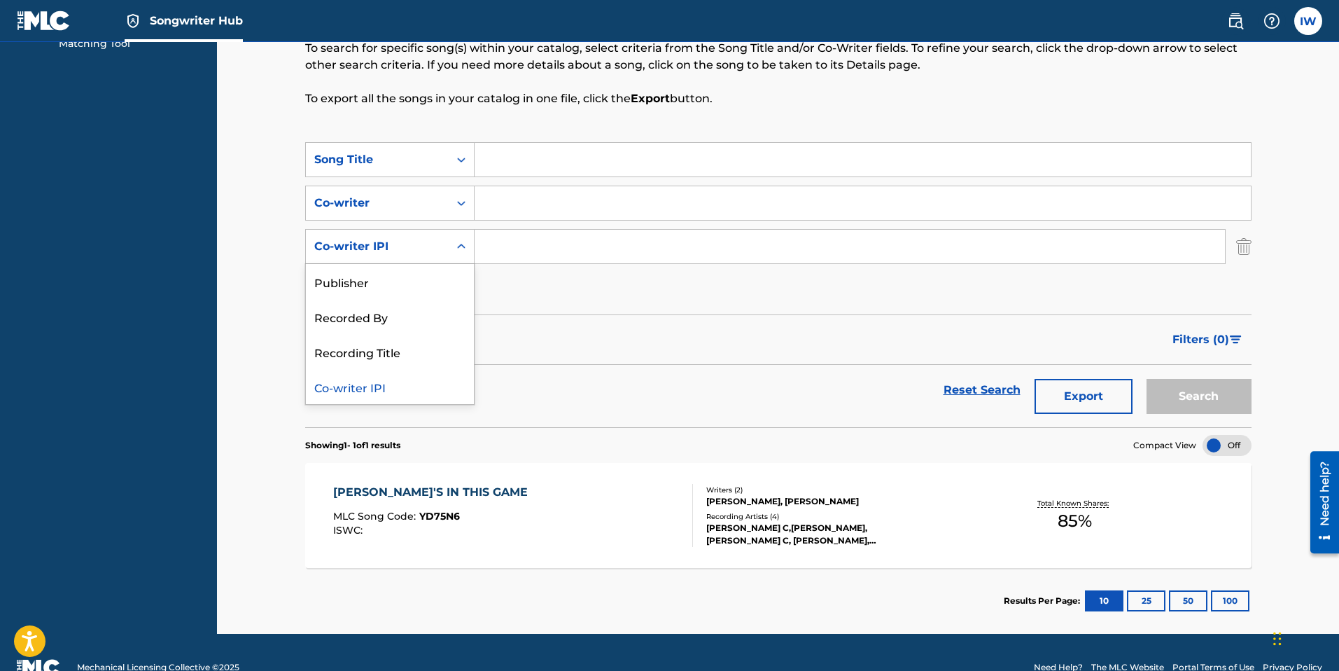
click at [442, 245] on div "Co-writer IPI" at bounding box center [377, 246] width 143 height 27
click at [560, 336] on div "Filters ( 0 )" at bounding box center [778, 339] width 947 height 50
click at [920, 246] on img "Search Form" at bounding box center [1243, 246] width 15 height 35
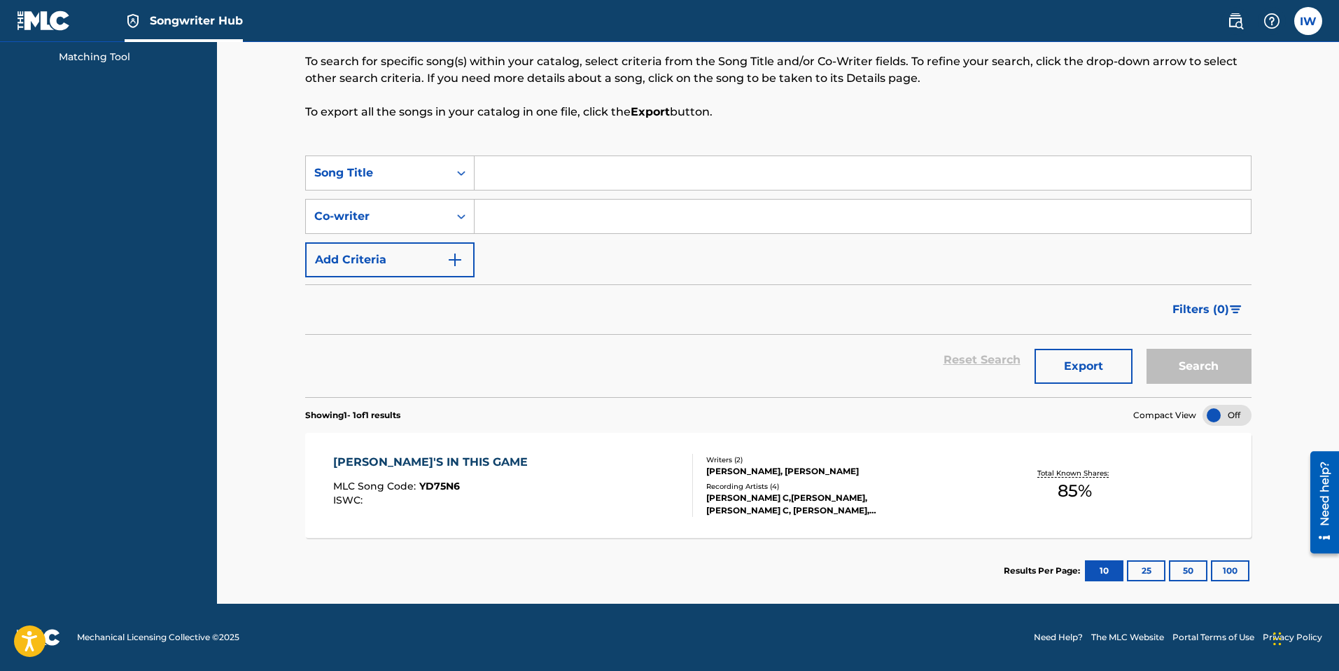
scroll to position [116, 0]
click at [498, 202] on input "Search Form" at bounding box center [863, 217] width 776 height 34
click at [387, 214] on div "Co-writer" at bounding box center [377, 216] width 126 height 17
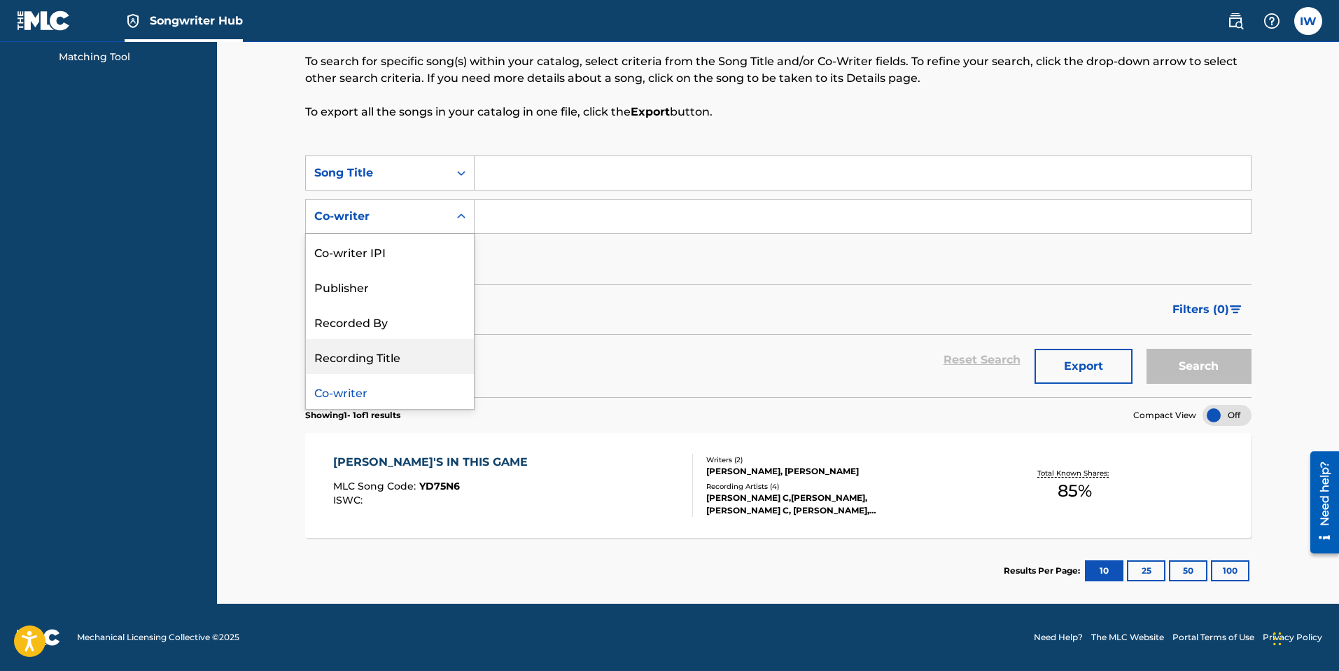
click at [569, 321] on div "Filters ( 0 )" at bounding box center [778, 309] width 947 height 50
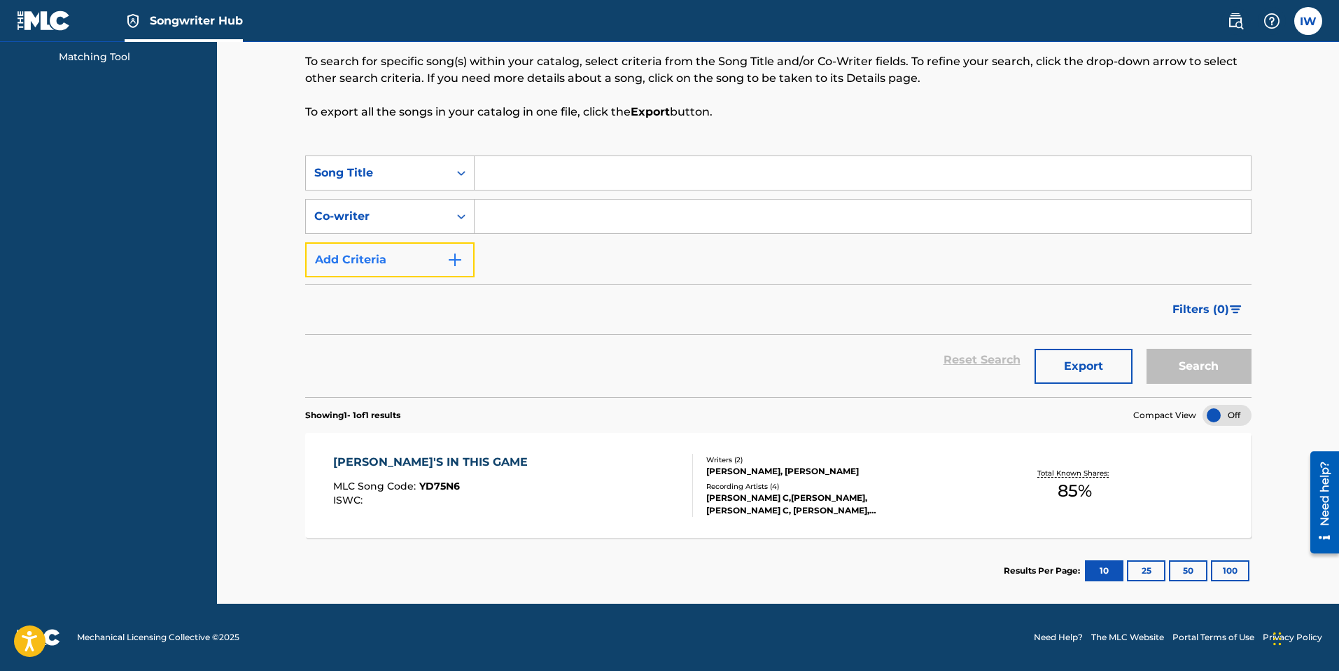
click at [442, 255] on button "Add Criteria" at bounding box center [389, 259] width 169 height 35
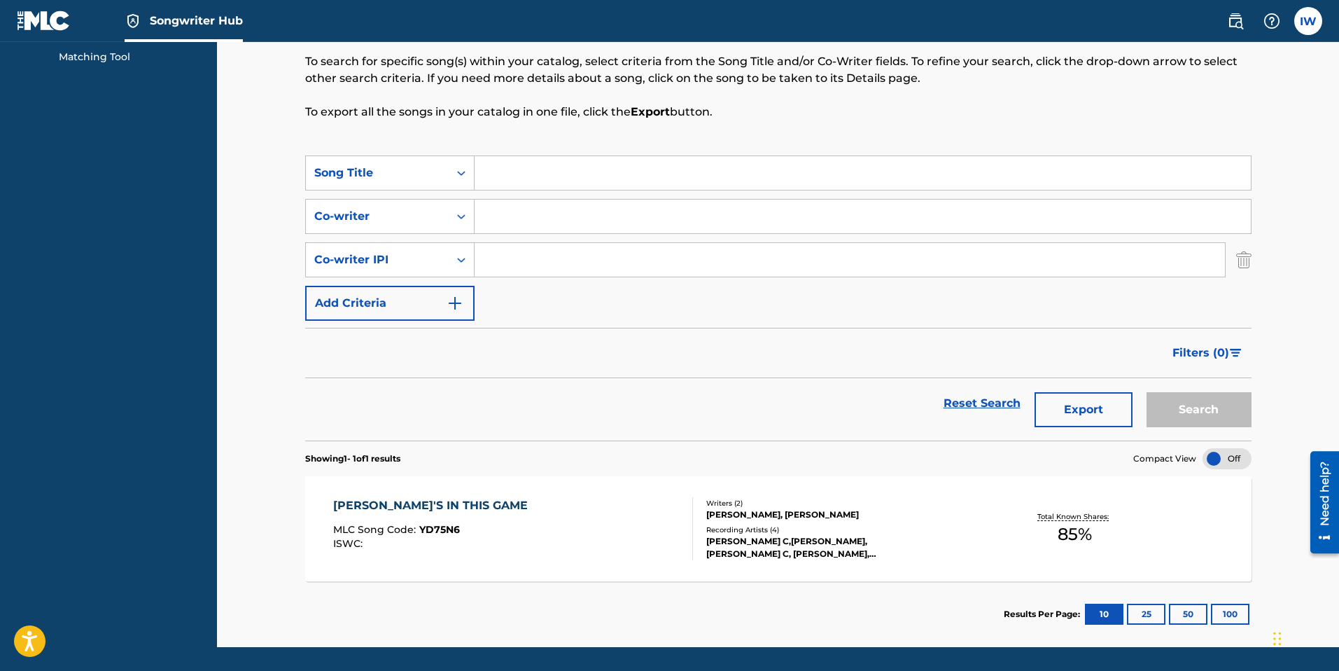
click at [477, 258] on input "Search Form" at bounding box center [850, 260] width 751 height 34
click at [461, 259] on icon "Search Form" at bounding box center [461, 260] width 14 height 14
click at [368, 335] on div "Recorded By" at bounding box center [390, 329] width 168 height 35
click at [565, 267] on input "Search Form" at bounding box center [850, 260] width 751 height 34
type input "Saiah Woes"
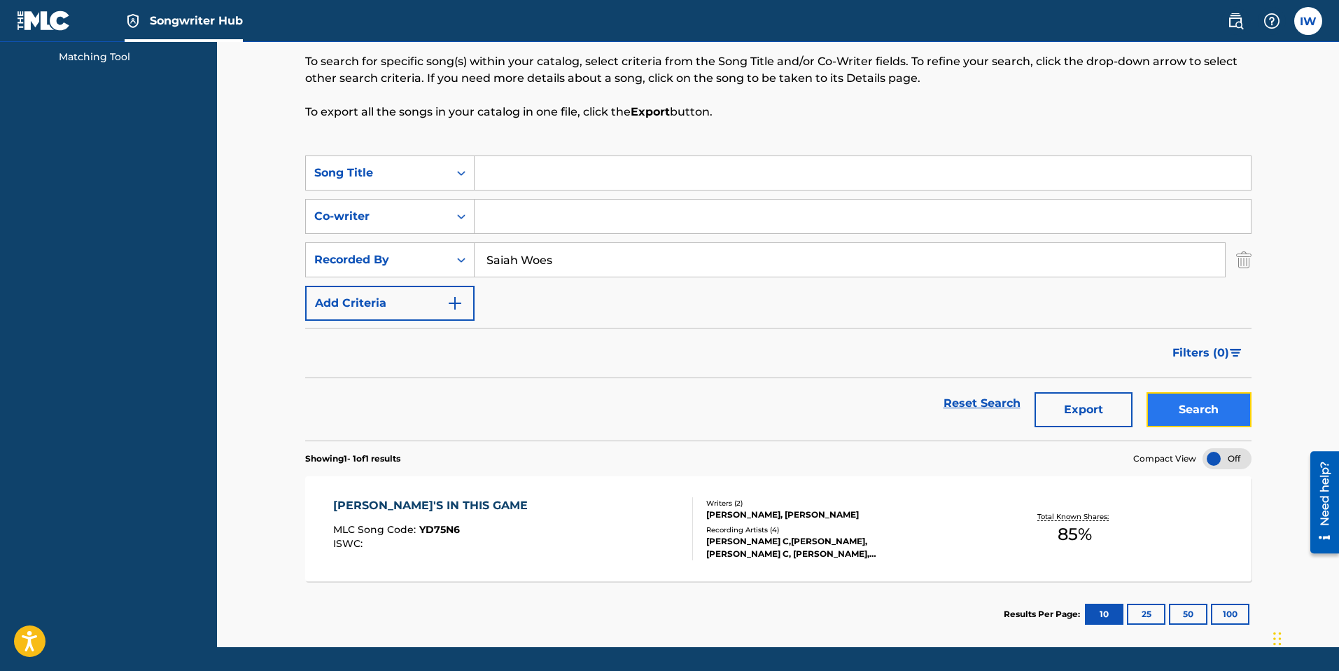
click at [920, 384] on button "Search" at bounding box center [1199, 409] width 105 height 35
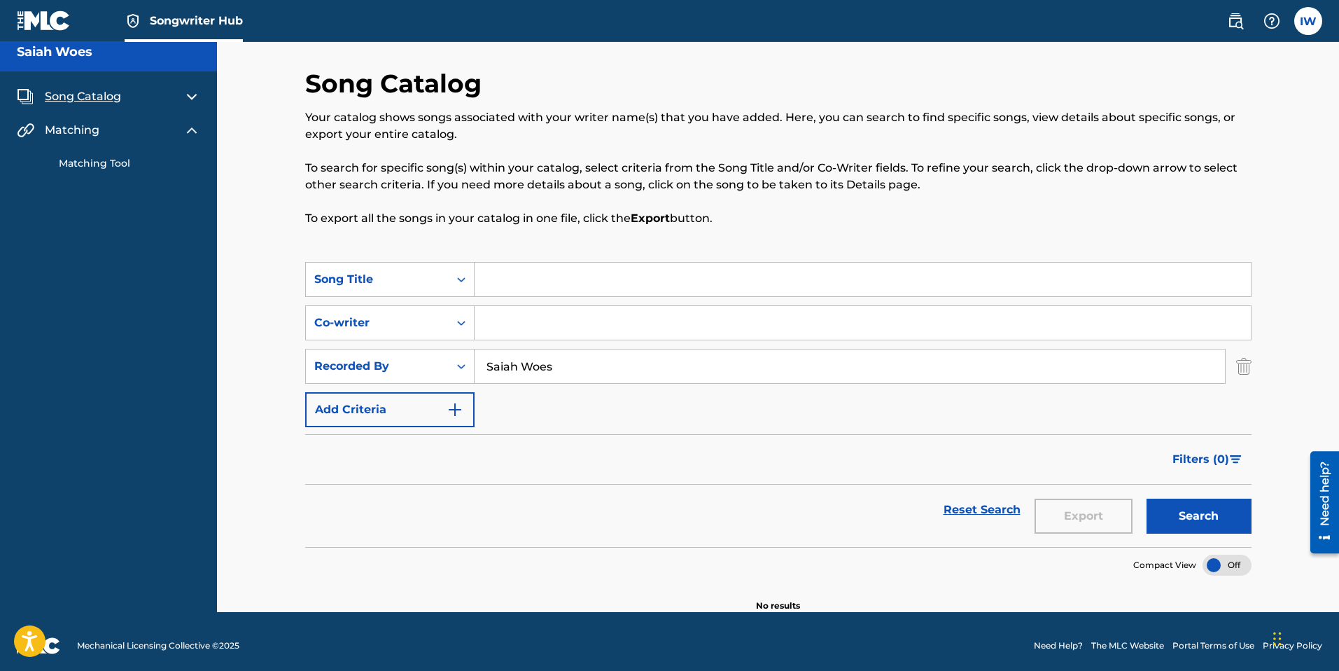
scroll to position [0, 0]
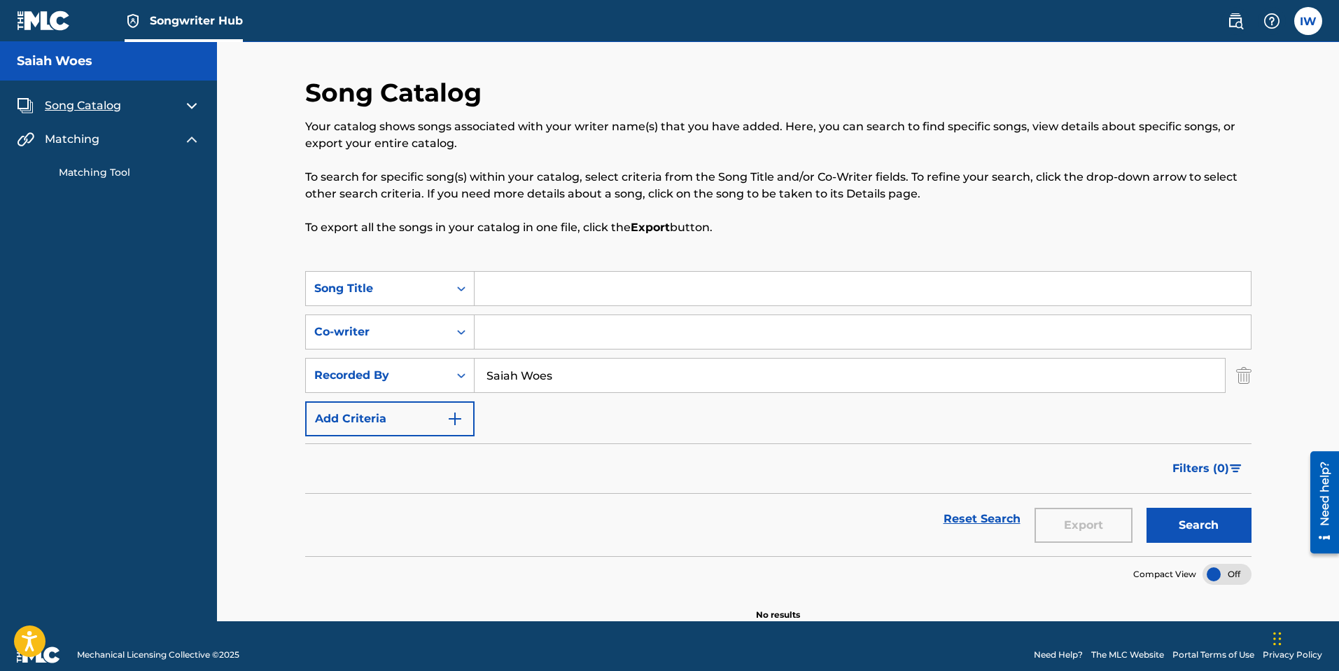
click at [569, 379] on input "Saiah Woes" at bounding box center [850, 375] width 751 height 34
click at [570, 379] on input "Saiah Woes" at bounding box center [850, 375] width 751 height 34
type input "[PERSON_NAME]"
click at [920, 384] on button "Search" at bounding box center [1199, 525] width 105 height 35
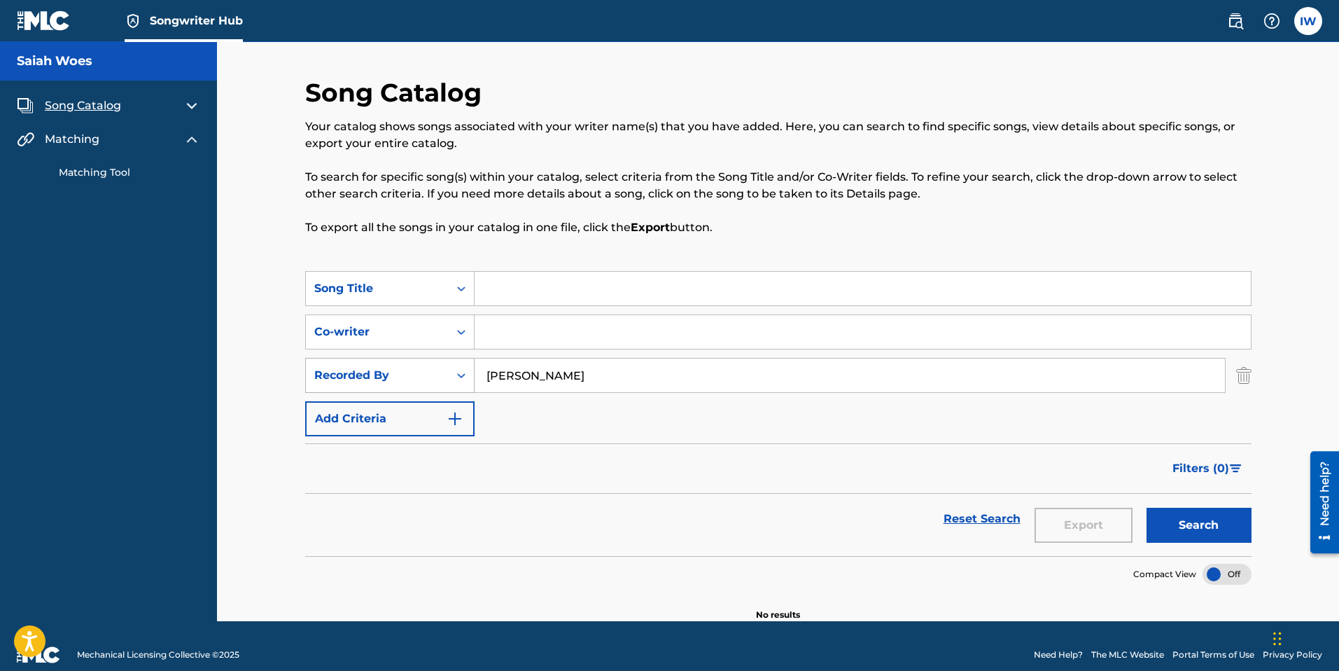
click at [453, 376] on div "Search Form" at bounding box center [461, 375] width 25 height 25
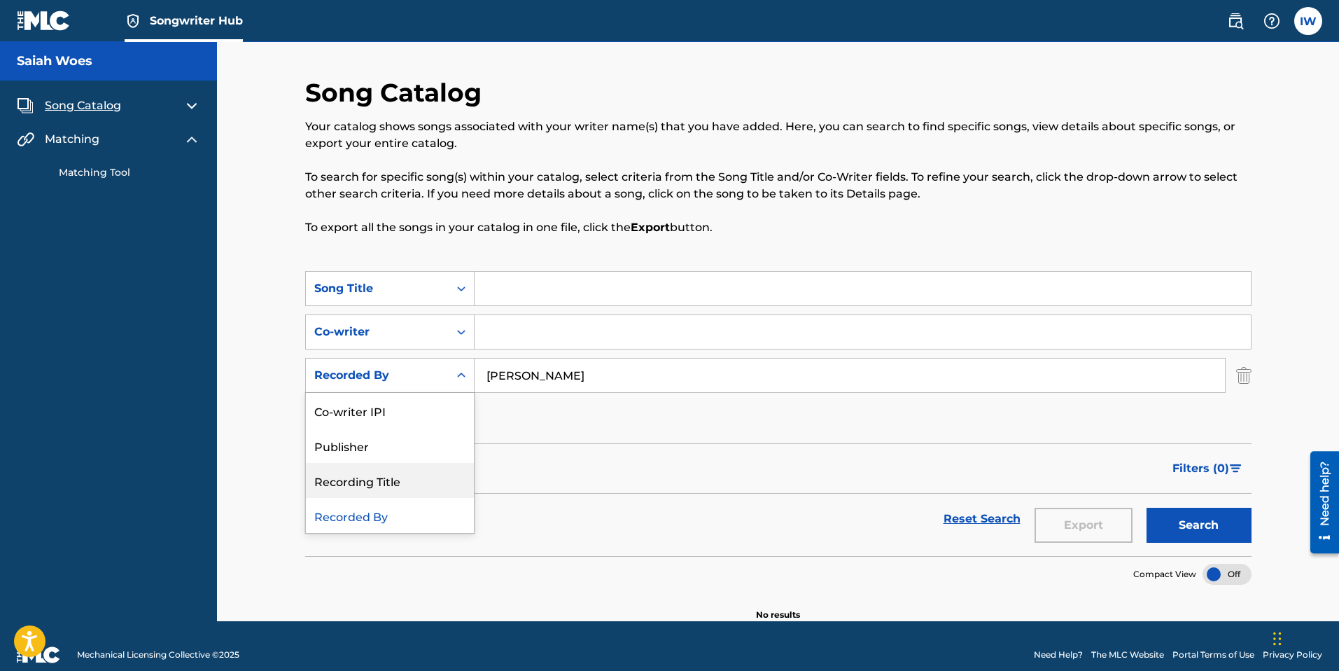
click at [647, 384] on div "Reset Search Export Search" at bounding box center [778, 519] width 947 height 50
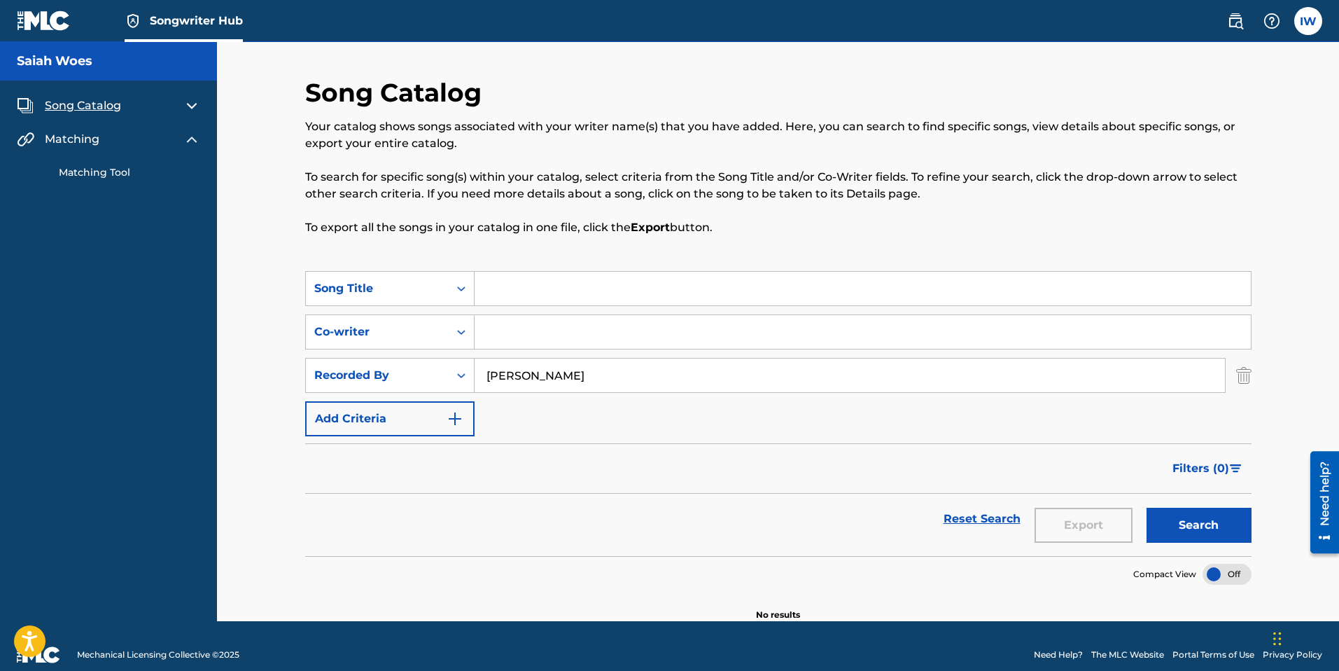
click at [70, 106] on span "Song Catalog" at bounding box center [83, 105] width 76 height 17
click at [170, 31] on link "Songwriter Hub" at bounding box center [184, 20] width 118 height 41
click at [189, 139] on img at bounding box center [191, 139] width 17 height 17
click at [98, 181] on div "Song Catalog My Writer Names Co-Writers Catalog Builder Matching Matching Tool" at bounding box center [108, 139] width 217 height 116
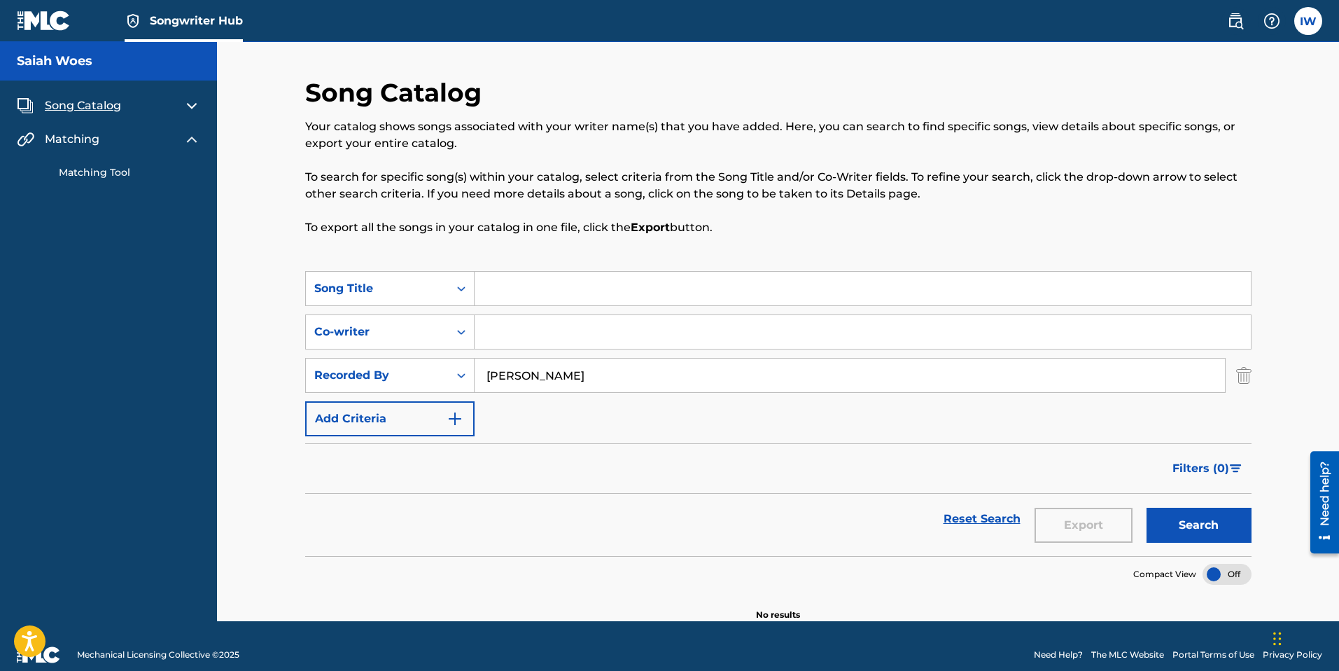
click at [95, 173] on link "Matching Tool" at bounding box center [129, 172] width 141 height 15
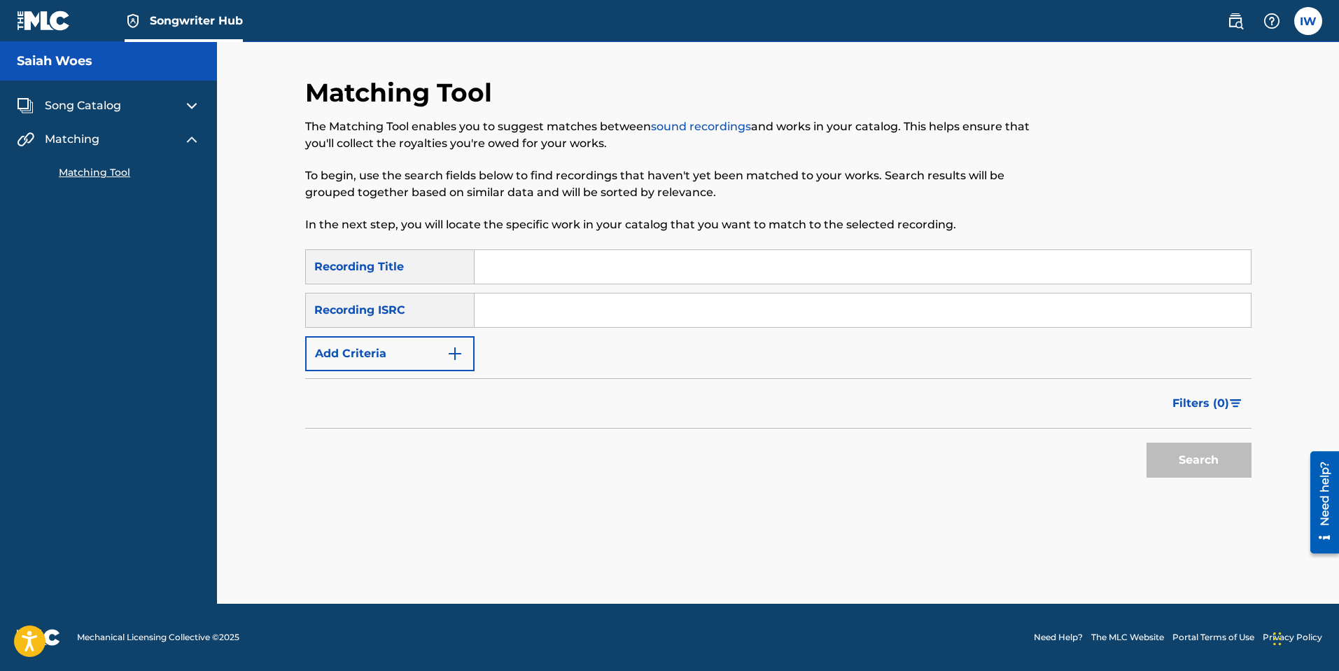
click at [502, 263] on input "Search Form" at bounding box center [863, 267] width 776 height 34
click at [920, 28] on img at bounding box center [1272, 21] width 17 height 17
click at [920, 55] on link "Contact us" at bounding box center [1272, 59] width 119 height 34
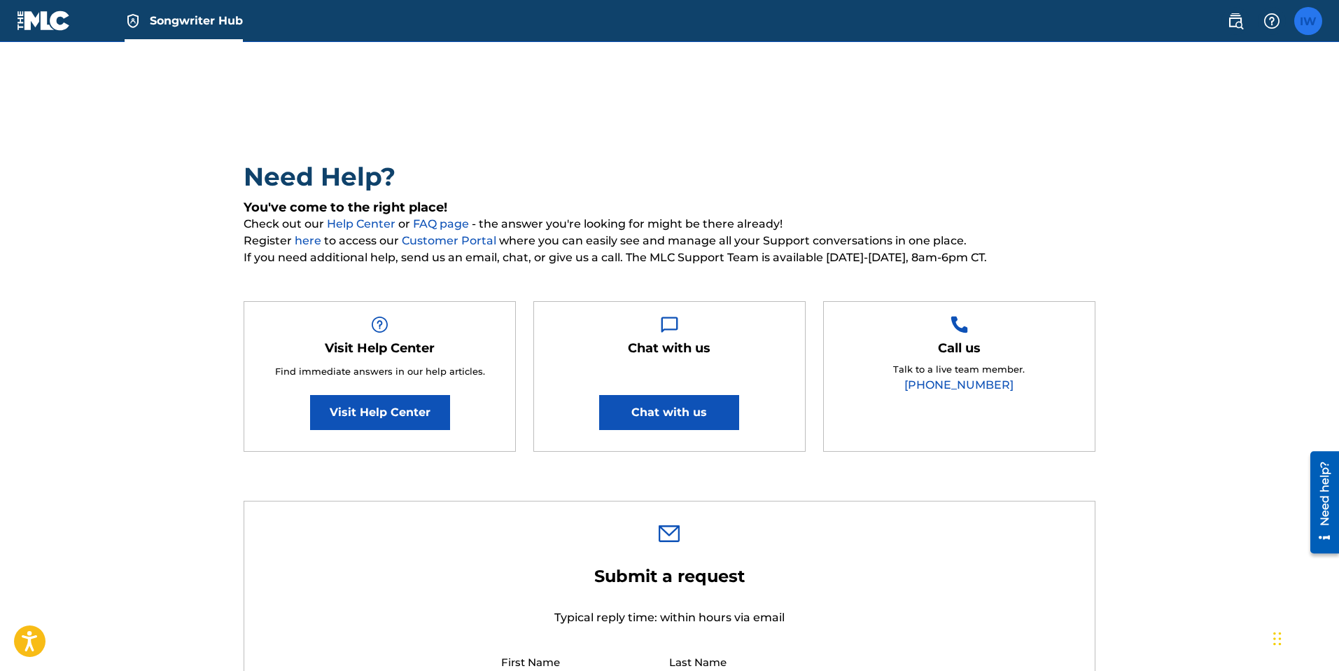
click at [920, 18] on label at bounding box center [1308, 21] width 28 height 28
click at [920, 21] on input "IW [PERSON_NAME] [EMAIL_ADDRESS][DOMAIN_NAME] Notification Preferences Profile …" at bounding box center [1308, 21] width 0 height 0
click at [920, 84] on h3 "IW" at bounding box center [1177, 89] width 29 height 25
click at [920, 21] on input "IW [PERSON_NAME] [EMAIL_ADDRESS][DOMAIN_NAME] Notification Preferences Profile …" at bounding box center [1308, 21] width 0 height 0
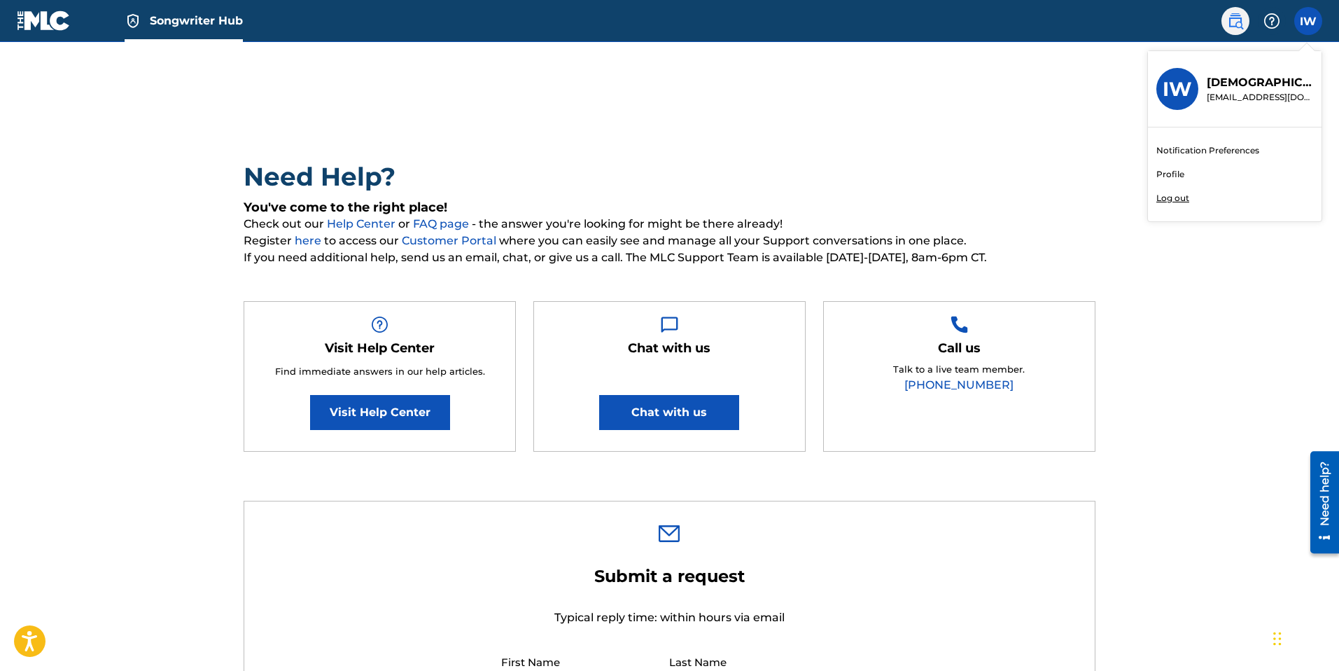
click at [920, 19] on img at bounding box center [1235, 21] width 17 height 17
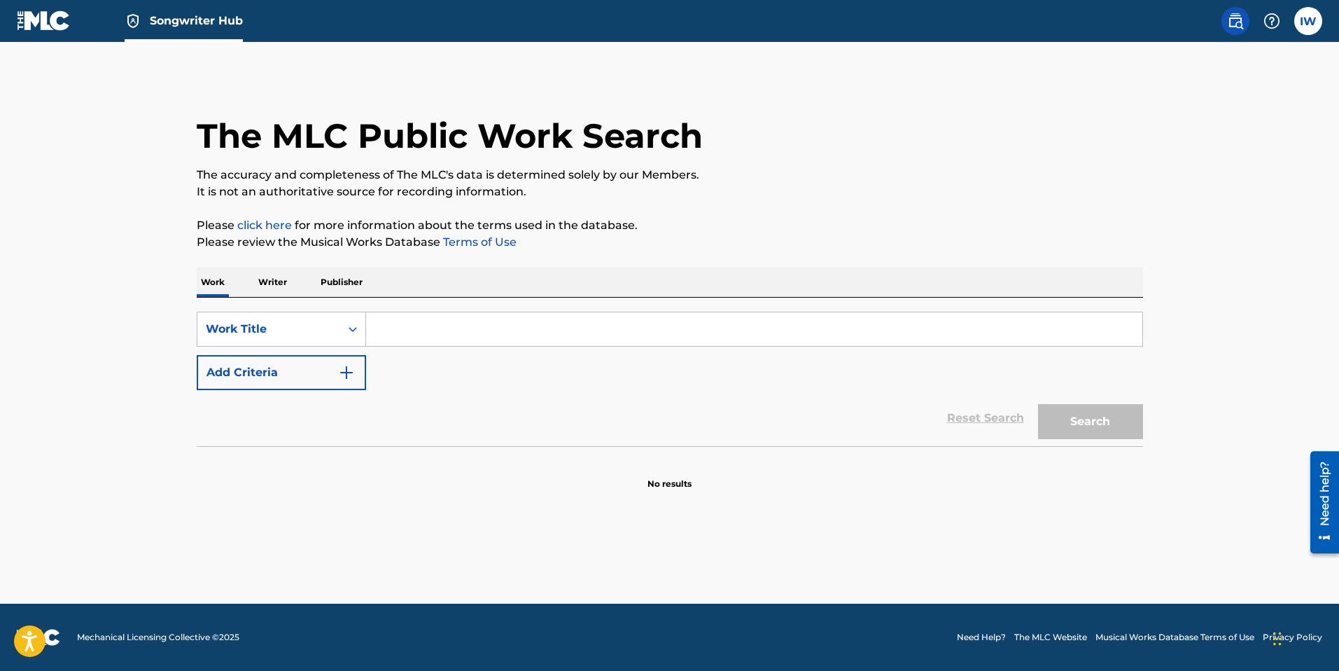
click at [281, 284] on p "Writer" at bounding box center [272, 281] width 37 height 29
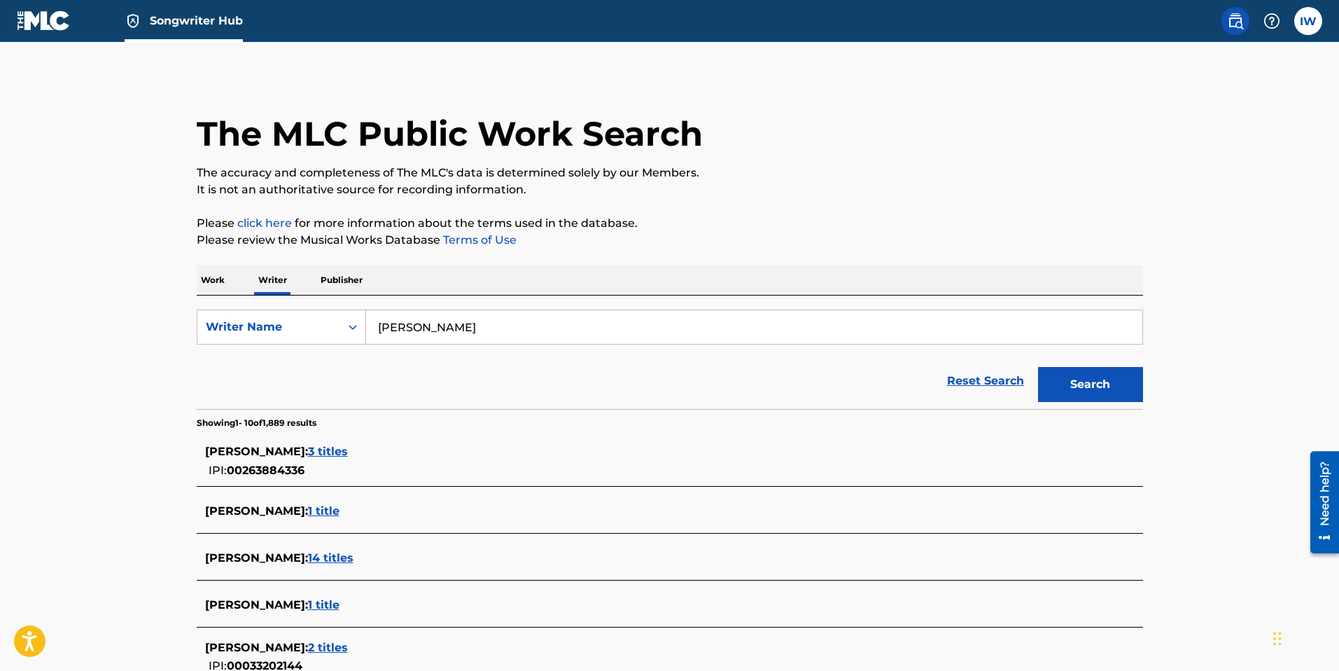
scroll to position [3, 0]
click at [356, 328] on icon "Search Form" at bounding box center [353, 326] width 14 height 14
click at [332, 281] on p "Publisher" at bounding box center [341, 279] width 50 height 29
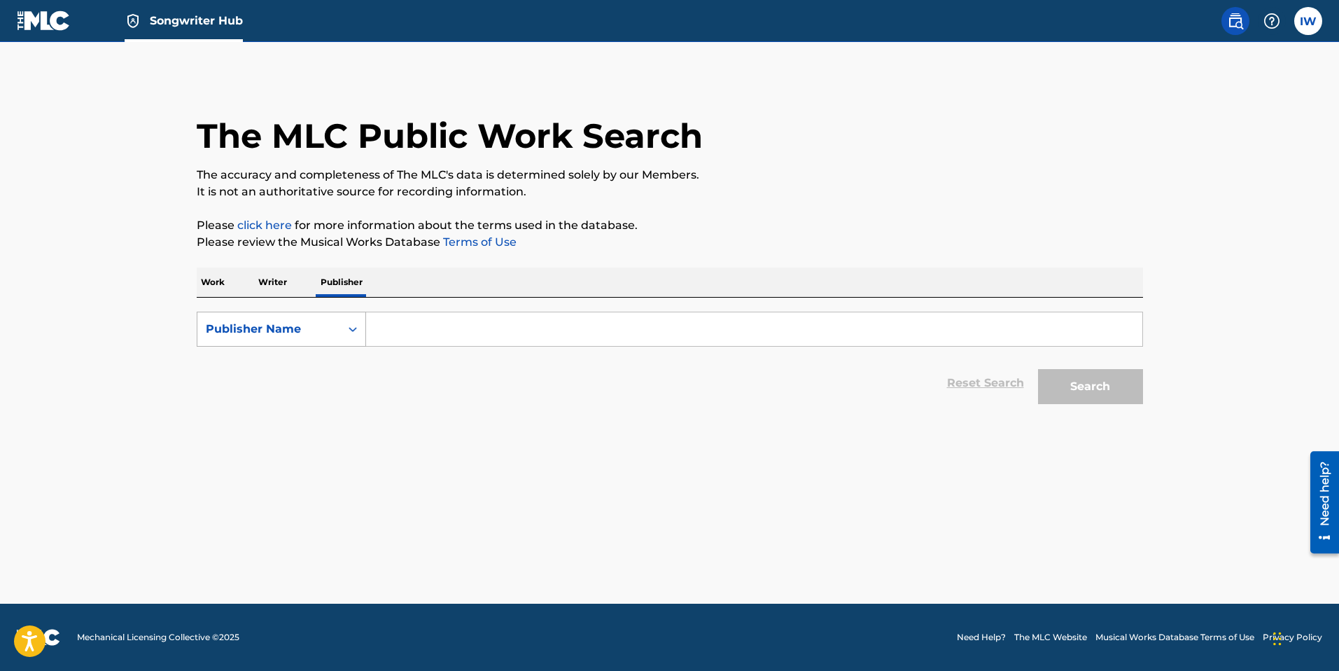
click at [356, 328] on icon "Search Form" at bounding box center [353, 329] width 14 height 14
click at [214, 280] on p "Work" at bounding box center [213, 281] width 32 height 29
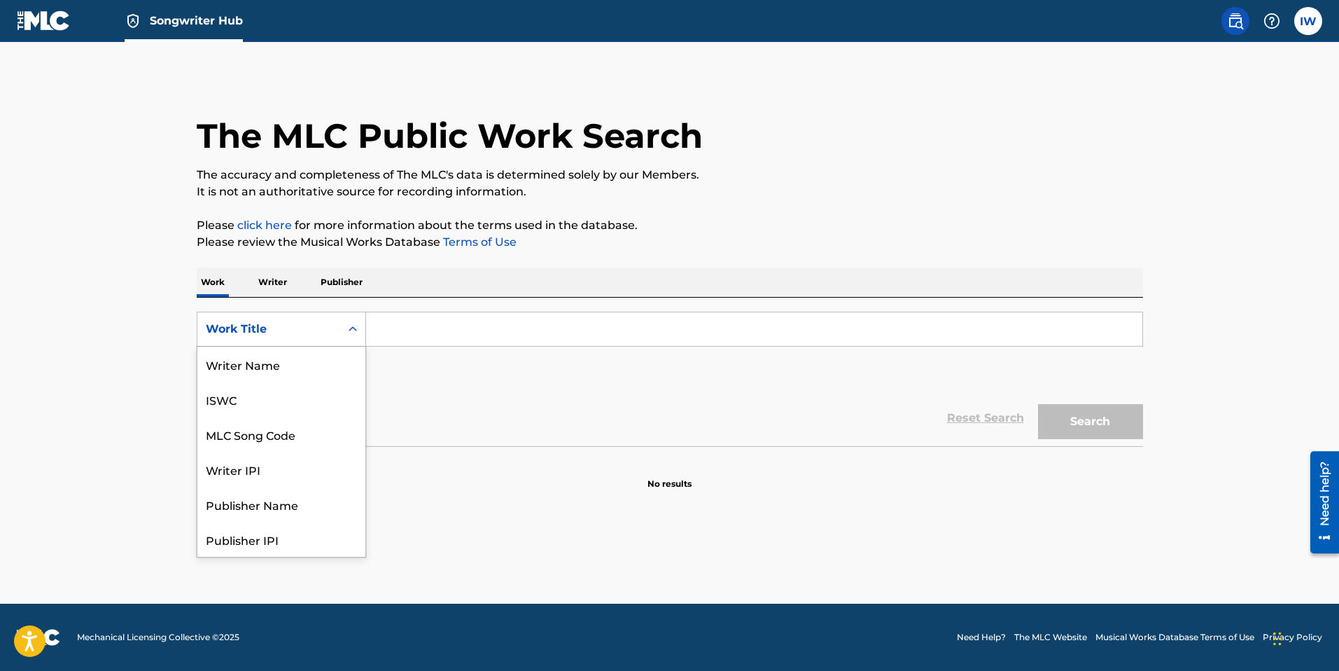
click at [349, 325] on icon "Search Form" at bounding box center [353, 329] width 14 height 14
drag, startPoint x: 482, startPoint y: 424, endPoint x: 458, endPoint y: 424, distance: 23.8
click at [482, 384] on div "Reset Search Search" at bounding box center [670, 418] width 947 height 56
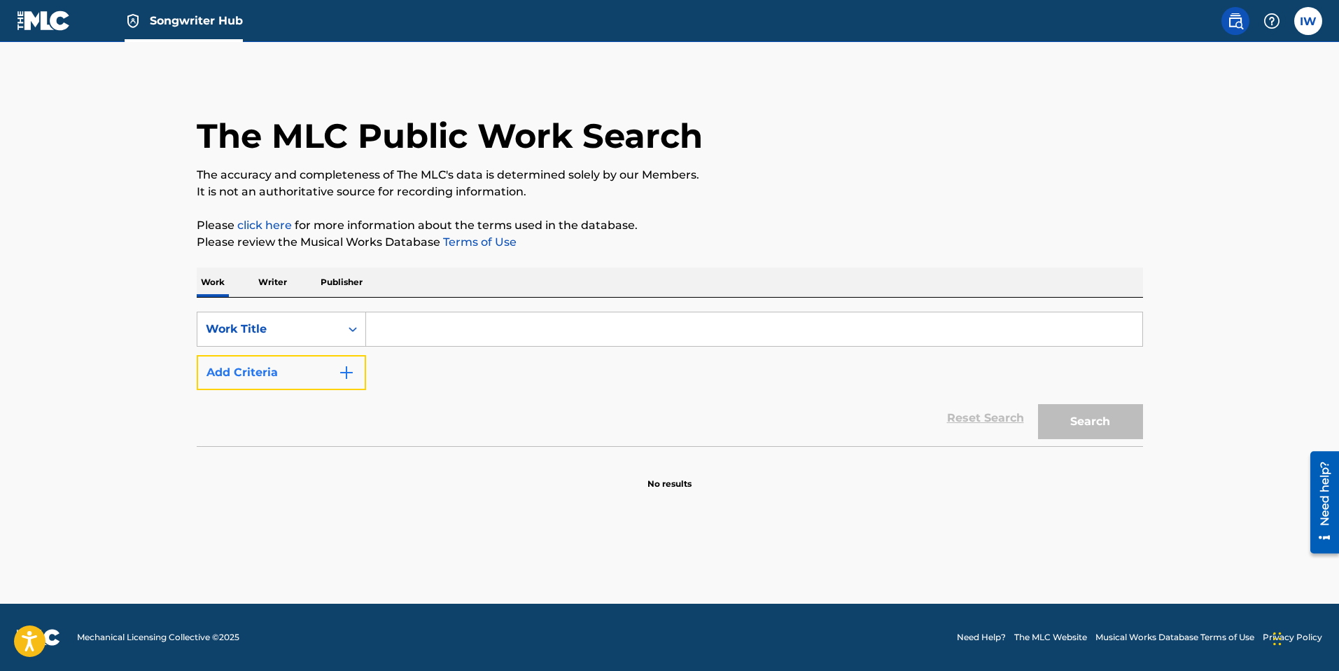
click at [346, 378] on img "Search Form" at bounding box center [346, 372] width 17 height 17
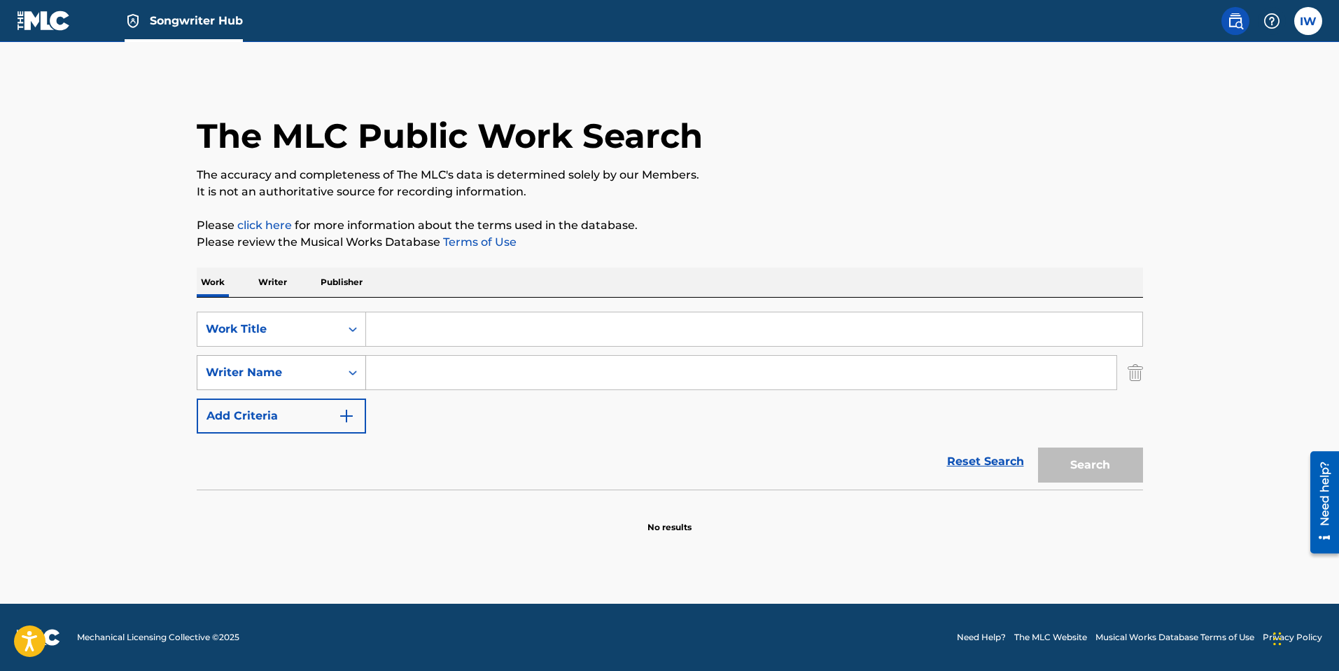
click at [319, 373] on div "Writer Name" at bounding box center [269, 372] width 126 height 17
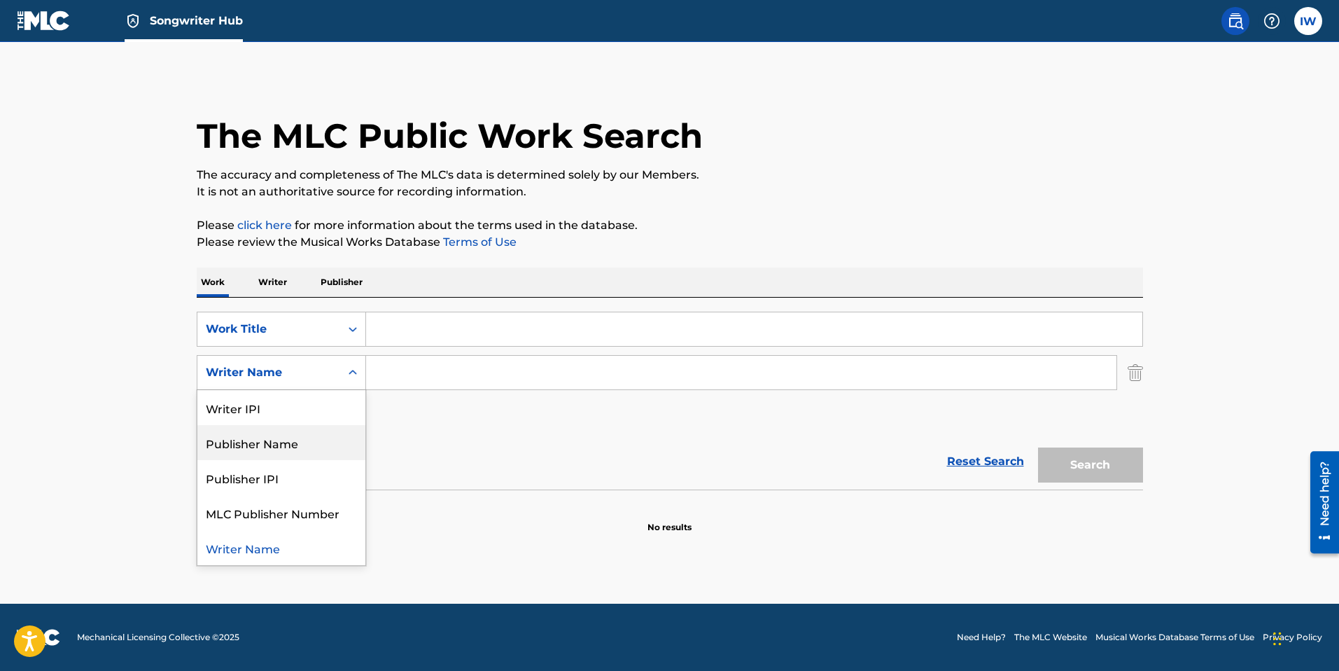
click at [453, 368] on input "Search Form" at bounding box center [741, 373] width 751 height 34
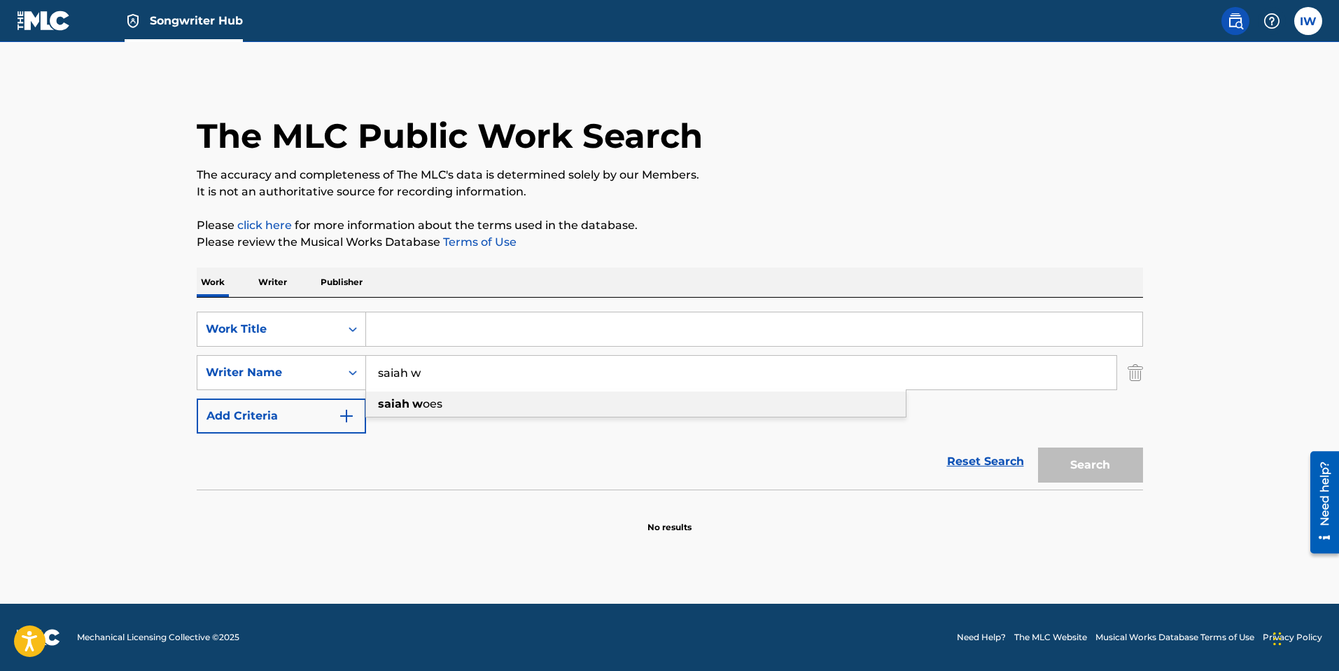
click at [429, 384] on span "oes" at bounding box center [433, 403] width 20 height 13
type input "saiah woes"
click at [920, 384] on div "Search" at bounding box center [1087, 461] width 112 height 56
click at [345, 321] on div "Search Form" at bounding box center [352, 328] width 25 height 25
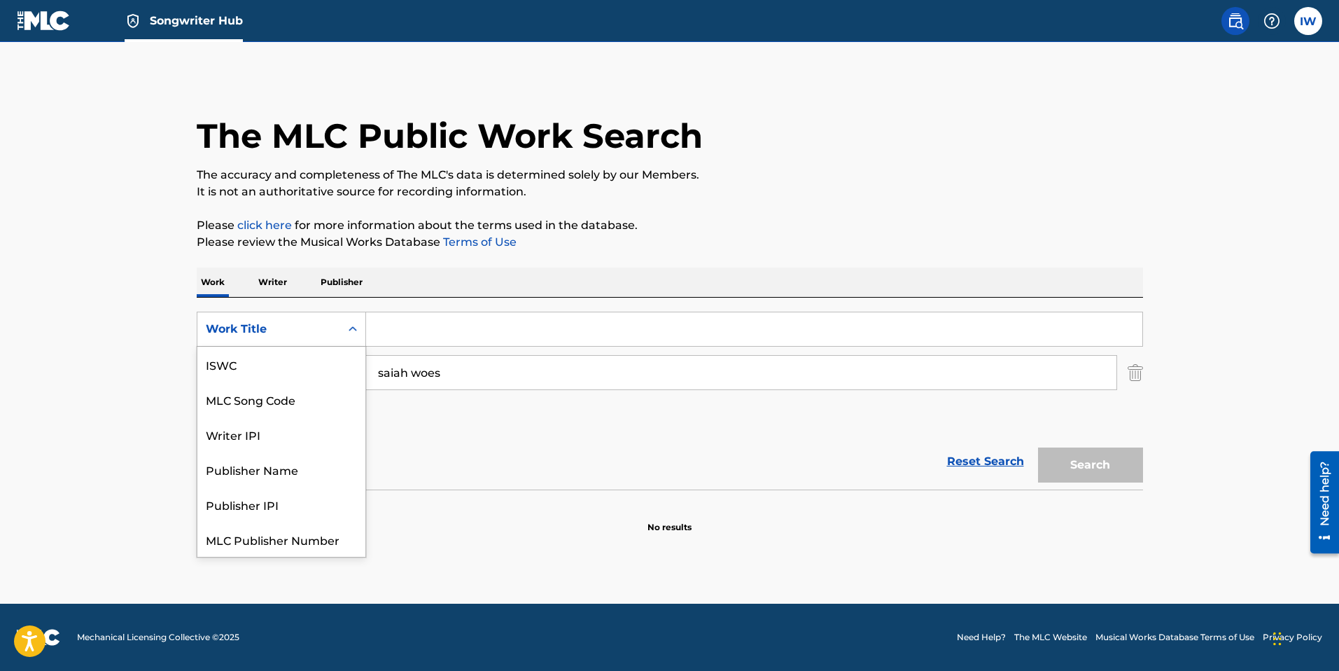
scroll to position [35, 0]
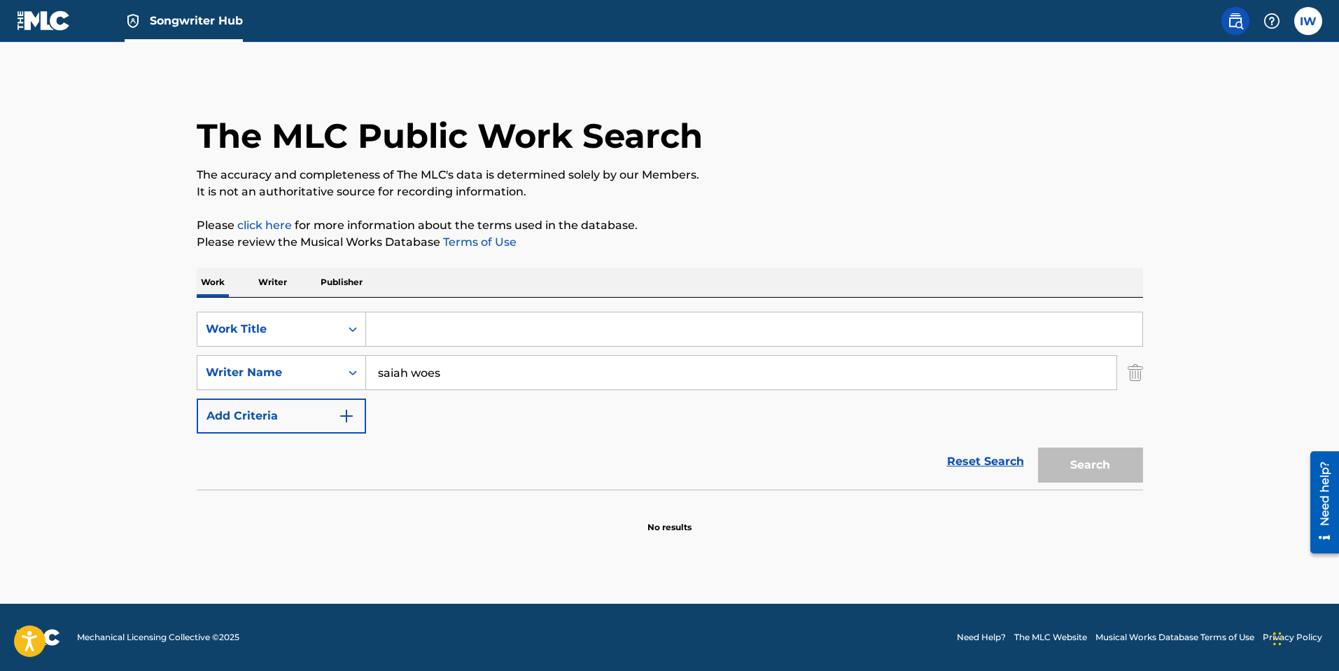
drag, startPoint x: 490, startPoint y: 501, endPoint x: 462, endPoint y: 470, distance: 41.6
click at [490, 384] on section "No results" at bounding box center [670, 515] width 947 height 36
click at [294, 277] on div "Work Writer Publisher" at bounding box center [670, 281] width 947 height 29
click at [293, 277] on div "Work Writer Publisher" at bounding box center [670, 281] width 947 height 29
click at [153, 34] on link "Songwriter Hub" at bounding box center [184, 20] width 118 height 41
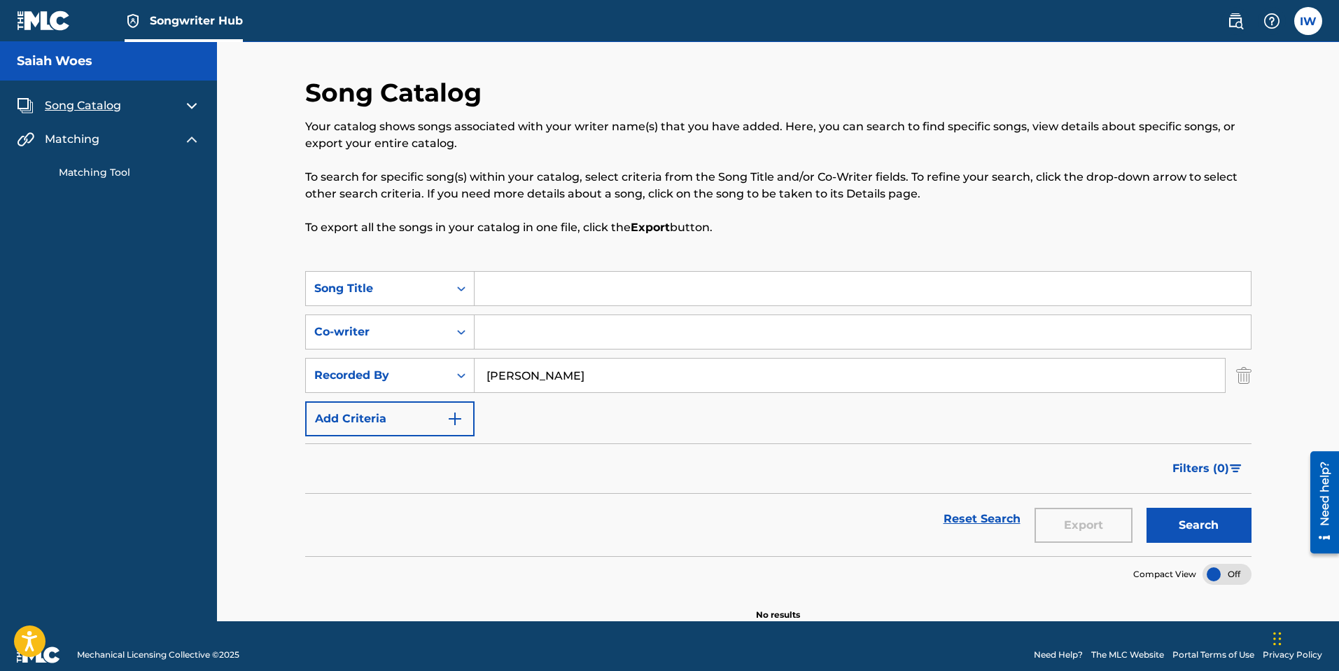
click at [193, 105] on img at bounding box center [191, 105] width 17 height 17
click at [93, 197] on link "Catalog Builder" at bounding box center [129, 196] width 141 height 15
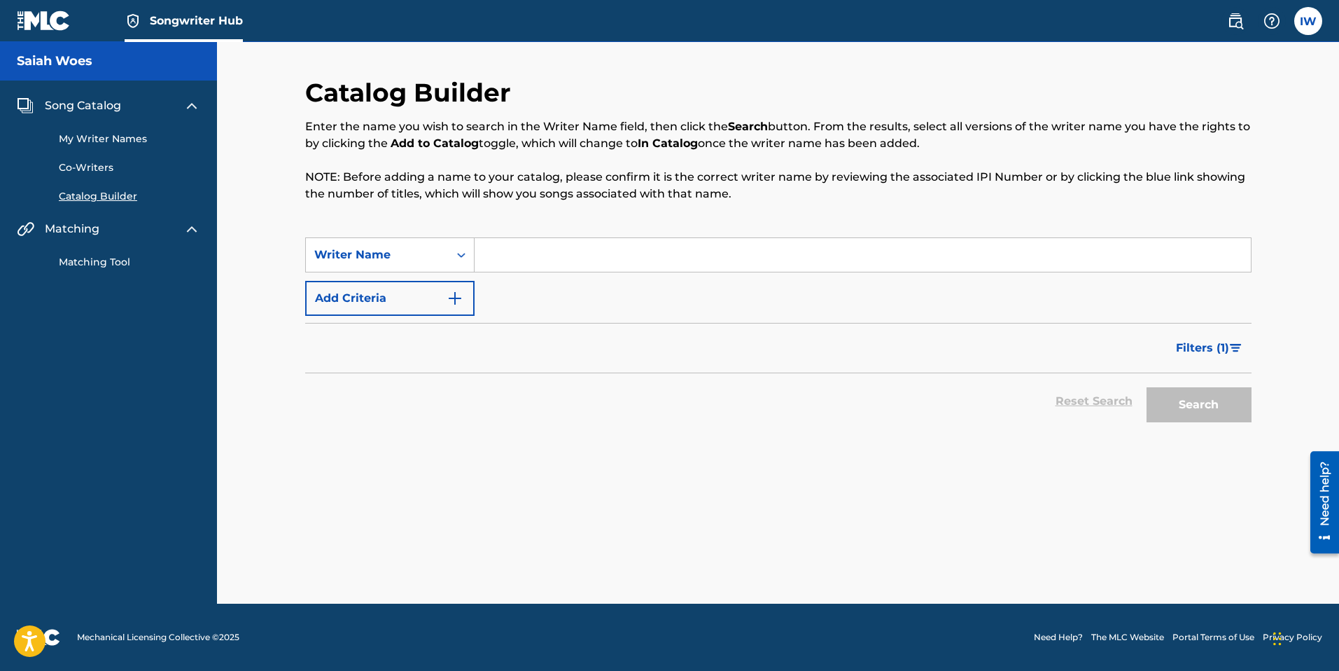
click at [102, 274] on div "Song Catalog My Writer Names Co-Writers Catalog Builder Matching Matching Tool" at bounding box center [108, 184] width 217 height 206
click at [100, 270] on div "Song Catalog My Writer Names Co-Writers Catalog Builder Matching Matching Tool" at bounding box center [108, 184] width 217 height 206
click at [153, 265] on link "Matching Tool" at bounding box center [129, 262] width 141 height 15
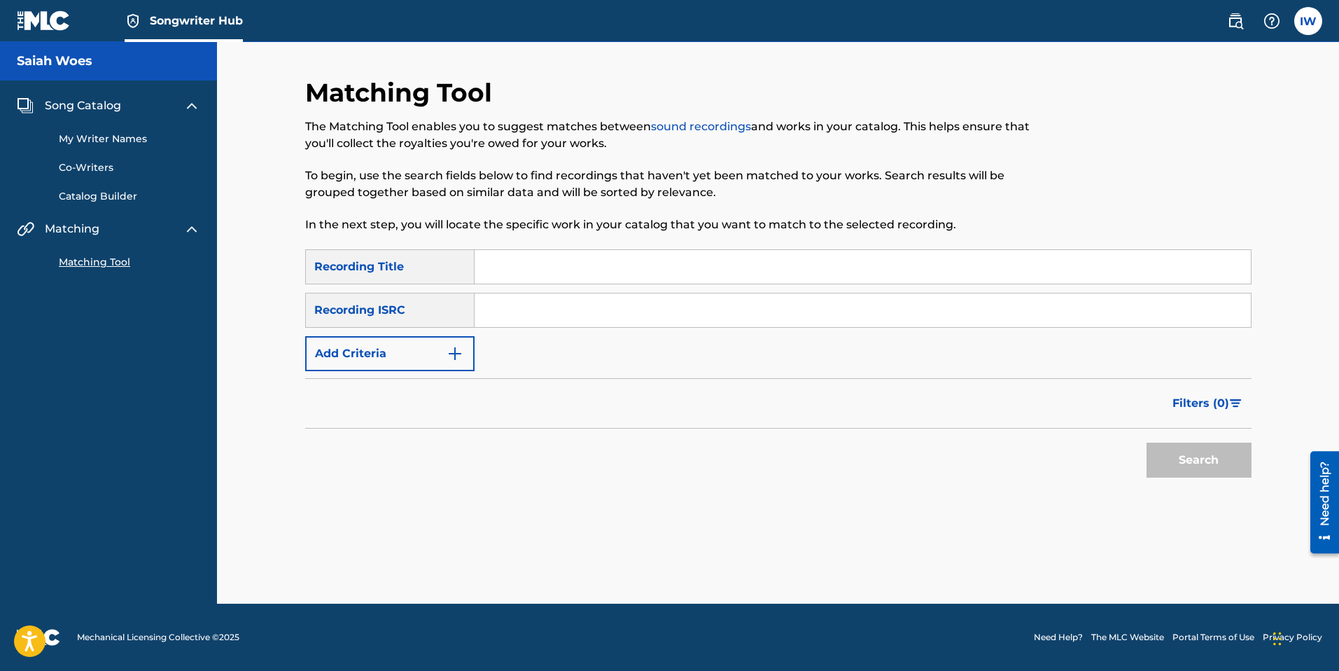
click at [186, 223] on img at bounding box center [191, 229] width 17 height 17
click at [84, 265] on link "Matching Tool" at bounding box center [129, 262] width 141 height 15
click at [452, 352] on img "Search Form" at bounding box center [455, 353] width 17 height 17
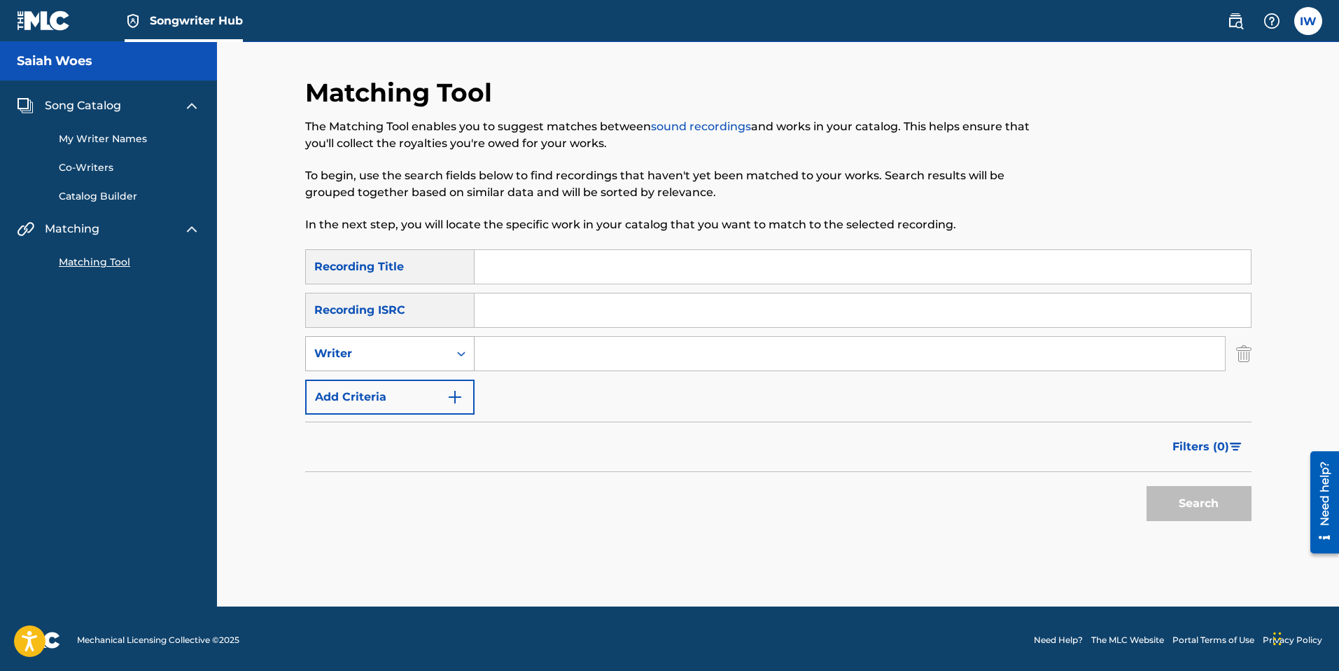
click at [376, 358] on div "Writer" at bounding box center [377, 353] width 126 height 17
click at [379, 380] on div "Recording Artist" at bounding box center [390, 388] width 168 height 35
click at [629, 384] on div "SearchWithCriteria2b196c98-e7ed-405e-b8c3-482802f52100 Recording Title SearchWi…" at bounding box center [778, 331] width 947 height 165
click at [561, 355] on input "Search Form" at bounding box center [850, 354] width 751 height 34
type input "Saiah Woes"
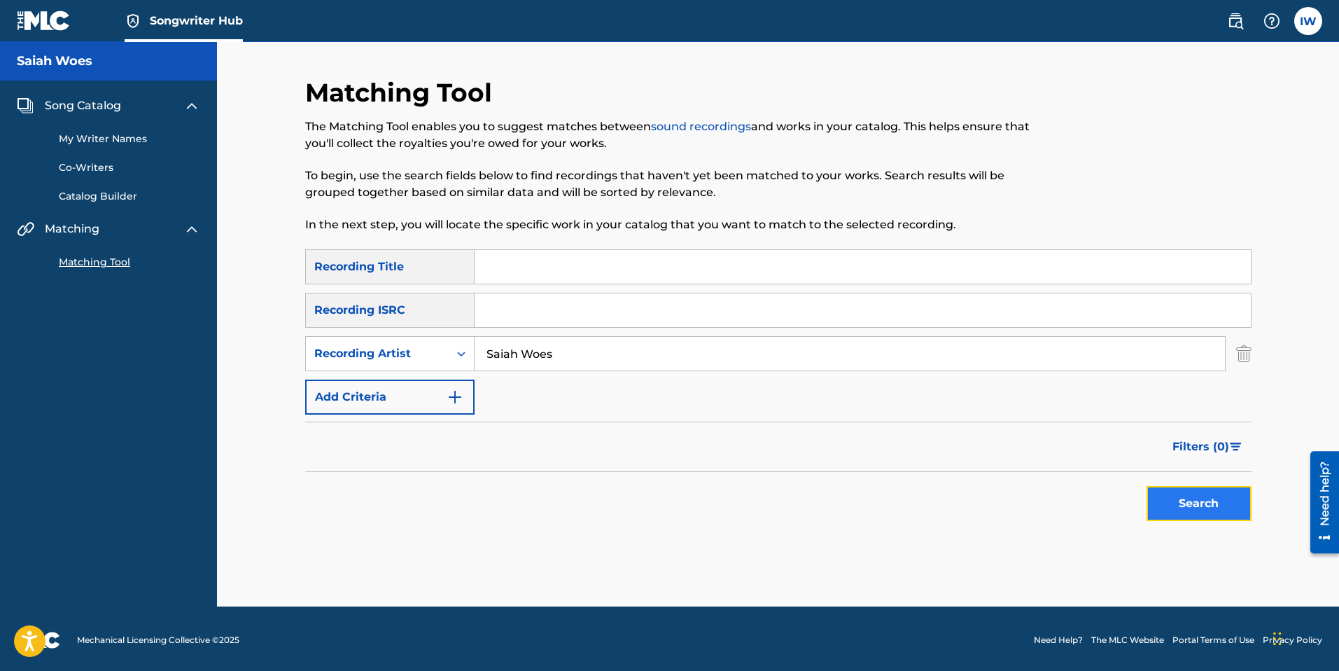
click at [920, 384] on button "Search" at bounding box center [1199, 503] width 105 height 35
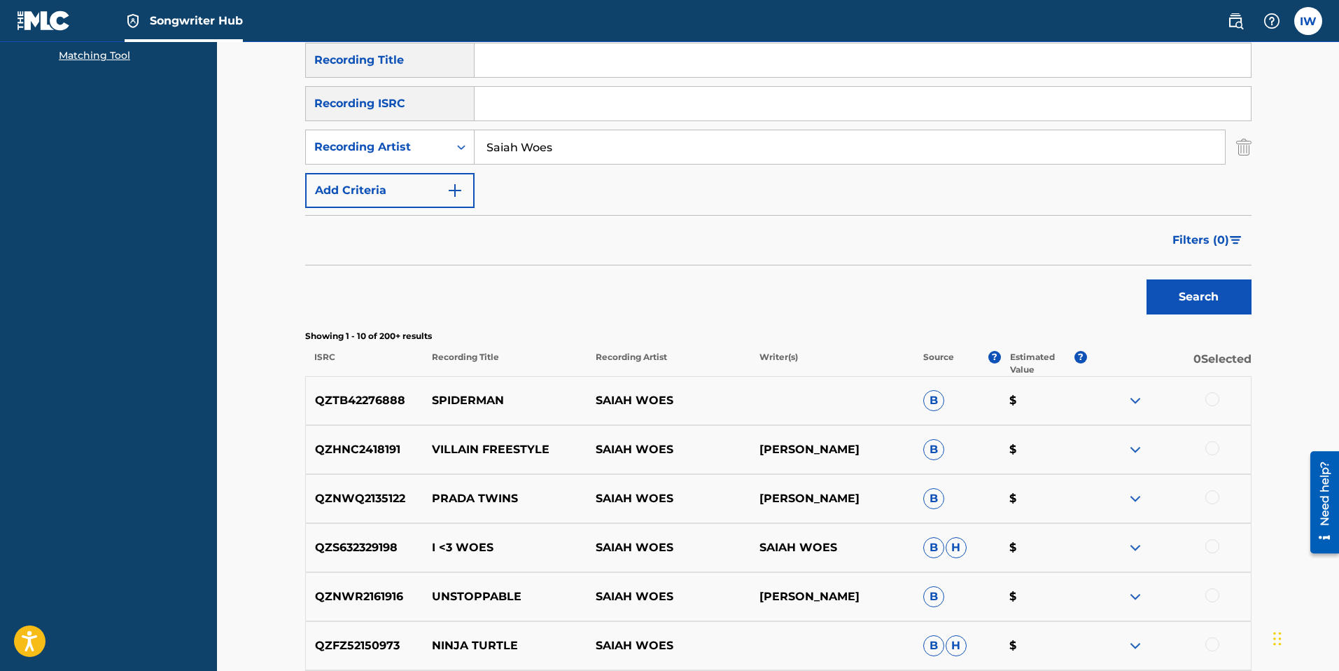
scroll to position [473, 0]
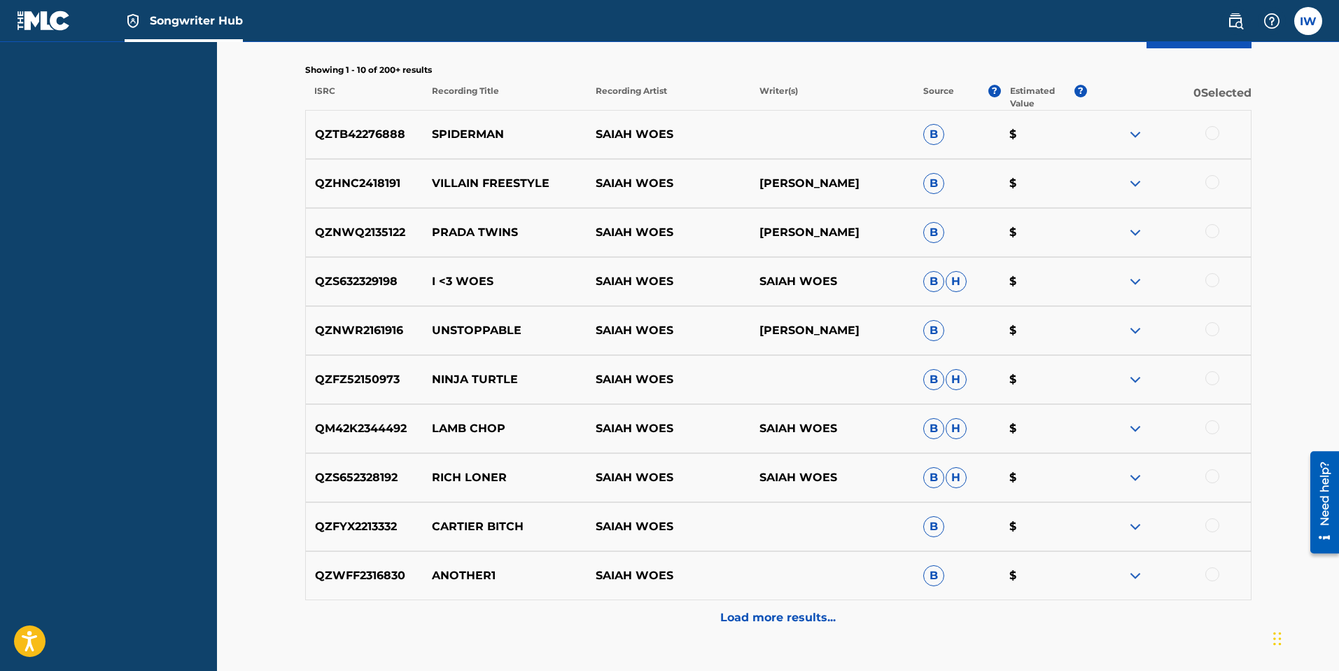
click at [920, 384] on img at bounding box center [1135, 477] width 17 height 17
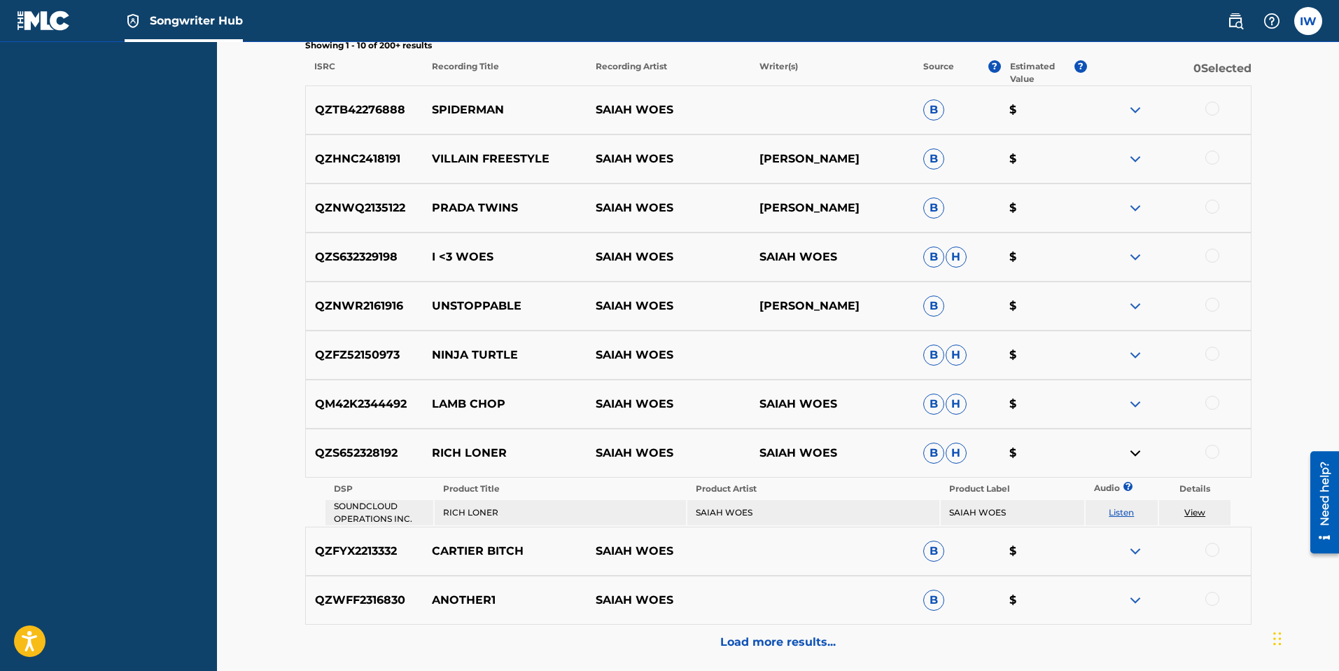
scroll to position [498, 0]
click at [920, 384] on link "View" at bounding box center [1195, 510] width 21 height 11
click at [920, 384] on div at bounding box center [1213, 450] width 14 height 14
click at [920, 384] on button "Match 1 Group" at bounding box center [984, 556] width 155 height 35
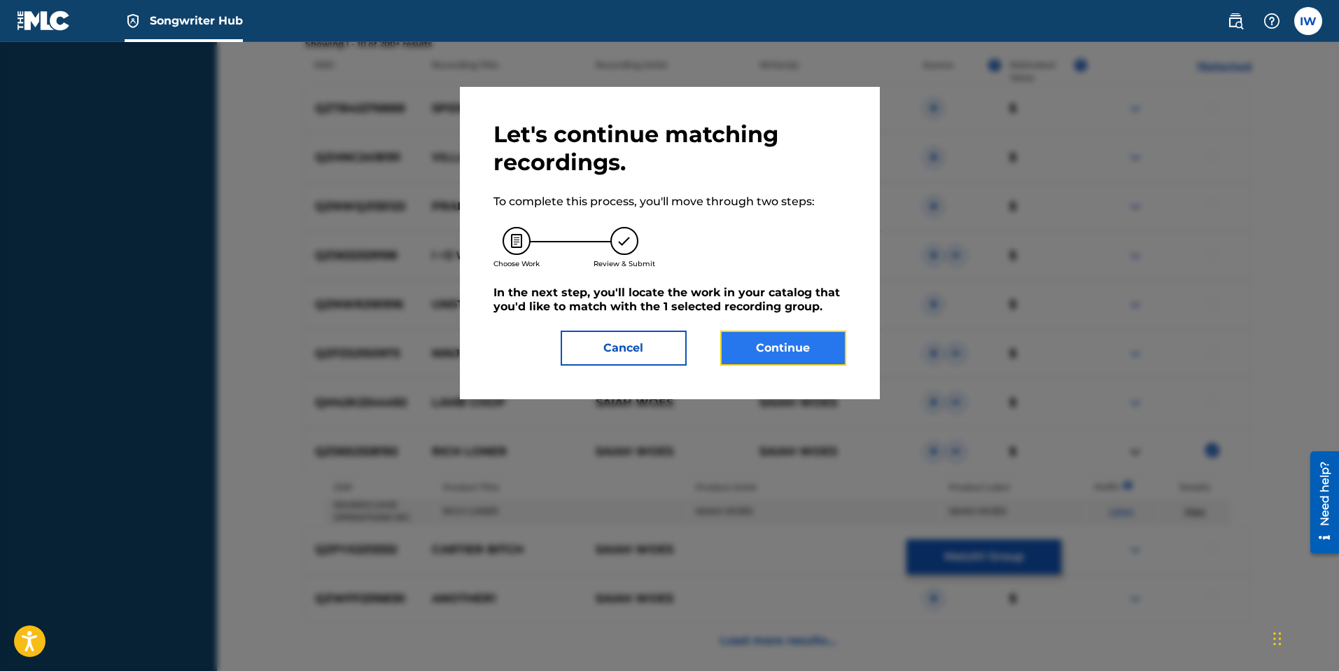
click at [785, 358] on button "Continue" at bounding box center [783, 347] width 126 height 35
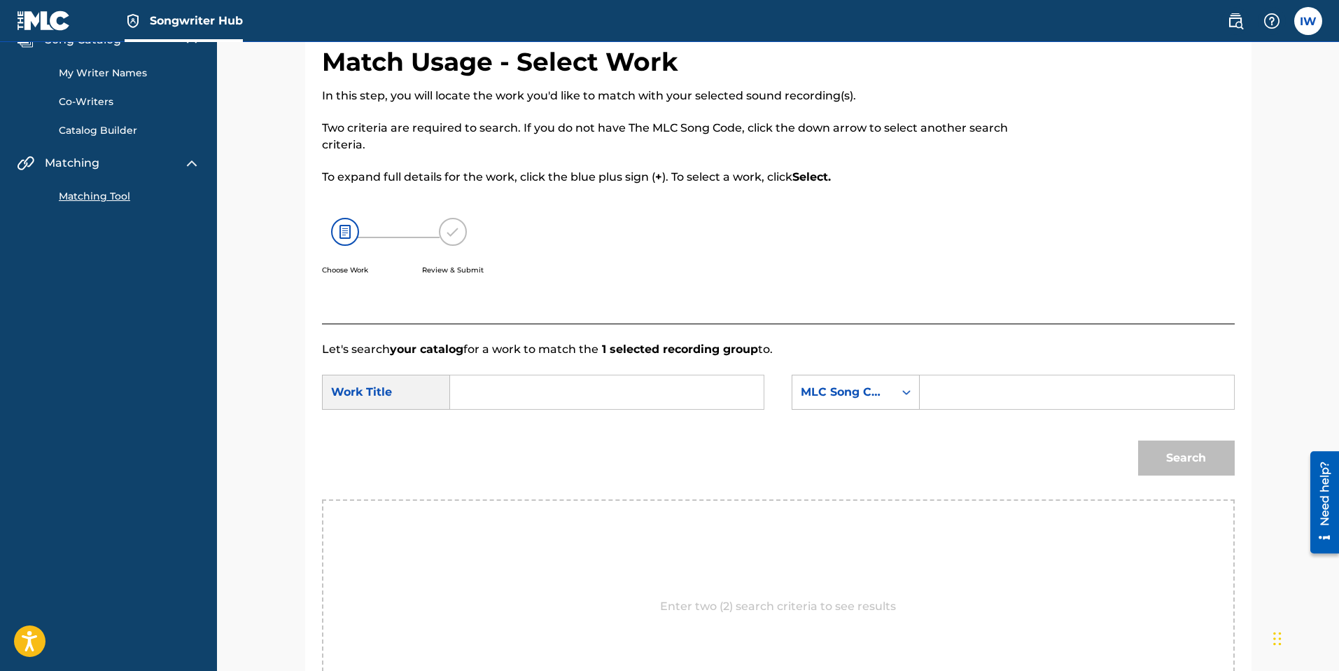
scroll to position [262, 0]
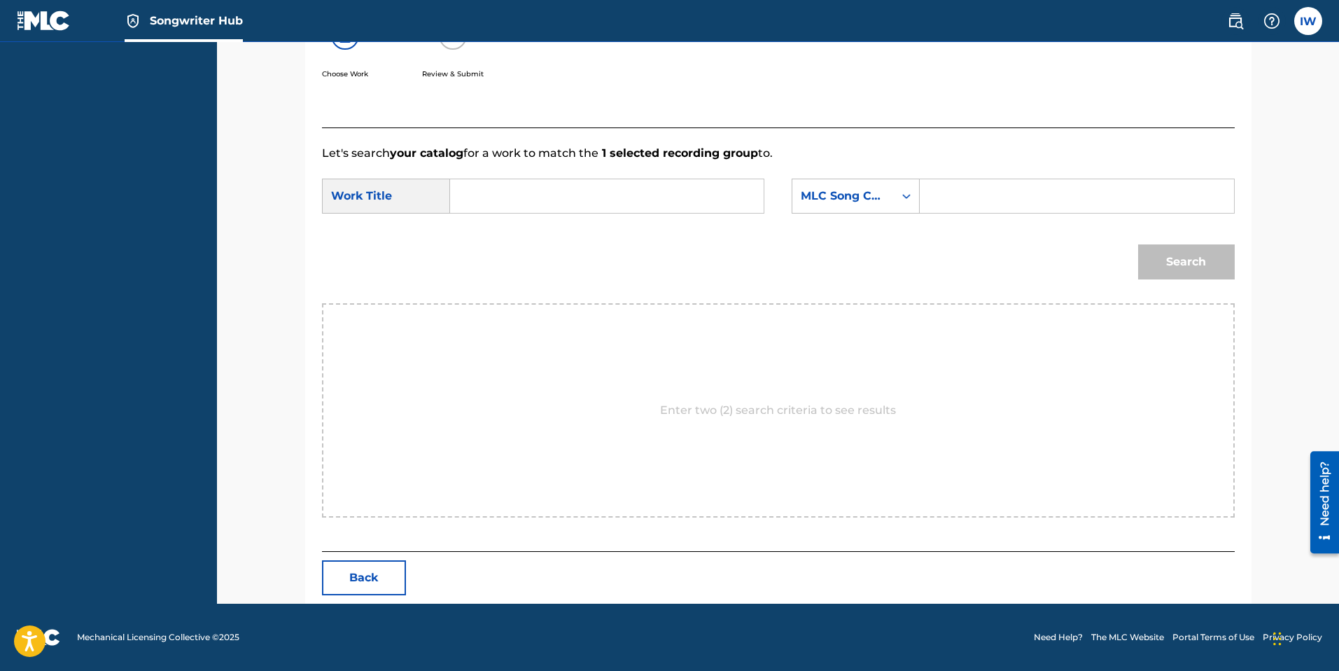
click at [688, 384] on div "Enter two (2) search criteria to see results" at bounding box center [778, 410] width 913 height 214
click at [711, 384] on div "Enter two (2) search criteria to see results" at bounding box center [778, 410] width 913 height 214
click at [920, 194] on input "Search Form" at bounding box center [1077, 196] width 290 height 34
click at [905, 189] on icon "Search Form" at bounding box center [907, 196] width 14 height 14
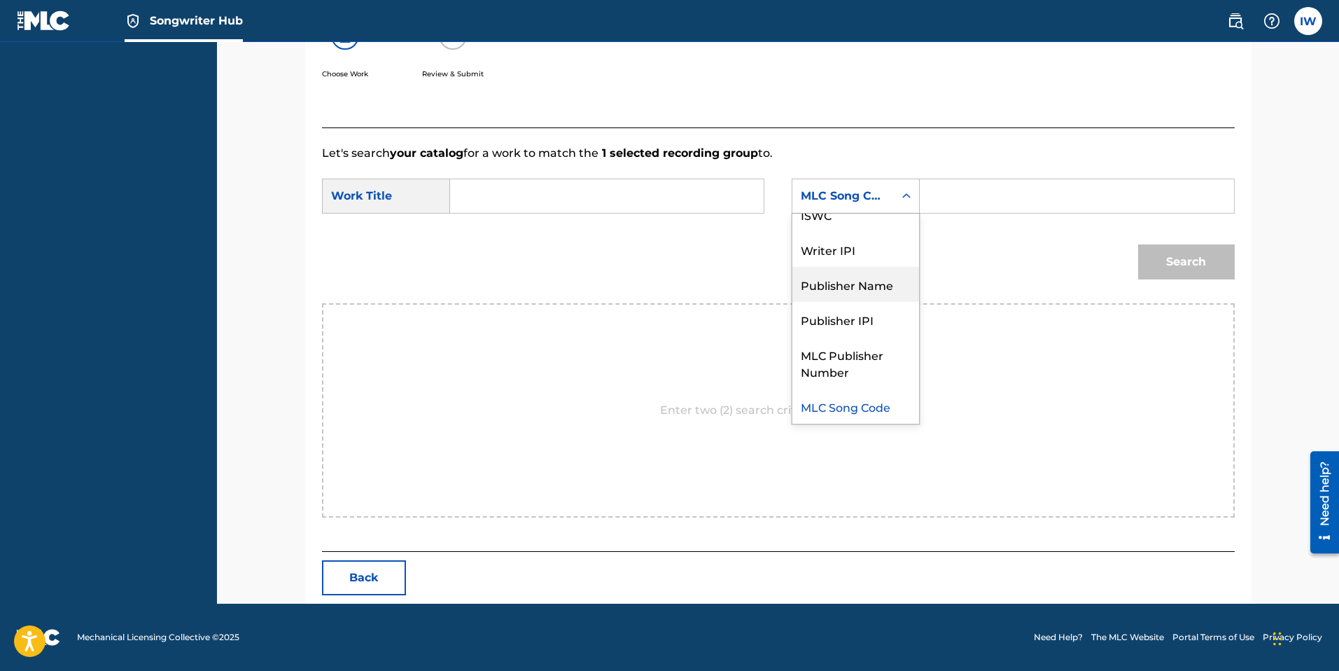
scroll to position [0, 0]
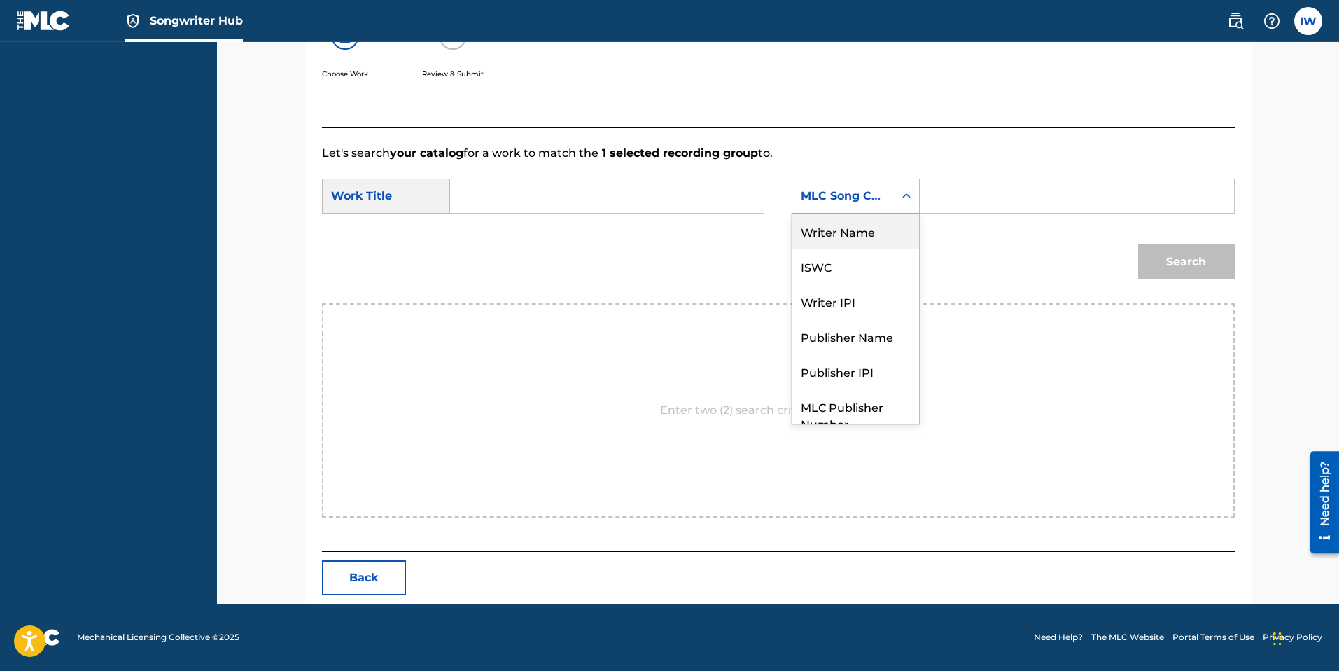
click at [843, 235] on div "Writer Name" at bounding box center [856, 231] width 127 height 35
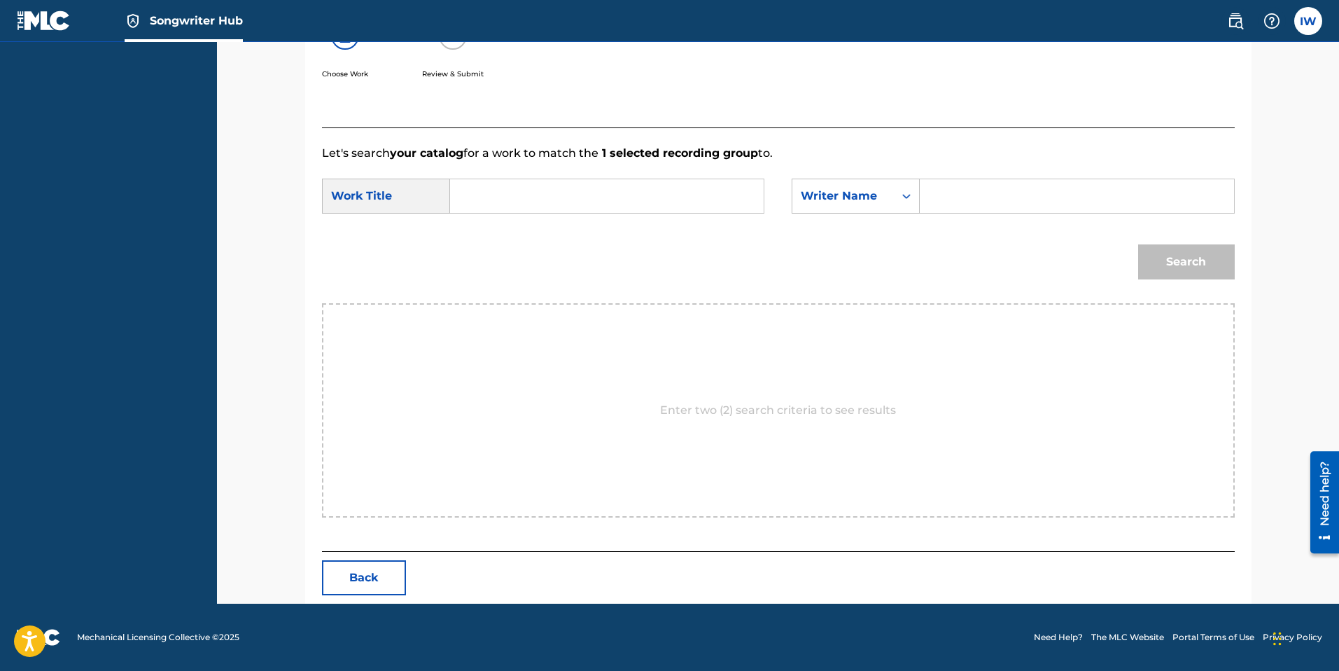
click at [920, 201] on input "Search Form" at bounding box center [1077, 196] width 290 height 34
click at [905, 200] on icon "Search Form" at bounding box center [907, 196] width 14 height 14
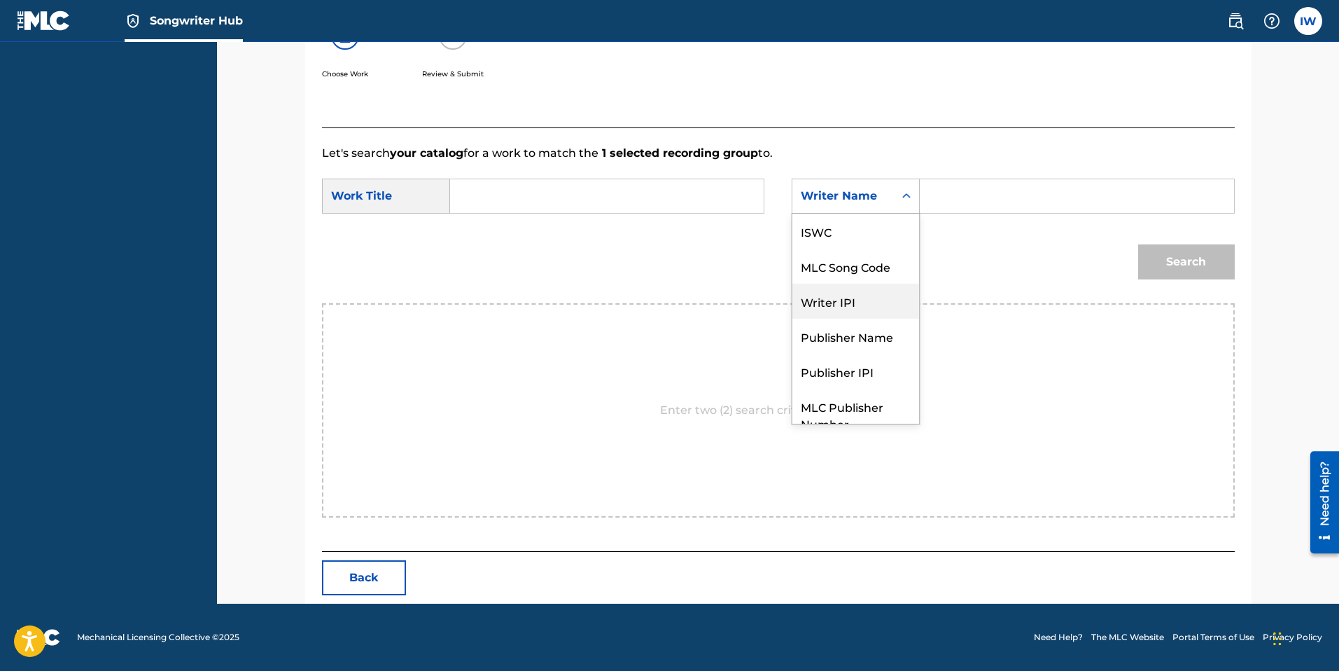
click at [821, 302] on div "Writer IPI" at bounding box center [856, 301] width 127 height 35
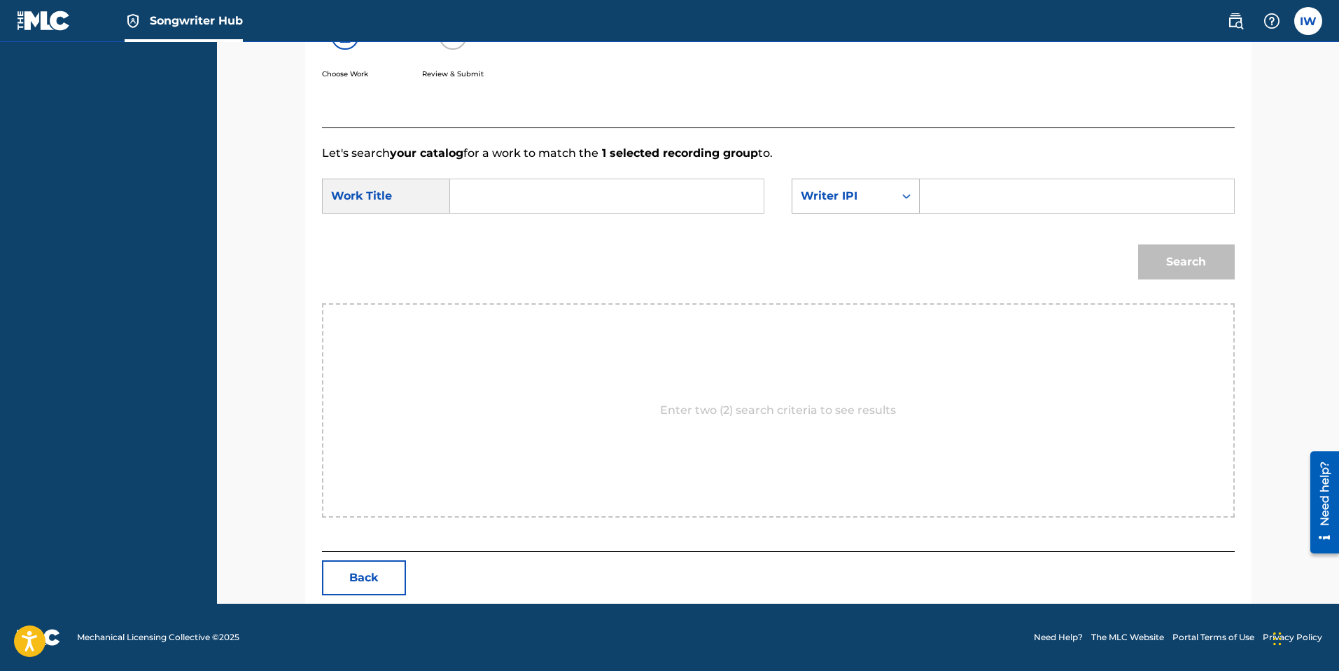
click at [905, 195] on icon "Search Form" at bounding box center [906, 196] width 8 height 5
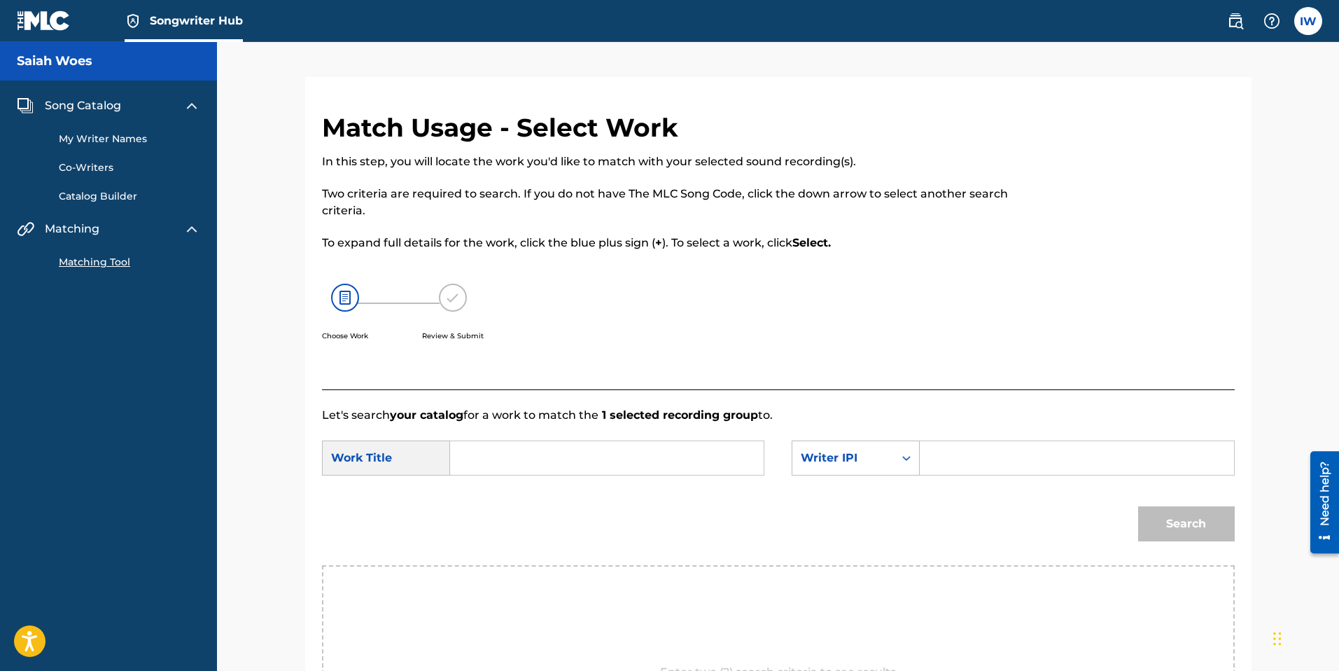
click at [905, 384] on div "Search Form" at bounding box center [906, 458] width 25 height 34
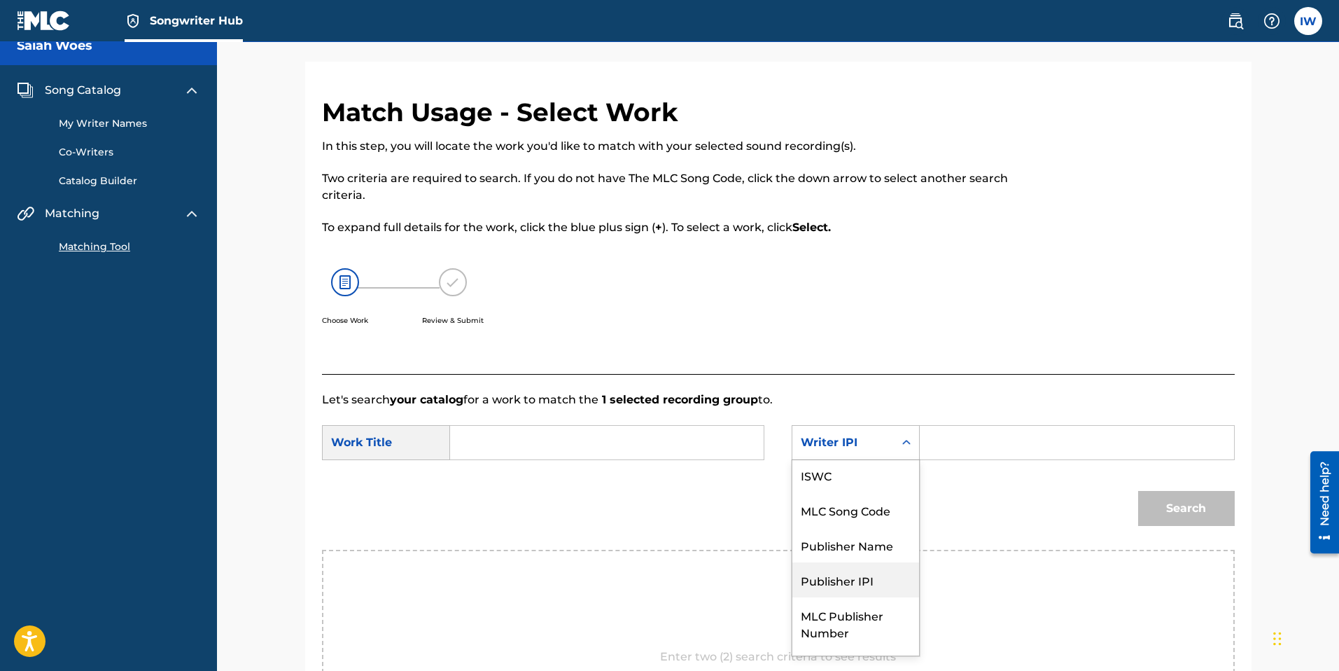
scroll to position [67, 0]
click at [844, 384] on div "Publisher Name" at bounding box center [856, 515] width 127 height 35
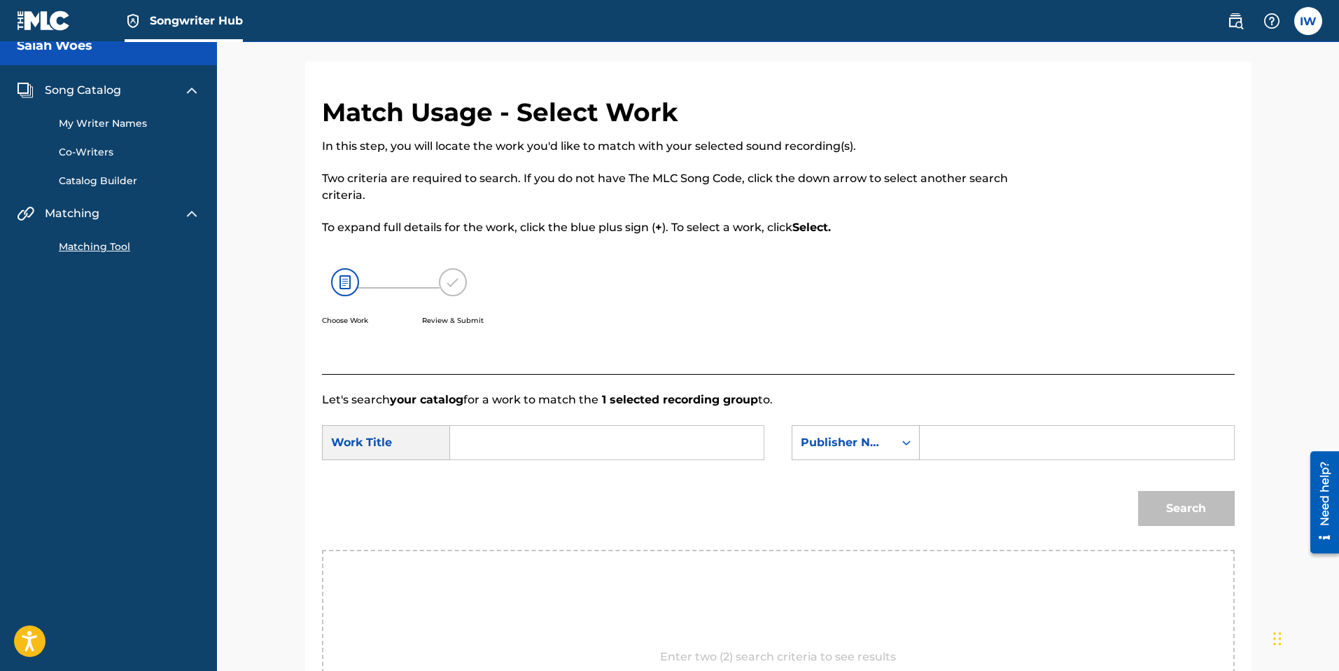
click at [920, 384] on input "Search Form" at bounding box center [1077, 443] width 290 height 34
paste input "SOUNDCLOUD"
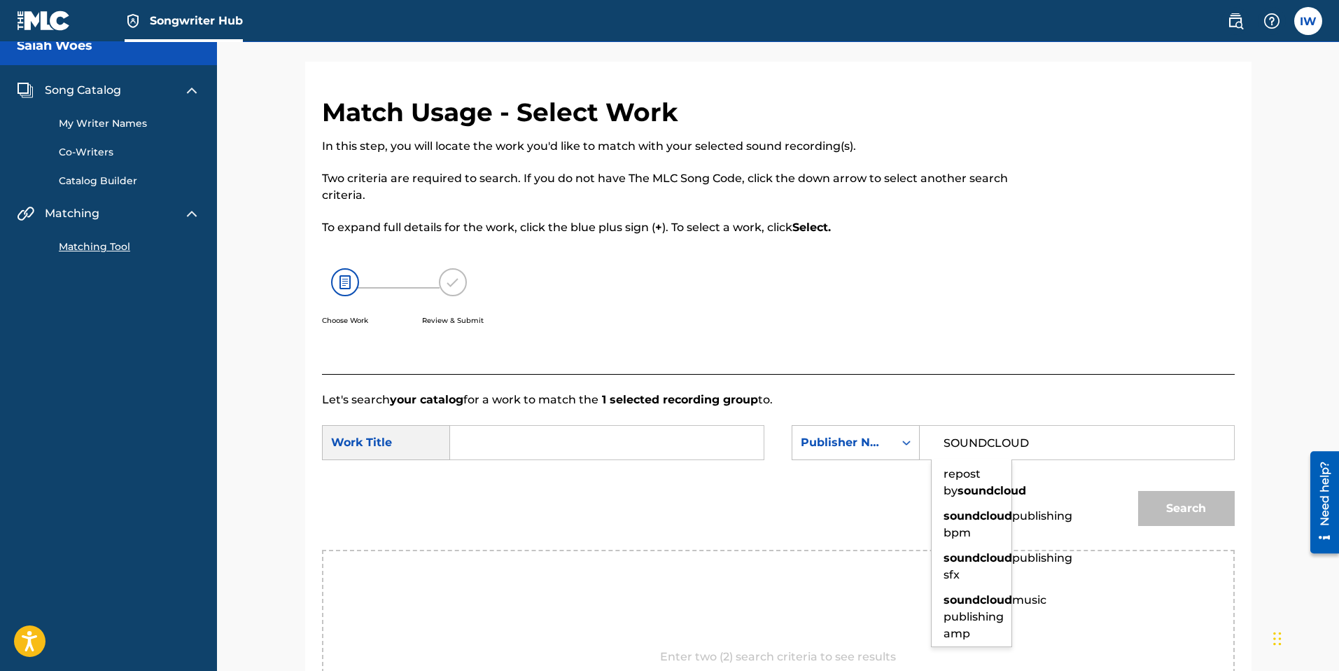
type input "SOUNDCLOUD"
click at [552, 384] on input "Search Form" at bounding box center [607, 443] width 290 height 34
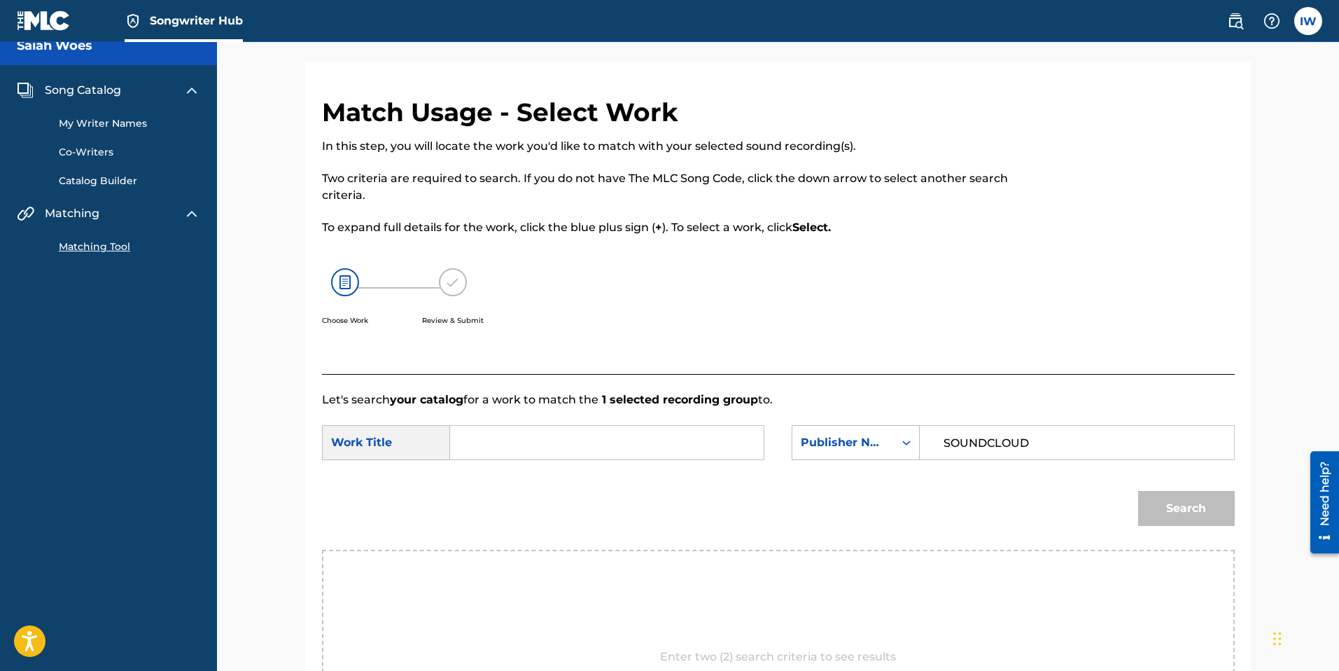
click at [920, 384] on input "SOUNDCLOUD" at bounding box center [1077, 443] width 290 height 34
click at [552, 384] on input "Search Form" at bounding box center [607, 443] width 290 height 34
click at [920, 384] on input "SOUNDCLOUD" at bounding box center [1077, 443] width 290 height 34
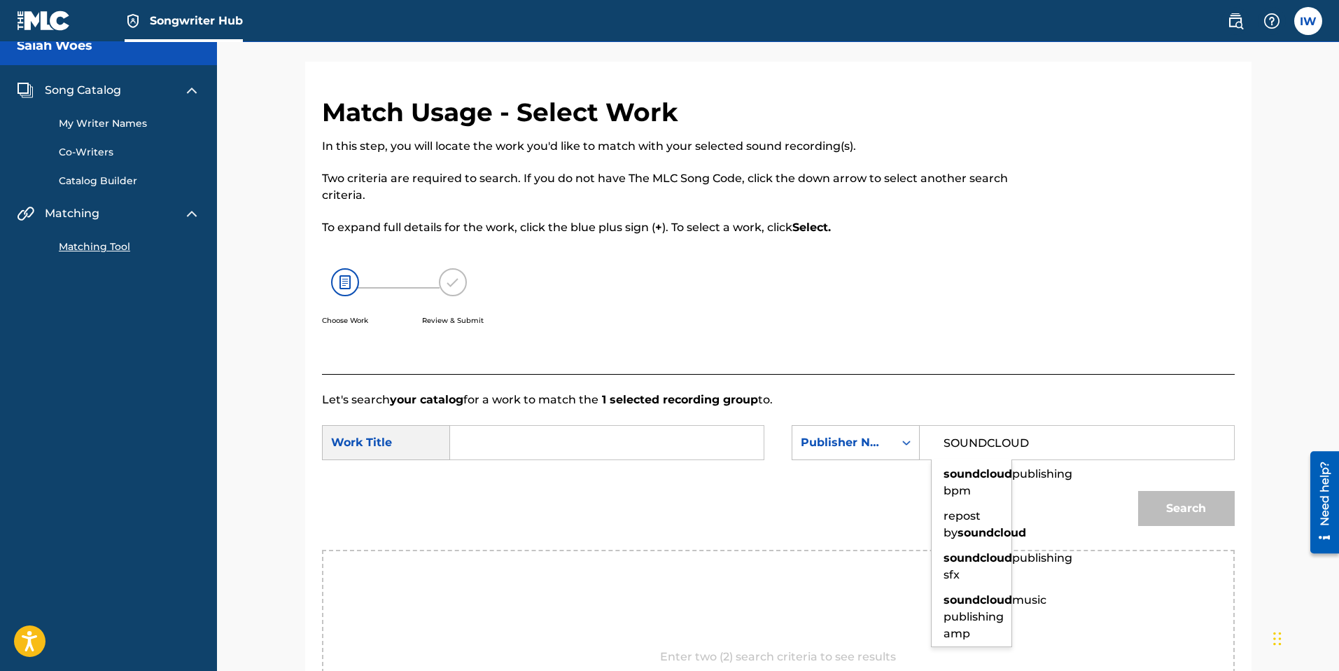
click at [525, 384] on input "Search Form" at bounding box center [607, 443] width 290 height 34
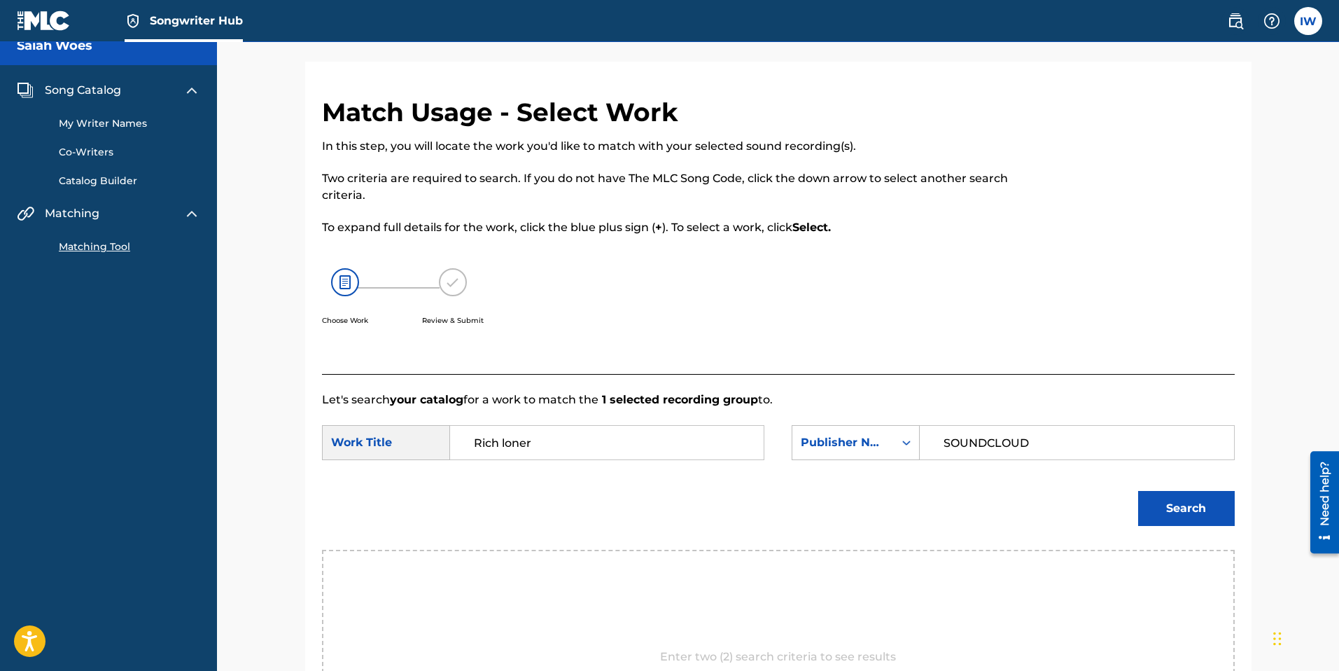
type input "Rich loner"
click at [920, 384] on button "Search" at bounding box center [1186, 508] width 97 height 35
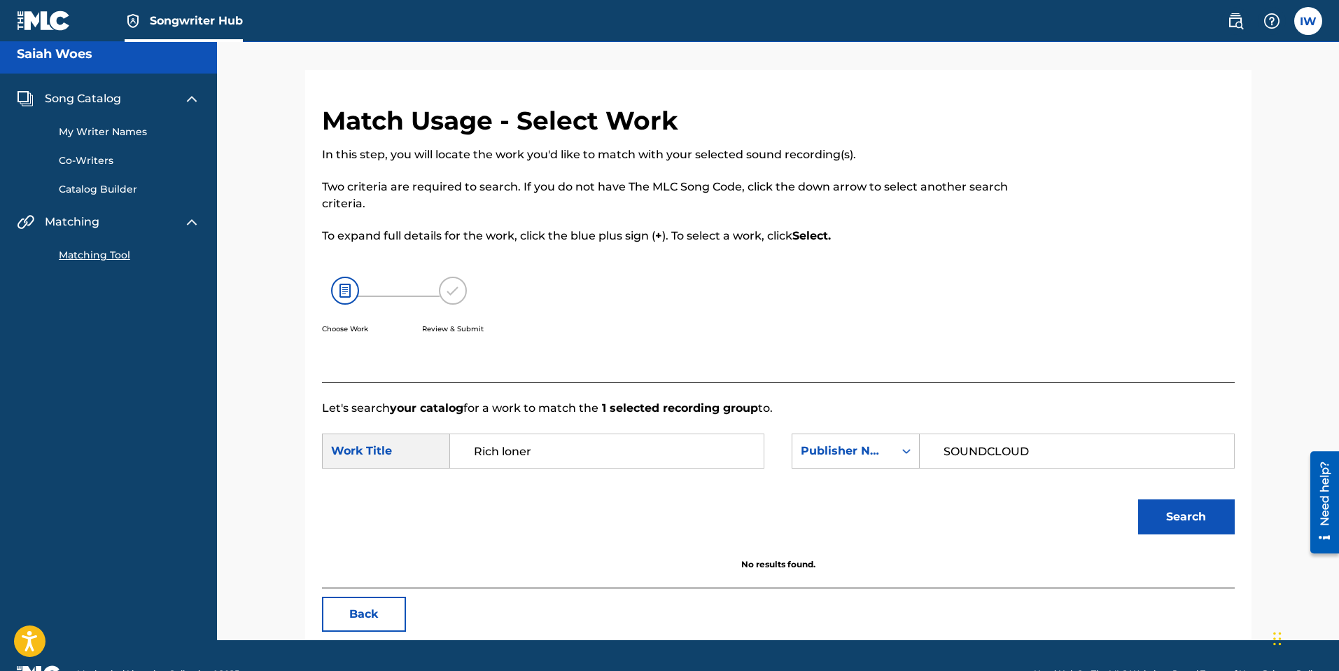
scroll to position [0, 0]
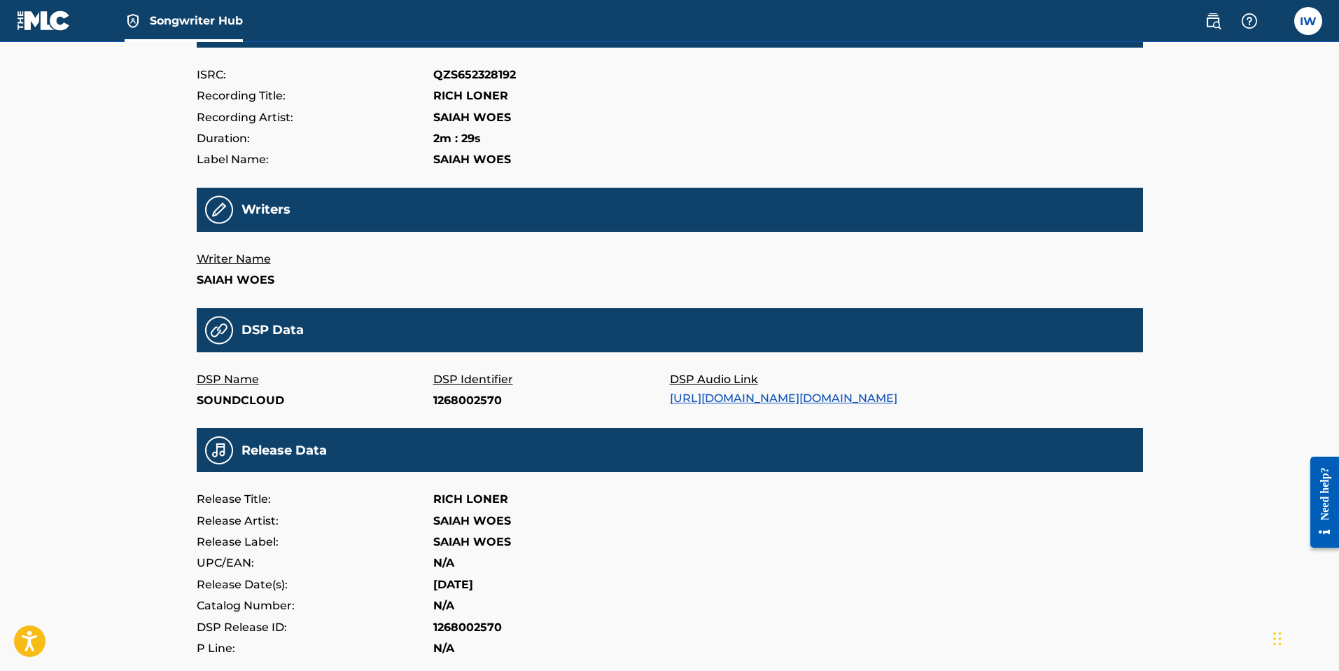
scroll to position [193, 0]
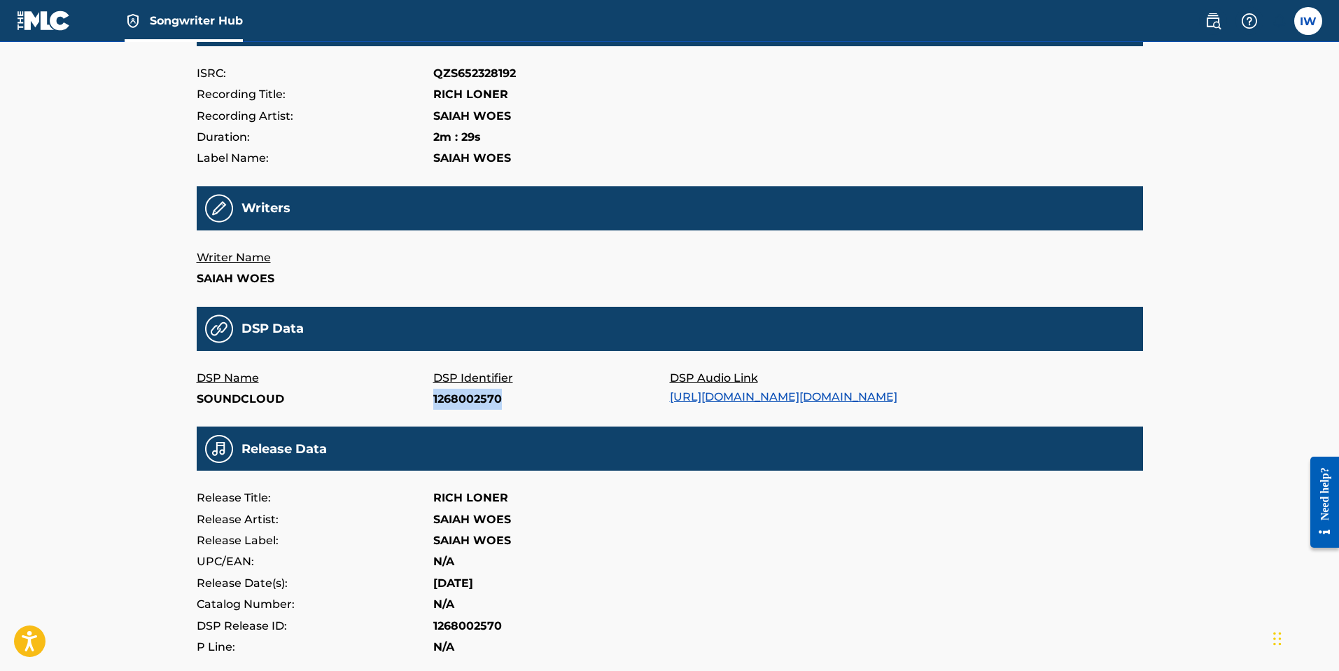
drag, startPoint x: 510, startPoint y: 401, endPoint x: 435, endPoint y: 399, distance: 74.9
click at [435, 399] on p "1268002570" at bounding box center [551, 399] width 237 height 21
drag, startPoint x: 287, startPoint y: 397, endPoint x: 201, endPoint y: 397, distance: 86.1
click at [201, 397] on p "SOUNDCLOUD" at bounding box center [315, 399] width 237 height 21
click at [312, 399] on p "SOUNDCLOUD" at bounding box center [315, 399] width 237 height 21
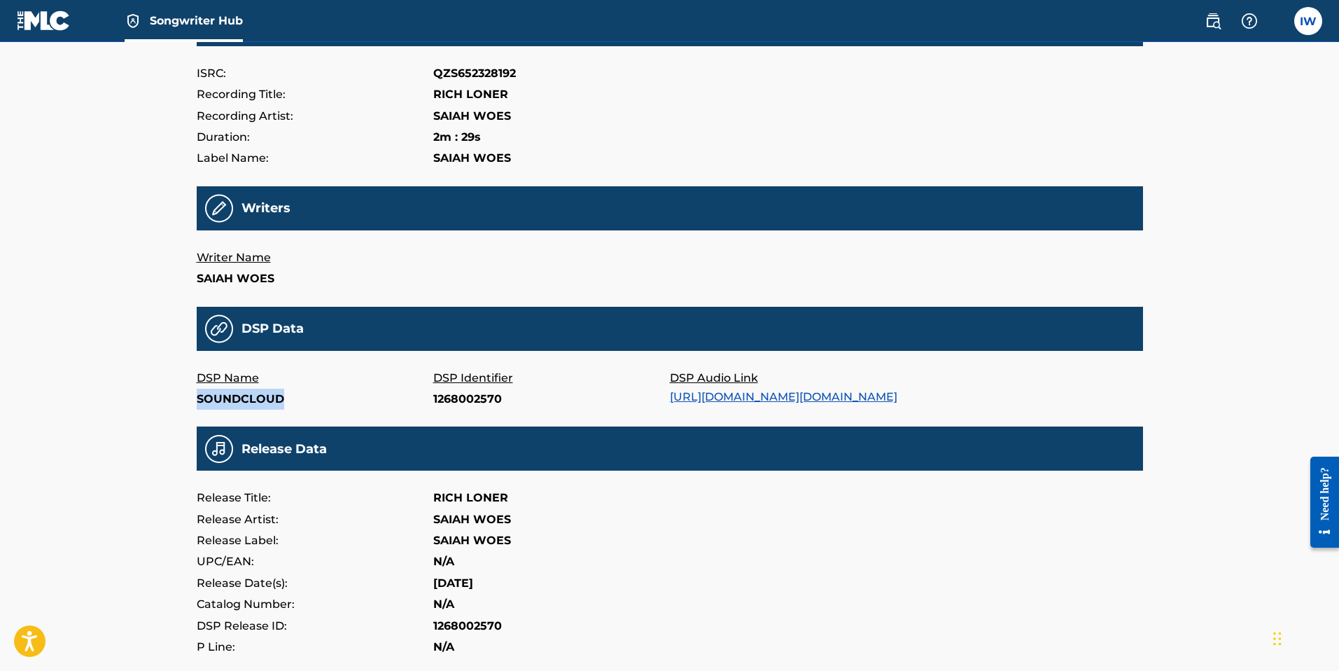
drag, startPoint x: 298, startPoint y: 400, endPoint x: 199, endPoint y: 400, distance: 99.4
click at [199, 400] on p "SOUNDCLOUD" at bounding box center [315, 399] width 237 height 21
copy p "SOUNDCLOUD"
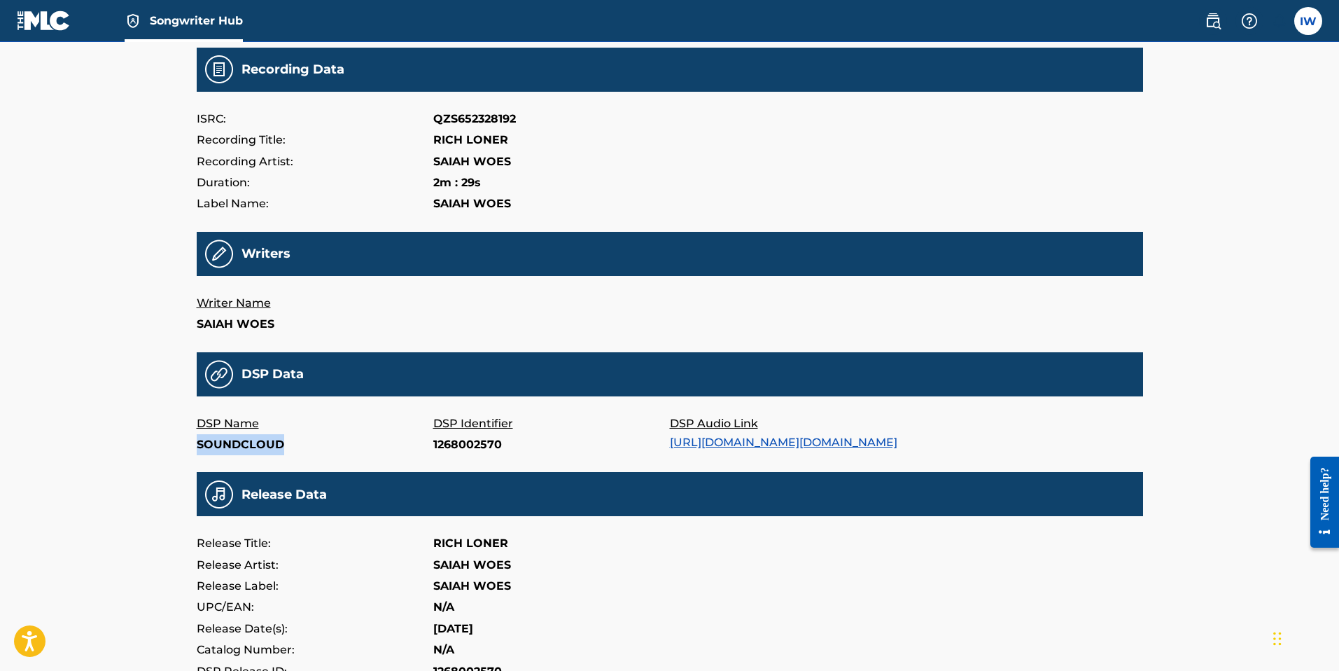
scroll to position [0, 0]
